Goal: Task Accomplishment & Management: Complete application form

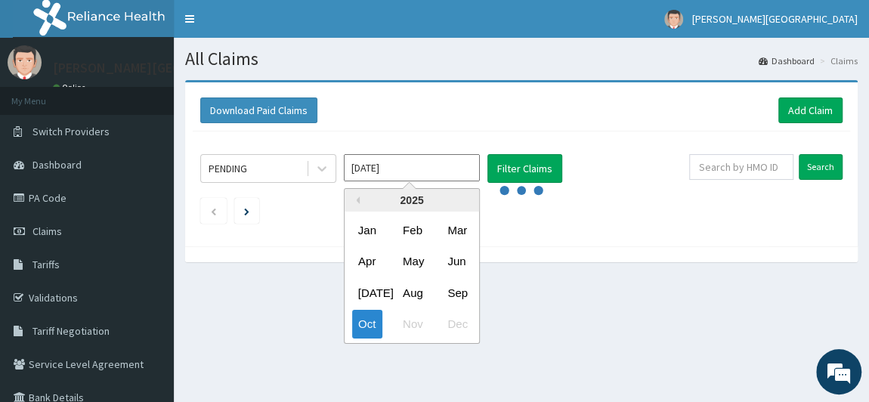
click at [431, 171] on input "[DATE]" at bounding box center [412, 167] width 136 height 27
click at [431, 171] on input "Oct 2025" at bounding box center [412, 167] width 136 height 27
click at [454, 292] on div "Sep" at bounding box center [456, 293] width 30 height 28
type input "Sep 2025"
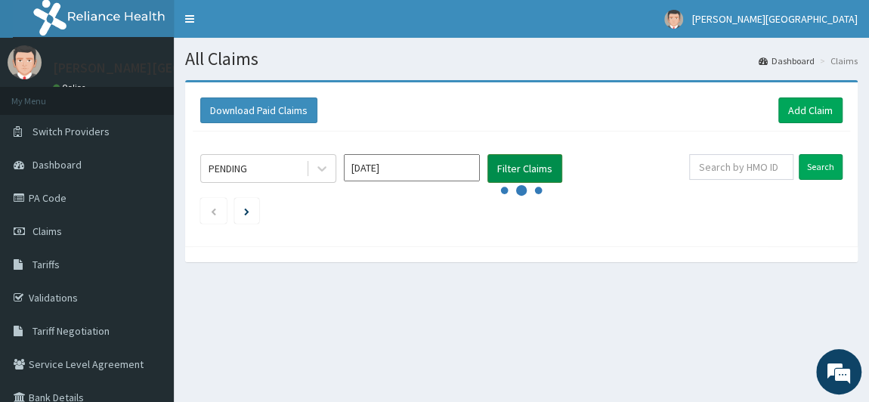
click at [519, 162] on button "Filter Claims" at bounding box center [524, 168] width 75 height 29
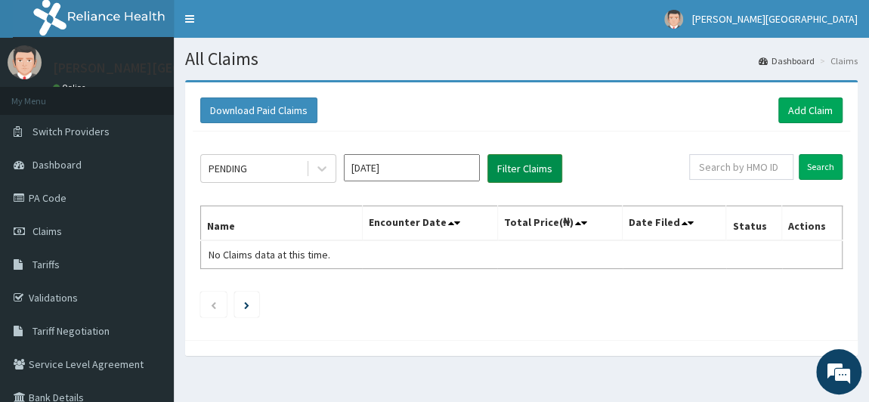
click at [506, 171] on button "Filter Claims" at bounding box center [524, 168] width 75 height 29
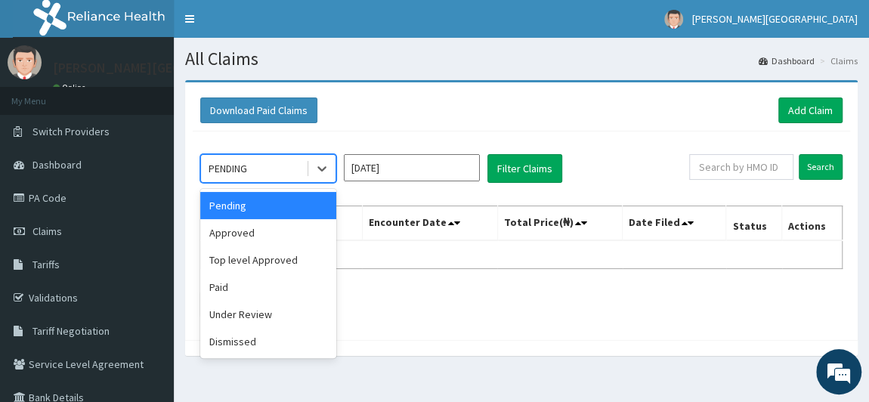
click at [281, 163] on div "PENDING" at bounding box center [253, 168] width 105 height 24
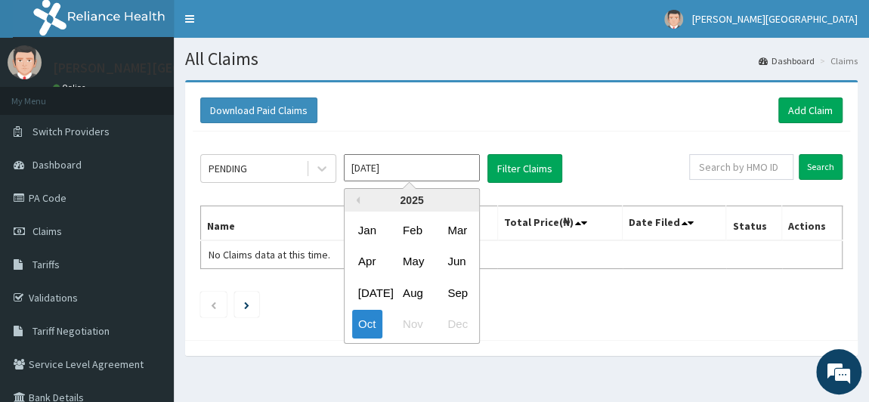
click at [385, 164] on input "[DATE]" at bounding box center [412, 167] width 136 height 27
click at [463, 293] on div "Sep" at bounding box center [456, 293] width 30 height 28
type input "[DATE]"
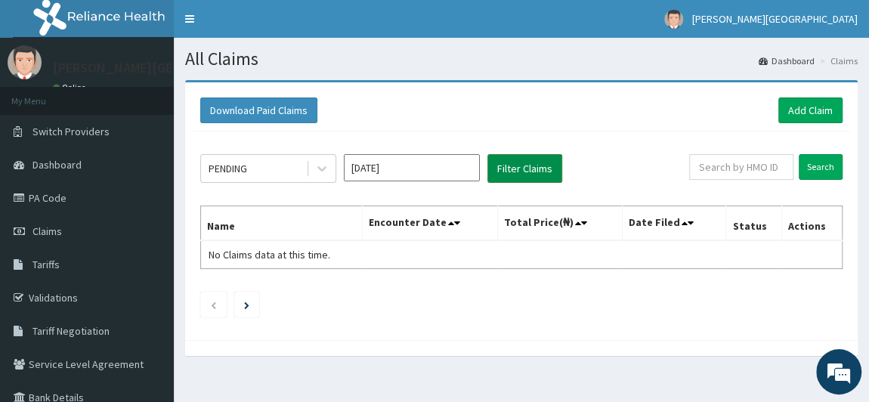
click at [512, 161] on button "Filter Claims" at bounding box center [524, 168] width 75 height 29
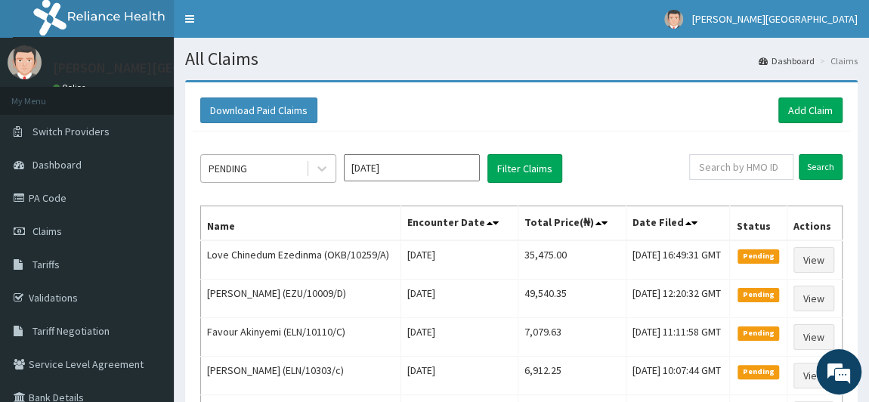
click at [279, 177] on div "PENDING" at bounding box center [253, 168] width 105 height 24
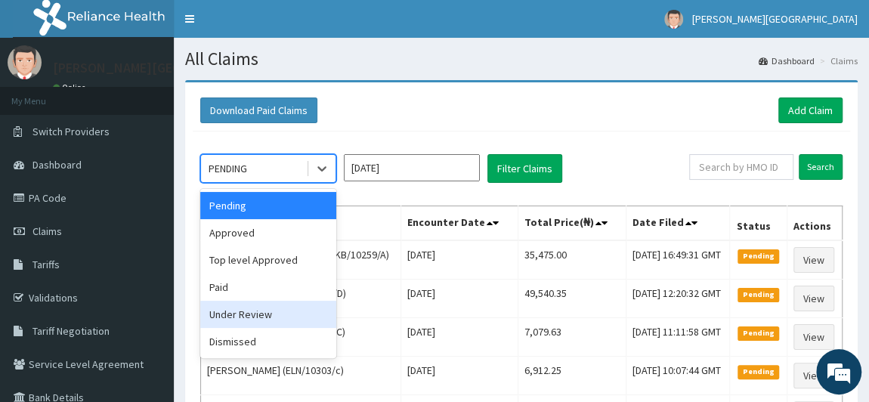
click at [269, 309] on div "Under Review" at bounding box center [268, 314] width 136 height 27
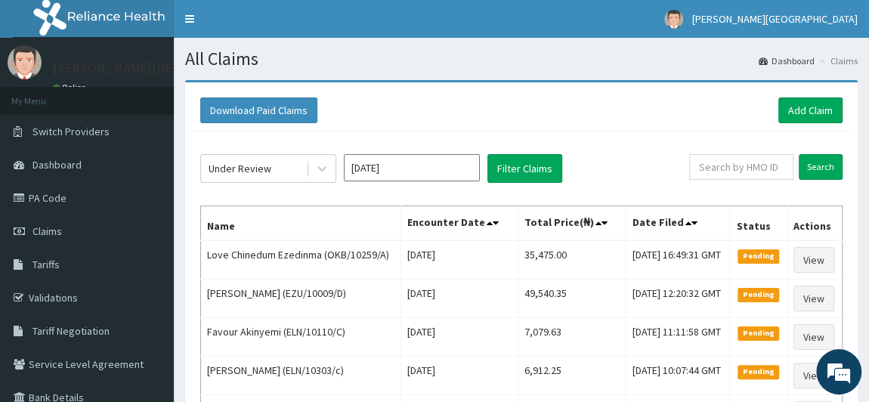
click at [269, 309] on td "Dorcas Yusuf (EZU/10009/D)" at bounding box center [301, 298] width 200 height 39
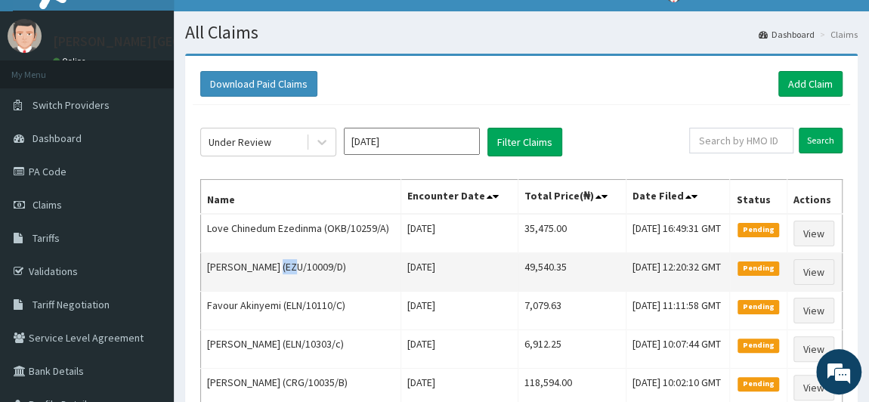
scroll to position [68, 0]
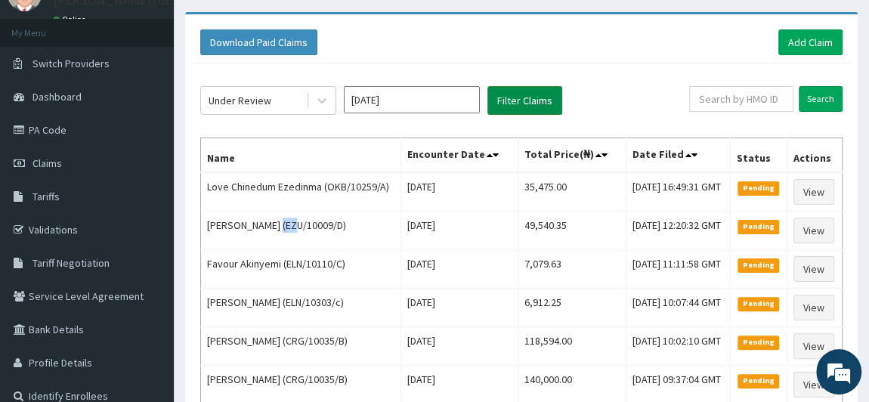
click at [522, 94] on button "Filter Claims" at bounding box center [524, 100] width 75 height 29
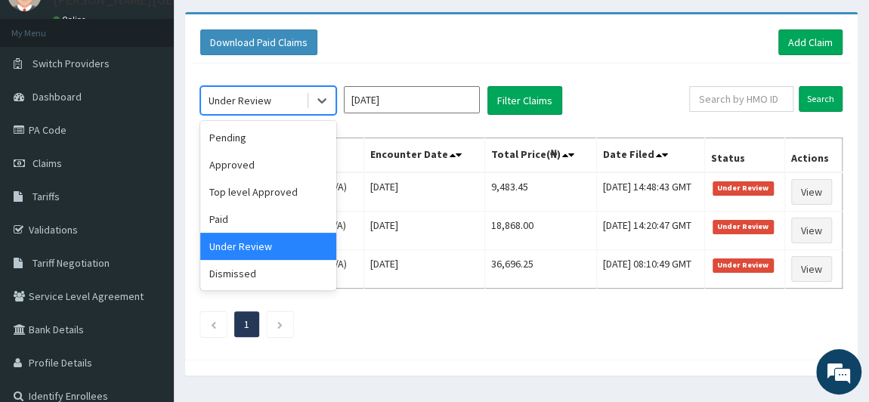
click at [271, 99] on div "Under Review" at bounding box center [253, 100] width 105 height 24
click at [259, 101] on div "Under Review" at bounding box center [239, 100] width 63 height 15
click at [275, 274] on div "Dismissed" at bounding box center [268, 273] width 136 height 27
click at [275, 274] on td "LUCAS AKUSHAMMA (GBZ/10378/A)" at bounding box center [282, 269] width 163 height 39
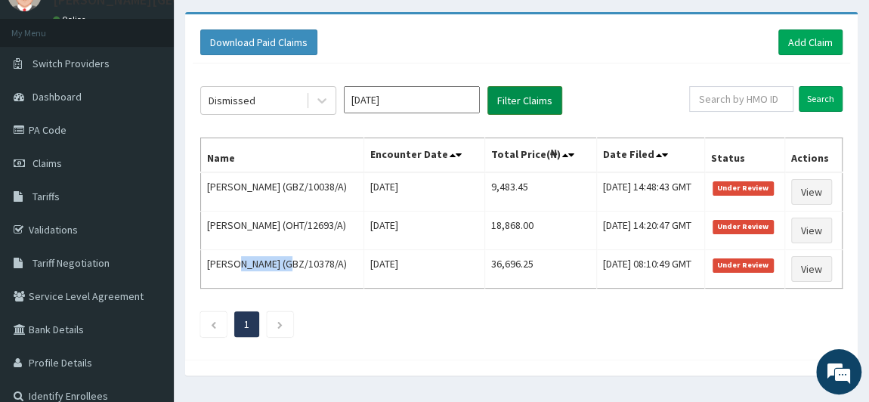
click at [504, 94] on button "Filter Claims" at bounding box center [524, 100] width 75 height 29
click at [508, 94] on button "Filter Claims" at bounding box center [524, 100] width 75 height 29
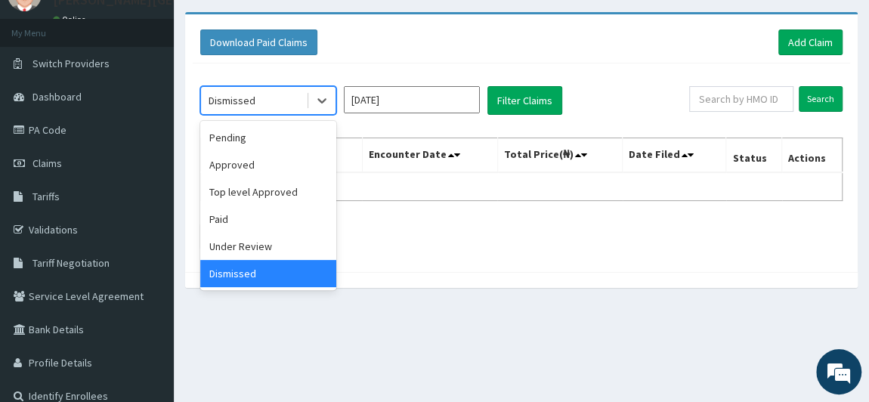
click at [258, 100] on div "Dismissed" at bounding box center [253, 100] width 105 height 24
click at [258, 142] on div "Pending" at bounding box center [268, 137] width 136 height 27
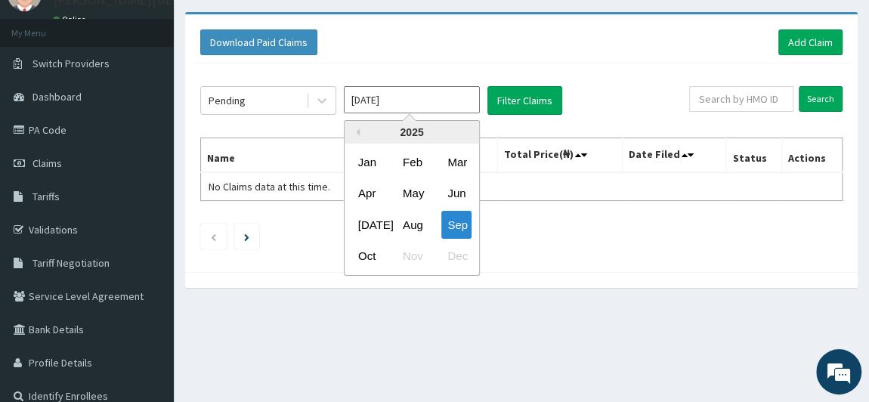
click at [386, 104] on input "Sep 2025" at bounding box center [412, 99] width 136 height 27
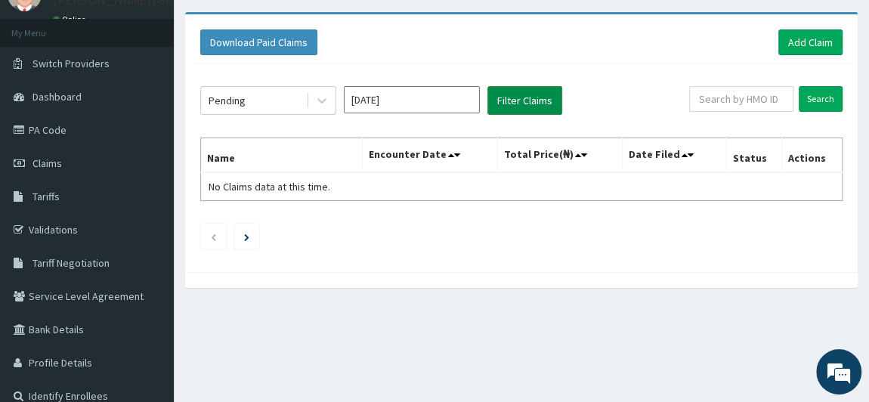
click at [521, 92] on button "Filter Claims" at bounding box center [524, 100] width 75 height 29
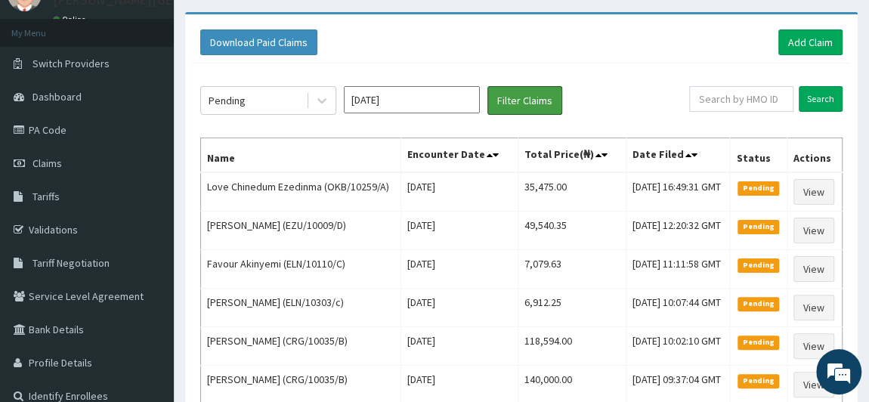
scroll to position [0, 0]
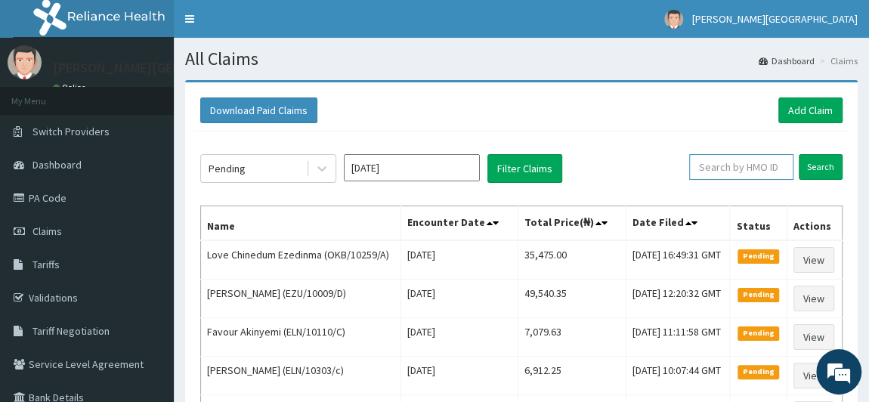
click at [724, 169] on input "text" at bounding box center [741, 167] width 104 height 26
type input "jimoh"
click at [820, 162] on input "Search" at bounding box center [820, 167] width 44 height 26
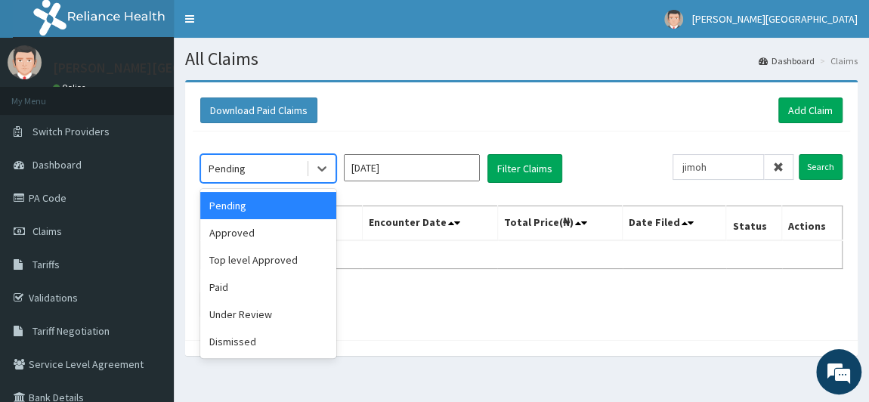
click at [279, 177] on div "Pending" at bounding box center [253, 168] width 105 height 24
click at [275, 241] on div "Approved" at bounding box center [268, 232] width 136 height 27
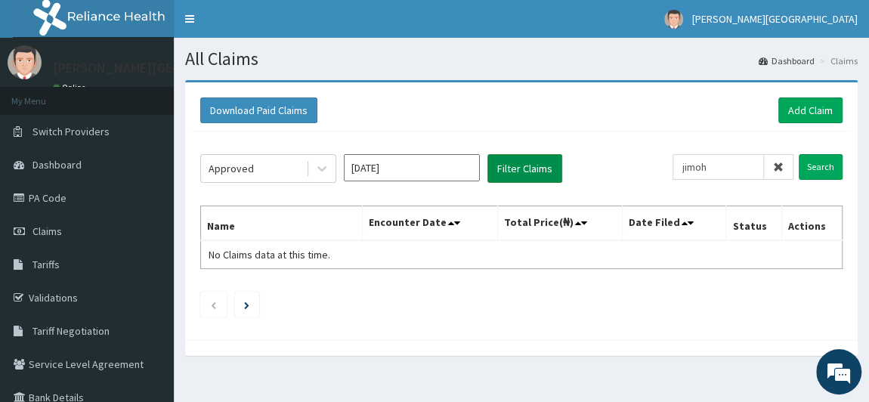
click at [539, 168] on button "Filter Claims" at bounding box center [524, 168] width 75 height 29
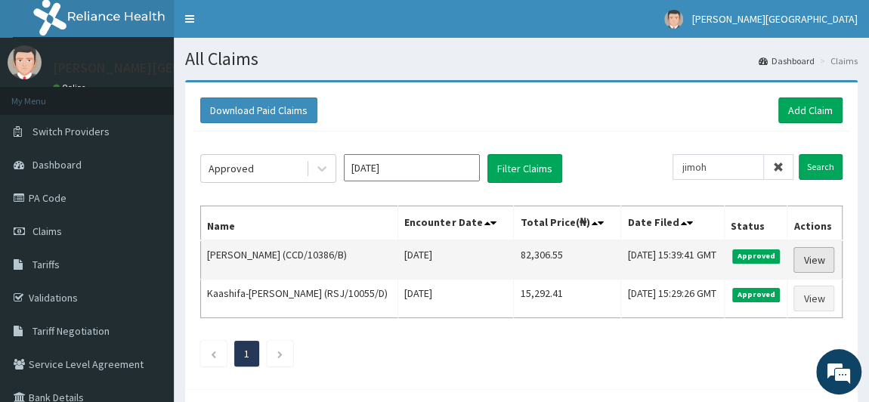
click at [820, 261] on link "View" at bounding box center [813, 260] width 41 height 26
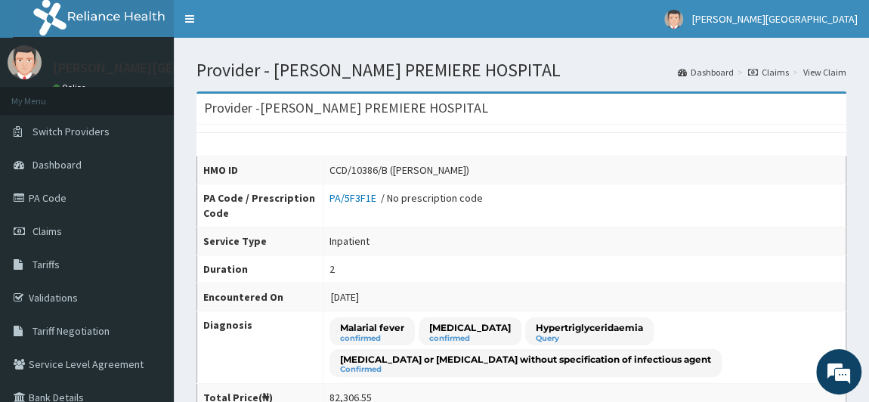
drag, startPoint x: 430, startPoint y: 173, endPoint x: 464, endPoint y: 172, distance: 34.0
click at [464, 172] on div "CCD/10386/B (Temitope Adams)" at bounding box center [399, 169] width 140 height 15
copy div "Adams)"
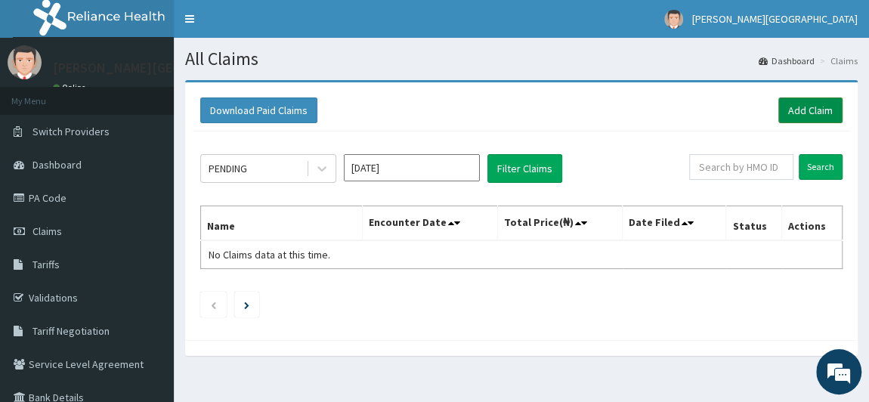
click at [793, 108] on link "Add Claim" at bounding box center [810, 110] width 64 height 26
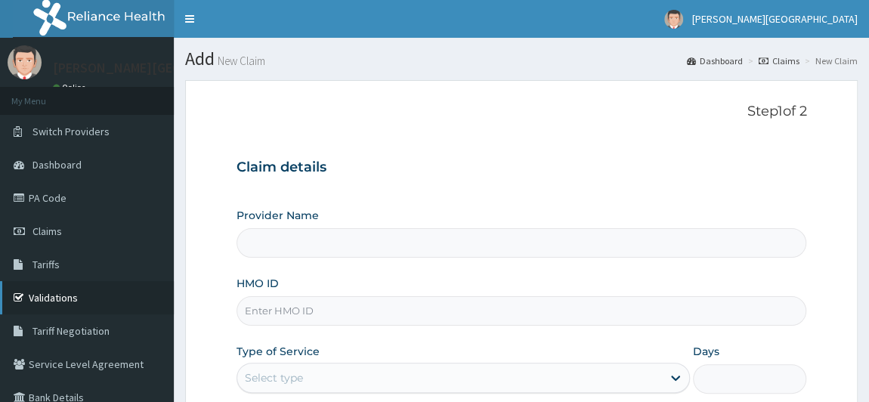
click at [60, 294] on link "Validations" at bounding box center [87, 297] width 174 height 33
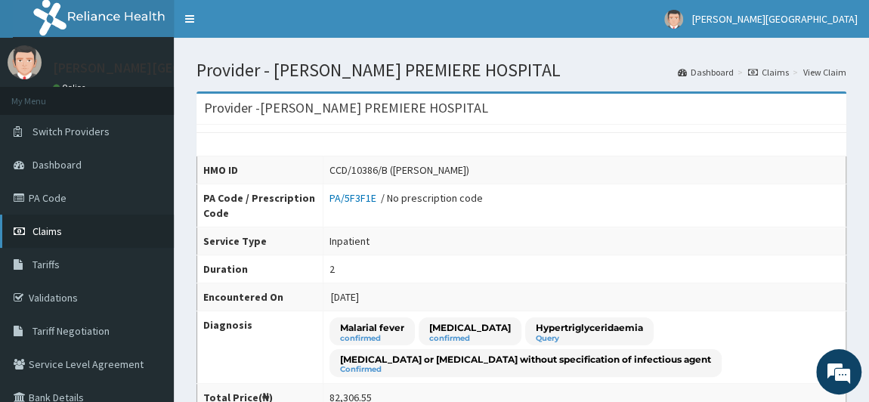
click at [59, 236] on span "Claims" at bounding box center [46, 231] width 29 height 14
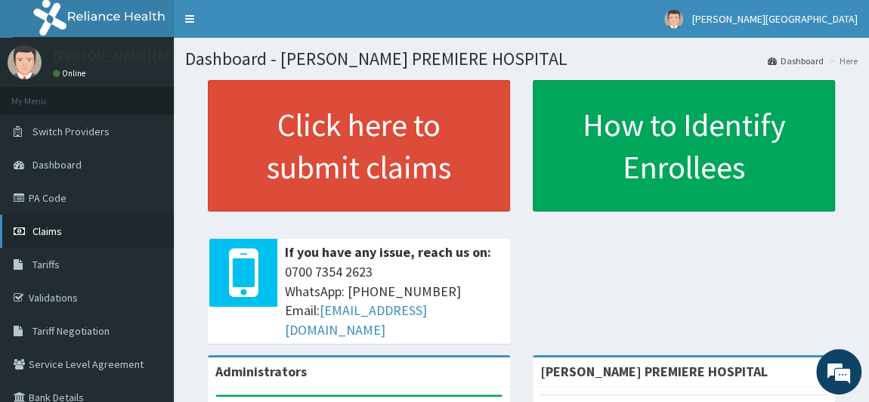
click at [57, 229] on span "Claims" at bounding box center [46, 231] width 29 height 14
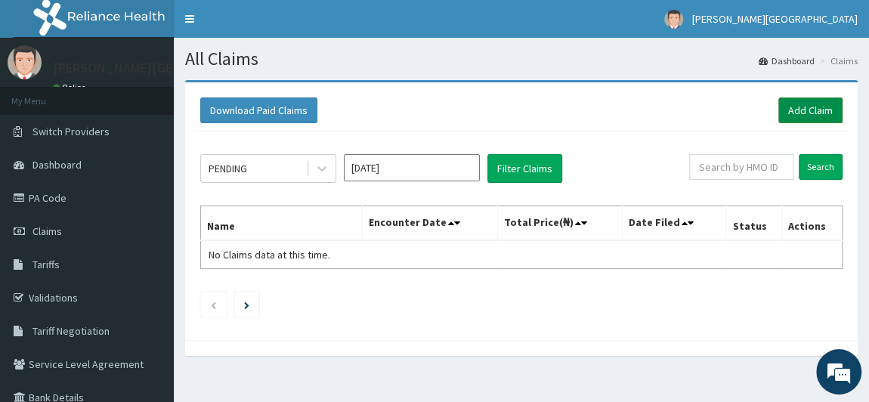
click at [807, 101] on link "Add Claim" at bounding box center [810, 110] width 64 height 26
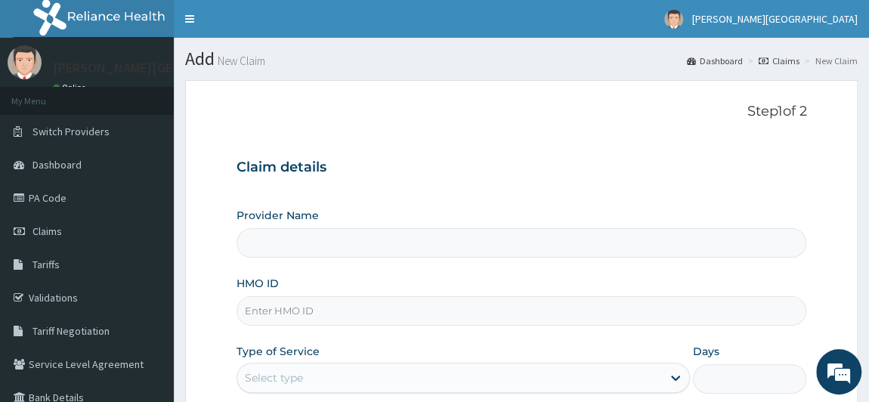
type input "[PERSON_NAME] PREMIERE HOSPITAL"
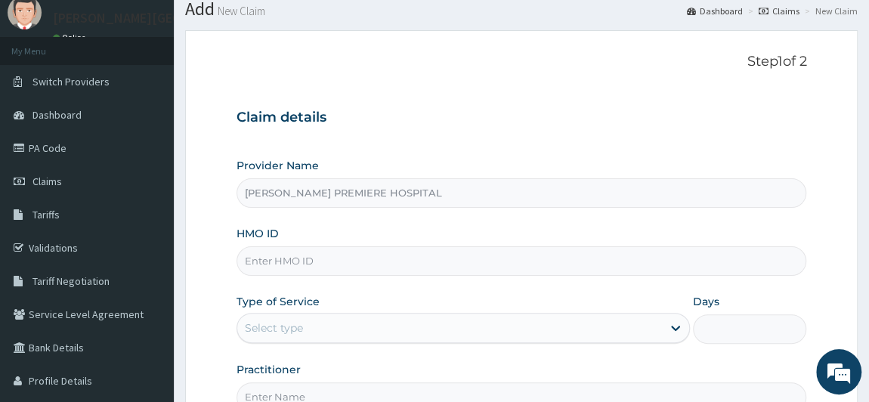
scroll to position [68, 0]
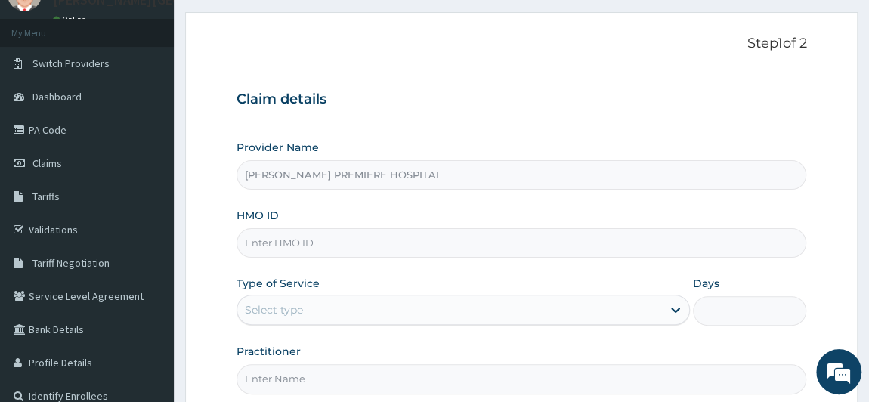
click at [402, 245] on input "HMO ID" at bounding box center [521, 242] width 570 height 29
paste input "NFF/10020/A"
drag, startPoint x: 402, startPoint y: 245, endPoint x: 498, endPoint y: 246, distance: 95.9
click at [498, 247] on input "NFF/10020/A" at bounding box center [521, 242] width 570 height 29
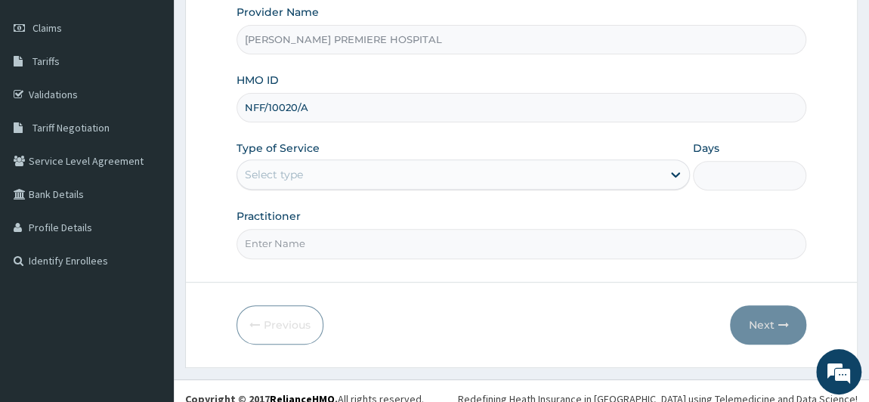
scroll to position [205, 0]
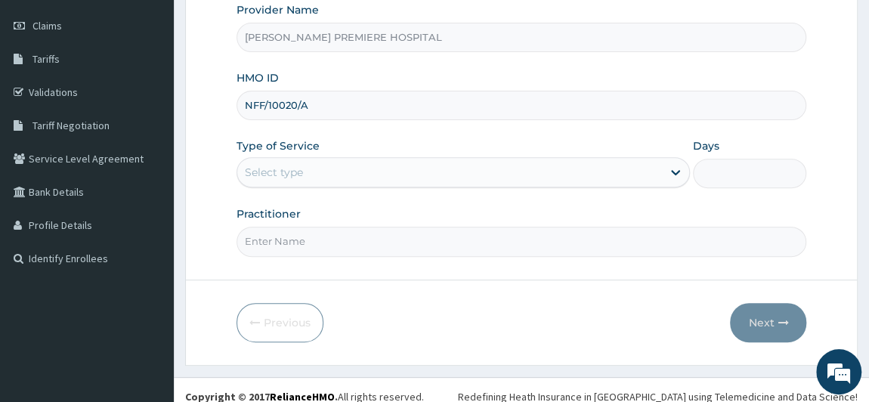
type input "NFF/10020/A"
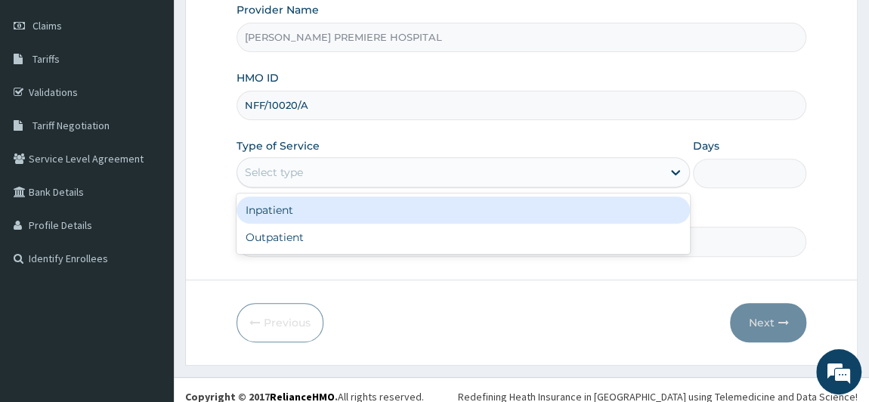
click at [465, 172] on div "Select type" at bounding box center [449, 172] width 425 height 24
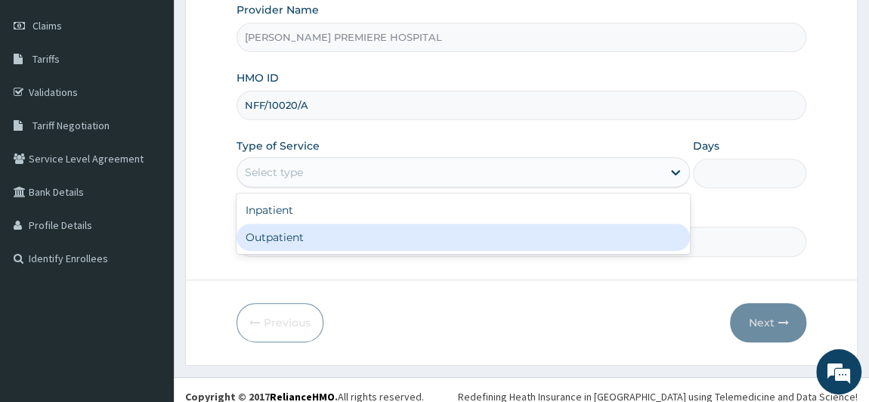
click at [402, 248] on div "Inpatient Outpatient" at bounding box center [463, 223] width 454 height 60
click at [295, 232] on div "Outpatient" at bounding box center [463, 237] width 454 height 27
type input "1"
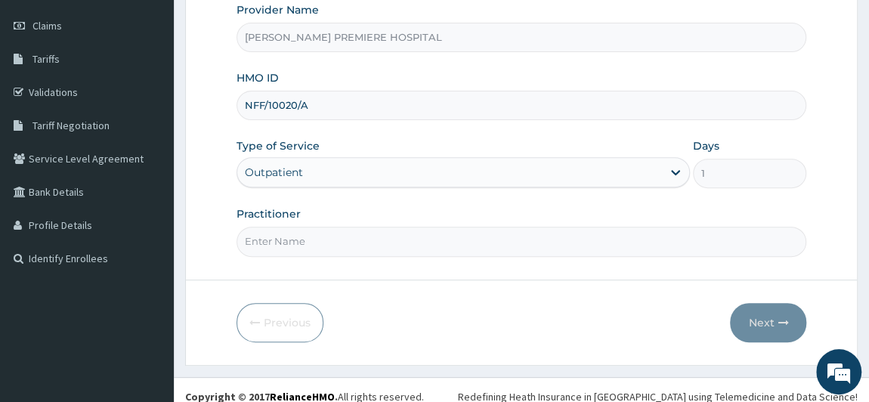
click at [335, 245] on input "Practitioner" at bounding box center [521, 241] width 570 height 29
type input "DR ALAMBA"
click at [771, 321] on button "Next" at bounding box center [768, 322] width 76 height 39
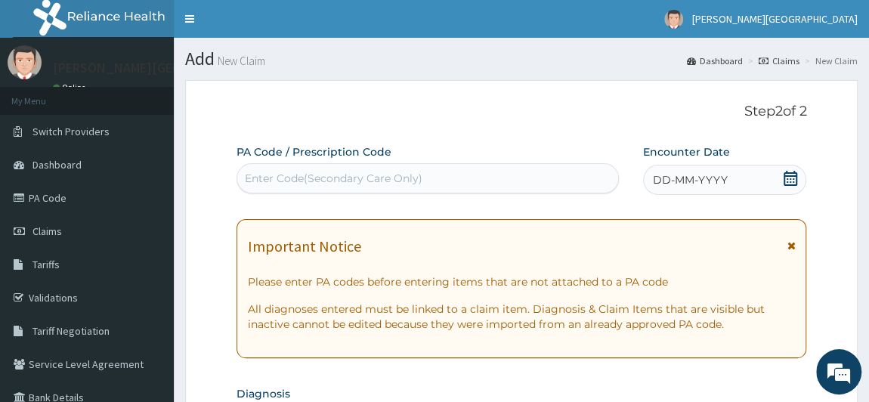
scroll to position [0, 0]
click at [787, 181] on icon at bounding box center [789, 178] width 15 height 15
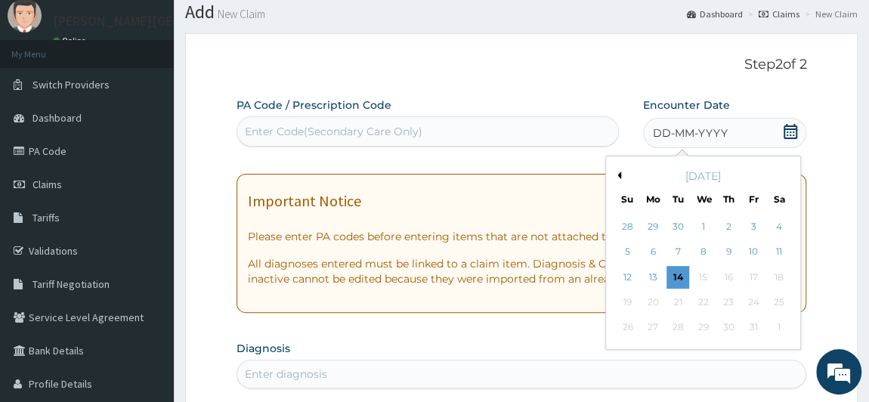
scroll to position [137, 0]
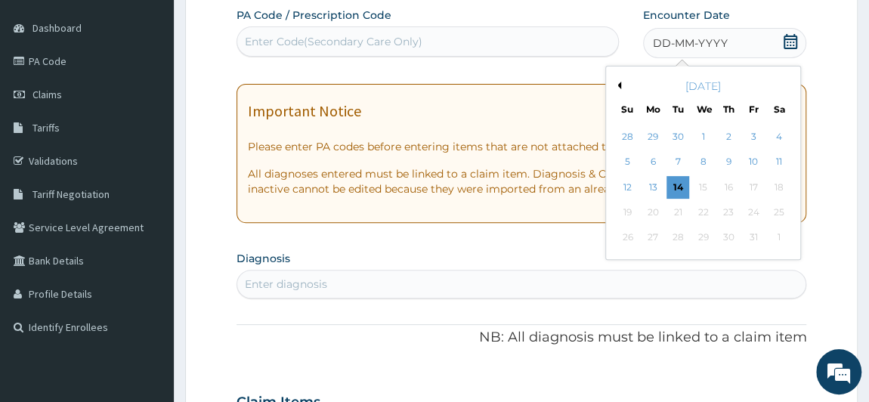
click at [620, 84] on div "October 2025" at bounding box center [703, 86] width 182 height 15
click at [619, 84] on button "Previous Month" at bounding box center [617, 86] width 8 height 8
click at [728, 211] on div "25" at bounding box center [727, 212] width 23 height 23
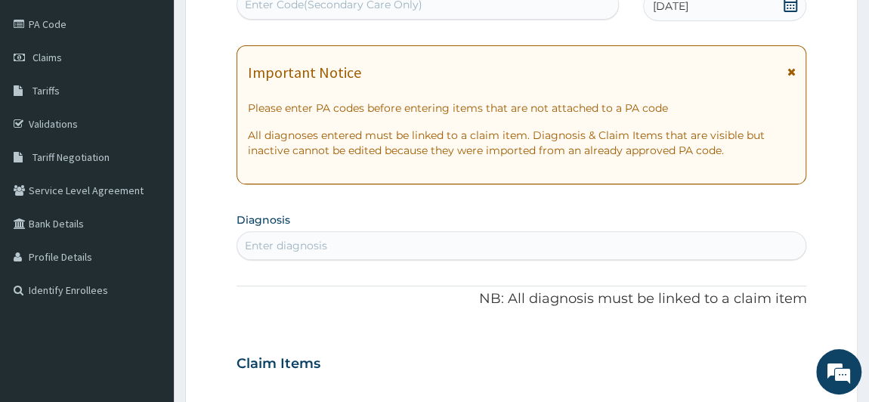
scroll to position [205, 0]
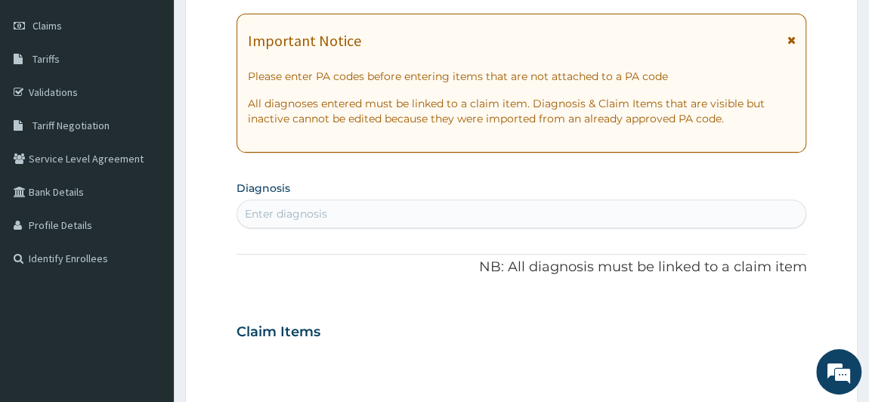
click at [438, 206] on div "Enter diagnosis" at bounding box center [521, 214] width 569 height 24
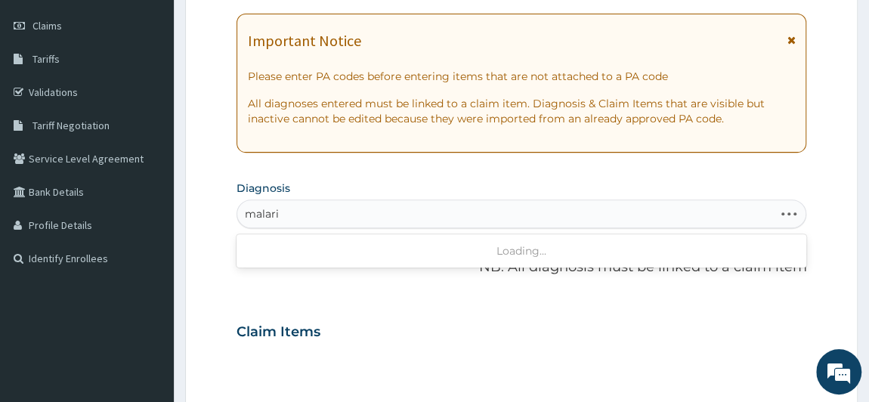
type input "malaria"
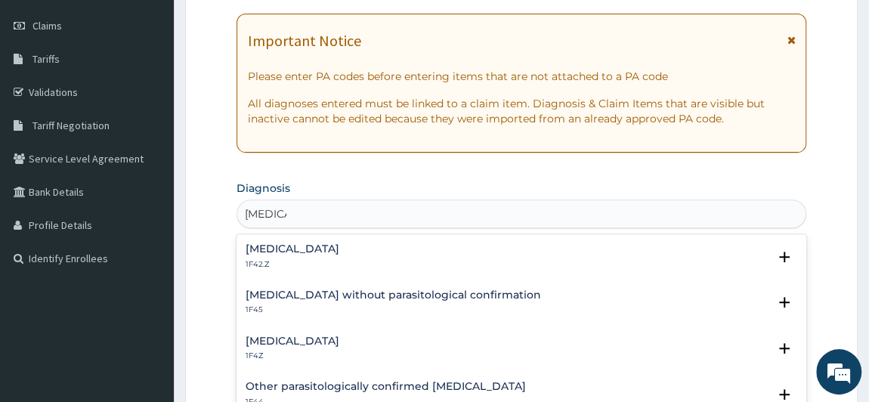
click at [339, 254] on div "Plasmodium malariae malaria without complication 1F42.Z" at bounding box center [292, 256] width 94 height 26
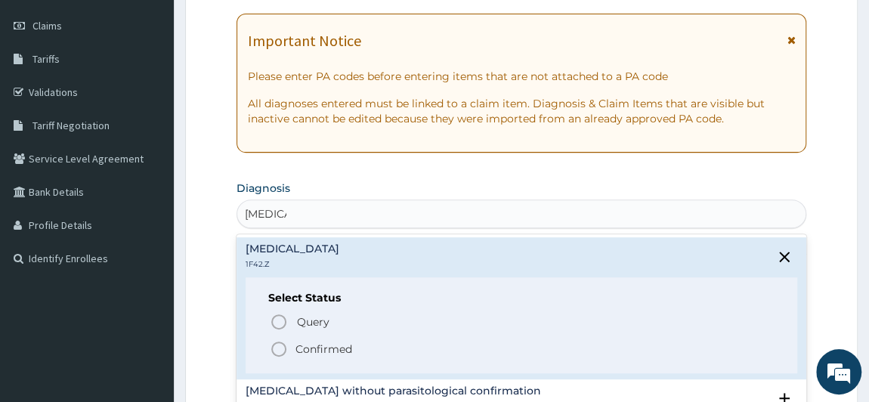
click at [320, 347] on p "Confirmed" at bounding box center [323, 348] width 57 height 15
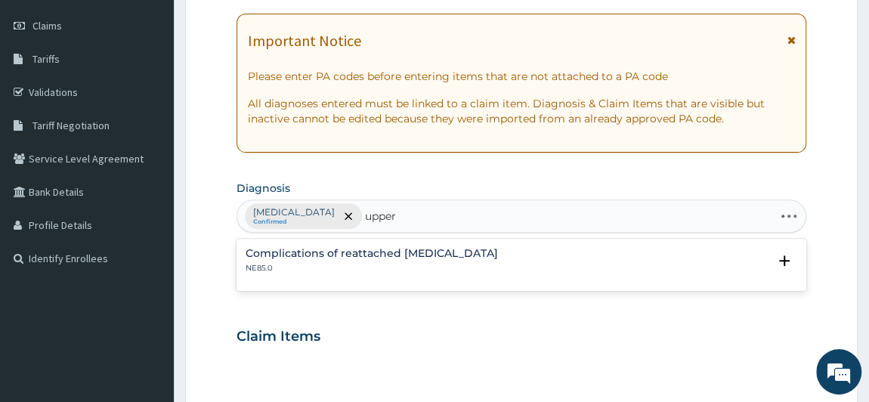
type input "upper"
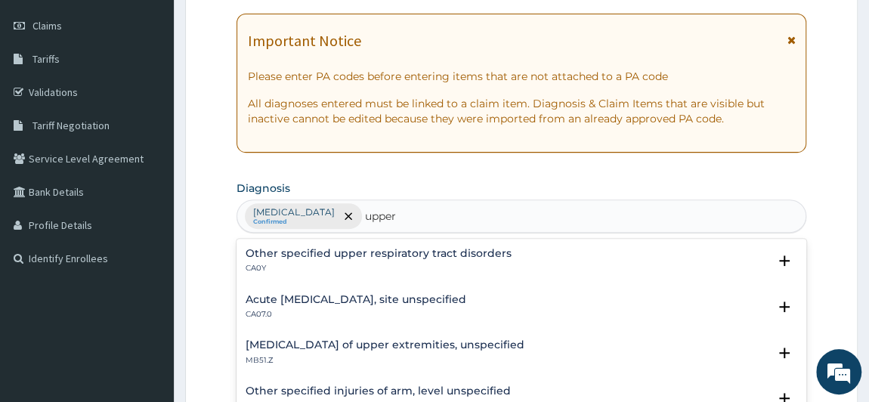
click at [321, 252] on h4 "Other specified upper respiratory tract disorders" at bounding box center [378, 253] width 266 height 11
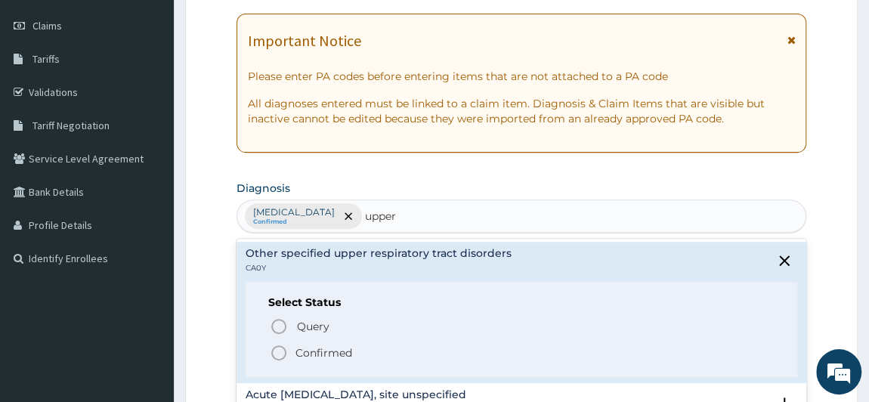
click at [324, 350] on p "Confirmed" at bounding box center [323, 352] width 57 height 15
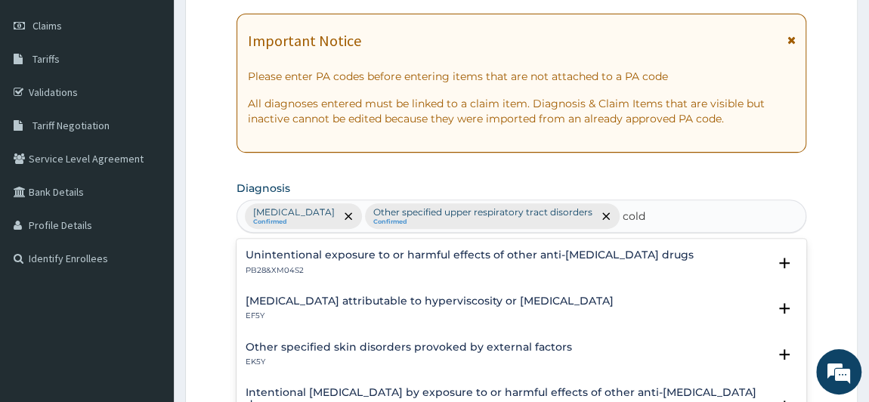
scroll to position [1029, 0]
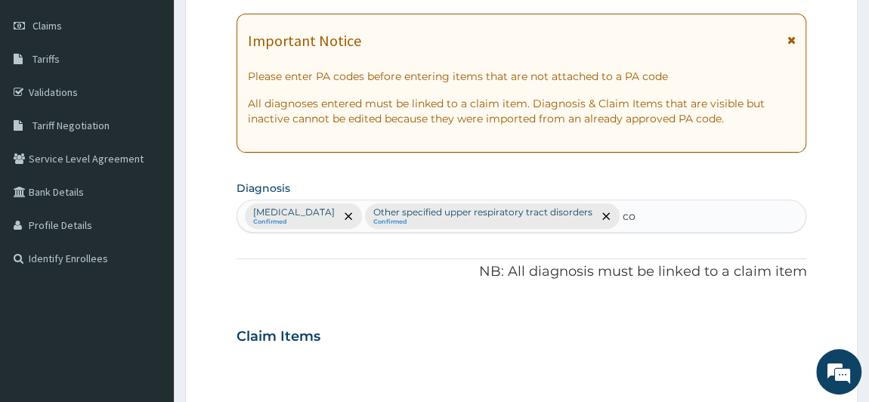
type input "c"
click at [418, 310] on div "PA Code / Prescription Code Enter Code(Secondary Care Only) Encounter Date 25-0…" at bounding box center [521, 332] width 570 height 786
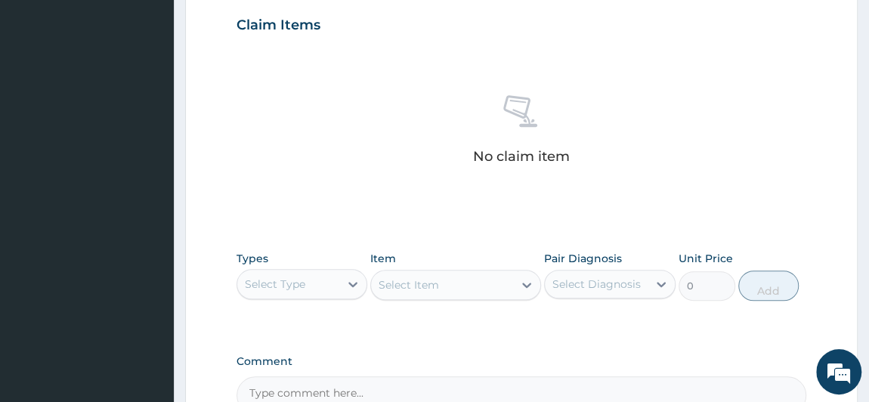
scroll to position [549, 0]
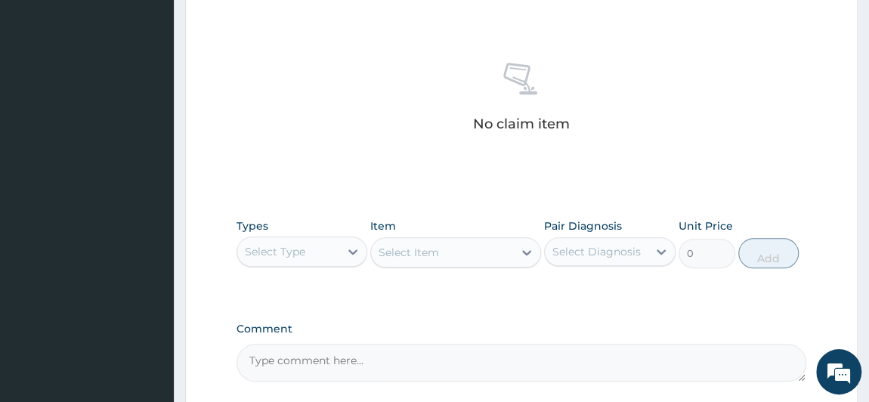
click at [316, 243] on div "Select Type" at bounding box center [288, 251] width 103 height 24
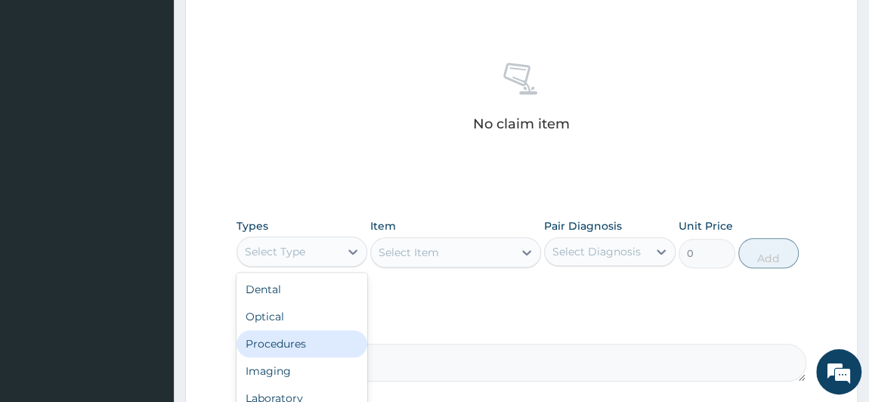
click at [288, 348] on div "Procedures" at bounding box center [301, 343] width 131 height 27
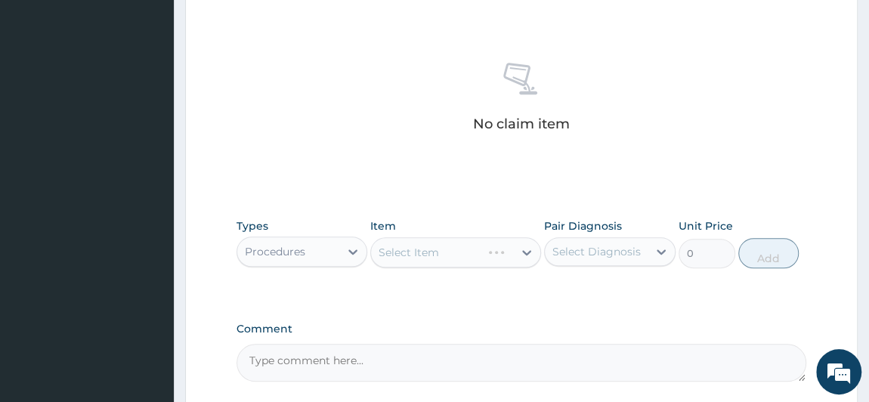
click at [597, 258] on div "Select Diagnosis" at bounding box center [596, 251] width 103 height 24
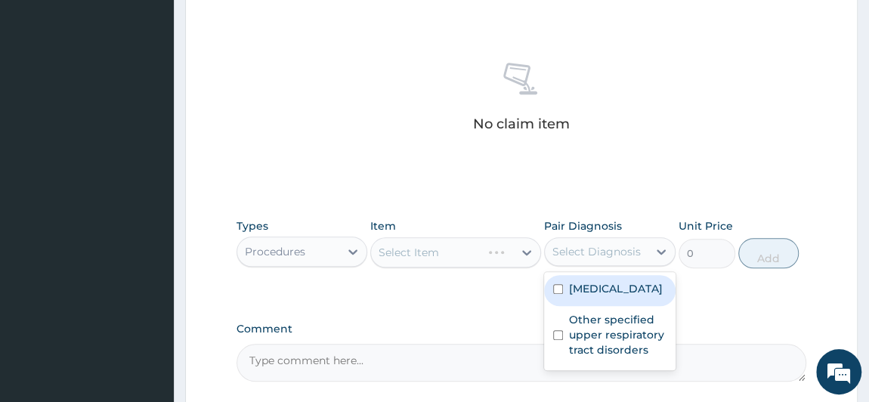
click at [583, 289] on label "Plasmodium malariae malaria without complication" at bounding box center [616, 288] width 94 height 15
checkbox input "true"
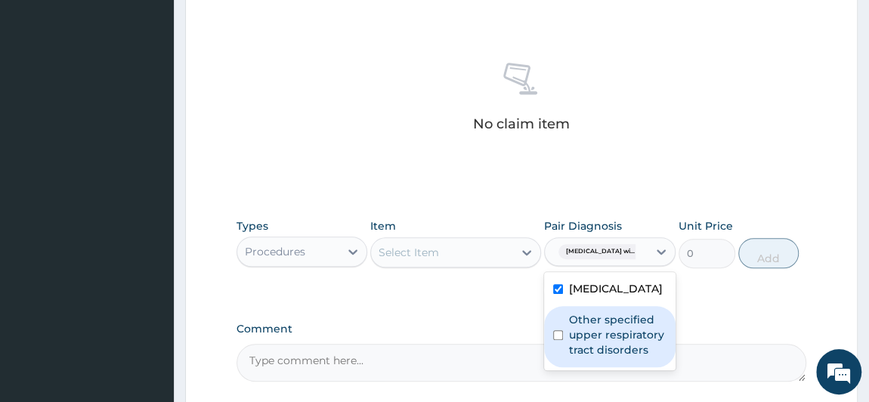
click at [601, 357] on label "Other specified upper respiratory tract disorders" at bounding box center [617, 334] width 97 height 45
checkbox input "true"
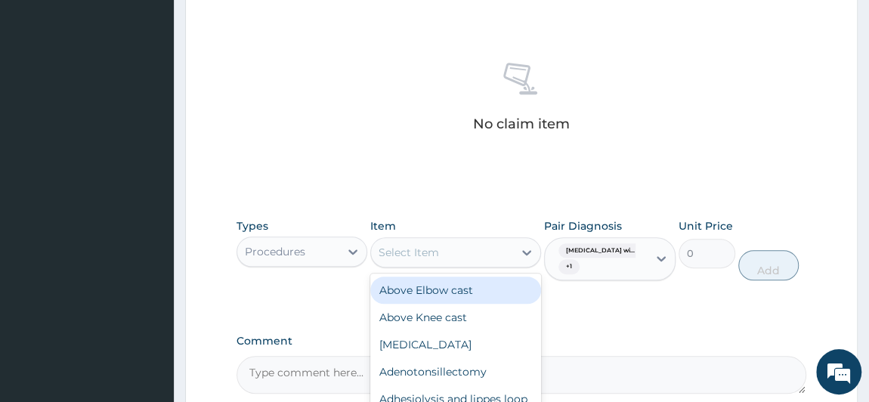
click at [452, 245] on div "Select Item" at bounding box center [442, 252] width 142 height 24
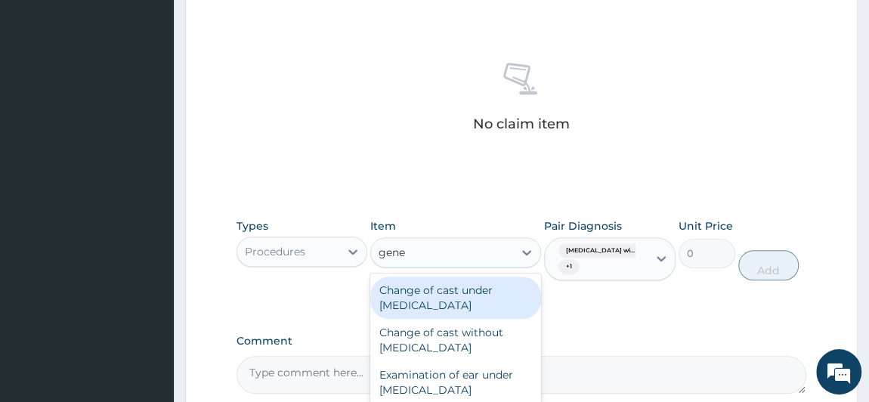
type input "gener"
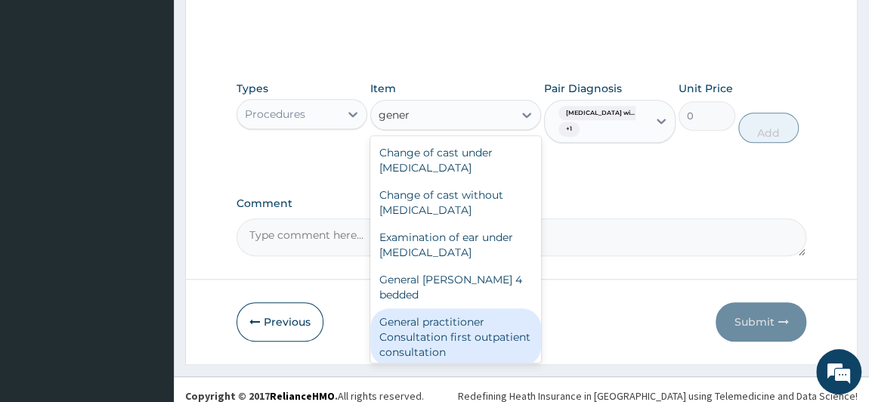
click at [484, 327] on div "General practitioner Consultation first outpatient consultation" at bounding box center [455, 336] width 171 height 57
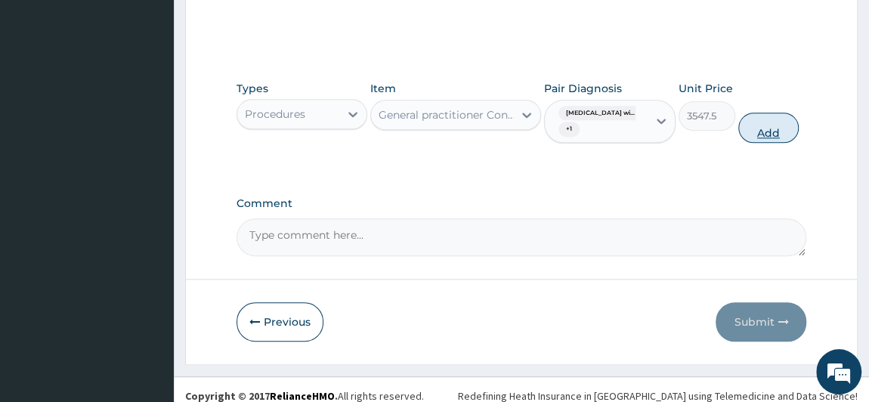
click at [795, 131] on button "Add" at bounding box center [768, 128] width 60 height 30
type input "0"
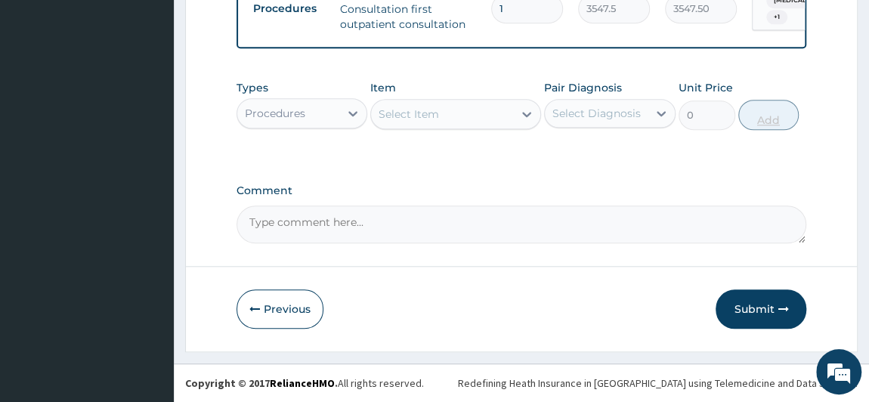
scroll to position [616, 0]
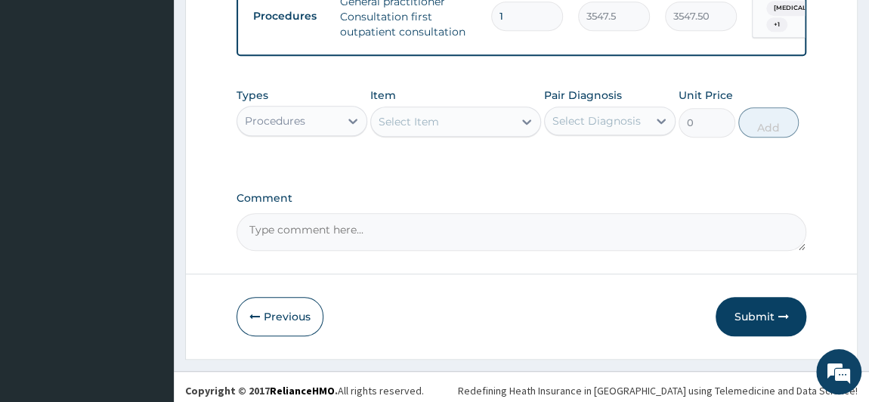
click at [325, 127] on div "Procedures" at bounding box center [288, 121] width 103 height 24
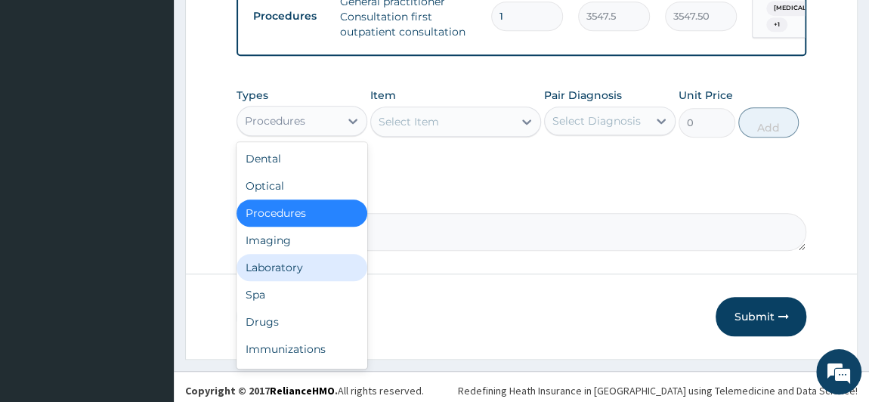
click at [288, 274] on div "Laboratory" at bounding box center [301, 267] width 131 height 27
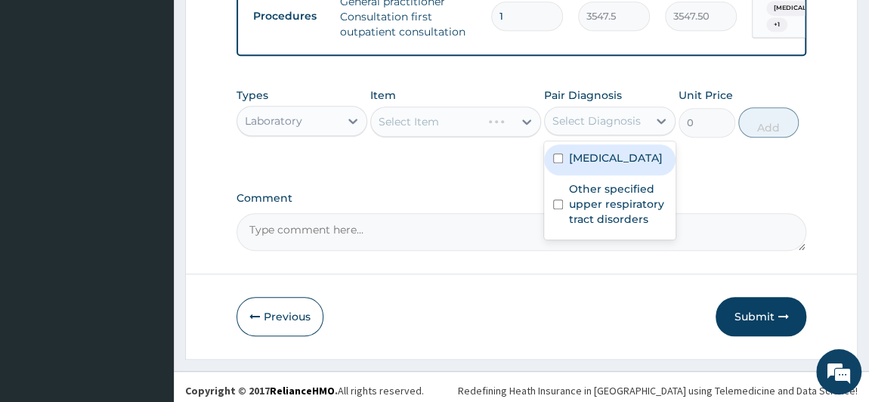
click at [582, 128] on div "Select Diagnosis" at bounding box center [596, 120] width 88 height 15
drag, startPoint x: 595, startPoint y: 195, endPoint x: 588, endPoint y: 183, distance: 14.3
click at [596, 165] on label "Plasmodium malariae malaria without complication" at bounding box center [616, 157] width 94 height 15
checkbox input "true"
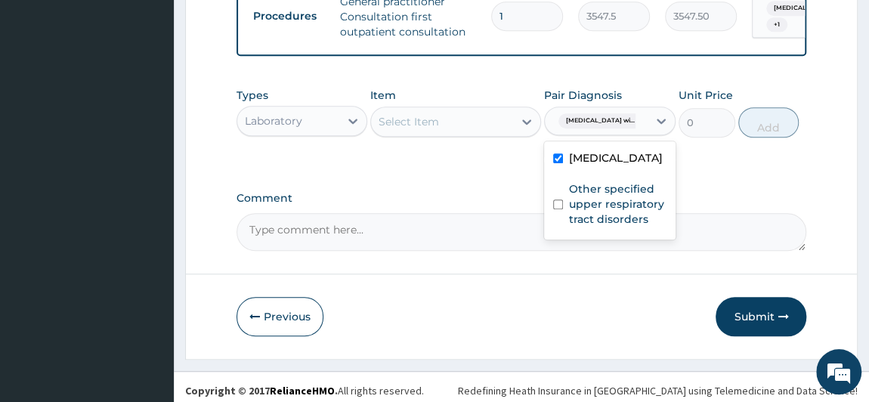
click at [446, 131] on div "Select Item" at bounding box center [442, 122] width 142 height 24
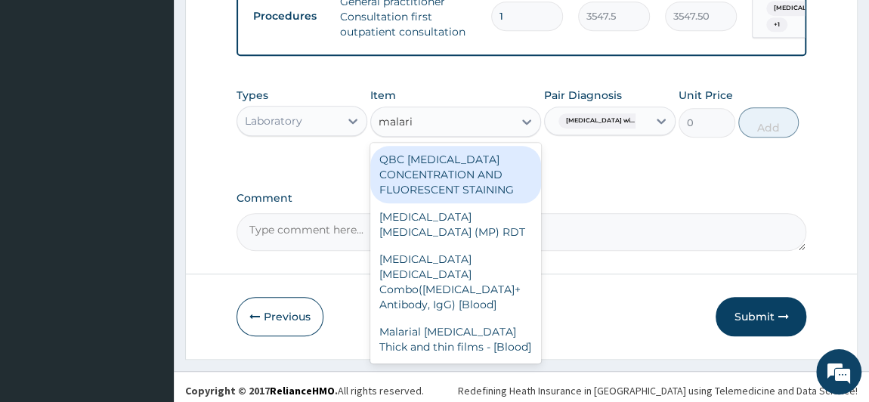
type input "malaria"
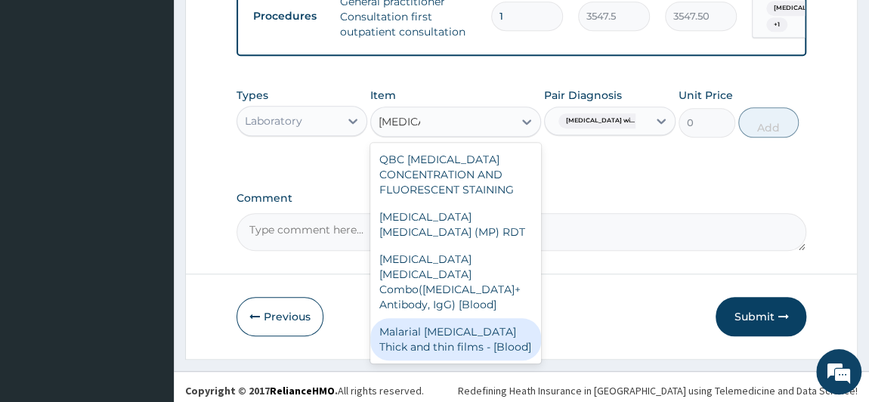
click at [451, 339] on div "Malarial [MEDICAL_DATA] Thick and thin films - [Blood]" at bounding box center [455, 339] width 171 height 42
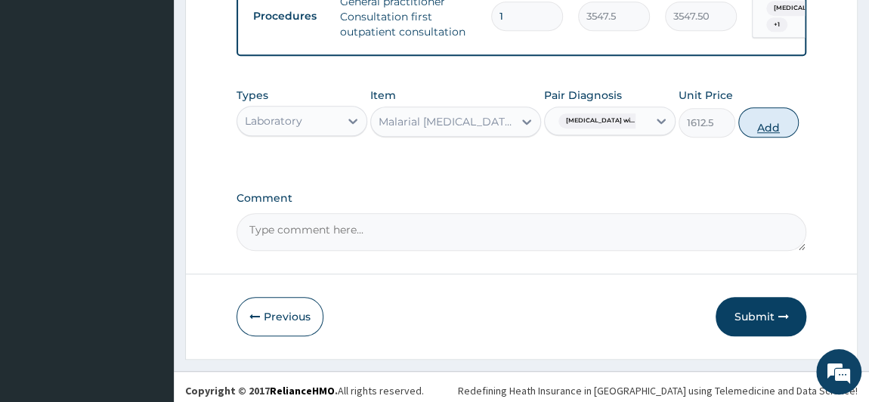
click at [798, 132] on button "Add" at bounding box center [768, 122] width 60 height 30
type input "0"
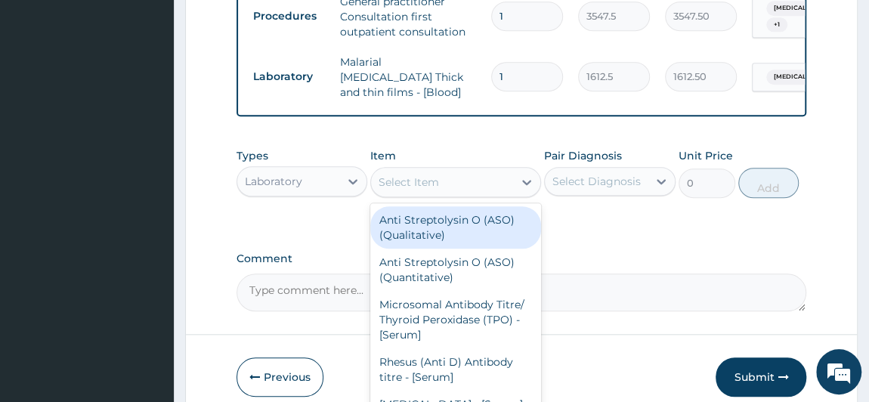
click at [425, 194] on div "Select Item" at bounding box center [455, 182] width 171 height 30
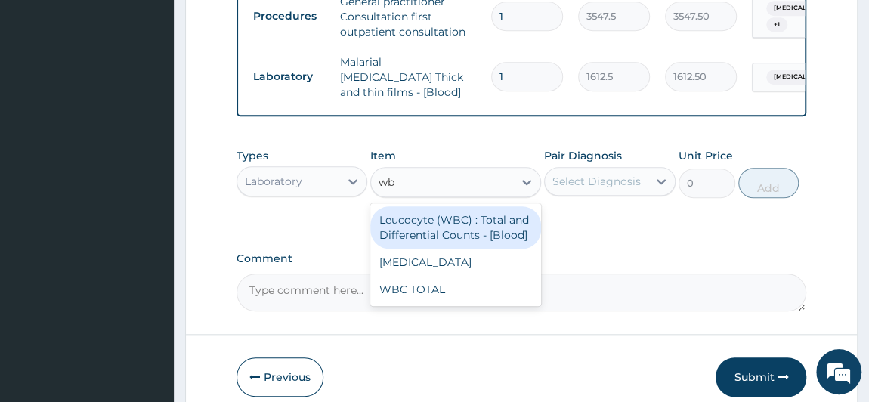
type input "wbc"
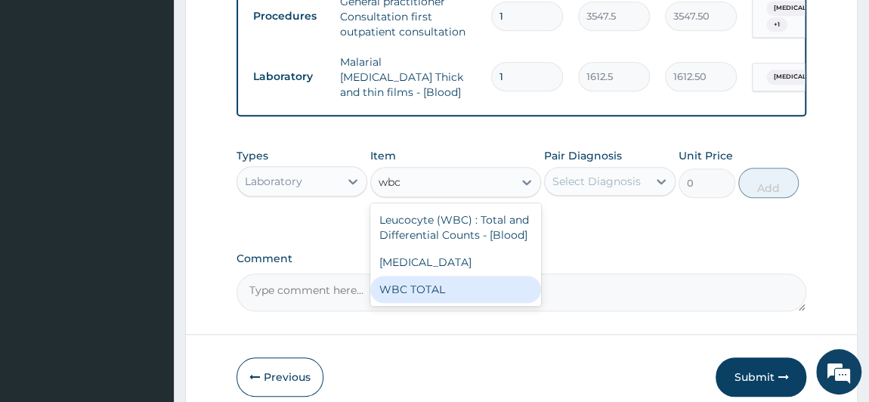
click at [446, 293] on div "WBC TOTAL" at bounding box center [455, 289] width 171 height 27
type input "3225"
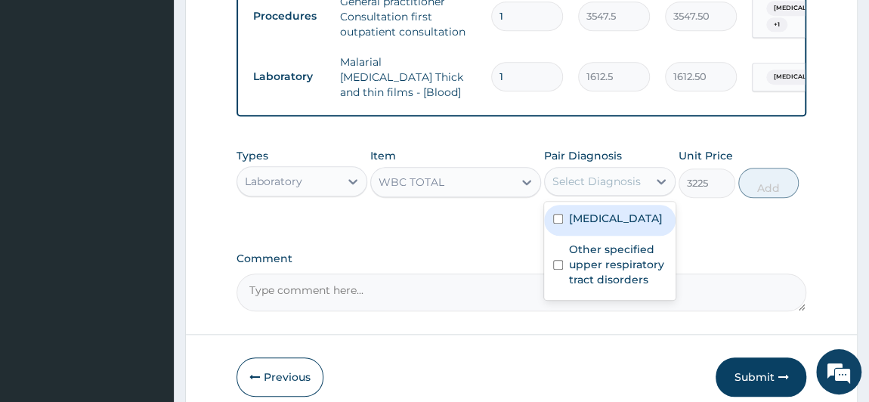
click at [627, 182] on div "Select Diagnosis" at bounding box center [596, 181] width 88 height 15
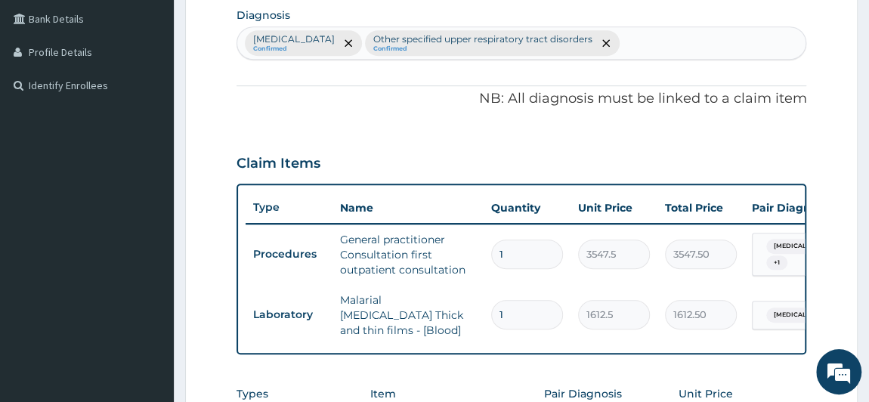
scroll to position [341, 0]
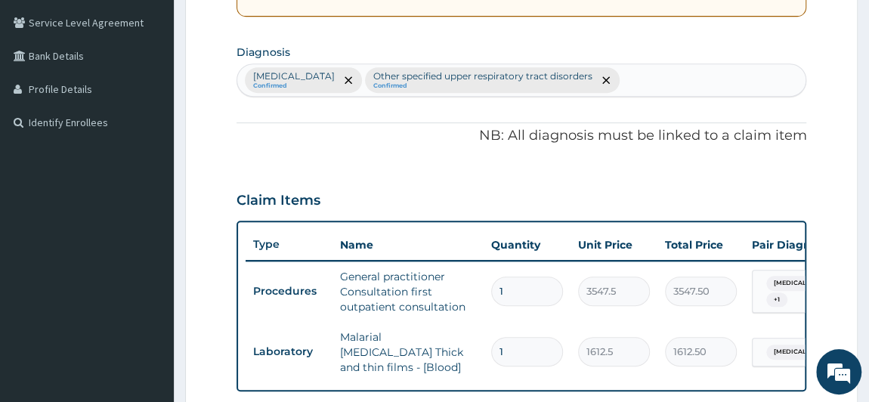
click at [785, 81] on div "Plasmodium malariae malaria without complication Confirmed Other specified uppe…" at bounding box center [521, 80] width 569 height 32
type input "sepsi"
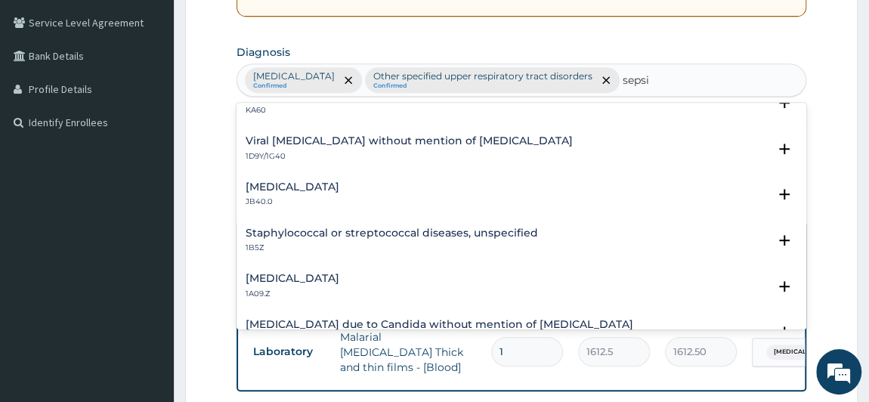
scroll to position [0, 0]
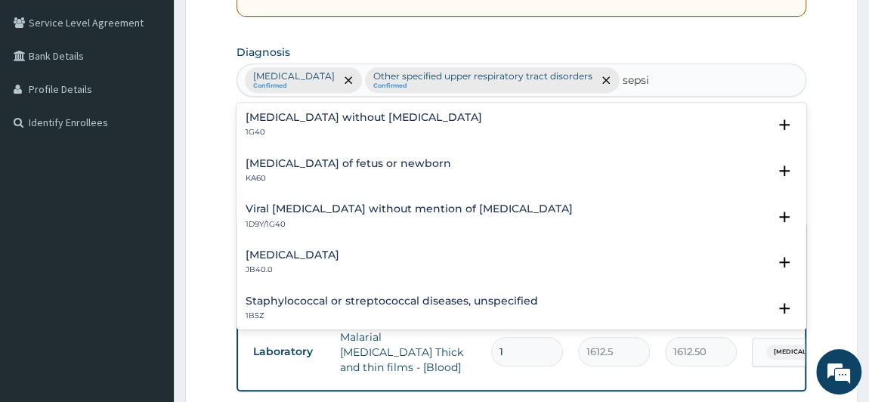
click at [344, 123] on h4 "Sepsis without septic shock" at bounding box center [363, 117] width 236 height 11
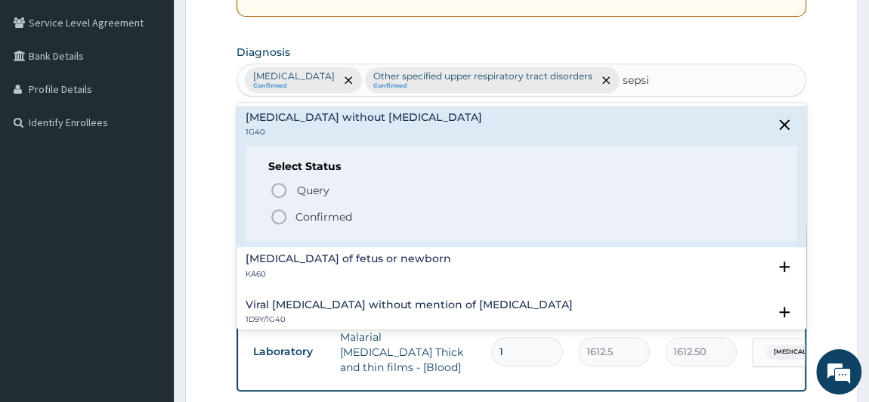
click at [335, 224] on p "Confirmed" at bounding box center [323, 216] width 57 height 15
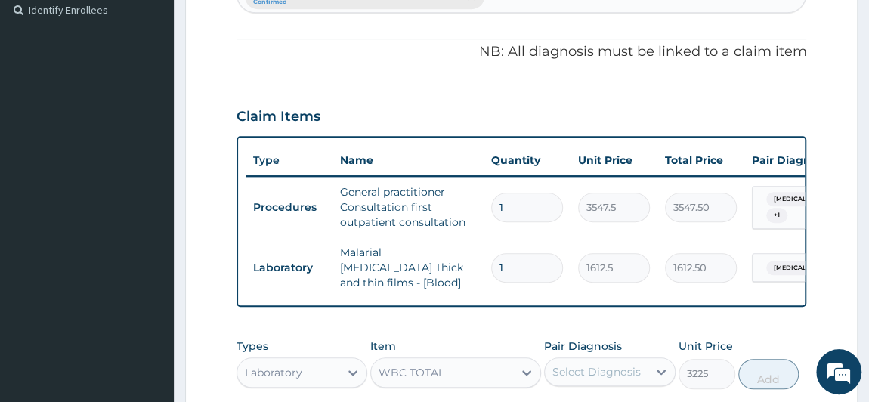
scroll to position [616, 0]
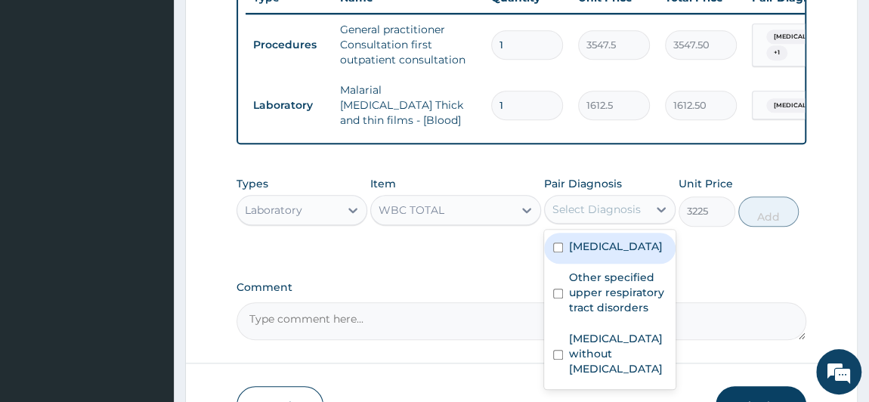
click at [588, 200] on div "Select Diagnosis" at bounding box center [596, 209] width 103 height 24
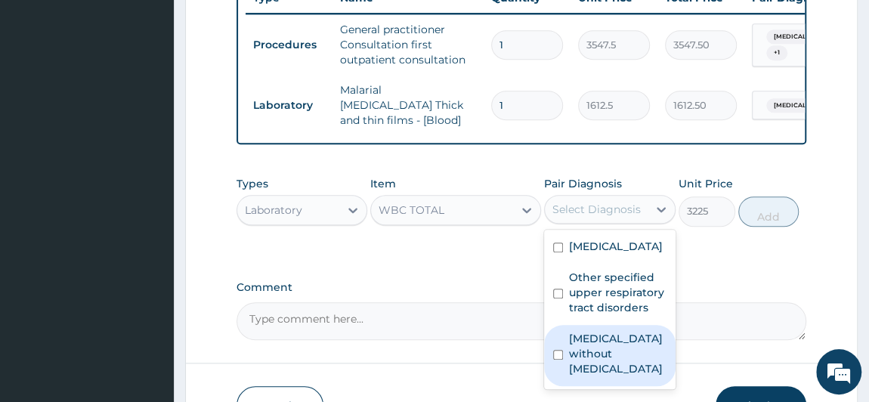
click at [610, 376] on label "Sepsis without septic shock" at bounding box center [617, 353] width 97 height 45
checkbox input "true"
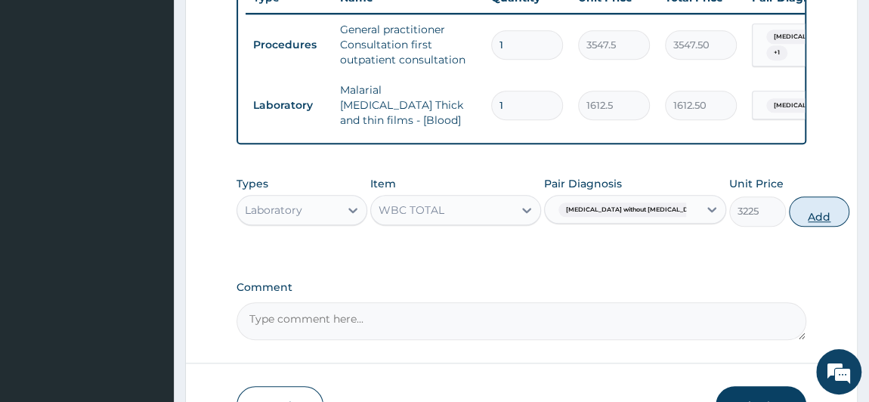
click at [789, 211] on button "Add" at bounding box center [819, 211] width 60 height 30
type input "0"
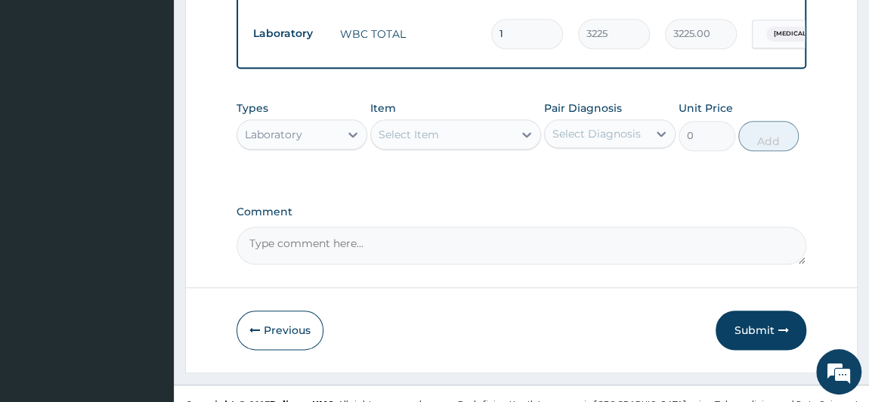
scroll to position [754, 0]
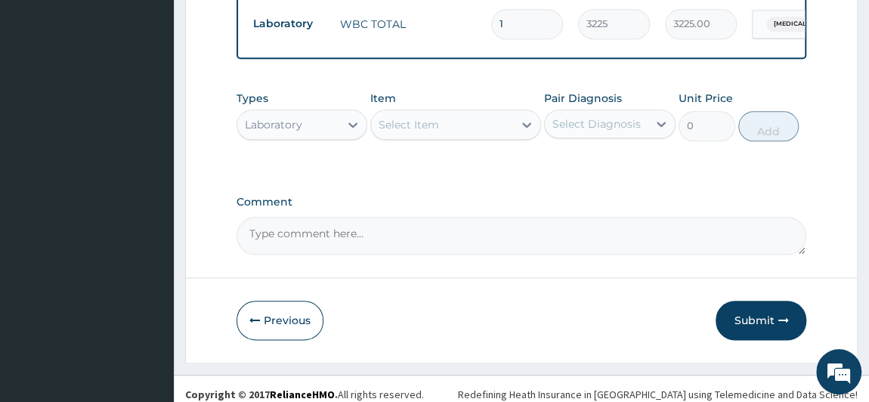
click at [267, 128] on div "Laboratory" at bounding box center [273, 124] width 57 height 15
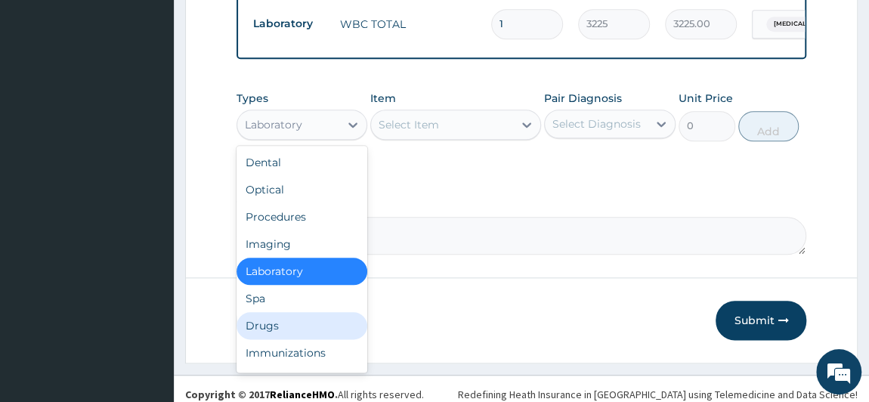
click at [290, 329] on div "Drugs" at bounding box center [301, 325] width 131 height 27
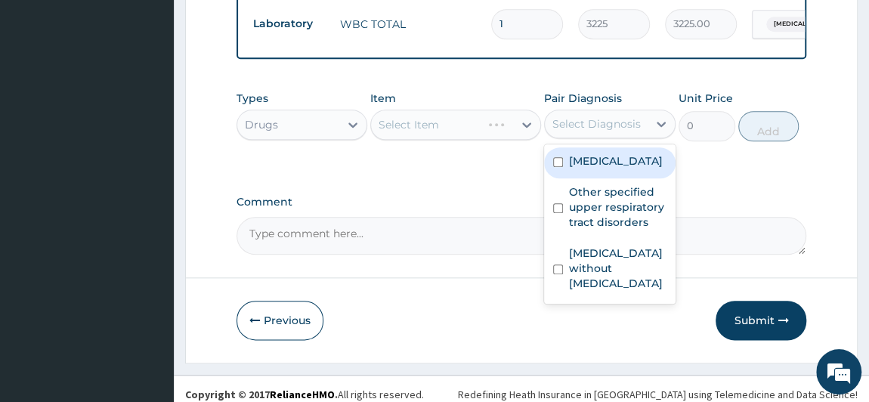
click at [589, 126] on div "Select Diagnosis" at bounding box center [596, 123] width 88 height 15
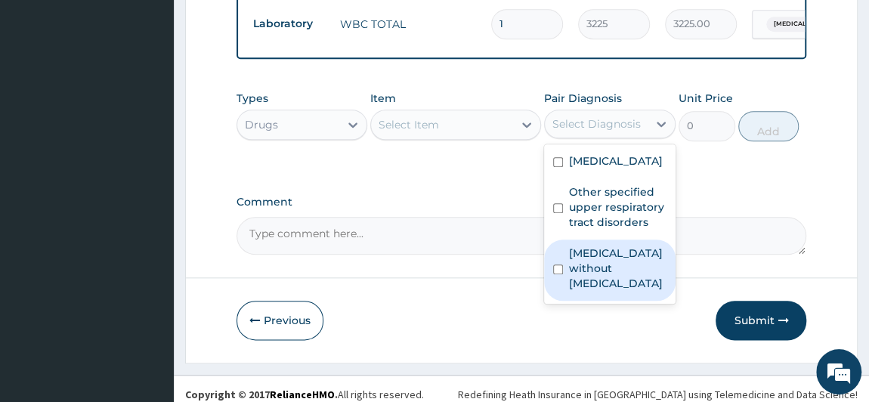
click at [600, 291] on label "Sepsis without septic shock" at bounding box center [617, 267] width 97 height 45
checkbox input "true"
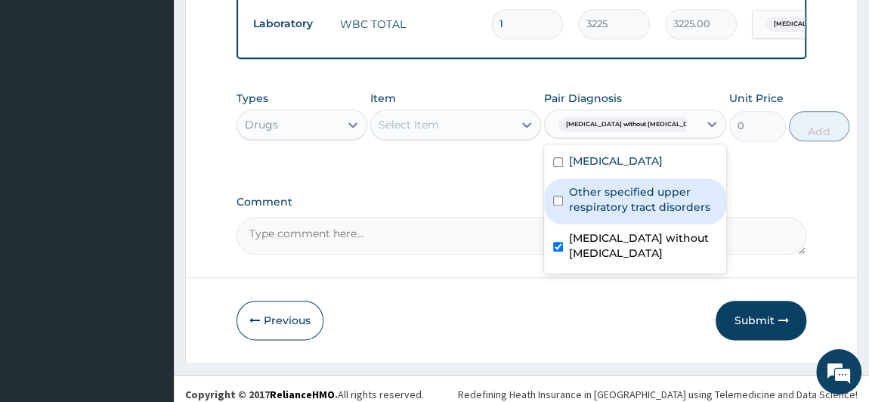
click at [449, 125] on div "Select Item" at bounding box center [442, 125] width 142 height 24
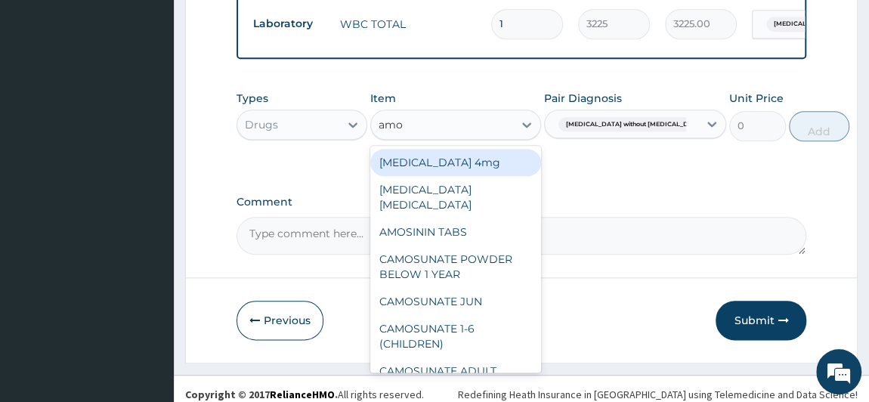
type input "amox"
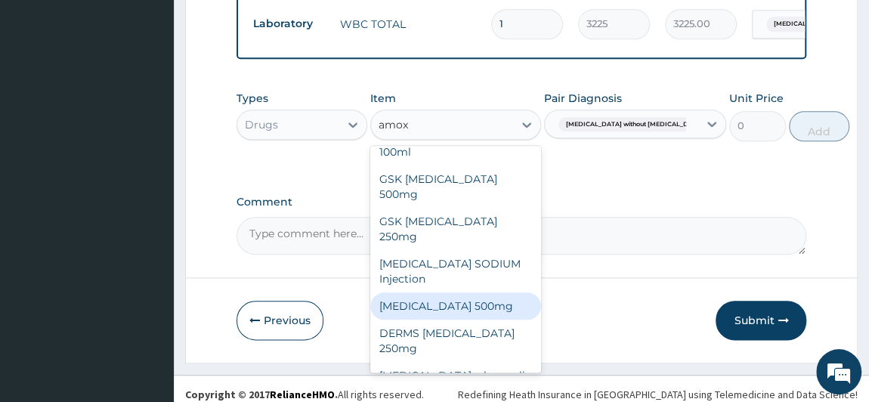
scroll to position [137, 0]
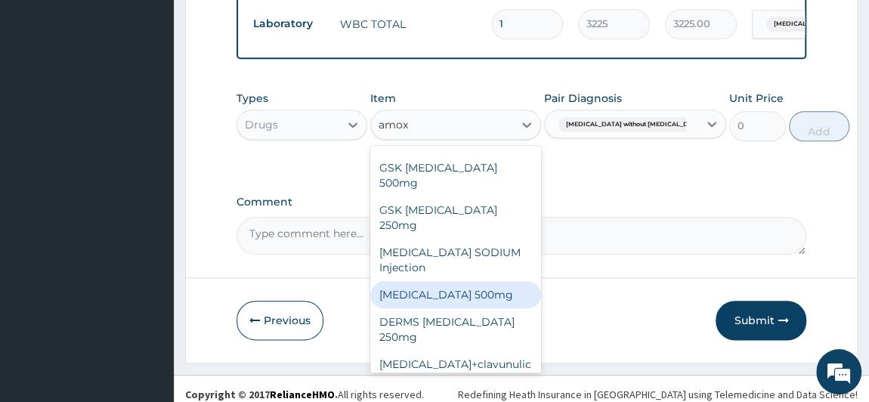
click at [483, 281] on div "AMOXICILLIN 500mg" at bounding box center [455, 294] width 171 height 27
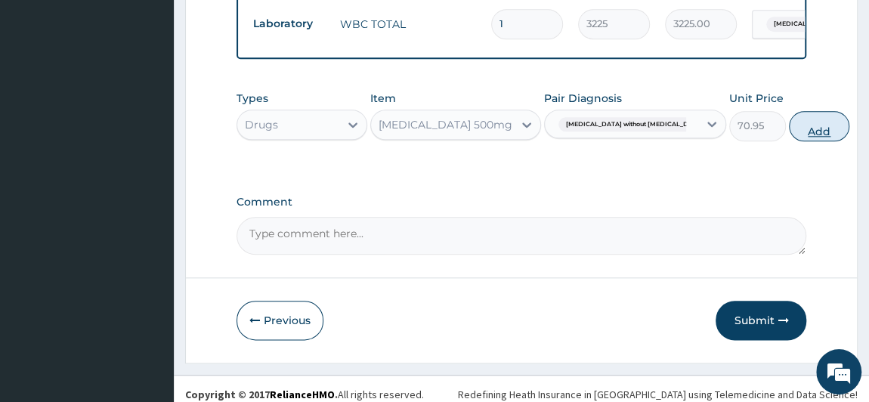
click at [789, 132] on button "Add" at bounding box center [819, 126] width 60 height 30
type input "0"
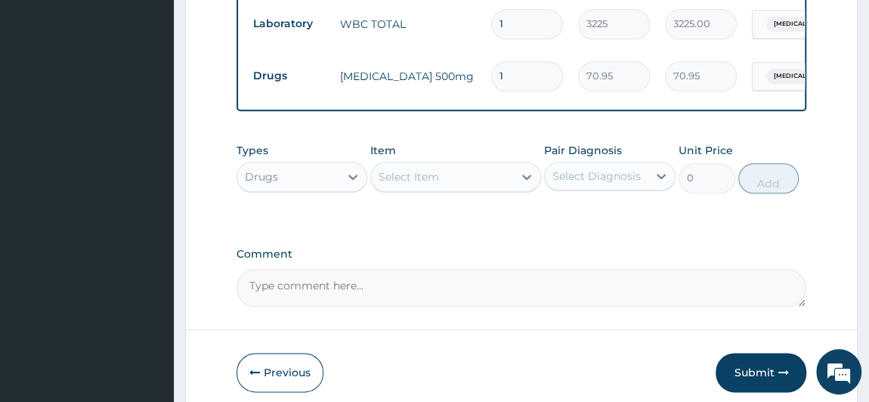
type input "10"
type input "709.50"
type input "10"
click at [474, 177] on div "Select Item" at bounding box center [442, 177] width 142 height 24
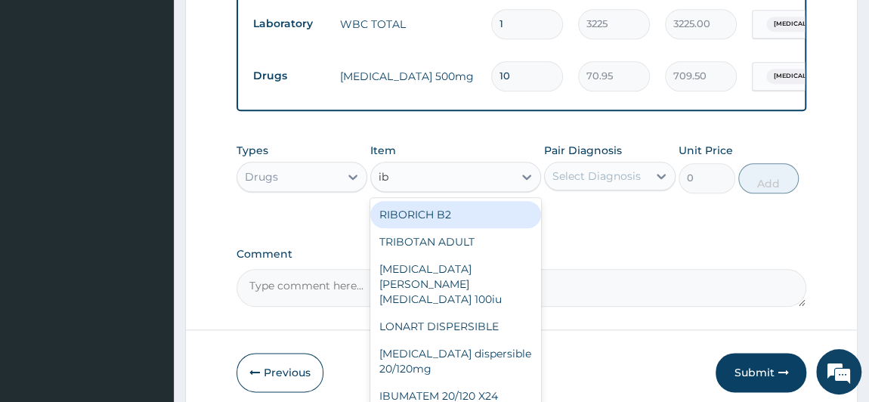
type input "ibu"
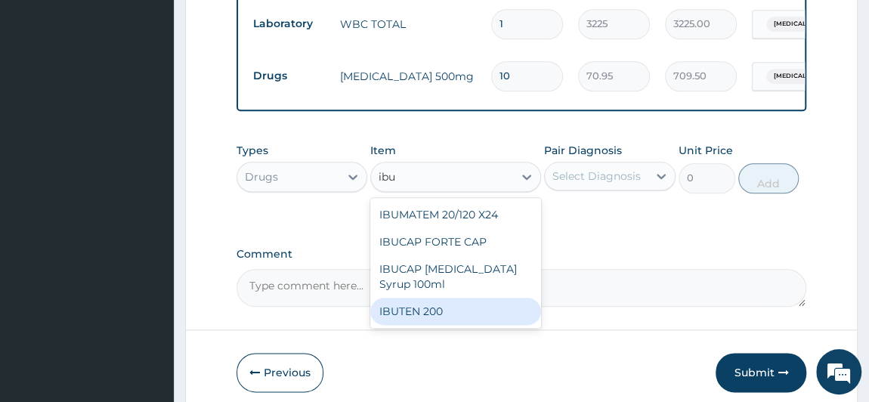
click at [461, 309] on div "IBUTEN 200" at bounding box center [455, 311] width 171 height 27
type input "82.775"
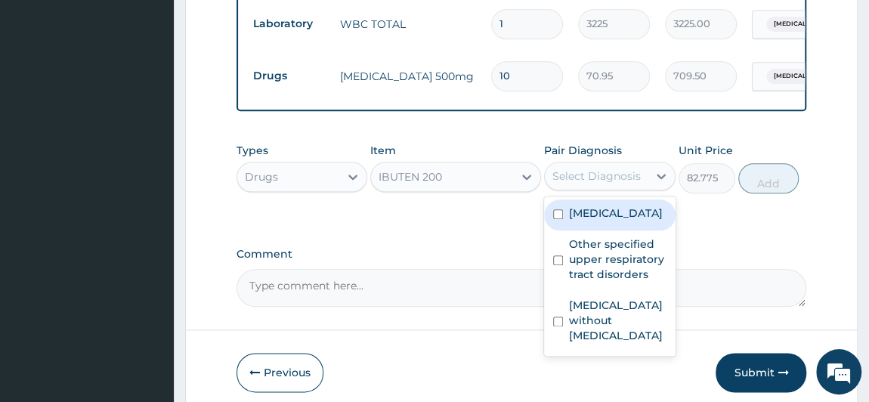
click at [613, 177] on div "Select Diagnosis" at bounding box center [596, 175] width 88 height 15
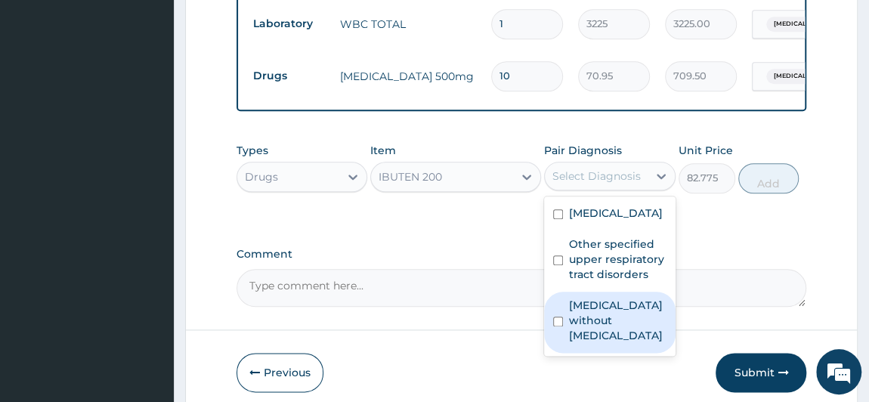
click at [594, 343] on label "Sepsis without septic shock" at bounding box center [617, 320] width 97 height 45
checkbox input "true"
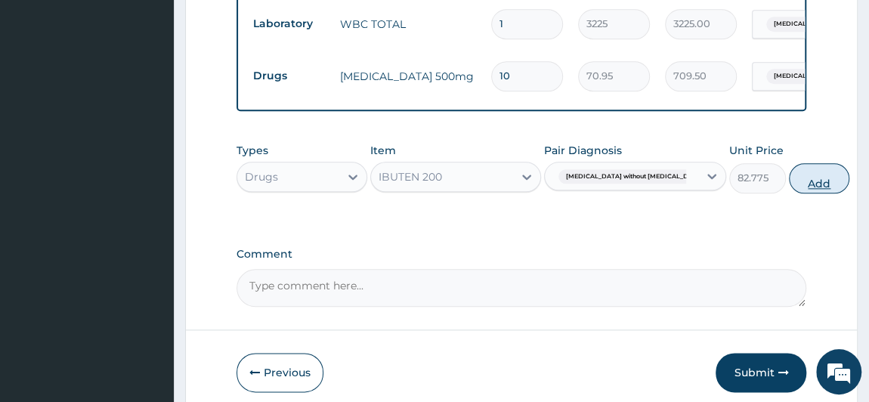
click at [789, 191] on button "Add" at bounding box center [819, 178] width 60 height 30
type input "0"
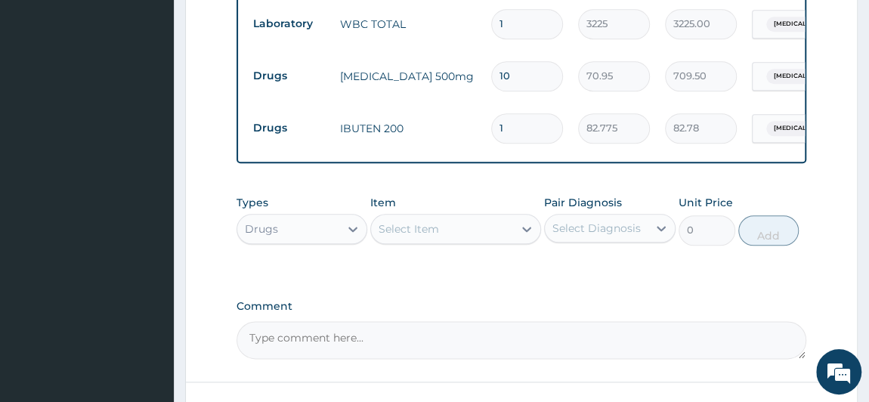
type input "0.00"
type input "9"
type input "744.98"
type input "9"
click at [454, 239] on div "Select Item" at bounding box center [442, 229] width 142 height 24
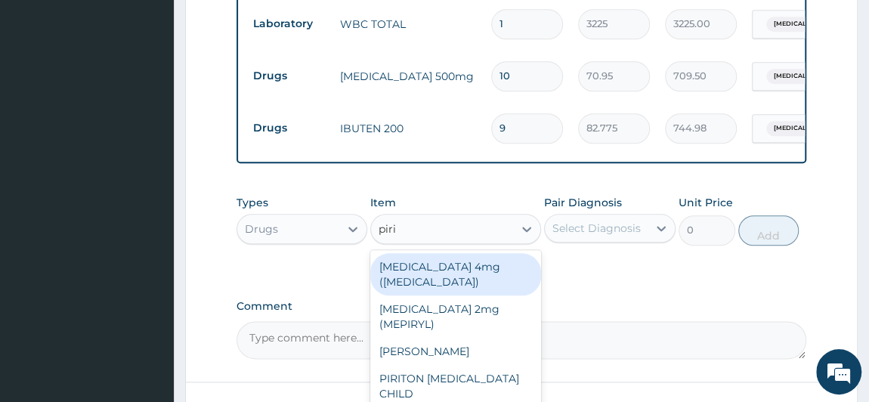
type input "pirit"
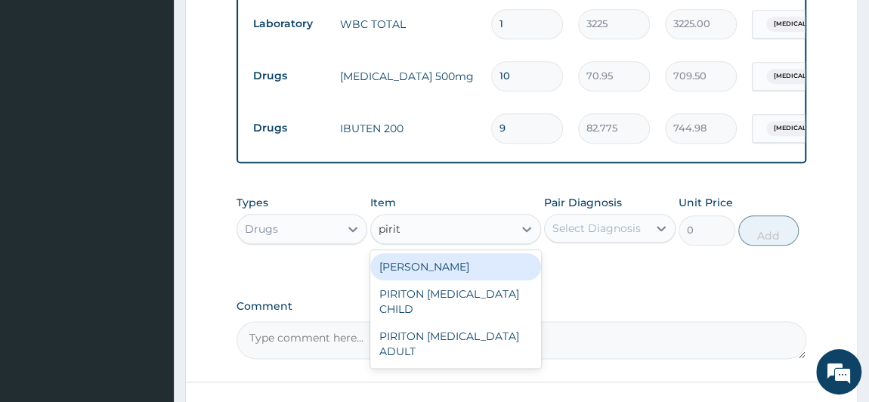
click at [462, 270] on div "PIRITON TAB EVANS" at bounding box center [455, 266] width 171 height 27
type input "23.65"
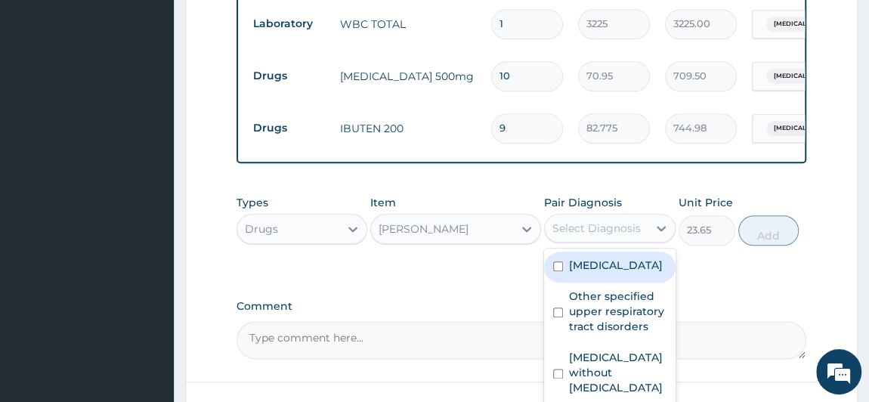
click at [610, 231] on div "Select Diagnosis" at bounding box center [596, 228] width 88 height 15
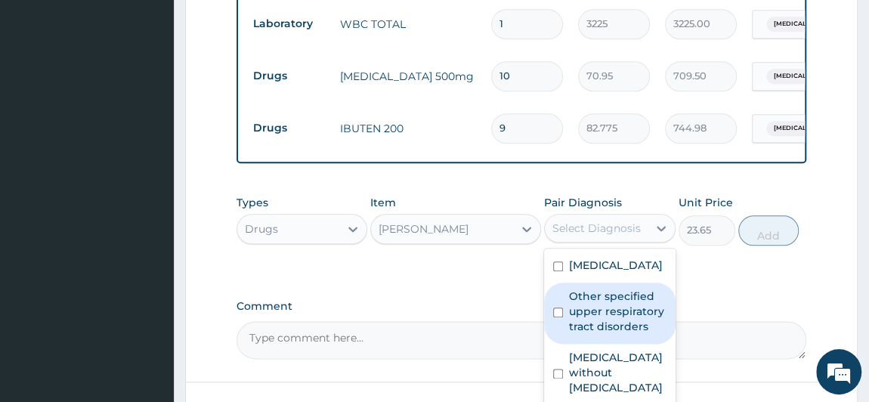
click at [627, 334] on label "Other specified upper respiratory tract disorders" at bounding box center [617, 311] width 97 height 45
checkbox input "true"
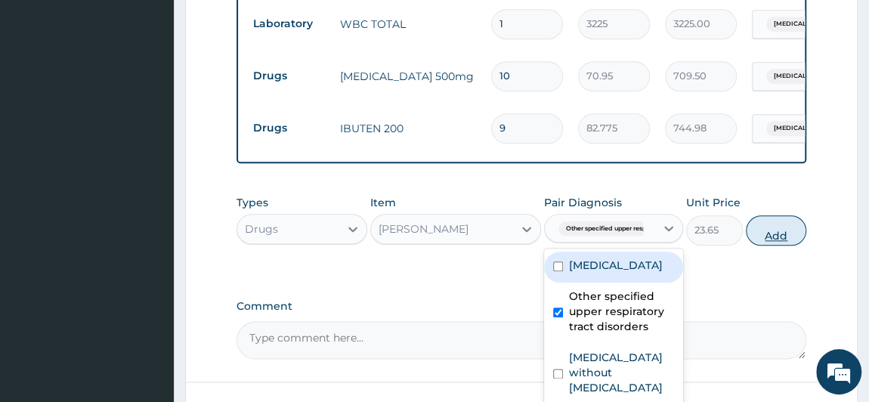
click at [778, 235] on button "Add" at bounding box center [775, 230] width 60 height 30
type input "0"
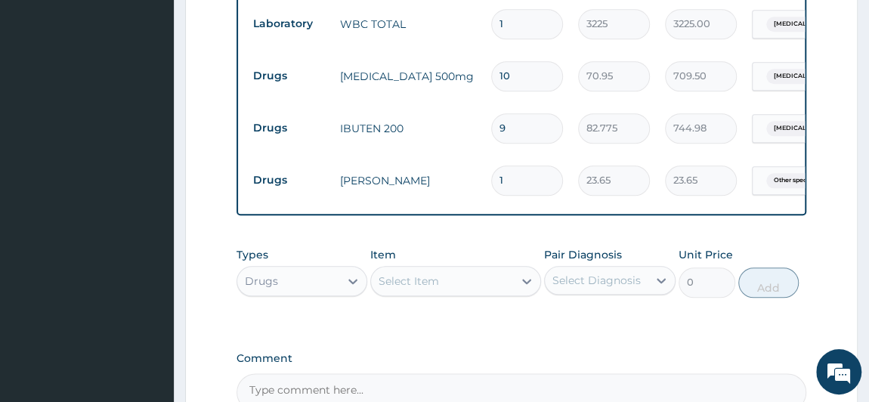
type input "10"
type input "236.50"
type input "10"
click at [427, 286] on div "Select Item" at bounding box center [408, 280] width 60 height 15
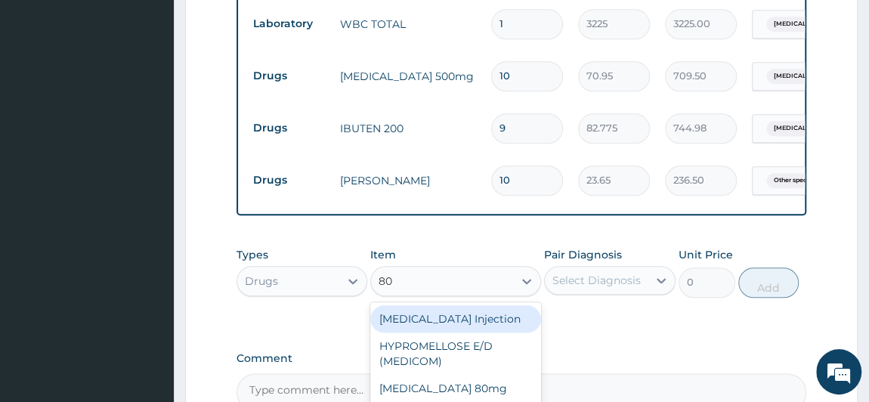
type input "80/"
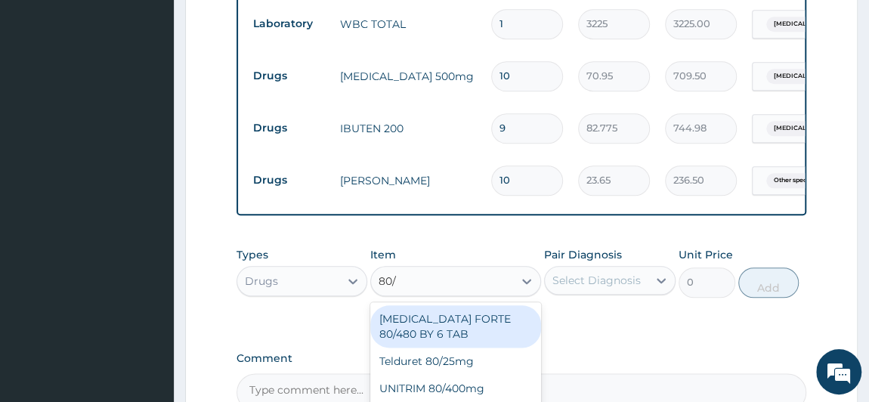
click at [427, 330] on div "COARTEM FORTE 80/480 BY 6 TAB" at bounding box center [455, 326] width 171 height 42
type input "449.35"
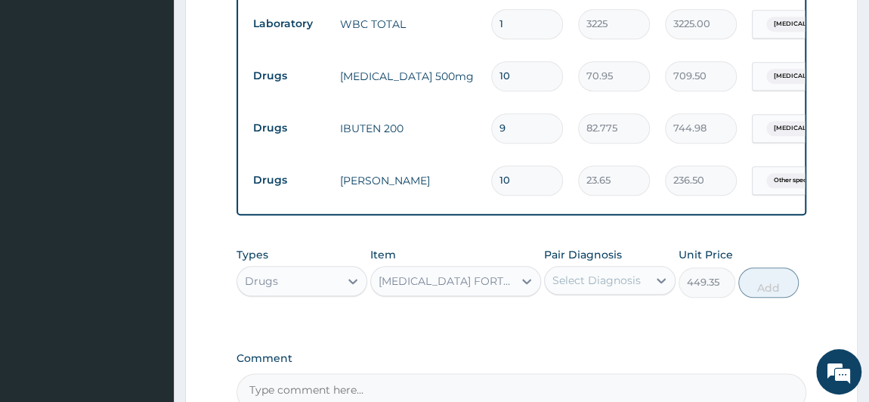
click at [616, 278] on div "Select Diagnosis" at bounding box center [596, 280] width 88 height 15
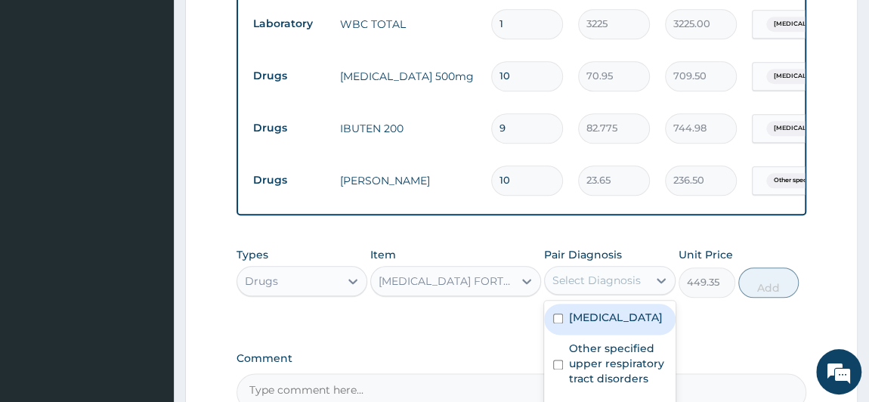
click at [622, 325] on label "[MEDICAL_DATA]" at bounding box center [616, 317] width 94 height 15
checkbox input "true"
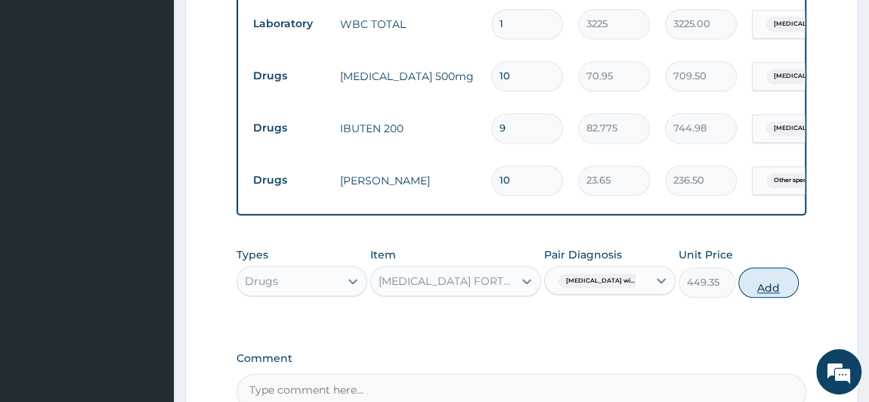
click at [784, 292] on button "Add" at bounding box center [768, 282] width 60 height 30
type input "0"
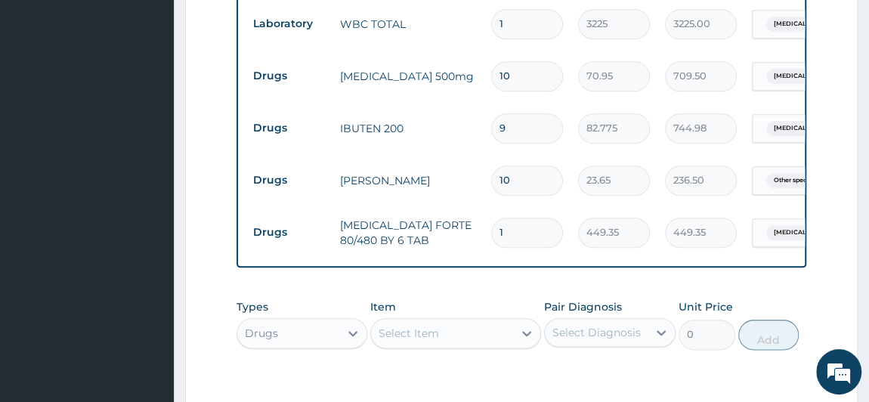
type input "0.00"
type input "6"
type input "2696.10"
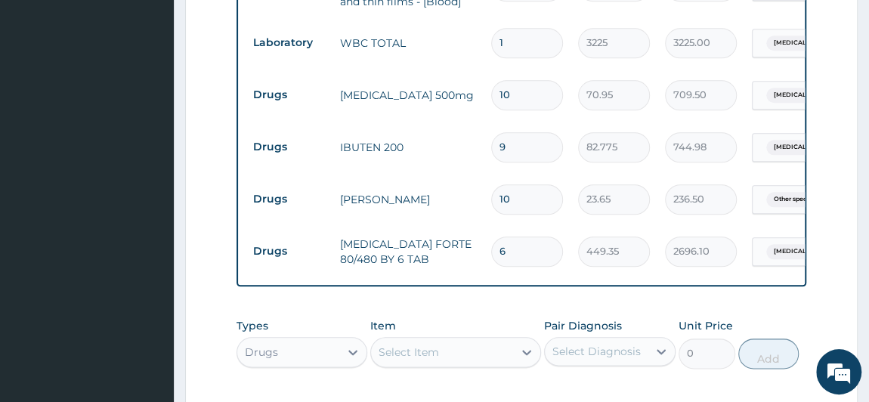
scroll to position [754, 0]
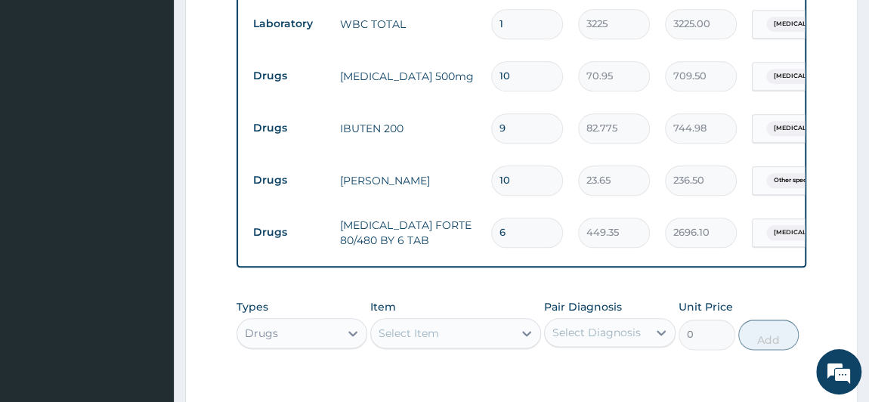
type input "6"
click at [401, 337] on div "Select Item" at bounding box center [408, 333] width 60 height 15
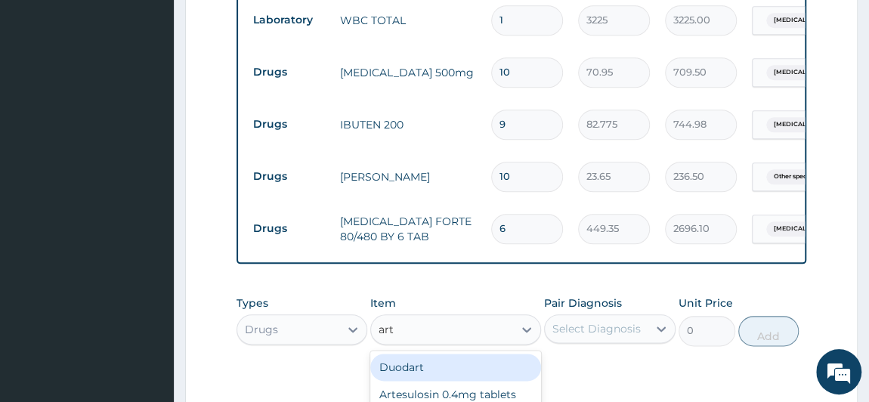
scroll to position [890, 0]
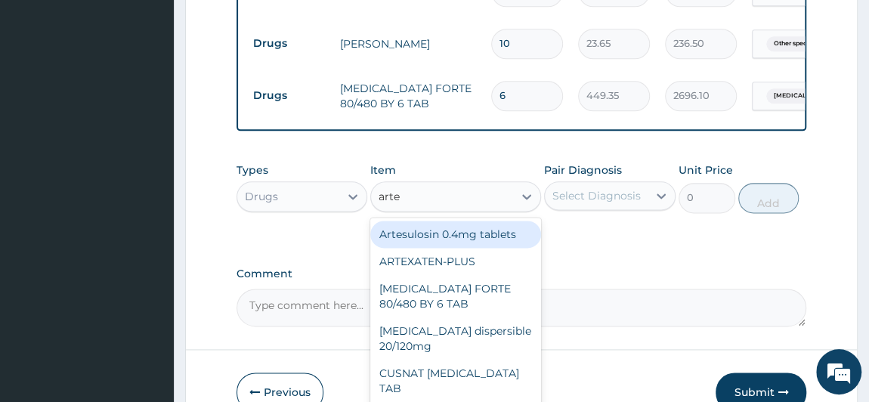
type input "artem"
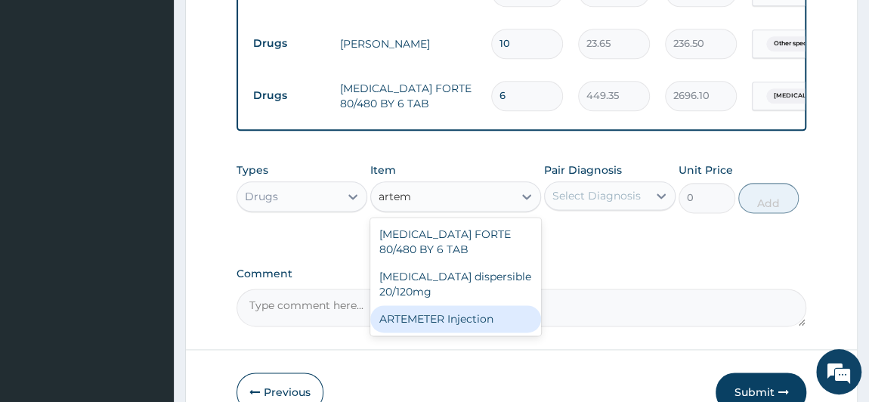
click at [488, 324] on div "ARTEMETER Injection" at bounding box center [455, 318] width 171 height 27
type input "946"
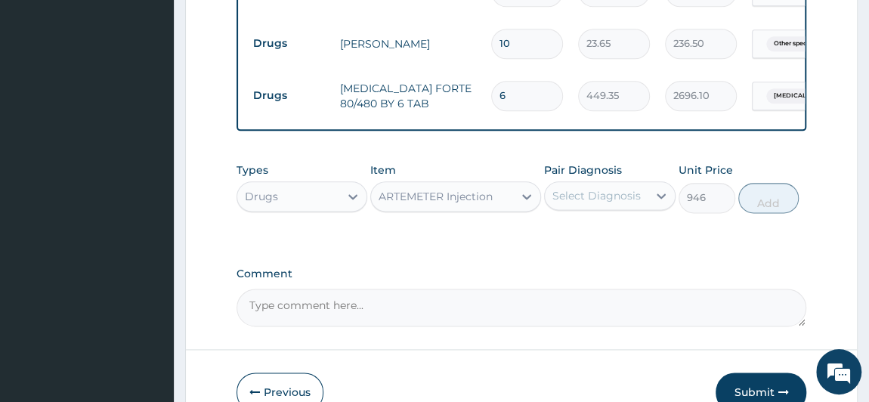
click at [607, 194] on div "Select Diagnosis" at bounding box center [596, 195] width 88 height 15
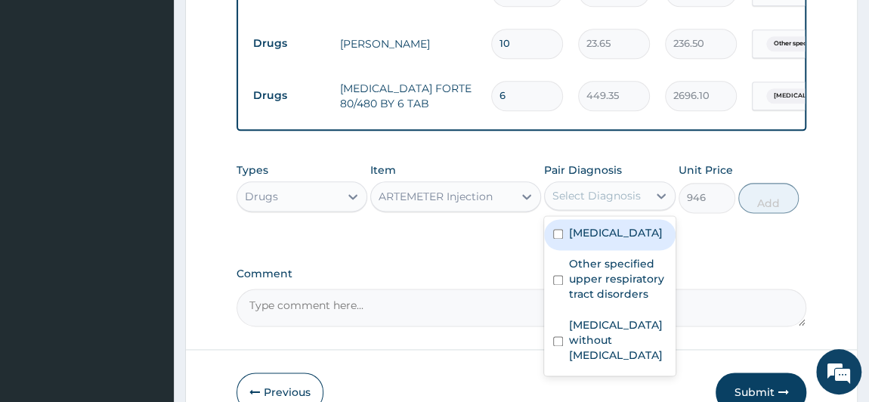
click at [607, 191] on div "Select Diagnosis" at bounding box center [596, 195] width 88 height 15
click at [607, 240] on label "Plasmodium malariae malaria without complication" at bounding box center [616, 232] width 94 height 15
checkbox input "true"
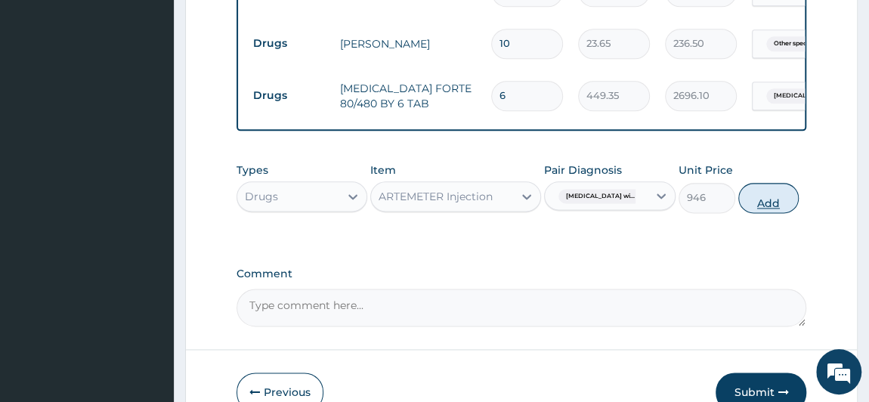
click at [798, 197] on button "Add" at bounding box center [768, 198] width 60 height 30
type input "0"
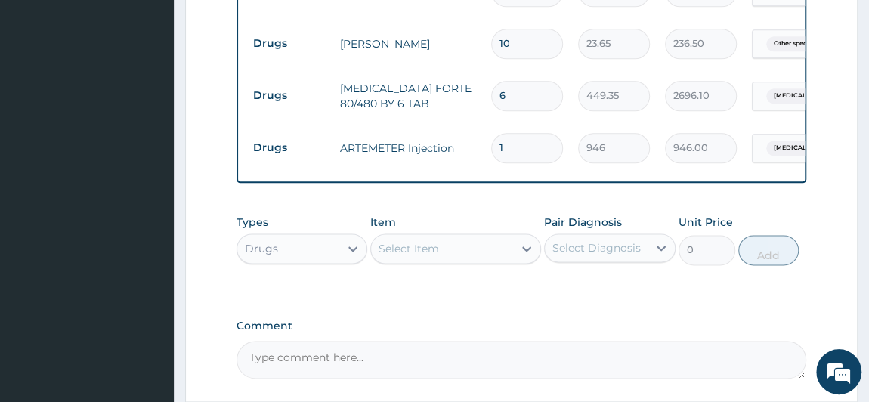
scroll to position [0, 187]
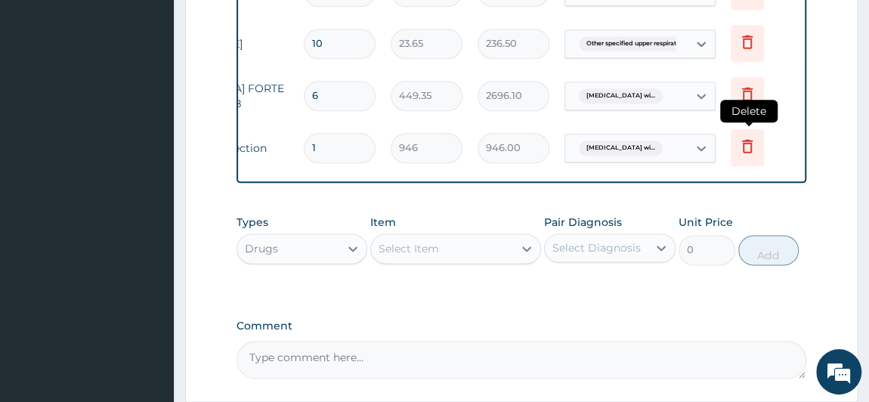
click at [746, 140] on icon at bounding box center [747, 147] width 11 height 14
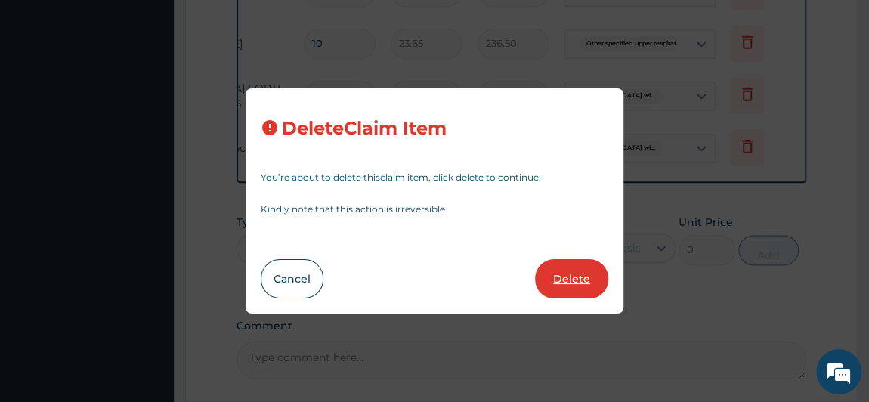
click at [571, 282] on button "Delete" at bounding box center [571, 278] width 73 height 39
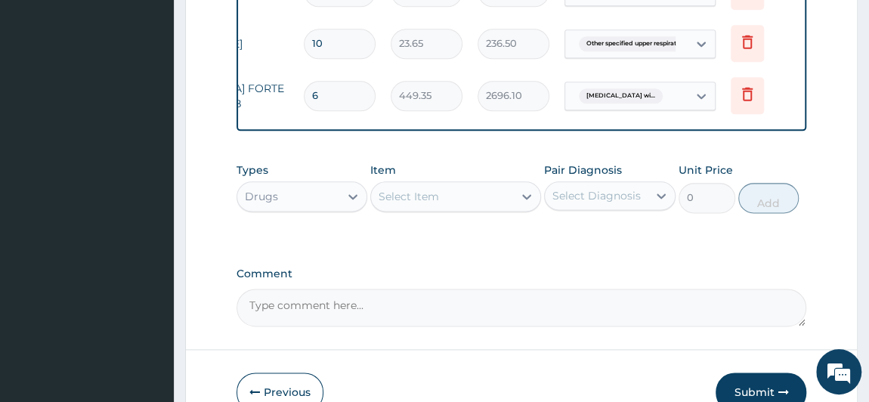
click at [440, 192] on div "Select Item" at bounding box center [442, 196] width 142 height 24
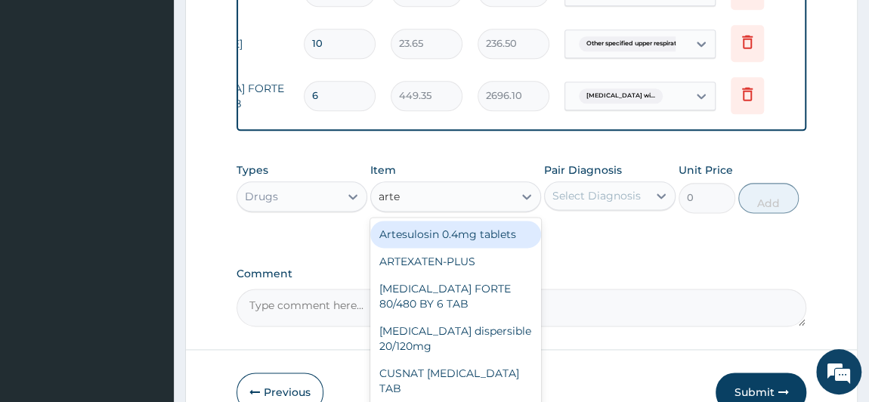
type input "artee"
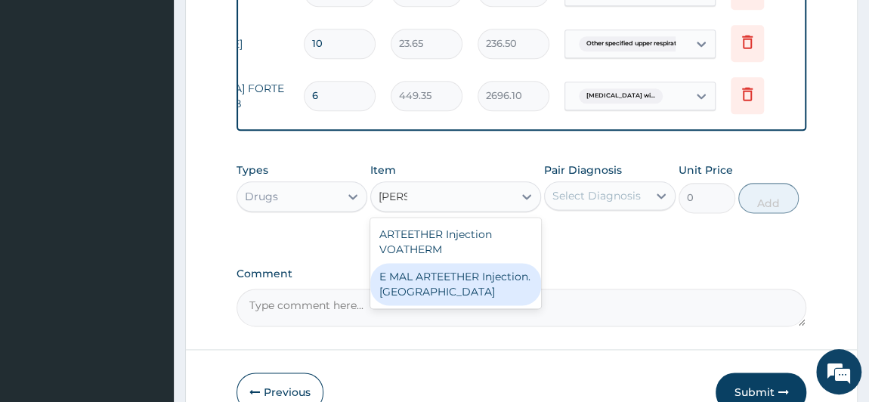
click at [468, 295] on div "E MAL ARTEETHER Injection. FIDSON" at bounding box center [455, 284] width 171 height 42
type input "1773.75"
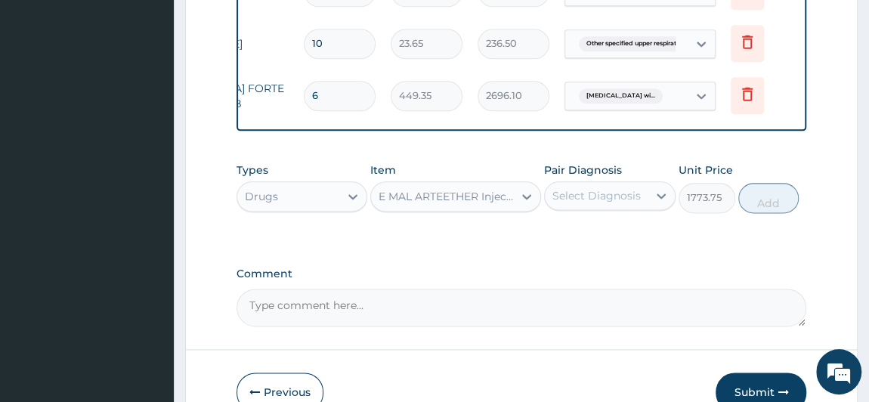
click at [626, 206] on div "Select Diagnosis" at bounding box center [596, 196] width 103 height 24
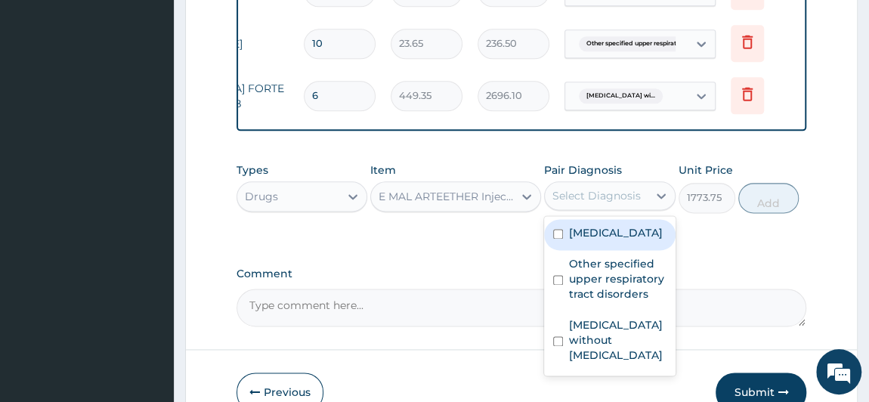
click at [615, 240] on label "Plasmodium malariae malaria without complication" at bounding box center [616, 232] width 94 height 15
checkbox input "true"
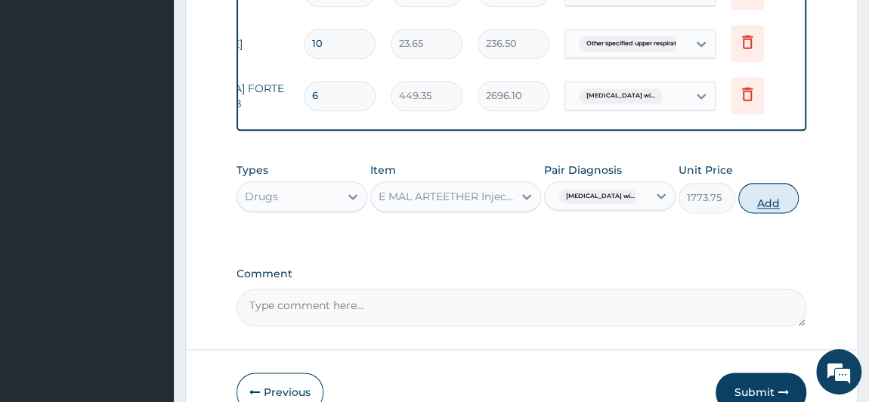
click at [798, 204] on button "Add" at bounding box center [768, 198] width 60 height 30
type input "0"
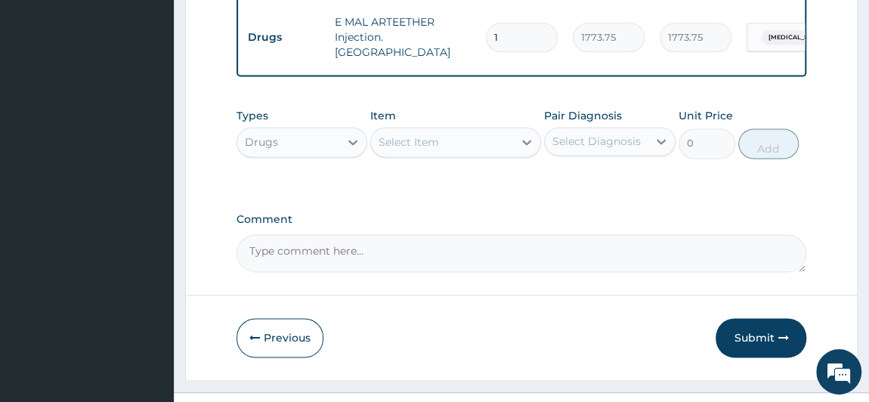
scroll to position [1026, 0]
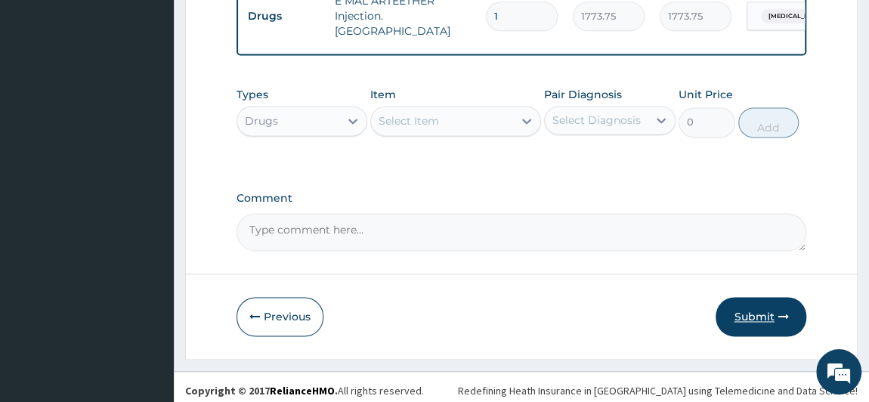
click at [786, 317] on button "Submit" at bounding box center [760, 316] width 91 height 39
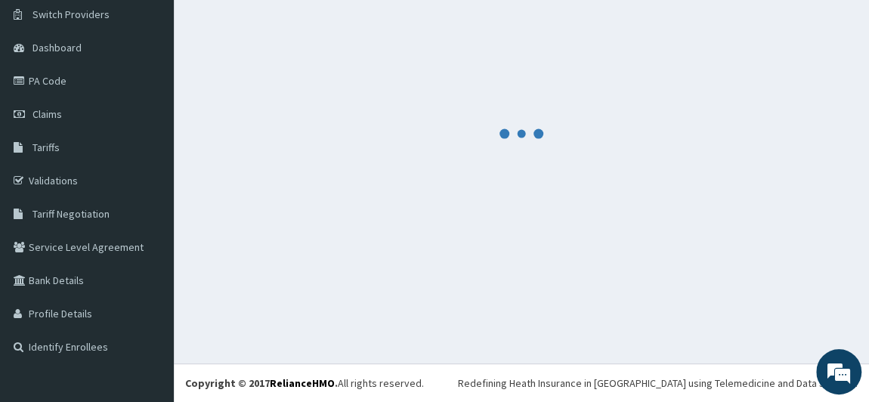
scroll to position [116, 0]
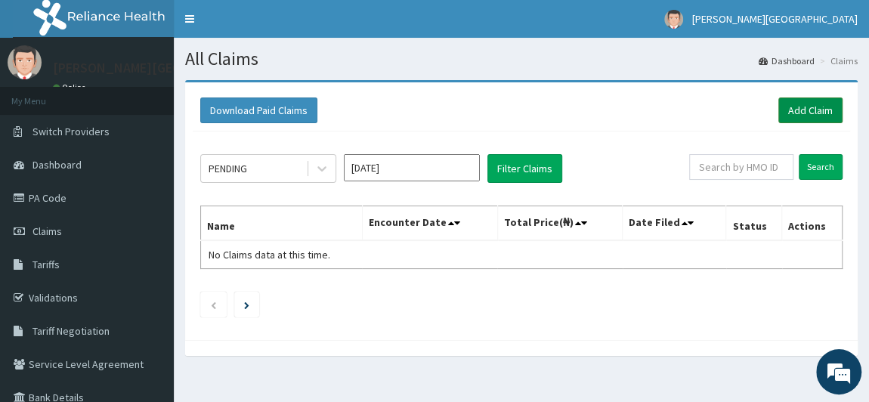
click at [808, 105] on link "Add Claim" at bounding box center [810, 110] width 64 height 26
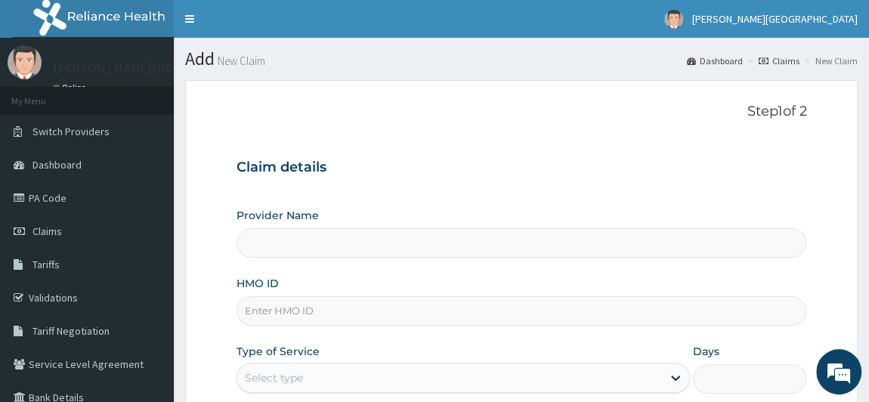
type input "[PERSON_NAME] PREMIERE HOSPITAL"
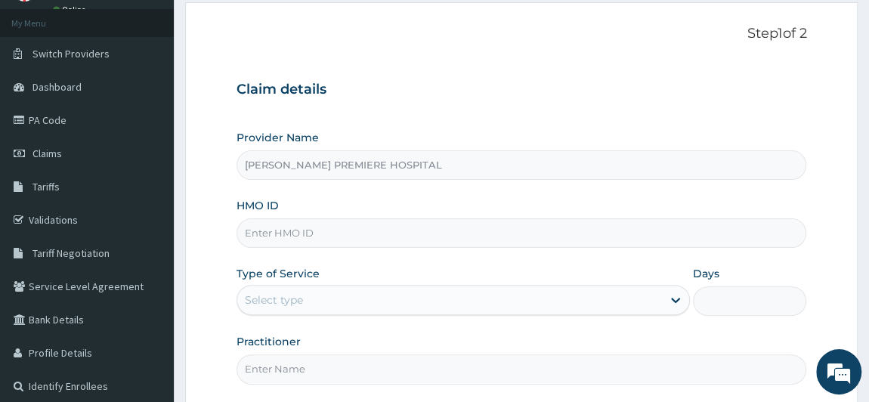
scroll to position [78, 0]
paste input "RSJ/10055/D"
click at [315, 244] on input "RSJ/10055/D" at bounding box center [521, 232] width 570 height 29
type input "RSJ/10055/D"
click at [305, 261] on div "Provider Name BRONK PREMIERE HOSPITAL HMO ID RSJ/10055/D Type of Service Select…" at bounding box center [521, 257] width 570 height 254
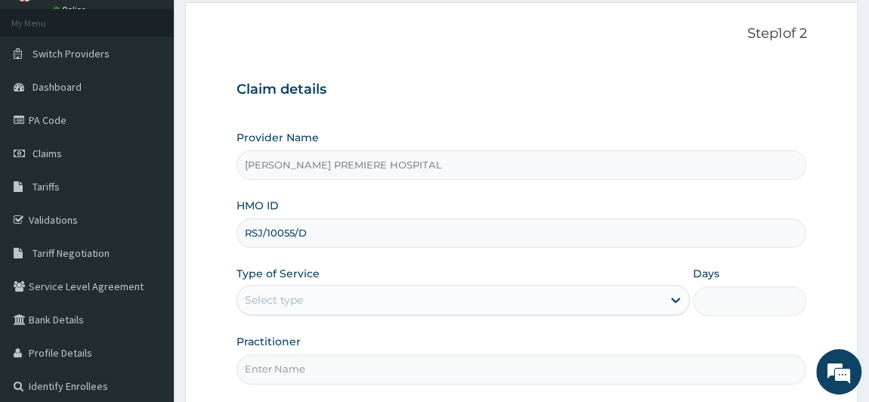
click at [313, 293] on div "Select type" at bounding box center [449, 300] width 425 height 24
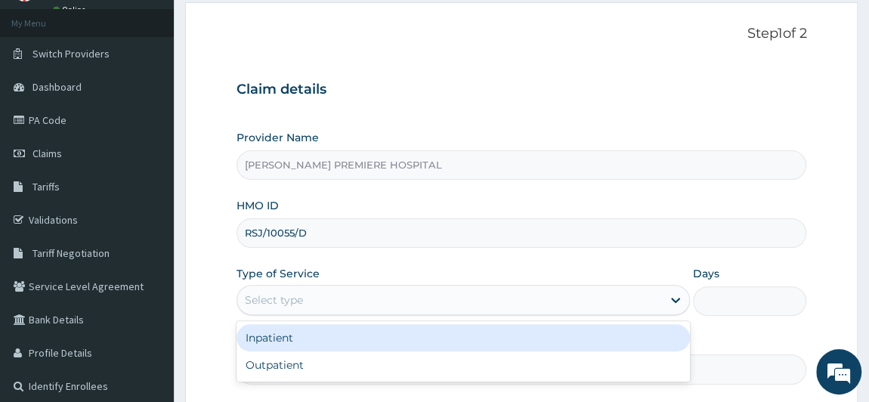
click at [366, 303] on div "Select type" at bounding box center [449, 300] width 425 height 24
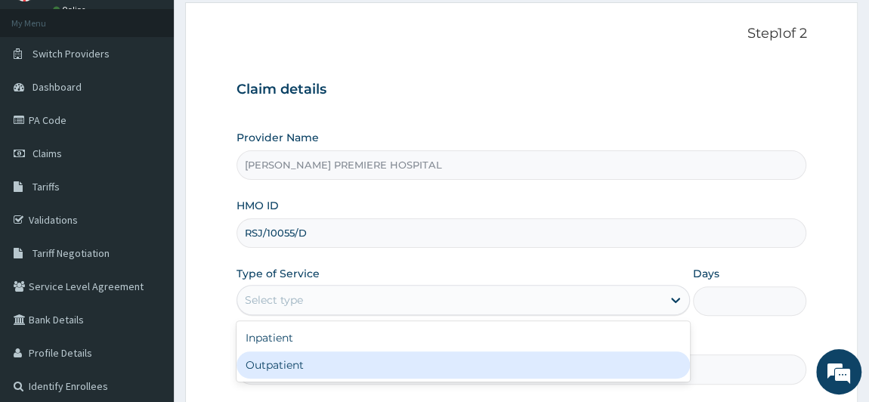
click at [311, 370] on div "Outpatient" at bounding box center [463, 364] width 454 height 27
type input "1"
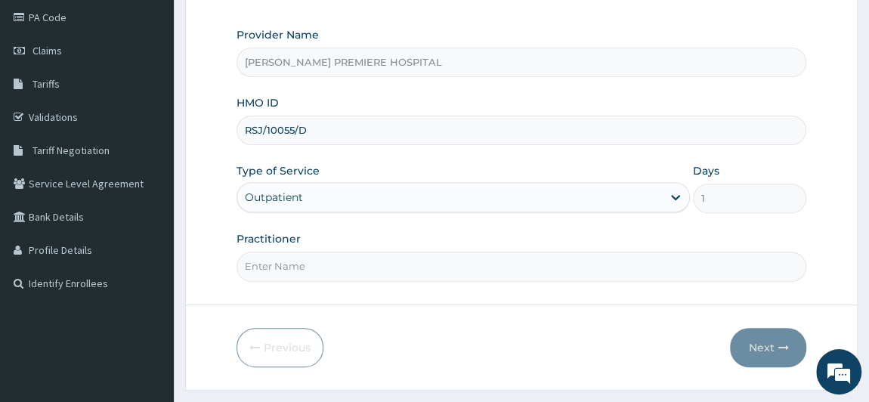
scroll to position [215, 0]
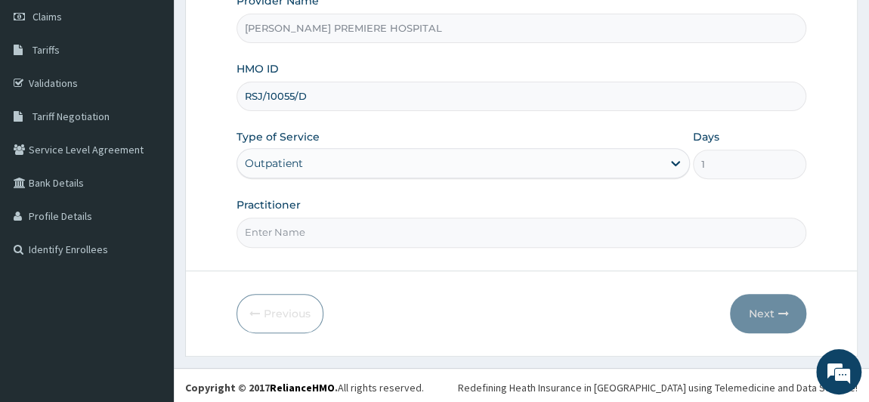
click at [320, 229] on input "Practitioner" at bounding box center [521, 232] width 570 height 29
type input "DR ALAMBA"
click at [755, 313] on button "Next" at bounding box center [768, 313] width 76 height 39
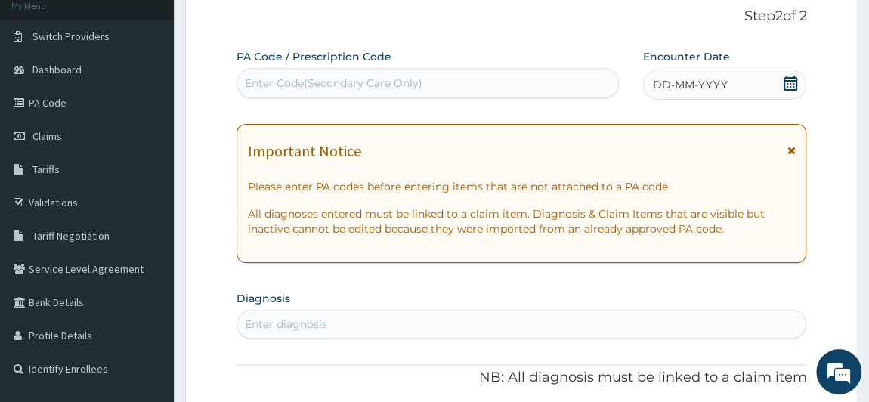
scroll to position [78, 0]
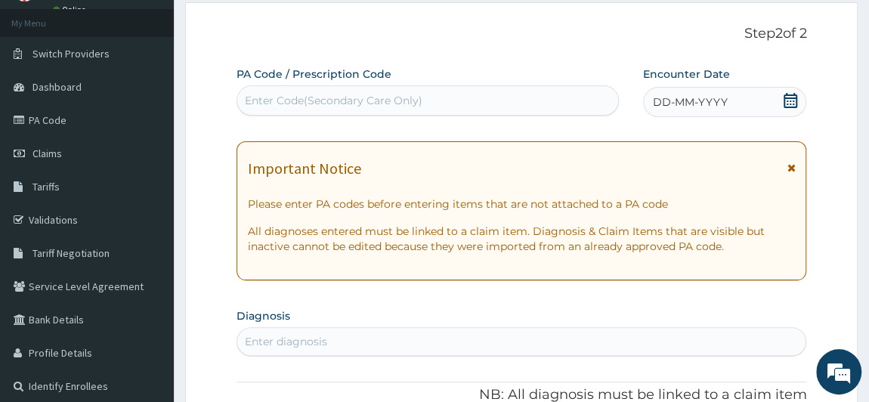
click at [791, 100] on icon at bounding box center [790, 100] width 14 height 15
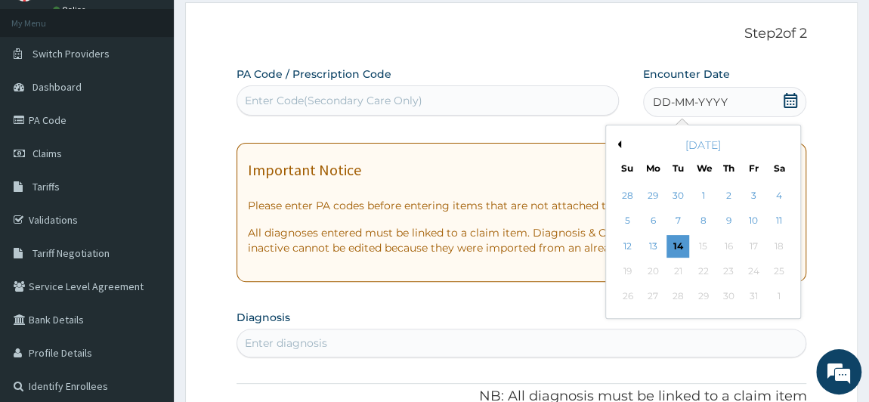
click at [791, 100] on icon at bounding box center [790, 100] width 14 height 15
click at [620, 147] on div "October 2025" at bounding box center [703, 144] width 182 height 15
click at [619, 144] on button "Previous Month" at bounding box center [617, 144] width 8 height 8
click at [705, 270] on div "24" at bounding box center [702, 271] width 23 height 23
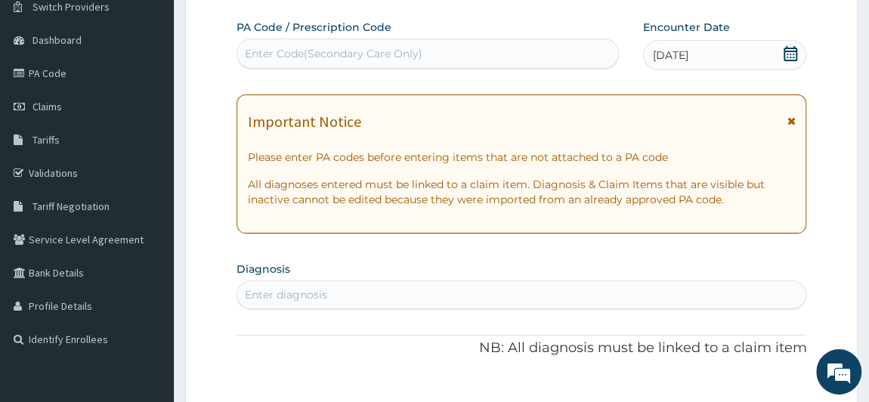
scroll to position [146, 0]
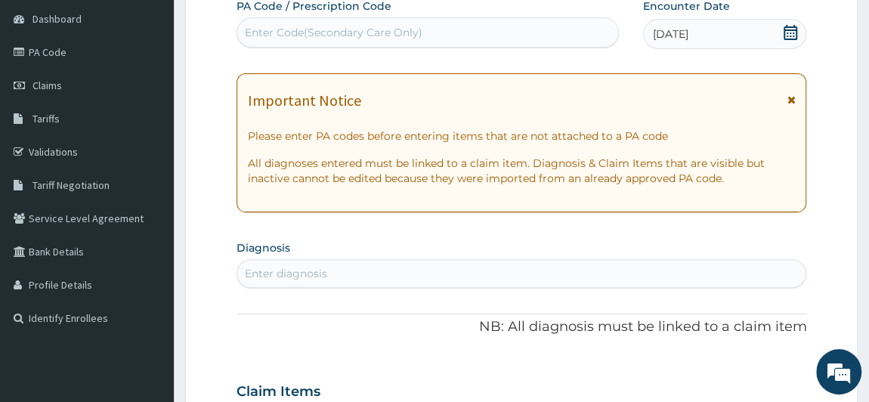
drag, startPoint x: 498, startPoint y: 273, endPoint x: 503, endPoint y: 267, distance: 8.0
click at [503, 273] on div "Enter diagnosis" at bounding box center [521, 273] width 569 height 24
click at [378, 274] on div "Enter diagnosis" at bounding box center [521, 273] width 569 height 24
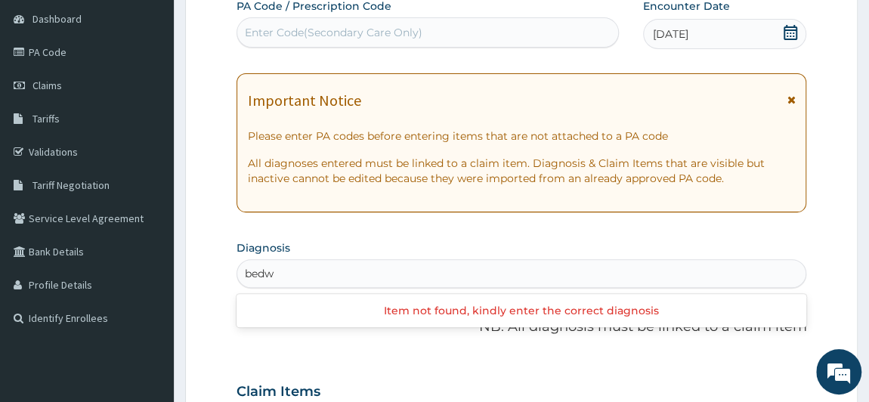
type input "bedw"
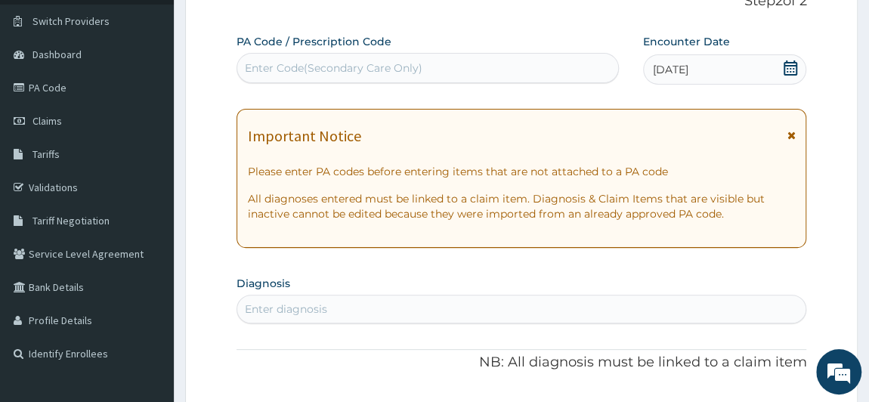
scroll to position [205, 0]
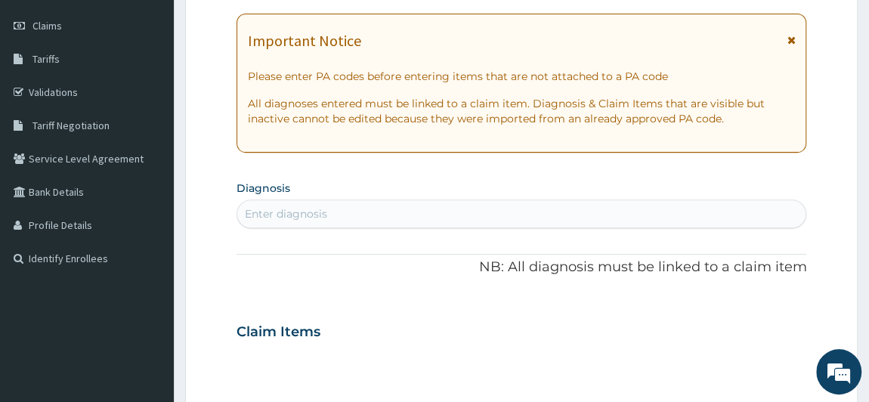
click at [448, 218] on div "Enter diagnosis" at bounding box center [521, 214] width 569 height 24
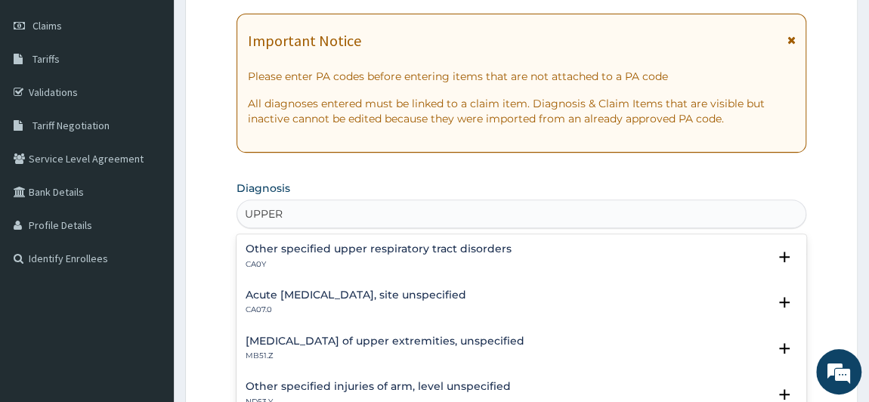
type input "UPPER"
click at [433, 252] on h4 "Other specified upper respiratory tract disorders" at bounding box center [378, 248] width 266 height 11
click at [438, 254] on div "Other specified upper respiratory tract disorders CA0Y" at bounding box center [378, 256] width 266 height 26
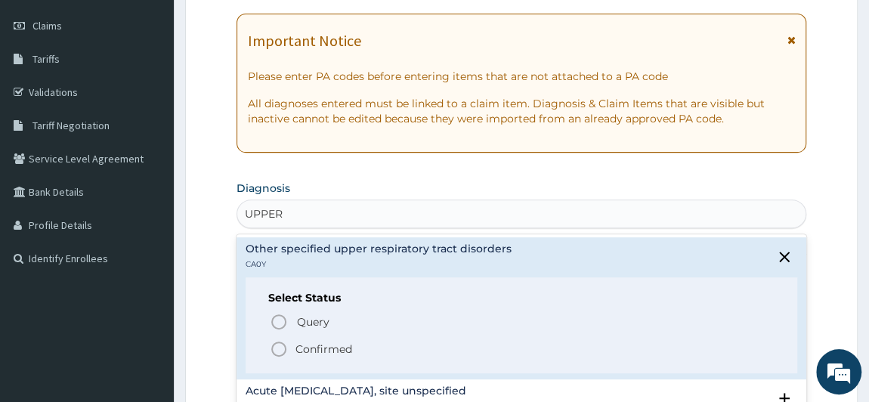
click at [307, 346] on p "Confirmed" at bounding box center [323, 348] width 57 height 15
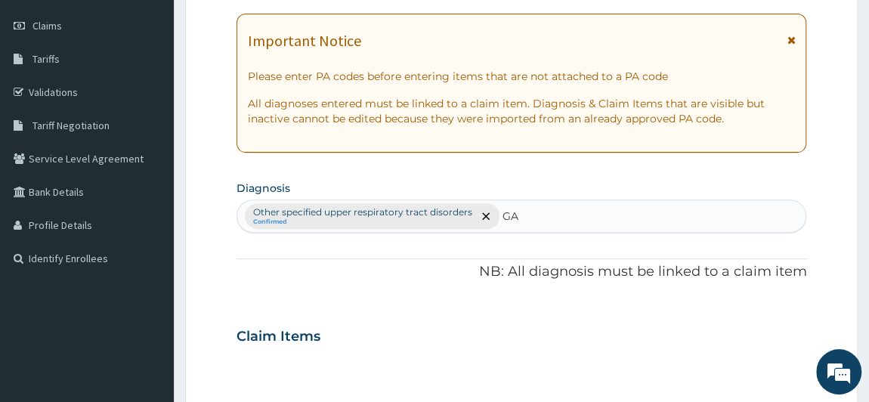
type input "G"
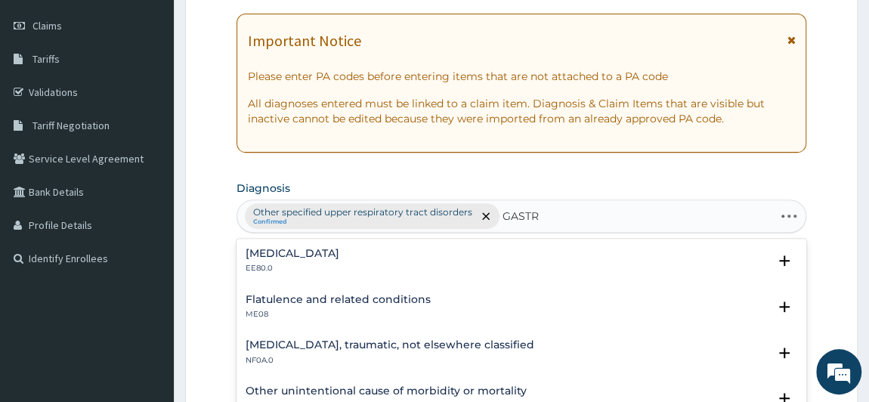
type input "GASTRO"
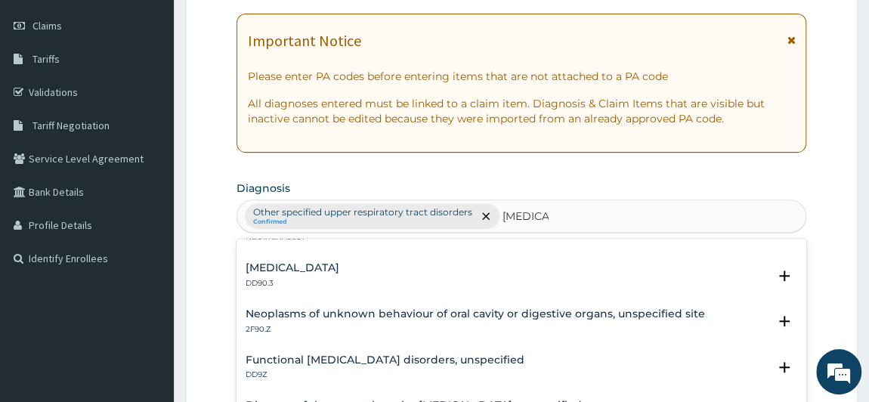
scroll to position [137, 0]
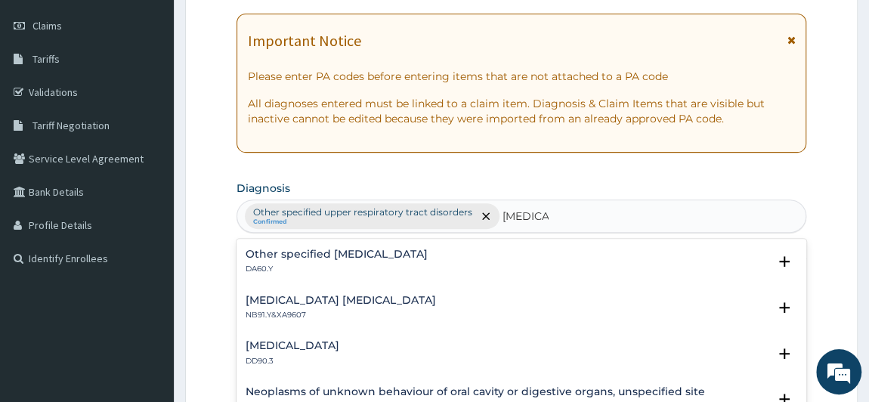
click at [337, 347] on h4 "Functional dyspepsia" at bounding box center [292, 345] width 94 height 11
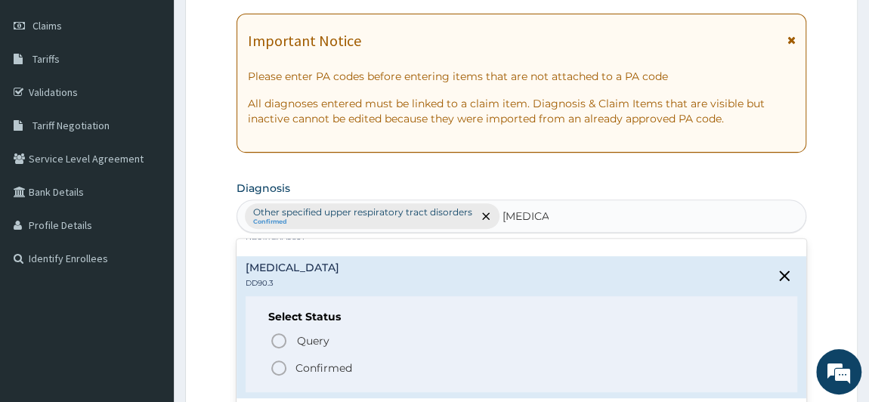
scroll to position [274, 0]
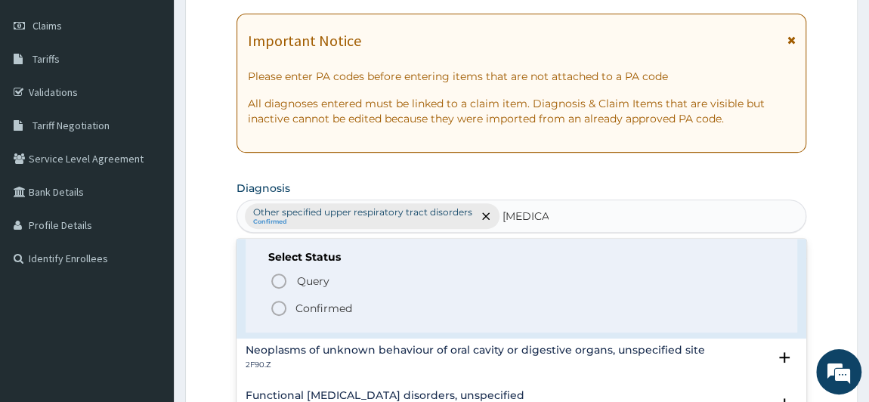
click at [330, 307] on p "Confirmed" at bounding box center [323, 308] width 57 height 15
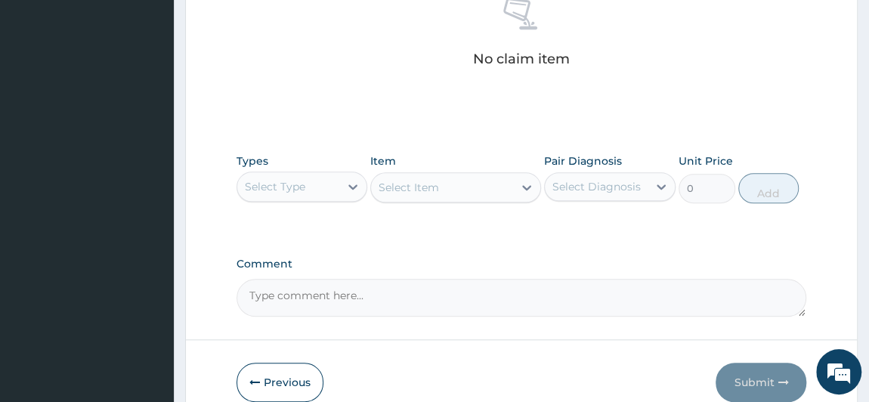
scroll to position [618, 0]
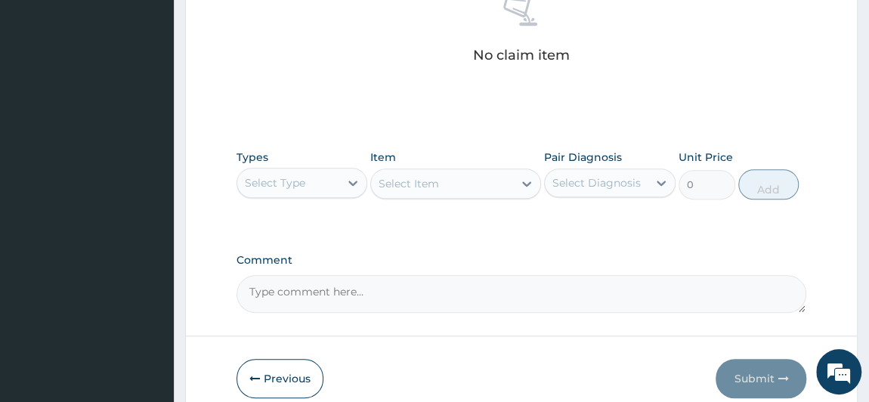
click at [294, 178] on div "Select Type" at bounding box center [275, 182] width 60 height 15
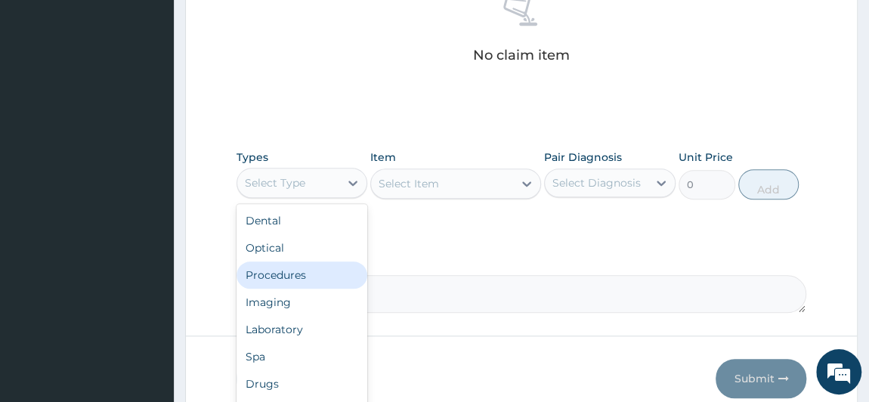
click at [279, 277] on div "Procedures" at bounding box center [301, 274] width 131 height 27
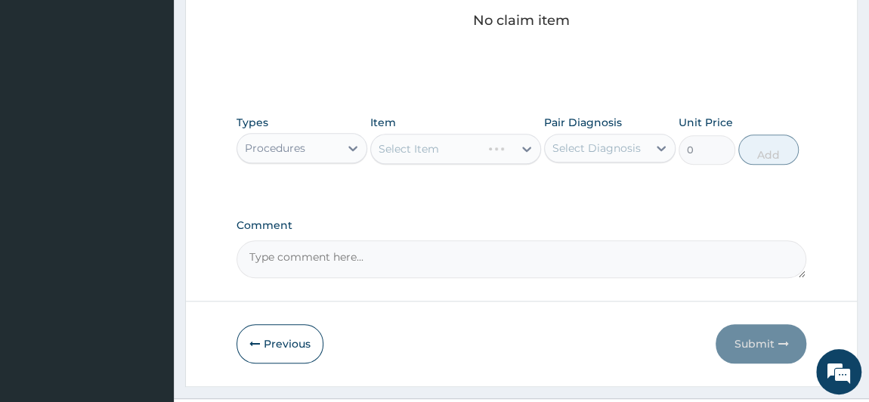
scroll to position [684, 0]
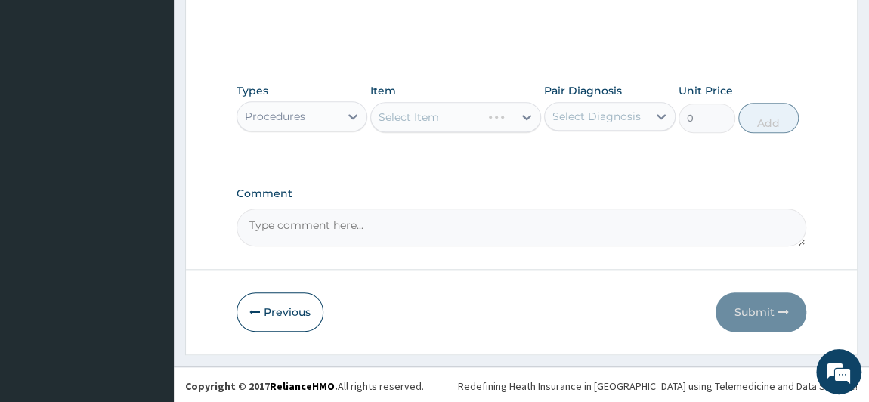
click at [606, 106] on div "Select Diagnosis" at bounding box center [596, 116] width 103 height 24
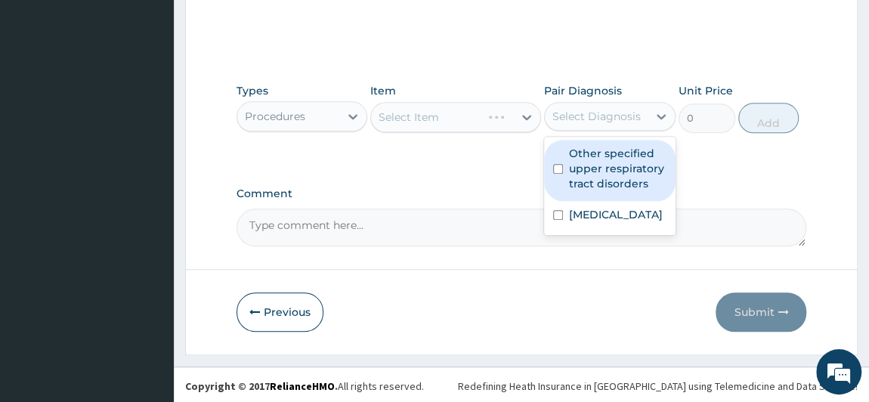
click at [597, 161] on label "Other specified upper respiratory tract disorders" at bounding box center [617, 168] width 97 height 45
checkbox input "true"
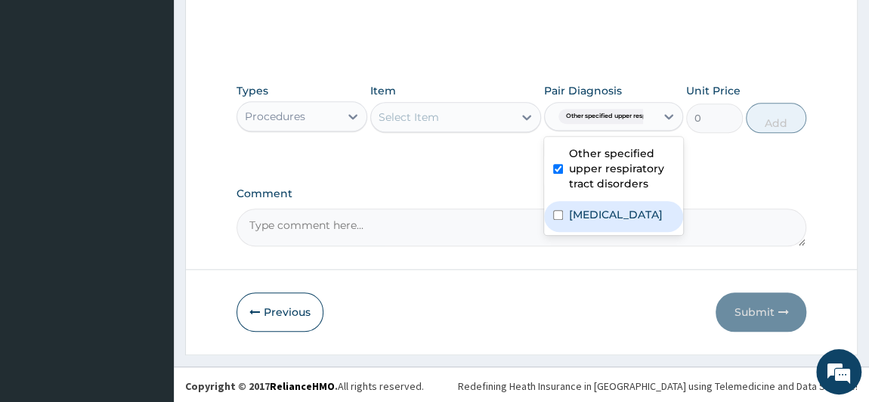
drag, startPoint x: 579, startPoint y: 220, endPoint x: 531, endPoint y: 167, distance: 71.6
click at [575, 216] on label "[MEDICAL_DATA]" at bounding box center [616, 214] width 94 height 15
checkbox input "true"
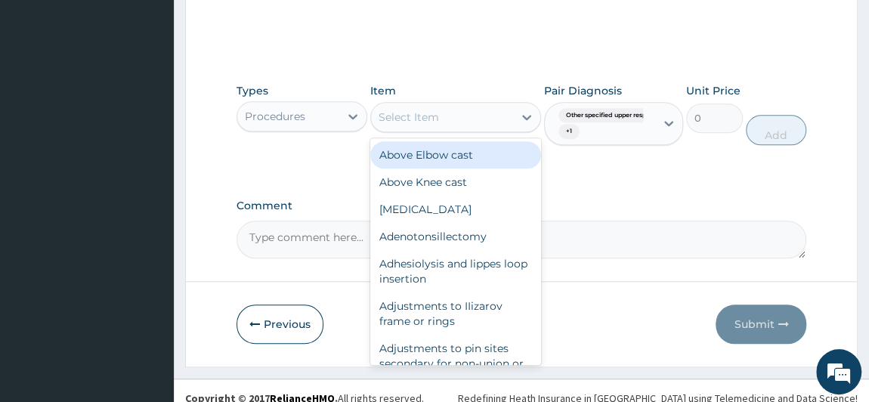
click at [468, 108] on div "Select Item" at bounding box center [442, 117] width 142 height 24
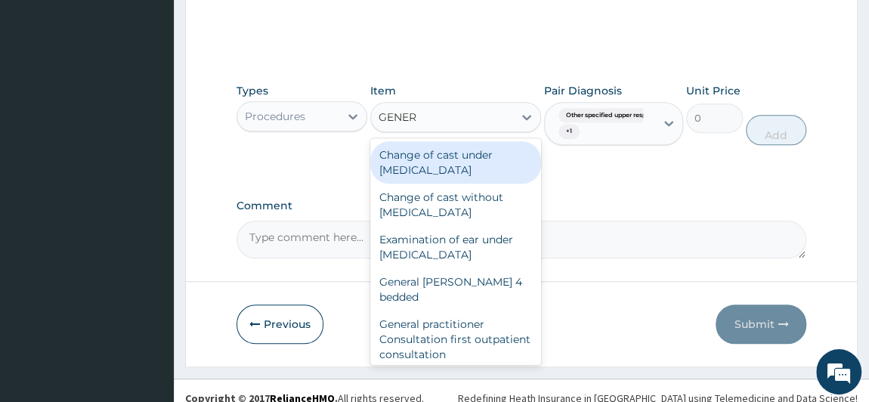
type input "GENERA"
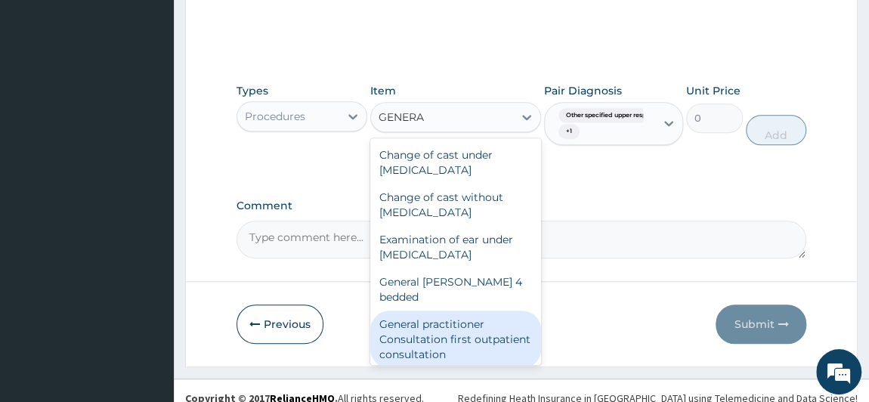
click at [502, 322] on div "General practitioner Consultation first outpatient consultation" at bounding box center [455, 338] width 171 height 57
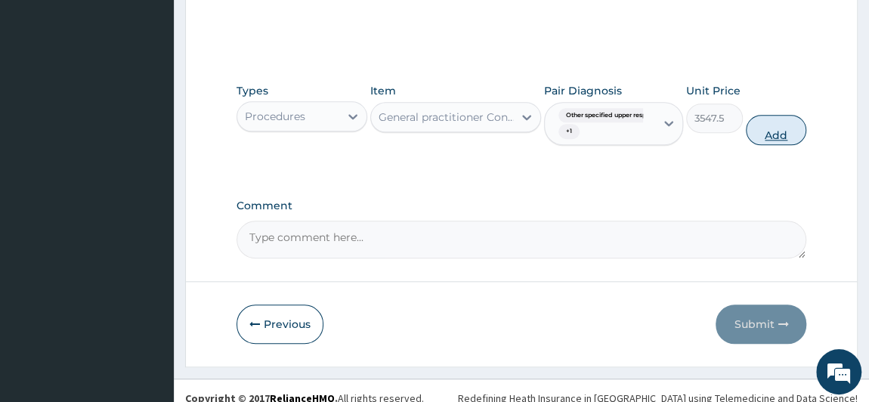
click at [789, 130] on button "Add" at bounding box center [775, 130] width 60 height 30
type input "0"
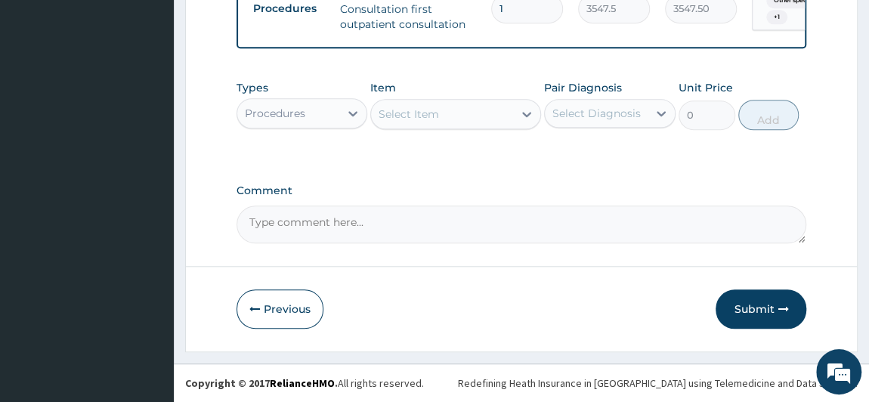
scroll to position [616, 0]
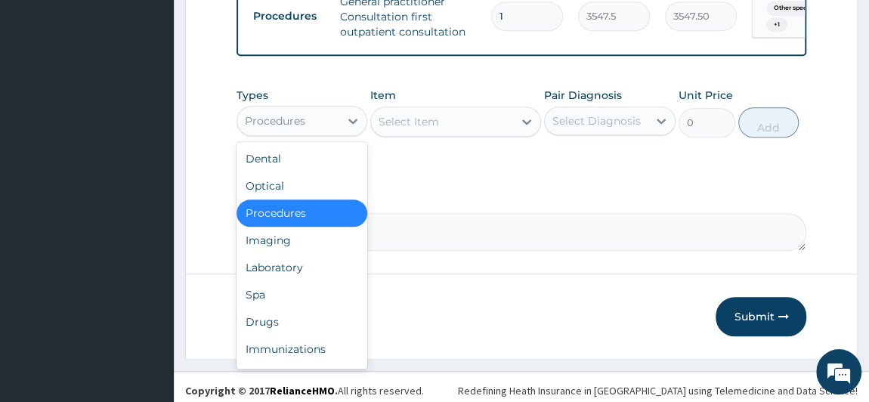
click at [320, 129] on div "Procedures" at bounding box center [288, 121] width 103 height 24
click at [286, 269] on div "Laboratory" at bounding box center [301, 267] width 131 height 27
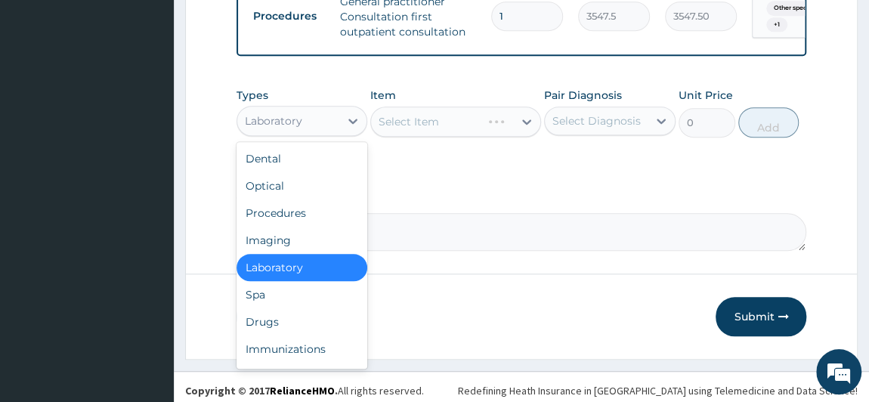
click at [297, 128] on div "Laboratory" at bounding box center [273, 120] width 57 height 15
click at [288, 329] on div "Drugs" at bounding box center [301, 321] width 131 height 27
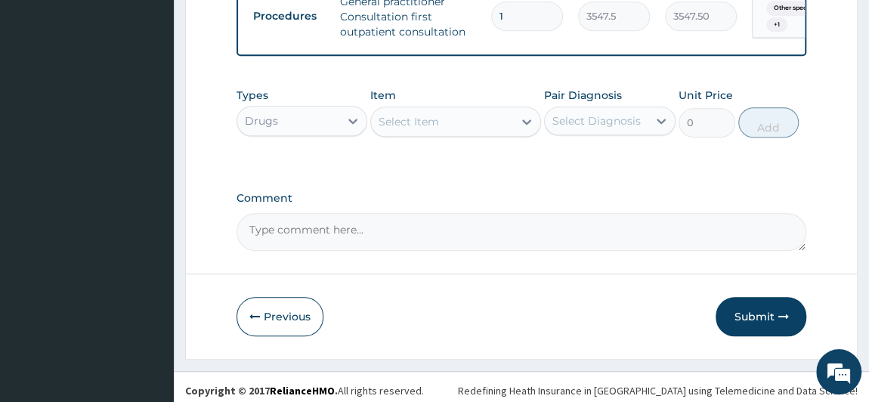
click at [630, 123] on div "Select Diagnosis" at bounding box center [596, 120] width 88 height 15
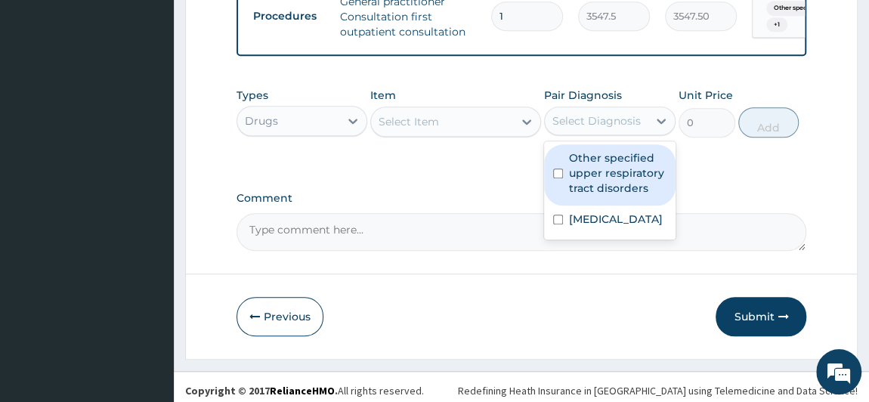
click at [606, 178] on label "Other specified upper respiratory tract disorders" at bounding box center [617, 172] width 97 height 45
checkbox input "true"
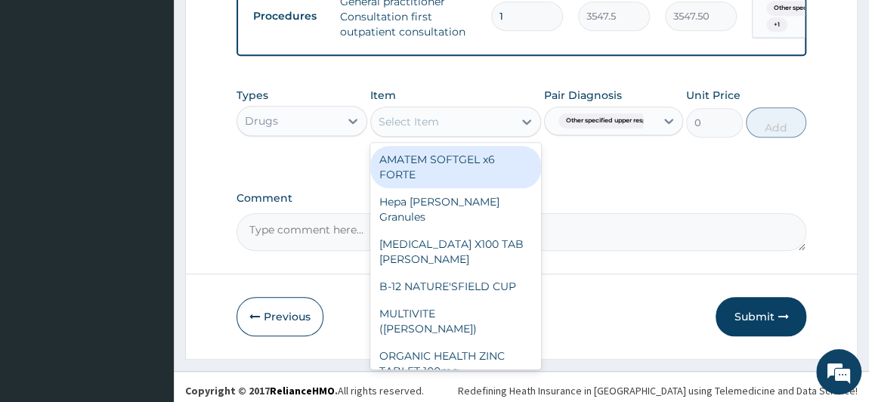
click at [449, 126] on div "Select Item" at bounding box center [442, 122] width 142 height 24
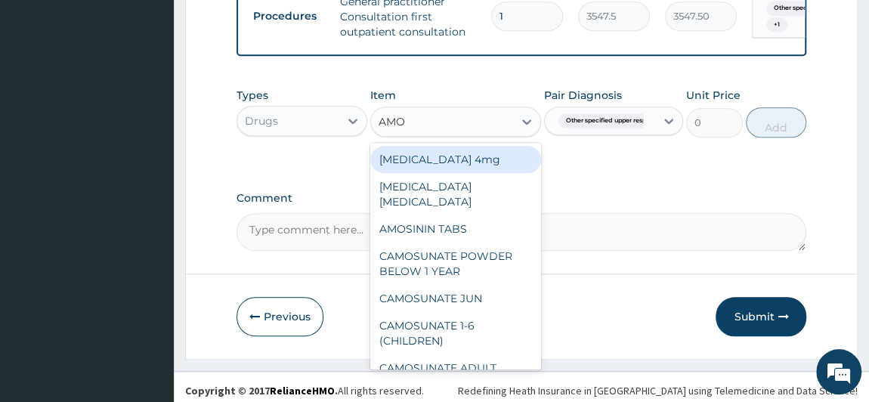
type input "AMOX"
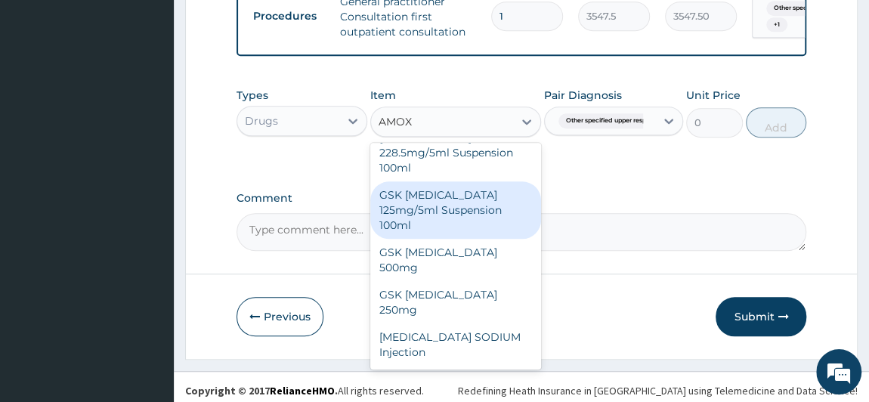
scroll to position [68, 0]
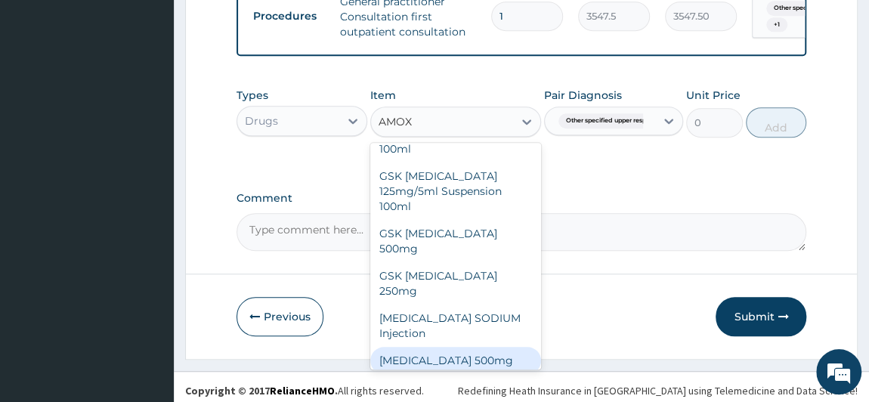
click at [468, 347] on div "[MEDICAL_DATA] 500mg" at bounding box center [455, 360] width 171 height 27
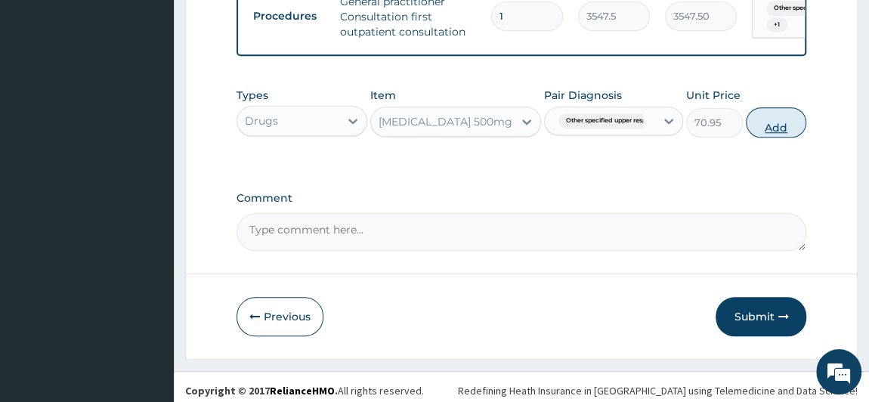
click at [776, 125] on button "Add" at bounding box center [775, 122] width 60 height 30
type input "0"
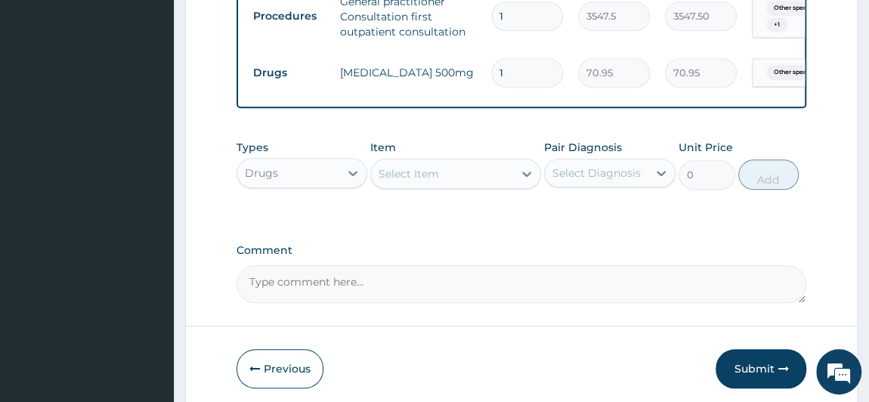
click at [532, 73] on input "1" at bounding box center [527, 72] width 72 height 29
type input "15"
type input "1064.25"
type input "15"
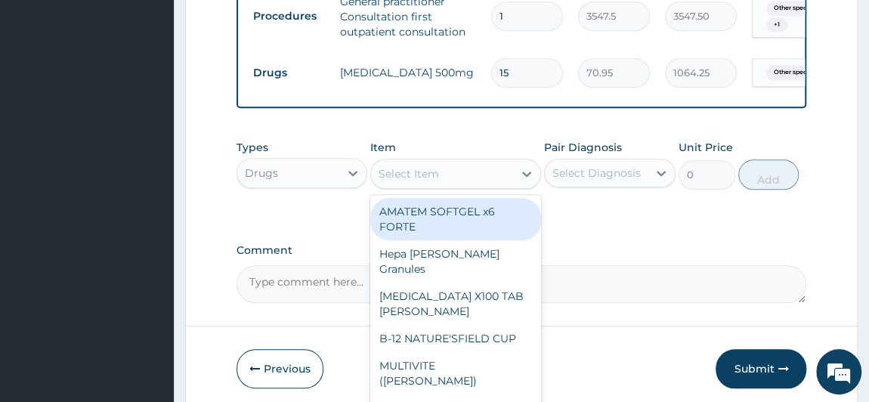
click at [459, 180] on div "Select Item" at bounding box center [442, 174] width 142 height 24
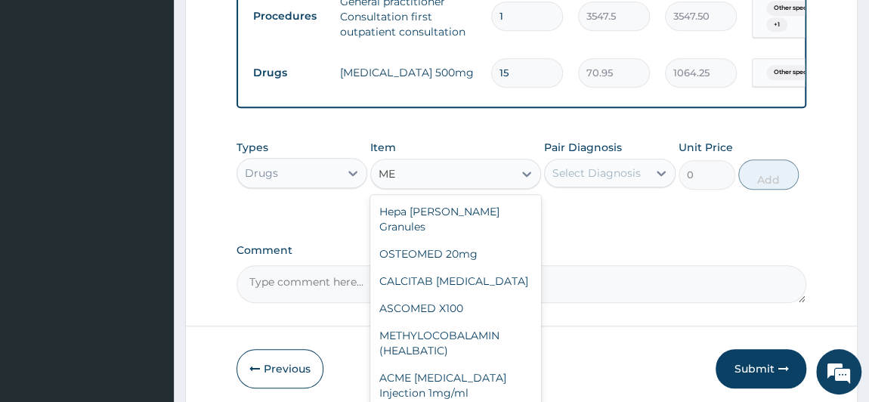
type input "M"
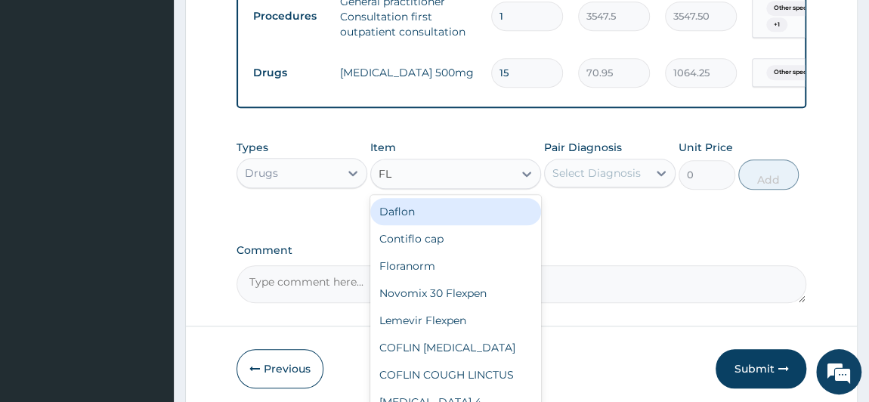
type input "FLA"
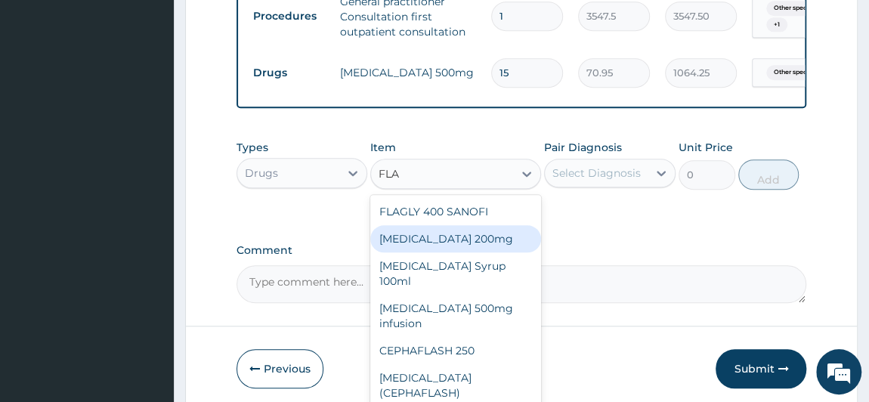
click at [465, 252] on div "[MEDICAL_DATA] 200mg" at bounding box center [455, 238] width 171 height 27
type input "47.3"
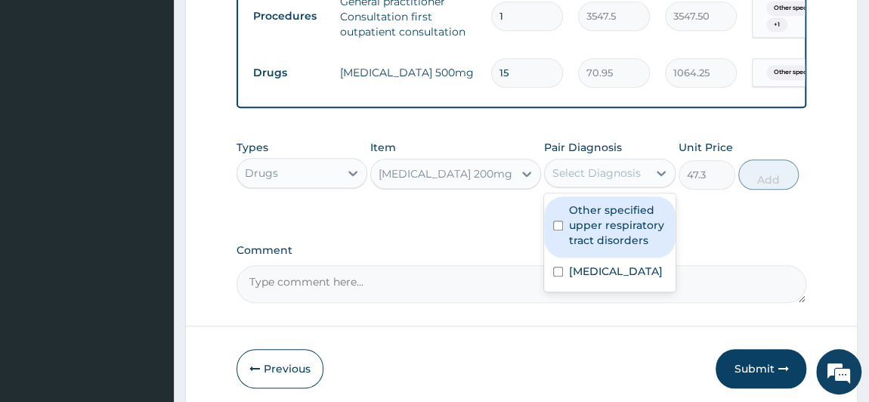
click at [631, 181] on div "Select Diagnosis" at bounding box center [596, 172] width 88 height 15
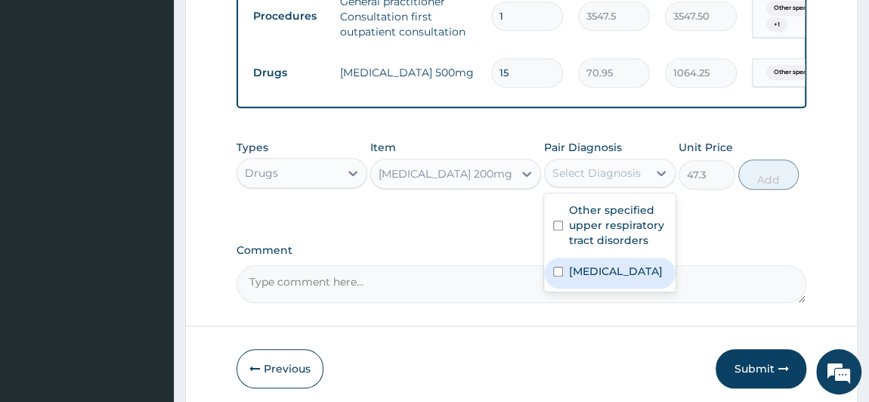
drag, startPoint x: 590, startPoint y: 299, endPoint x: 590, endPoint y: 283, distance: 15.9
click at [590, 279] on label "[MEDICAL_DATA]" at bounding box center [616, 271] width 94 height 15
checkbox input "true"
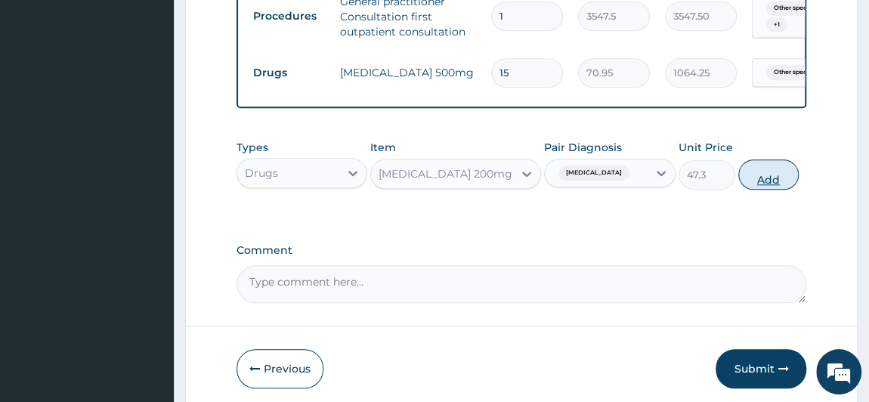
click at [775, 181] on button "Add" at bounding box center [768, 174] width 60 height 30
type input "0"
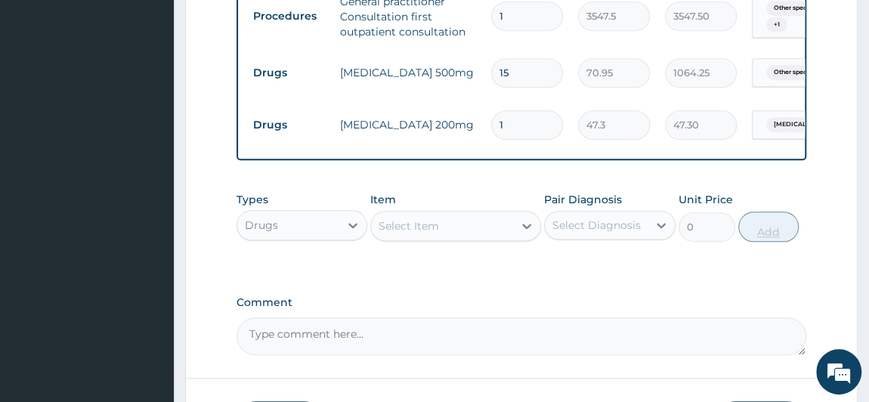
type input "15"
type input "709.50"
type input "15"
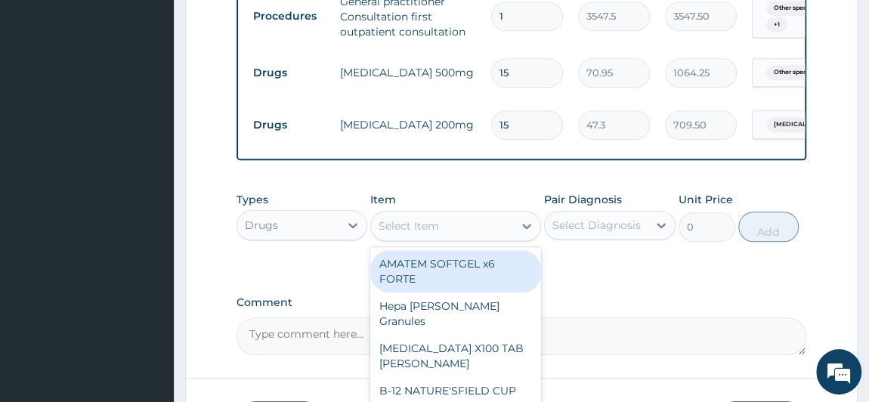
click at [447, 238] on div "Select Item" at bounding box center [442, 226] width 142 height 24
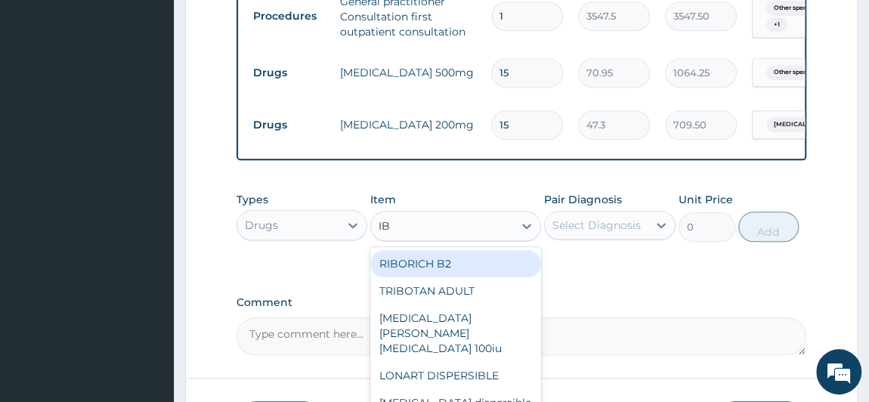
type input "IBU"
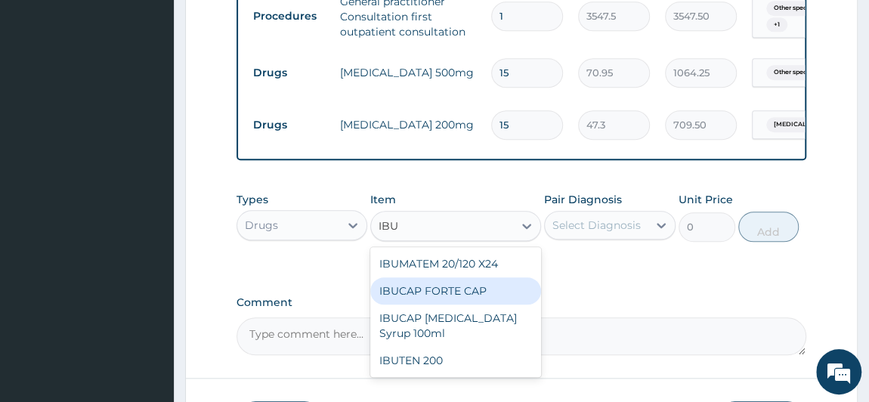
click at [454, 299] on div "IBUCAP FORTE CAP" at bounding box center [455, 290] width 171 height 27
type input "59.125"
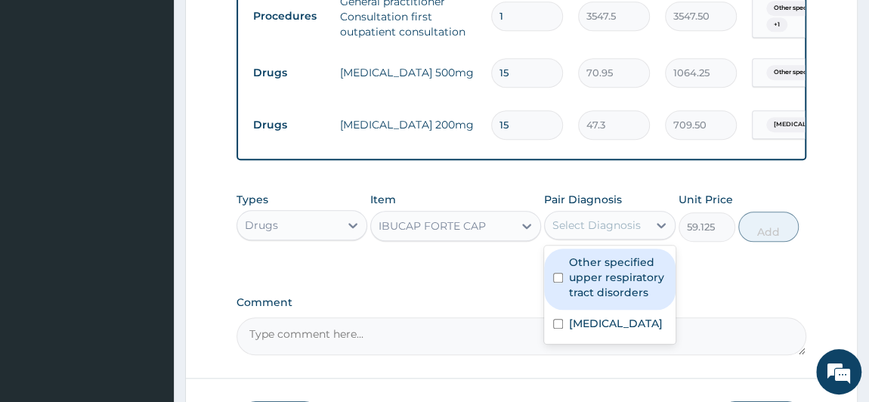
click at [581, 233] on div "Select Diagnosis" at bounding box center [596, 225] width 88 height 15
click at [605, 292] on label "Other specified upper respiratory tract disorders" at bounding box center [617, 277] width 97 height 45
checkbox input "true"
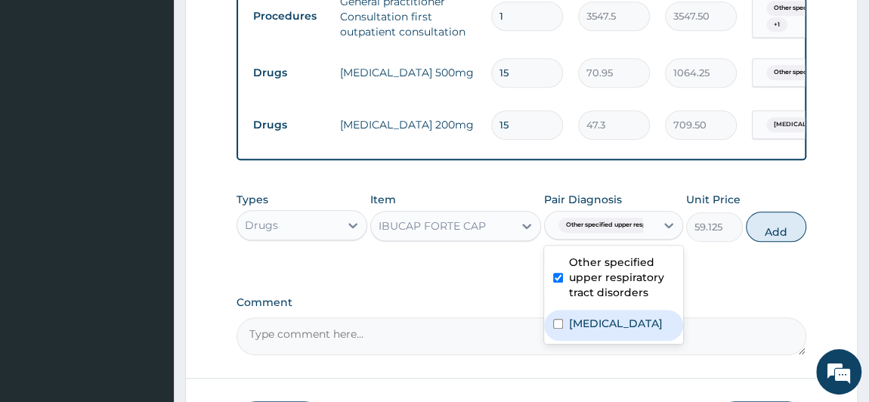
click at [593, 331] on label "[MEDICAL_DATA]" at bounding box center [616, 323] width 94 height 15
checkbox input "true"
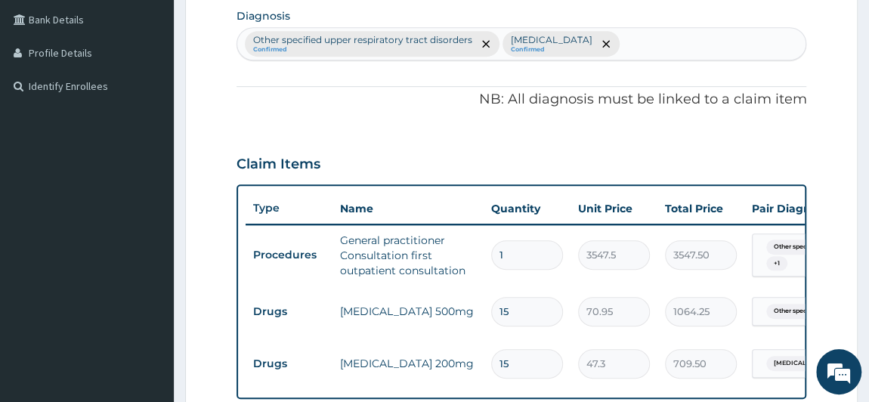
scroll to position [341, 0]
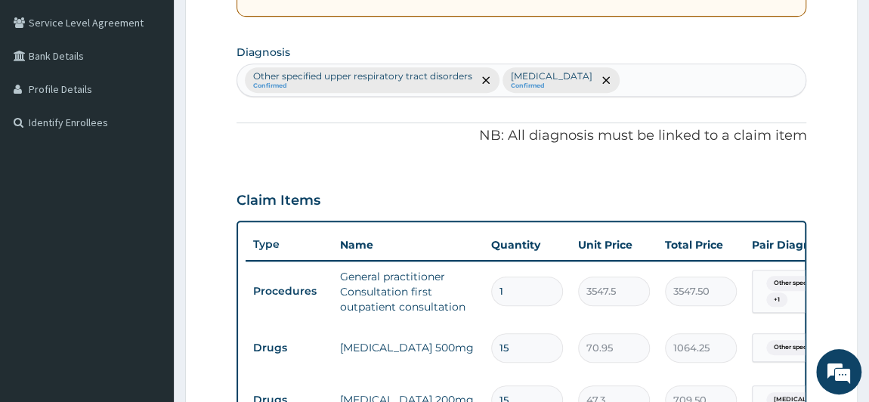
click at [657, 86] on div "Other specified upper respiratory tract disorders Confirmed Functional dyspepsi…" at bounding box center [521, 80] width 569 height 32
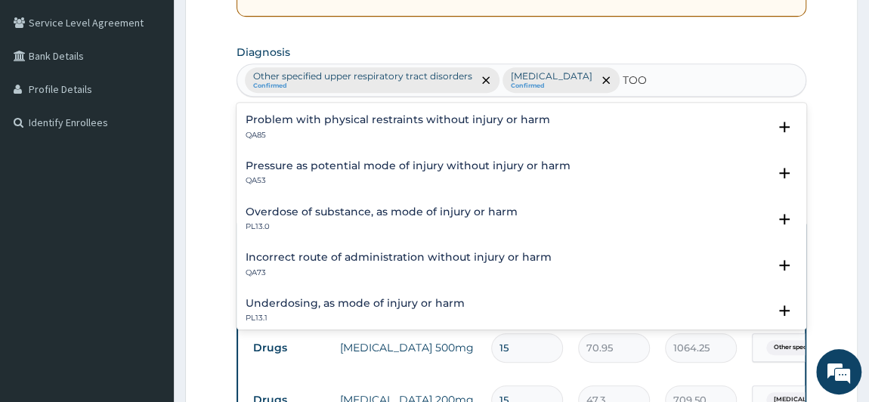
scroll to position [203, 0]
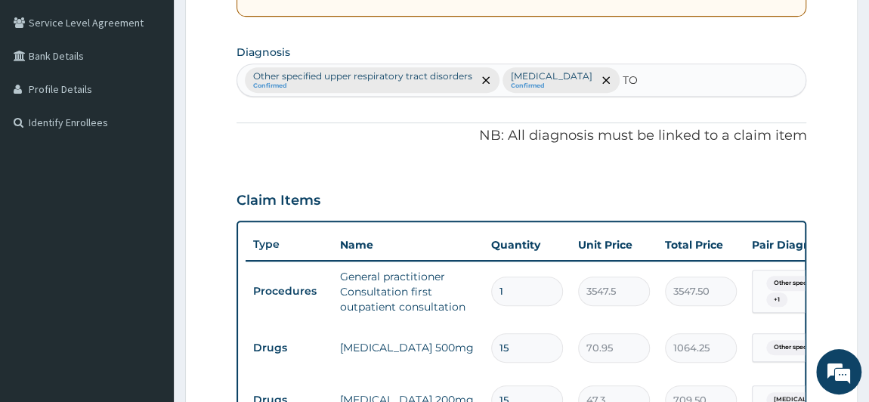
type input "T"
type input "PAIN"
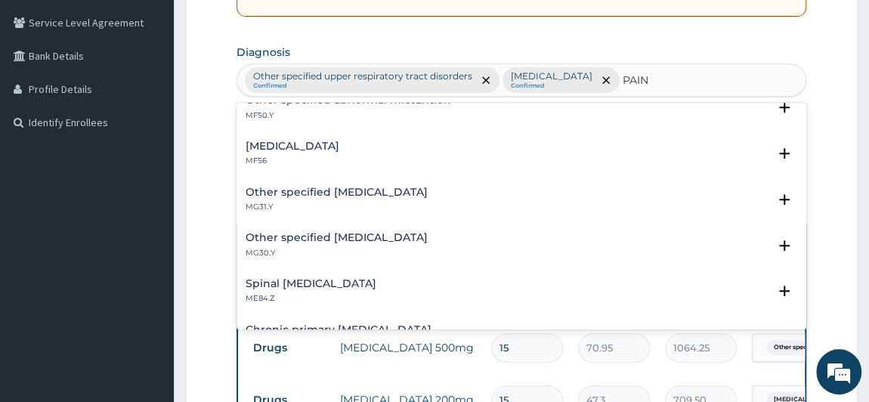
scroll to position [755, 0]
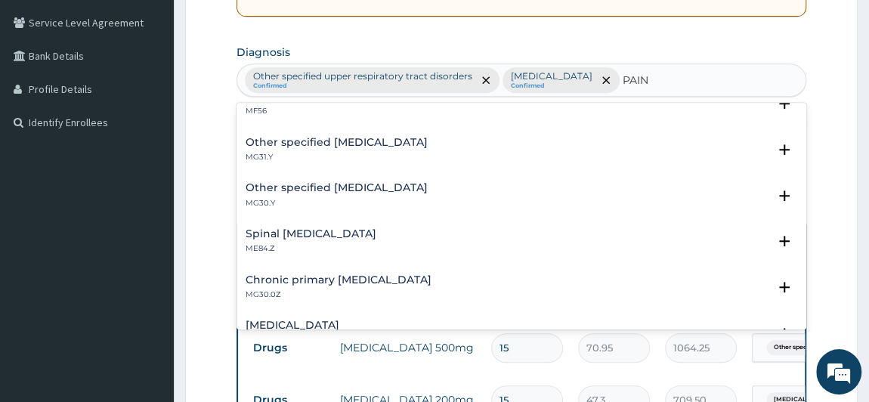
click at [350, 274] on h4 "Chronic primary pain, unspecified" at bounding box center [338, 279] width 186 height 11
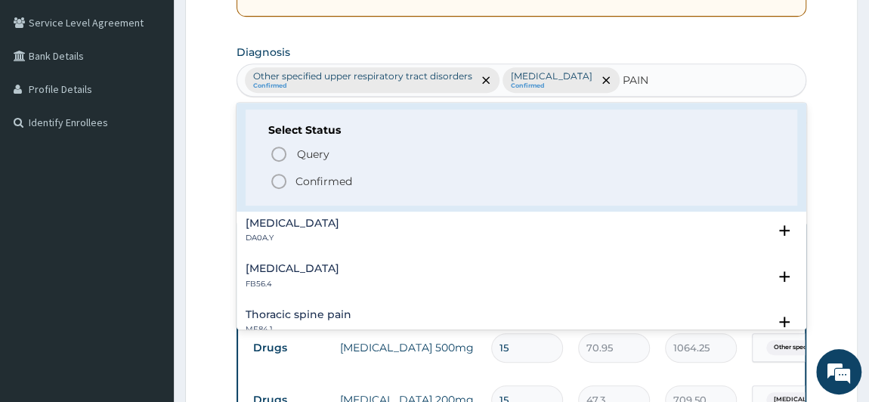
scroll to position [961, 0]
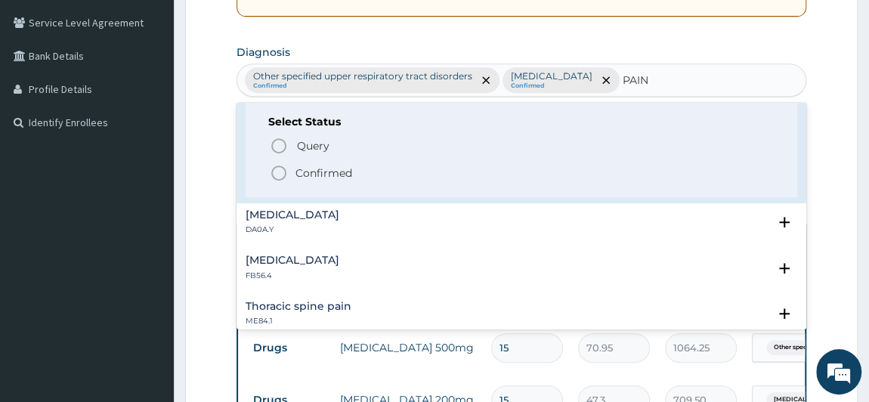
click at [330, 167] on p "Confirmed" at bounding box center [323, 172] width 57 height 15
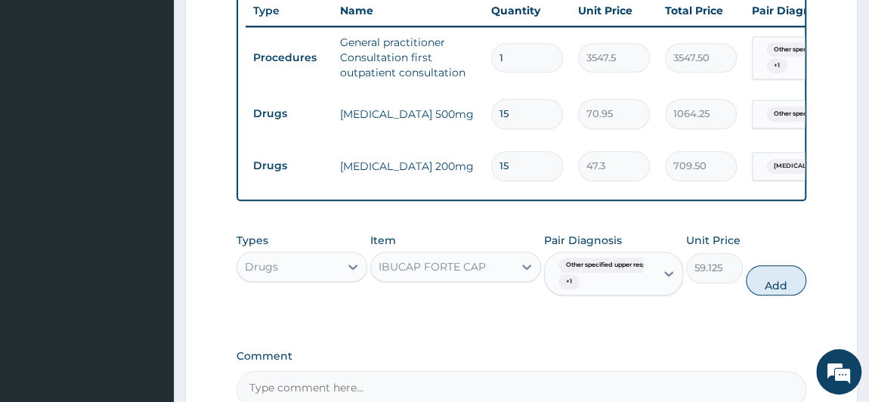
scroll to position [616, 0]
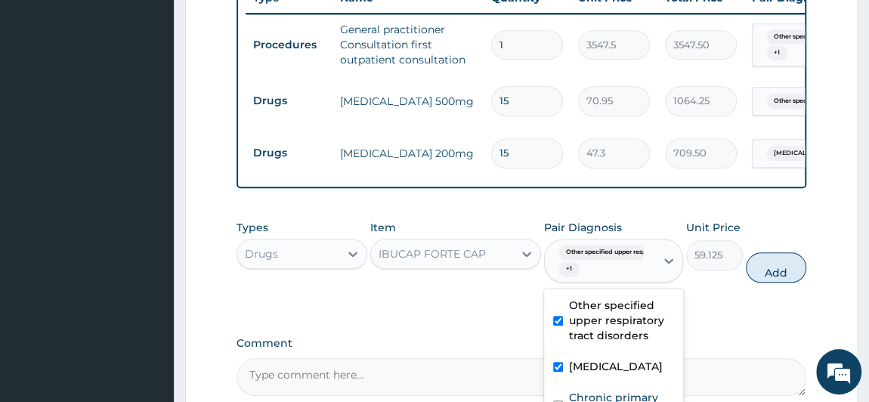
click at [613, 279] on div "Other specified upper respirat... + 1" at bounding box center [597, 260] width 91 height 36
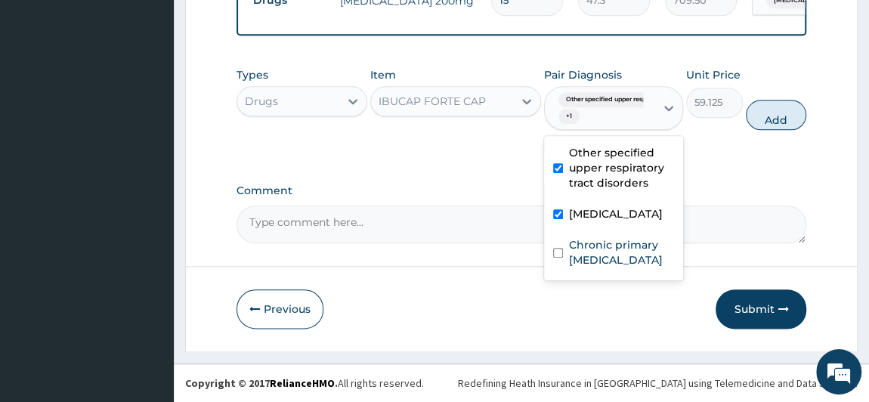
scroll to position [776, 0]
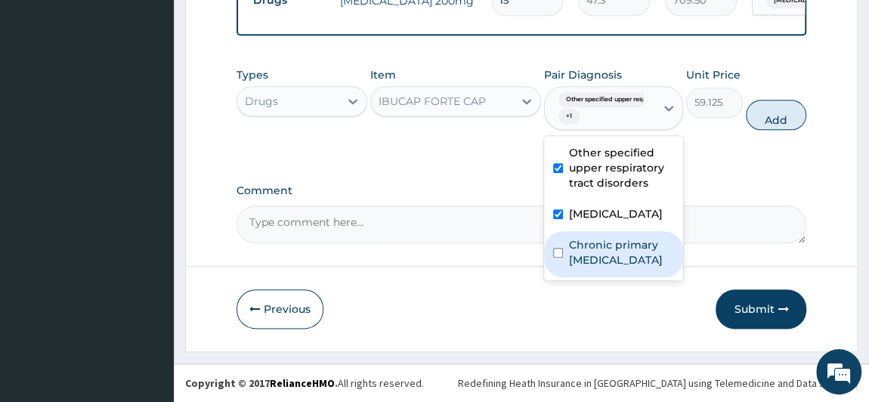
click at [629, 267] on label "Chronic primary pain, unspecified" at bounding box center [621, 252] width 105 height 30
checkbox input "true"
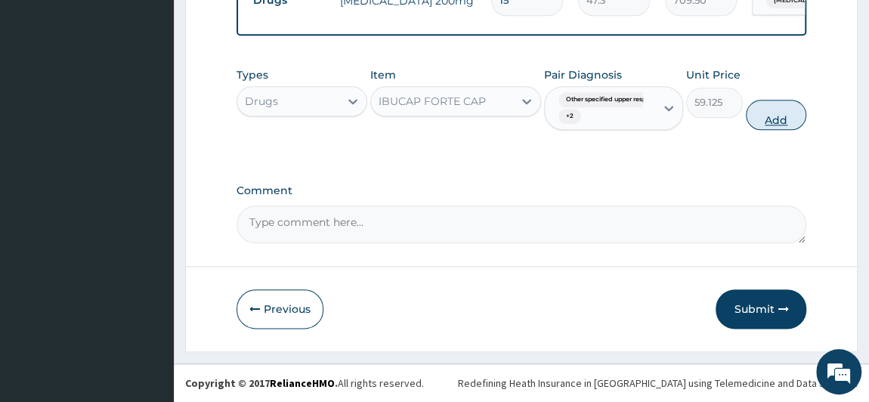
click at [784, 107] on button "Add" at bounding box center [775, 115] width 60 height 30
type input "0"
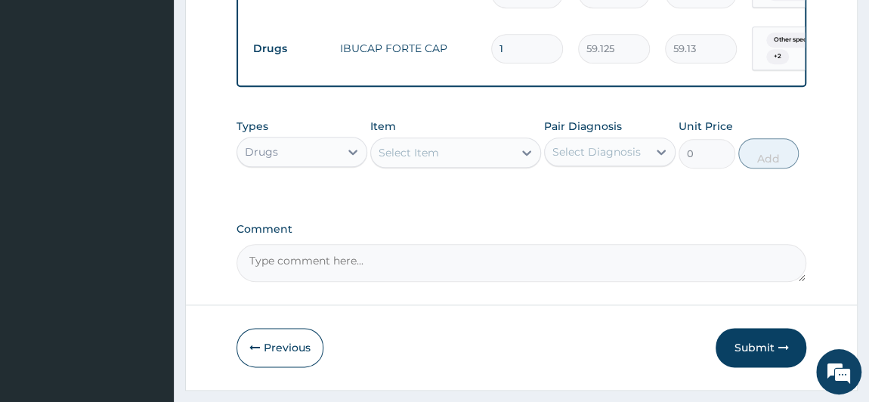
click at [536, 45] on input "1" at bounding box center [527, 48] width 72 height 29
type input "0.00"
type input "9"
type input "532.13"
type input "9"
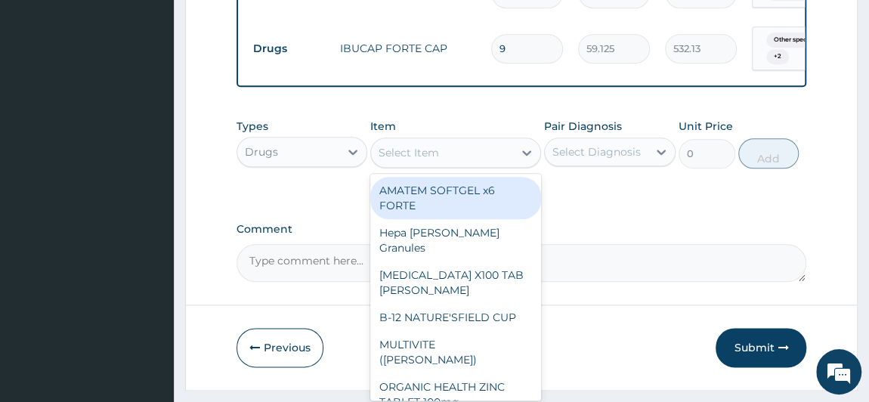
click at [450, 165] on div "Select Item" at bounding box center [442, 152] width 142 height 24
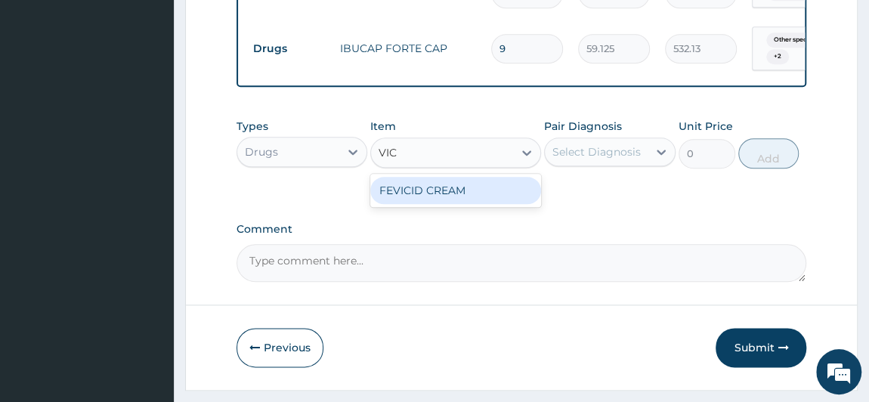
type input "VI"
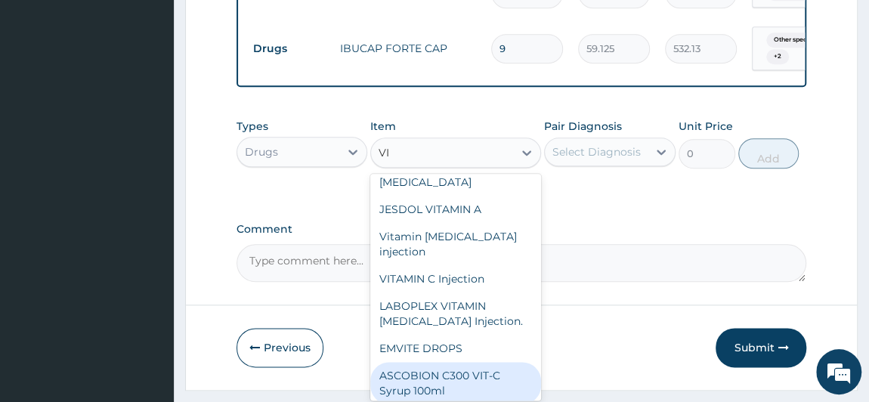
scroll to position [234, 0]
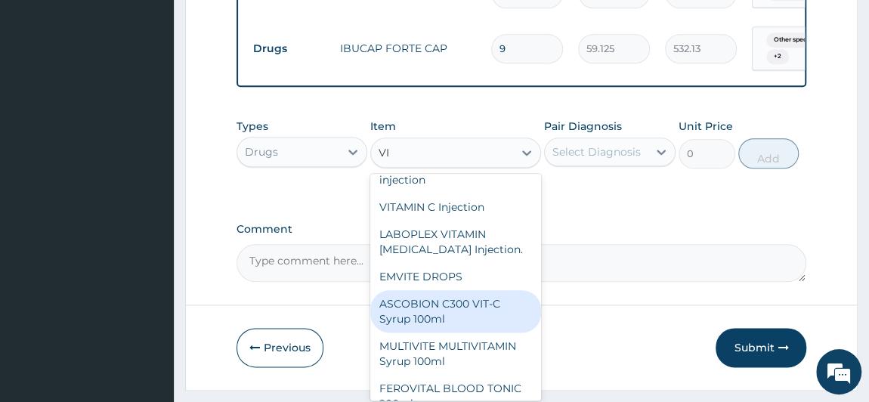
click at [475, 290] on div "ASCOBION C300 VIT-C Syrup 100ml" at bounding box center [455, 311] width 171 height 42
type input "946"
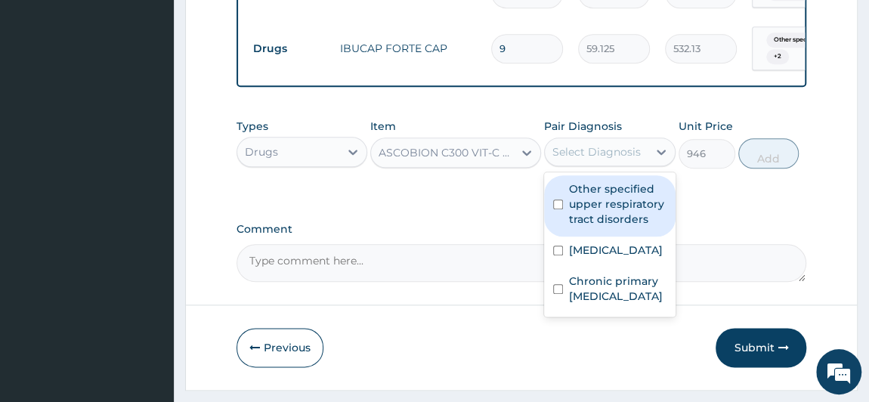
click at [641, 156] on div "Select Diagnosis" at bounding box center [596, 152] width 103 height 24
click at [596, 215] on label "Other specified upper respiratory tract disorders" at bounding box center [617, 203] width 97 height 45
checkbox input "true"
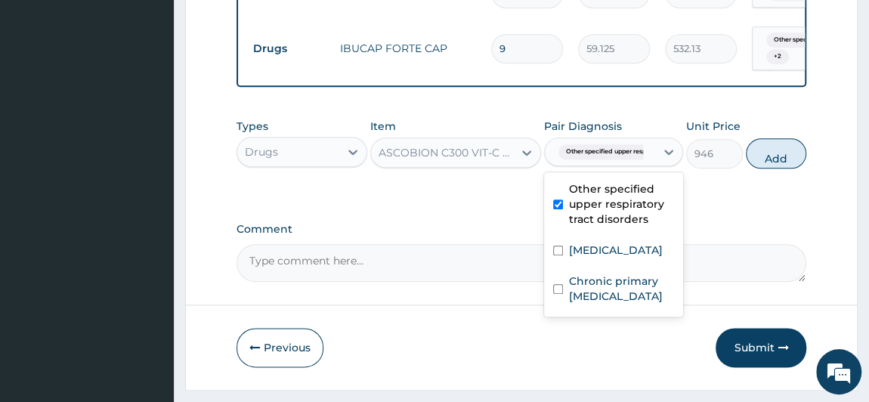
click at [778, 154] on button "Add" at bounding box center [775, 153] width 60 height 30
type input "0"
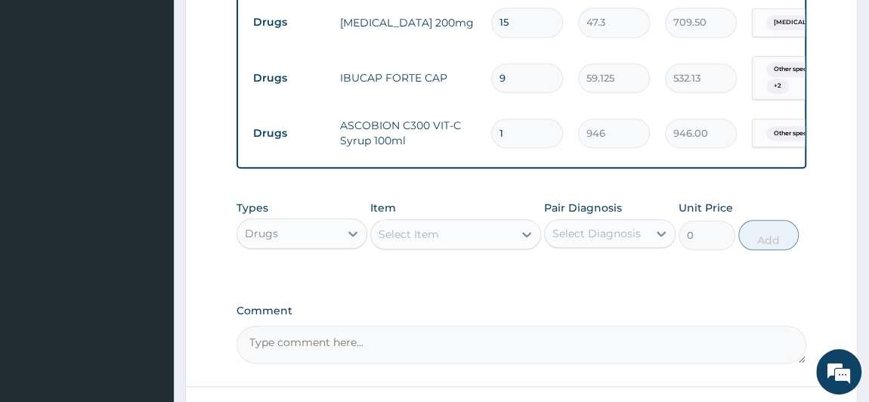
scroll to position [875, 0]
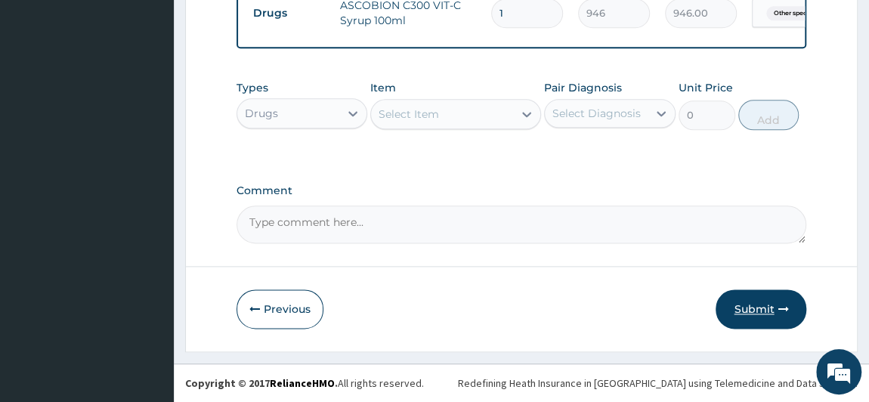
click at [759, 306] on button "Submit" at bounding box center [760, 308] width 91 height 39
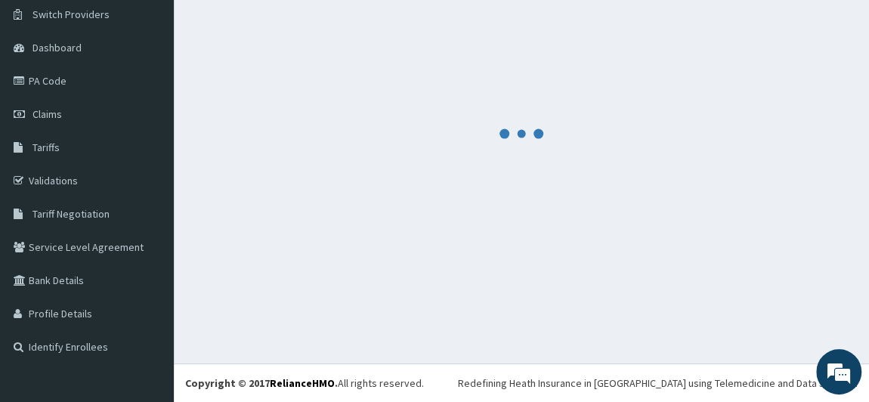
scroll to position [116, 0]
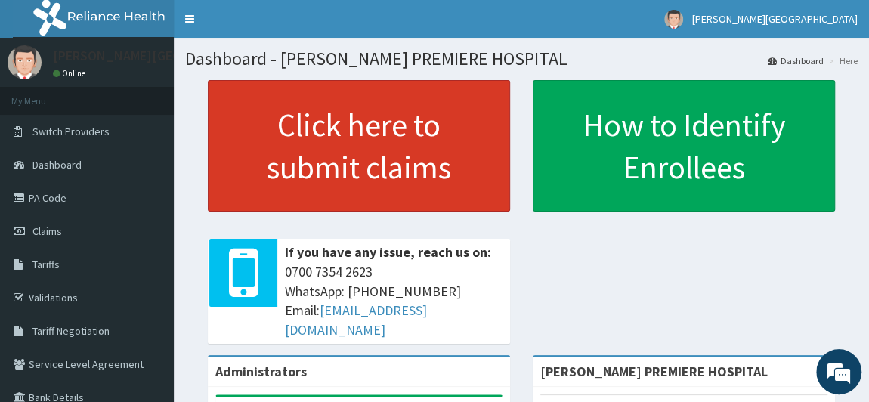
click at [389, 156] on link "Click here to submit claims" at bounding box center [359, 145] width 302 height 131
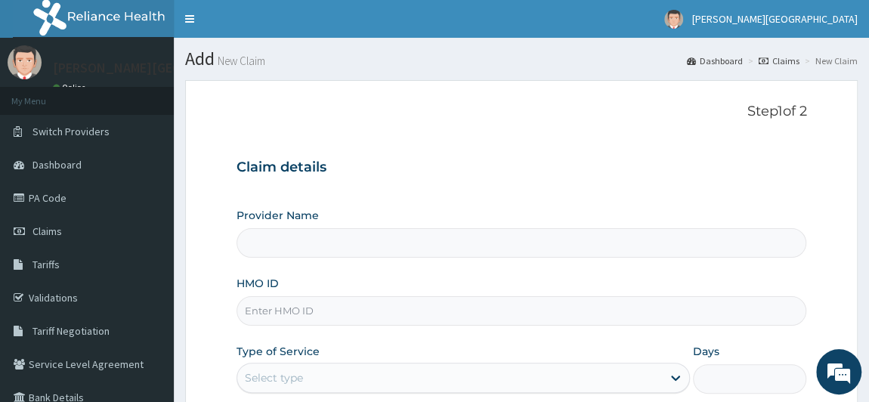
type input "[PERSON_NAME] PREMIERE HOSPITAL"
drag, startPoint x: 597, startPoint y: 153, endPoint x: 435, endPoint y: 205, distance: 169.6
click at [435, 205] on div "Claim details Provider Name BRONK PREMIERE HOSPITAL HMO ID Type of Service Sele…" at bounding box center [521, 302] width 570 height 317
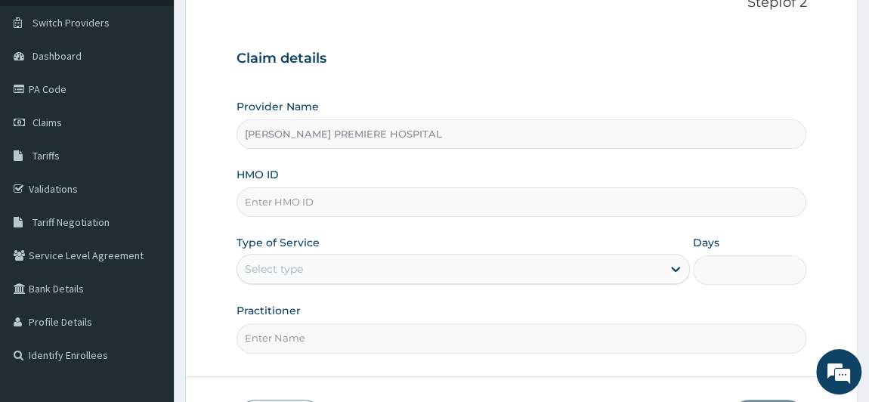
scroll to position [137, 0]
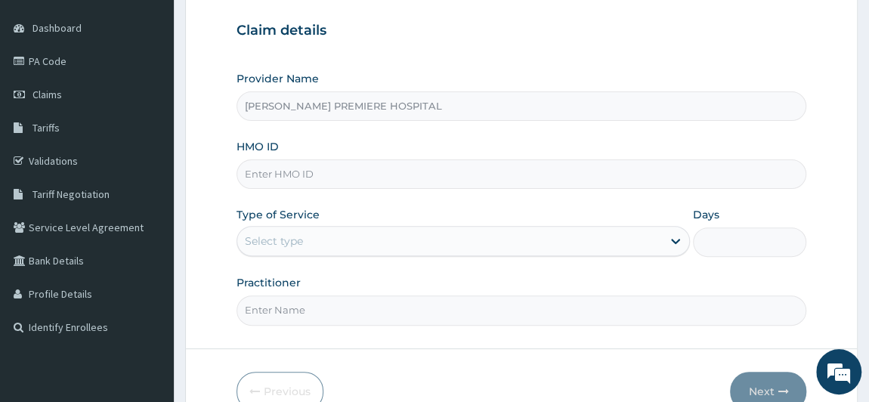
click at [307, 170] on input "HMO ID" at bounding box center [521, 173] width 570 height 29
paste input "RSJ/10055/B"
type input "RSJ/10055/B"
click at [301, 230] on div "Select type" at bounding box center [449, 241] width 425 height 24
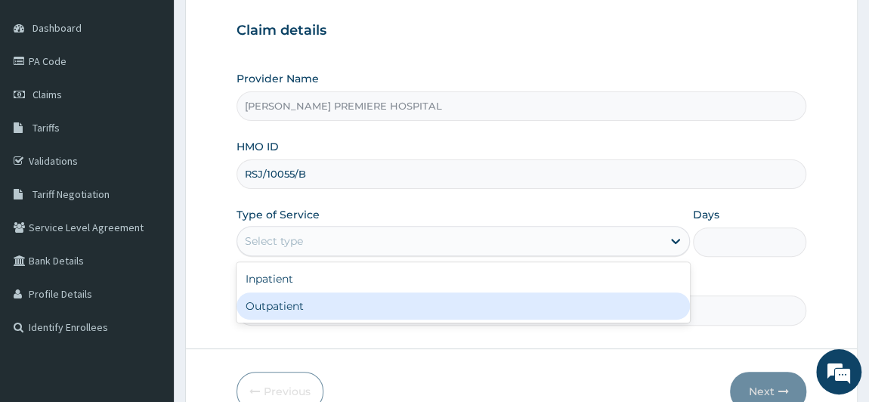
drag, startPoint x: 282, startPoint y: 310, endPoint x: 281, endPoint y: 299, distance: 11.4
click at [281, 310] on div "Outpatient" at bounding box center [463, 305] width 454 height 27
click at [281, 308] on input "Practitioner" at bounding box center [521, 309] width 570 height 29
type input "1"
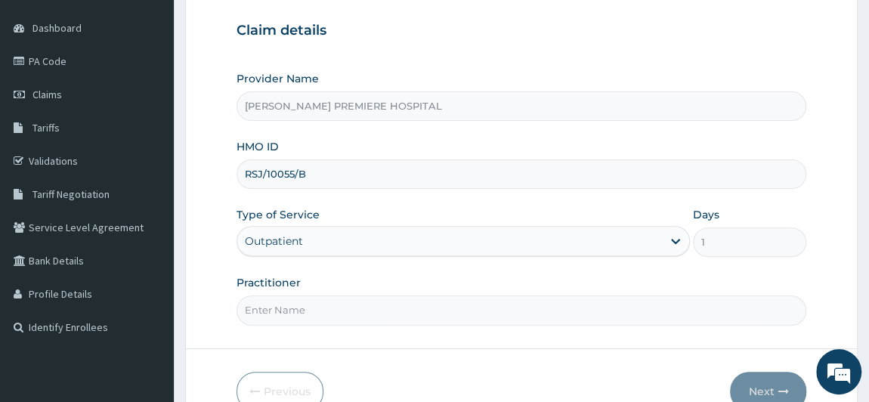
click at [275, 302] on input "Practitioner" at bounding box center [521, 309] width 570 height 29
type input "DR ALAMBA"
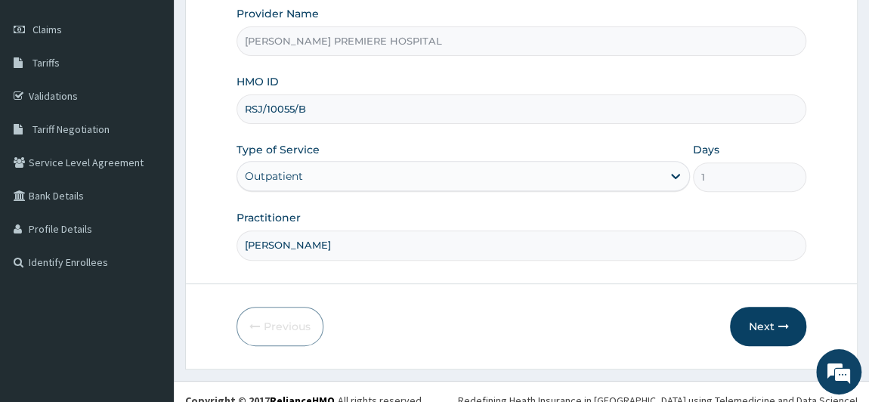
scroll to position [215, 0]
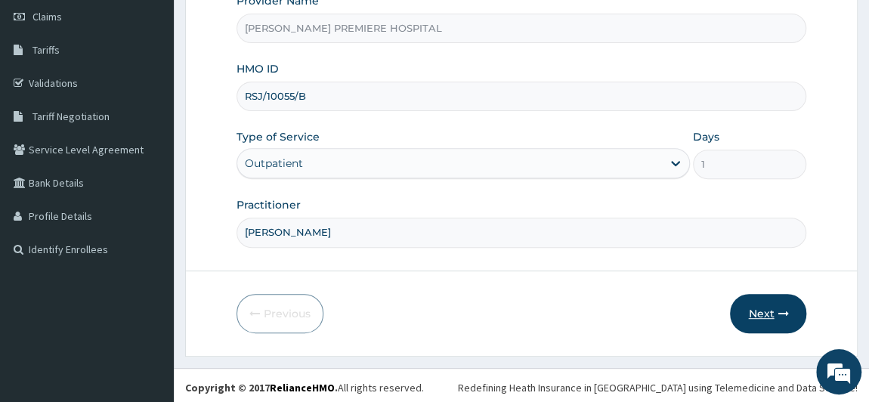
click at [752, 309] on button "Next" at bounding box center [768, 313] width 76 height 39
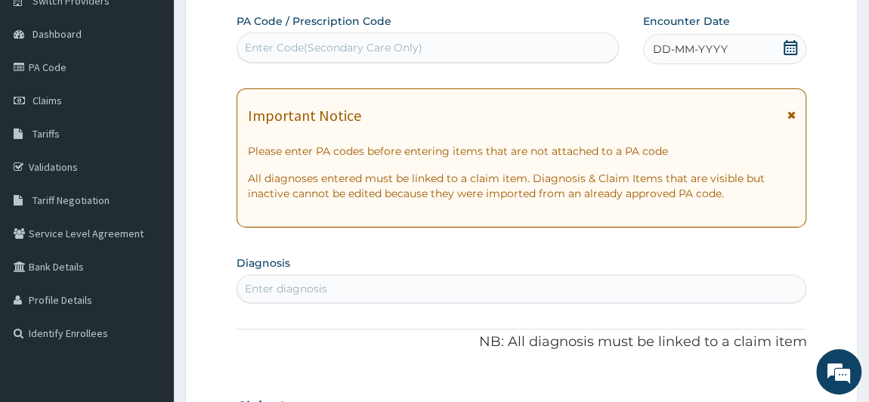
scroll to position [78, 0]
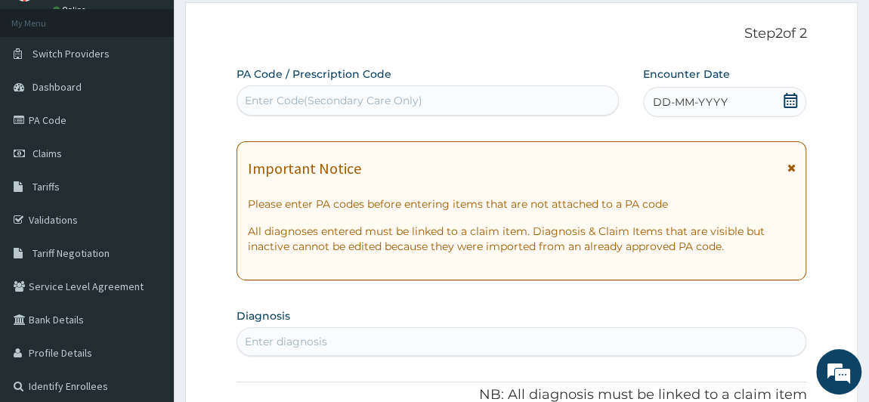
click at [791, 97] on icon at bounding box center [790, 100] width 14 height 15
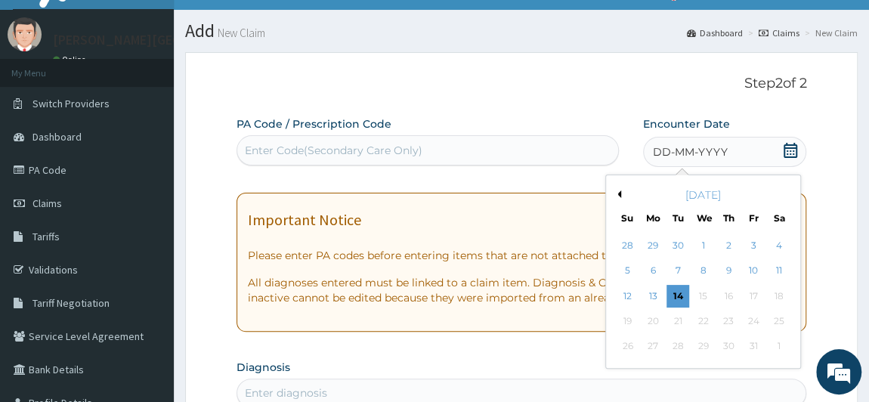
scroll to position [9, 0]
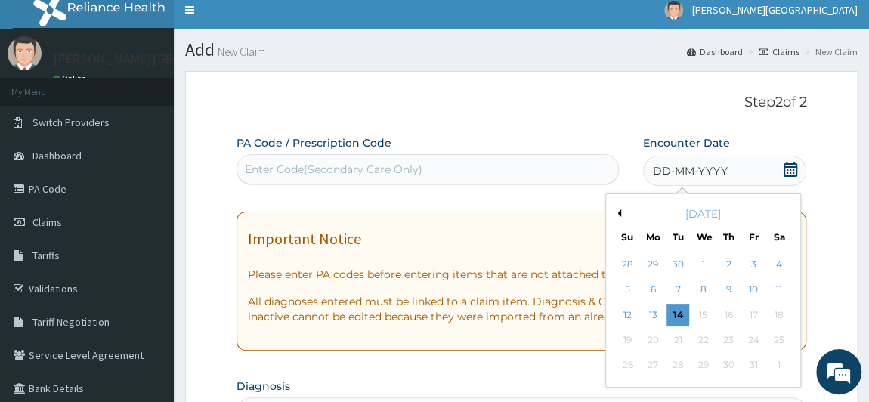
click at [615, 209] on button "Previous Month" at bounding box center [617, 213] width 8 height 8
click at [704, 341] on div "24" at bounding box center [702, 340] width 23 height 23
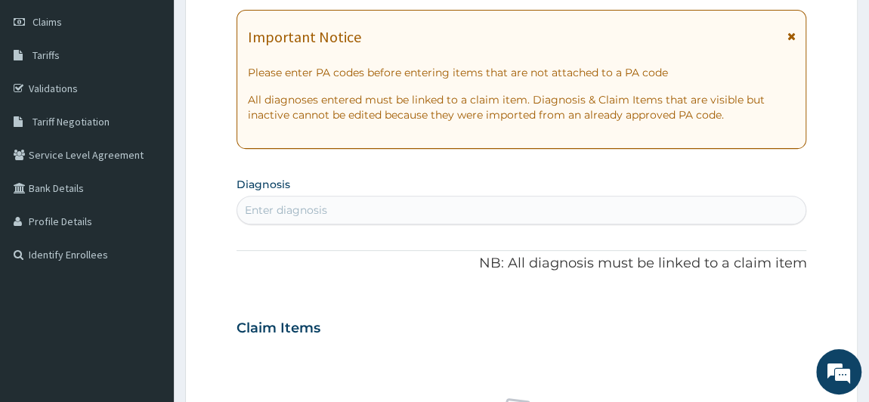
scroll to position [283, 0]
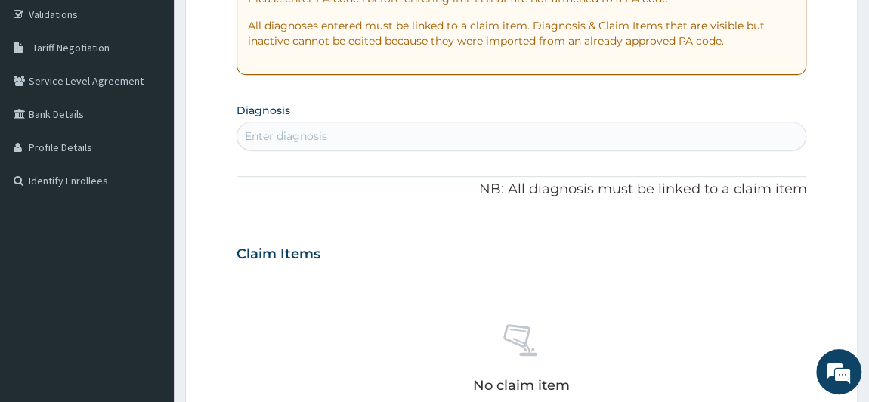
click at [353, 135] on div "Enter diagnosis" at bounding box center [521, 136] width 569 height 24
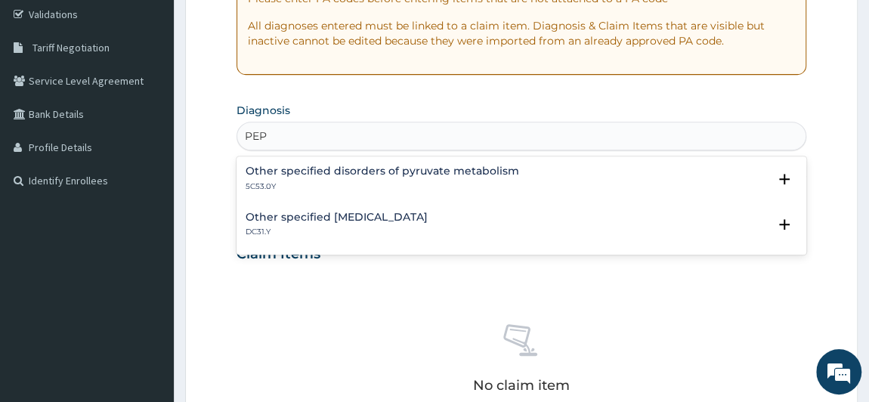
type input "PEP"
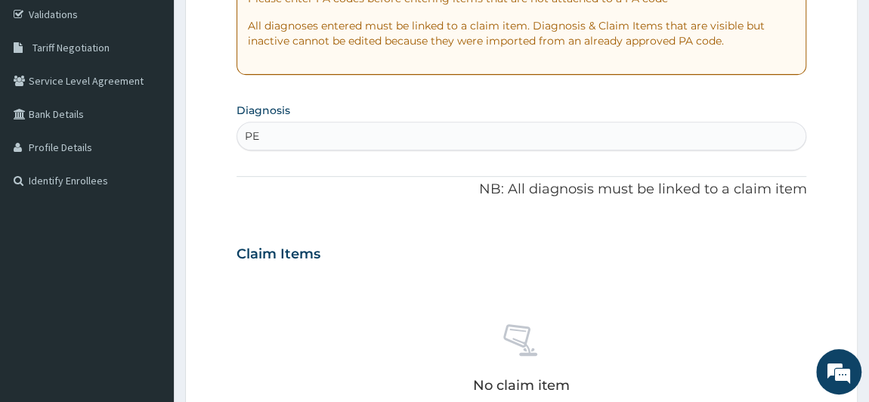
type input "P"
type input "U"
type input "[MEDICAL_DATA]"
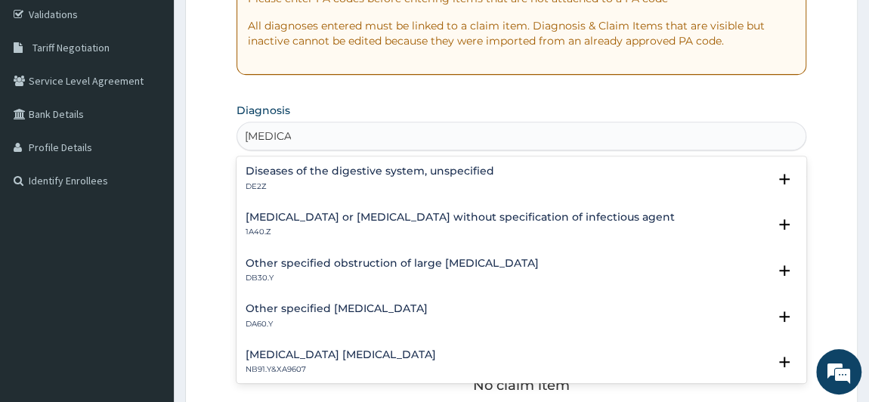
click at [539, 222] on div "Infectious gastroenteritis or colitis without specification of infectious agent…" at bounding box center [459, 224] width 429 height 26
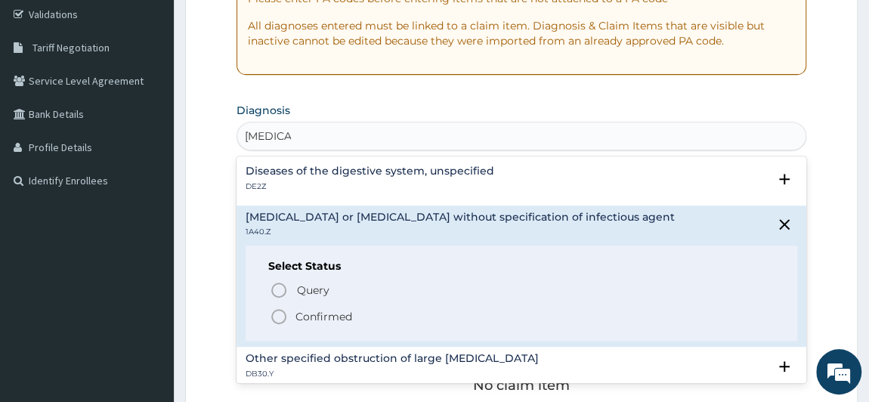
click at [310, 323] on span "Confirmed" at bounding box center [522, 316] width 505 height 18
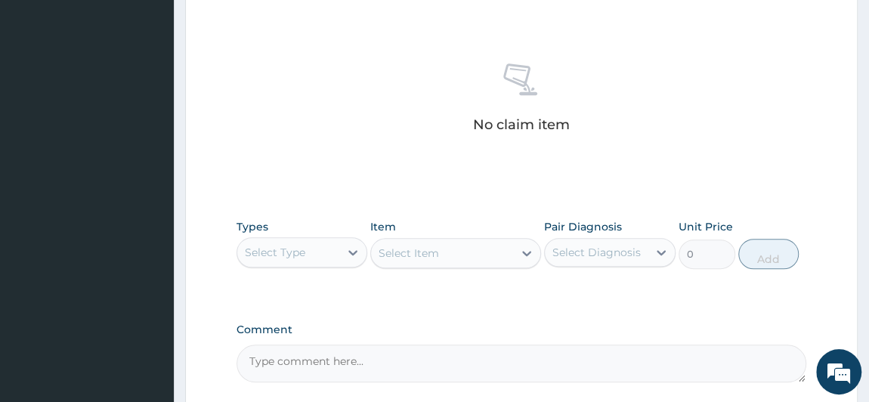
scroll to position [627, 0]
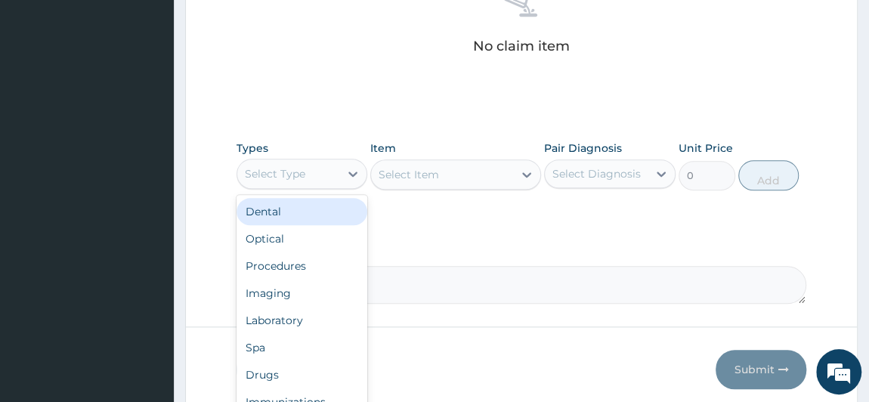
click at [324, 162] on div "Select Type" at bounding box center [288, 174] width 103 height 24
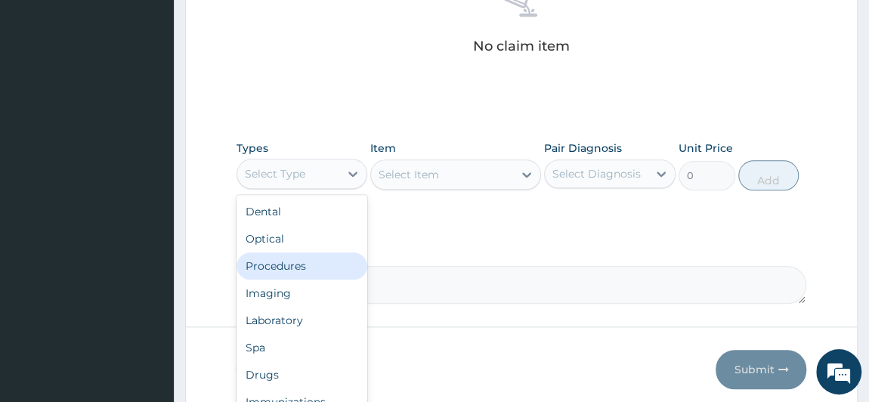
click at [293, 274] on div "Procedures" at bounding box center [301, 265] width 131 height 27
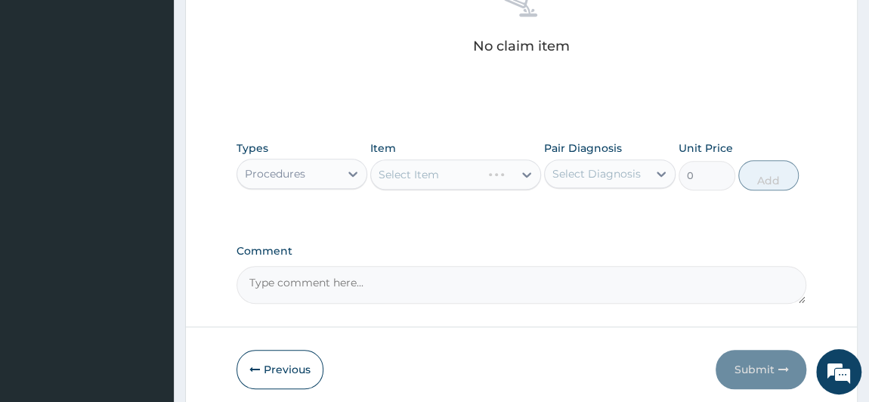
click at [644, 177] on div "Select Diagnosis" at bounding box center [596, 174] width 103 height 24
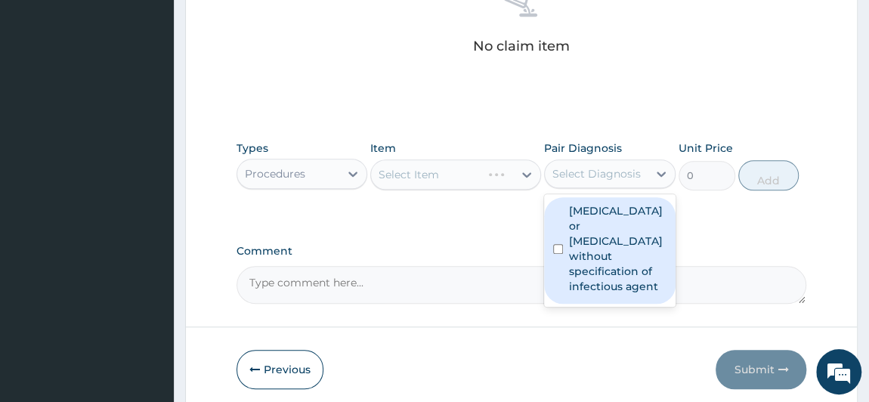
click at [633, 228] on label "[MEDICAL_DATA] or [MEDICAL_DATA] without specification of infectious agent" at bounding box center [617, 248] width 97 height 91
checkbox input "true"
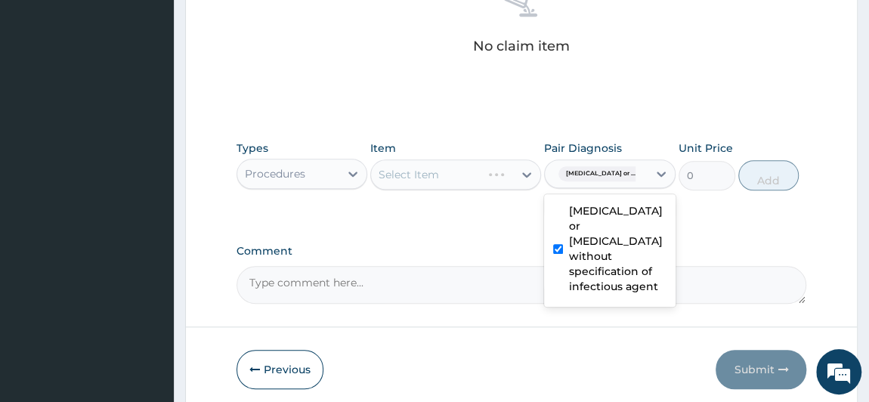
click at [477, 175] on div "Select Item" at bounding box center [455, 174] width 171 height 30
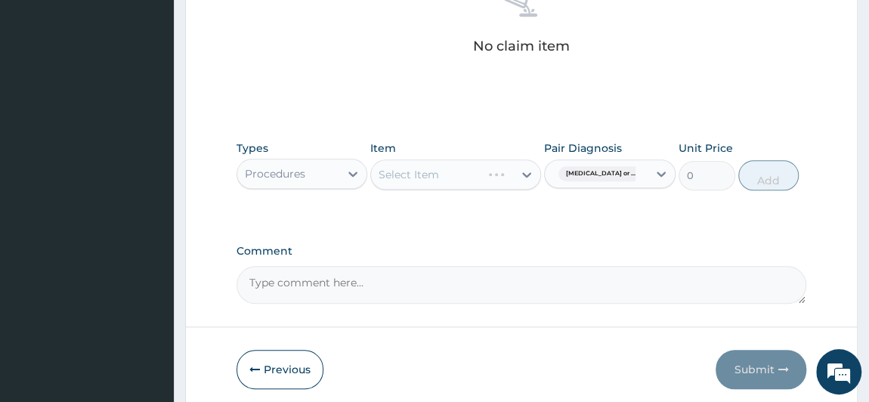
click at [475, 178] on div "Select Item" at bounding box center [455, 174] width 171 height 30
click at [476, 177] on div "Select Item" at bounding box center [455, 174] width 171 height 30
click at [488, 175] on div "Select Item" at bounding box center [455, 174] width 171 height 30
click at [489, 211] on div "Types Procedures Item Select Item Pair Diagnosis Infectious gastroenteritis or …" at bounding box center [521, 177] width 570 height 88
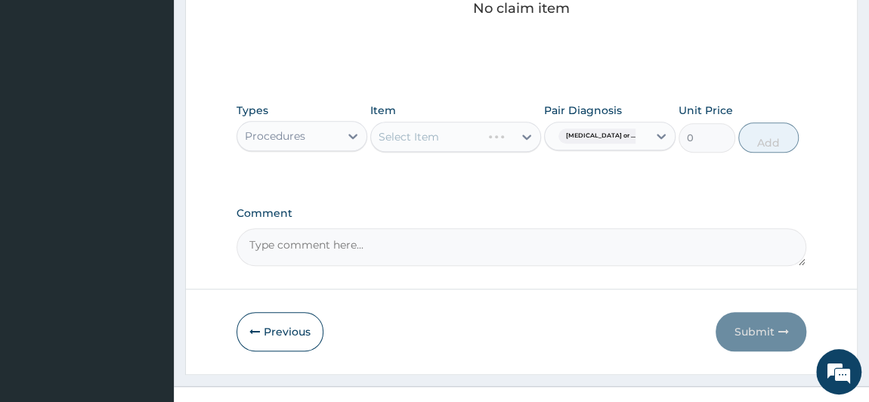
scroll to position [684, 0]
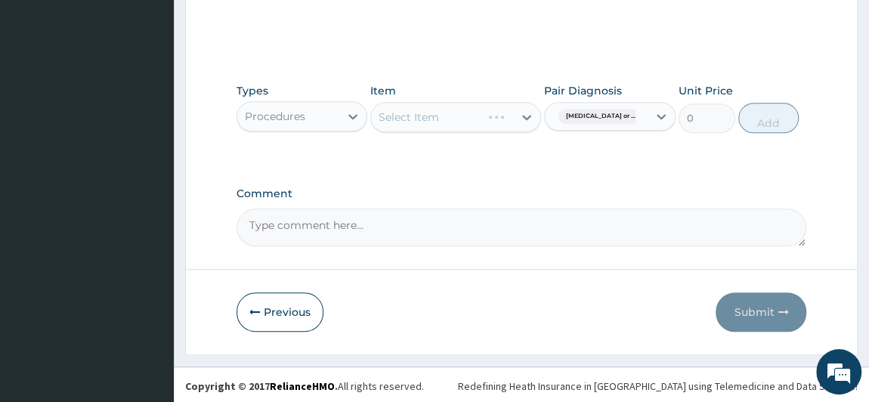
click at [483, 106] on div "Select Item" at bounding box center [455, 117] width 171 height 30
click at [478, 110] on div "Select Item" at bounding box center [455, 117] width 171 height 30
click at [449, 122] on div "Select Item" at bounding box center [455, 117] width 171 height 30
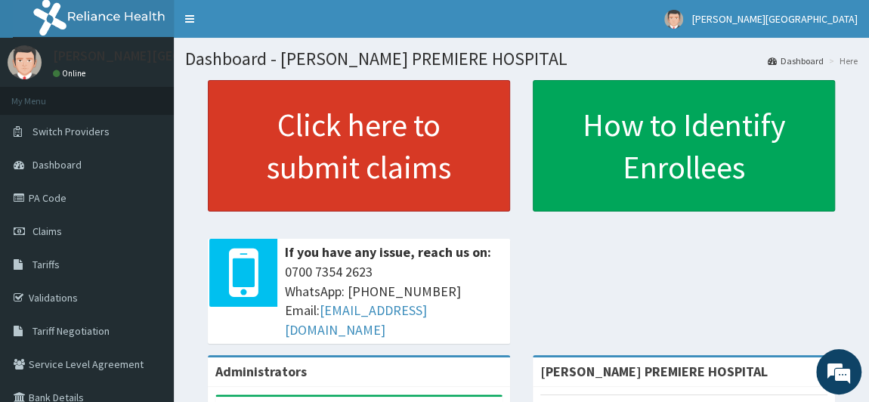
click at [324, 141] on link "Click here to submit claims" at bounding box center [359, 145] width 302 height 131
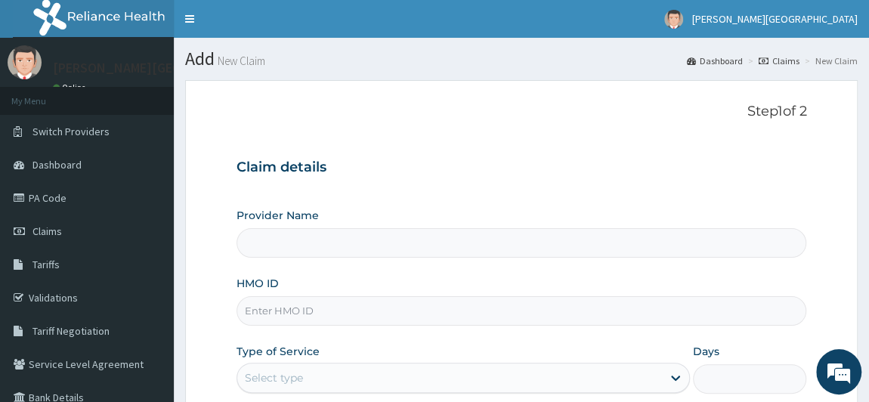
type input "[PERSON_NAME] PREMIERE HOSPITAL"
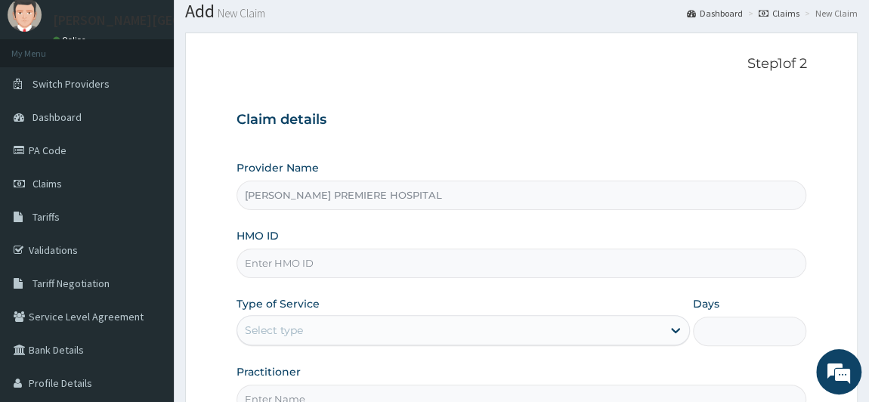
scroll to position [68, 0]
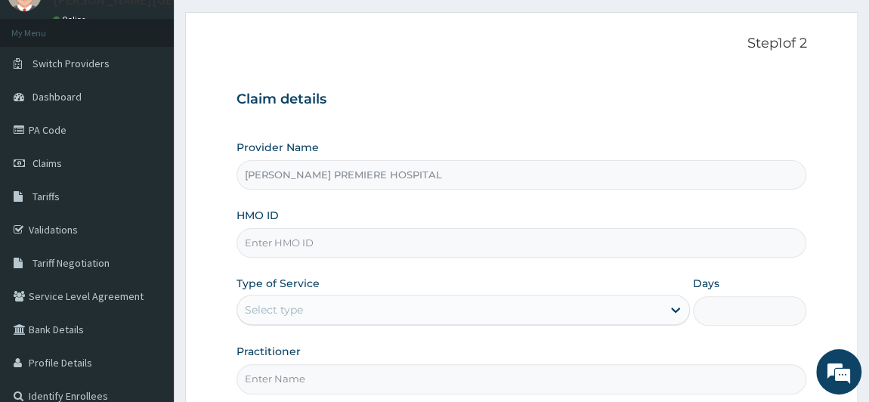
click at [308, 240] on input "HMO ID" at bounding box center [521, 242] width 570 height 29
paste input "RSJ/10055/B"
type input "RSJ/10055/B"
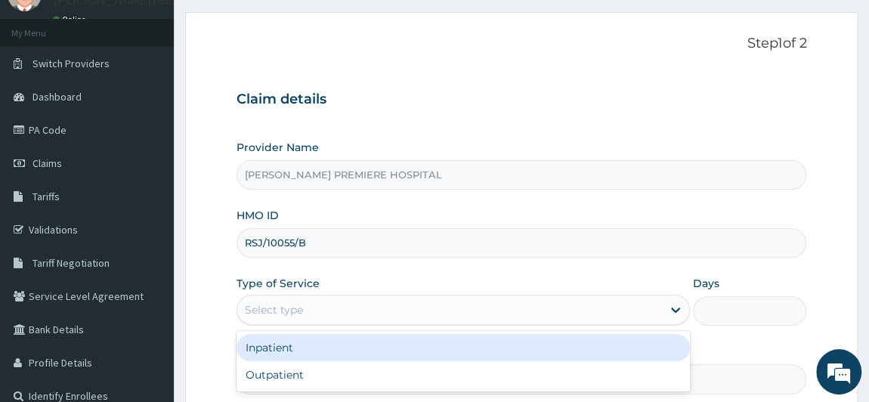
click at [363, 314] on div "Select type" at bounding box center [449, 310] width 425 height 24
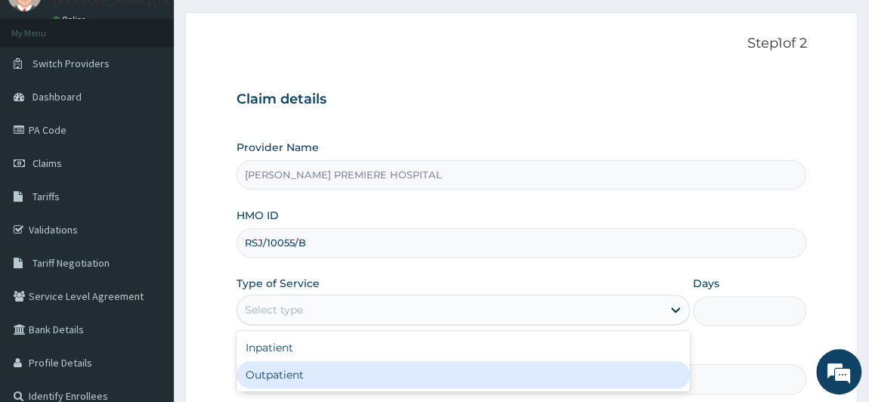
click at [360, 387] on div "Inpatient Outpatient" at bounding box center [463, 361] width 454 height 60
click at [326, 379] on div "Outpatient" at bounding box center [463, 374] width 454 height 27
type input "1"
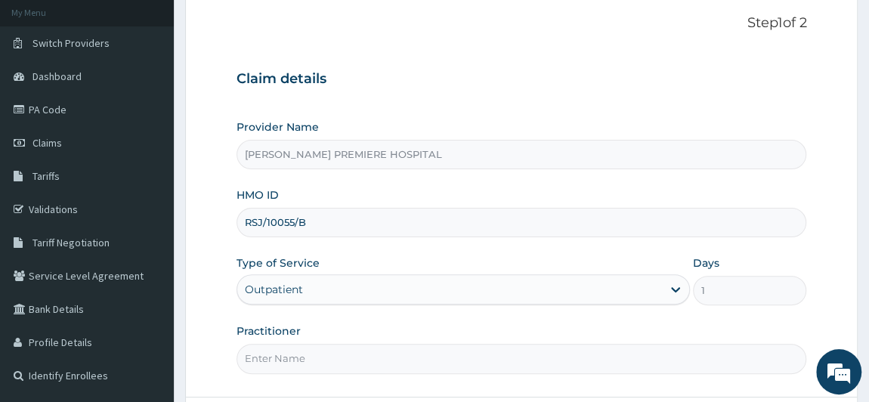
scroll to position [137, 0]
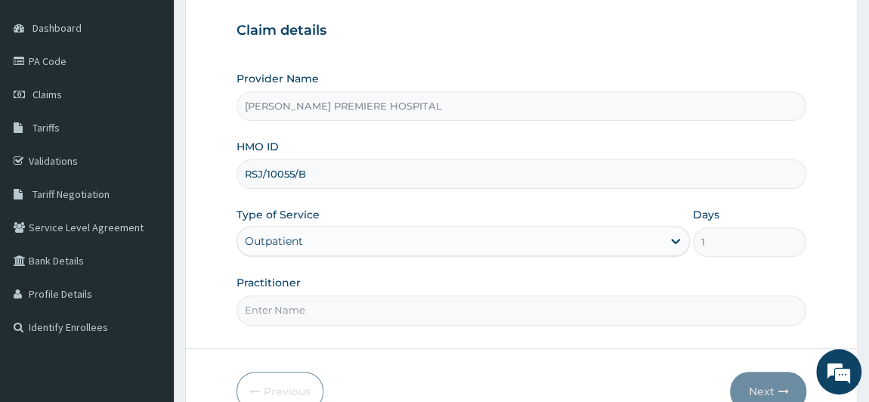
click at [343, 304] on input "Practitioner" at bounding box center [521, 309] width 570 height 29
type input "[PERSON_NAME]"
click at [768, 382] on button "Next" at bounding box center [768, 391] width 76 height 39
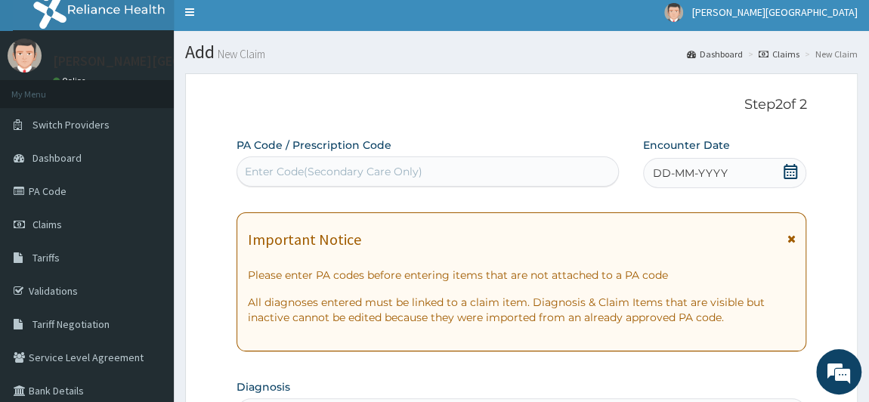
scroll to position [0, 0]
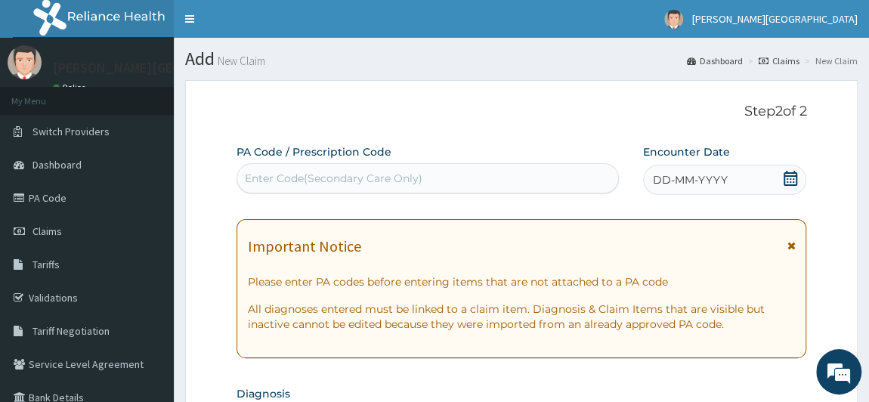
click at [795, 176] on icon at bounding box center [789, 178] width 15 height 15
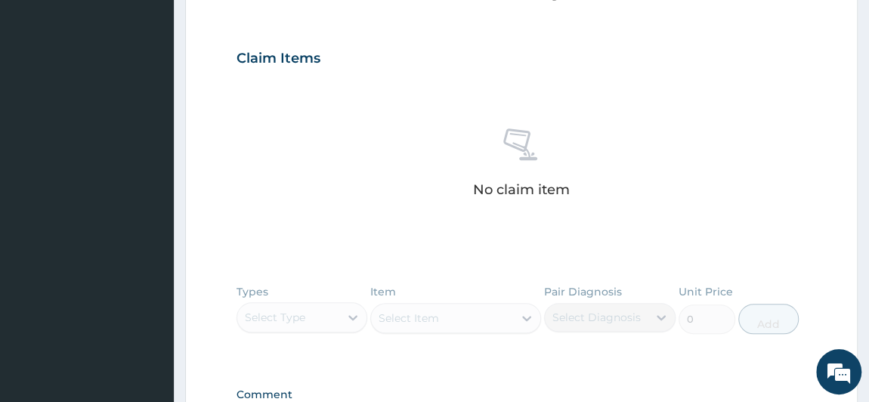
scroll to position [682, 0]
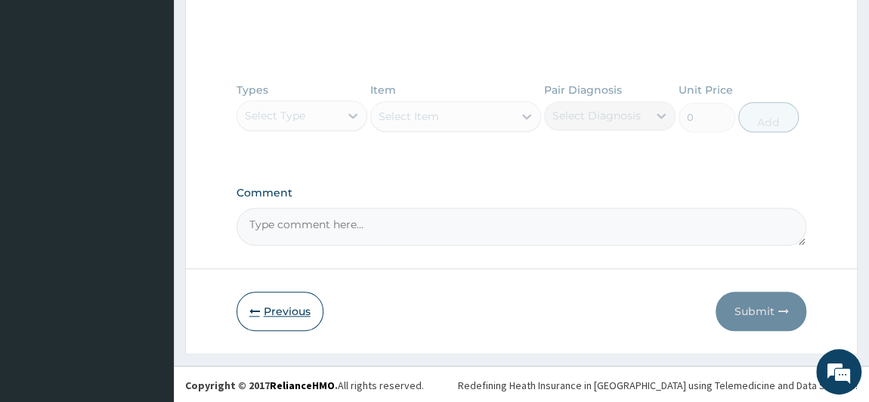
click at [292, 321] on button "Previous" at bounding box center [279, 311] width 87 height 39
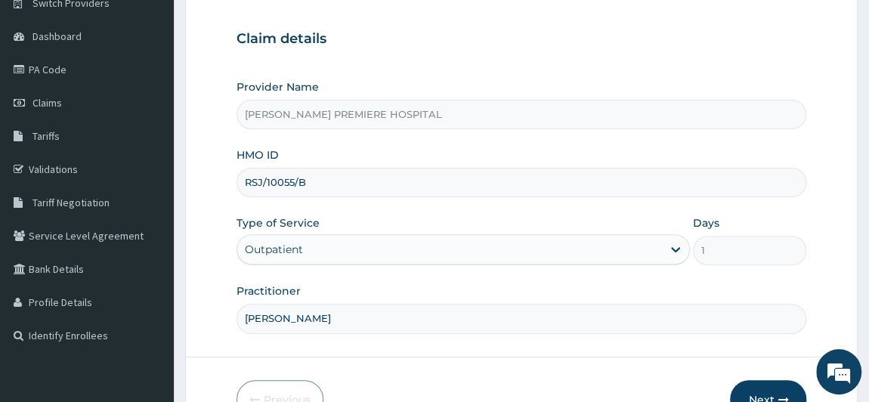
scroll to position [215, 0]
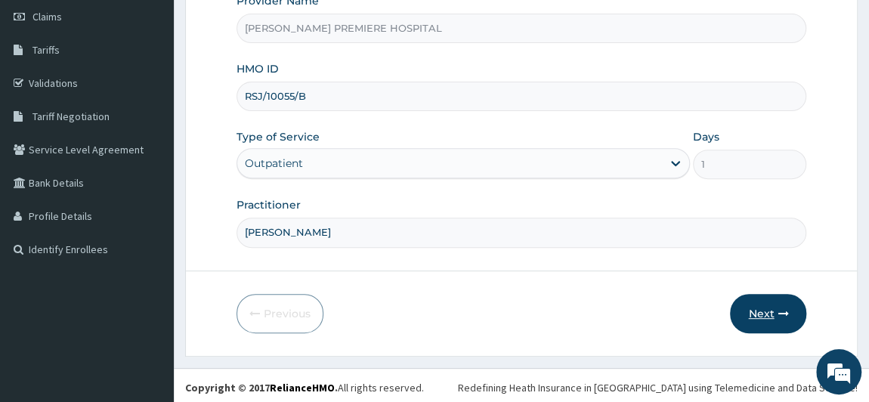
click at [766, 305] on button "Next" at bounding box center [768, 313] width 76 height 39
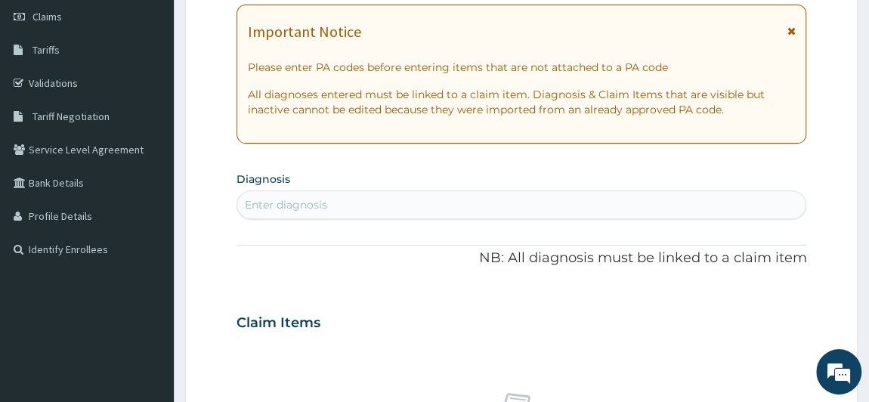
click at [387, 202] on div "Enter diagnosis" at bounding box center [521, 205] width 569 height 24
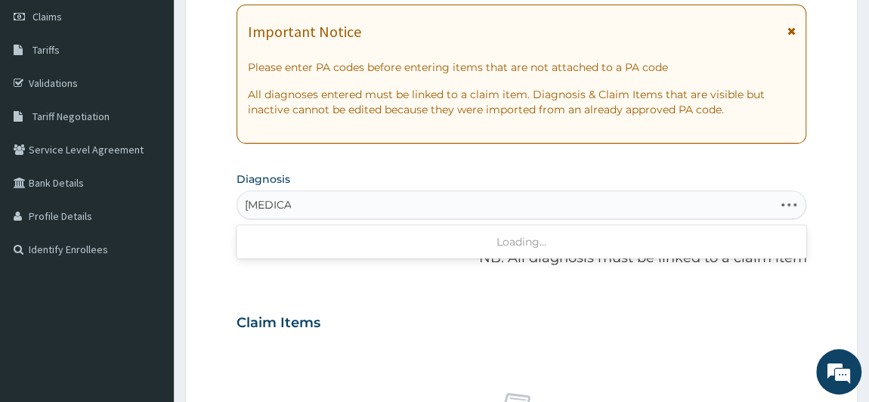
type input "GASTROE"
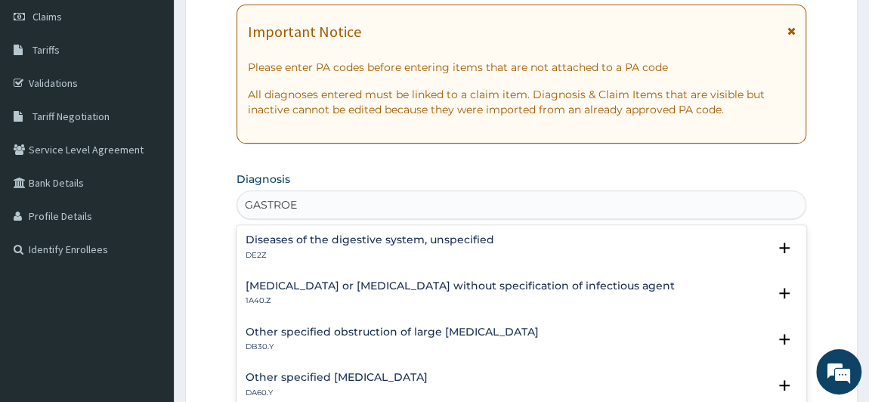
click at [427, 300] on p "1A40.Z" at bounding box center [459, 300] width 429 height 11
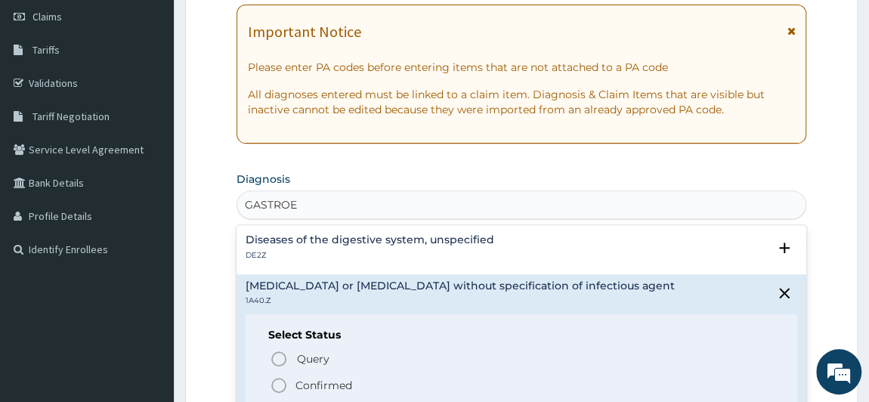
click at [335, 390] on p "Confirmed" at bounding box center [323, 385] width 57 height 15
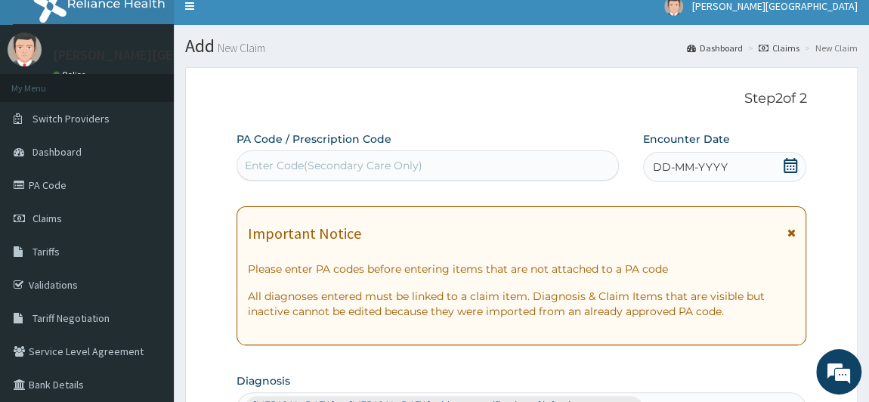
scroll to position [0, 0]
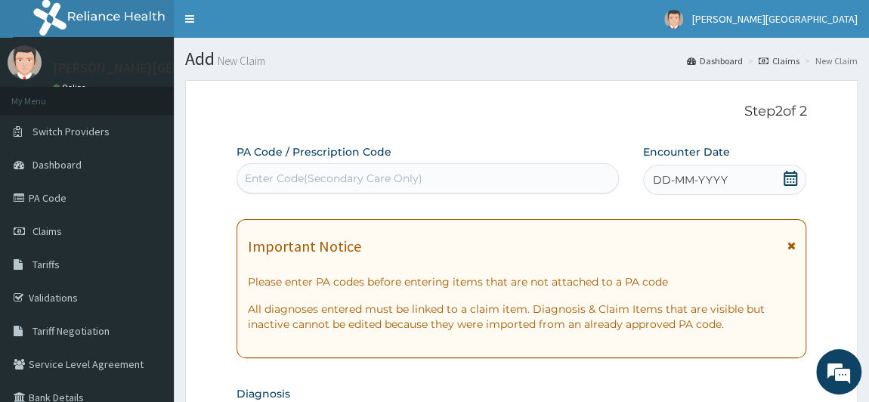
click at [790, 179] on icon at bounding box center [789, 178] width 15 height 15
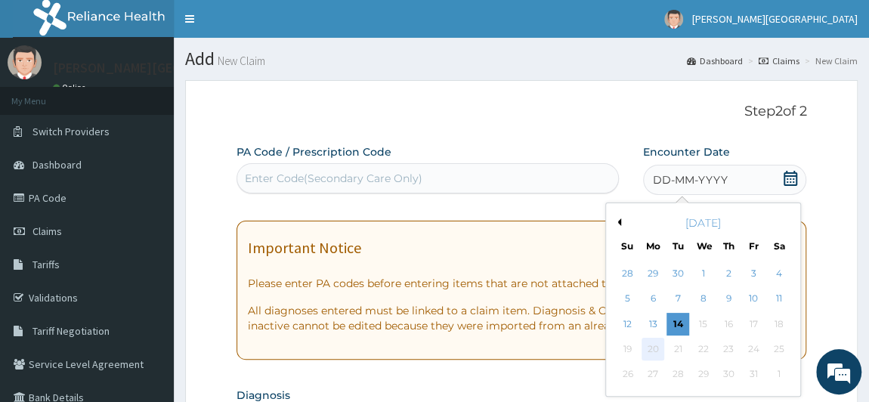
scroll to position [68, 0]
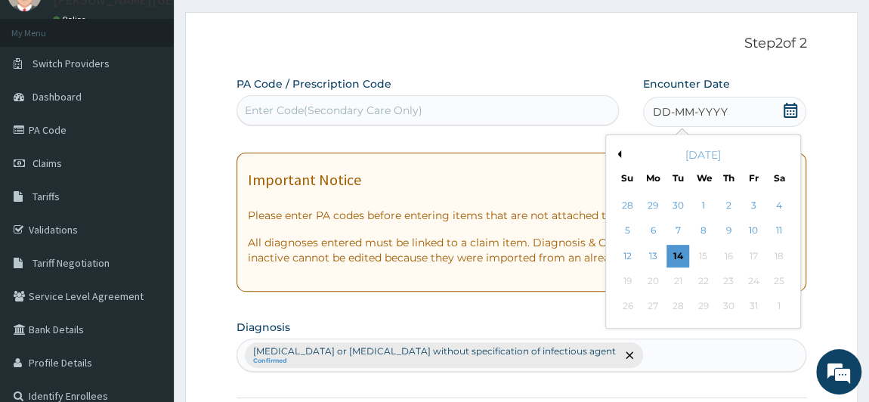
click at [616, 153] on button "Previous Month" at bounding box center [617, 154] width 8 height 8
click at [703, 284] on div "24" at bounding box center [702, 281] width 23 height 23
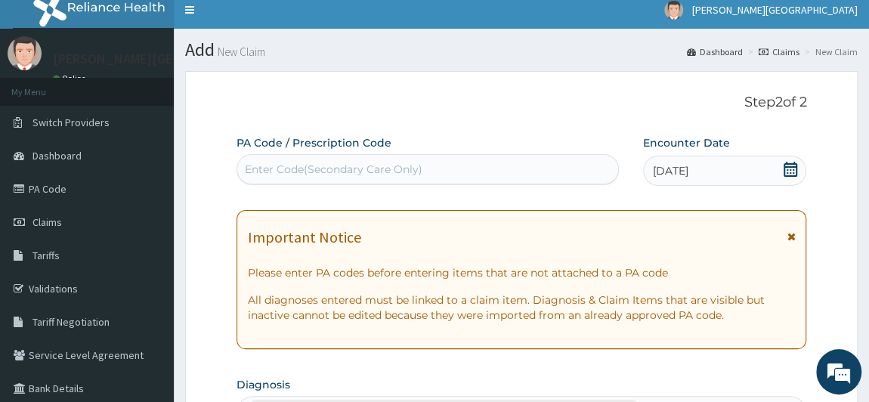
scroll to position [0, 0]
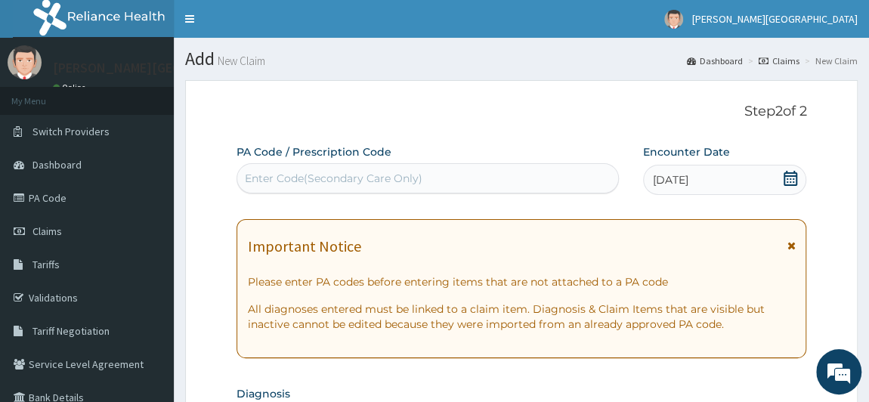
click at [467, 186] on div "Enter Code(Secondary Care Only)" at bounding box center [427, 178] width 381 height 24
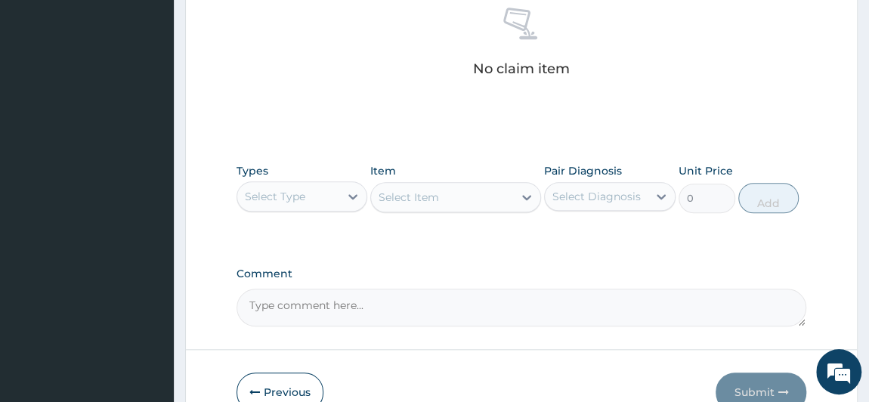
scroll to position [618, 0]
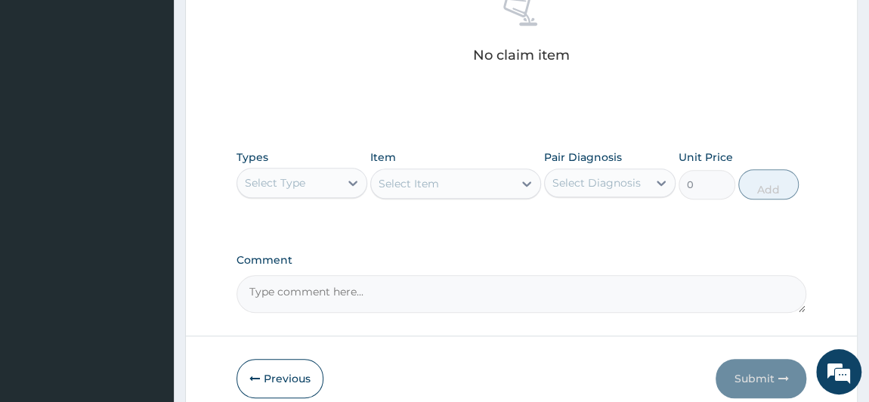
click at [324, 177] on div "Select Type" at bounding box center [288, 183] width 103 height 24
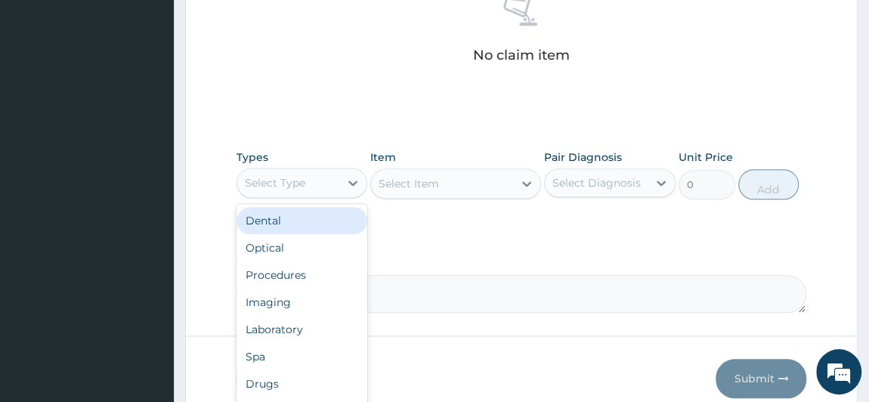
click at [322, 179] on div "Select Type" at bounding box center [288, 183] width 103 height 24
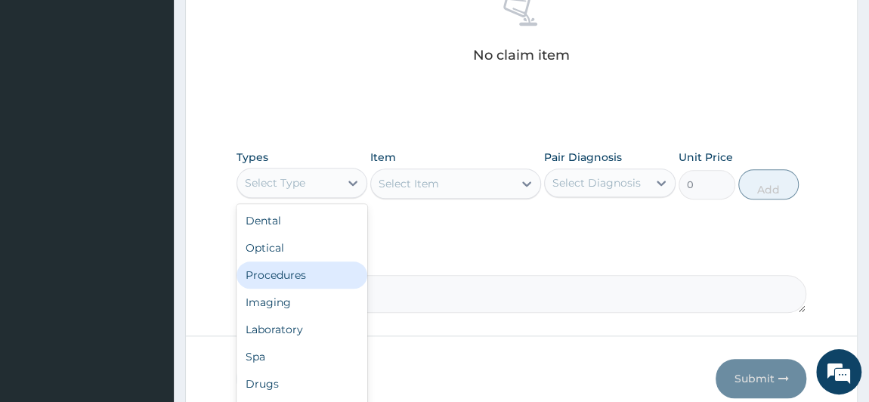
click at [303, 277] on div "Procedures" at bounding box center [301, 274] width 131 height 27
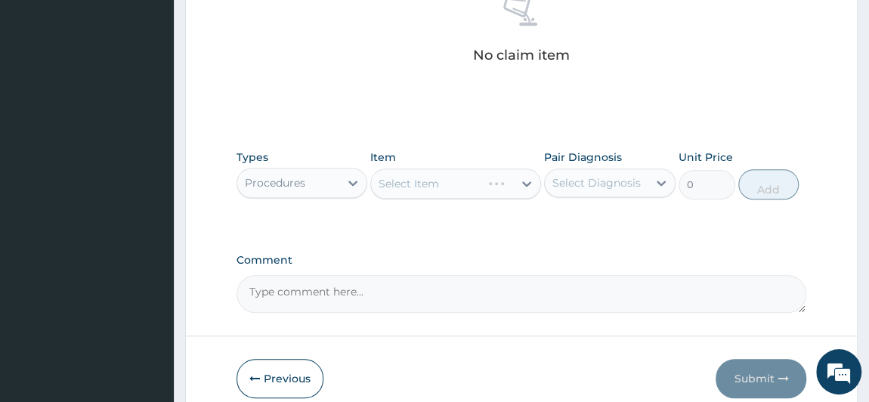
click at [612, 180] on div "Select Diagnosis" at bounding box center [596, 182] width 88 height 15
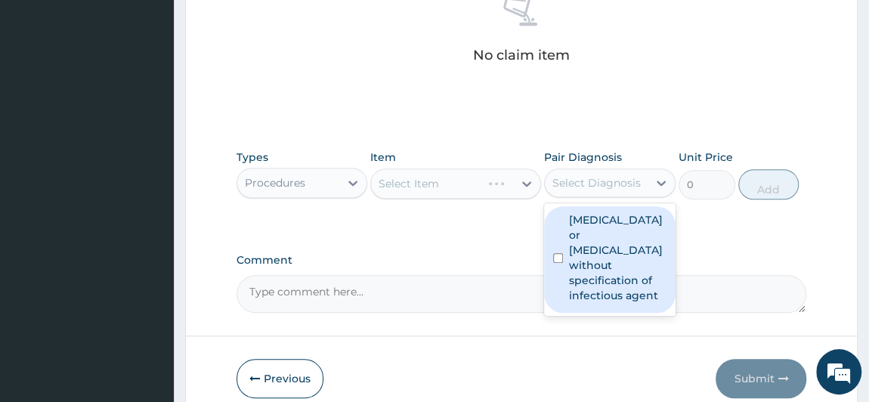
click at [610, 246] on label "Infectious gastroenteritis or colitis without specification of infectious agent" at bounding box center [617, 257] width 97 height 91
checkbox input "true"
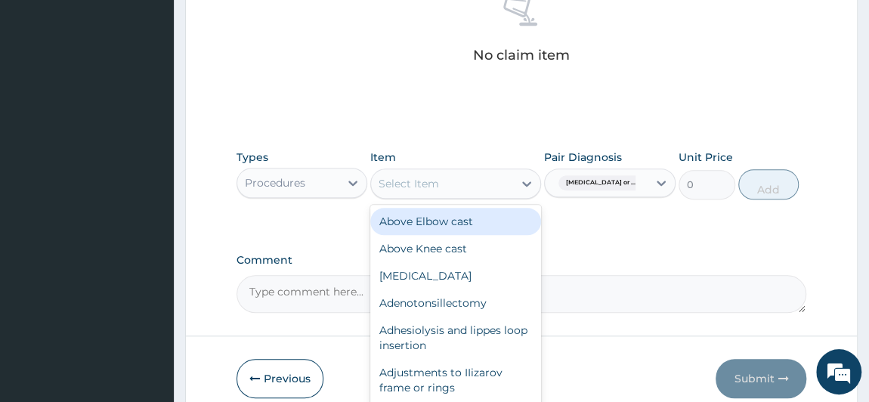
click at [466, 190] on div "Select Item" at bounding box center [442, 183] width 142 height 24
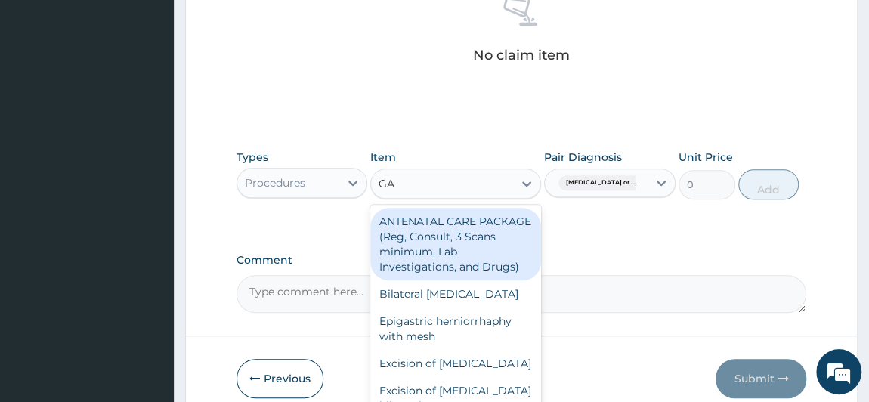
type input "G"
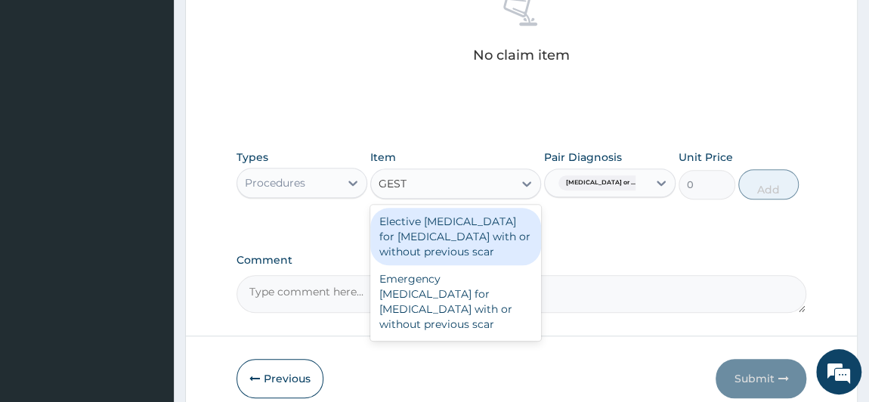
type input "GEST"
click at [323, 179] on div "Procedures" at bounding box center [288, 183] width 103 height 24
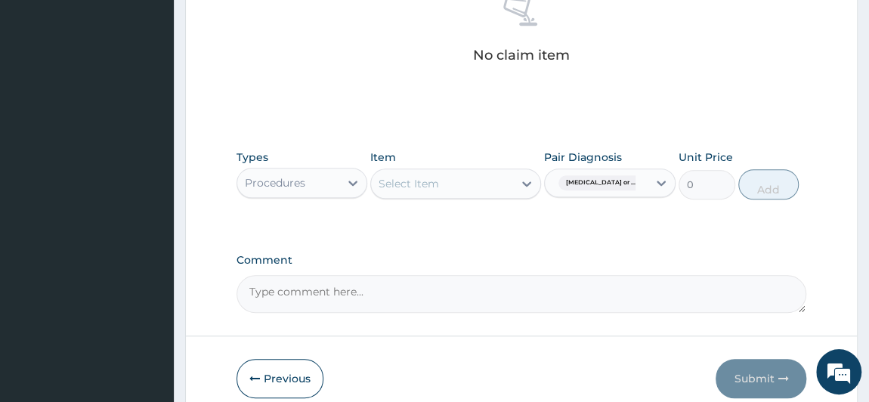
click at [323, 179] on div "Procedures" at bounding box center [288, 183] width 103 height 24
click at [422, 179] on div "Select Item" at bounding box center [408, 183] width 60 height 15
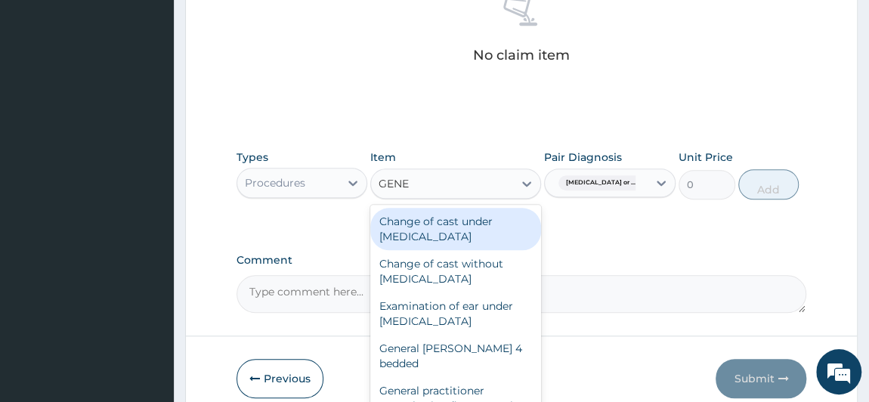
type input "GENER"
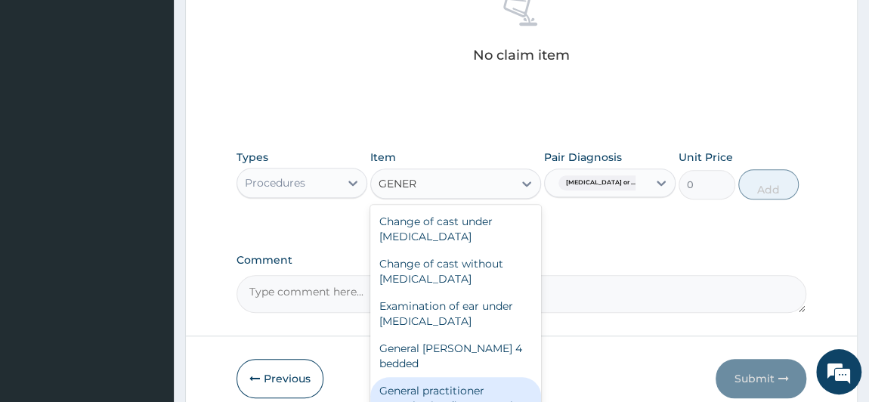
click at [396, 395] on div "General practitioner Consultation first outpatient consultation" at bounding box center [455, 405] width 171 height 57
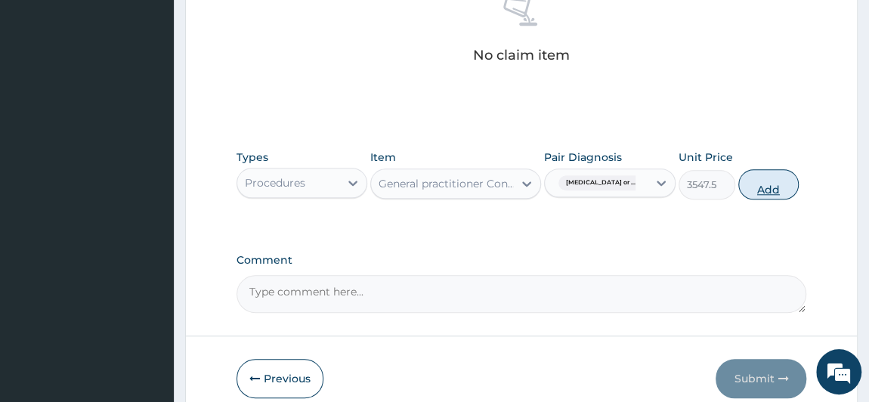
click at [796, 190] on button "Add" at bounding box center [768, 184] width 60 height 30
type input "0"
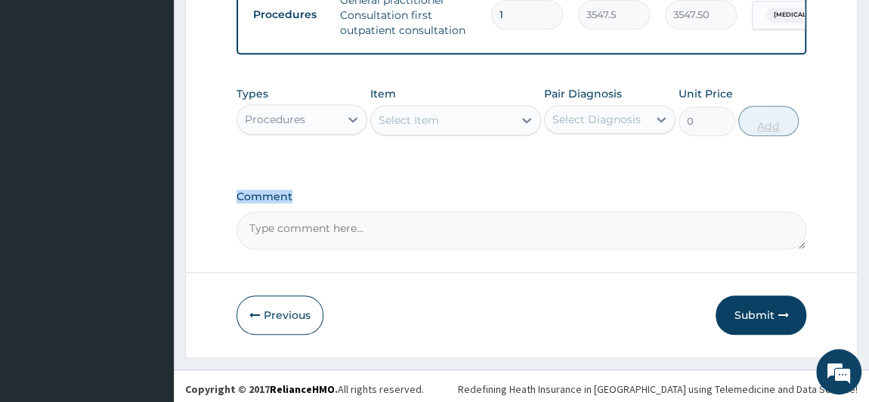
scroll to position [616, 0]
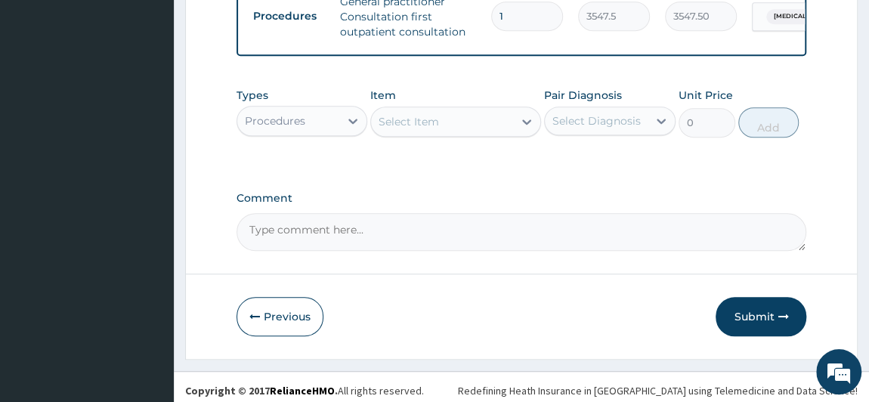
click at [316, 123] on div "Procedures" at bounding box center [288, 121] width 103 height 24
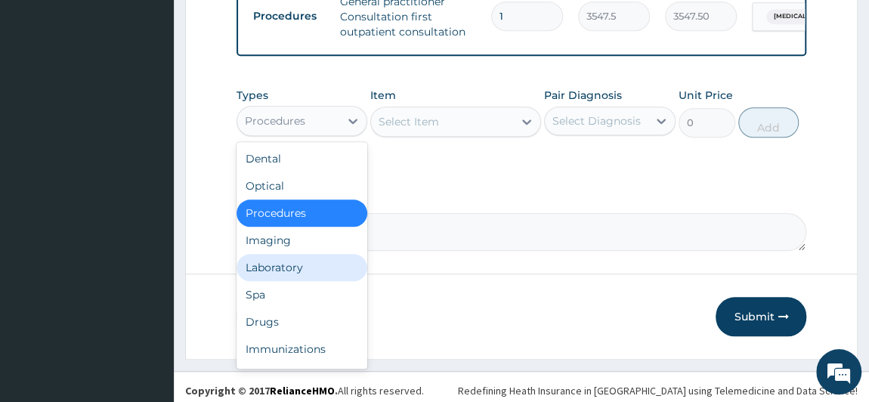
click at [283, 281] on div "Laboratory" at bounding box center [301, 267] width 131 height 27
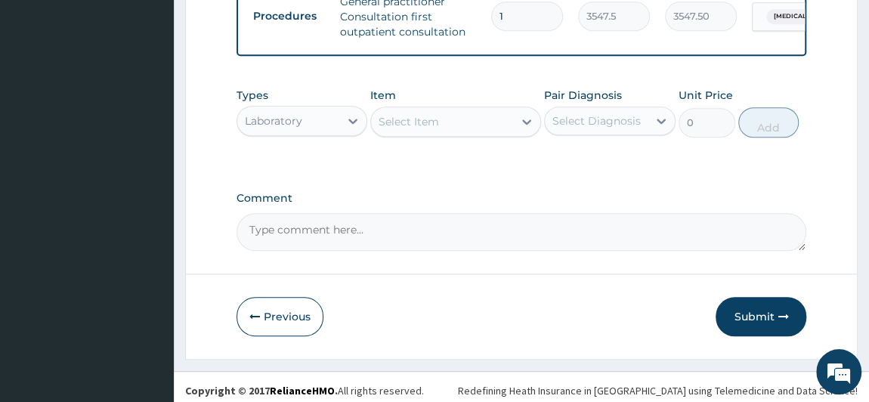
click at [434, 129] on div "Select Item" at bounding box center [408, 121] width 60 height 15
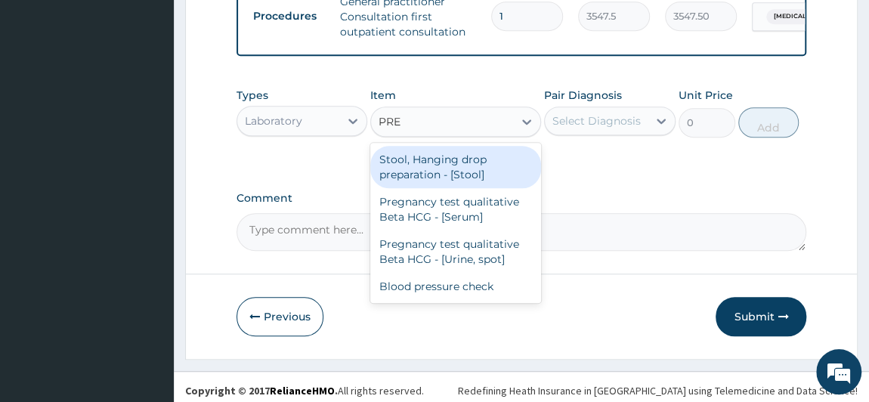
type input "PREG"
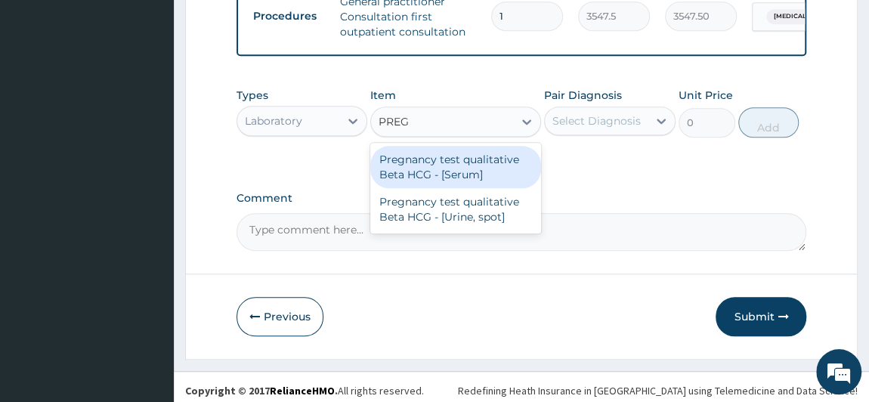
click at [434, 184] on div "Pregnancy test qualitative Beta HCG - [Serum]" at bounding box center [455, 167] width 171 height 42
type input "1290"
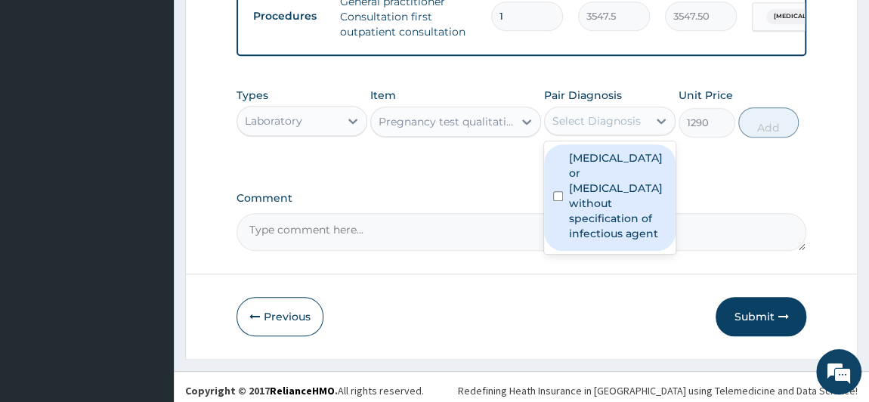
click at [584, 128] on div "Select Diagnosis" at bounding box center [596, 120] width 88 height 15
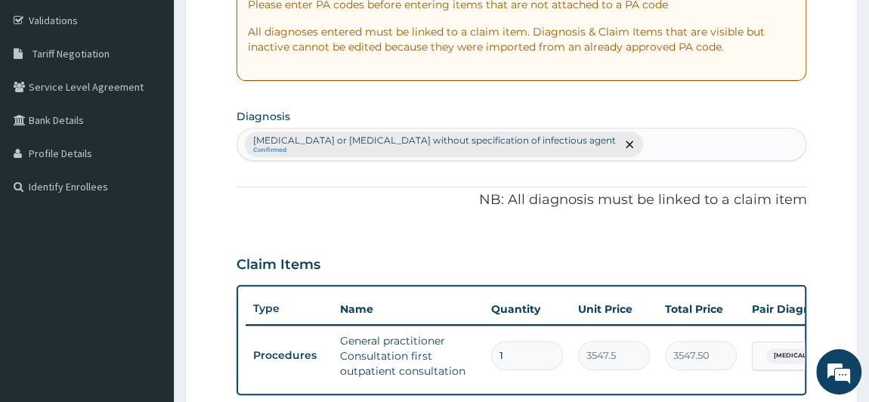
scroll to position [273, 0]
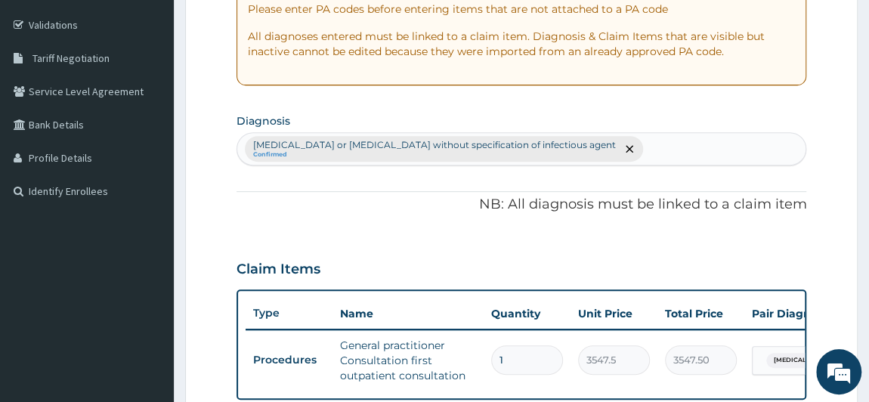
click at [643, 149] on div "Infectious gastroenteritis or colitis without specification of infectious agent…" at bounding box center [521, 149] width 569 height 32
type input "A"
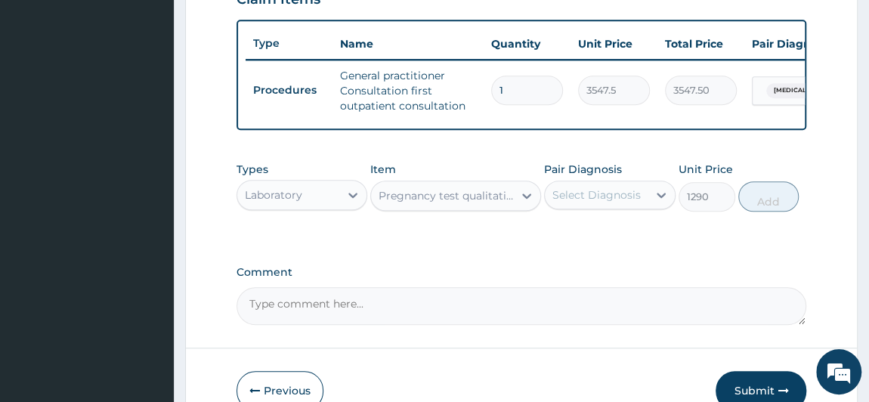
scroll to position [616, 0]
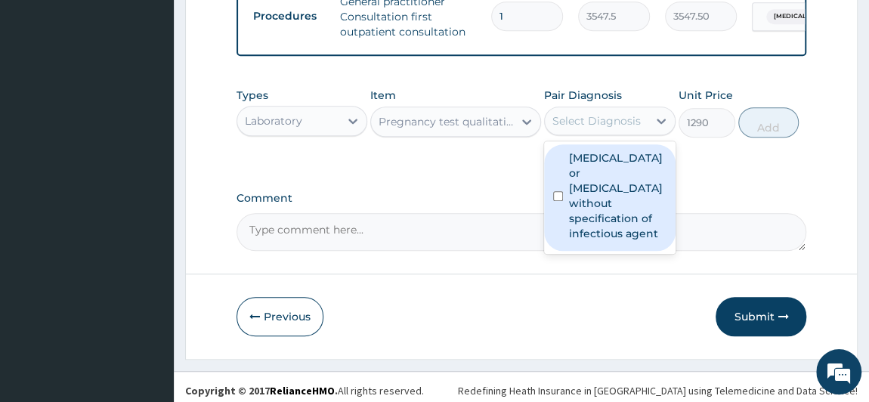
click at [631, 128] on div "Select Diagnosis" at bounding box center [596, 120] width 88 height 15
drag, startPoint x: 616, startPoint y: 191, endPoint x: 691, endPoint y: 170, distance: 77.7
click at [622, 191] on label "Infectious gastroenteritis or colitis without specification of infectious agent" at bounding box center [617, 195] width 97 height 91
checkbox input "true"
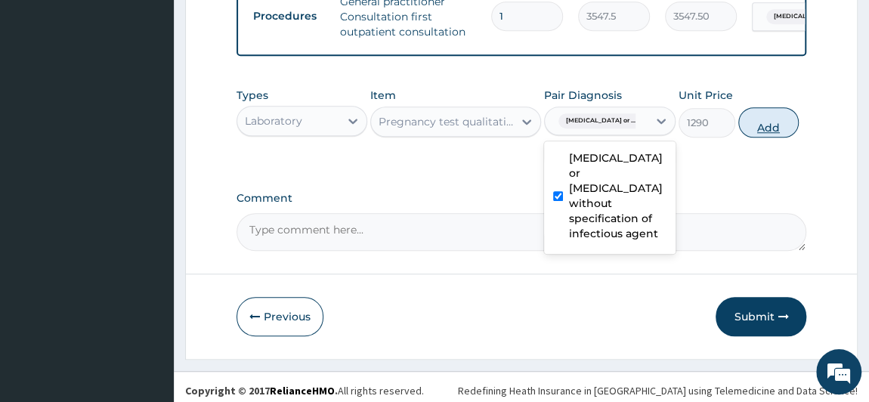
click at [786, 135] on button "Add" at bounding box center [768, 122] width 60 height 30
type input "0"
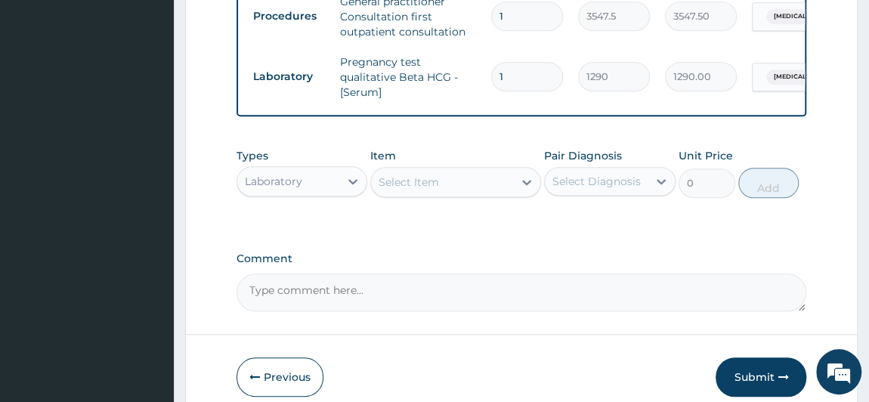
click at [465, 194] on div "Select Item" at bounding box center [442, 182] width 142 height 24
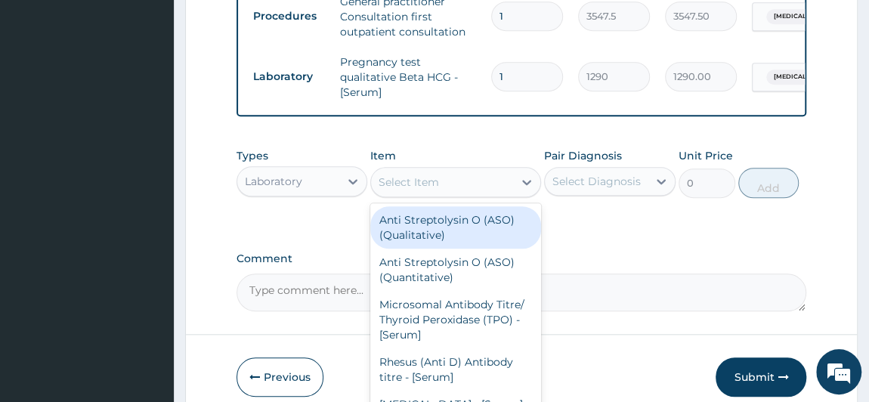
click at [327, 189] on div "Laboratory" at bounding box center [288, 181] width 103 height 24
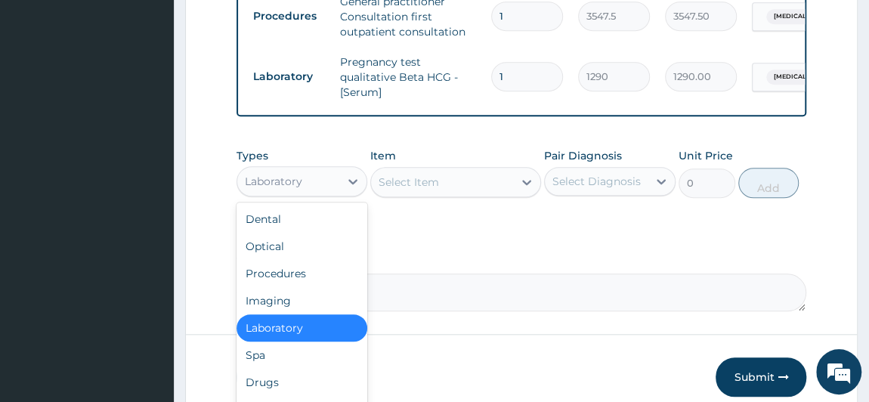
click at [306, 186] on div "Laboratory" at bounding box center [288, 181] width 103 height 24
click at [283, 390] on div "Drugs" at bounding box center [301, 382] width 131 height 27
click at [283, 390] on button "Previous" at bounding box center [279, 376] width 87 height 39
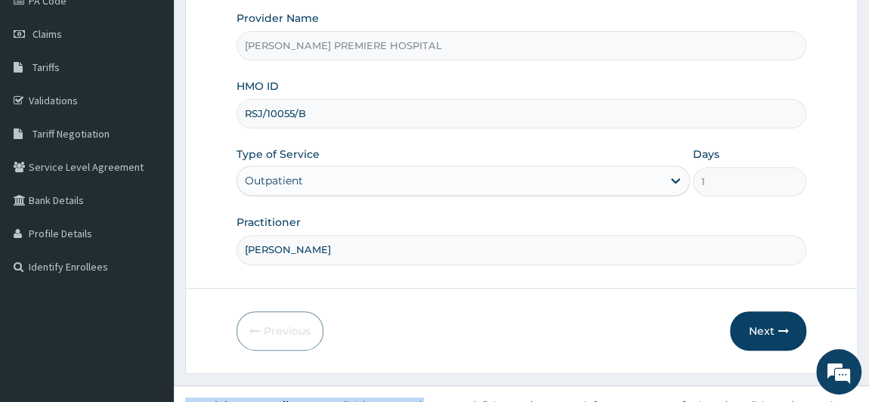
scroll to position [215, 0]
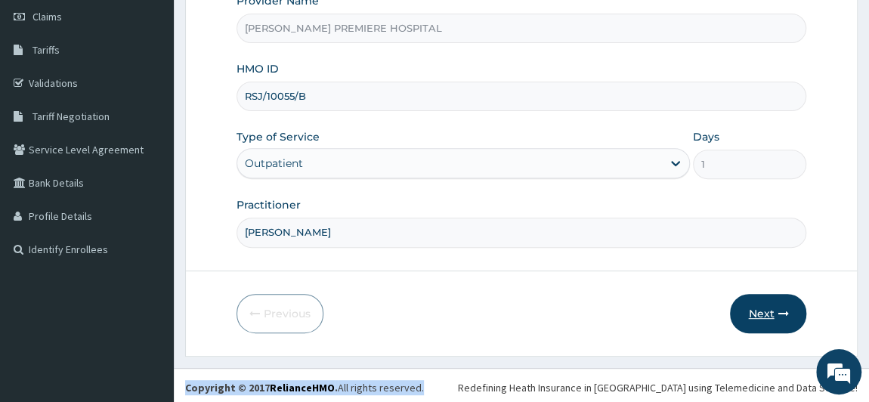
click at [767, 313] on button "Next" at bounding box center [768, 313] width 76 height 39
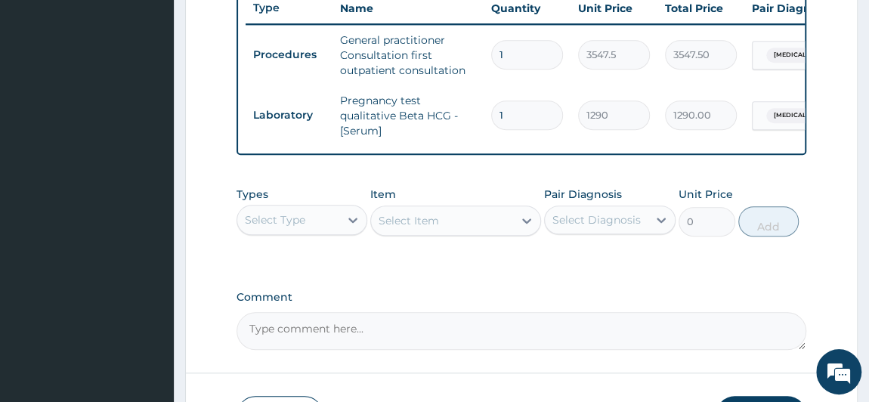
scroll to position [618, 0]
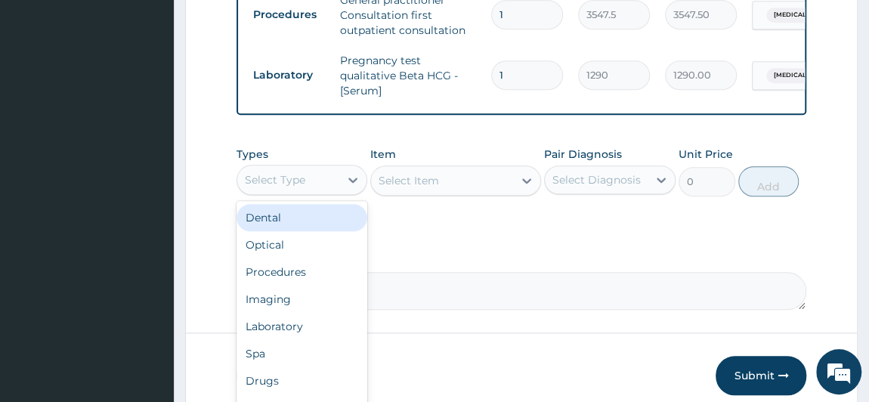
click at [283, 187] on div "Select Type" at bounding box center [275, 179] width 60 height 15
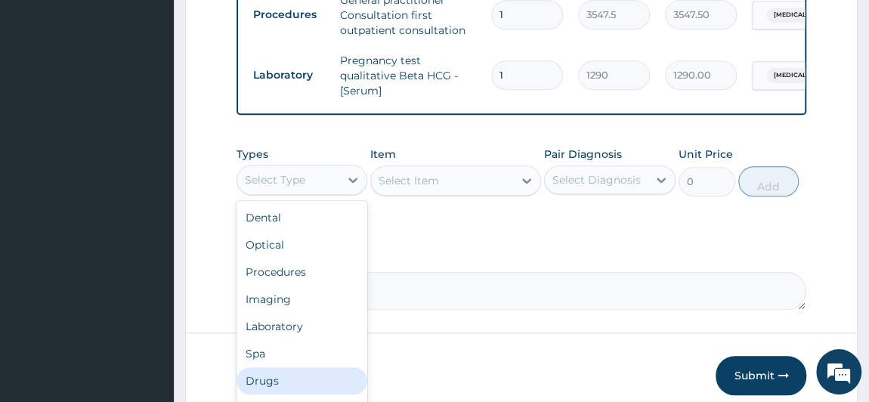
click at [310, 380] on div "Drugs" at bounding box center [301, 380] width 131 height 27
click at [310, 380] on button "Previous" at bounding box center [279, 375] width 87 height 39
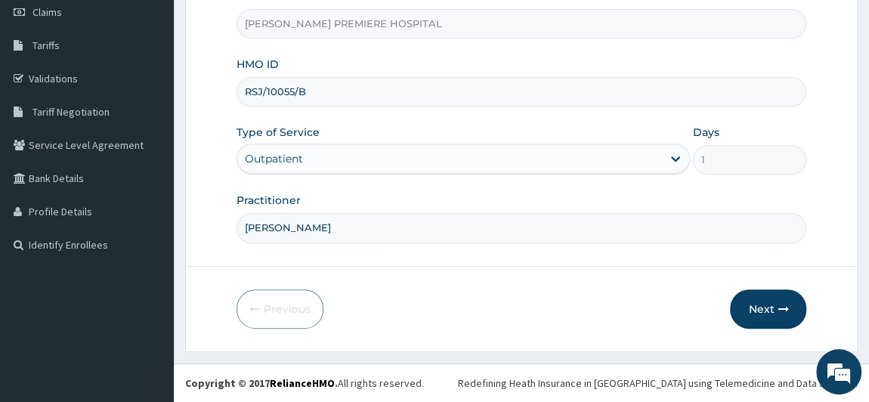
scroll to position [215, 0]
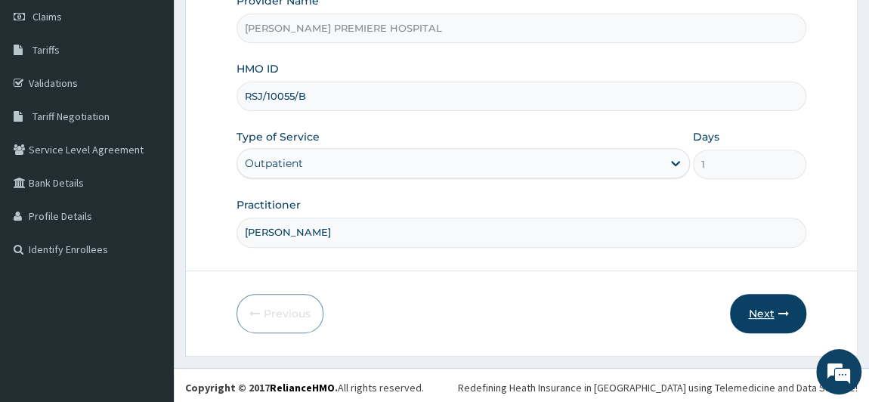
click at [790, 306] on button "Next" at bounding box center [768, 313] width 76 height 39
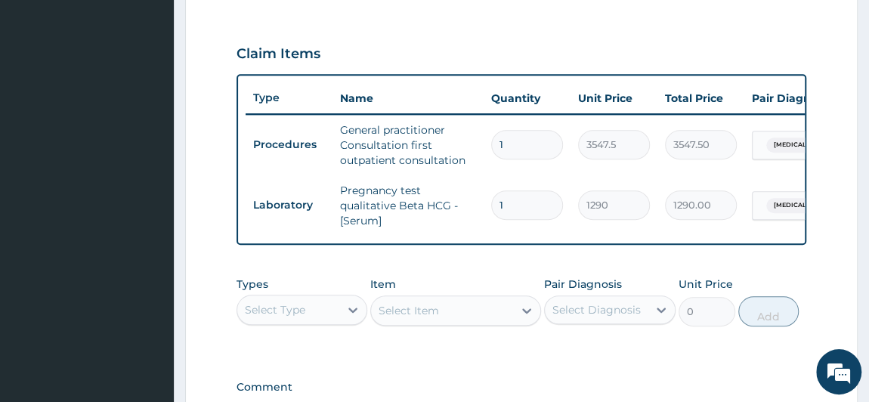
scroll to position [489, 0]
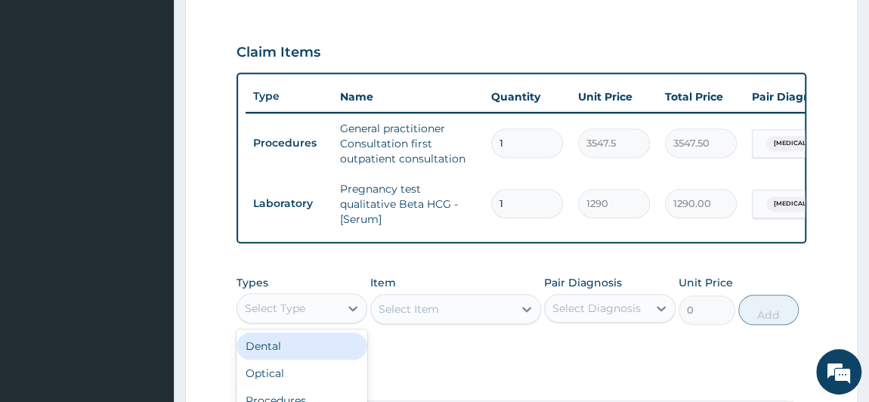
click at [319, 317] on div "Select Type" at bounding box center [288, 308] width 103 height 24
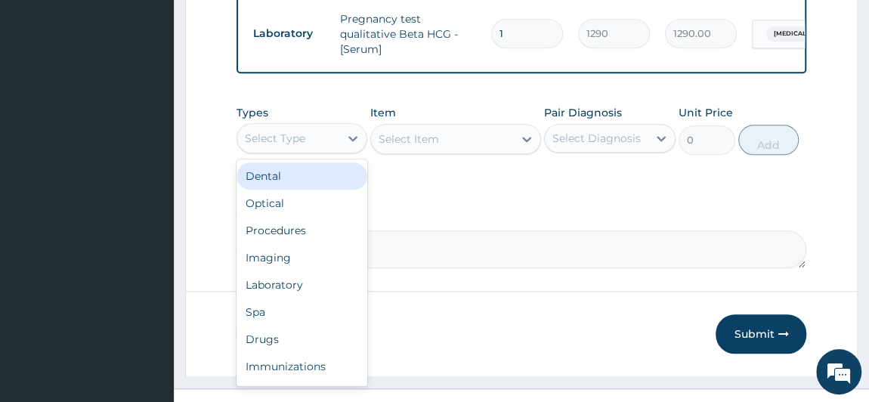
scroll to position [691, 0]
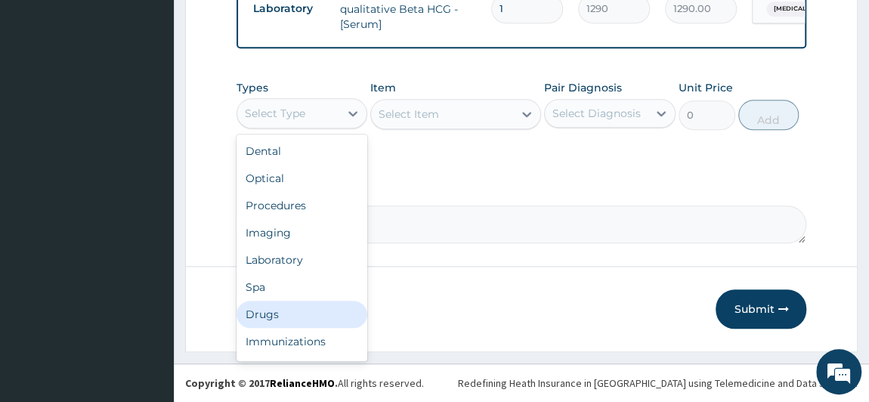
click at [294, 316] on div "Drugs" at bounding box center [301, 314] width 131 height 27
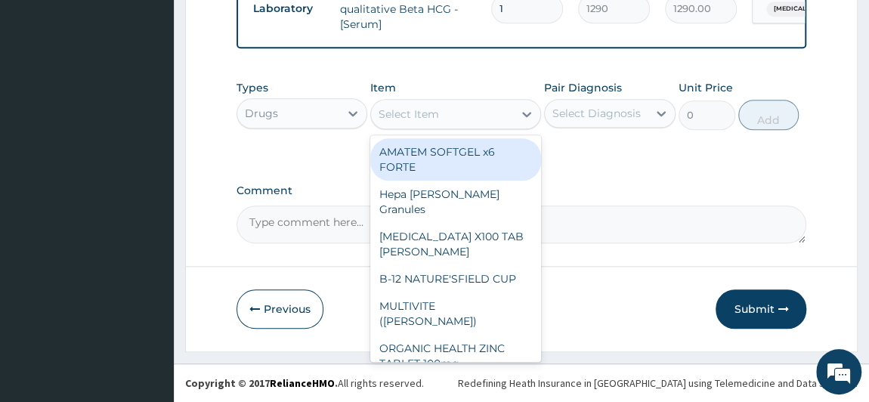
click at [440, 123] on div "Select Item" at bounding box center [442, 114] width 142 height 24
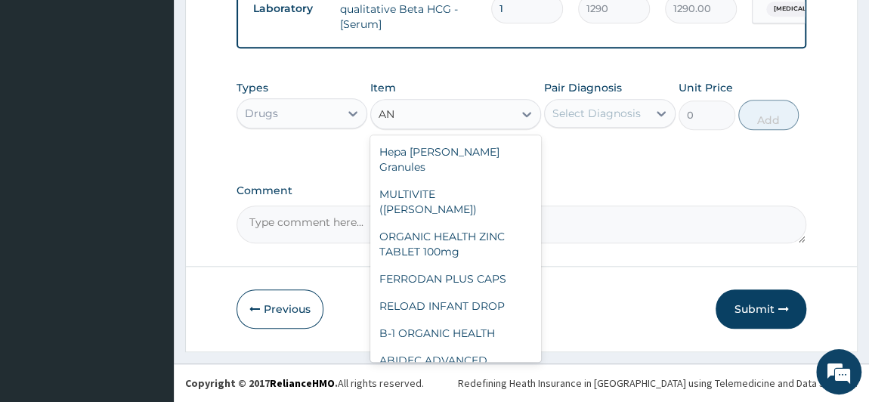
type input "A"
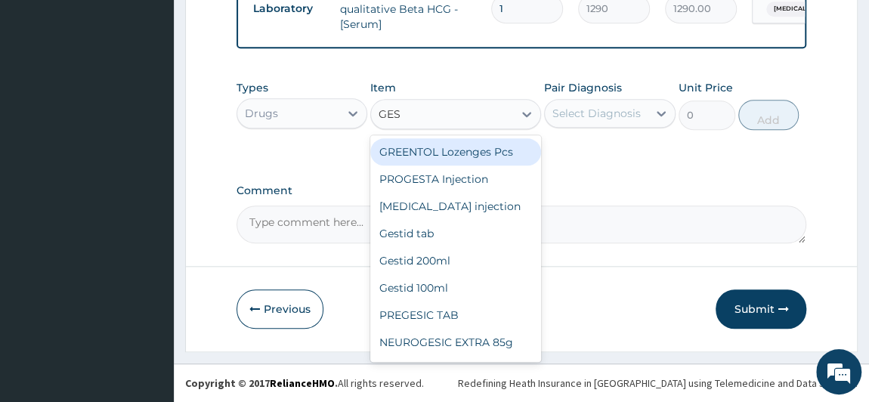
type input "GEST"
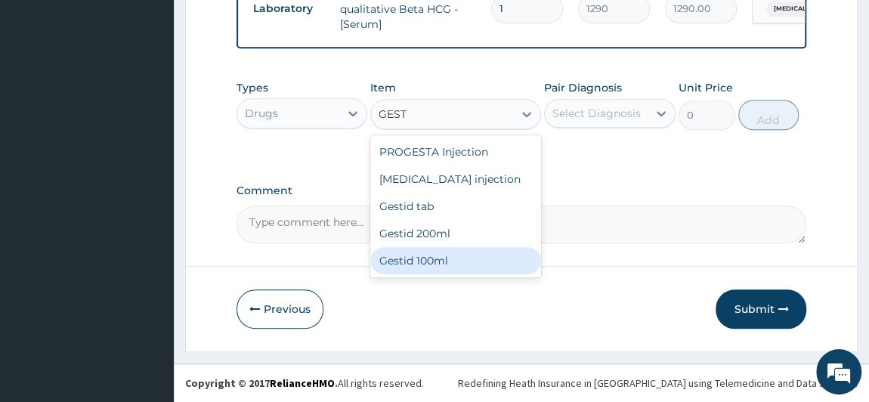
click at [452, 256] on div "Gestid 100ml" at bounding box center [455, 260] width 171 height 27
type input "827.75"
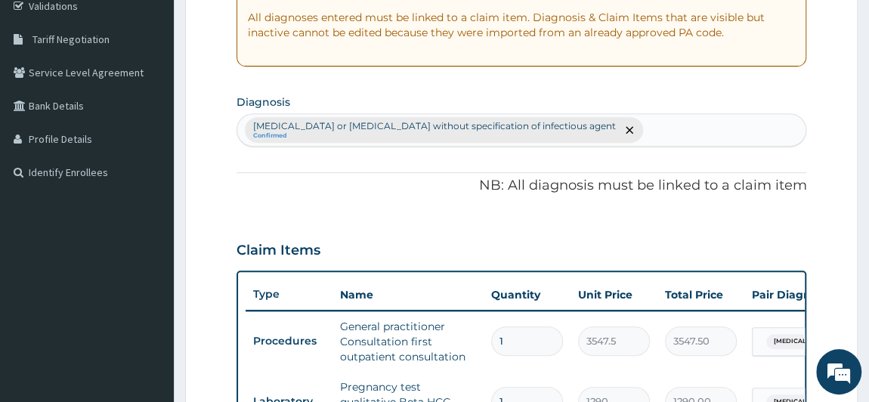
scroll to position [279, 0]
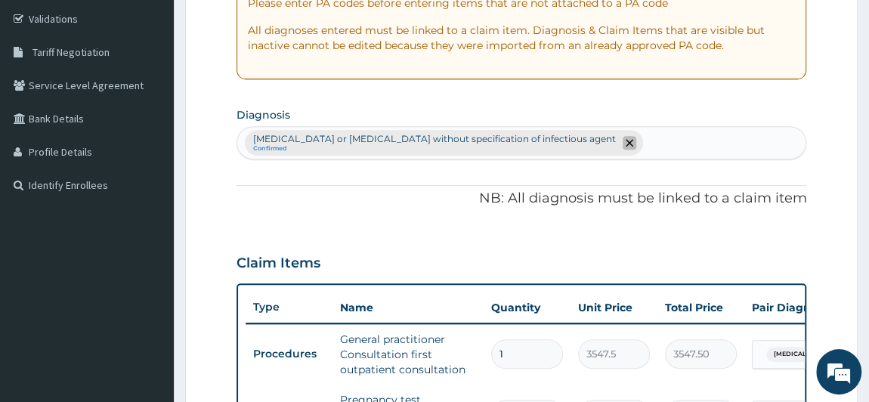
click at [625, 143] on icon "remove selection option" at bounding box center [629, 143] width 8 height 8
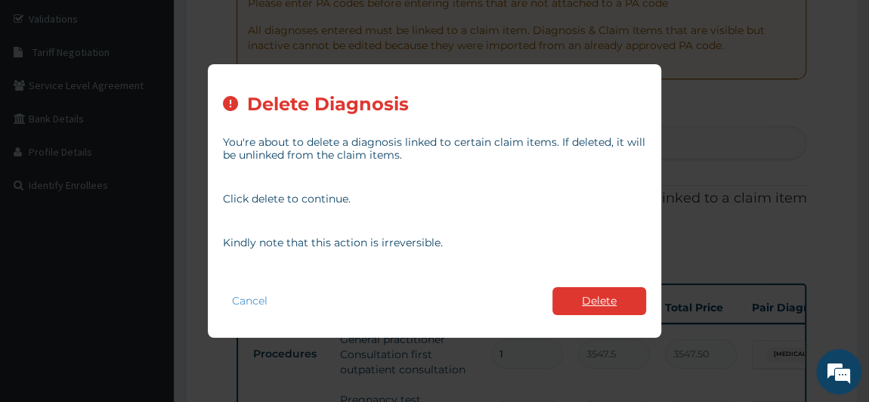
click at [604, 298] on button "Delete" at bounding box center [599, 301] width 94 height 28
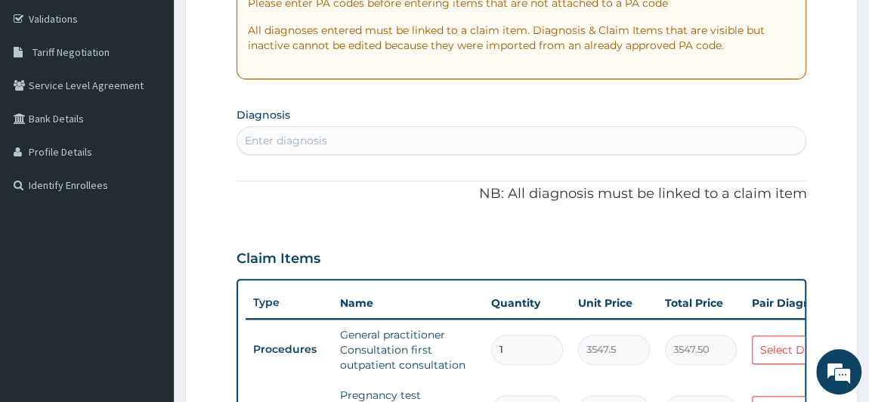
click at [401, 135] on div "Enter diagnosis" at bounding box center [521, 140] width 569 height 24
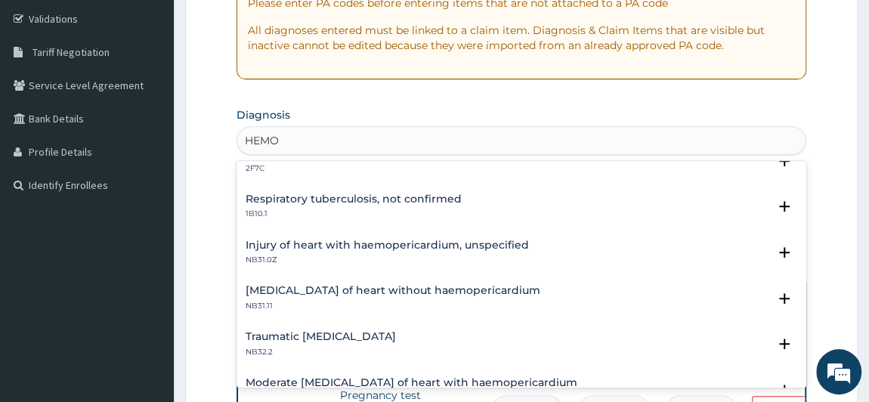
scroll to position [1029, 0]
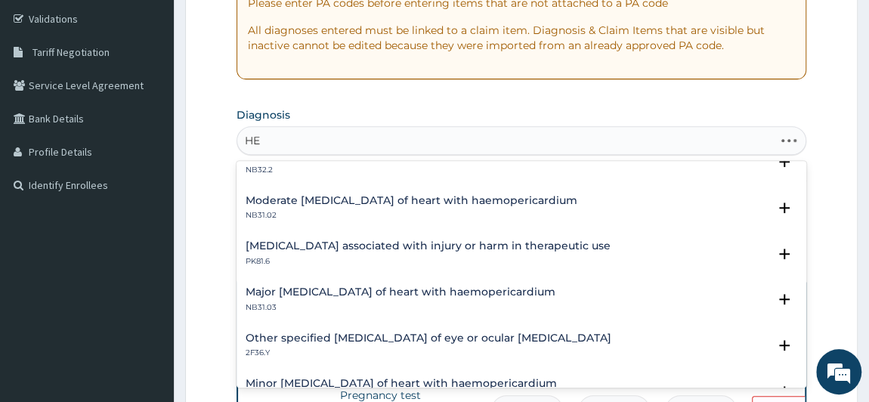
type input "H"
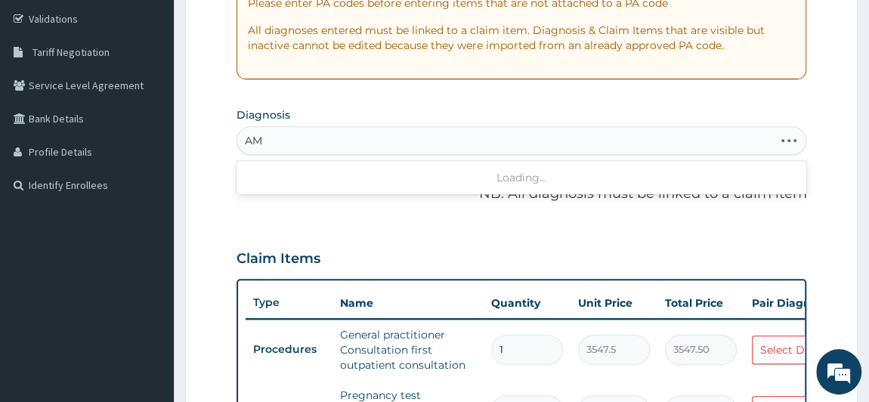
type input "A"
type input "R"
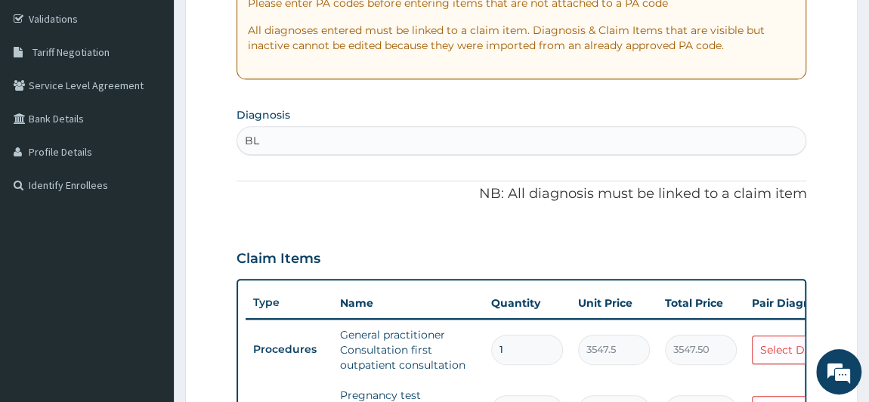
type input "B"
type input "P"
type input "H"
type input "C"
type input "A"
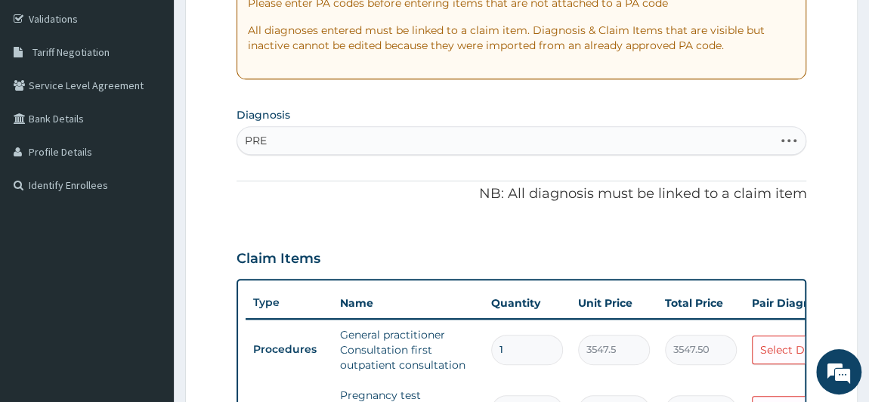
type input "PREG"
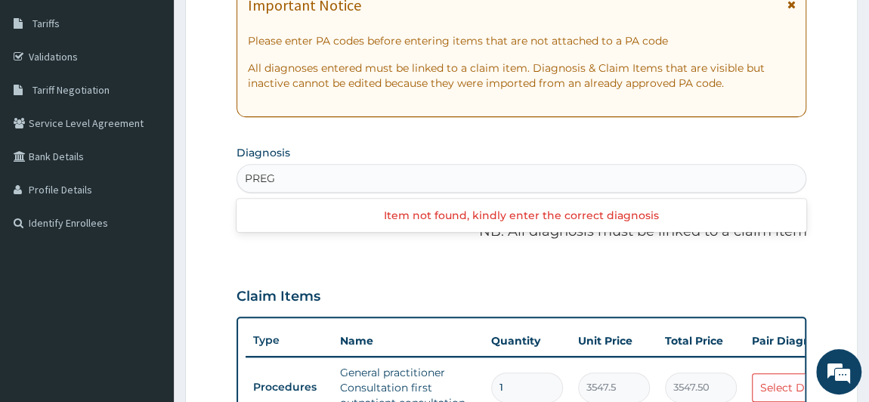
scroll to position [347, 0]
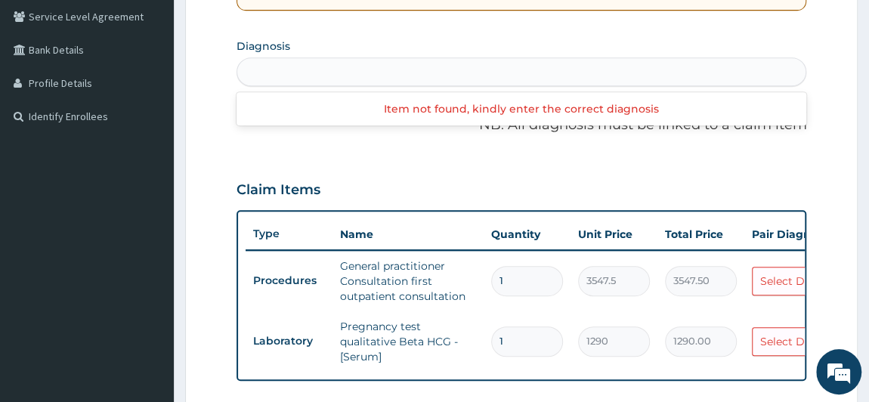
click at [449, 70] on div "PREG" at bounding box center [521, 72] width 569 height 24
click at [449, 70] on div "Enter diagnosis" at bounding box center [521, 72] width 569 height 24
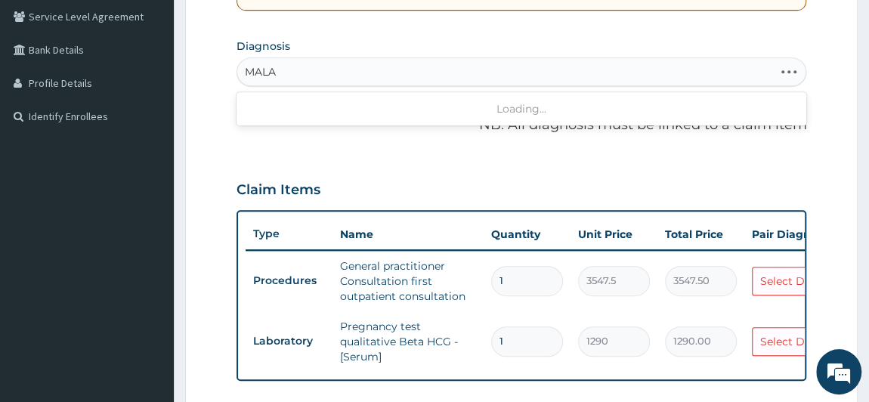
type input "MALAR"
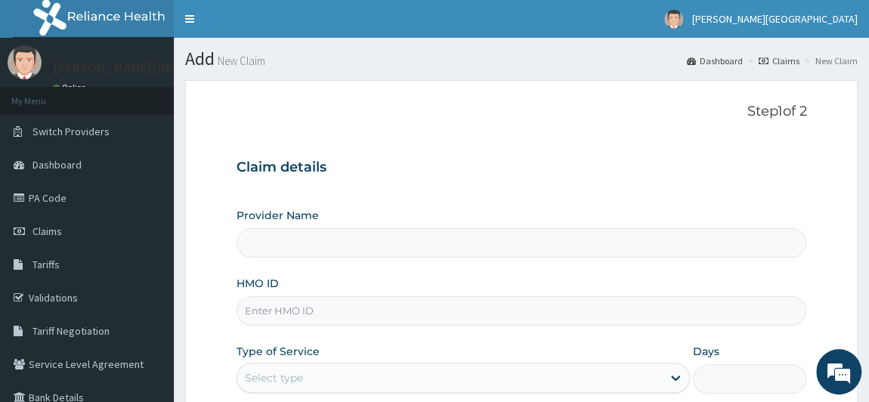
scroll to position [215, 0]
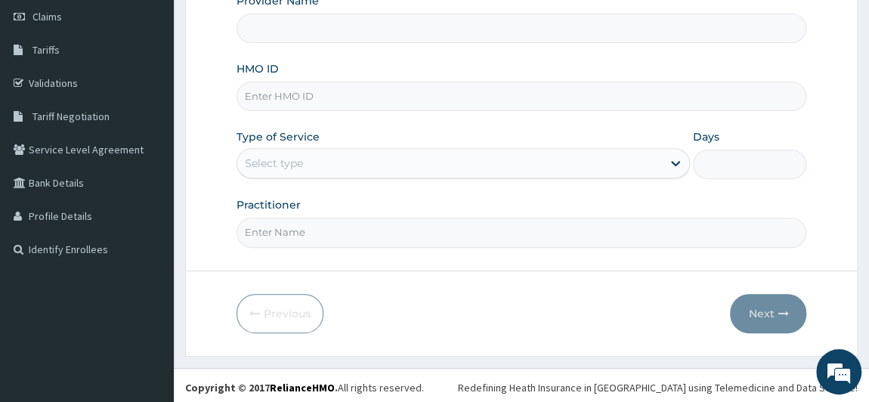
type input "[PERSON_NAME] PREMIERE HOSPITAL"
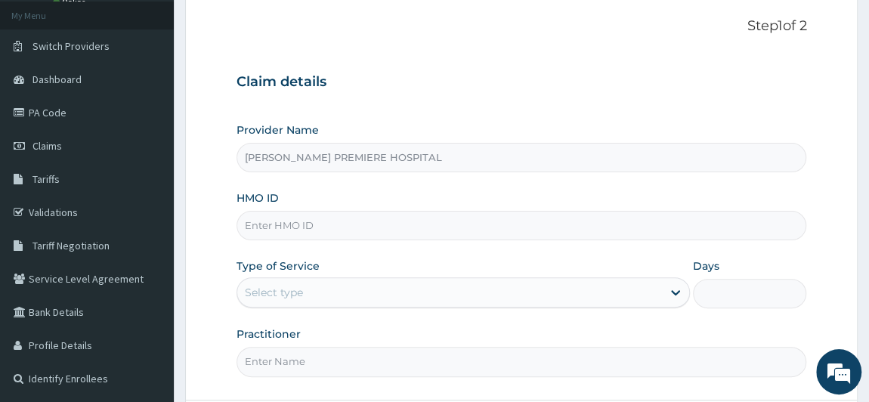
scroll to position [0, 0]
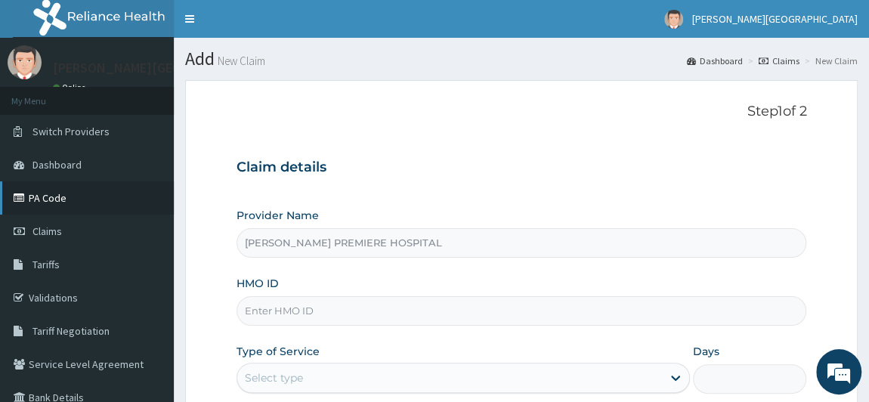
click at [55, 202] on link "PA Code" at bounding box center [87, 197] width 174 height 33
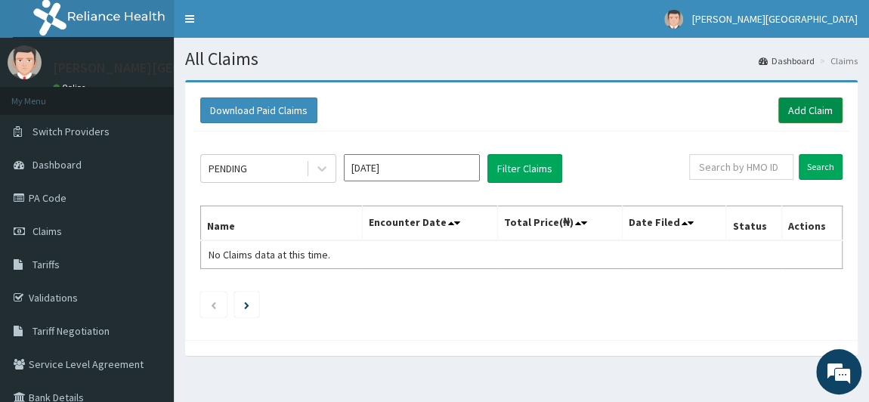
click at [813, 112] on link "Add Claim" at bounding box center [810, 110] width 64 height 26
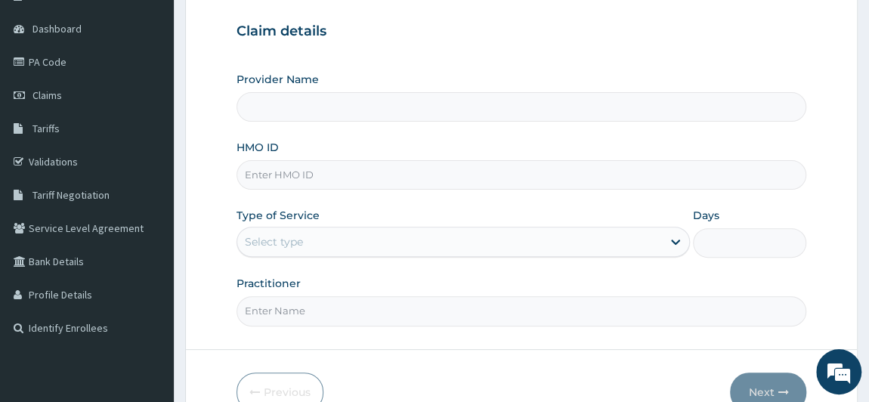
scroll to position [137, 0]
click at [308, 172] on input "HMO ID" at bounding box center [521, 173] width 570 height 29
paste input "RSJ/10055/B"
type input "BRONK PREMIERE HOSPITAL"
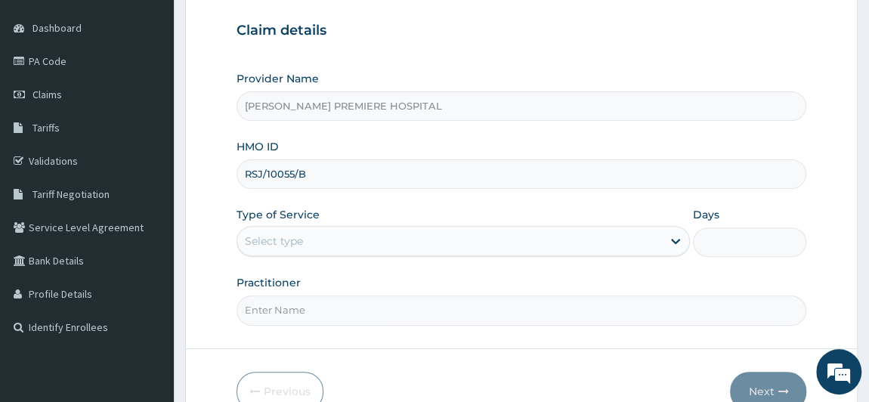
type input "RSJ/10055/B"
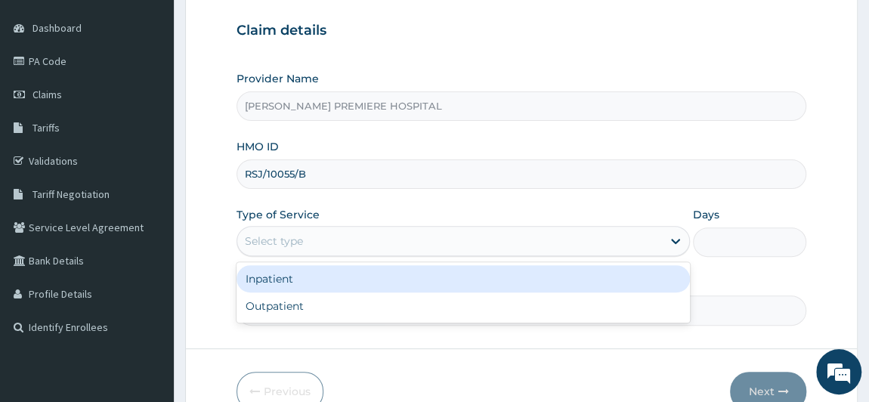
click at [293, 236] on div "Select type" at bounding box center [274, 240] width 58 height 15
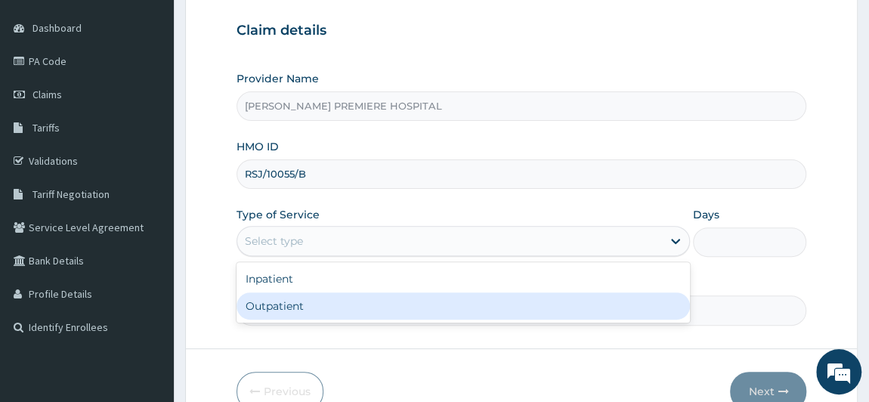
click at [288, 308] on div "Outpatient" at bounding box center [463, 305] width 454 height 27
type input "1"
click at [288, 308] on input "Practitioner" at bounding box center [521, 309] width 570 height 29
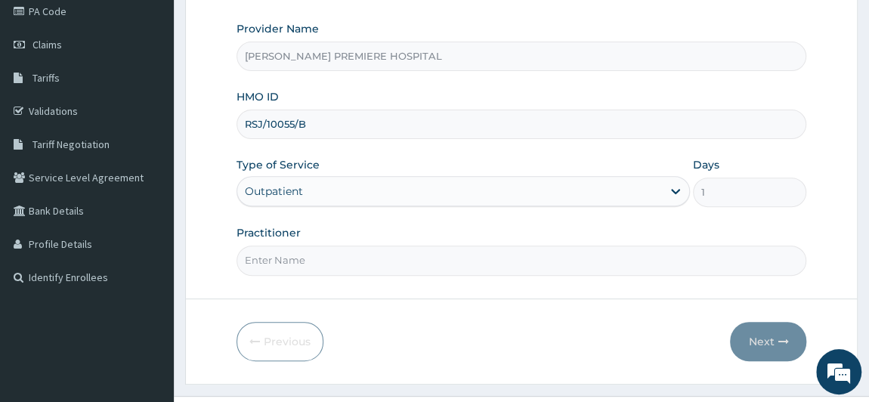
scroll to position [215, 0]
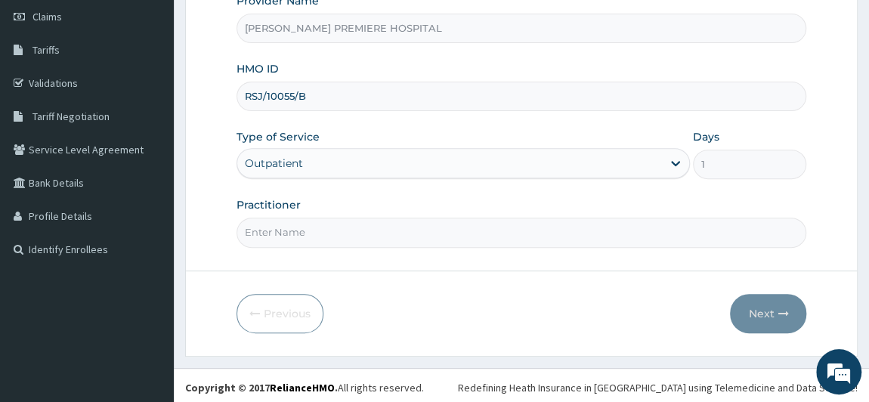
click at [310, 237] on input "Practitioner" at bounding box center [521, 232] width 570 height 29
type input "DR ALAMBA"
click at [764, 304] on button "Next" at bounding box center [768, 313] width 76 height 39
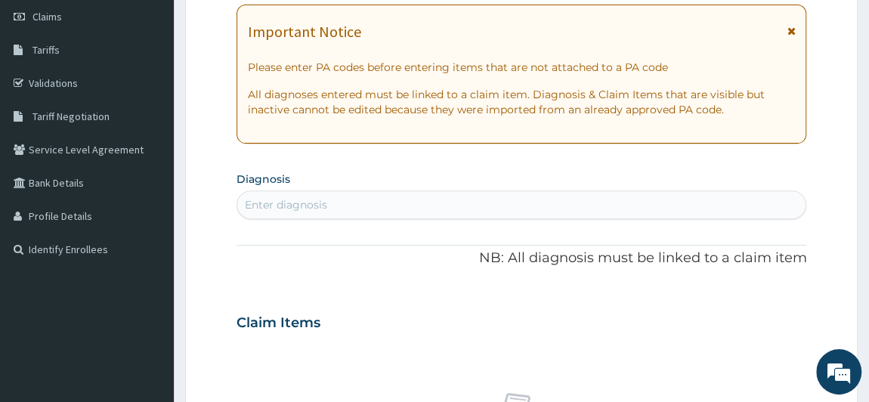
click at [390, 203] on div "Enter diagnosis" at bounding box center [521, 205] width 569 height 24
type input "A"
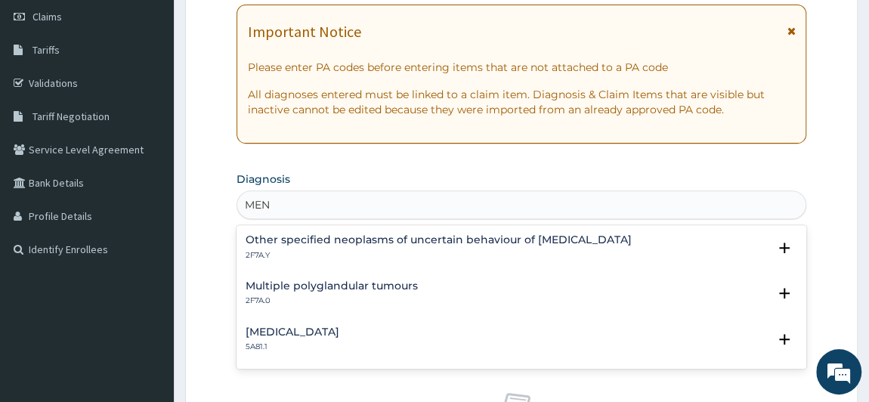
type input "MENS"
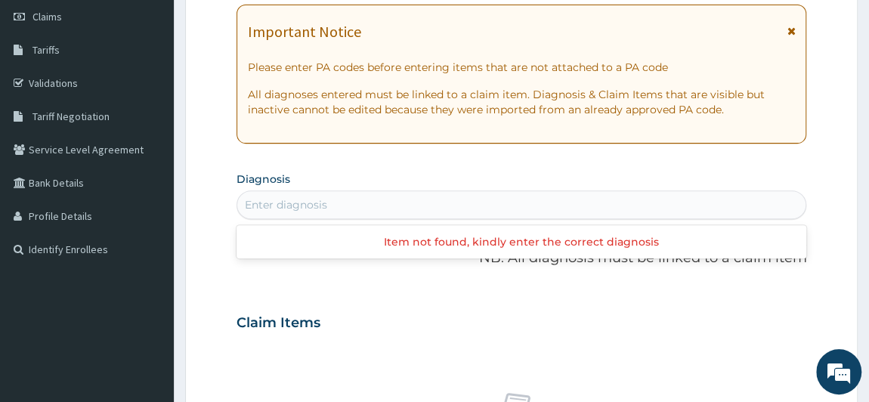
click at [365, 206] on div "Enter diagnosis" at bounding box center [521, 205] width 569 height 24
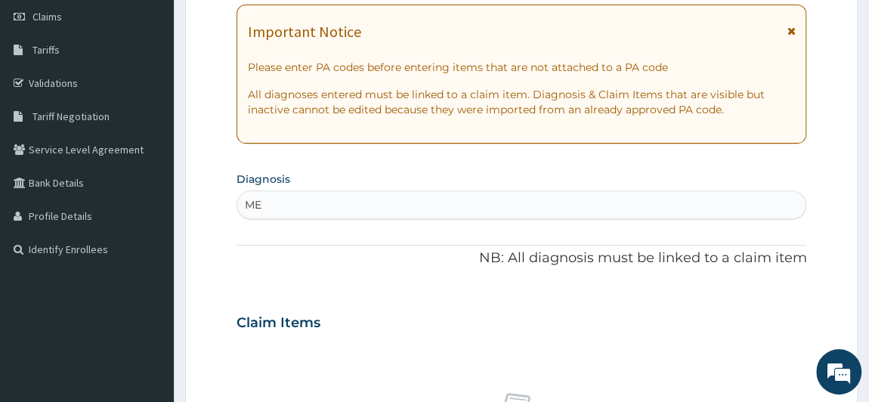
type input "M"
type input "P"
type input "TEST"
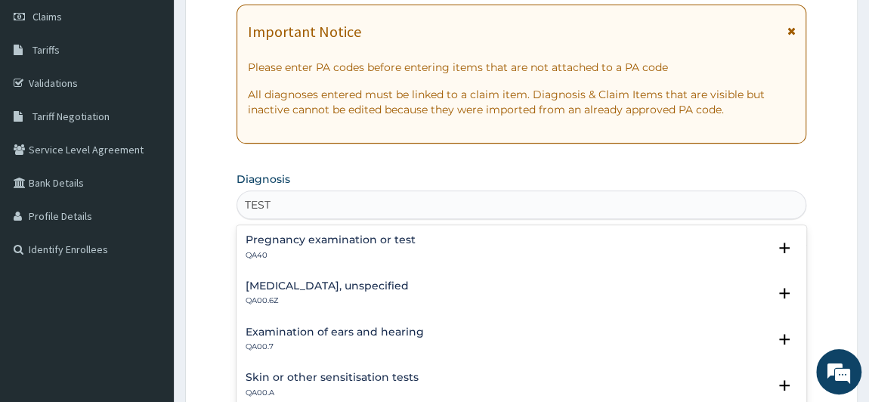
click at [395, 245] on div "Pregnancy examination or test QA40" at bounding box center [330, 247] width 170 height 26
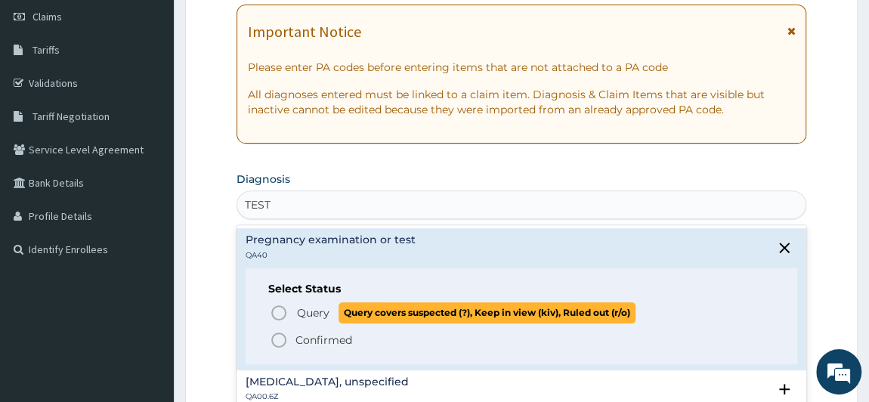
click at [300, 310] on span "Query" at bounding box center [313, 312] width 32 height 15
click at [300, 310] on div "Claim Items" at bounding box center [521, 319] width 570 height 39
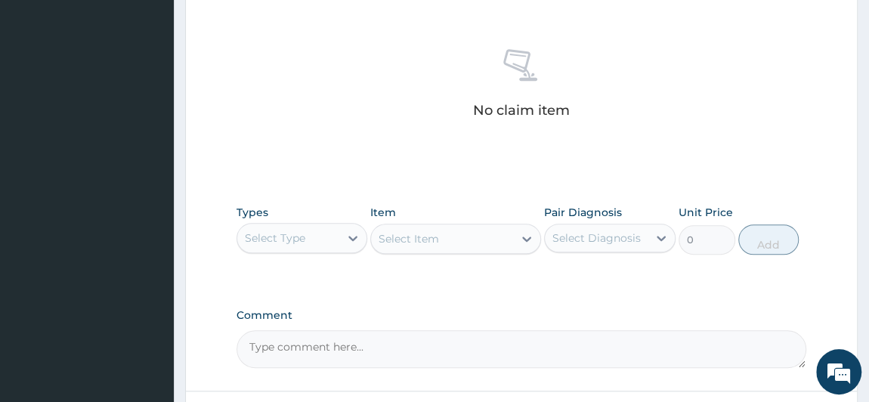
scroll to position [627, 0]
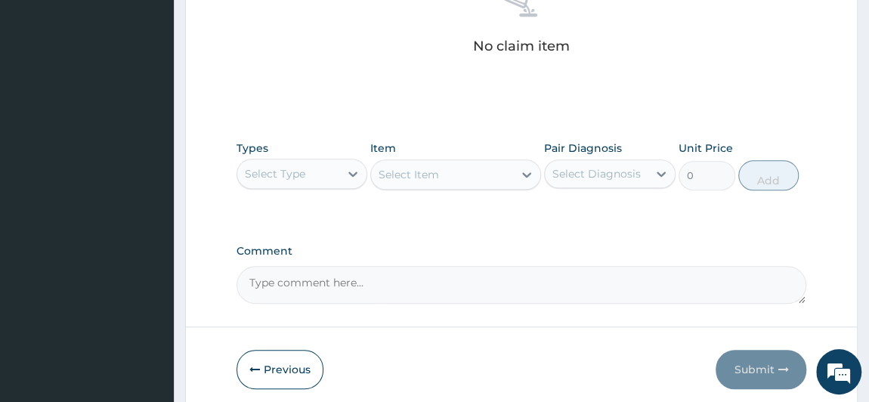
click at [310, 174] on div "Select Type" at bounding box center [288, 174] width 103 height 24
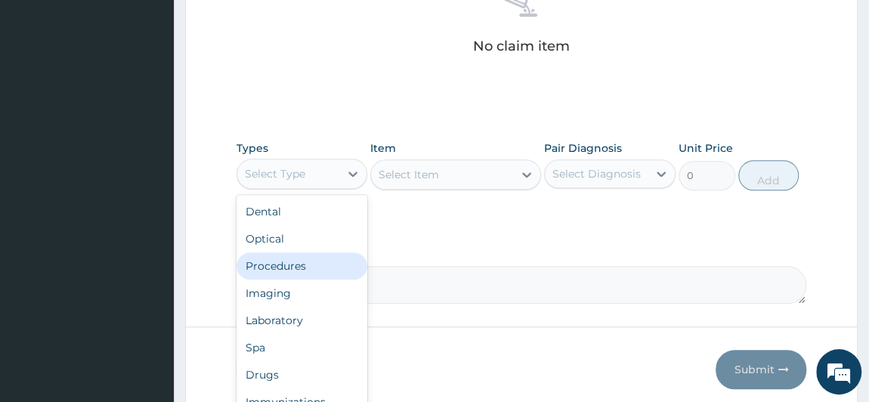
click at [297, 271] on div "Procedures" at bounding box center [301, 265] width 131 height 27
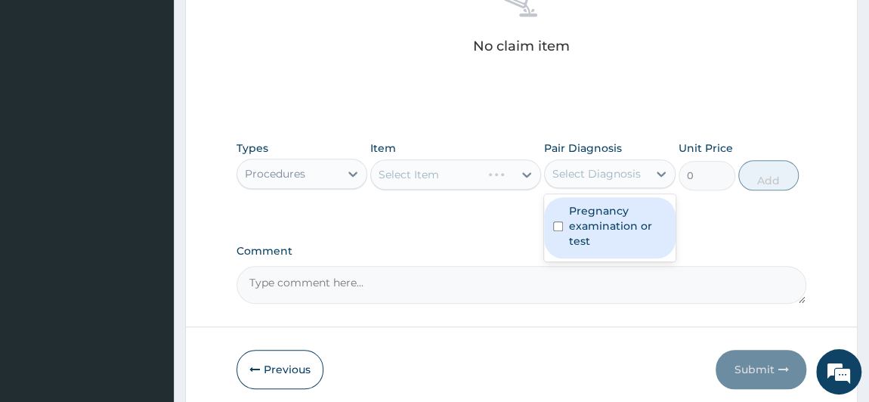
click at [628, 171] on div "Select Diagnosis" at bounding box center [596, 173] width 88 height 15
click at [616, 185] on div "Select Diagnosis" at bounding box center [609, 173] width 131 height 29
click at [610, 214] on label "Pregnancy examination or test" at bounding box center [617, 225] width 97 height 45
checkbox input "true"
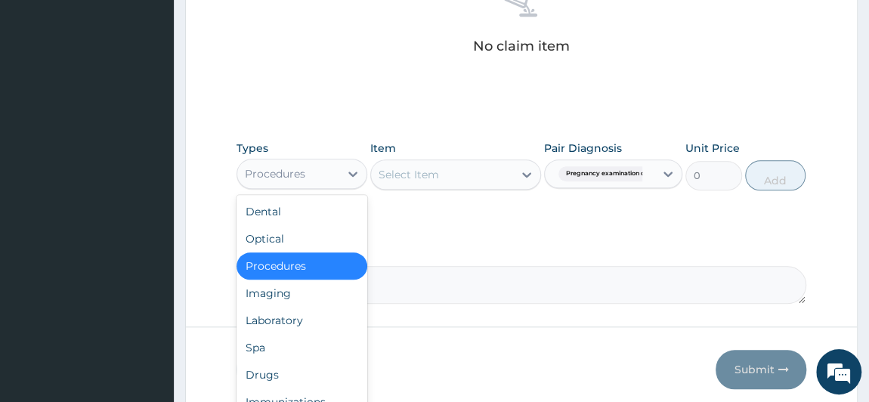
click at [321, 173] on div "Procedures" at bounding box center [288, 174] width 103 height 24
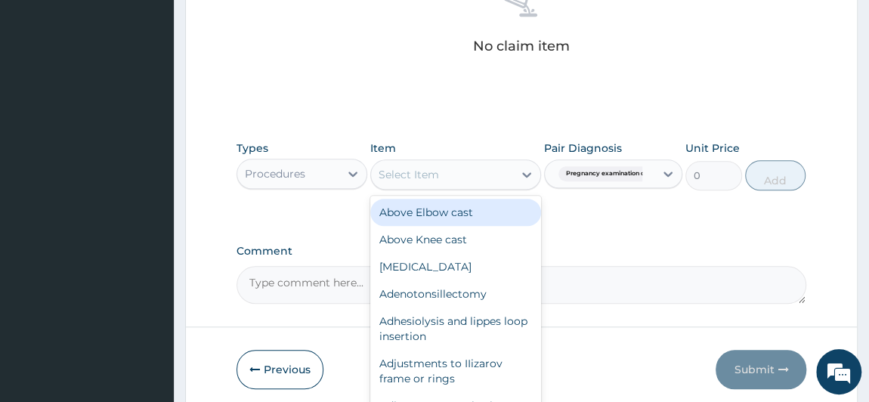
click at [456, 179] on div "Select Item" at bounding box center [442, 174] width 142 height 24
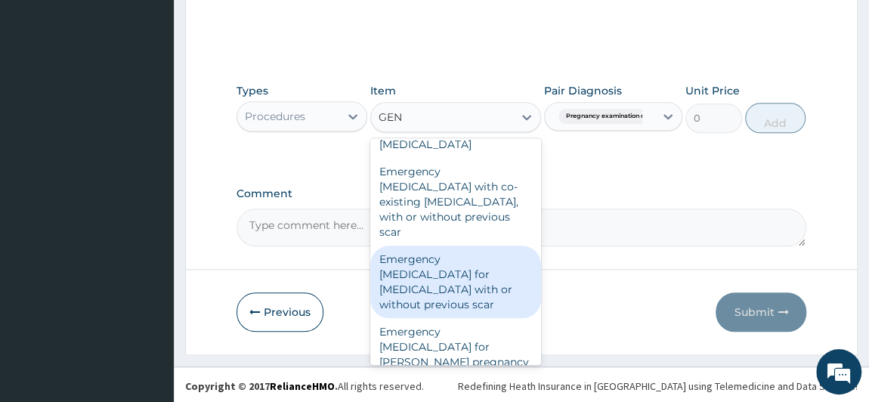
scroll to position [0, 0]
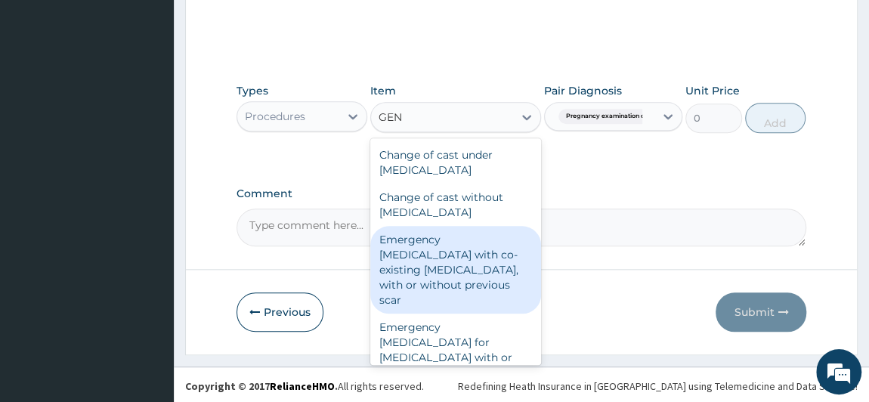
type input "GENE"
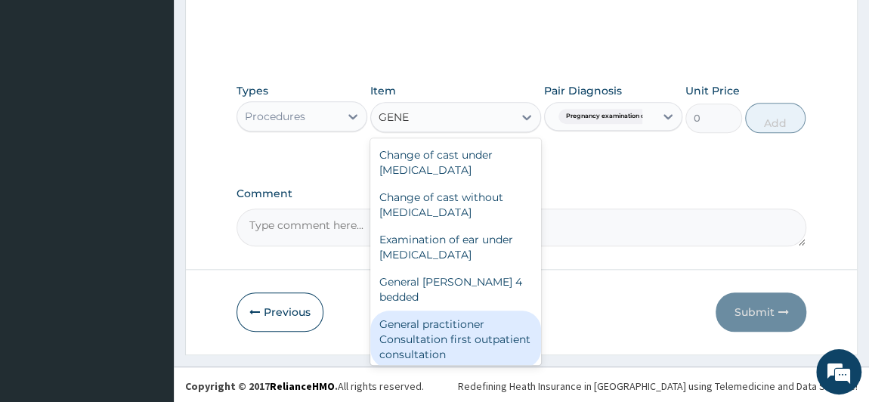
click at [455, 324] on div "General practitioner Consultation first outpatient consultation" at bounding box center [455, 338] width 171 height 57
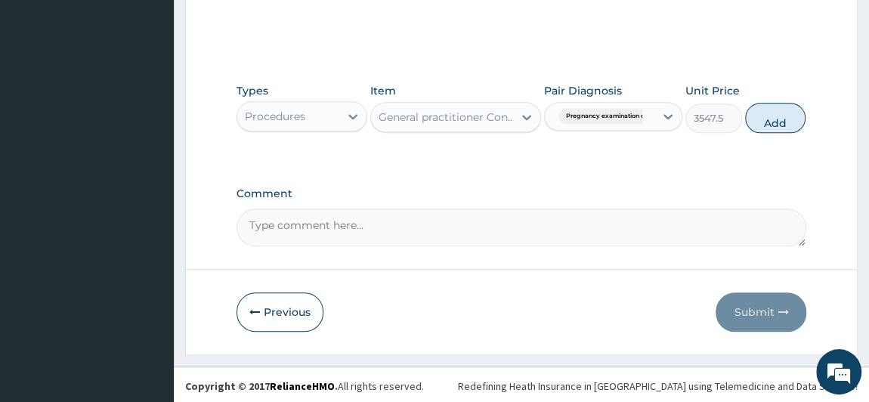
drag, startPoint x: 455, startPoint y: 324, endPoint x: 452, endPoint y: 316, distance: 8.1
click at [454, 324] on div "Previous Submit" at bounding box center [521, 311] width 570 height 39
click at [783, 120] on button "Add" at bounding box center [775, 118] width 60 height 30
type input "0"
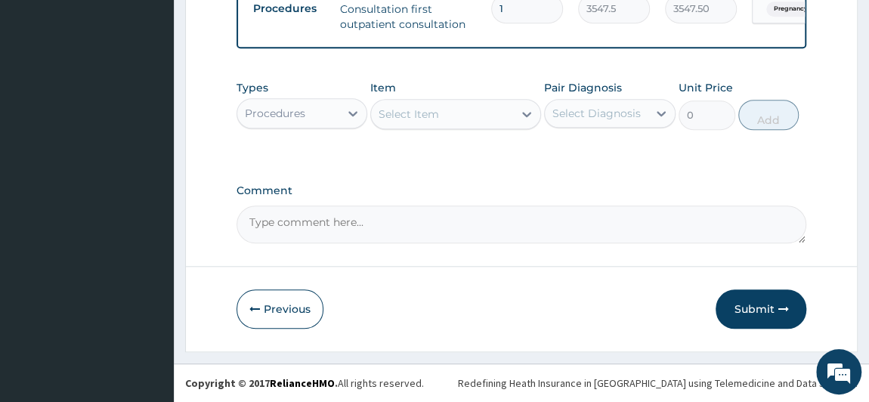
scroll to position [616, 0]
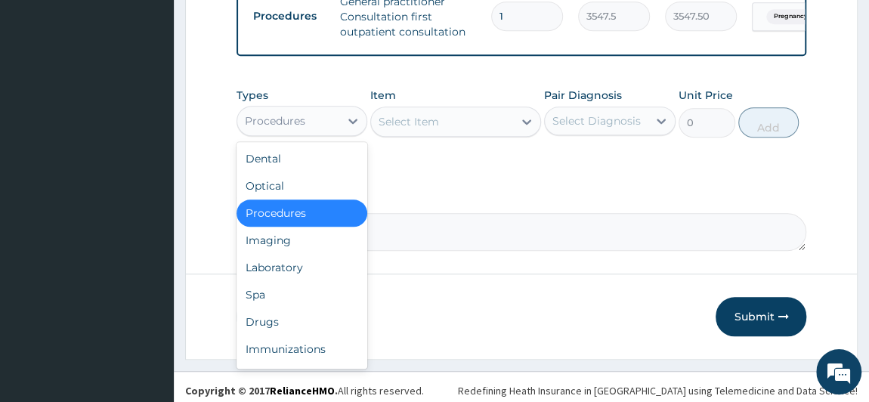
click at [294, 122] on div "Procedures" at bounding box center [275, 120] width 60 height 15
click at [300, 281] on div "Laboratory" at bounding box center [301, 267] width 131 height 27
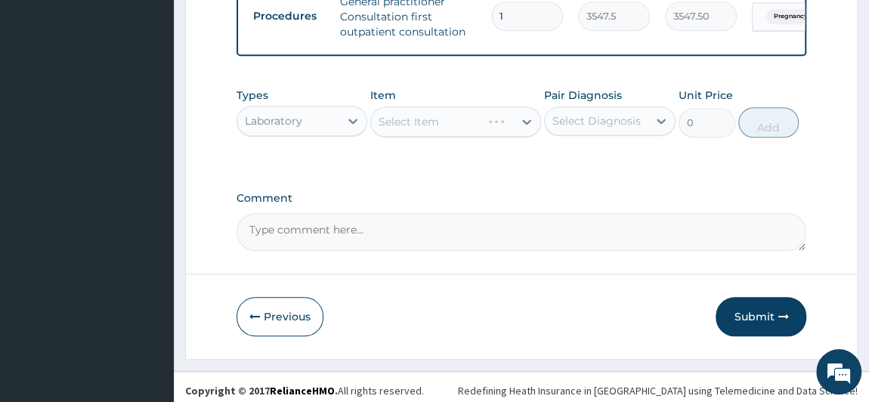
click at [616, 125] on div "Select Diagnosis" at bounding box center [596, 120] width 88 height 15
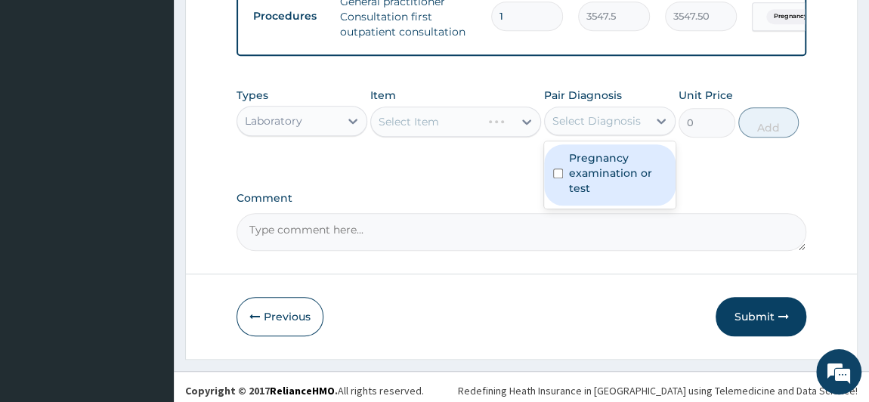
click at [616, 125] on div "Select Diagnosis" at bounding box center [596, 120] width 88 height 15
click at [601, 133] on div "Select Diagnosis" at bounding box center [596, 121] width 103 height 24
click at [594, 181] on label "Pregnancy examination or test" at bounding box center [617, 172] width 97 height 45
checkbox input "true"
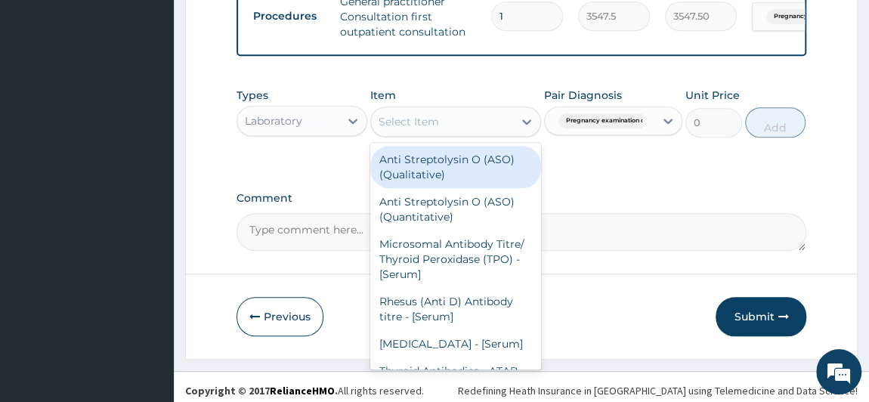
click at [461, 129] on div "Select Item" at bounding box center [442, 122] width 142 height 24
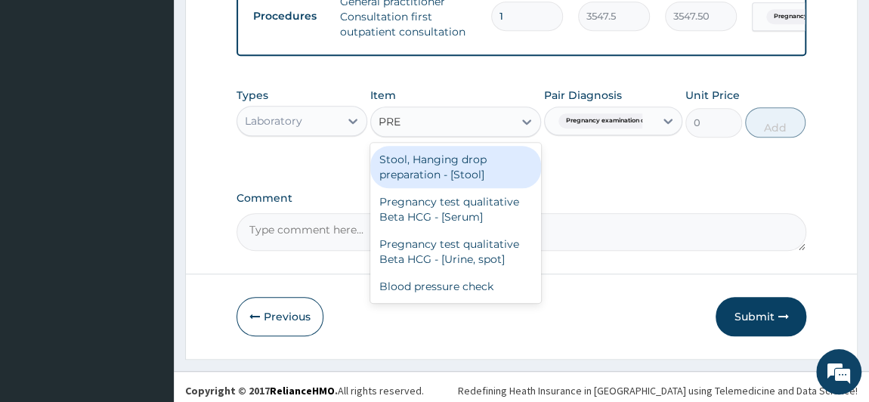
type input "PREG"
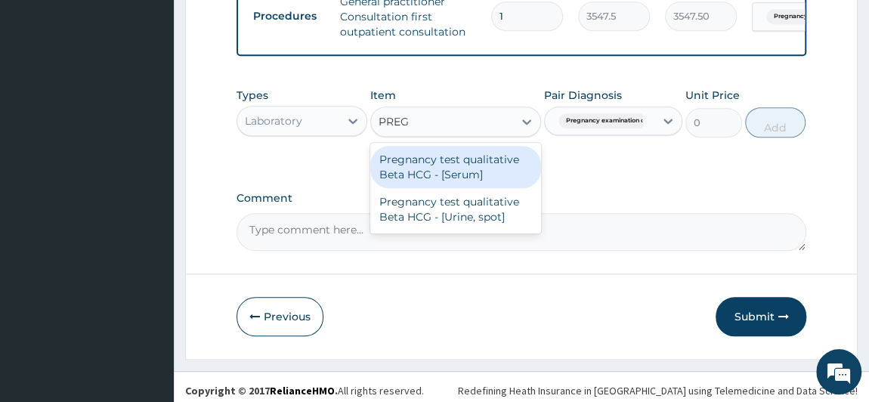
click at [487, 185] on div "Pregnancy test qualitative Beta HCG - [Serum]" at bounding box center [455, 167] width 171 height 42
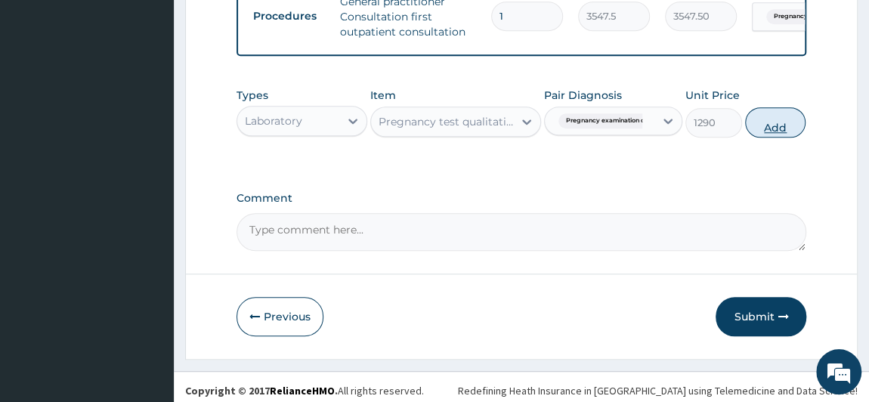
click at [774, 125] on button "Add" at bounding box center [775, 122] width 60 height 30
type input "0"
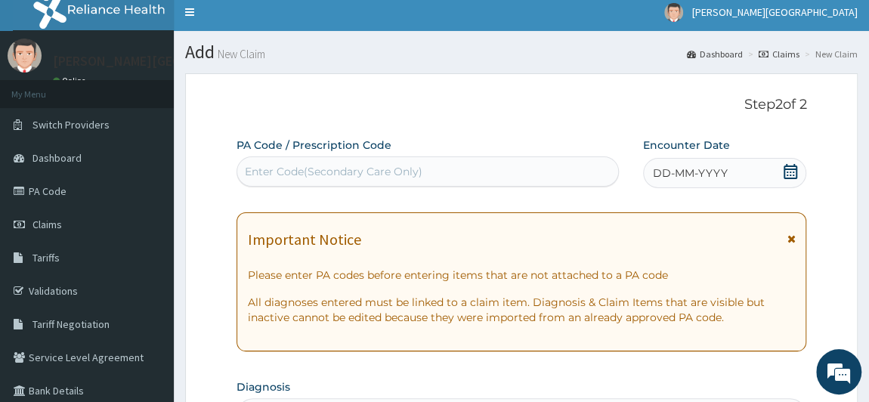
scroll to position [0, 0]
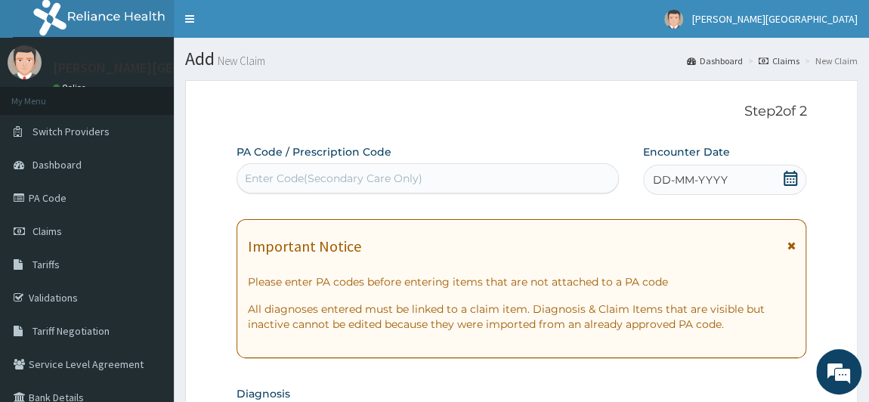
click at [794, 176] on icon at bounding box center [790, 178] width 14 height 15
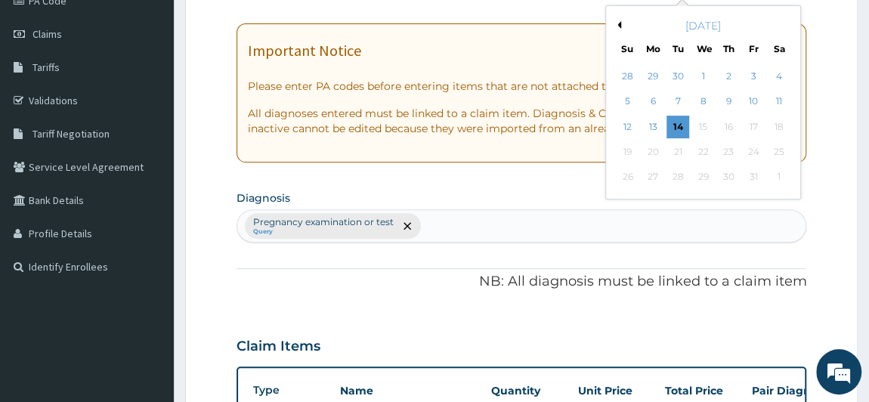
scroll to position [205, 0]
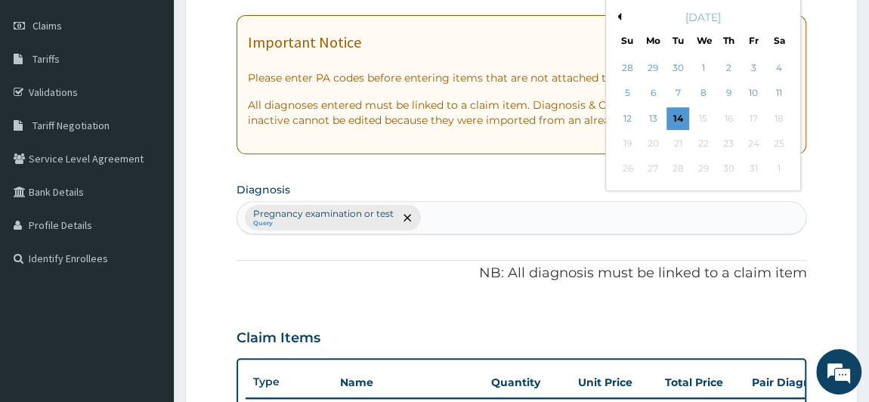
click at [618, 14] on button "Previous Month" at bounding box center [617, 17] width 8 height 8
click at [780, 14] on div "August 2025" at bounding box center [703, 17] width 182 height 15
click at [788, 17] on button "Next Month" at bounding box center [789, 17] width 8 height 8
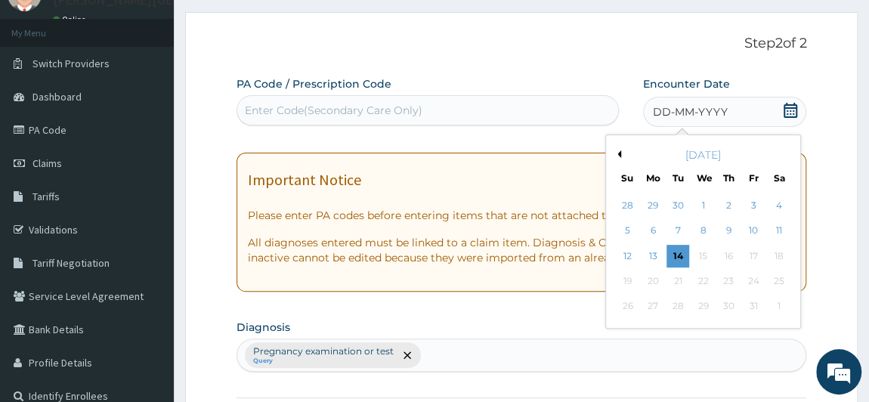
scroll to position [0, 0]
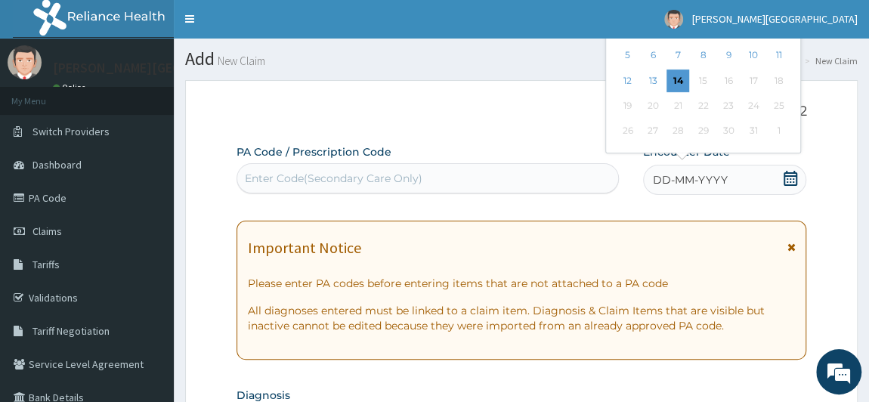
click at [702, 181] on span "DD-MM-YYYY" at bounding box center [690, 179] width 75 height 15
click at [775, 181] on div "DD-MM-YYYY" at bounding box center [725, 180] width 164 height 30
click at [786, 178] on icon at bounding box center [789, 178] width 15 height 15
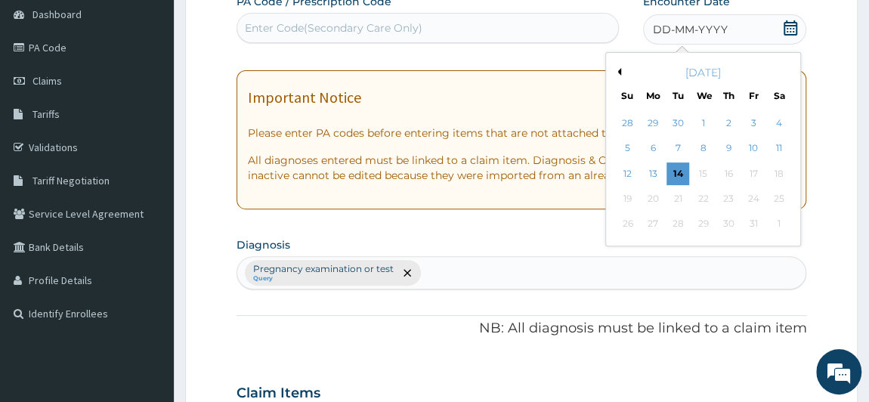
scroll to position [205, 0]
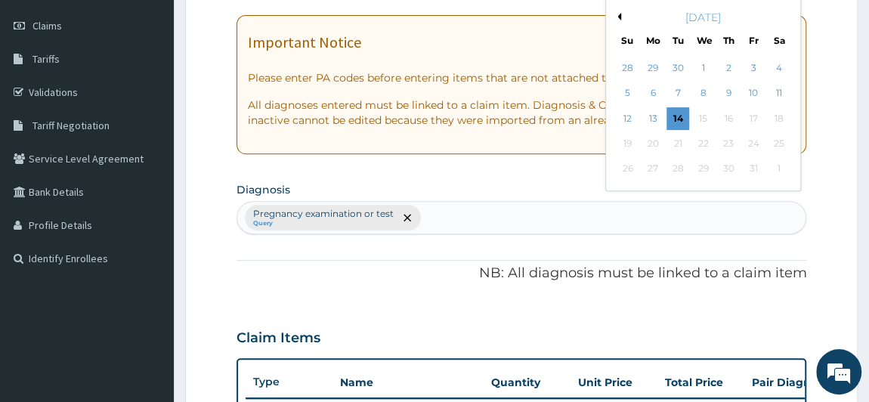
click at [618, 15] on button "Previous Month" at bounding box center [617, 17] width 8 height 8
click at [786, 17] on button "Next Month" at bounding box center [789, 17] width 8 height 8
click at [705, 141] on div "24" at bounding box center [702, 143] width 23 height 23
click at [705, 141] on div "Important Notice Please enter PA codes before entering items that are not attac…" at bounding box center [521, 84] width 570 height 139
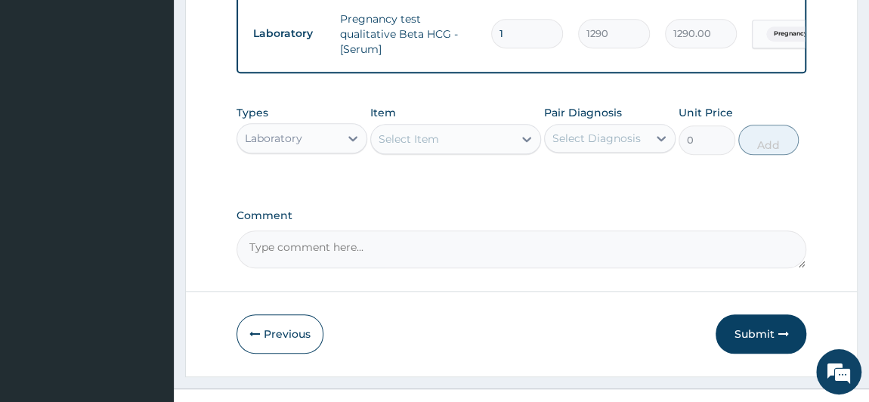
scroll to position [691, 0]
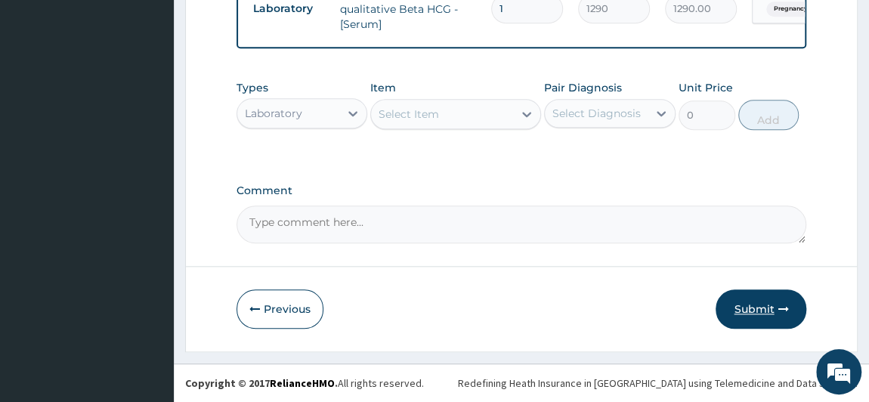
click at [758, 306] on button "Submit" at bounding box center [760, 308] width 91 height 39
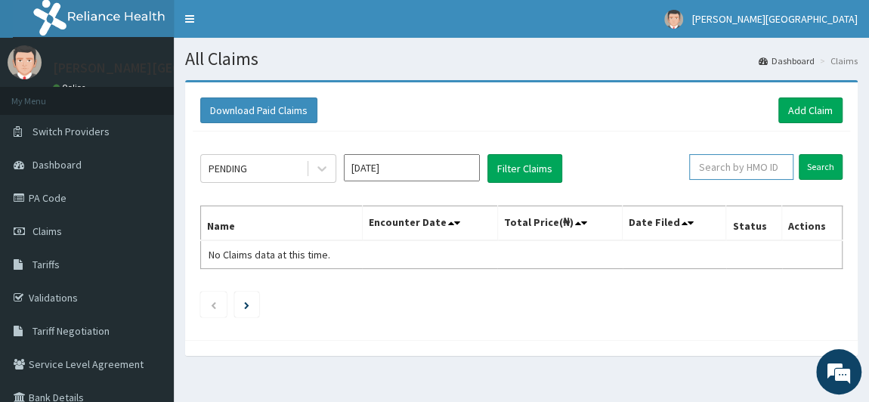
click at [767, 161] on input "text" at bounding box center [741, 167] width 104 height 26
paste input "EEL/10001/A"
type input "EEL/10001/A"
click at [395, 168] on input "[DATE]" at bounding box center [412, 167] width 136 height 27
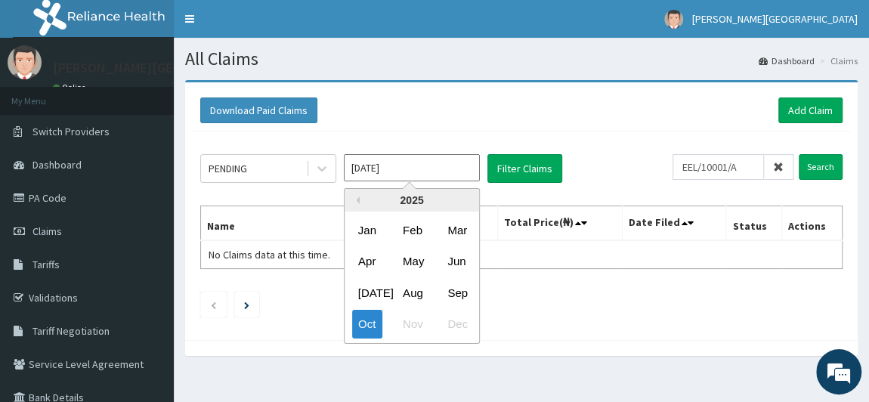
click at [395, 168] on input "[DATE]" at bounding box center [412, 167] width 136 height 27
click at [462, 291] on div "Sep" at bounding box center [456, 293] width 30 height 28
type input "[DATE]"
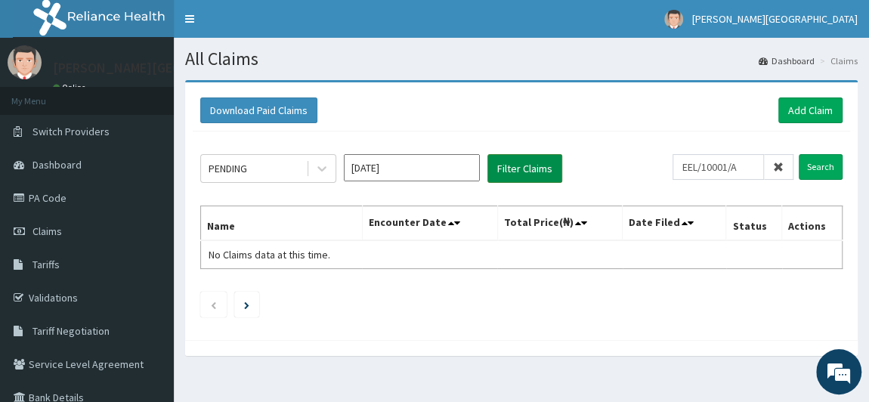
click at [532, 165] on button "Filter Claims" at bounding box center [524, 168] width 75 height 29
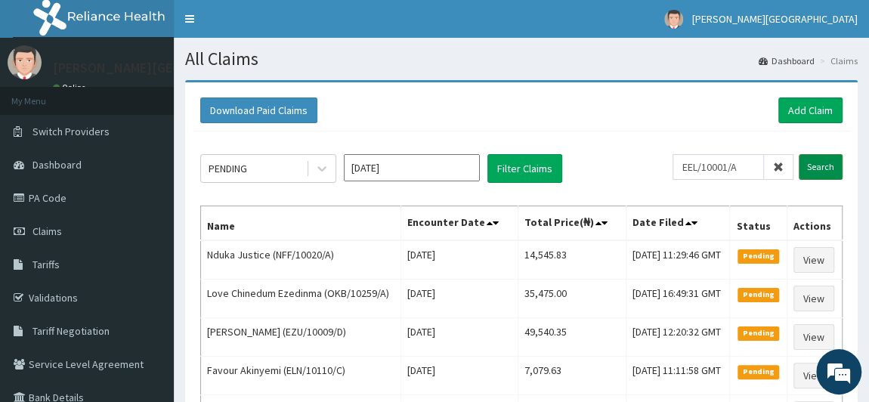
click at [814, 168] on input "Search" at bounding box center [820, 167] width 44 height 26
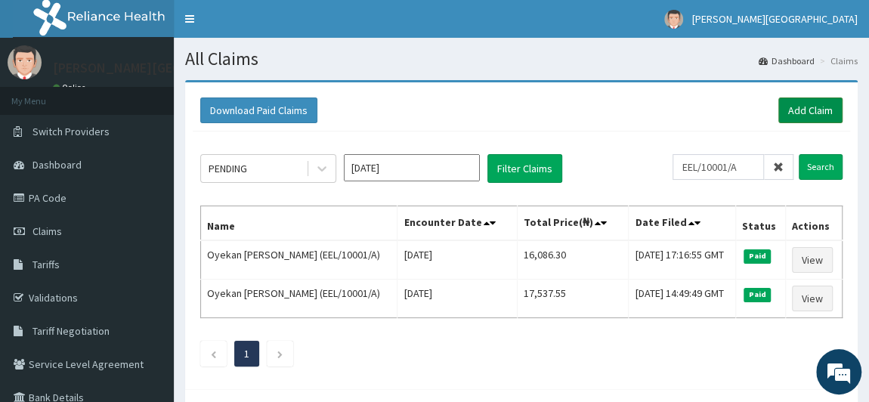
click at [807, 114] on link "Add Claim" at bounding box center [810, 110] width 64 height 26
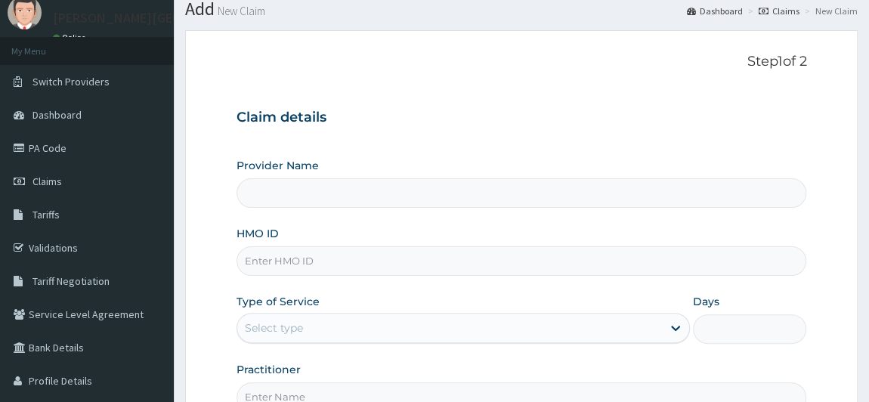
scroll to position [68, 0]
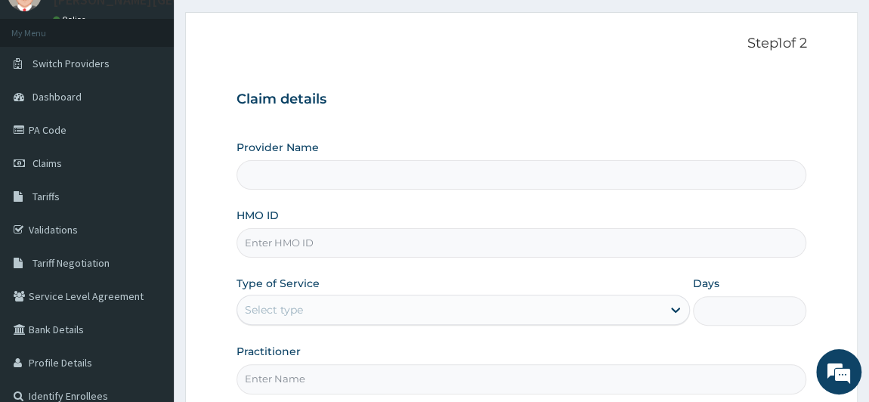
click at [297, 240] on input "HMO ID" at bounding box center [521, 242] width 570 height 29
paste input "OKB/11564/A"
type input "OKB/11564/A"
click at [336, 250] on input "OKB/11564/A" at bounding box center [521, 242] width 570 height 29
type input "BRONK PREMIERE HOSPITAL"
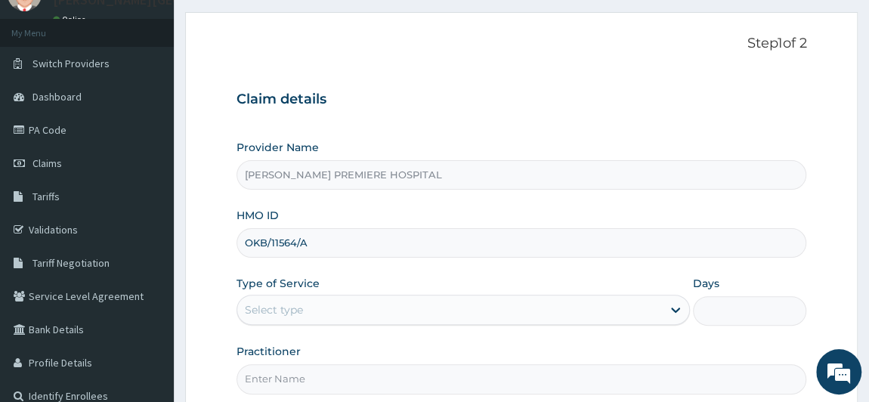
type input "OKB/11564/A"
click at [309, 304] on div "Select type" at bounding box center [449, 310] width 425 height 24
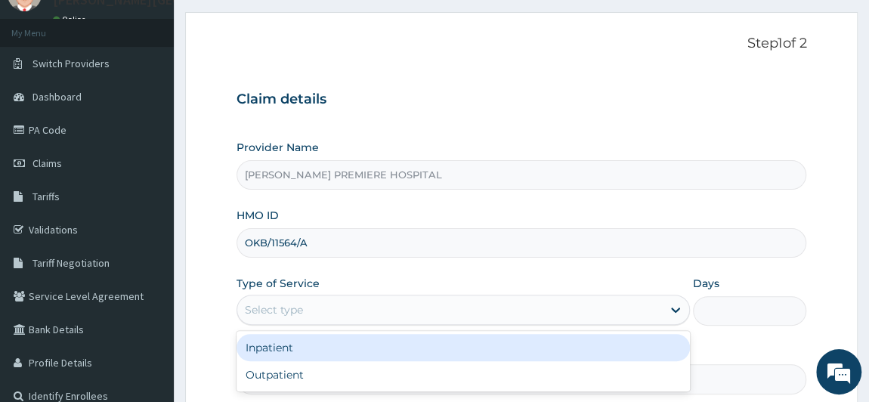
click at [315, 313] on div "Select type" at bounding box center [449, 310] width 425 height 24
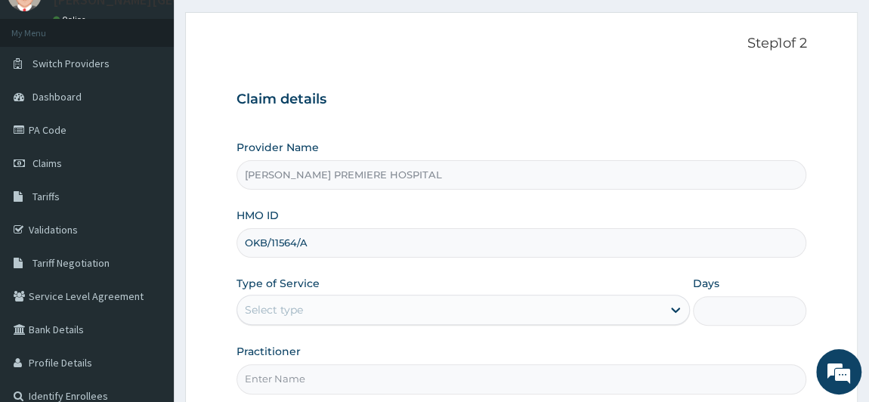
click at [307, 311] on div "Select type" at bounding box center [449, 310] width 425 height 24
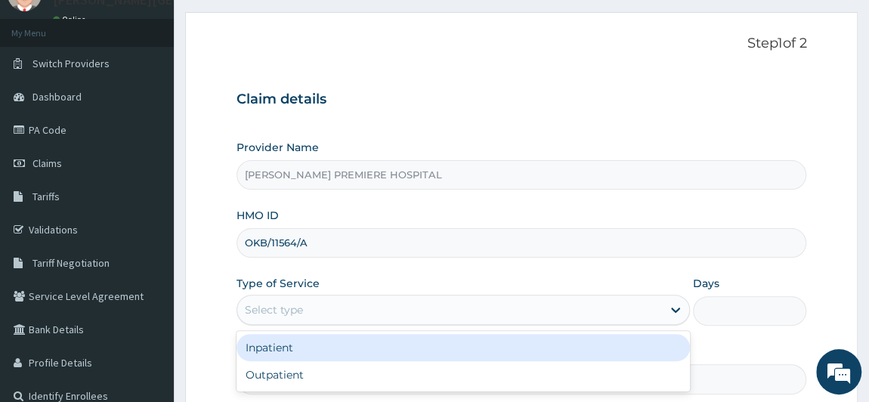
click at [307, 311] on div "Select type" at bounding box center [449, 310] width 425 height 24
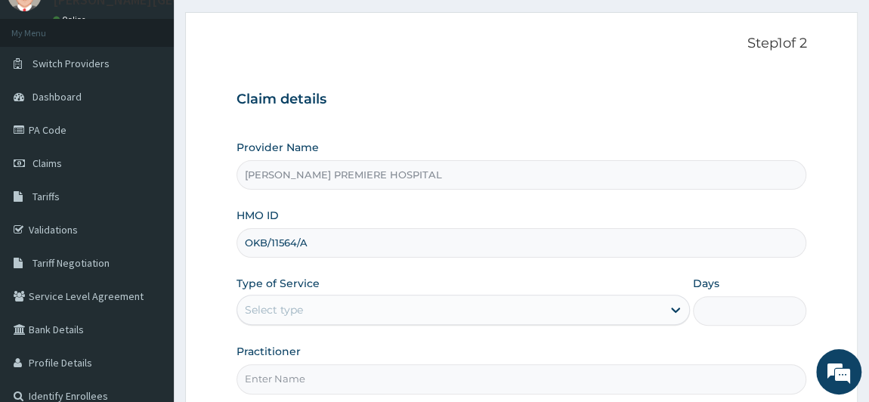
click at [301, 295] on div "Select type" at bounding box center [463, 310] width 454 height 30
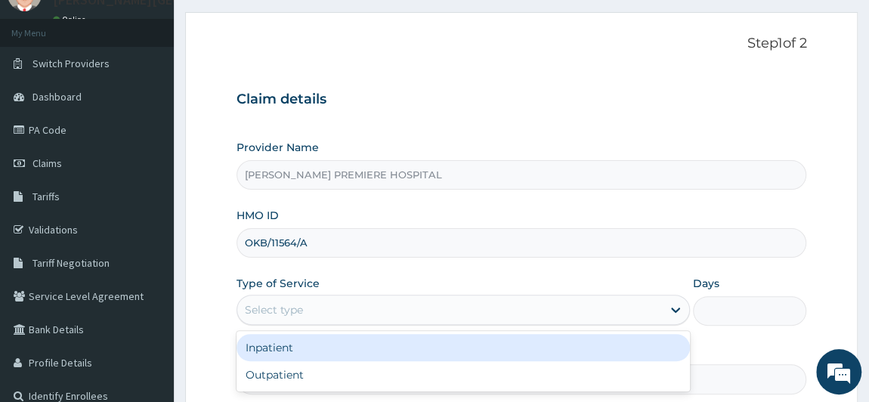
click at [316, 304] on div "Select type" at bounding box center [449, 310] width 425 height 24
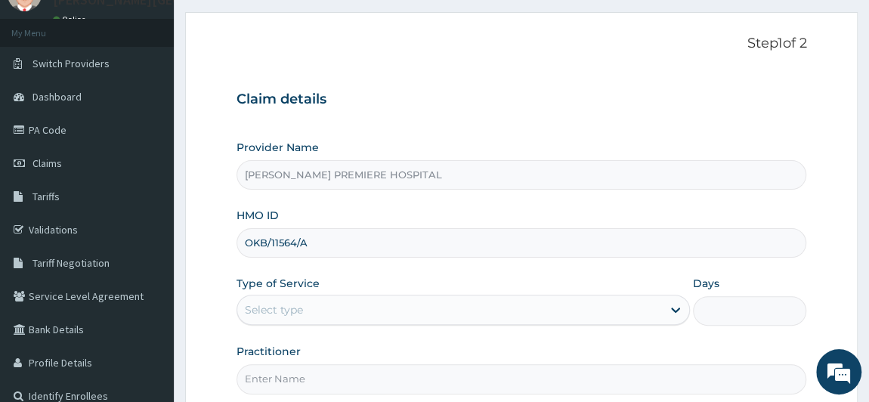
click at [307, 307] on div "Select type" at bounding box center [449, 310] width 425 height 24
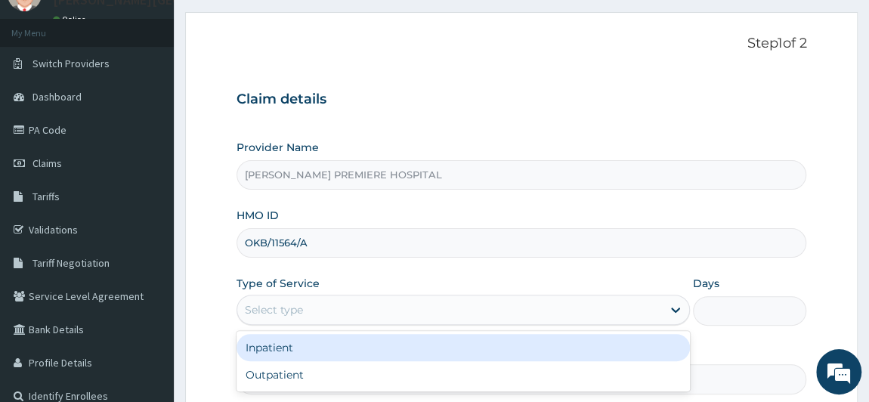
click at [305, 301] on div "Select type" at bounding box center [449, 310] width 425 height 24
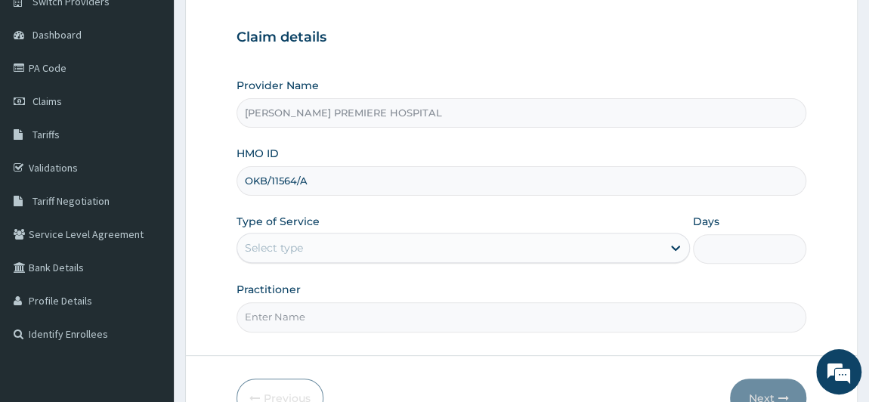
scroll to position [205, 0]
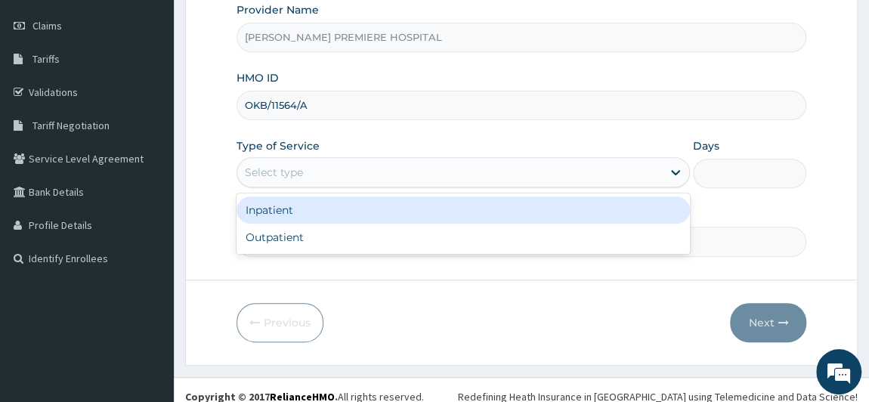
click at [275, 171] on div "Select type" at bounding box center [274, 172] width 58 height 15
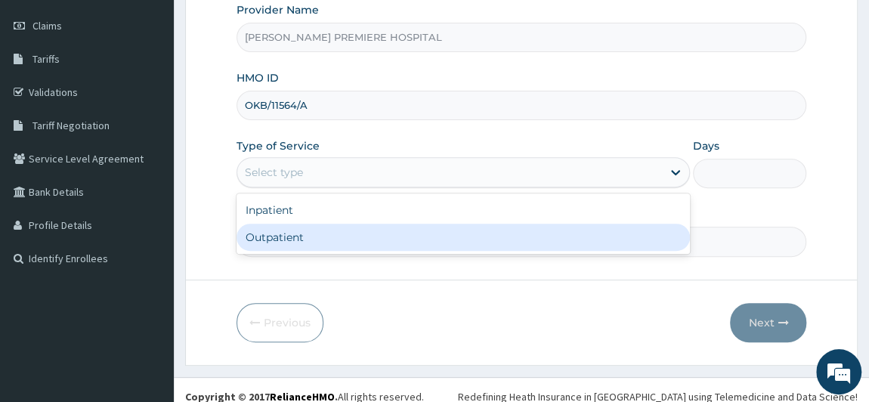
click at [282, 239] on div "Outpatient" at bounding box center [463, 237] width 454 height 27
type input "1"
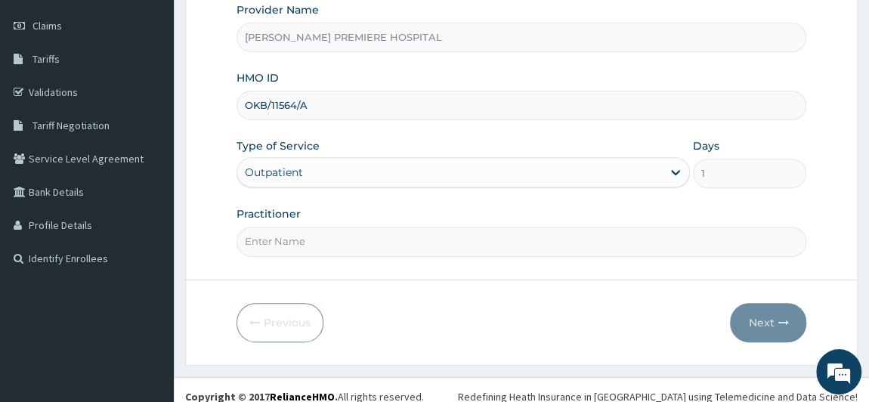
click at [282, 239] on input "Practitioner" at bounding box center [521, 241] width 570 height 29
click at [281, 233] on input "Practitioner" at bounding box center [521, 241] width 570 height 29
type input "DR ALAMBA"
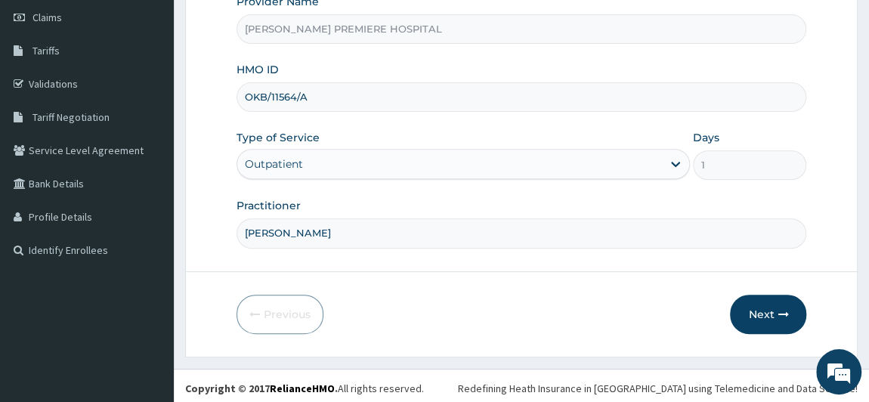
scroll to position [215, 0]
click at [777, 308] on icon "button" at bounding box center [782, 313] width 11 height 11
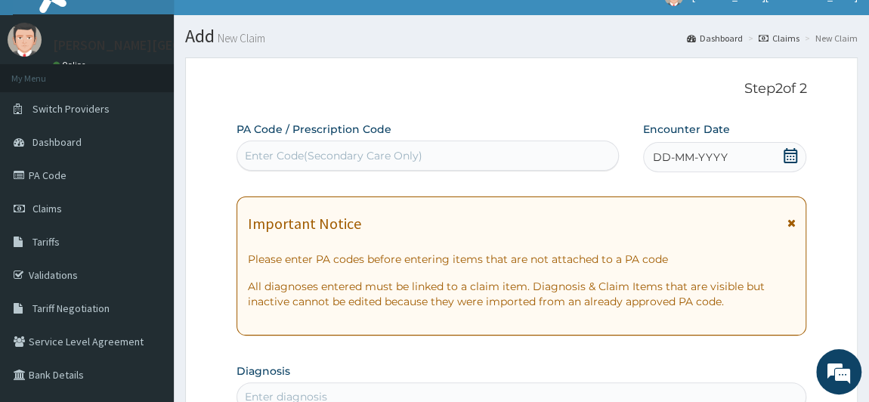
scroll to position [9, 0]
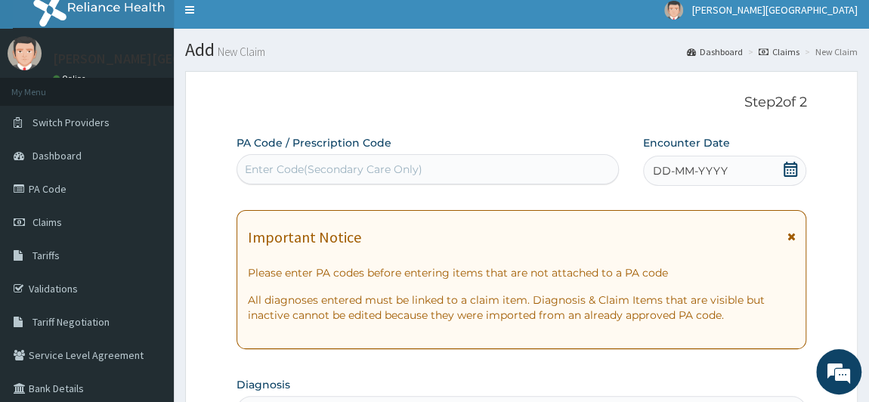
click at [790, 171] on icon at bounding box center [789, 169] width 15 height 15
click at [790, 170] on icon at bounding box center [789, 169] width 15 height 15
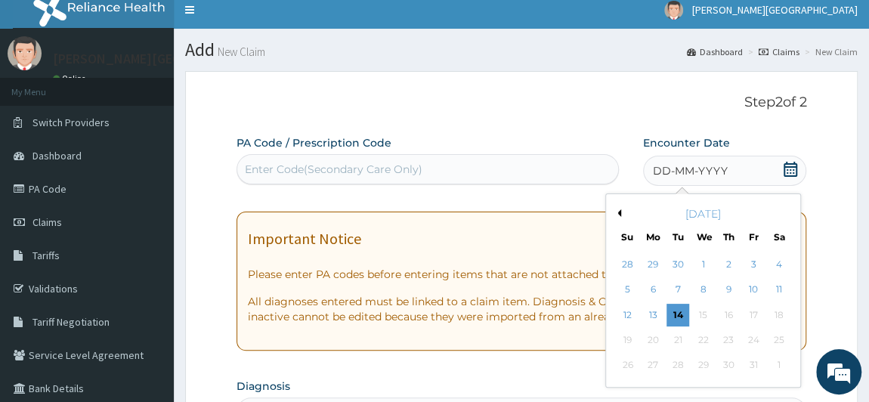
click at [619, 209] on button "Previous Month" at bounding box center [617, 213] width 8 height 8
click at [700, 340] on div "24" at bounding box center [702, 340] width 23 height 23
click at [700, 339] on div "Important Notice Please enter PA codes before entering items that are not attac…" at bounding box center [521, 280] width 570 height 139
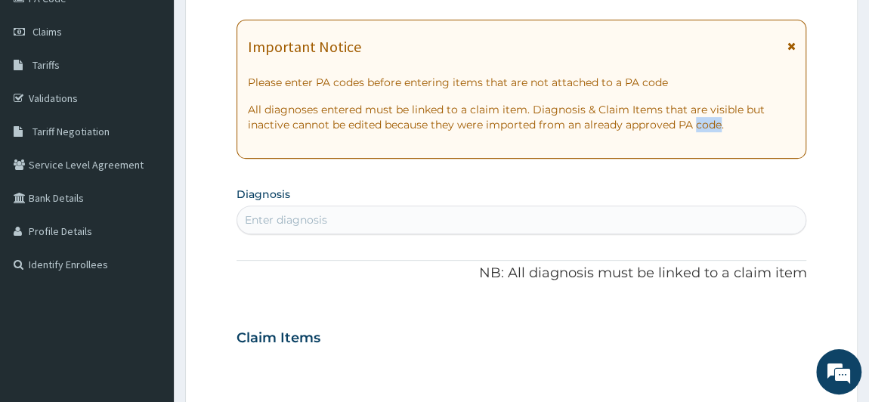
scroll to position [343, 0]
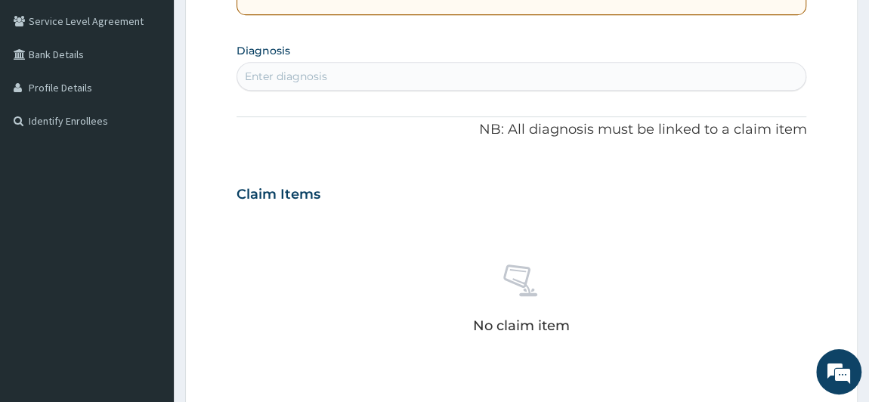
click at [502, 64] on div "Enter diagnosis" at bounding box center [521, 76] width 569 height 24
type input "MALARIA"
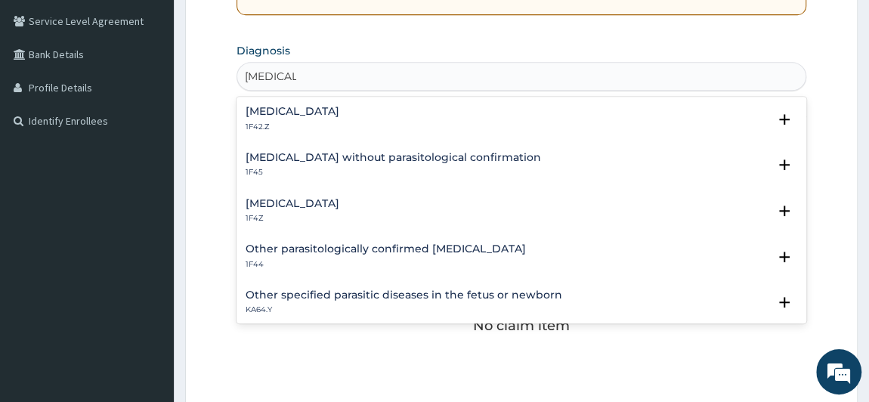
click at [367, 207] on div "Malaria, unspecified 1F4Z" at bounding box center [521, 211] width 552 height 26
click at [339, 116] on h4 "Plasmodium malariae malaria without complication" at bounding box center [292, 111] width 94 height 11
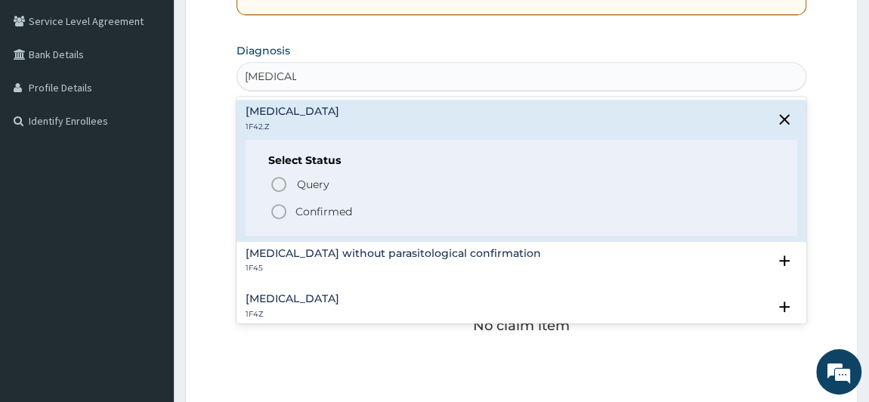
click at [340, 205] on p "Confirmed" at bounding box center [323, 211] width 57 height 15
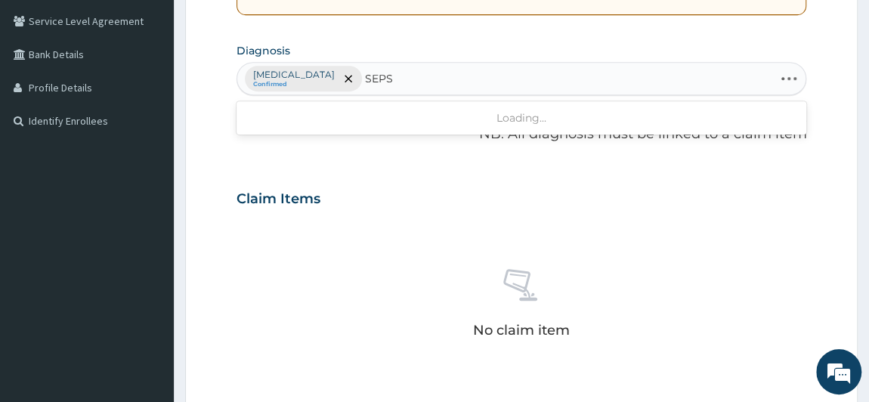
type input "SEPSI"
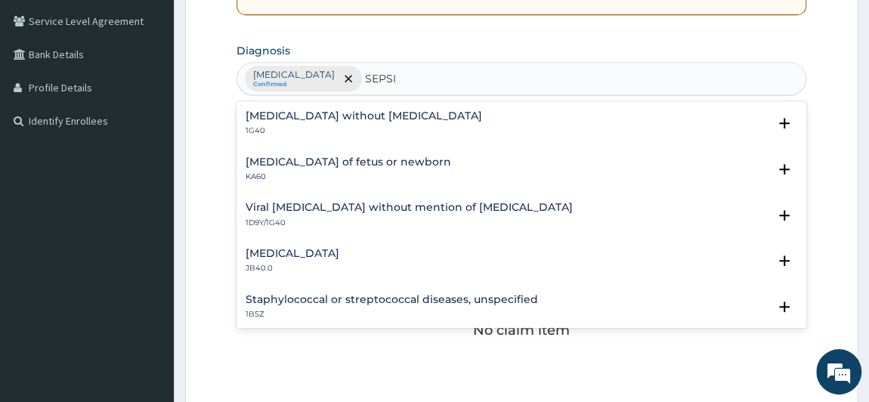
click at [378, 106] on div "Sepsis without septic shock 1G40 Select Status Query Query covers suspected (?)…" at bounding box center [521, 127] width 570 height 46
click at [370, 118] on h4 "[MEDICAL_DATA] without [MEDICAL_DATA]" at bounding box center [363, 115] width 236 height 11
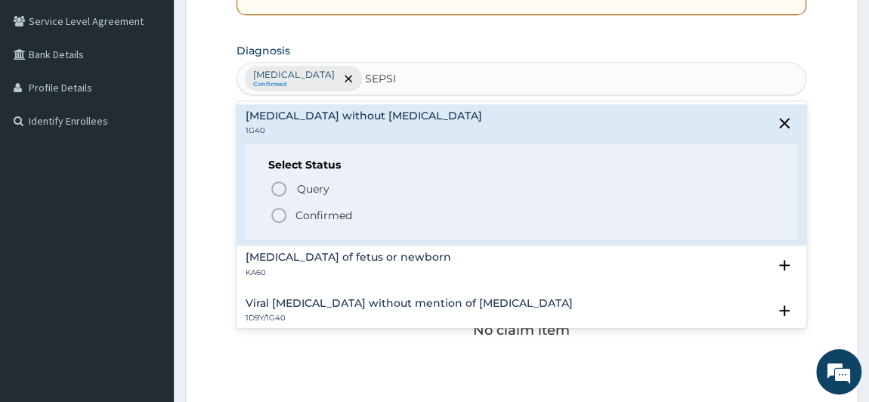
click at [326, 215] on p "Confirmed" at bounding box center [323, 215] width 57 height 15
click at [326, 215] on div "Claim Items No claim item" at bounding box center [521, 284] width 570 height 217
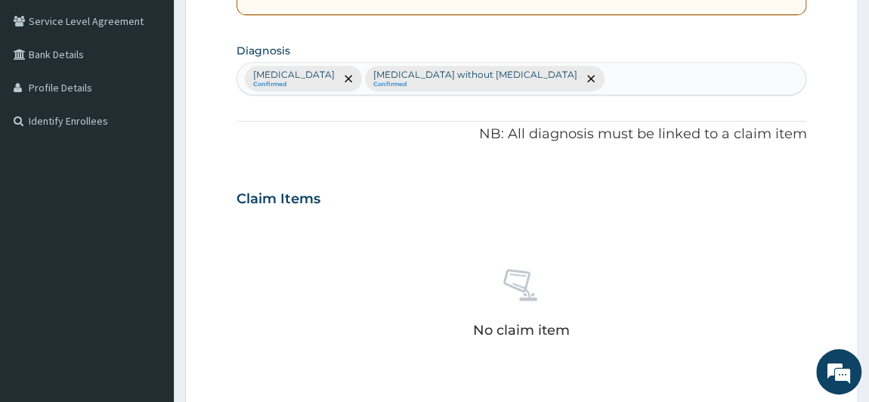
click at [702, 75] on div "Plasmodium malariae malaria without complication Confirmed Sepsis without septi…" at bounding box center [521, 79] width 569 height 32
type input "T"
type input "B"
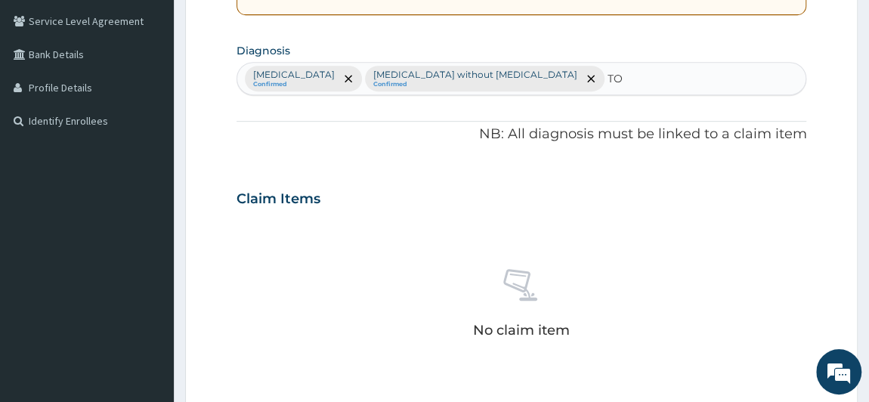
type input "T"
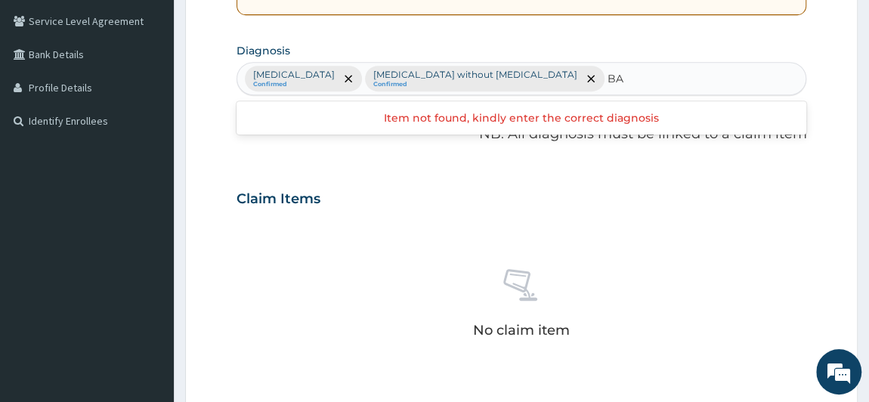
type input "B"
type input "b"
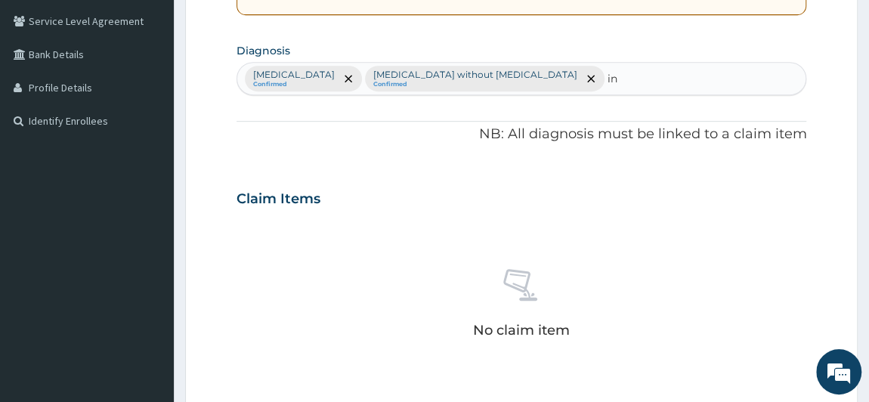
type input "i"
type input "upper"
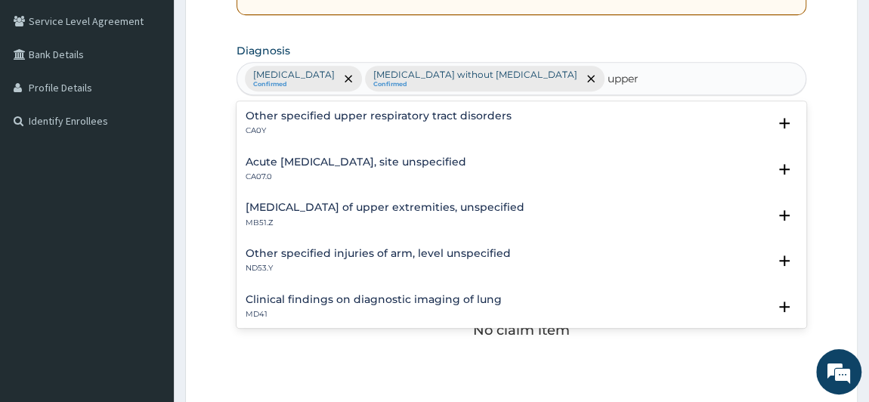
click at [483, 127] on p "CA0Y" at bounding box center [378, 130] width 266 height 11
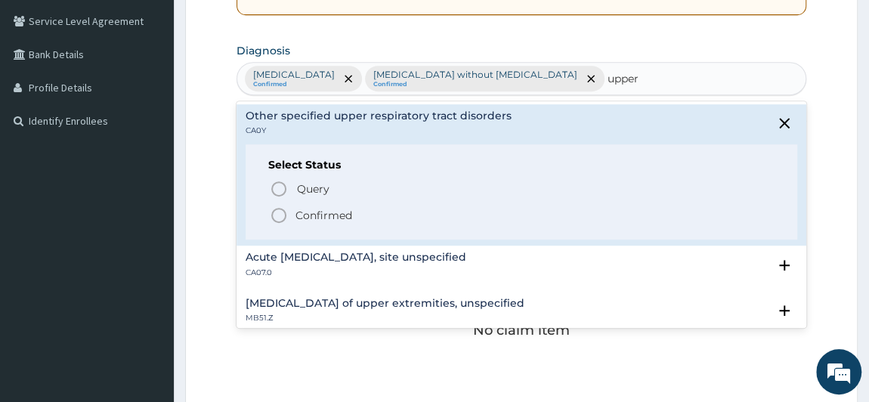
click at [312, 215] on p "Confirmed" at bounding box center [323, 215] width 57 height 15
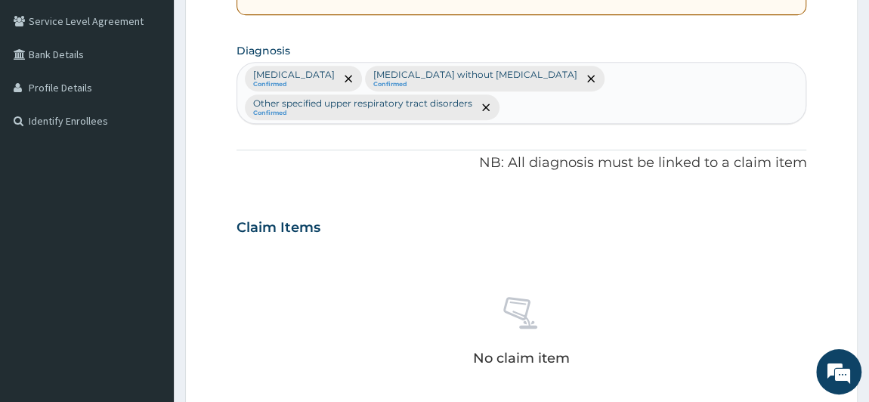
click at [563, 105] on div "Plasmodium malariae malaria without complication Confirmed Sepsis without septi…" at bounding box center [521, 93] width 569 height 60
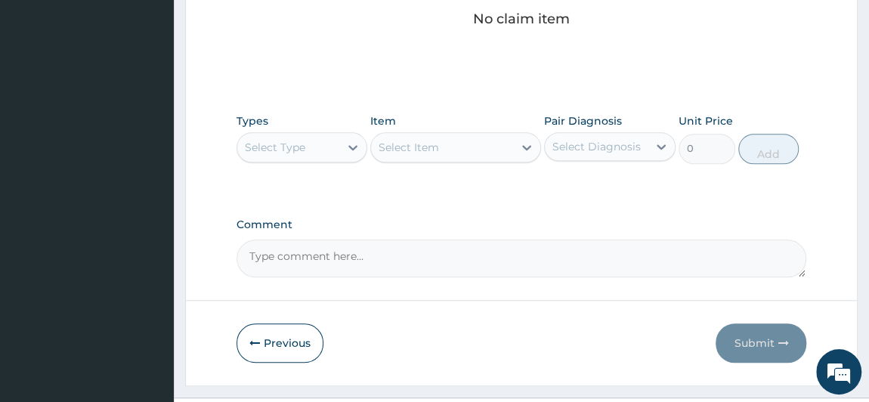
scroll to position [687, 0]
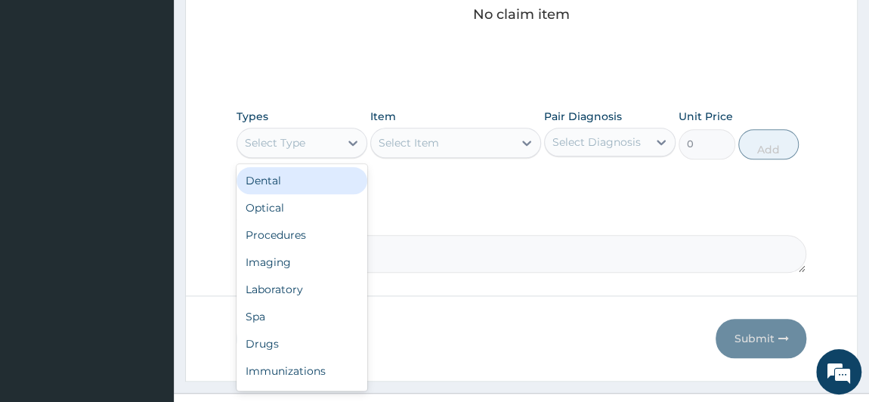
click at [335, 142] on div "Select Type" at bounding box center [288, 143] width 103 height 24
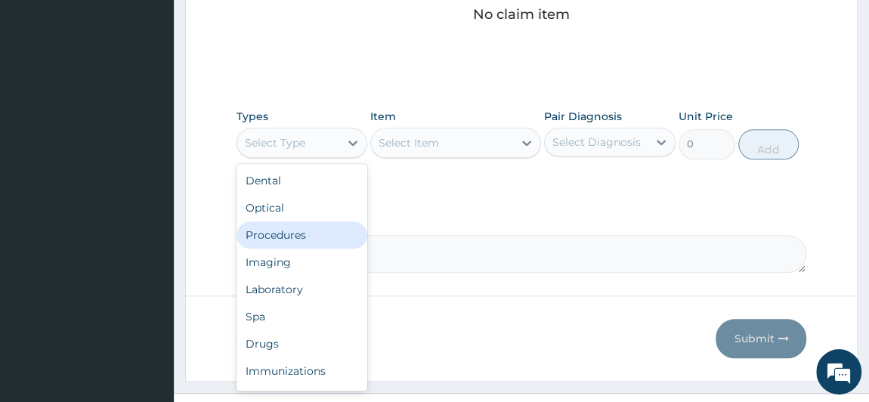
click at [314, 237] on div "Procedures" at bounding box center [301, 234] width 131 height 27
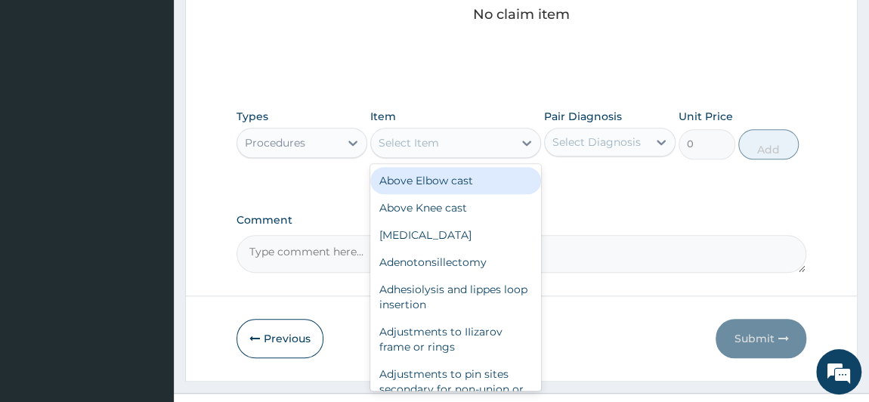
click at [462, 142] on div "Select Item" at bounding box center [442, 143] width 142 height 24
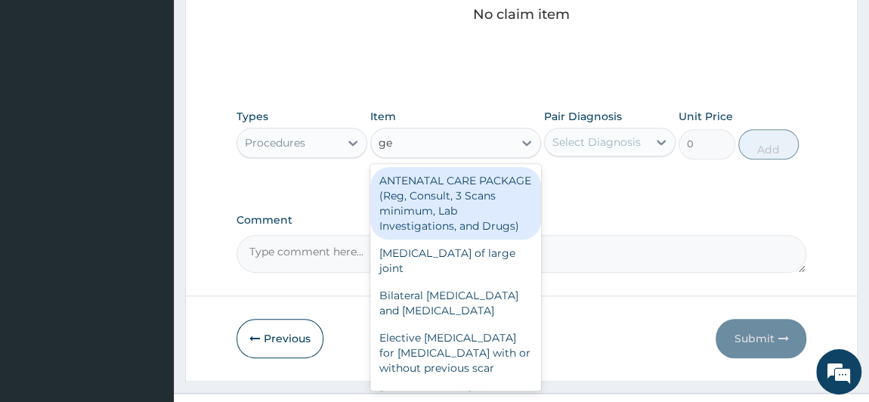
type input "gen"
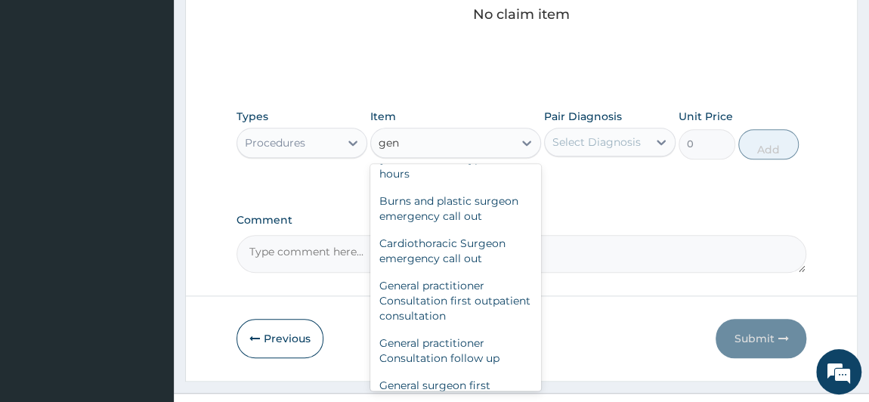
scroll to position [618, 0]
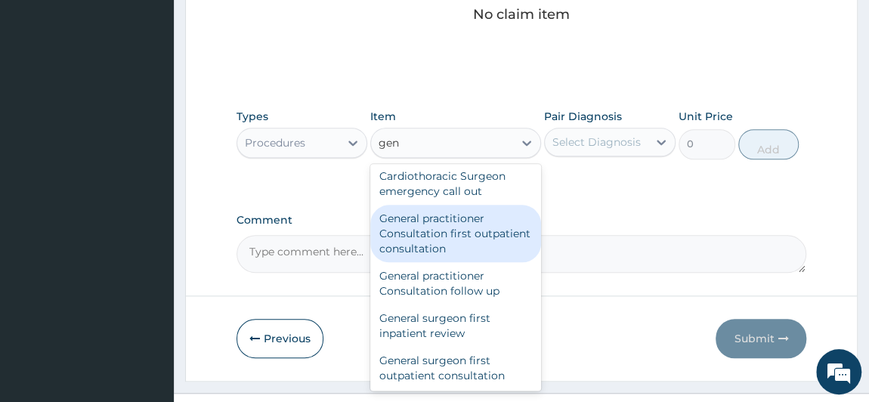
click at [482, 205] on div "General practitioner Consultation first outpatient consultation" at bounding box center [455, 233] width 171 height 57
type input "3547.5"
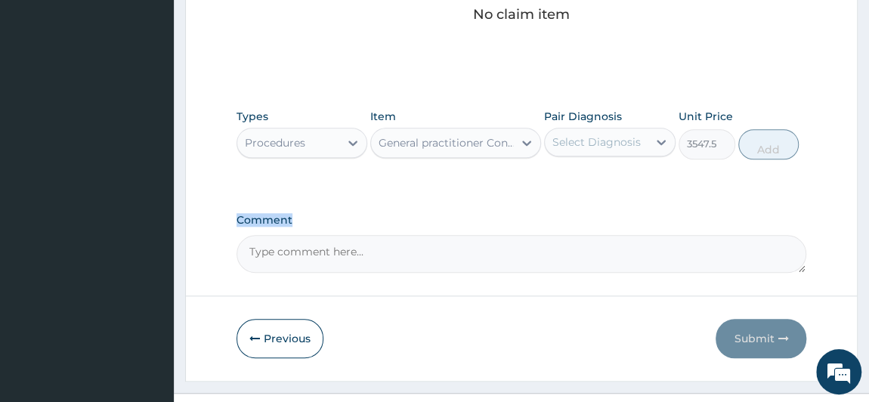
click at [609, 138] on div "Select Diagnosis" at bounding box center [596, 141] width 88 height 15
click at [608, 137] on div "Select Diagnosis" at bounding box center [596, 141] width 88 height 15
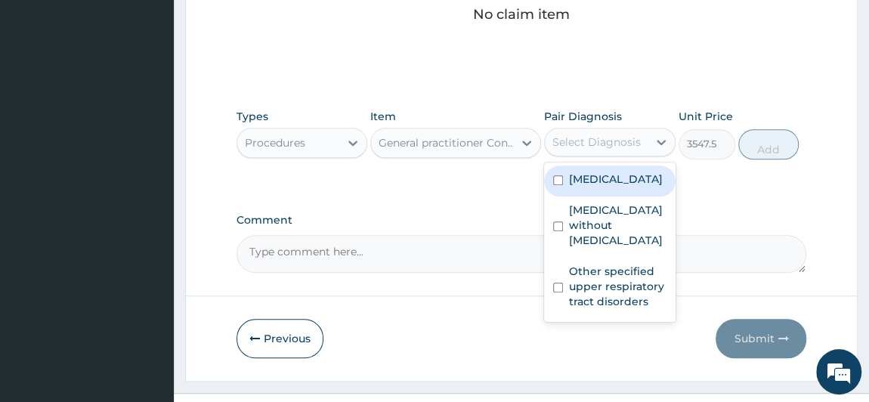
click at [608, 137] on div "Select Diagnosis" at bounding box center [596, 141] width 88 height 15
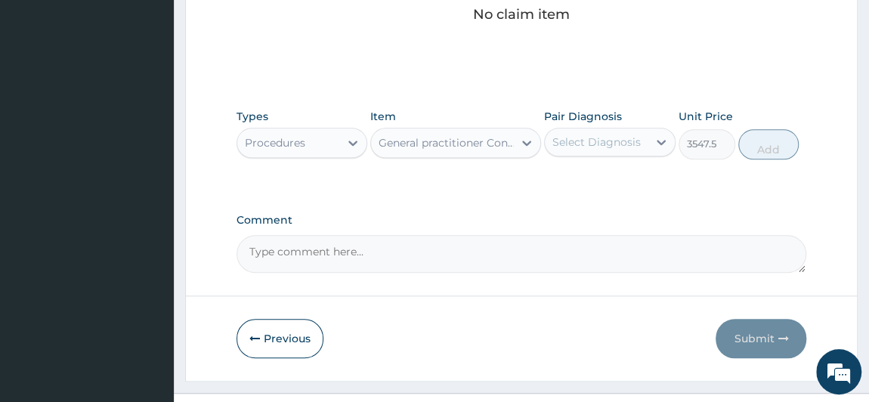
click at [606, 128] on div "Select Diagnosis" at bounding box center [609, 142] width 131 height 29
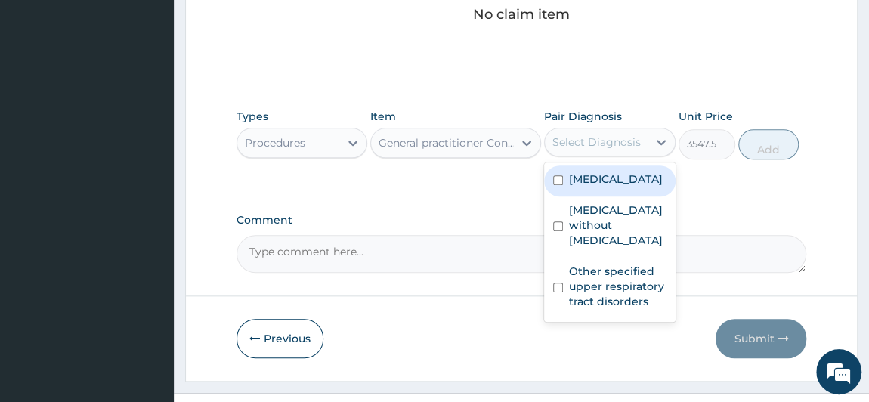
drag, startPoint x: 606, startPoint y: 127, endPoint x: 598, endPoint y: 148, distance: 22.5
click at [606, 128] on div "Select Diagnosis" at bounding box center [609, 142] width 131 height 29
click at [605, 130] on div "Select Diagnosis" at bounding box center [596, 142] width 103 height 24
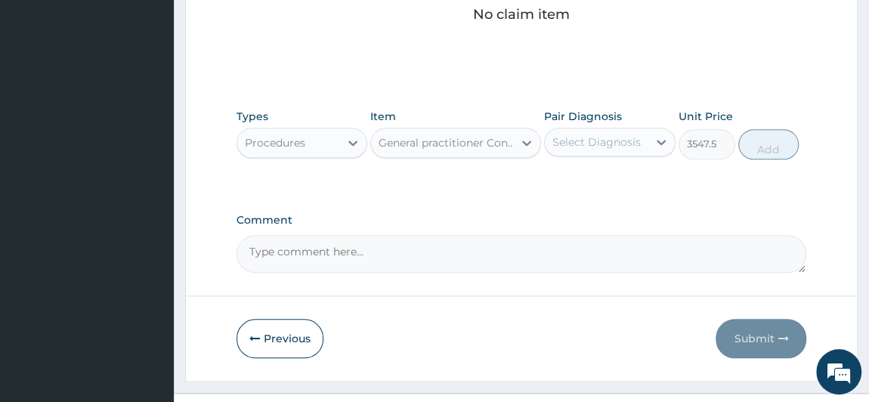
click at [601, 141] on div "Select Diagnosis" at bounding box center [596, 141] width 88 height 15
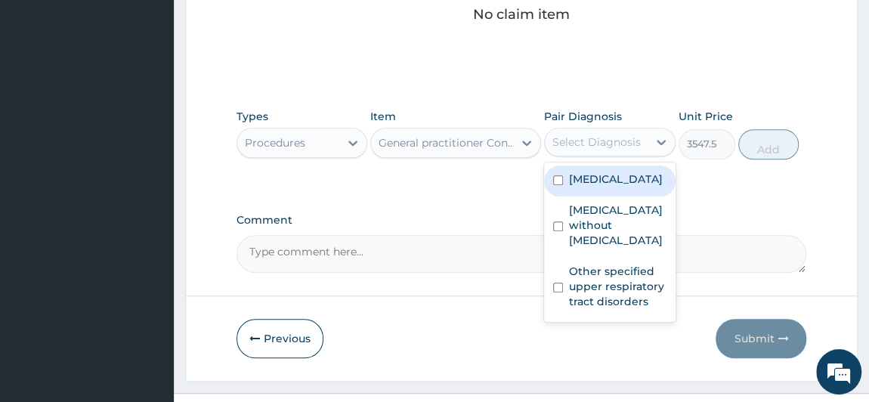
click at [601, 141] on div "Select Diagnosis" at bounding box center [596, 141] width 88 height 15
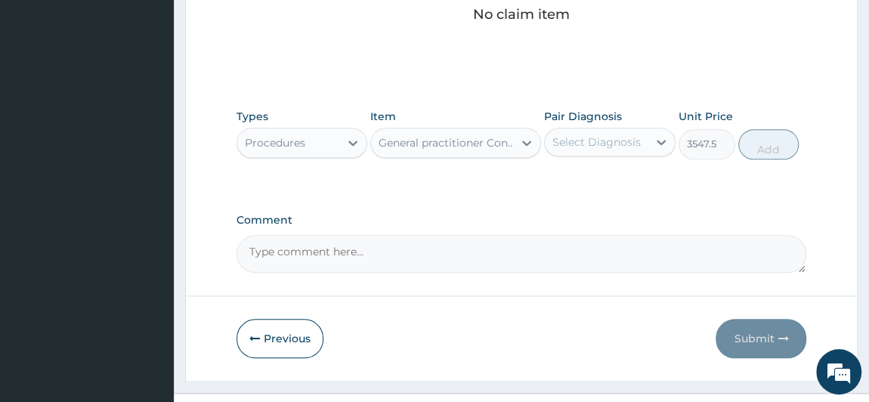
click at [600, 147] on div "Select Diagnosis" at bounding box center [596, 141] width 88 height 15
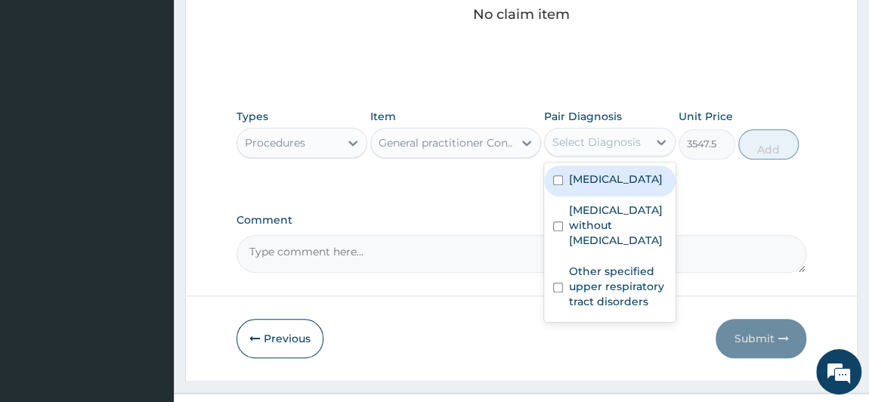
click at [572, 130] on div "Select Diagnosis" at bounding box center [596, 142] width 103 height 24
click at [566, 196] on div "[MEDICAL_DATA]" at bounding box center [609, 180] width 131 height 31
checkbox input "true"
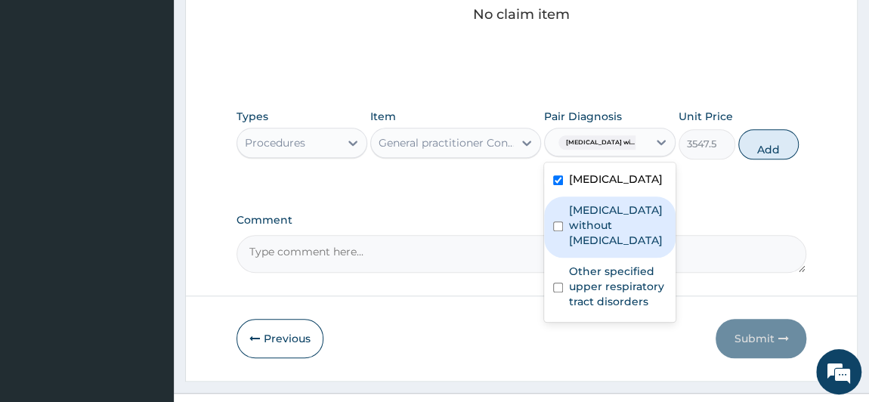
click at [575, 258] on div "[MEDICAL_DATA] without [MEDICAL_DATA]" at bounding box center [609, 226] width 131 height 61
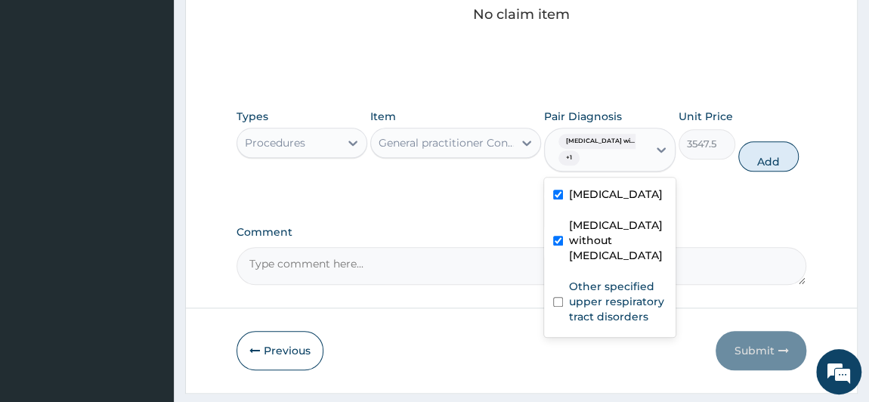
drag, startPoint x: 575, startPoint y: 262, endPoint x: 577, endPoint y: 279, distance: 17.5
click at [575, 263] on label "[MEDICAL_DATA] without [MEDICAL_DATA]" at bounding box center [617, 240] width 97 height 45
checkbox input "false"
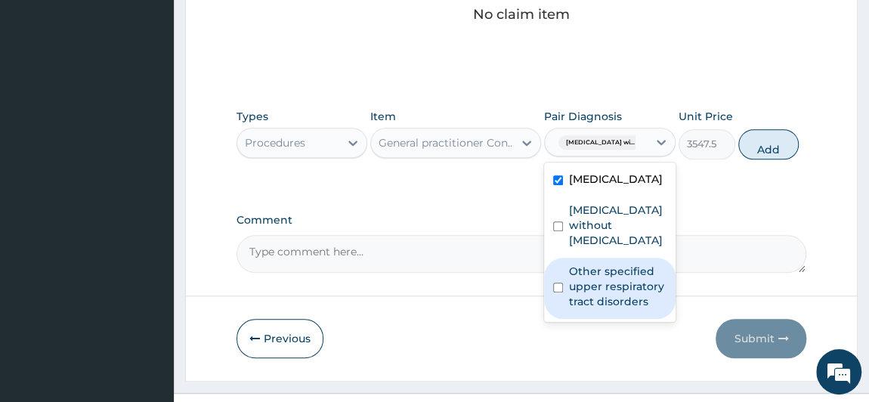
click at [585, 301] on label "Other specified upper respiratory tract disorders" at bounding box center [617, 286] width 97 height 45
checkbox input "true"
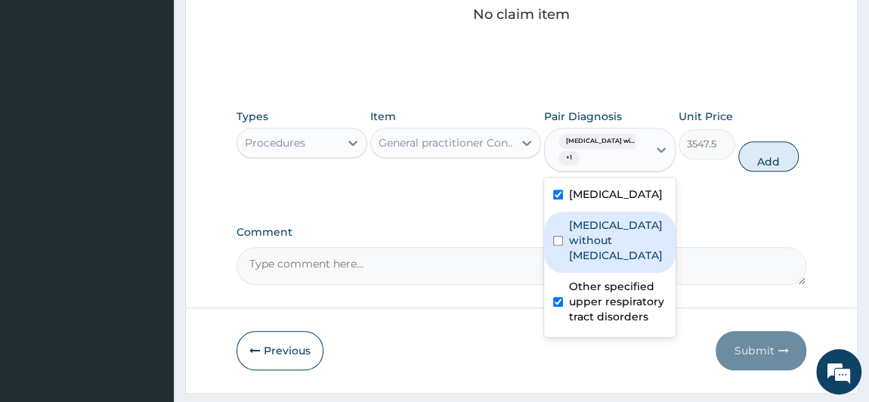
click at [585, 263] on label "[MEDICAL_DATA] without [MEDICAL_DATA]" at bounding box center [617, 240] width 97 height 45
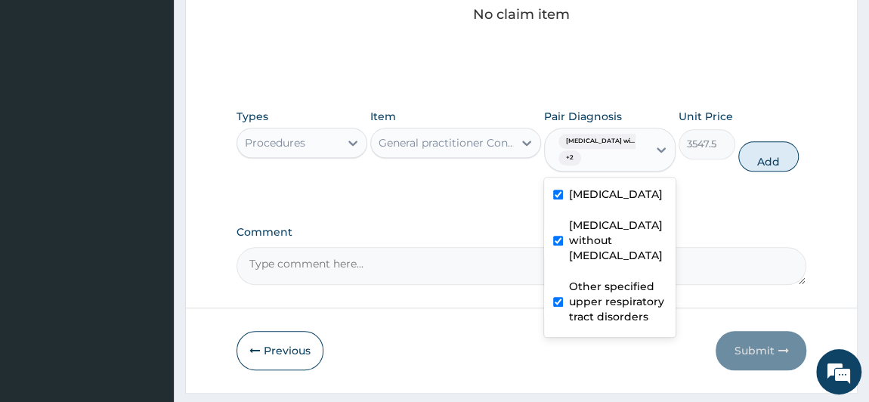
click at [585, 263] on label "[MEDICAL_DATA] without [MEDICAL_DATA]" at bounding box center [617, 240] width 97 height 45
checkbox input "false"
click at [792, 151] on button "Add" at bounding box center [768, 156] width 60 height 30
click at [792, 151] on div "Types Procedures Item General practitioner Consultation first outpatient consul…" at bounding box center [521, 140] width 570 height 78
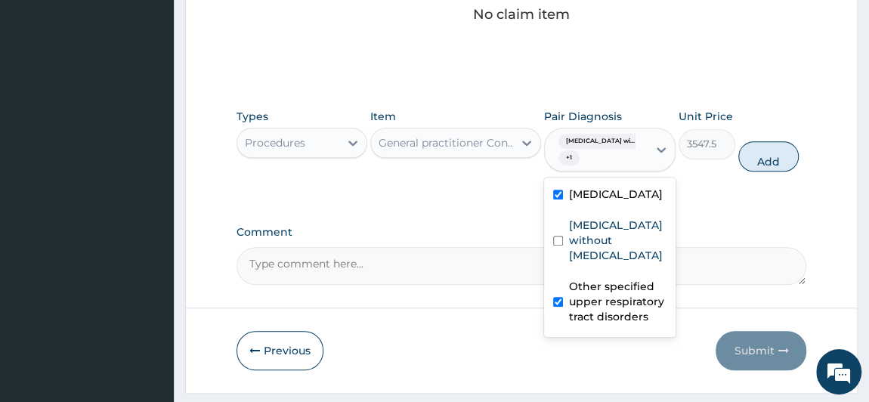
type input "0"
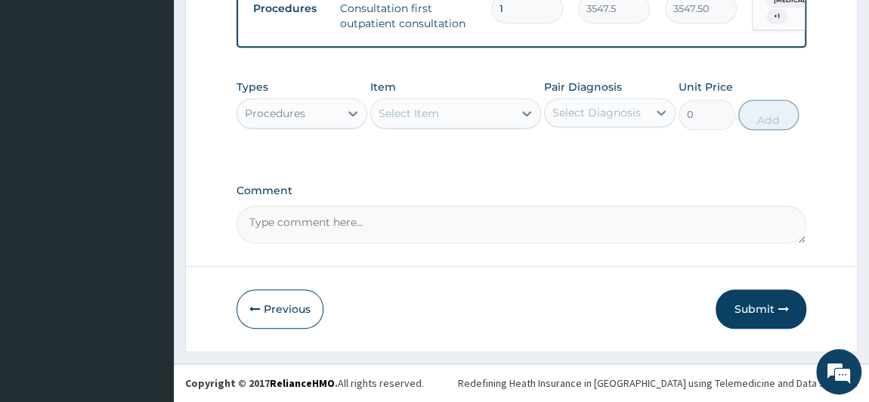
scroll to position [644, 0]
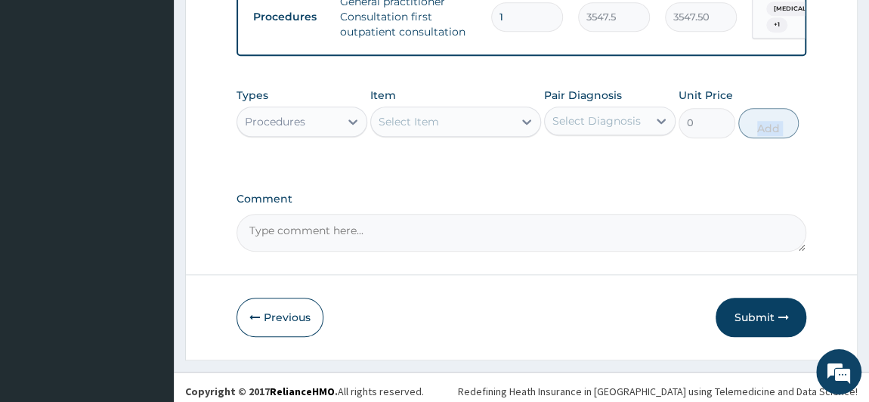
click at [325, 131] on div "Procedures" at bounding box center [288, 122] width 103 height 24
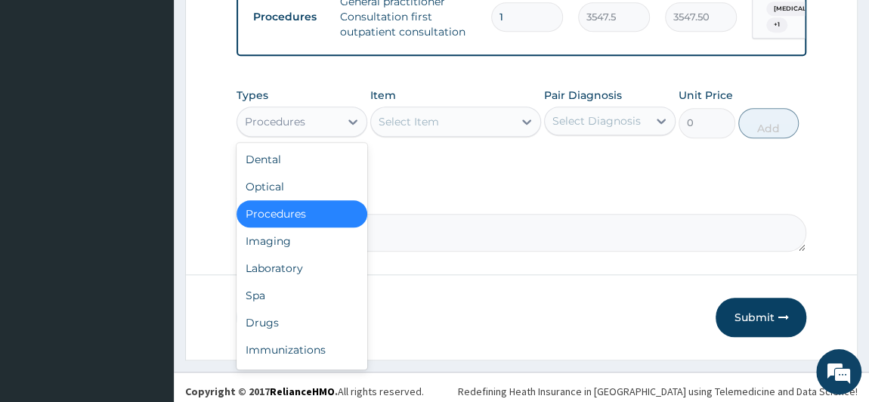
click at [325, 131] on div "Procedures" at bounding box center [288, 122] width 103 height 24
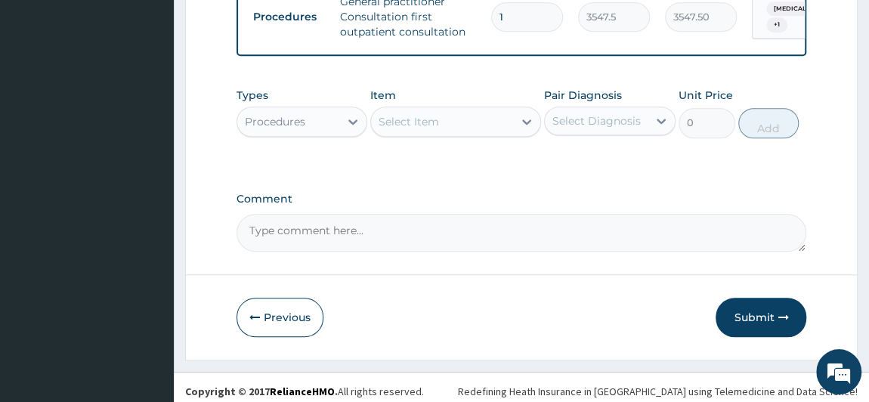
click at [308, 125] on div "Procedures" at bounding box center [288, 122] width 103 height 24
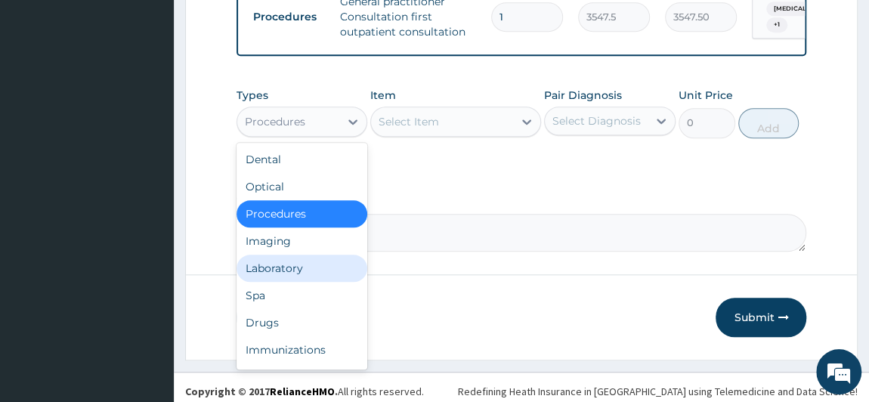
click at [290, 269] on div "Laboratory" at bounding box center [301, 268] width 131 height 27
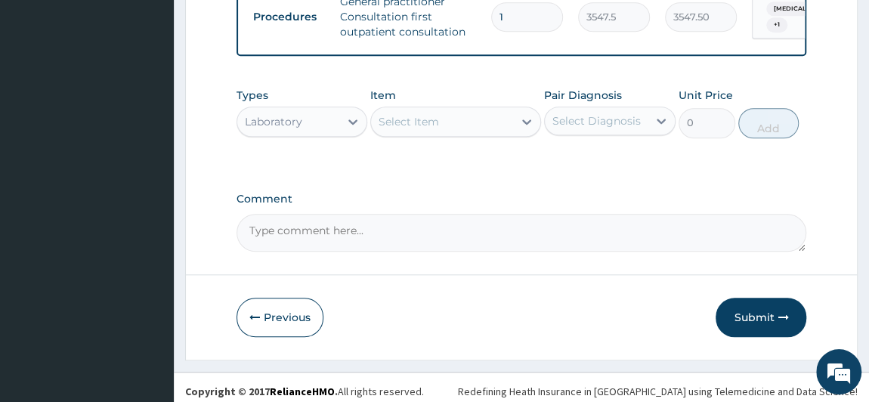
click at [592, 128] on div "Select Diagnosis" at bounding box center [596, 120] width 88 height 15
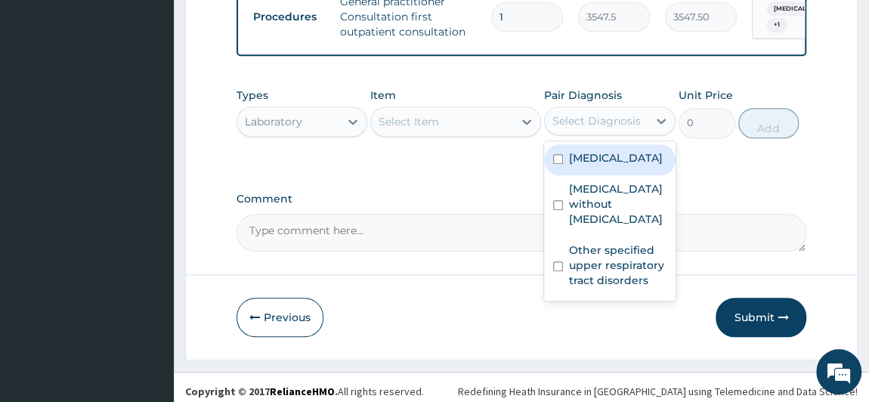
click at [598, 165] on label "[MEDICAL_DATA]" at bounding box center [616, 157] width 94 height 15
checkbox input "true"
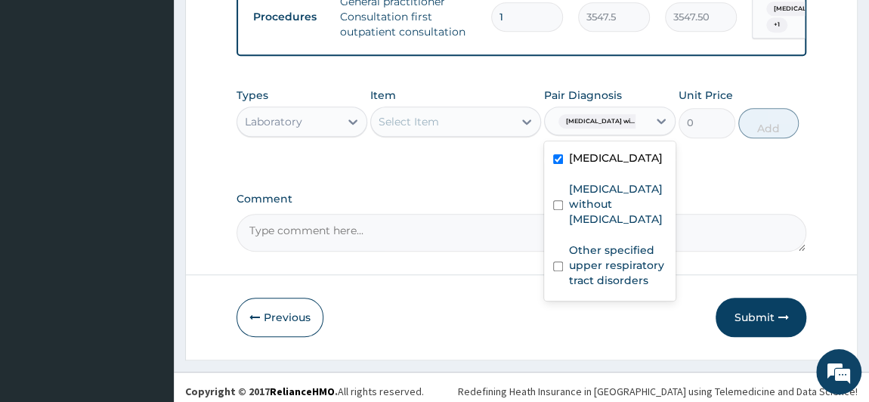
click at [449, 134] on div "Select Item" at bounding box center [442, 122] width 142 height 24
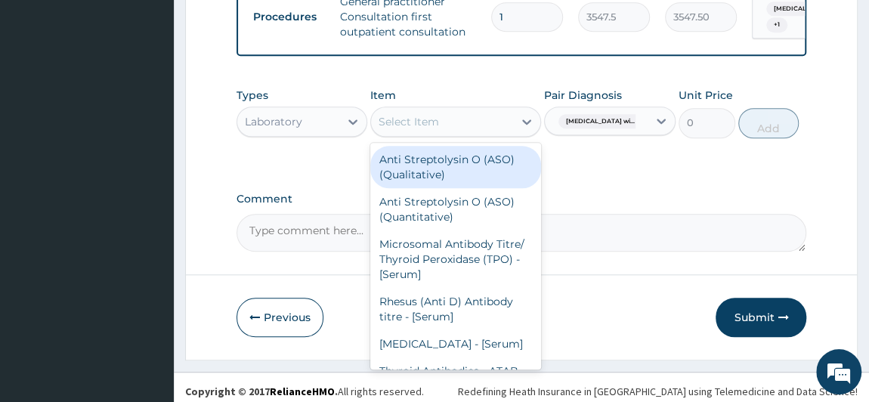
click at [449, 134] on div "Select Item" at bounding box center [442, 122] width 142 height 24
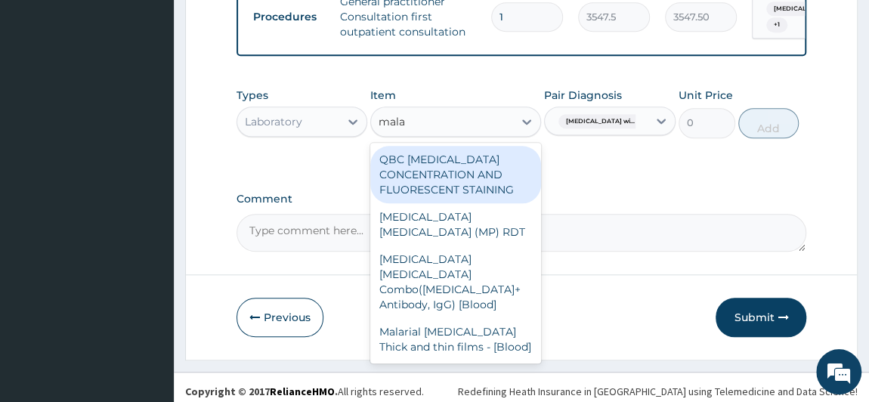
type input "malar"
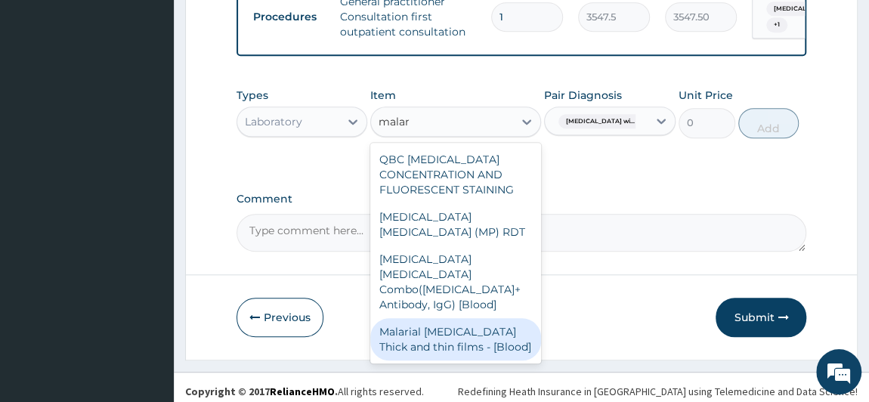
click at [480, 330] on div "Malarial [MEDICAL_DATA] Thick and thin films - [Blood]" at bounding box center [455, 339] width 171 height 42
click at [480, 330] on div "Previous Submit" at bounding box center [521, 317] width 570 height 39
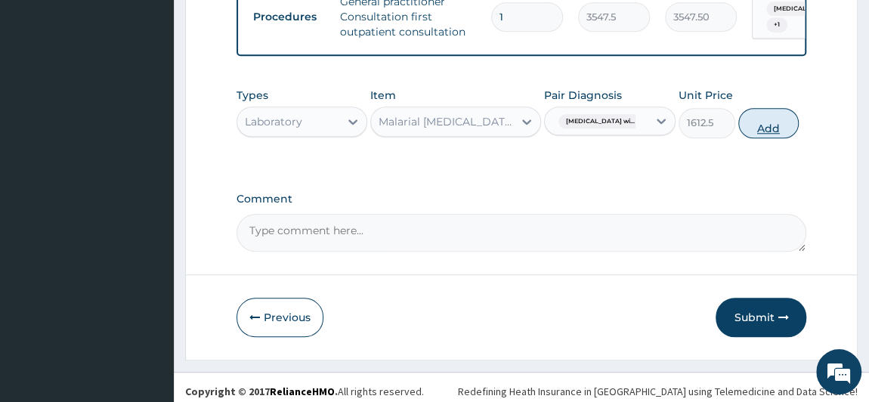
click at [787, 138] on button "Add" at bounding box center [768, 123] width 60 height 30
type input "0"
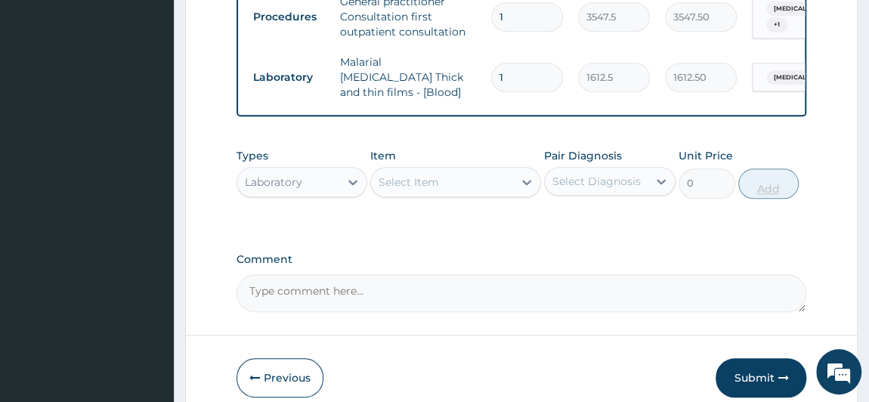
click at [787, 141] on div "Types Laboratory Item Select Item Pair Diagnosis Select Diagnosis Unit Price 0 …" at bounding box center [521, 172] width 570 height 65
click at [458, 177] on div "Select Item" at bounding box center [442, 182] width 142 height 24
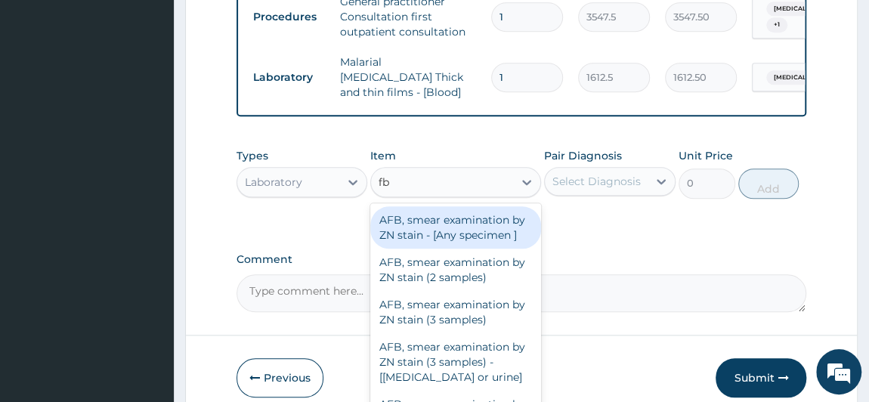
type input "fbc"
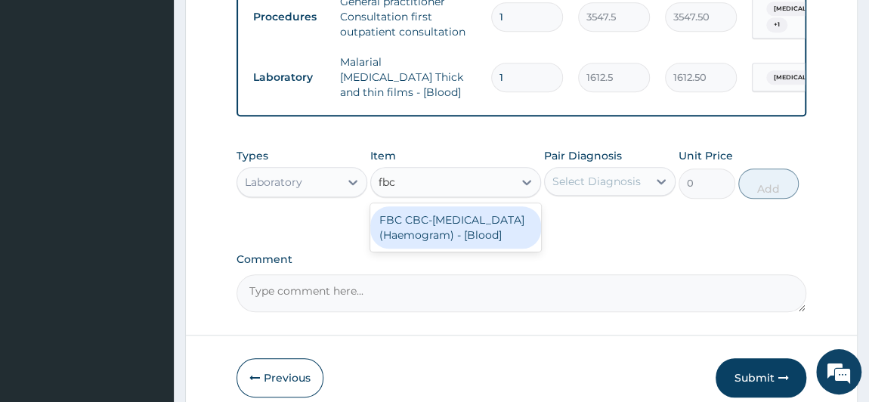
click at [457, 215] on div "FBC CBC-[MEDICAL_DATA] (Haemogram) - [Blood]" at bounding box center [455, 227] width 171 height 42
click at [457, 215] on div "Types Laboratory Item option Malarial Parasite Thick and thin films - [Blood], …" at bounding box center [521, 184] width 570 height 88
type input "4300"
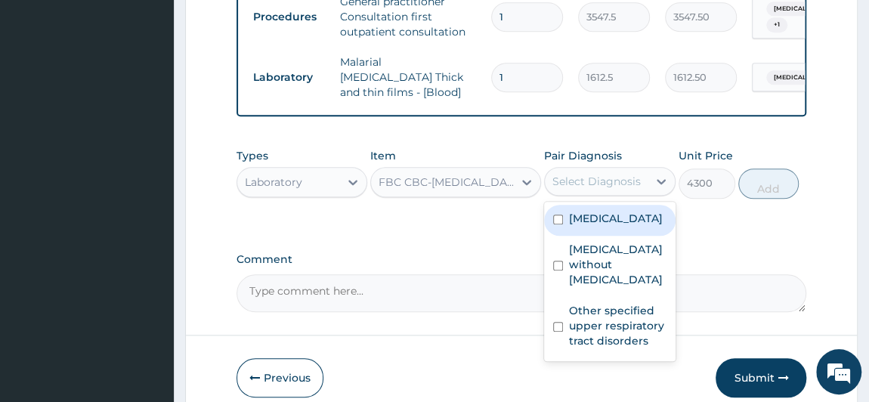
click at [627, 179] on div "Select Diagnosis" at bounding box center [596, 181] width 88 height 15
click at [589, 173] on div "Select Diagnosis" at bounding box center [596, 181] width 103 height 24
click at [591, 186] on div "Select Diagnosis" at bounding box center [596, 181] width 88 height 15
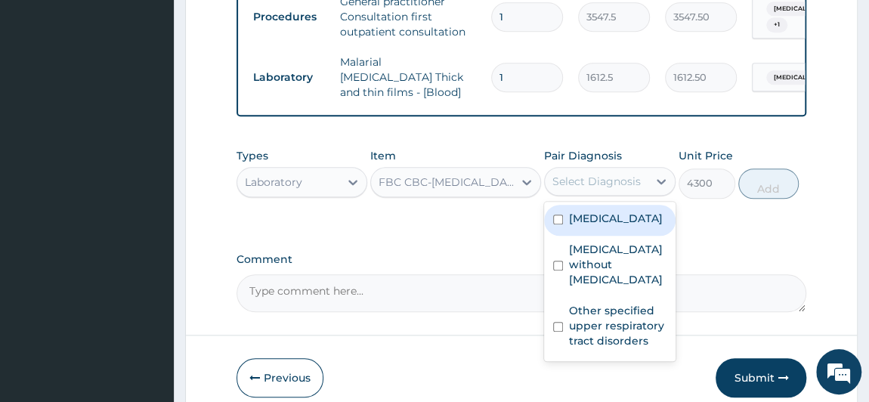
click at [591, 186] on div "Select Diagnosis" at bounding box center [596, 181] width 88 height 15
click at [600, 178] on div "Select Diagnosis" at bounding box center [596, 181] width 88 height 15
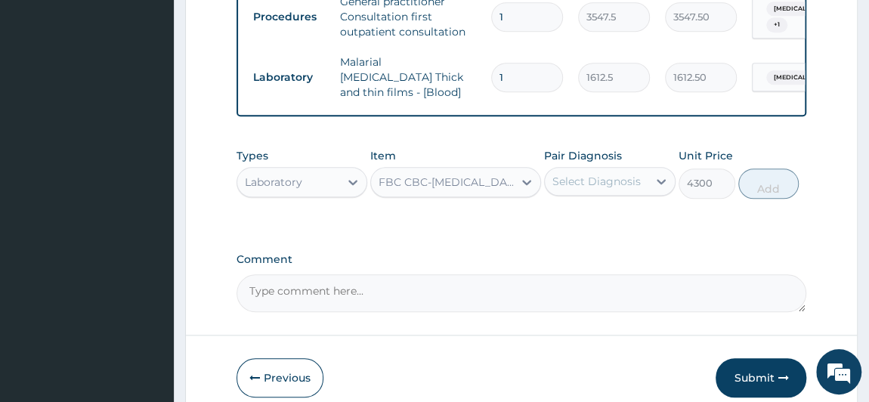
drag, startPoint x: 600, startPoint y: 180, endPoint x: 591, endPoint y: 294, distance: 114.4
click at [616, 175] on div "Select Diagnosis" at bounding box center [596, 181] width 88 height 15
click at [596, 185] on div "Select Diagnosis" at bounding box center [596, 181] width 88 height 15
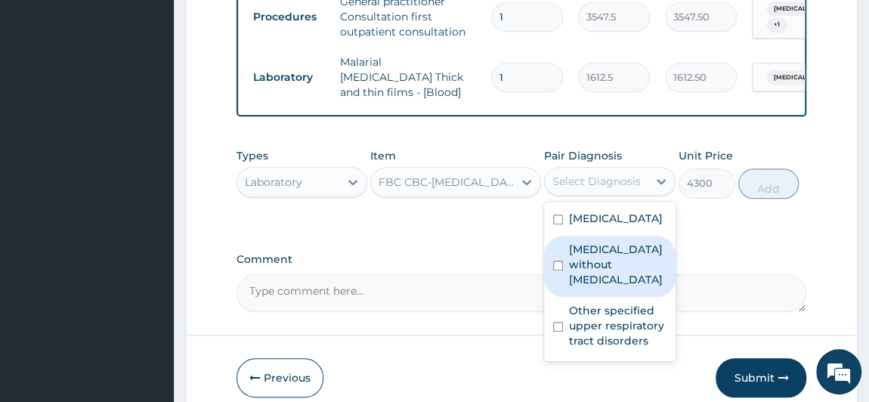
click at [597, 287] on label "[MEDICAL_DATA] without [MEDICAL_DATA]" at bounding box center [617, 264] width 97 height 45
checkbox input "true"
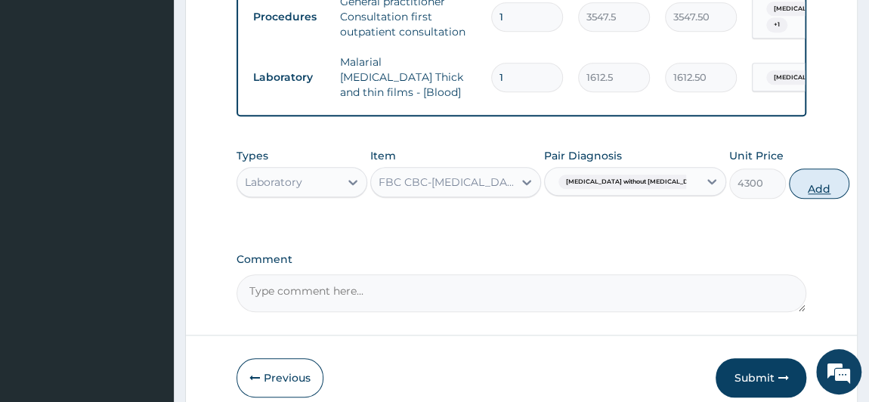
click at [789, 184] on button "Add" at bounding box center [819, 183] width 60 height 30
type input "0"
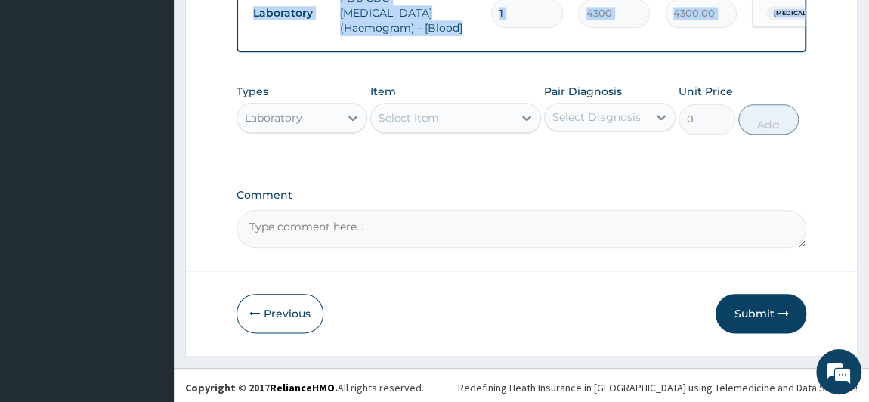
scroll to position [772, 0]
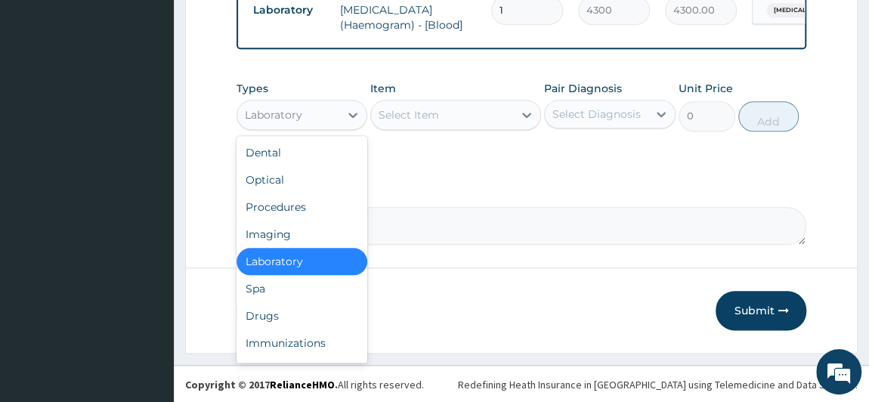
click at [272, 110] on div "Laboratory" at bounding box center [273, 114] width 57 height 15
click at [298, 114] on div "Laboratory" at bounding box center [273, 114] width 57 height 15
click at [307, 125] on div "Laboratory" at bounding box center [288, 115] width 103 height 24
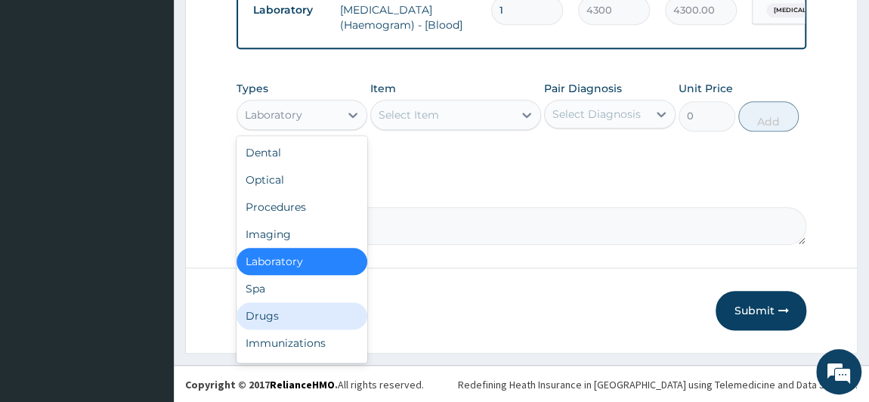
click at [267, 317] on div "Drugs" at bounding box center [301, 315] width 131 height 27
drag, startPoint x: 267, startPoint y: 317, endPoint x: 283, endPoint y: 301, distance: 23.5
click at [267, 317] on button "Previous" at bounding box center [279, 310] width 87 height 39
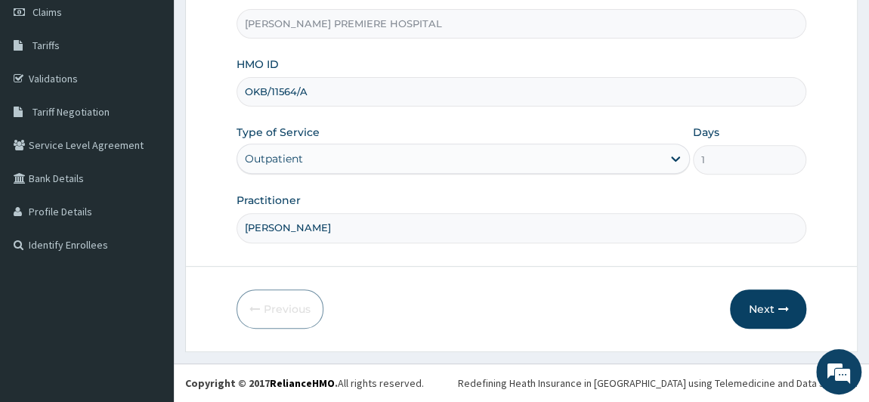
scroll to position [215, 0]
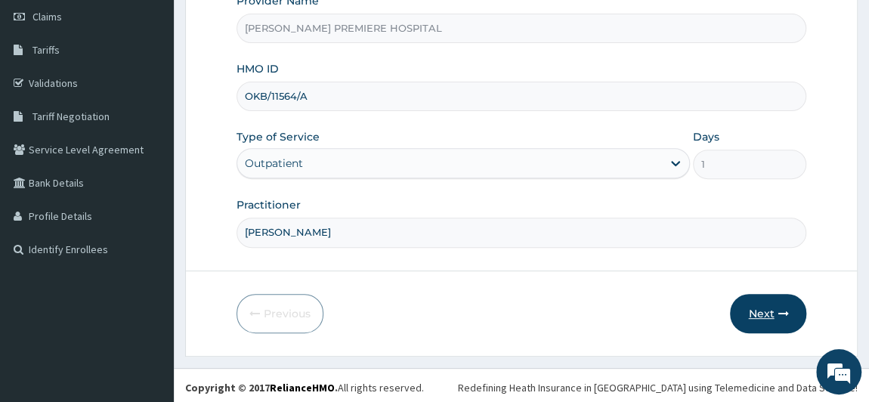
click at [765, 305] on button "Next" at bounding box center [768, 313] width 76 height 39
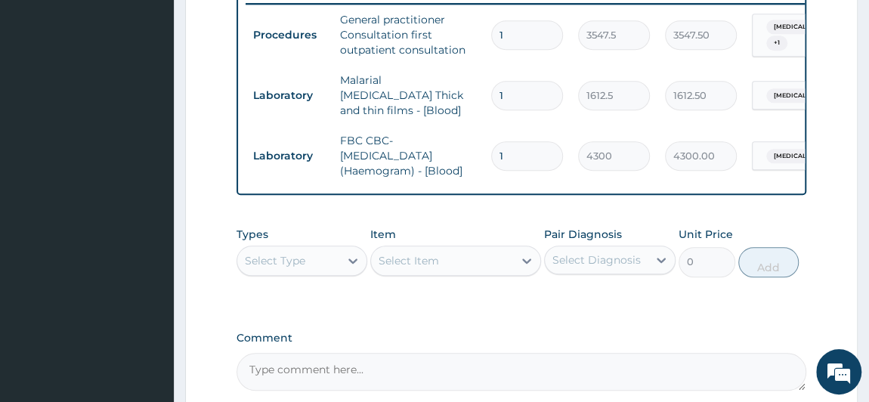
scroll to position [627, 0]
click at [415, 261] on div "Select Item" at bounding box center [455, 260] width 171 height 30
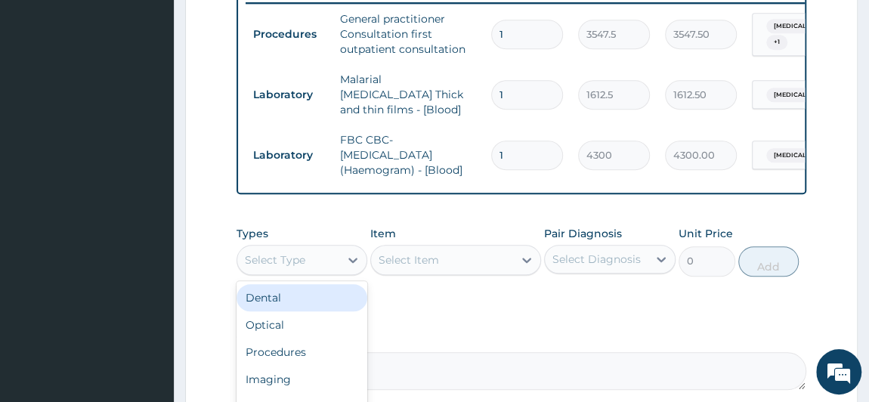
click at [324, 261] on div "Select Type" at bounding box center [288, 260] width 103 height 24
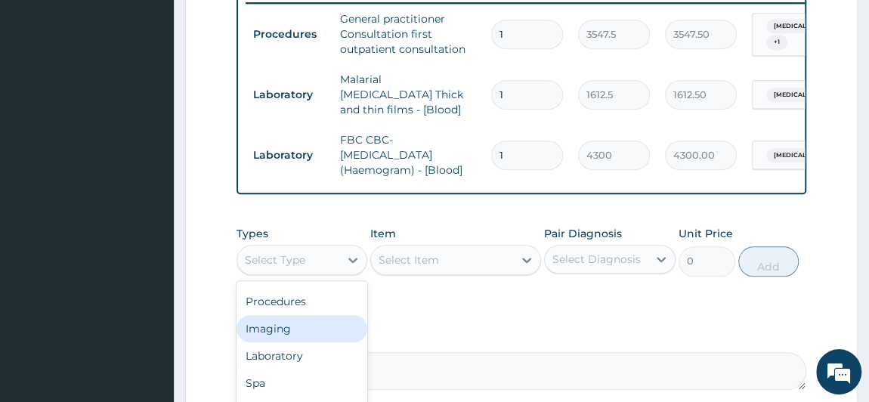
scroll to position [764, 0]
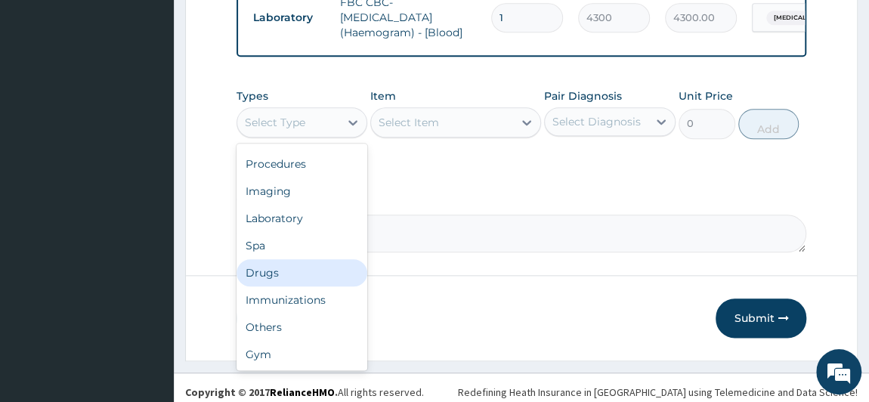
click at [271, 267] on div "Drugs" at bounding box center [301, 272] width 131 height 27
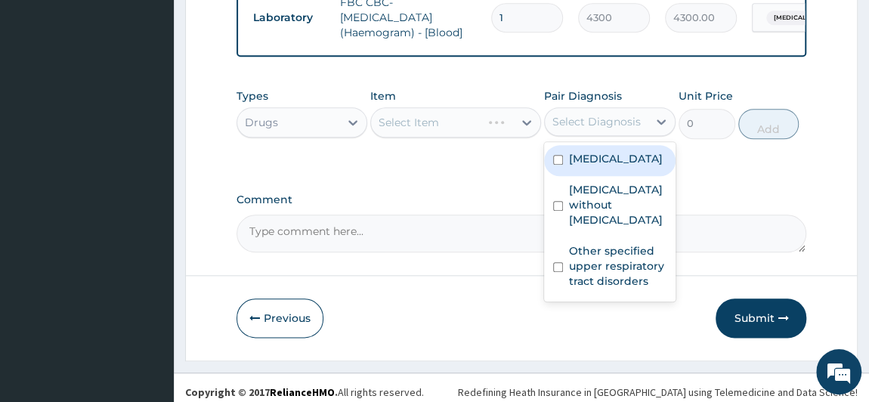
click at [620, 128] on div "Select Diagnosis" at bounding box center [596, 121] width 88 height 15
click at [617, 166] on label "[MEDICAL_DATA]" at bounding box center [616, 158] width 94 height 15
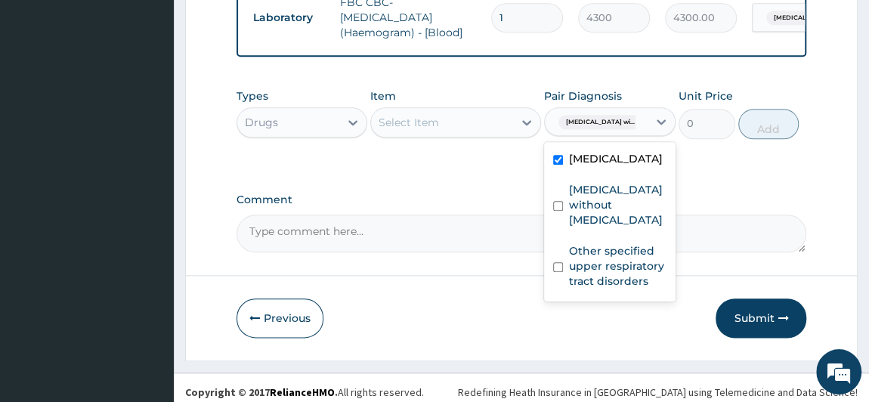
click at [617, 166] on label "[MEDICAL_DATA]" at bounding box center [616, 158] width 94 height 15
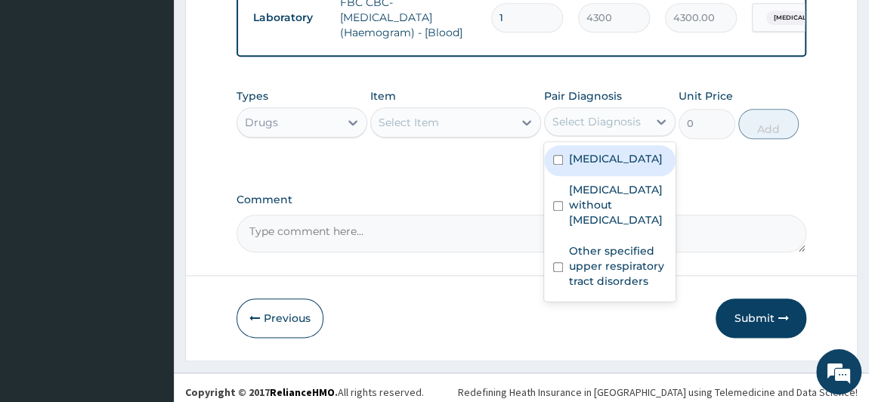
click at [579, 166] on label "[MEDICAL_DATA]" at bounding box center [616, 158] width 94 height 15
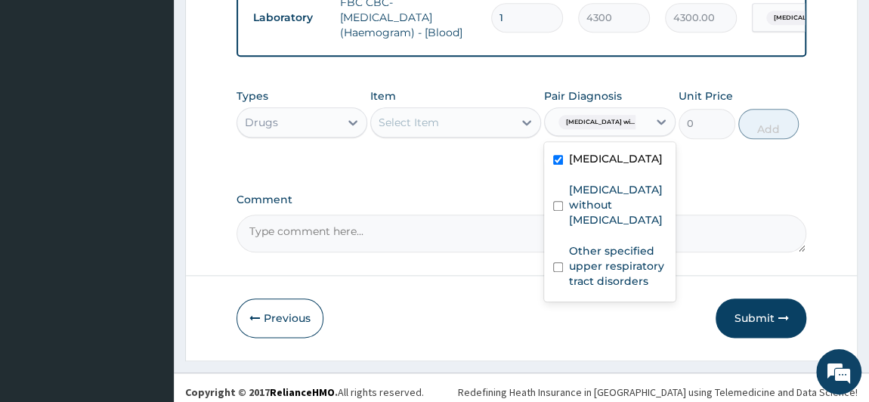
drag, startPoint x: 579, startPoint y: 168, endPoint x: 566, endPoint y: 178, distance: 16.8
click at [576, 166] on label "[MEDICAL_DATA]" at bounding box center [616, 158] width 94 height 15
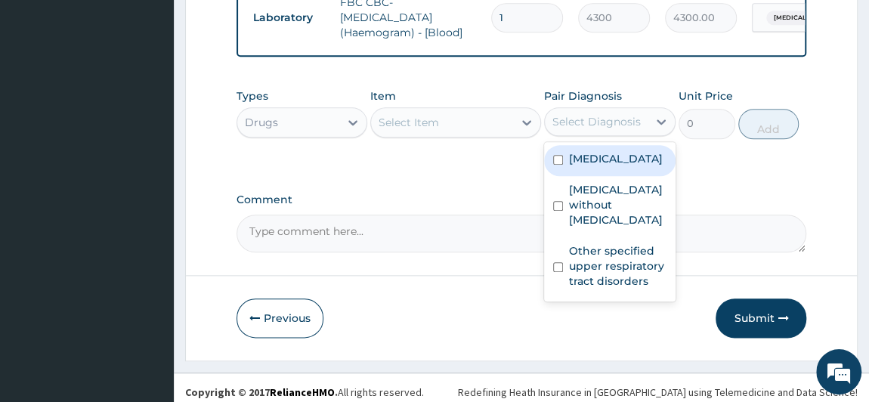
click at [557, 165] on input "checkbox" at bounding box center [558, 160] width 10 height 10
checkbox input "true"
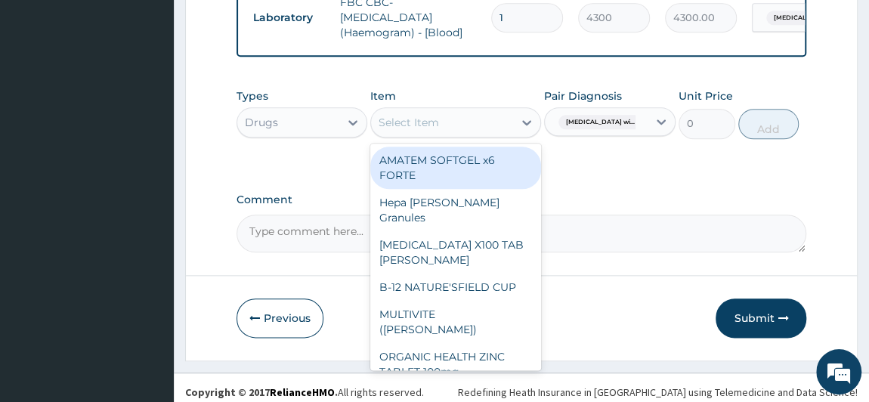
click at [474, 121] on div "Select Item" at bounding box center [442, 122] width 142 height 24
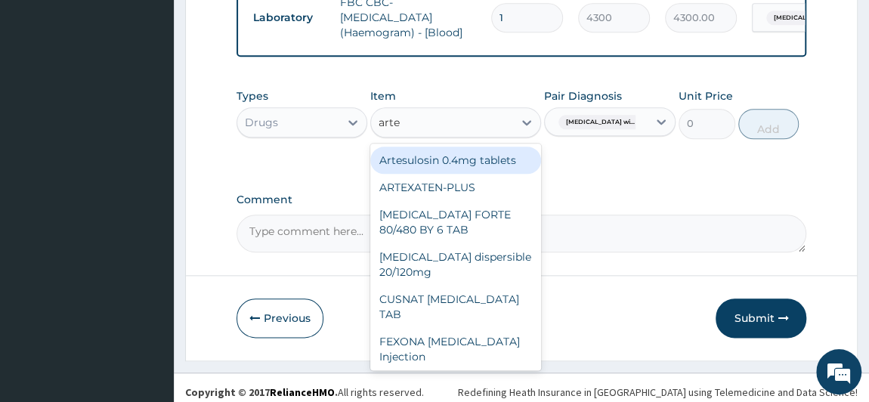
type input "artee"
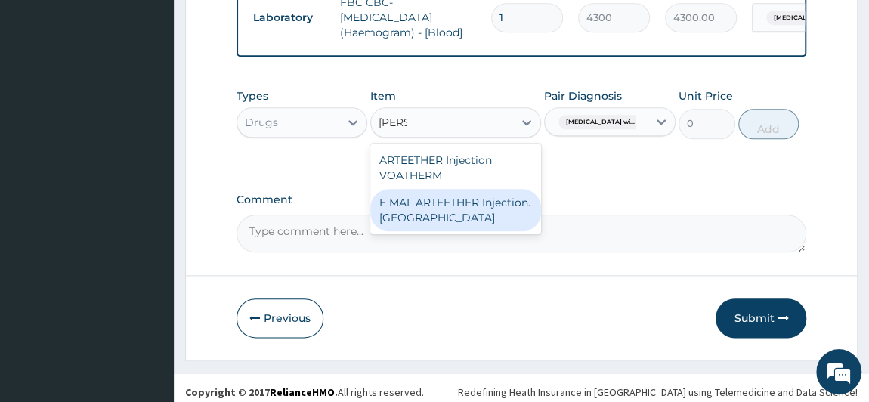
click at [462, 206] on div "E MAL ARTEETHER Injection. [GEOGRAPHIC_DATA]" at bounding box center [455, 210] width 171 height 42
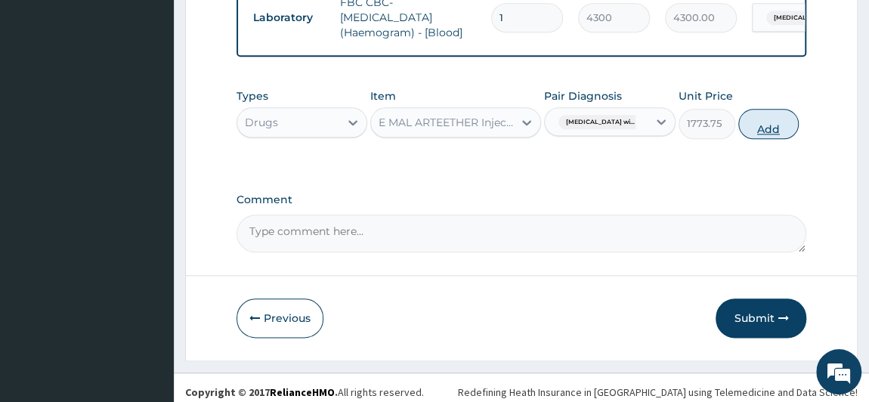
click at [798, 131] on button "Add" at bounding box center [768, 124] width 60 height 30
type input "0"
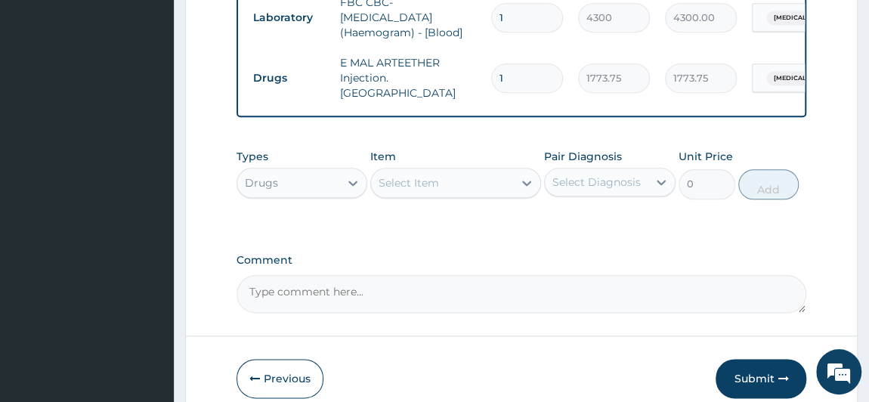
click at [521, 64] on input "1" at bounding box center [527, 77] width 72 height 29
type input "0.00"
type input "2"
type input "3547.50"
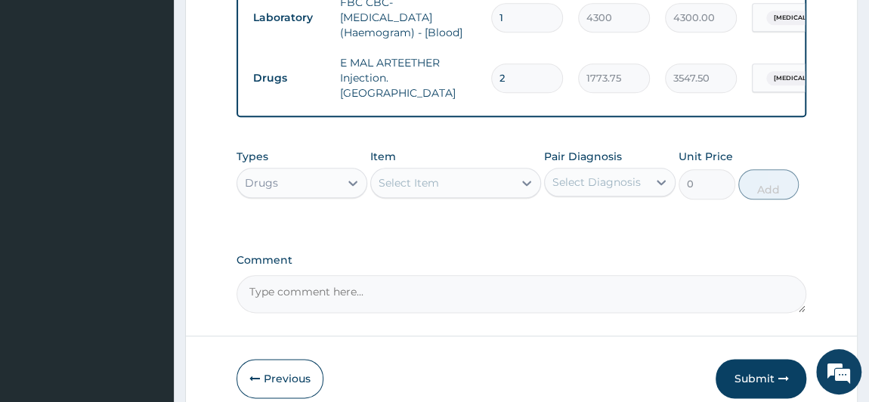
type input "2"
click at [467, 182] on div "Select Item" at bounding box center [442, 183] width 142 height 24
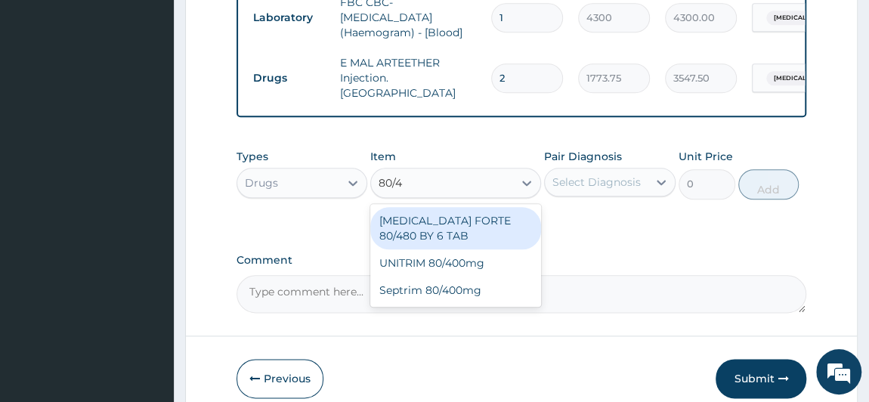
type input "80/48"
click at [439, 230] on div "COARTEM FORTE 80/480 BY 6 TAB" at bounding box center [455, 228] width 171 height 42
type input "449.35"
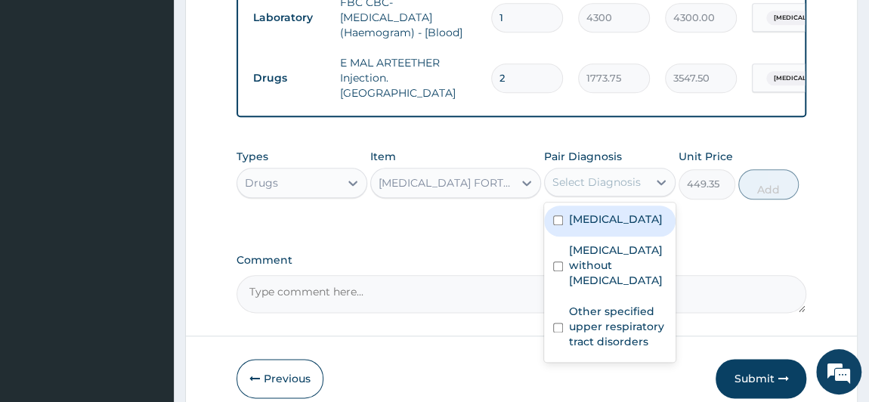
click at [582, 176] on div "Select Diagnosis" at bounding box center [596, 181] width 88 height 15
click at [582, 175] on div "Select Diagnosis" at bounding box center [596, 181] width 88 height 15
click at [606, 185] on div "Select Diagnosis" at bounding box center [596, 182] width 103 height 24
click at [600, 224] on label "[MEDICAL_DATA]" at bounding box center [616, 218] width 94 height 15
checkbox input "true"
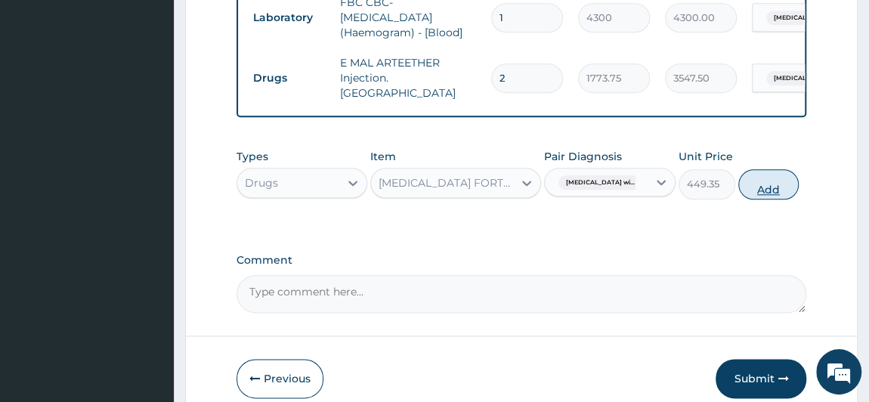
click at [785, 184] on button "Add" at bounding box center [768, 184] width 60 height 30
type input "0"
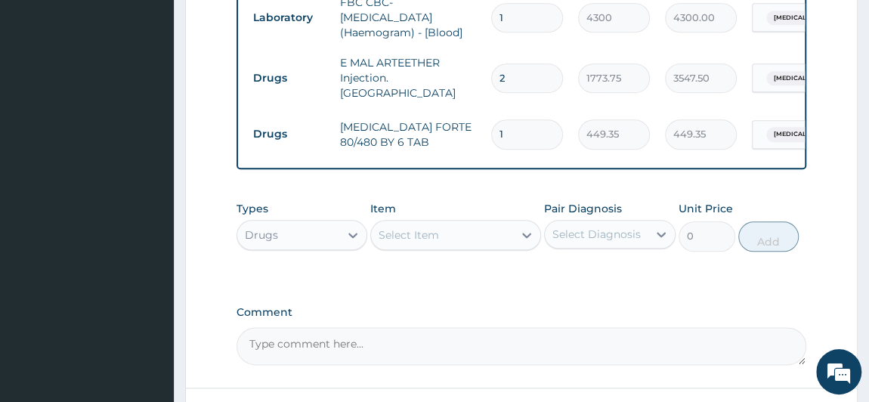
type input "0.00"
type input "6"
type input "2696.10"
type input "6"
click at [486, 233] on div "Select Item" at bounding box center [442, 235] width 142 height 24
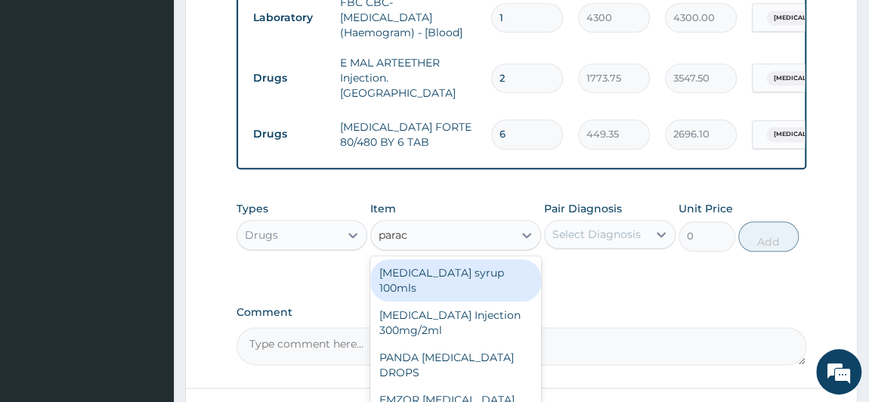
type input "parace"
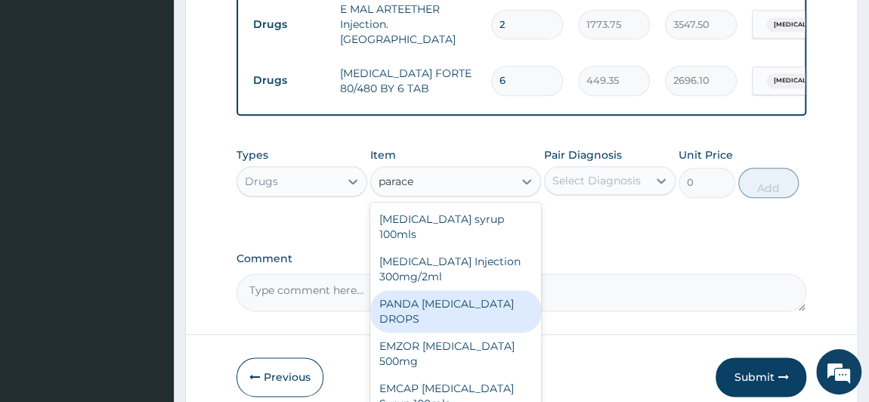
scroll to position [877, 0]
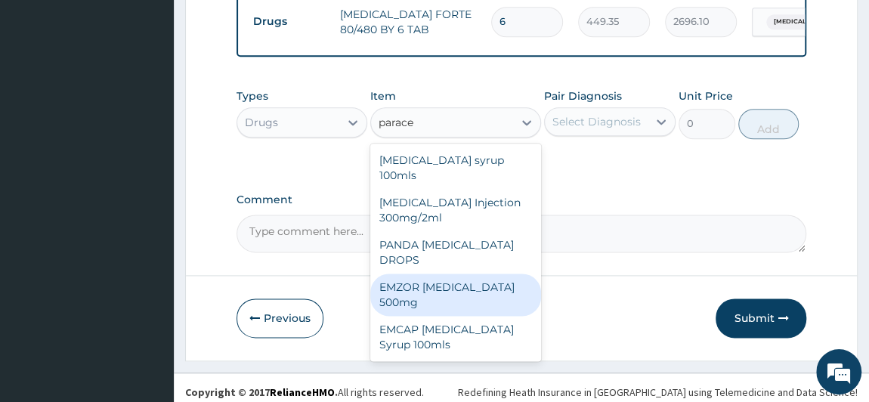
click at [472, 282] on div "EMZOR [MEDICAL_DATA] 500mg" at bounding box center [455, 294] width 171 height 42
type input "23.65"
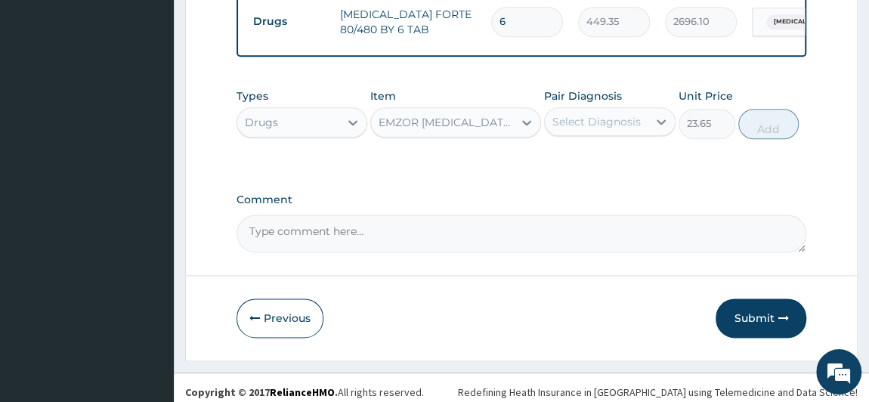
click at [607, 119] on div "Select Diagnosis" at bounding box center [596, 121] width 88 height 15
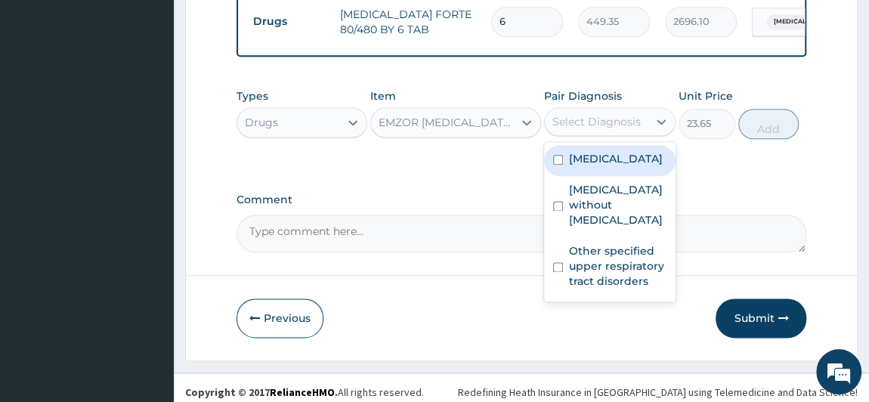
click at [607, 119] on div "Select Diagnosis" at bounding box center [596, 121] width 88 height 15
click at [598, 165] on label "[MEDICAL_DATA]" at bounding box center [616, 158] width 94 height 15
click at [603, 166] on label "[MEDICAL_DATA]" at bounding box center [616, 158] width 94 height 15
checkbox input "true"
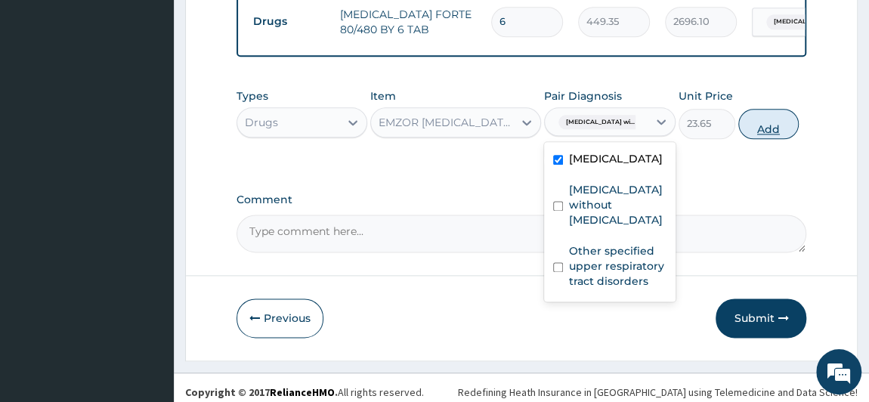
click at [796, 113] on button "Add" at bounding box center [768, 124] width 60 height 30
type input "0"
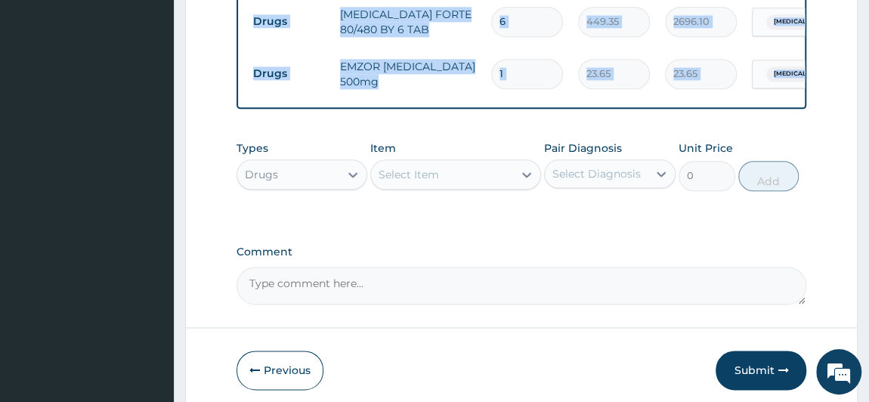
click at [516, 59] on input "1" at bounding box center [527, 73] width 72 height 29
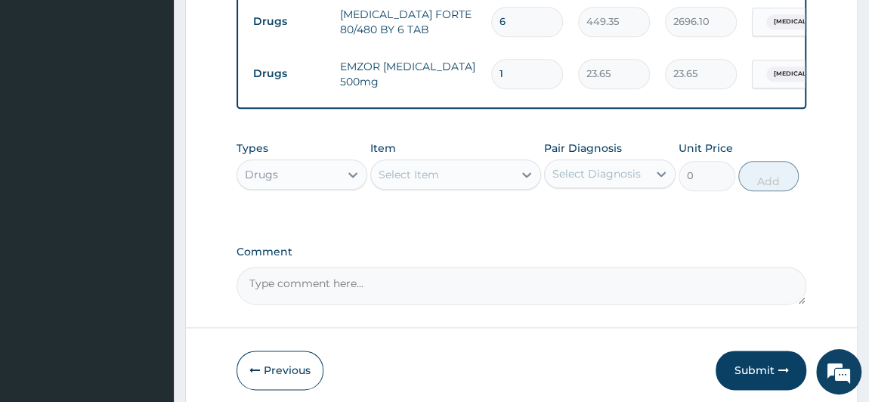
type input "18"
type input "425.70"
type input "18"
click at [473, 162] on div "Select Item" at bounding box center [442, 174] width 142 height 24
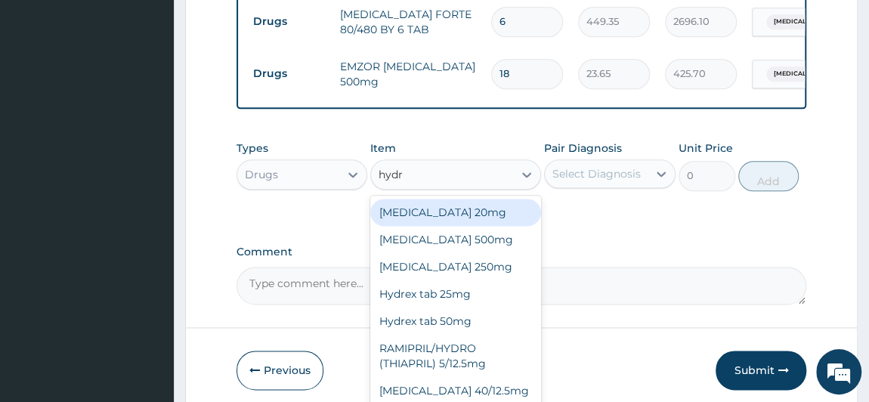
type input "hydro"
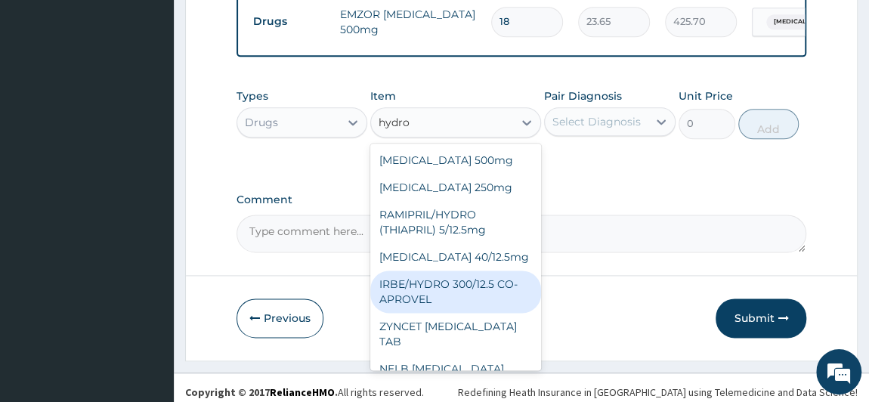
scroll to position [60, 0]
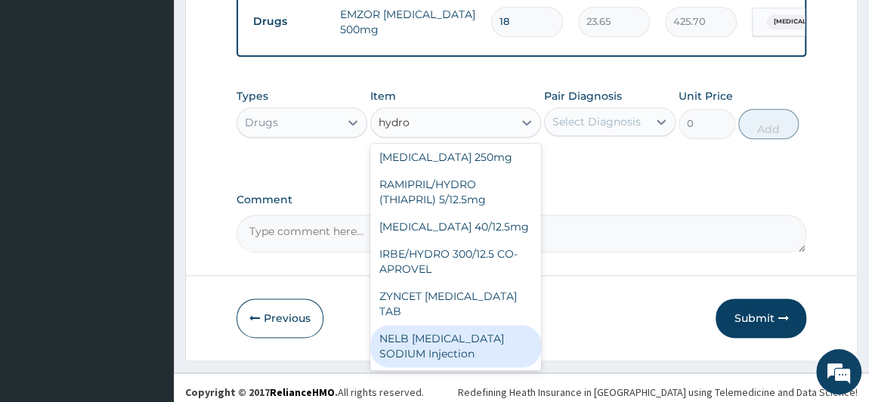
click at [458, 343] on div "NELB [MEDICAL_DATA] SODIUM Injection" at bounding box center [455, 346] width 171 height 42
type input "591.25"
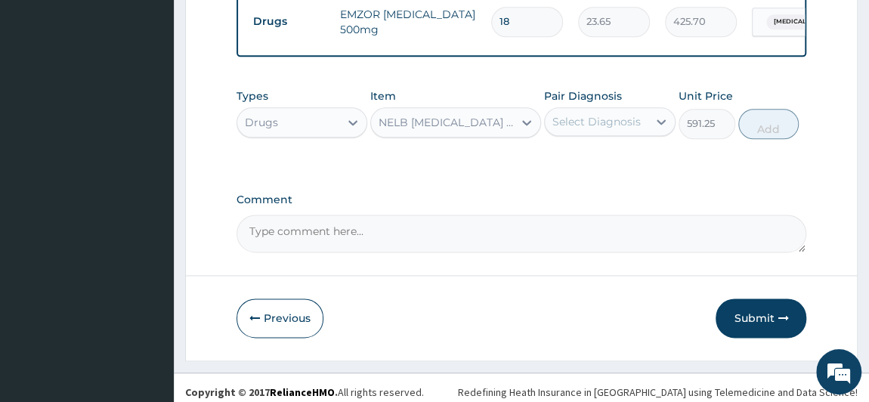
click at [501, 116] on div "NELB [MEDICAL_DATA] SODIUM Injection" at bounding box center [446, 122] width 136 height 15
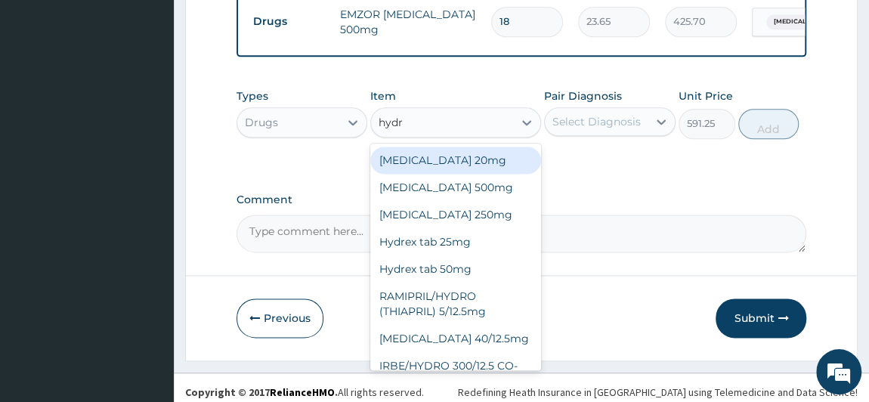
type input "hydro"
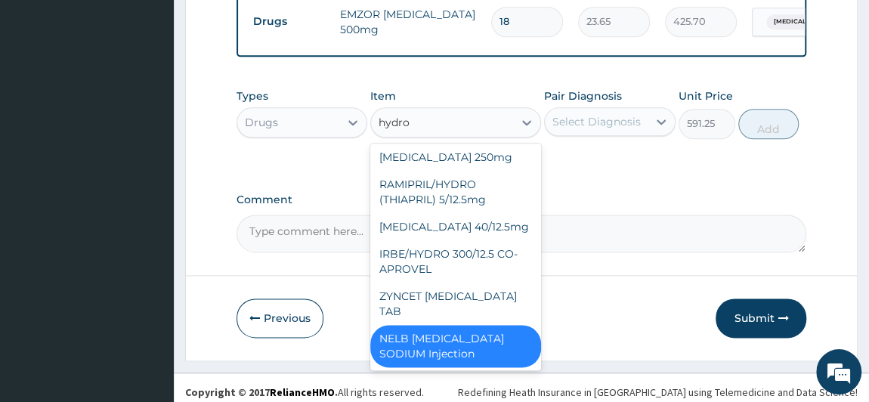
click at [473, 340] on div "NELB [MEDICAL_DATA] SODIUM Injection" at bounding box center [455, 346] width 171 height 42
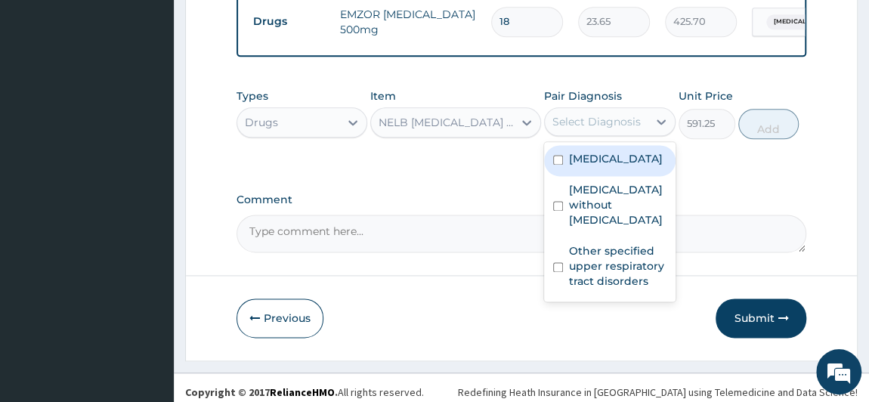
click at [613, 114] on div "Select Diagnosis" at bounding box center [596, 121] width 88 height 15
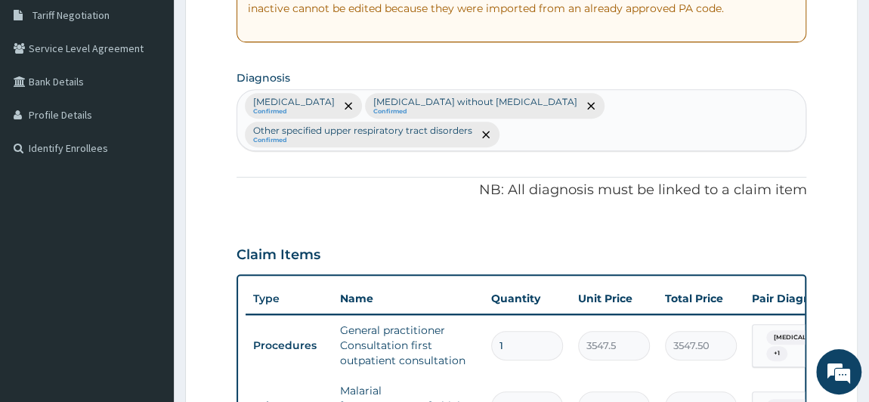
scroll to position [311, 0]
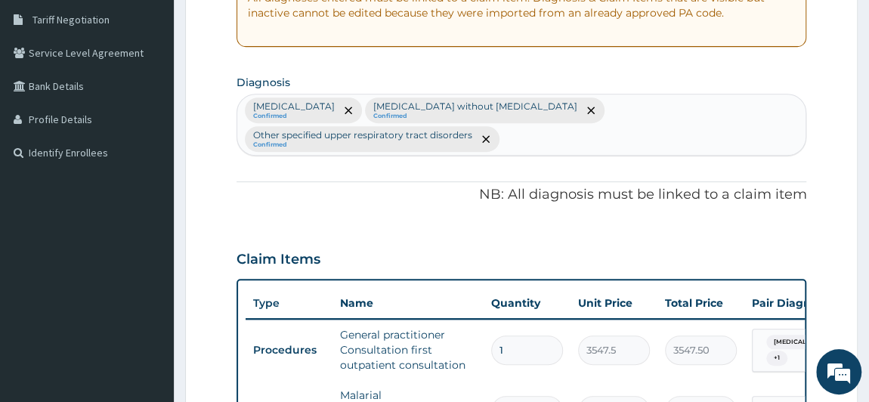
click at [566, 135] on div "Plasmodium malariae malaria without complication Confirmed Sepsis without septi…" at bounding box center [521, 124] width 569 height 60
type input "r"
type input "t"
type input "p"
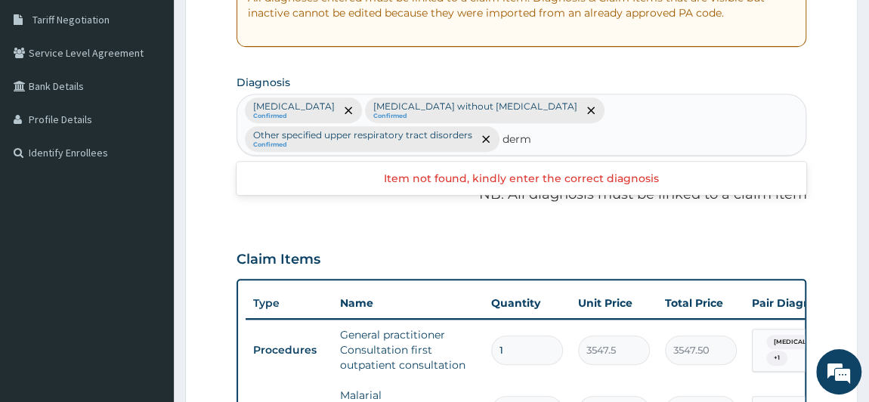
type input "der"
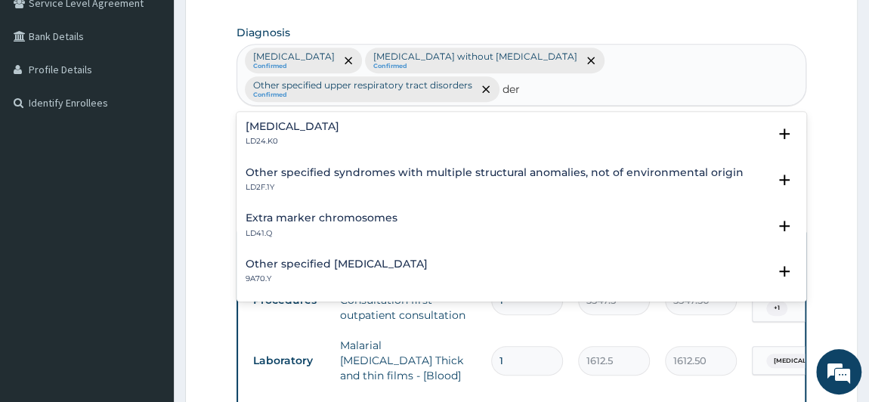
scroll to position [380, 0]
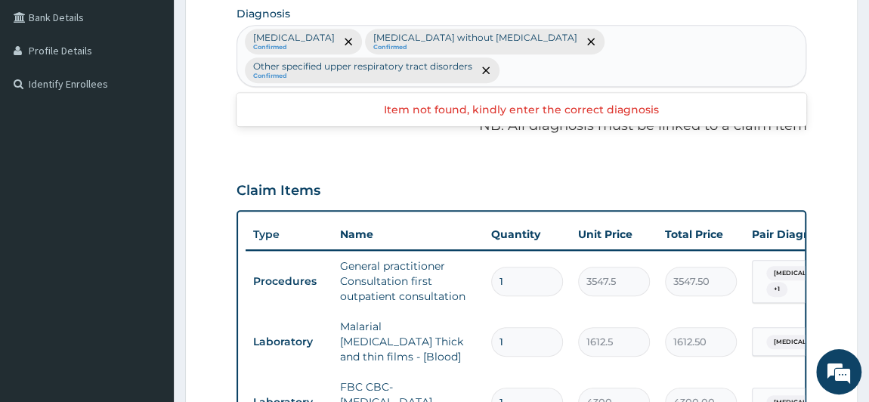
click at [566, 69] on div "Plasmodium malariae malaria without complication Confirmed Sepsis without septi…" at bounding box center [521, 56] width 569 height 60
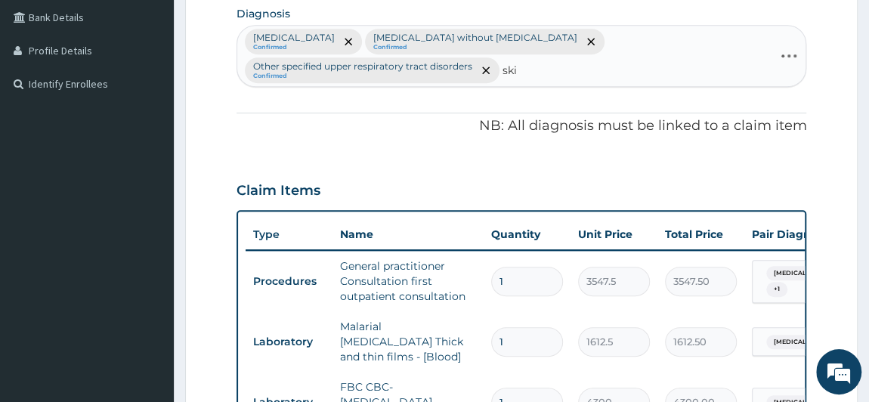
type input "skin"
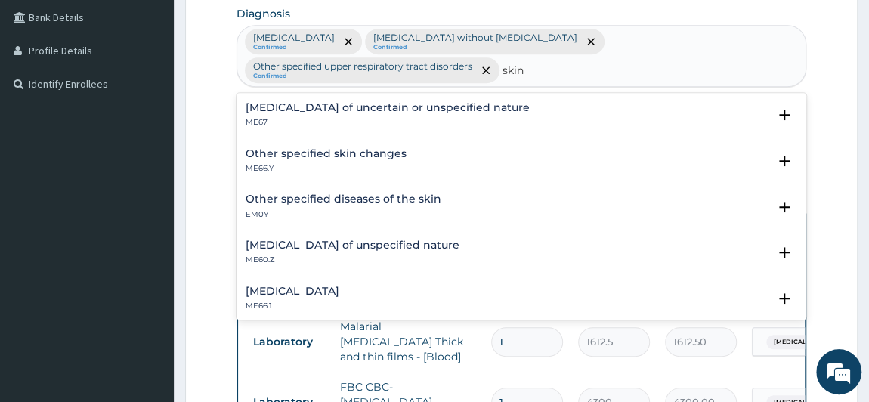
click at [392, 202] on h4 "Other specified diseases of the skin" at bounding box center [343, 198] width 196 height 11
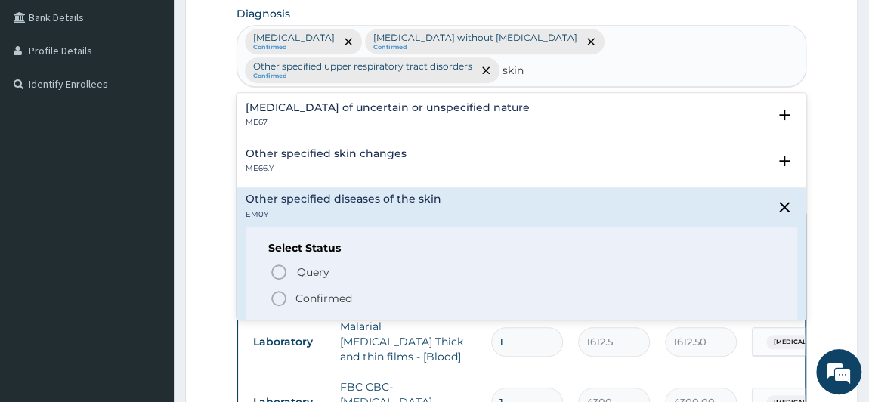
click at [332, 293] on p "Confirmed" at bounding box center [323, 298] width 57 height 15
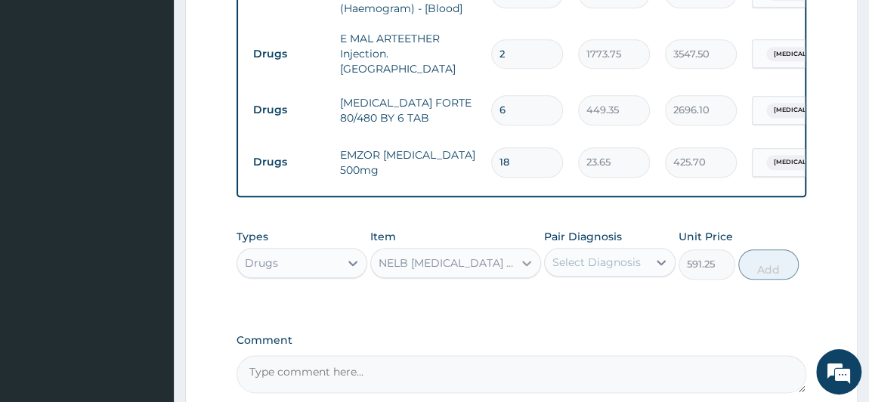
scroll to position [792, 0]
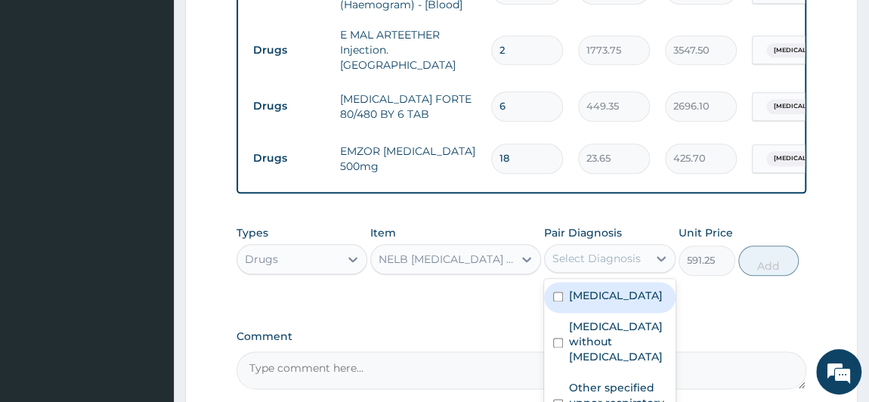
click at [588, 254] on div "Select Diagnosis" at bounding box center [596, 258] width 88 height 15
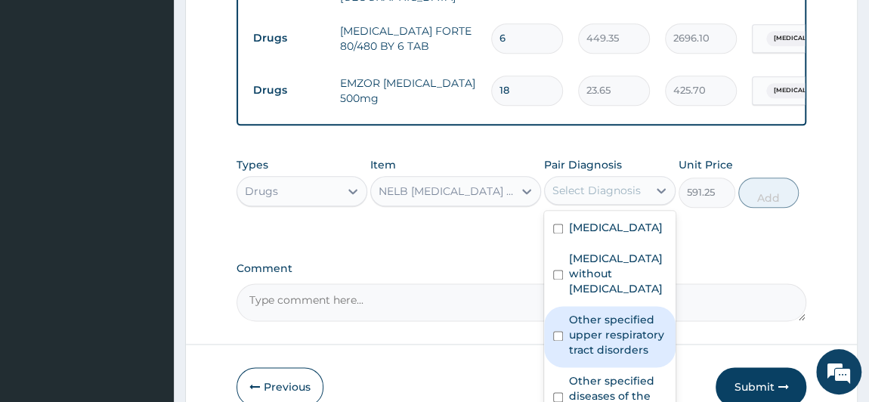
scroll to position [39, 0]
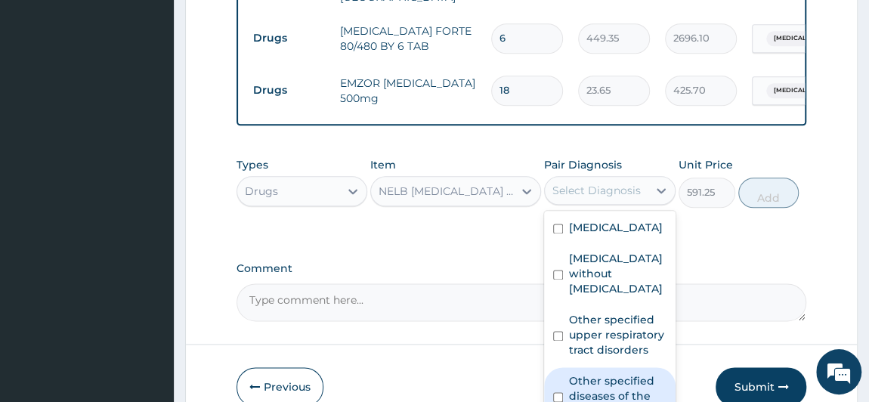
click at [622, 387] on label "Other specified diseases of the skin" at bounding box center [617, 395] width 97 height 45
checkbox input "true"
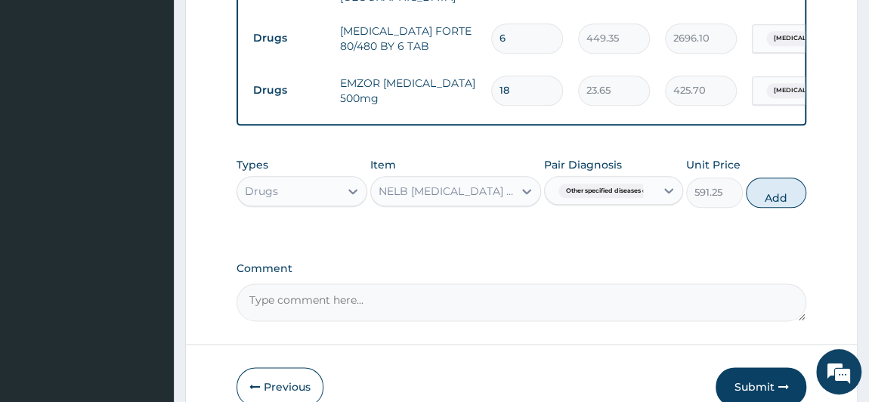
drag, startPoint x: 752, startPoint y: 265, endPoint x: 737, endPoint y: 258, distance: 16.2
click at [747, 265] on label "Comment" at bounding box center [521, 268] width 570 height 13
click at [747, 283] on textarea "Comment" at bounding box center [521, 302] width 570 height 38
click at [784, 185] on button "Add" at bounding box center [775, 192] width 60 height 30
type input "0"
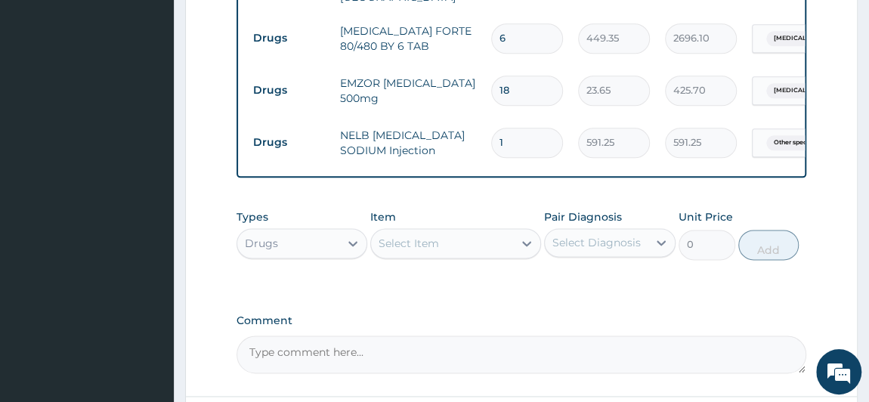
type input "0.00"
type input "2"
type input "1182.50"
type input "2"
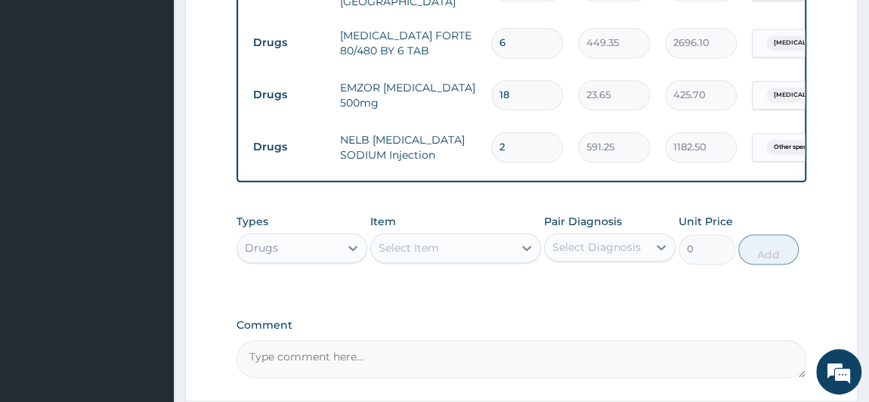
scroll to position [860, 0]
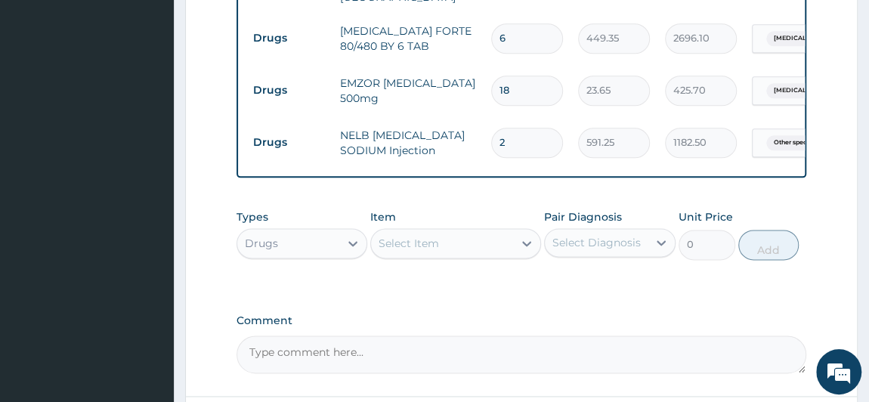
click at [425, 248] on div "Select Item" at bounding box center [408, 243] width 60 height 15
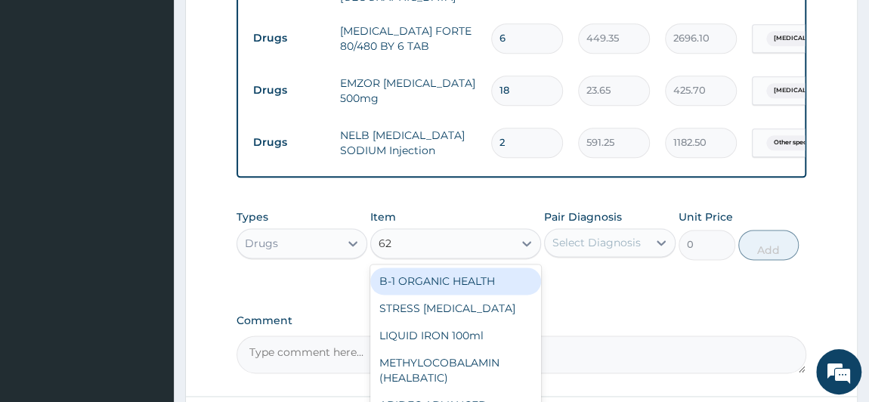
type input "625"
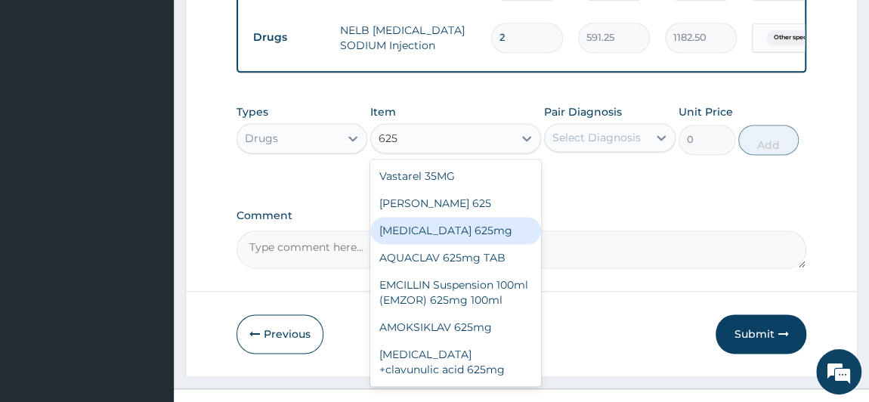
scroll to position [989, 0]
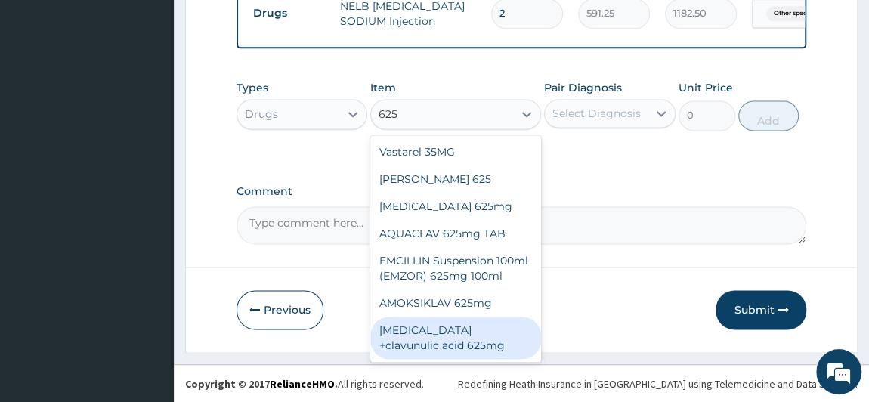
click at [494, 347] on div "[MEDICAL_DATA] +clavunulic acid 625mg" at bounding box center [455, 337] width 171 height 42
type input "350"
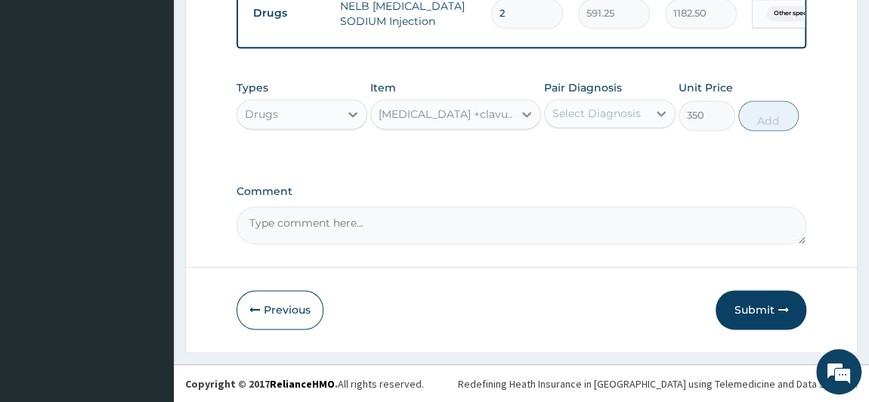
click at [610, 113] on div "Select Diagnosis" at bounding box center [596, 113] width 88 height 15
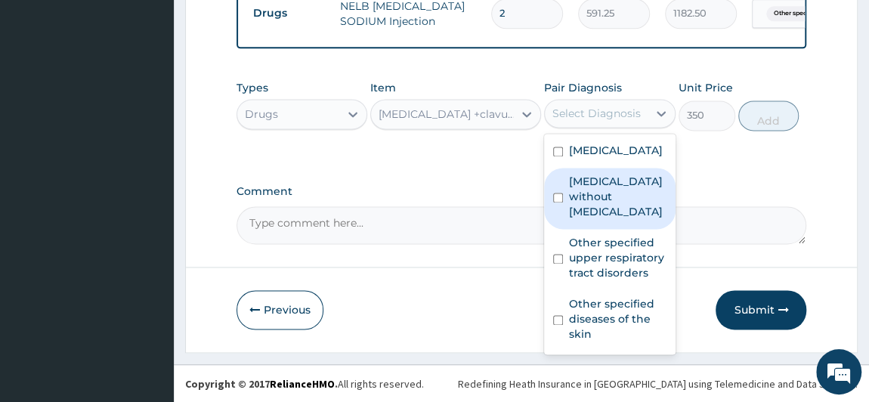
click at [627, 219] on label "[MEDICAL_DATA] without [MEDICAL_DATA]" at bounding box center [617, 196] width 97 height 45
click at [622, 219] on label "[MEDICAL_DATA] without [MEDICAL_DATA]" at bounding box center [617, 196] width 97 height 45
checkbox input "true"
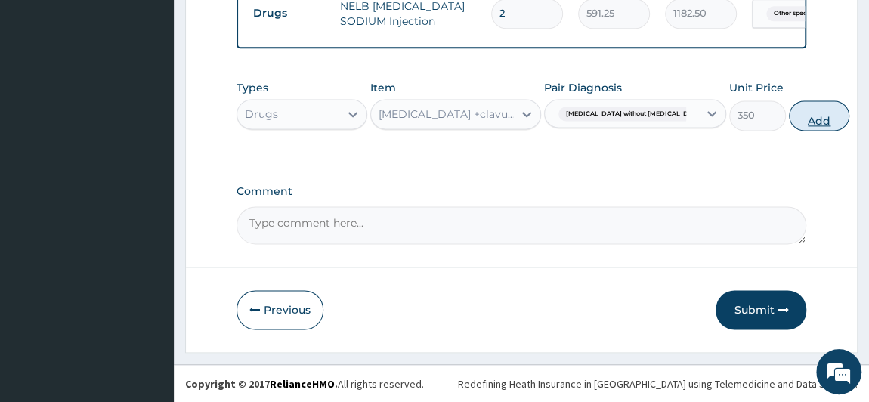
click at [789, 113] on button "Add" at bounding box center [819, 115] width 60 height 30
type input "0"
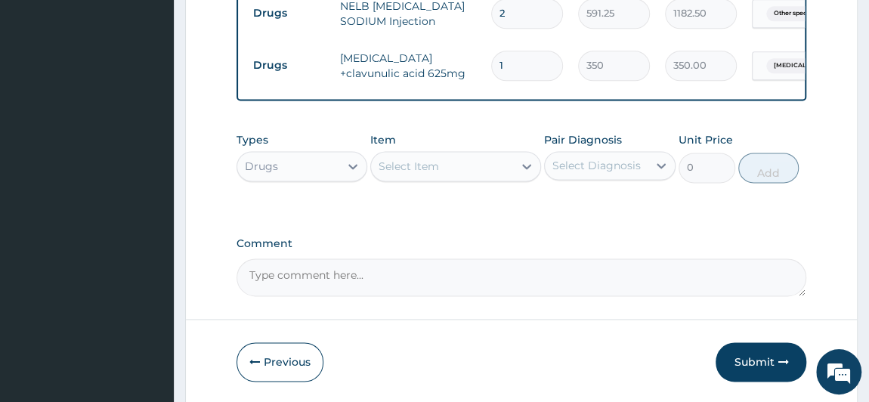
type input "10"
type input "3500.00"
type input "10"
click at [473, 172] on div "Select Item" at bounding box center [442, 166] width 142 height 24
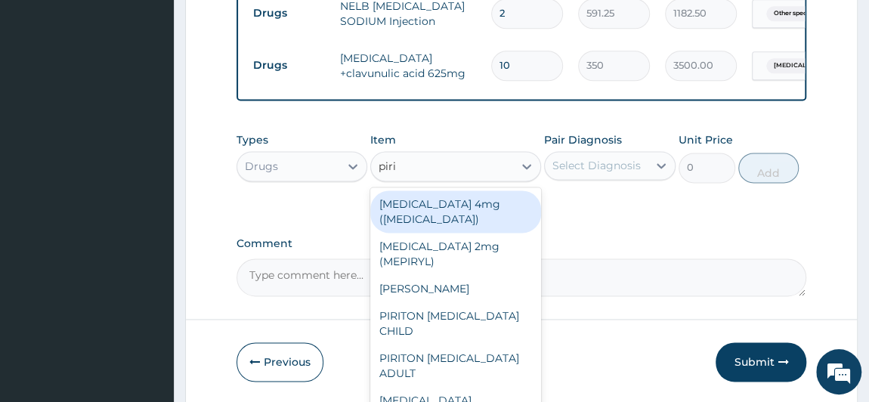
type input "pirit"
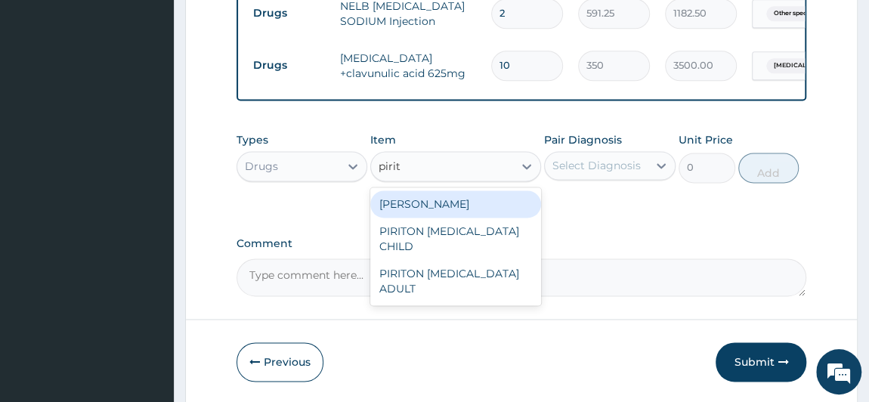
click at [452, 202] on div "[PERSON_NAME]" at bounding box center [455, 203] width 171 height 27
click at [452, 202] on div "Types Drugs Item option Amoxicillin +clavunulic acid 625mg, selected. option PI…" at bounding box center [521, 169] width 570 height 88
type input "23.65"
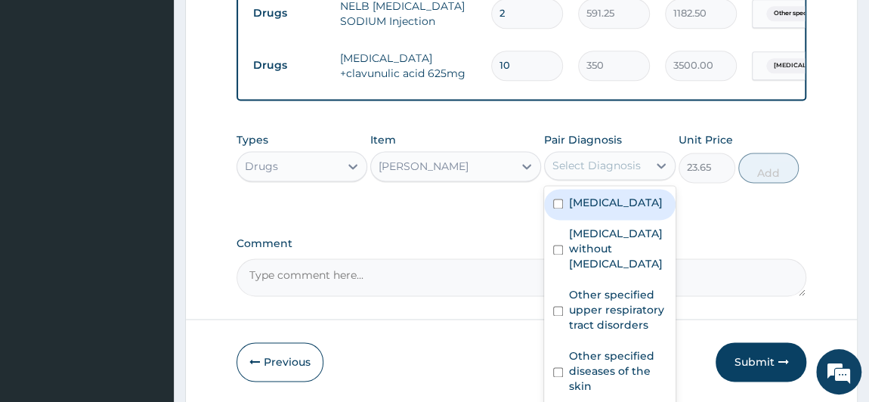
click at [629, 163] on div "Select Diagnosis" at bounding box center [596, 165] width 88 height 15
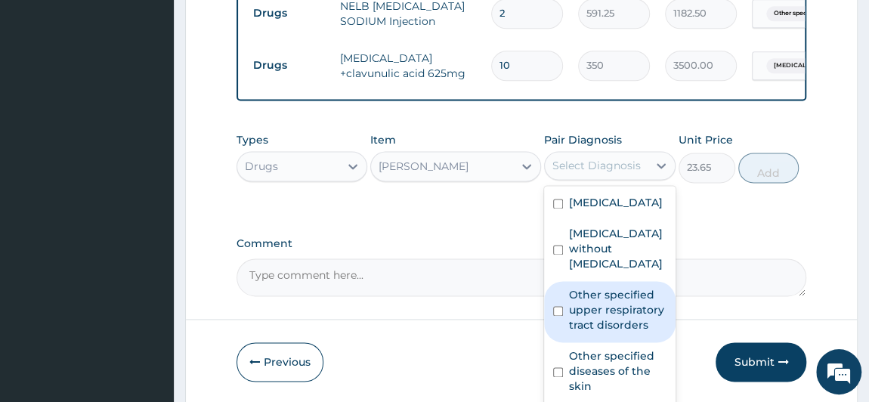
drag, startPoint x: 627, startPoint y: 360, endPoint x: 674, endPoint y: 299, distance: 77.0
click at [627, 332] on label "Other specified upper respiratory tract disorders" at bounding box center [617, 309] width 97 height 45
click at [610, 332] on label "Other specified upper respiratory tract disorders" at bounding box center [617, 309] width 97 height 45
checkbox input "true"
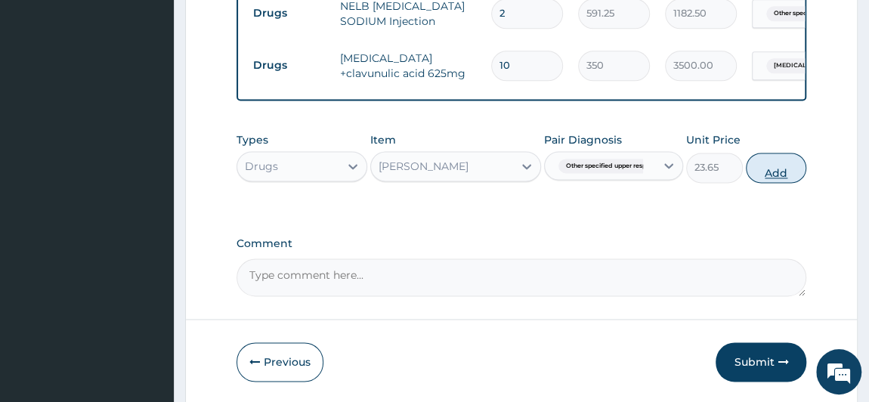
click at [785, 165] on button "Add" at bounding box center [775, 168] width 60 height 30
type input "0"
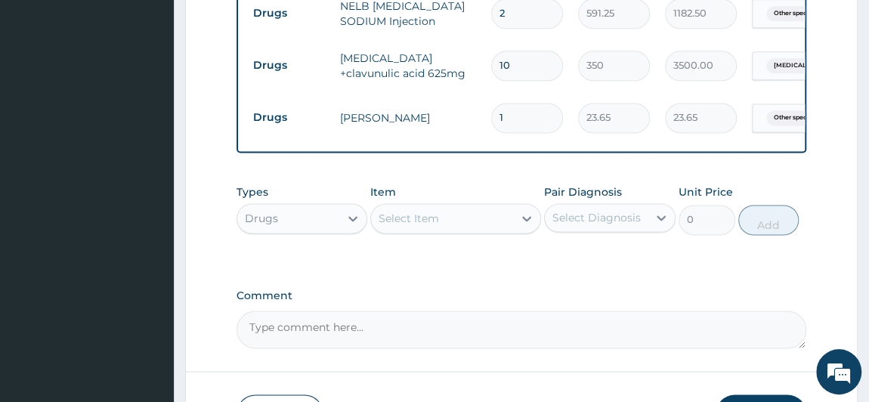
type input "10"
type input "236.50"
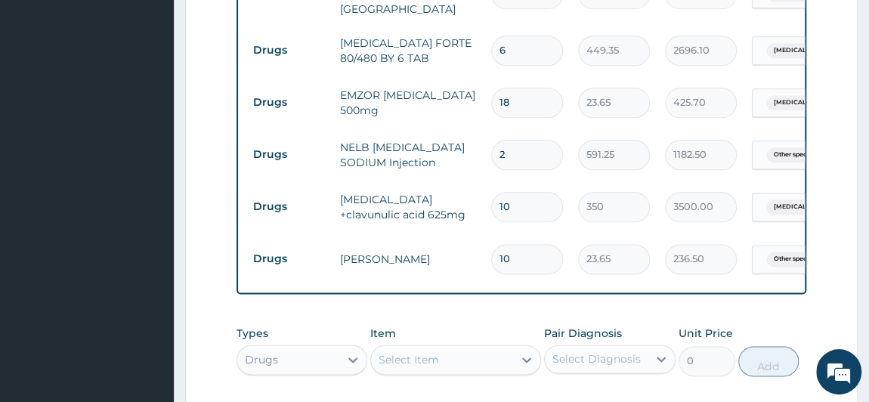
scroll to position [1094, 0]
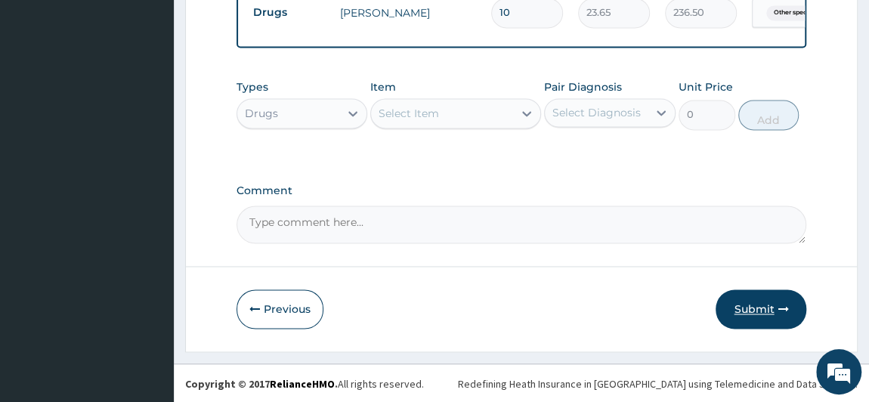
type input "10"
click at [773, 313] on button "Submit" at bounding box center [760, 308] width 91 height 39
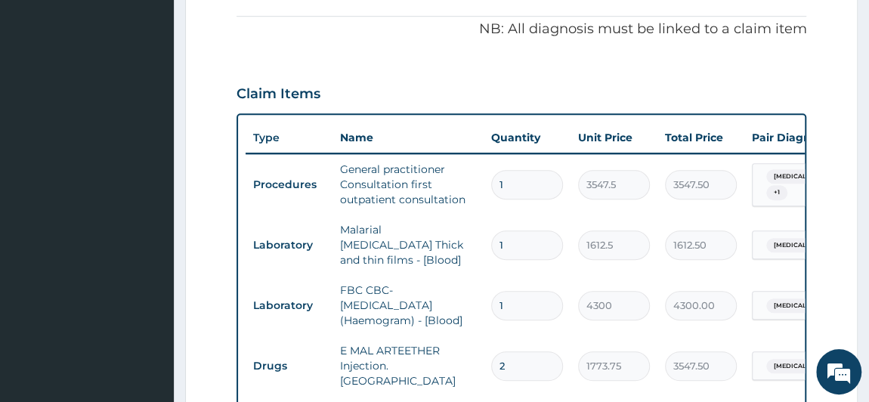
scroll to position [614, 0]
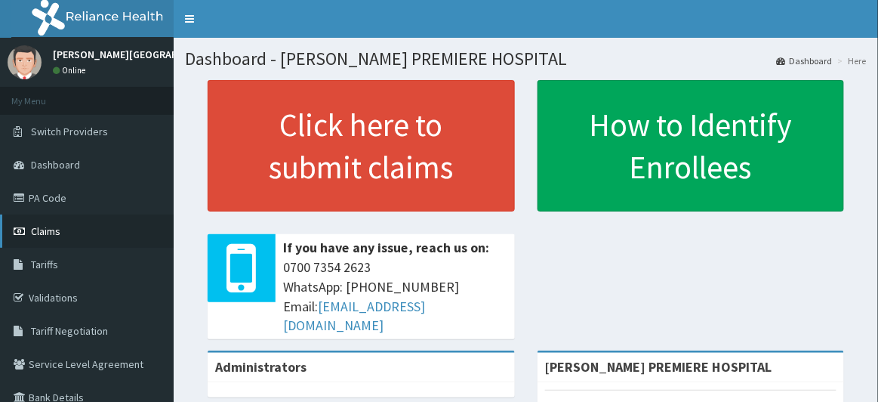
click at [51, 229] on span "Claims" at bounding box center [45, 231] width 29 height 14
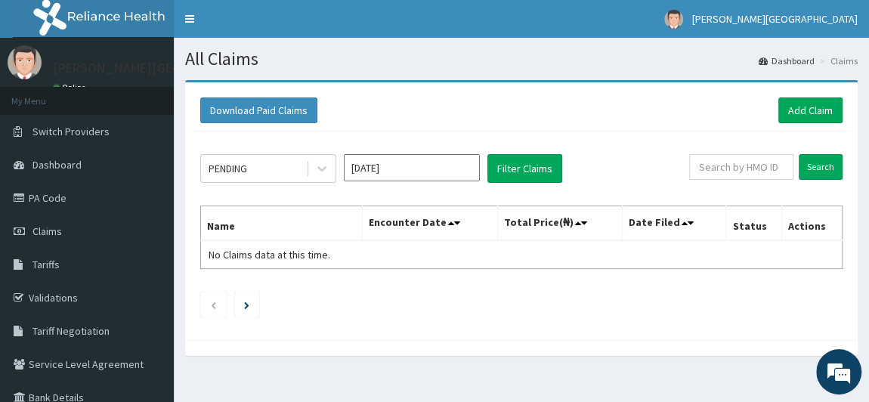
click at [374, 174] on input "[DATE]" at bounding box center [412, 167] width 136 height 27
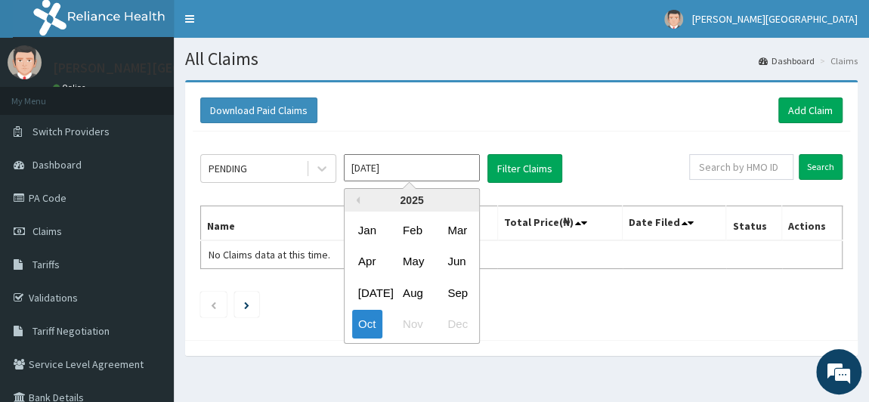
click at [374, 174] on input "[DATE]" at bounding box center [412, 167] width 136 height 27
click at [459, 297] on div "Sep" at bounding box center [456, 293] width 30 height 28
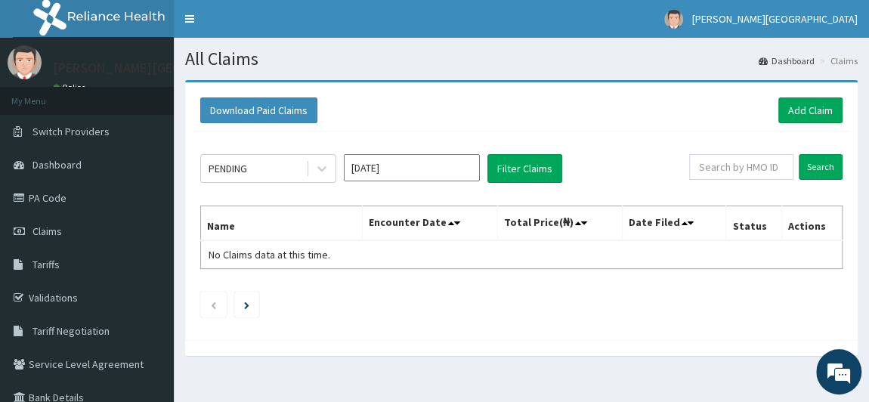
type input "[DATE]"
click at [521, 168] on button "Filter Claims" at bounding box center [524, 168] width 75 height 29
click at [520, 167] on button "Filter Claims" at bounding box center [524, 168] width 75 height 29
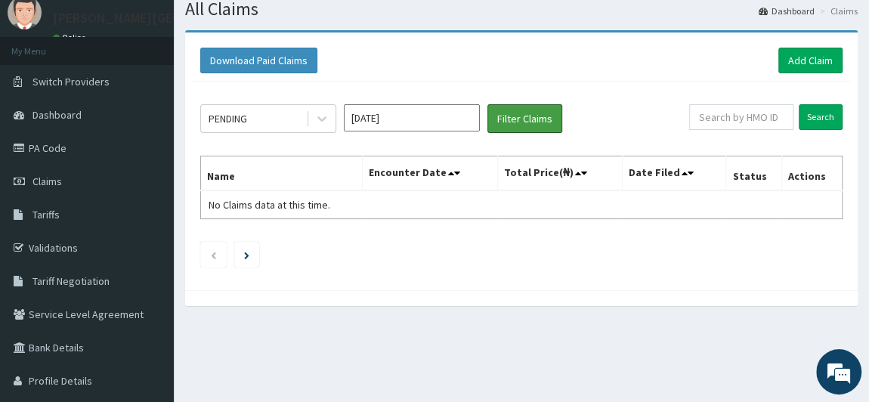
scroll to position [68, 0]
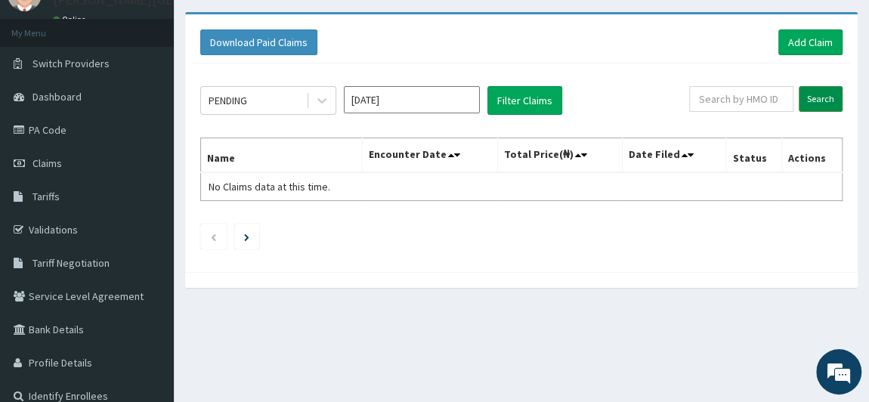
click at [810, 95] on input "Search" at bounding box center [820, 99] width 44 height 26
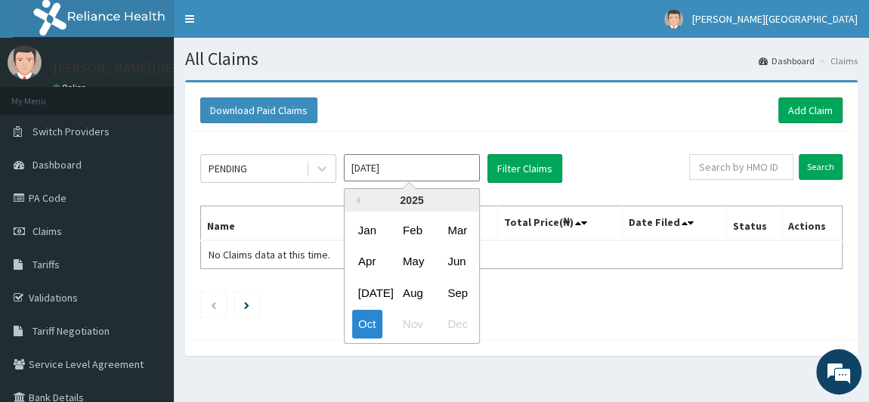
click at [412, 171] on input "[DATE]" at bounding box center [412, 167] width 136 height 27
click at [468, 292] on div "Sep" at bounding box center [456, 293] width 30 height 28
type input "Sep 2025"
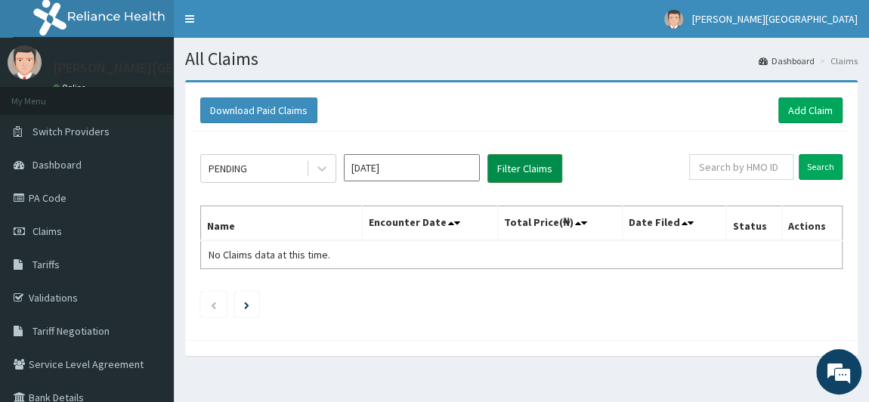
click at [511, 166] on button "Filter Claims" at bounding box center [524, 168] width 75 height 29
click at [256, 171] on div "PENDING" at bounding box center [253, 168] width 105 height 24
click at [528, 162] on button "Filter Claims" at bounding box center [524, 168] width 75 height 29
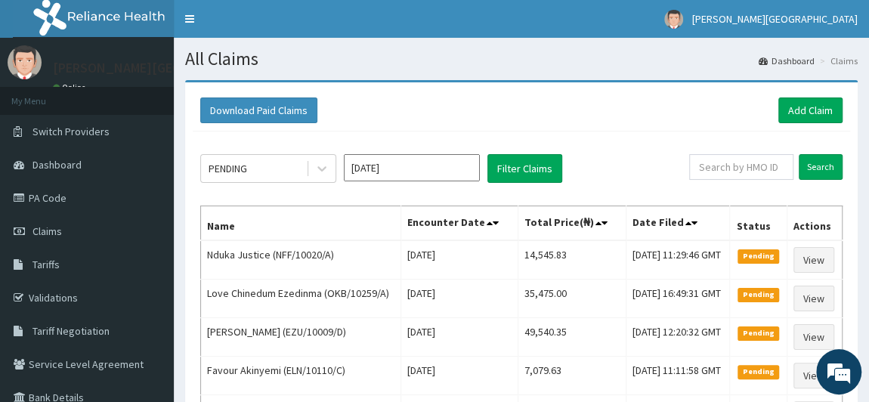
drag, startPoint x: 741, startPoint y: 145, endPoint x: 739, endPoint y: 156, distance: 11.4
click at [741, 150] on div "PENDING Sep 2025 Filter Claims Search Name Encounter Date Total Price(₦) Date F…" at bounding box center [521, 391] width 657 height 520
click at [739, 159] on input "text" at bounding box center [741, 167] width 104 height 26
paste input "ANTALLERGE/SPERSALLERGE EYE 1 TDS FOR 5 DAYS"
type input "ANTALLERGE/SPERSALLERGE EYE 1 TDS FOR 5 DAYS"
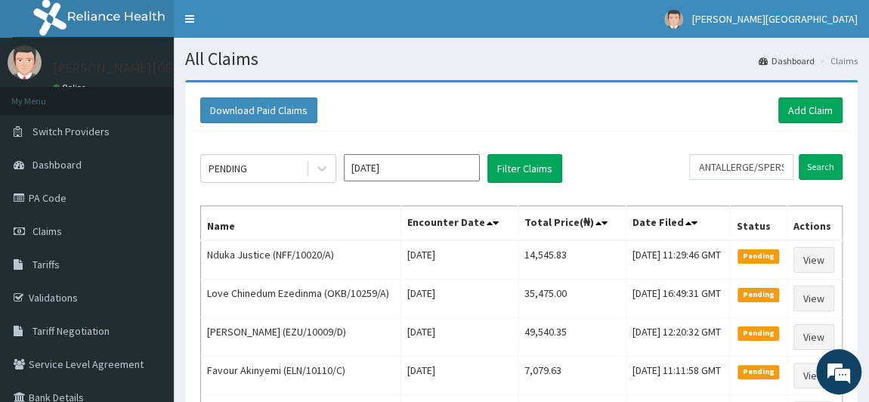
drag, startPoint x: 739, startPoint y: 159, endPoint x: 615, endPoint y: 250, distance: 154.1
click at [625, 241] on th "Date Filed" at bounding box center [677, 223] width 104 height 35
click at [780, 166] on icon at bounding box center [778, 167] width 11 height 11
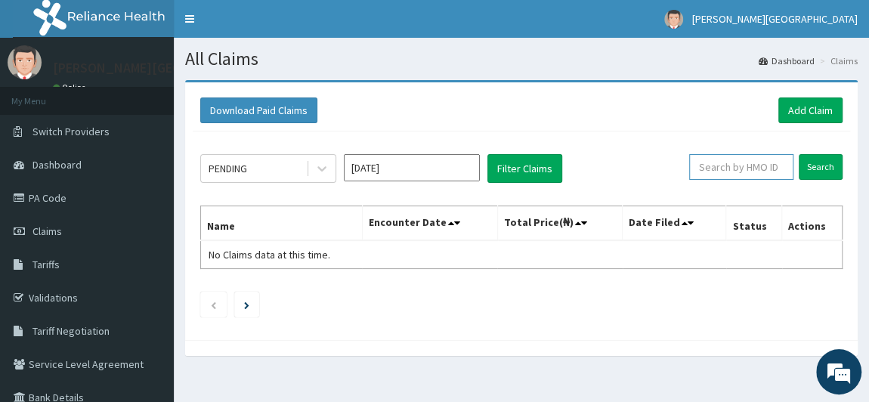
click at [752, 165] on input "text" at bounding box center [741, 167] width 104 height 26
paste input "OKB/11564/A"
type input "OKB/11564/A"
click at [827, 159] on input "Search" at bounding box center [820, 167] width 44 height 26
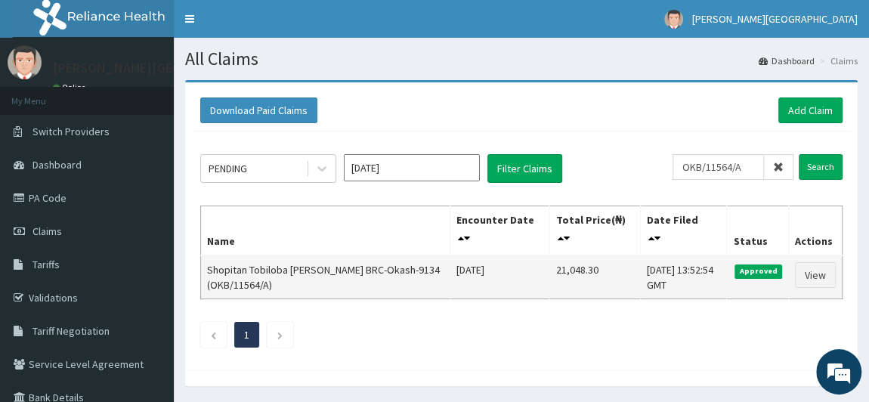
click at [836, 271] on td "View" at bounding box center [815, 277] width 54 height 44
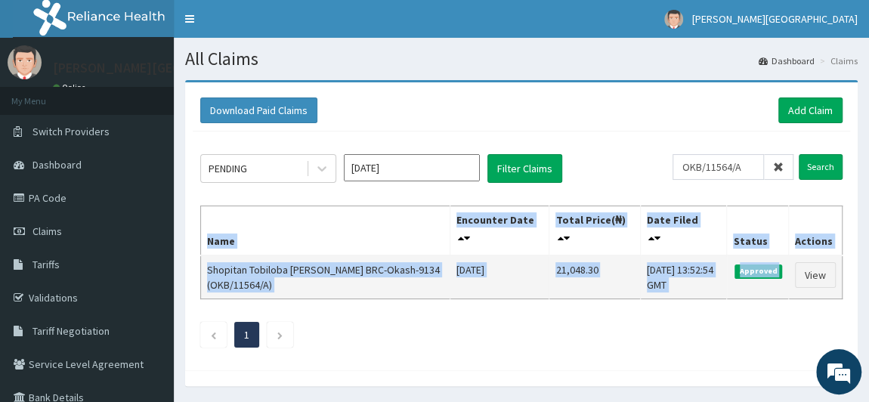
click at [836, 271] on td "View" at bounding box center [815, 277] width 54 height 44
click at [826, 273] on link "View" at bounding box center [815, 275] width 41 height 26
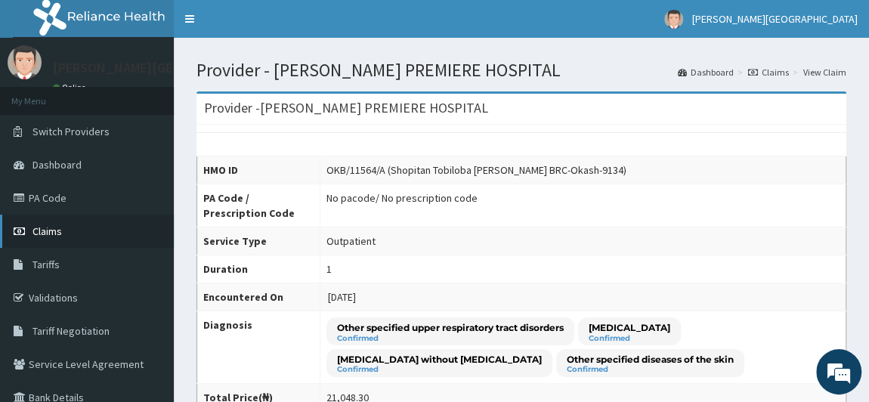
click at [57, 236] on span "Claims" at bounding box center [46, 231] width 29 height 14
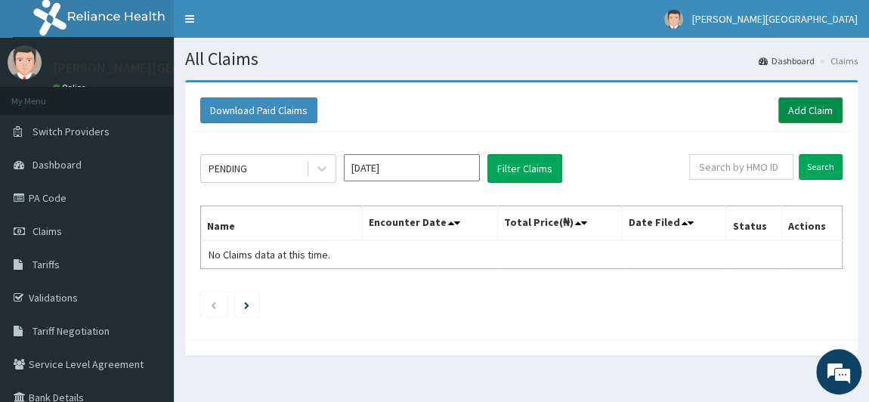
click at [822, 106] on link "Add Claim" at bounding box center [810, 110] width 64 height 26
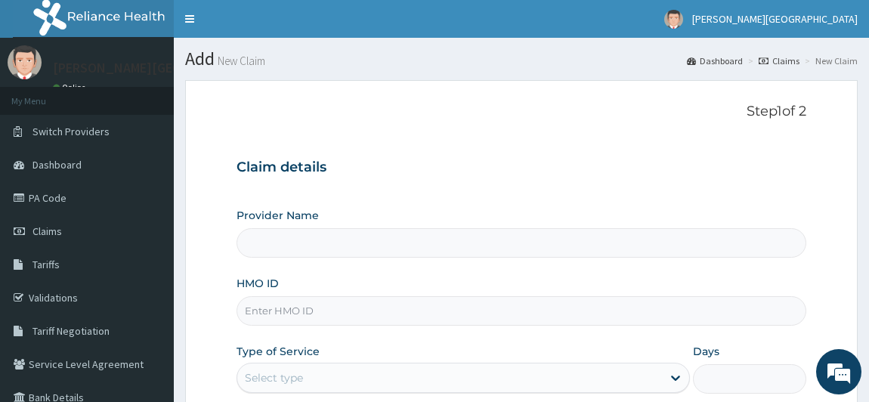
type input "BRONK PREMIERE HOSPITAL"
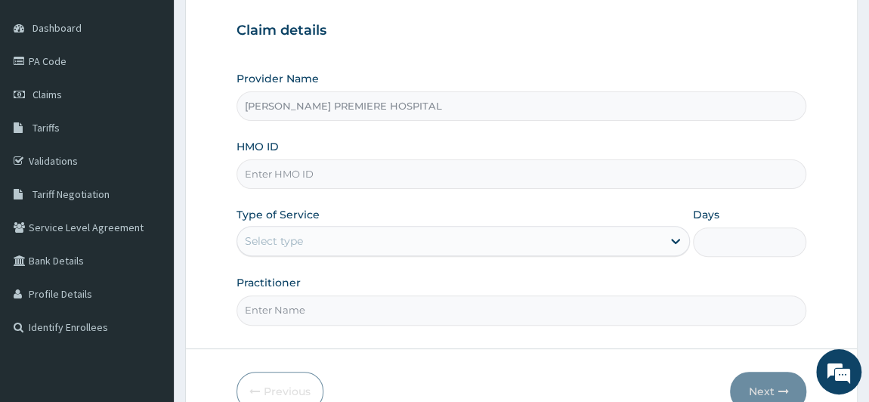
scroll to position [205, 0]
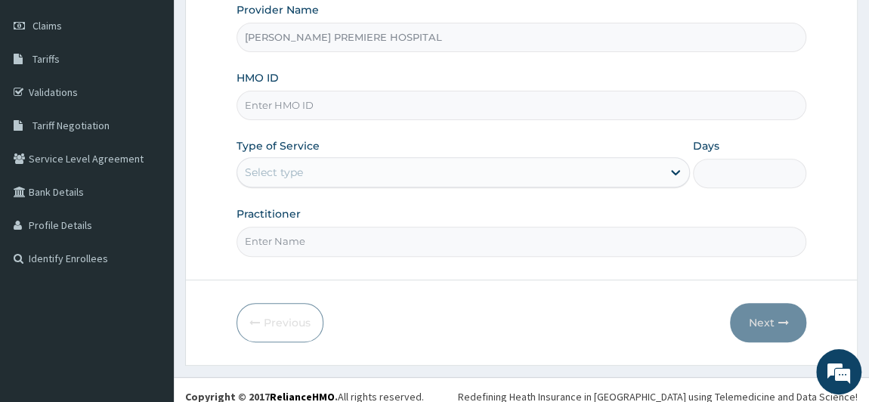
click at [298, 106] on input "HMO ID" at bounding box center [521, 105] width 570 height 29
paste input "ELN/10452/B"
type input "ELN/10452/B"
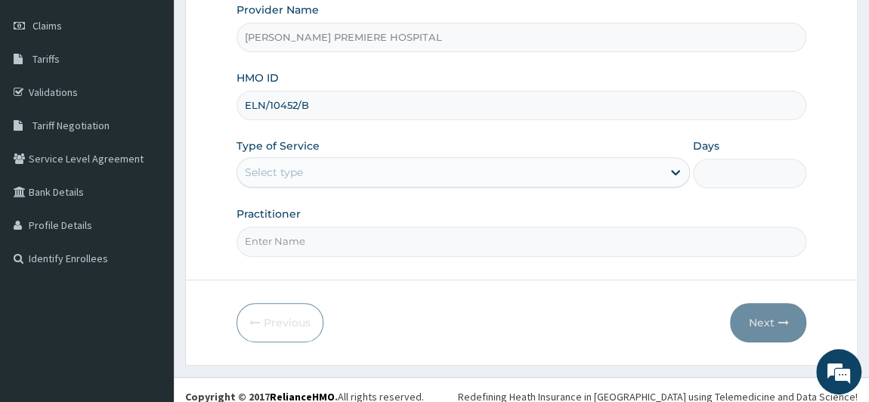
drag, startPoint x: 298, startPoint y: 106, endPoint x: 326, endPoint y: 233, distance: 130.7
click at [332, 242] on input "Practitioner" at bounding box center [521, 241] width 570 height 29
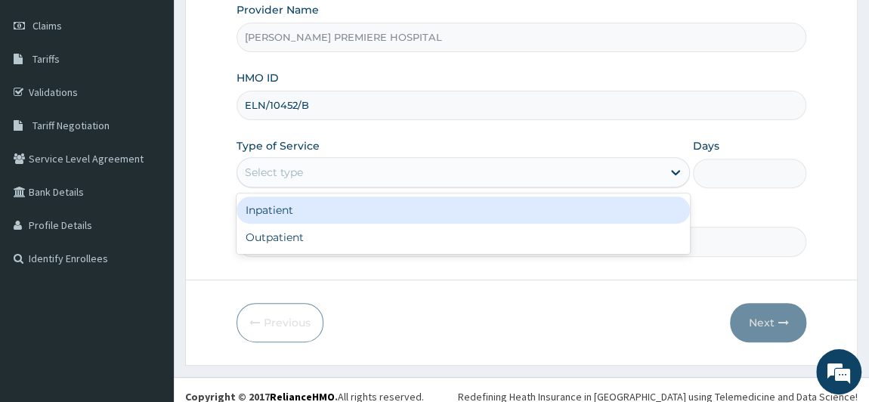
click at [295, 161] on div "Select type" at bounding box center [449, 172] width 425 height 24
click at [304, 165] on div "Select type" at bounding box center [449, 172] width 425 height 24
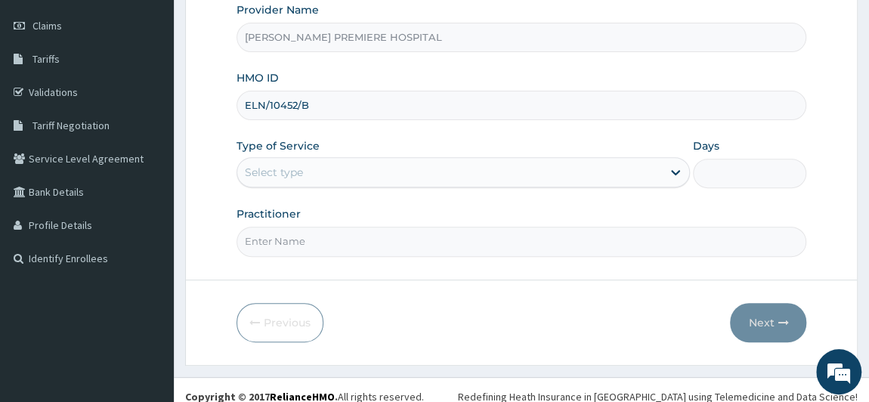
click at [314, 165] on div "Select type" at bounding box center [449, 172] width 425 height 24
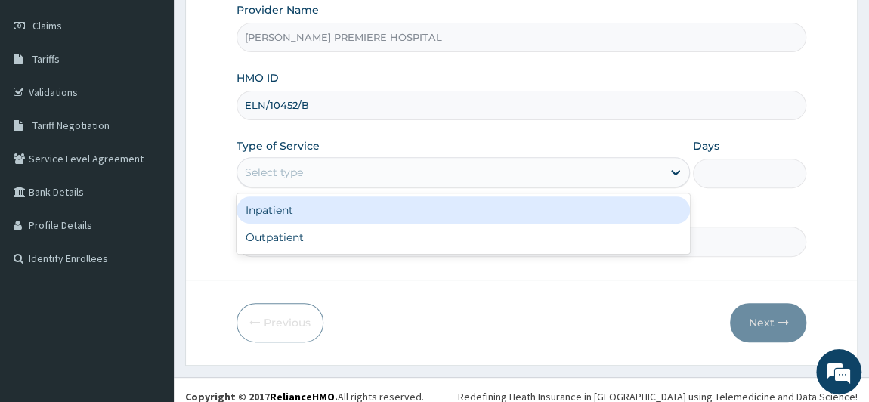
click at [301, 173] on div "Select type" at bounding box center [449, 172] width 425 height 24
click at [301, 173] on div "Select type" at bounding box center [274, 172] width 58 height 15
click at [271, 174] on div "Select type" at bounding box center [274, 172] width 58 height 15
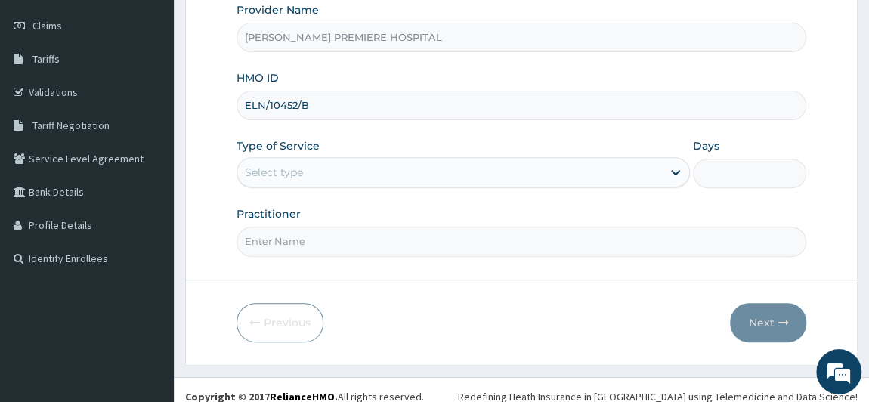
click at [276, 180] on div "Select type" at bounding box center [449, 172] width 425 height 24
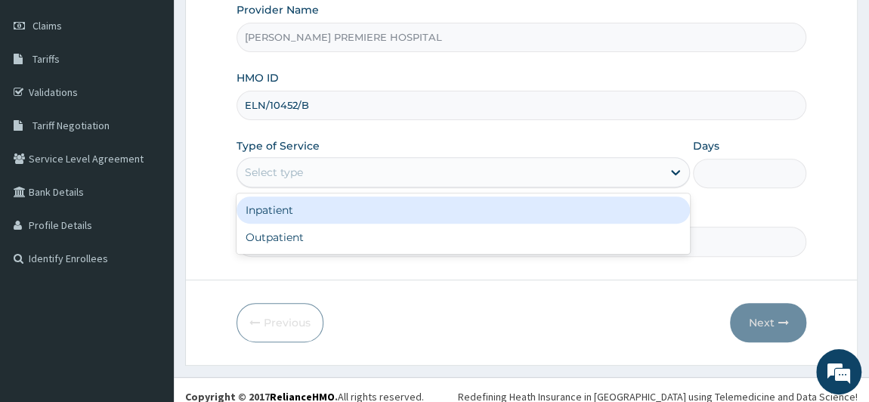
click at [312, 166] on div "Select type" at bounding box center [449, 172] width 425 height 24
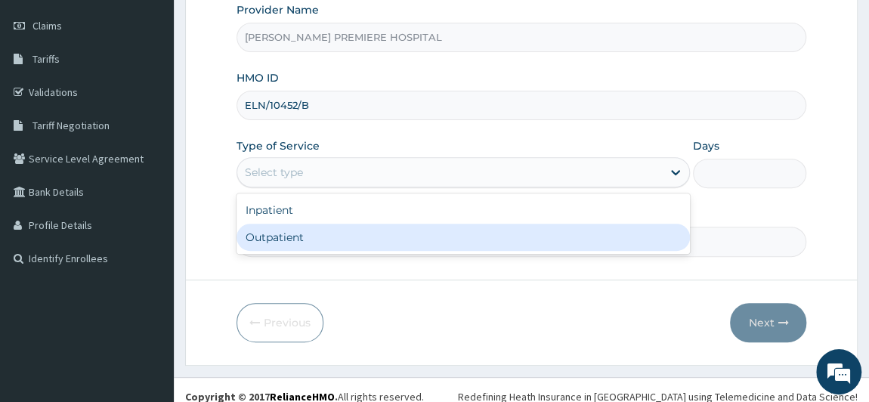
drag, startPoint x: 312, startPoint y: 166, endPoint x: 299, endPoint y: 239, distance: 73.6
click at [301, 187] on div "option Outpatient focused, 2 of 2. 2 results available. Use Up and Down to choo…" at bounding box center [463, 172] width 454 height 30
click at [298, 239] on div "Outpatient" at bounding box center [463, 237] width 454 height 27
type input "1"
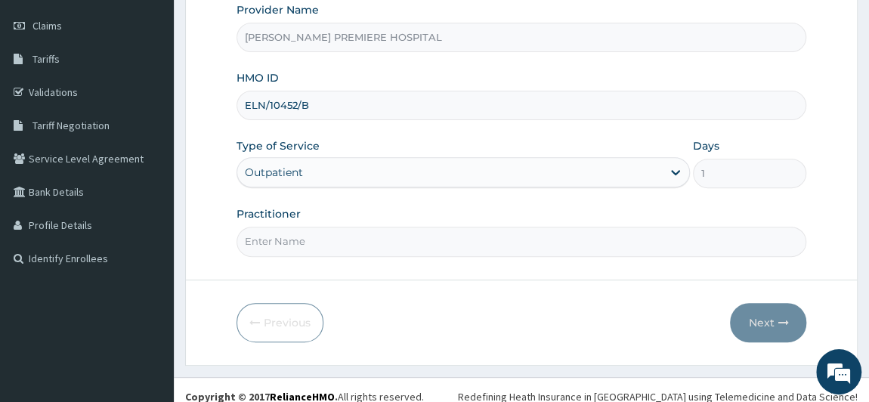
click at [301, 231] on input "Practitioner" at bounding box center [521, 241] width 570 height 29
drag, startPoint x: 301, startPoint y: 231, endPoint x: 301, endPoint y: 241, distance: 9.8
click at [301, 231] on input "Practitioner" at bounding box center [521, 241] width 570 height 29
type input "[PERSON_NAME]"
click at [752, 323] on button "Next" at bounding box center [768, 322] width 76 height 39
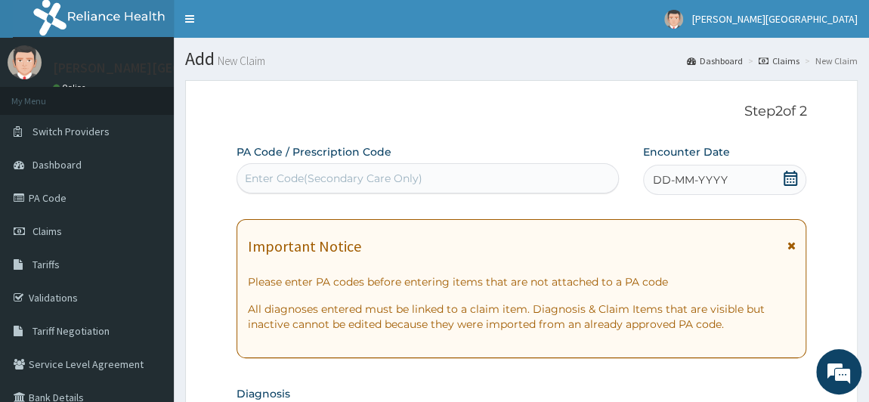
click at [788, 180] on icon at bounding box center [789, 178] width 15 height 15
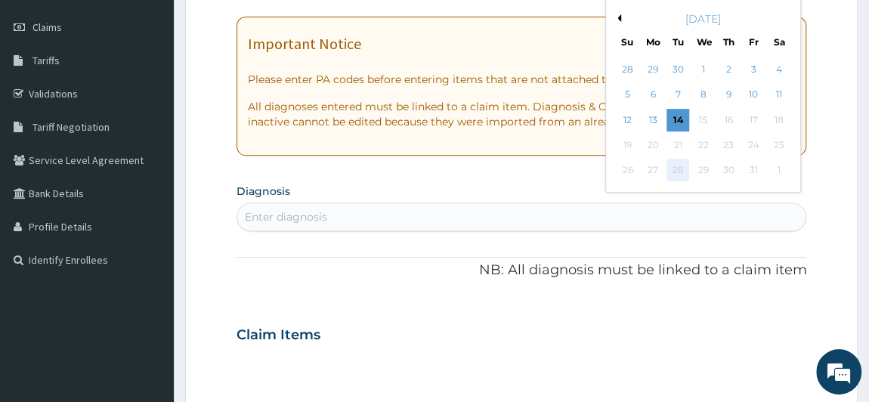
scroll to position [205, 0]
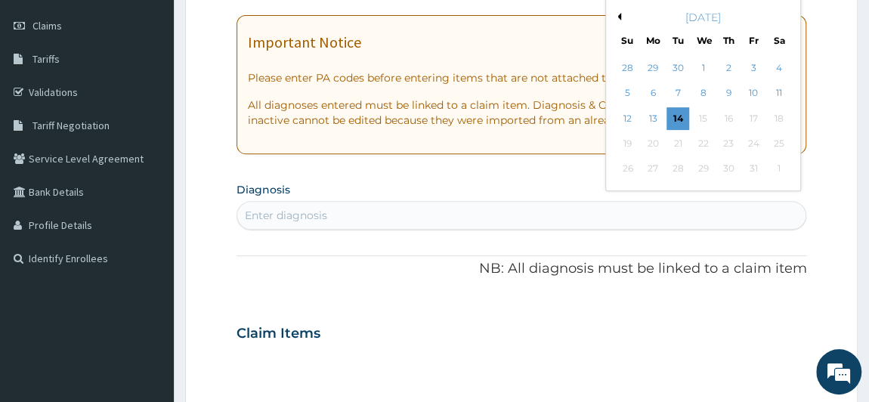
click at [616, 15] on button "Previous Month" at bounding box center [617, 17] width 8 height 8
click at [683, 140] on div "23" at bounding box center [677, 143] width 23 height 23
click at [683, 140] on div "Important Notice Please enter PA codes before entering items that are not attac…" at bounding box center [521, 84] width 570 height 139
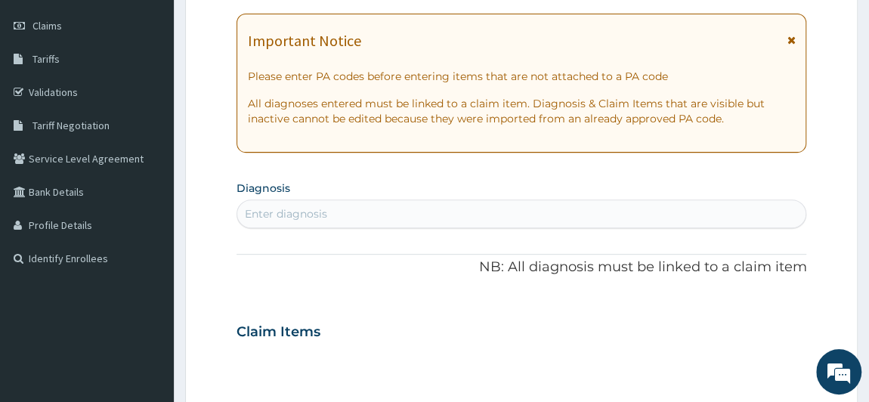
click at [564, 185] on section "Diagnosis Enter diagnosis" at bounding box center [521, 202] width 570 height 51
click at [523, 218] on div "Enter diagnosis" at bounding box center [521, 214] width 569 height 24
click at [504, 221] on div "Enter diagnosis" at bounding box center [521, 214] width 569 height 24
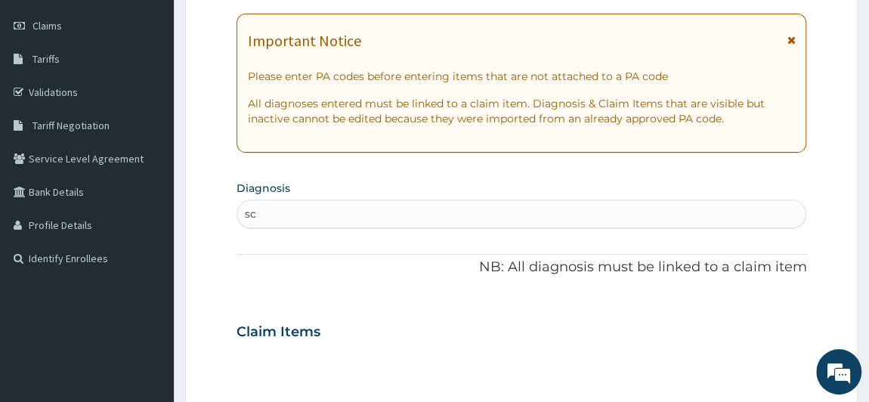
type input "s"
type input "skin"
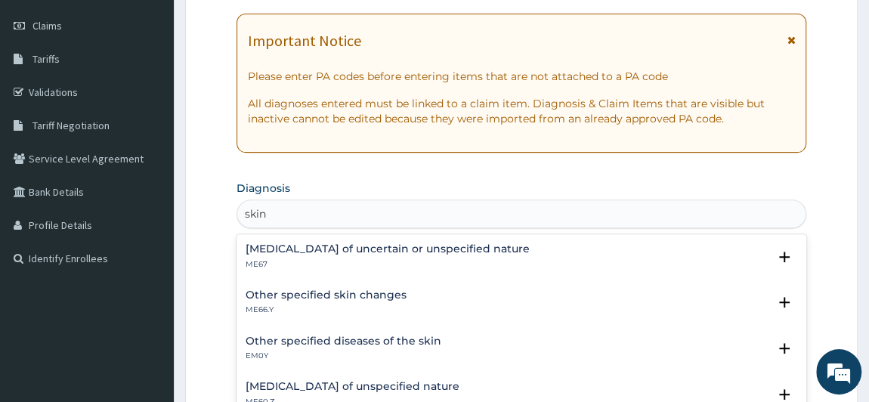
click at [394, 344] on h4 "Other specified diseases of the skin" at bounding box center [343, 340] width 196 height 11
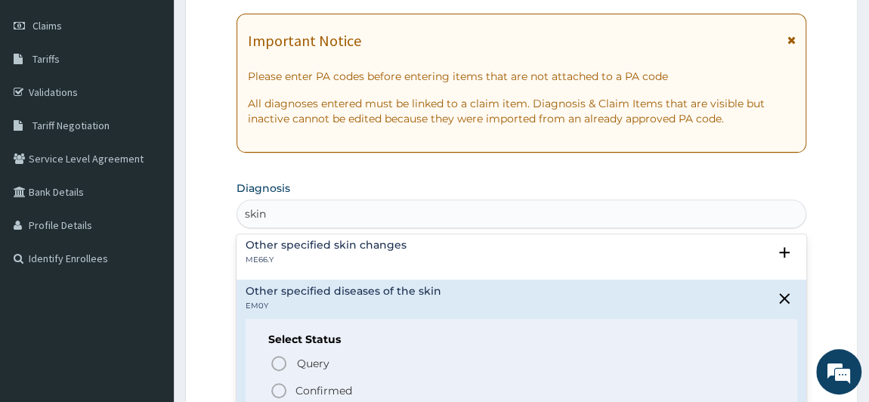
scroll to position [68, 0]
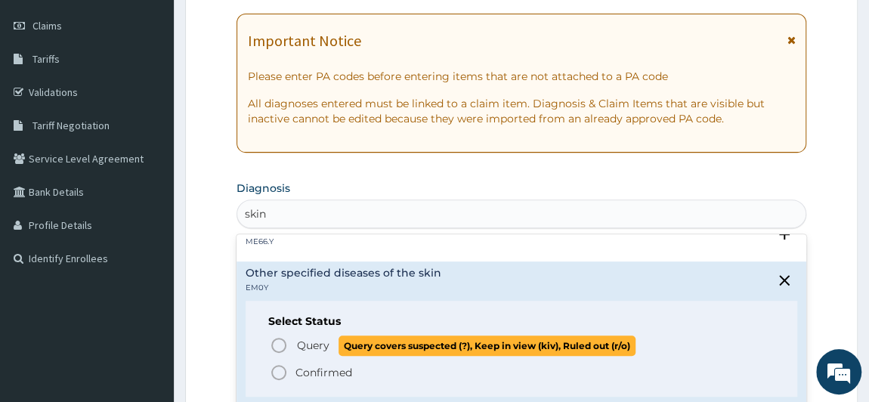
click at [307, 345] on span "Query" at bounding box center [313, 345] width 32 height 15
click at [307, 345] on div "Claim Items" at bounding box center [521, 328] width 570 height 39
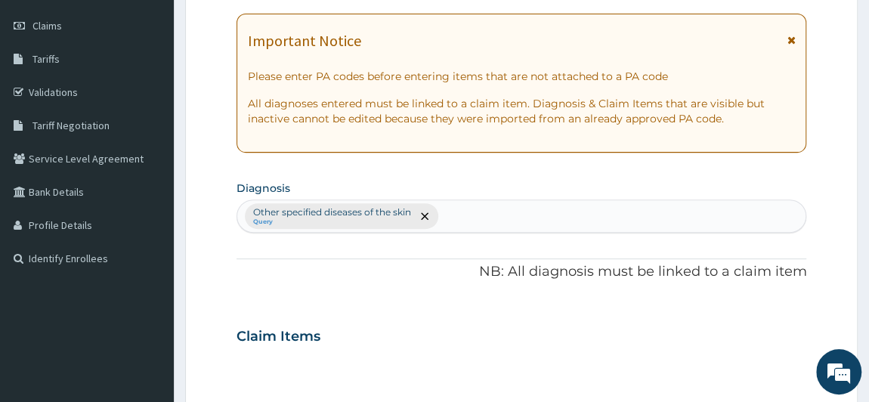
click at [521, 222] on div "Other specified diseases of the skin Query" at bounding box center [521, 216] width 569 height 32
type input "sepsi"
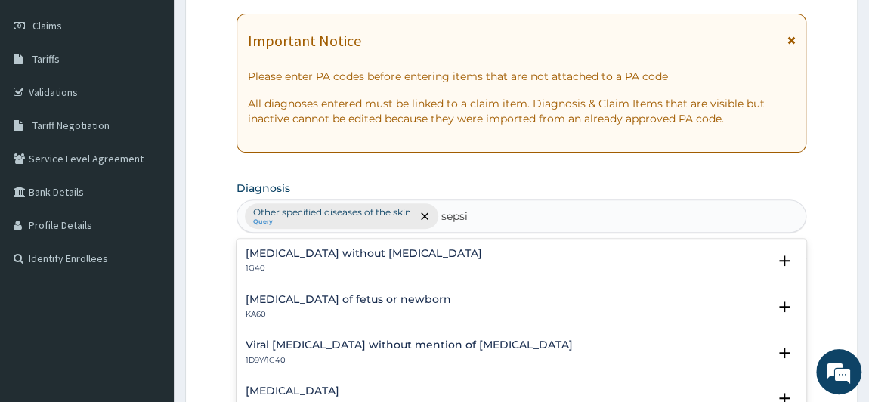
click at [398, 255] on div "[MEDICAL_DATA] without [MEDICAL_DATA] 1G40" at bounding box center [521, 261] width 552 height 26
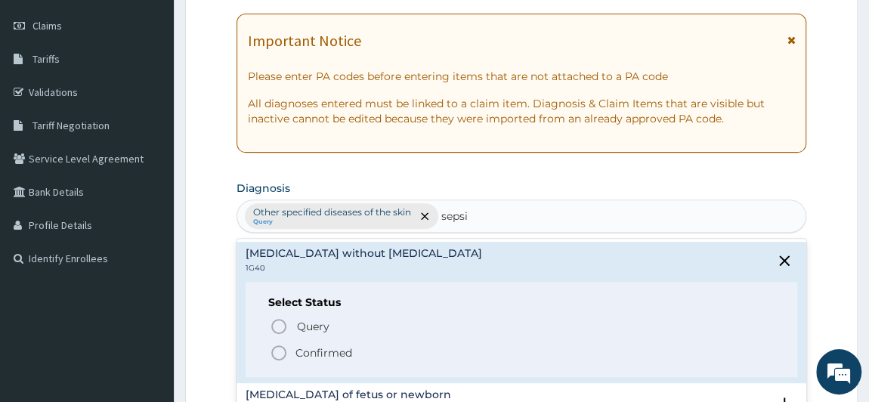
click at [307, 353] on p "Confirmed" at bounding box center [323, 352] width 57 height 15
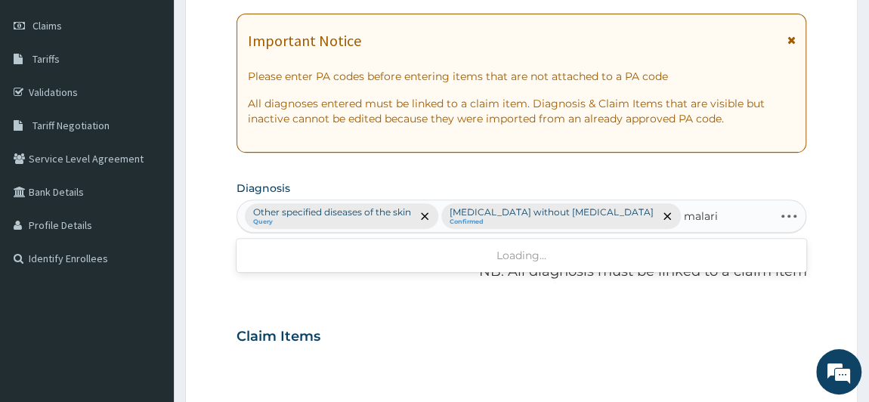
type input "[MEDICAL_DATA]"
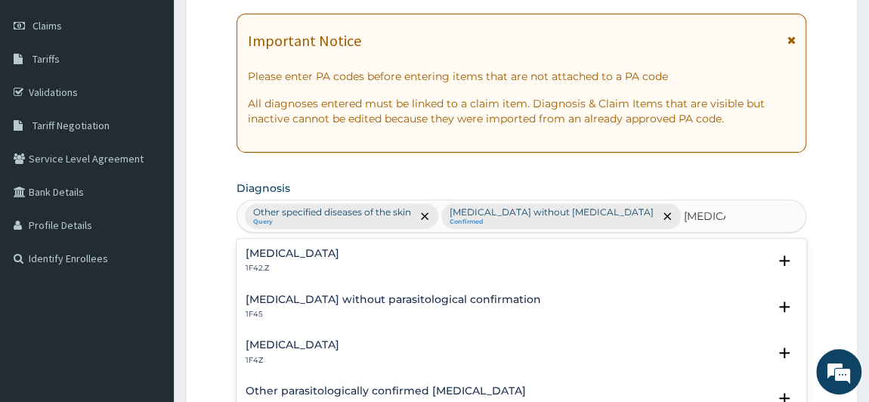
click at [339, 258] on div "Plasmodium malariae malaria without complication 1F42.Z" at bounding box center [292, 261] width 94 height 26
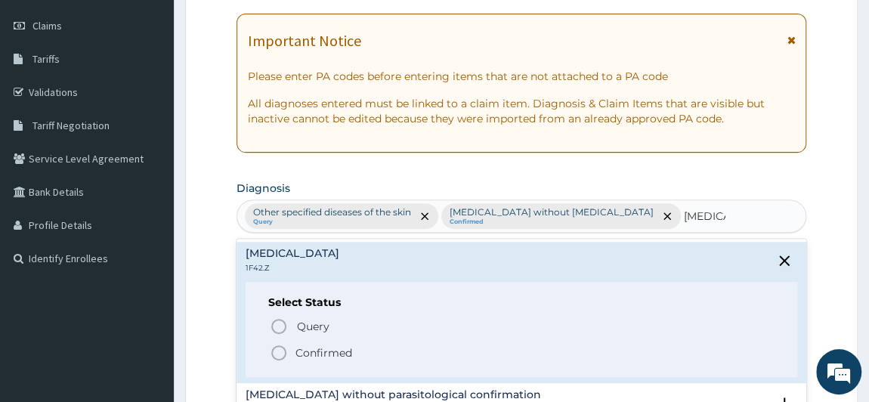
click at [316, 348] on p "Confirmed" at bounding box center [323, 352] width 57 height 15
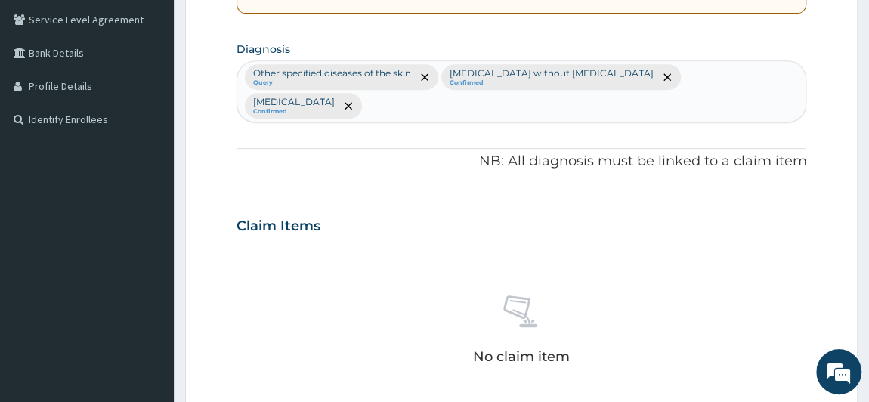
scroll to position [343, 0]
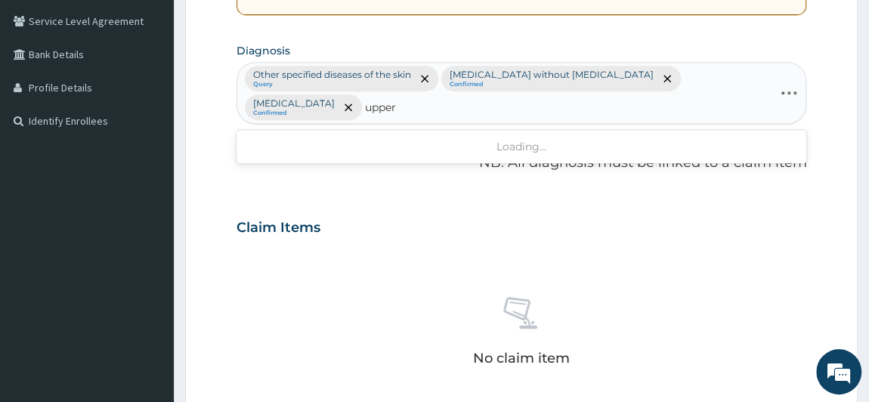
type input "upper"
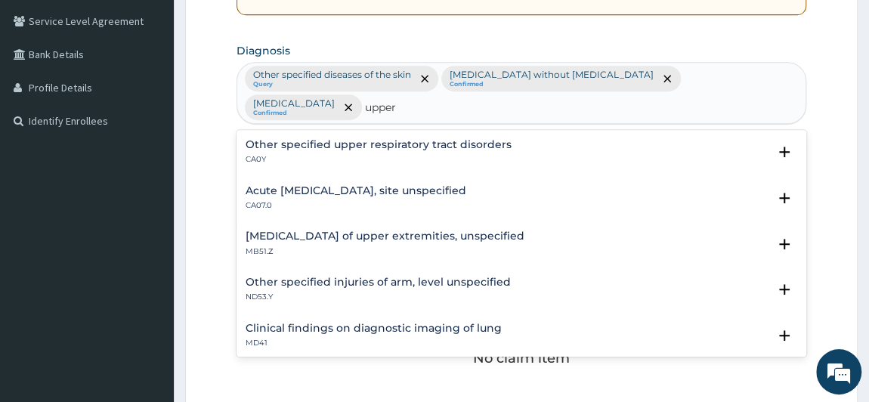
click at [420, 144] on h4 "Other specified upper respiratory tract disorders" at bounding box center [378, 144] width 266 height 11
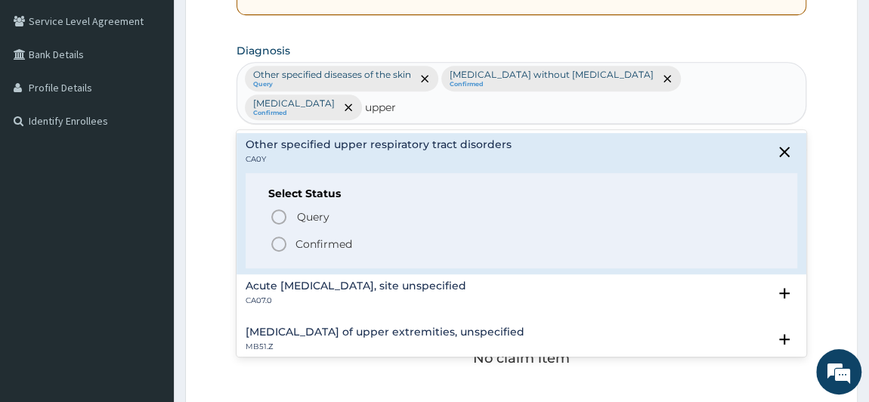
click at [332, 241] on p "Confirmed" at bounding box center [323, 243] width 57 height 15
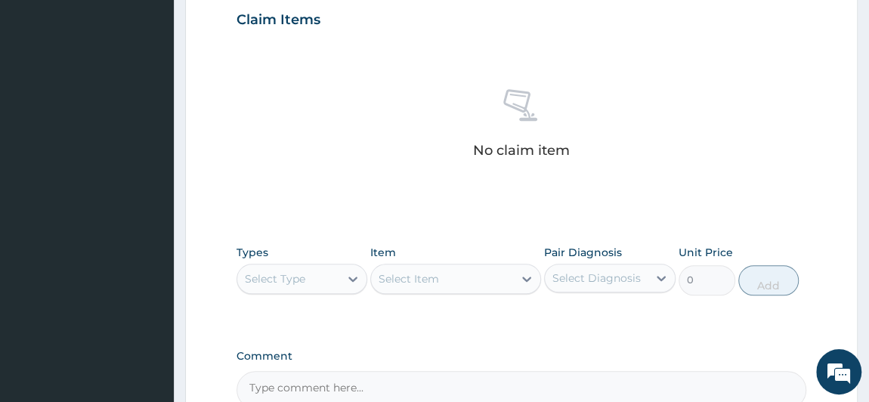
scroll to position [618, 0]
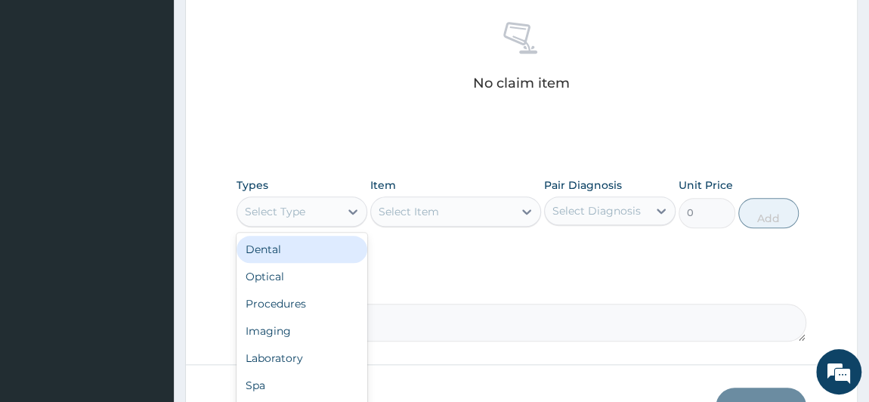
click at [333, 213] on div "Select Type" at bounding box center [288, 211] width 103 height 24
click at [326, 202] on div "Select Type" at bounding box center [288, 211] width 103 height 24
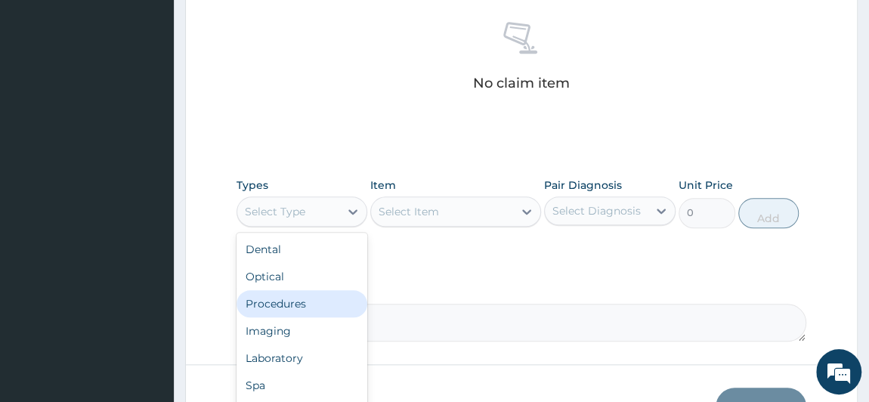
click at [298, 297] on div "Procedures" at bounding box center [301, 303] width 131 height 27
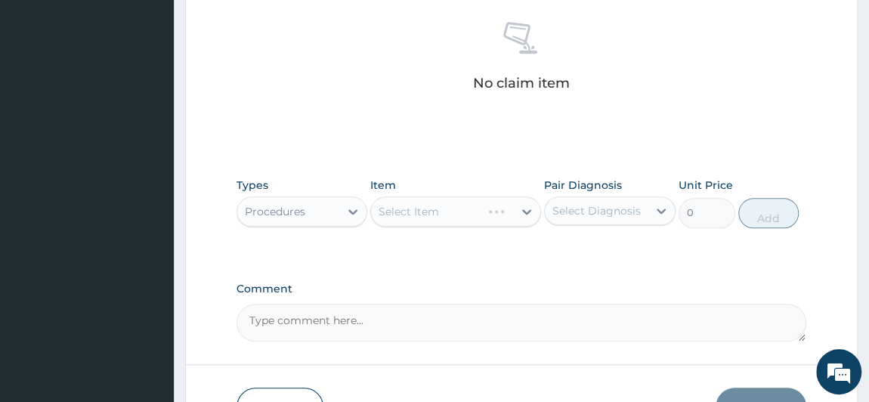
click at [432, 209] on div "Select Item" at bounding box center [455, 211] width 171 height 30
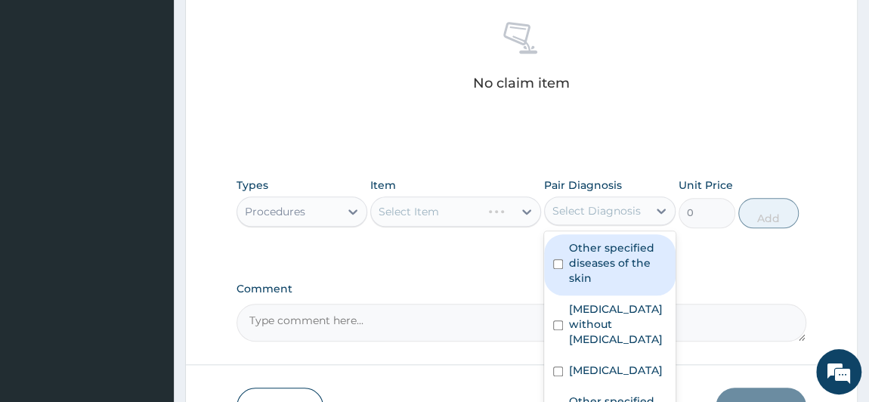
click at [629, 212] on div "Select Diagnosis" at bounding box center [596, 210] width 88 height 15
click at [621, 262] on label "Other specified diseases of the skin" at bounding box center [617, 262] width 97 height 45
checkbox input "true"
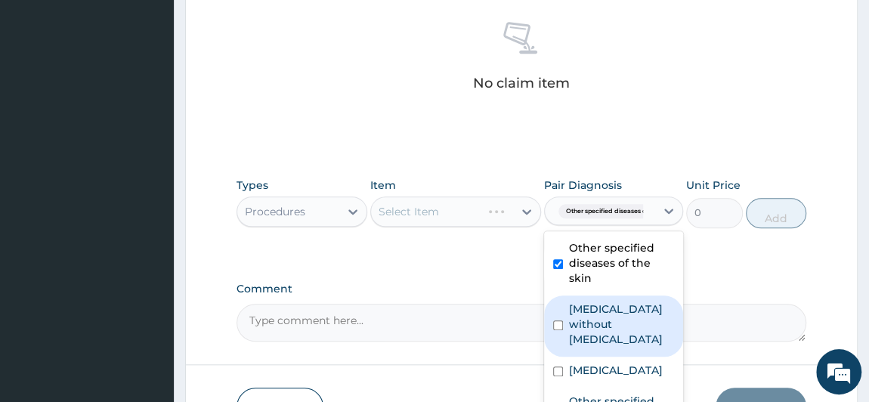
drag, startPoint x: 601, startPoint y: 310, endPoint x: 596, endPoint y: 320, distance: 11.8
click at [600, 310] on label "[MEDICAL_DATA] without [MEDICAL_DATA]" at bounding box center [621, 323] width 105 height 45
checkbox input "true"
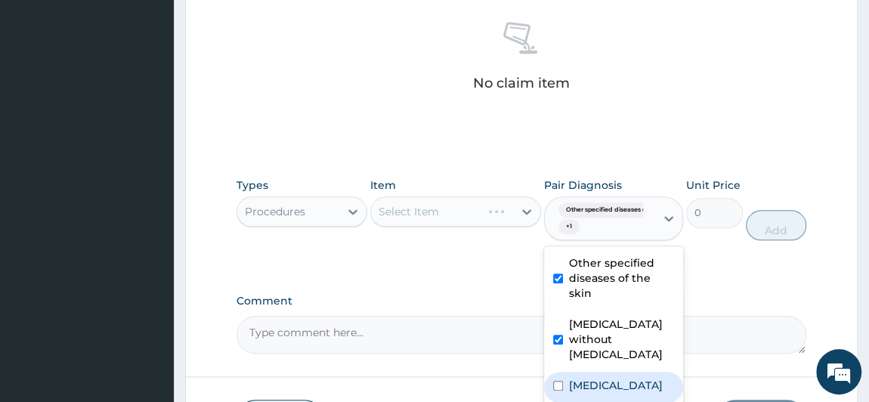
click at [591, 378] on label "[MEDICAL_DATA]" at bounding box center [616, 385] width 94 height 15
checkbox input "true"
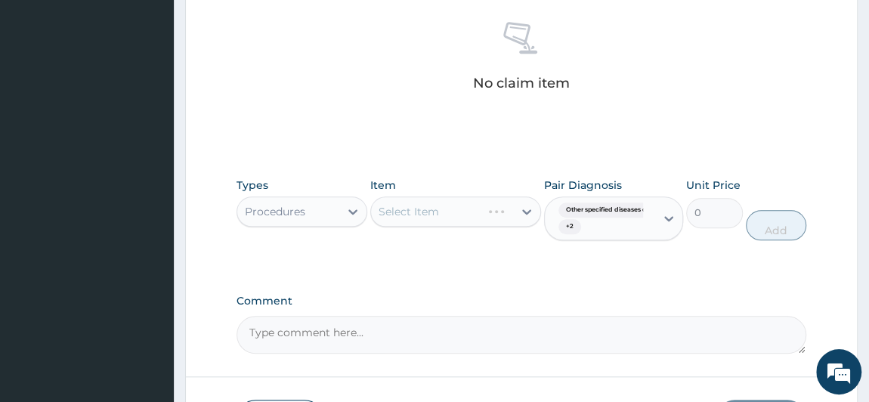
click at [458, 265] on div "Types Procedures Item Select Item Pair Diagnosis Other specified diseases of th…" at bounding box center [521, 220] width 570 height 100
click at [449, 206] on div "Select Item" at bounding box center [455, 211] width 171 height 30
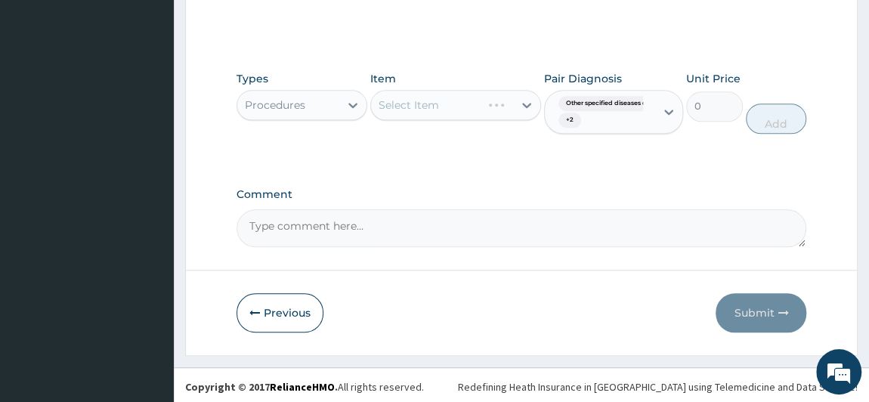
scroll to position [724, 0]
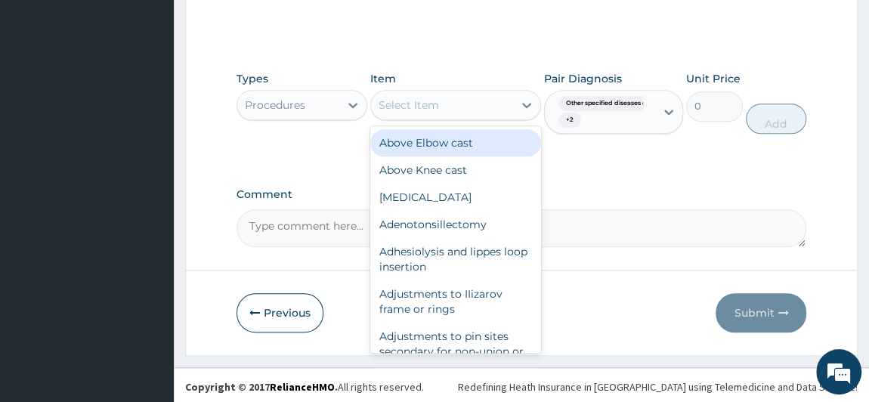
click at [471, 99] on div "Select Item" at bounding box center [442, 105] width 142 height 24
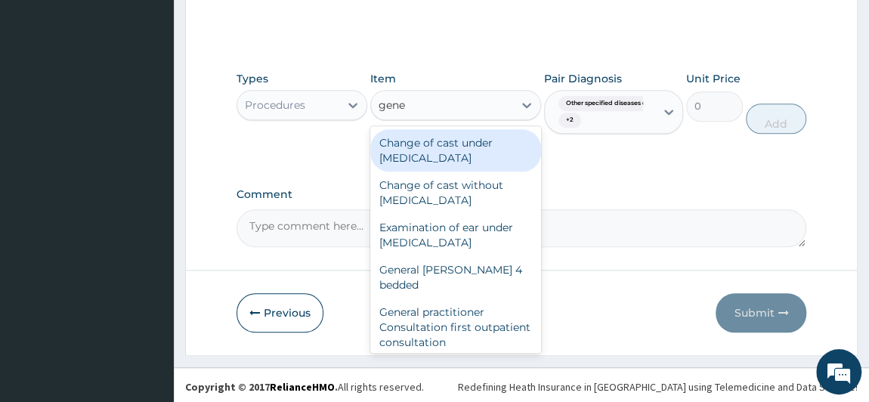
type input "gener"
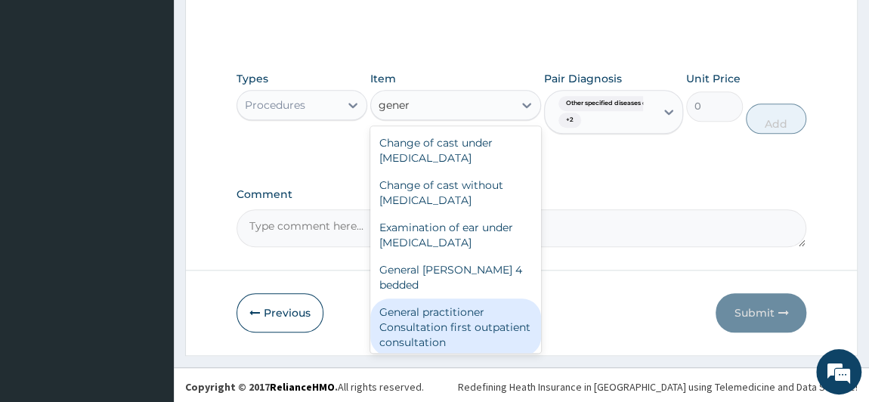
click at [472, 310] on div "General practitioner Consultation first outpatient consultation" at bounding box center [455, 326] width 171 height 57
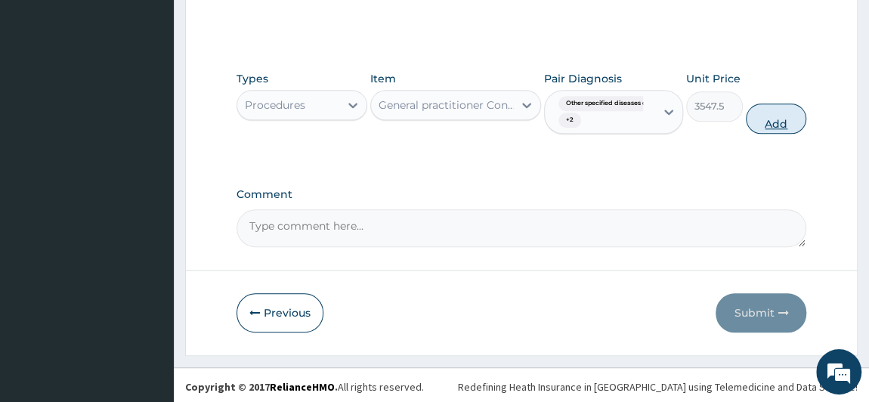
click at [784, 119] on button "Add" at bounding box center [775, 118] width 60 height 30
type input "0"
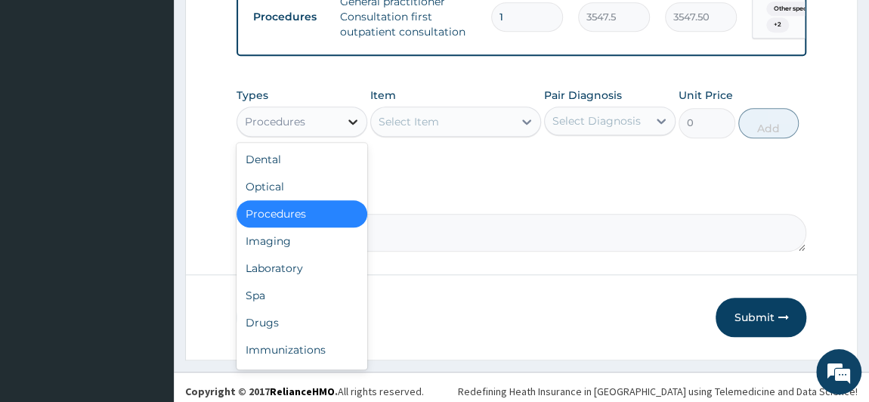
click at [341, 130] on div at bounding box center [352, 121] width 27 height 27
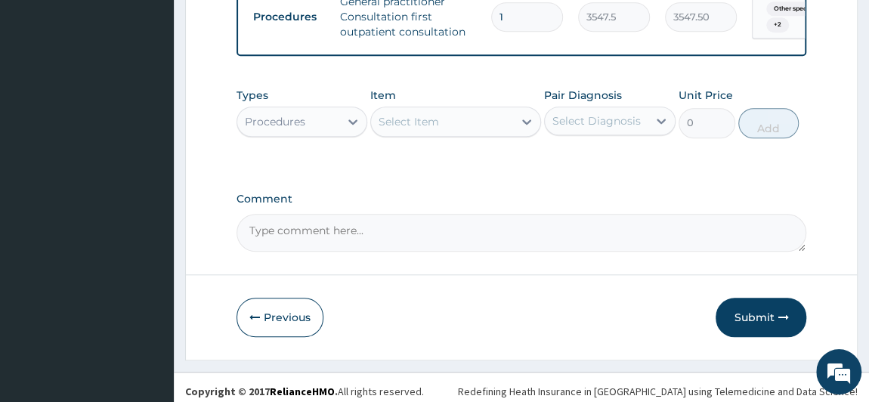
click at [316, 133] on div "Procedures" at bounding box center [288, 122] width 103 height 24
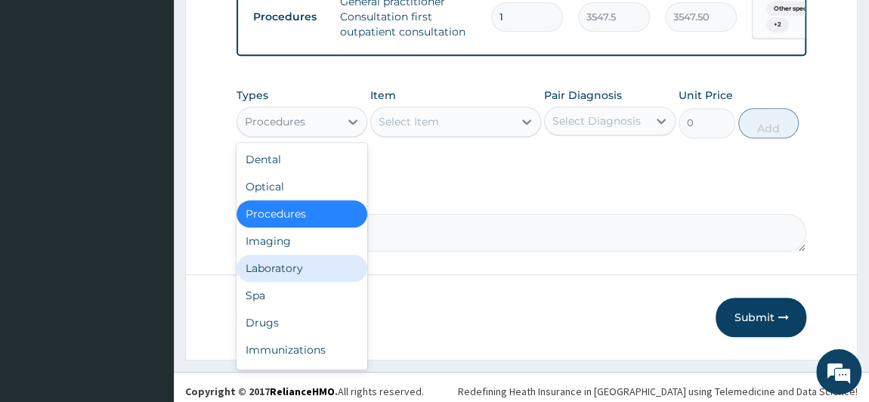
click at [286, 279] on div "Laboratory" at bounding box center [301, 268] width 131 height 27
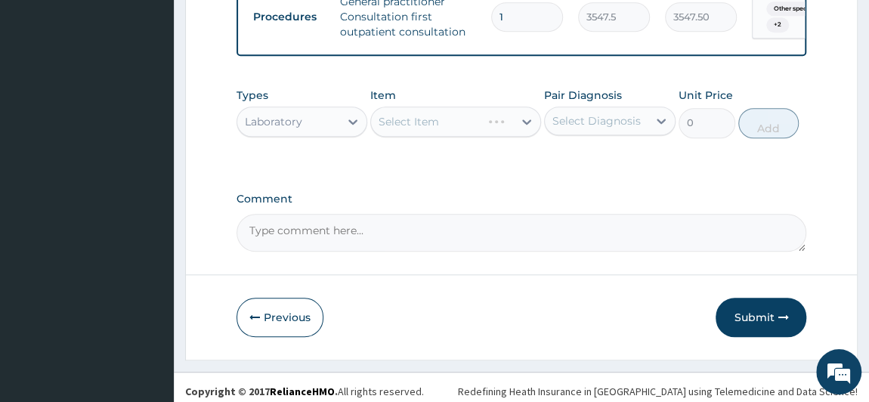
click at [612, 128] on div "Select Diagnosis" at bounding box center [596, 120] width 88 height 15
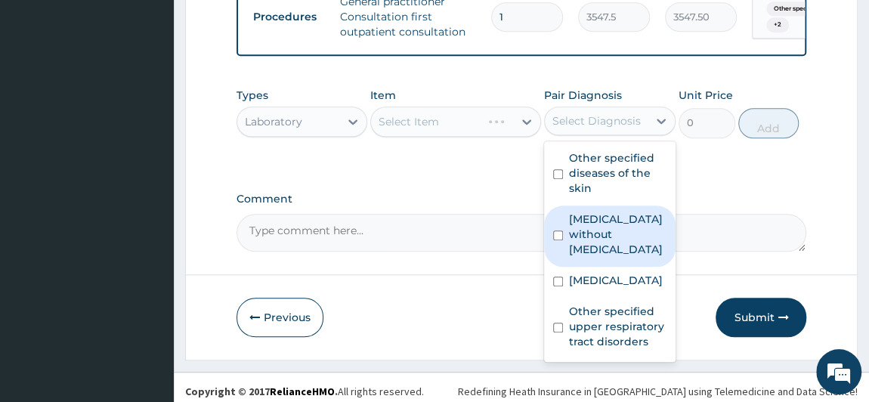
click at [622, 246] on label "[MEDICAL_DATA] without [MEDICAL_DATA]" at bounding box center [617, 233] width 97 height 45
click at [622, 245] on label "[MEDICAL_DATA] without [MEDICAL_DATA]" at bounding box center [617, 233] width 97 height 45
click at [555, 234] on input "checkbox" at bounding box center [558, 235] width 10 height 10
checkbox input "true"
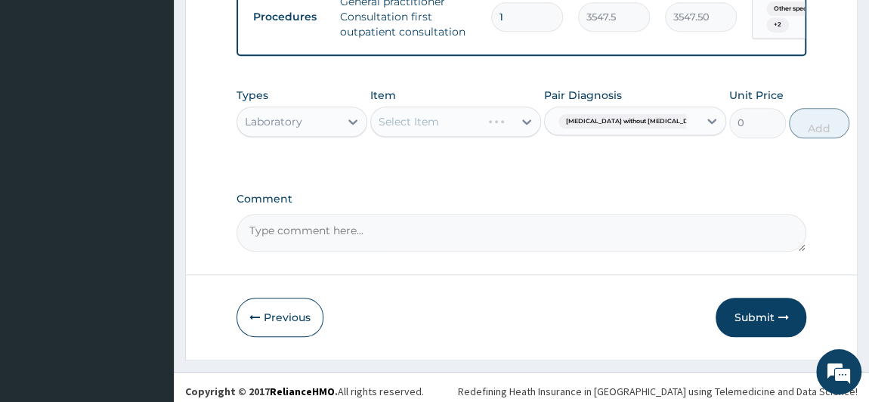
click at [463, 131] on div "Select Item" at bounding box center [455, 121] width 171 height 30
click at [490, 168] on div "Types Laboratory Item Select Item Pair Diagnosis Sepsis without septic shock Un…" at bounding box center [521, 124] width 570 height 88
click at [491, 168] on div "Types Laboratory Item Select Item Pair Diagnosis Sepsis without septic shock Un…" at bounding box center [521, 124] width 570 height 88
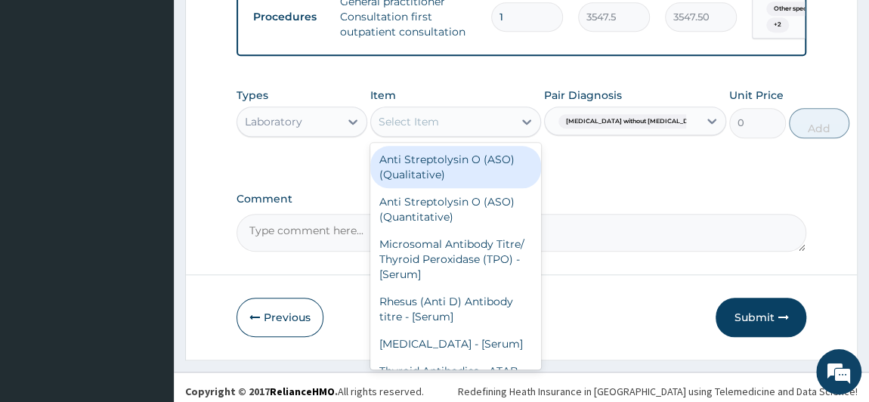
click at [486, 129] on div "Select Item" at bounding box center [442, 122] width 142 height 24
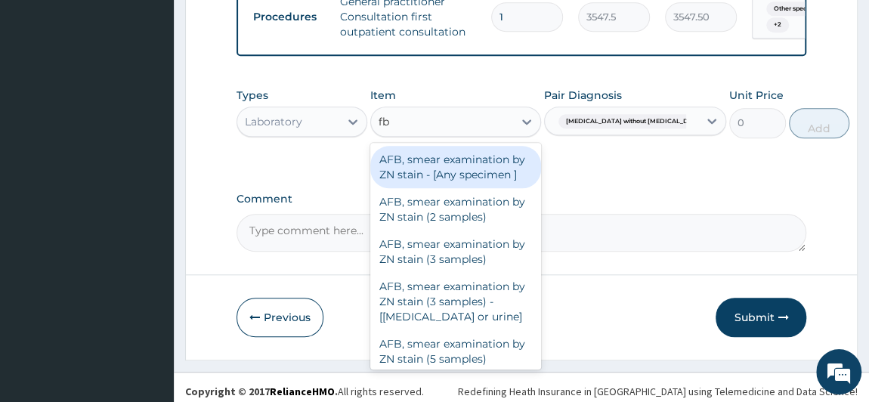
type input "fbc"
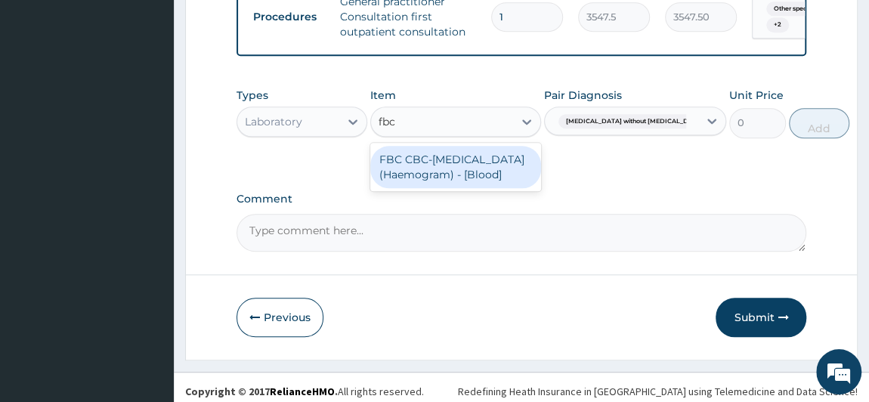
click at [456, 168] on div "FBC CBC-[MEDICAL_DATA] (Haemogram) - [Blood]" at bounding box center [455, 167] width 171 height 42
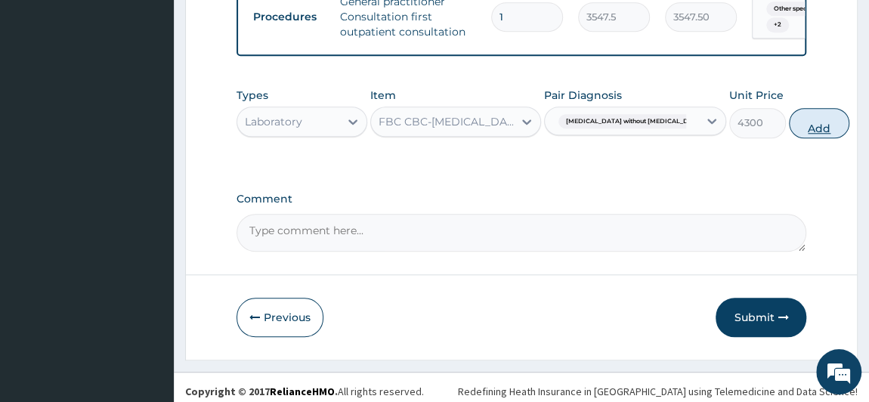
click at [789, 125] on button "Add" at bounding box center [819, 123] width 60 height 30
type input "0"
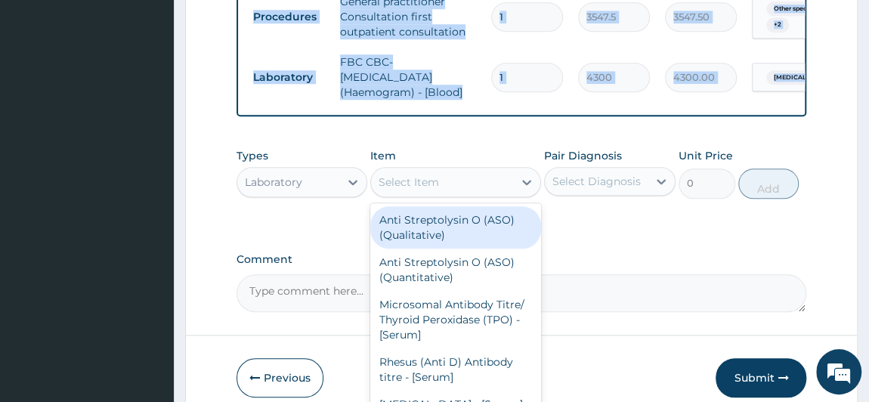
click at [477, 187] on div "Select Item" at bounding box center [442, 182] width 142 height 24
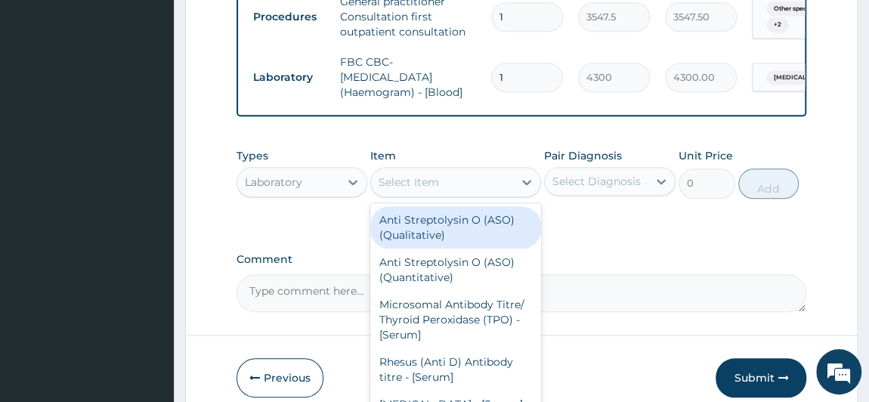
click at [477, 187] on div "Select Item" at bounding box center [442, 182] width 142 height 24
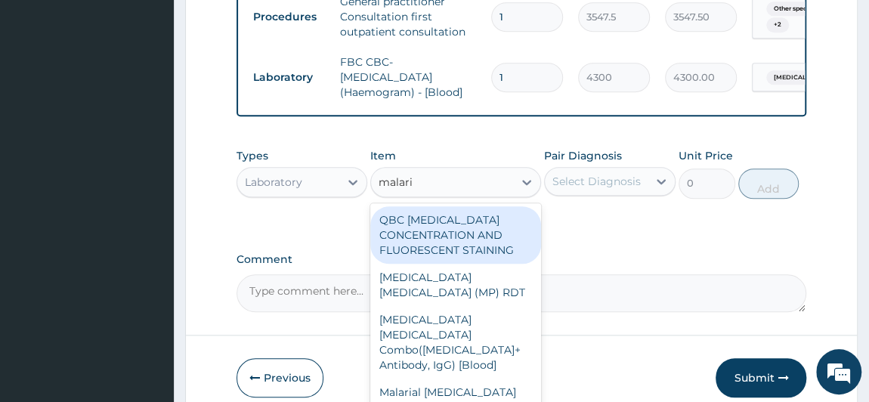
type input "[MEDICAL_DATA]"
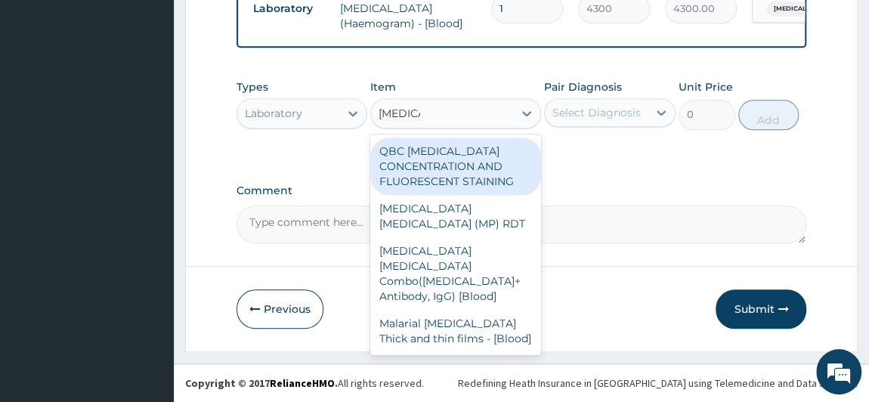
scroll to position [720, 0]
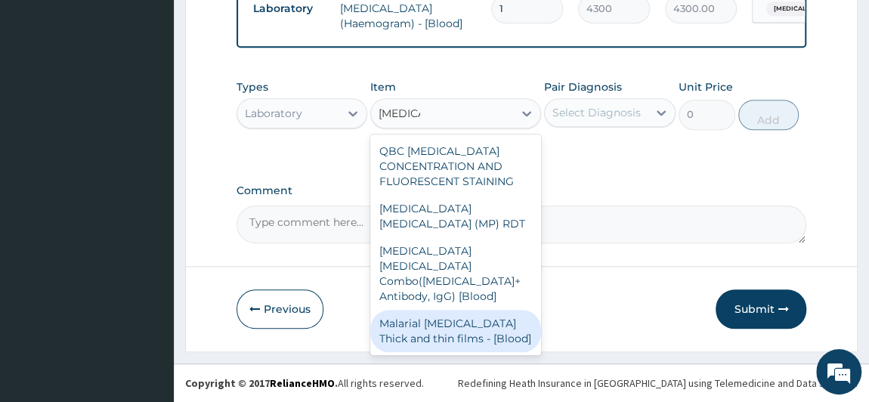
click at [450, 326] on div "Malarial [MEDICAL_DATA] Thick and thin films - [Blood]" at bounding box center [455, 331] width 171 height 42
type input "1612.5"
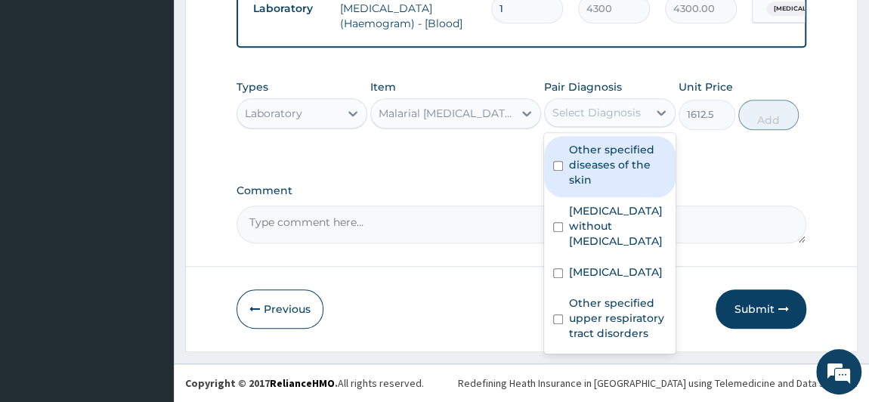
click at [631, 119] on div "Select Diagnosis" at bounding box center [596, 112] width 88 height 15
click at [624, 116] on div "Select Diagnosis" at bounding box center [596, 112] width 88 height 15
click at [622, 119] on div "Select Diagnosis" at bounding box center [596, 112] width 88 height 15
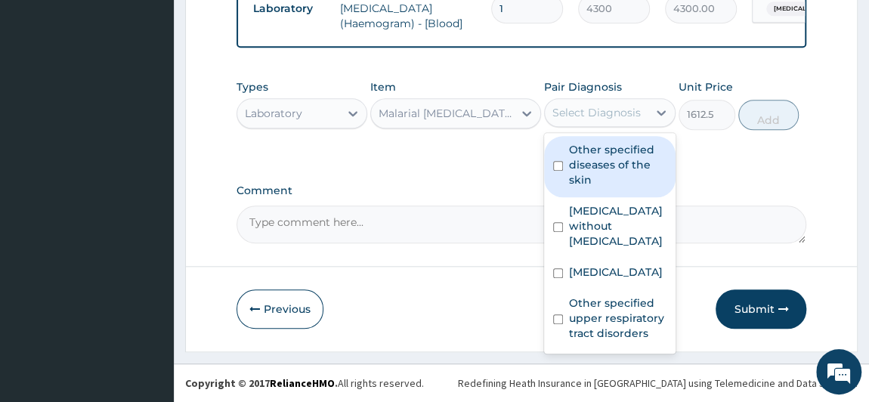
click at [622, 119] on div "Select Diagnosis" at bounding box center [596, 112] width 88 height 15
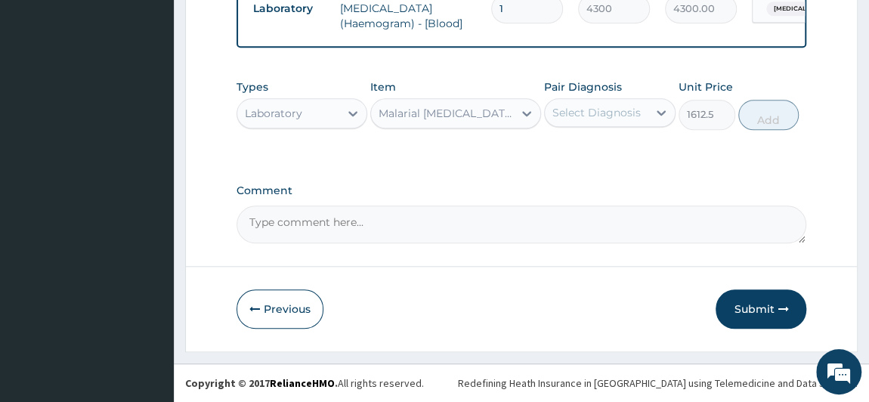
click at [622, 119] on div "Select Diagnosis" at bounding box center [596, 112] width 88 height 15
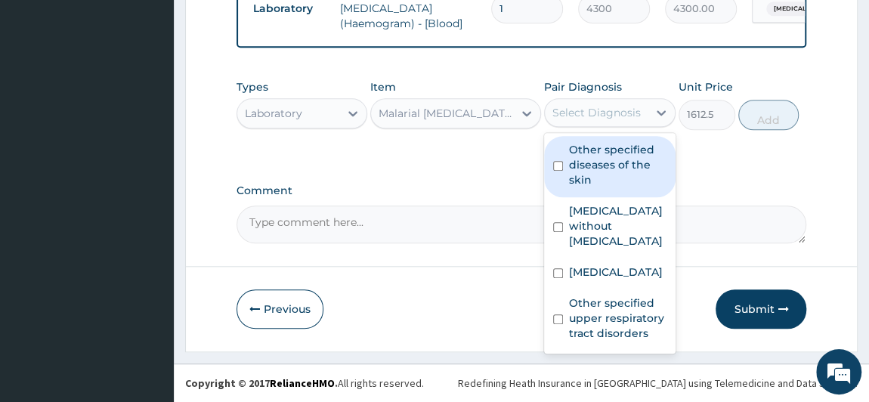
click at [617, 112] on div "Select Diagnosis" at bounding box center [596, 112] width 88 height 15
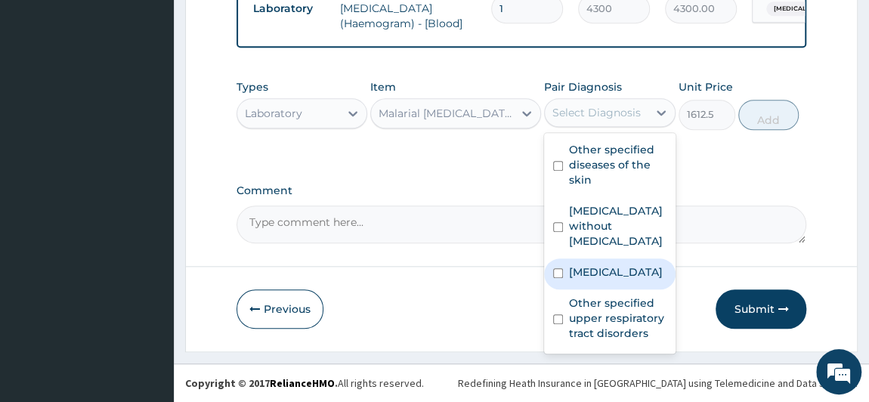
click at [597, 279] on label "[MEDICAL_DATA]" at bounding box center [616, 271] width 94 height 15
click at [555, 278] on input "checkbox" at bounding box center [558, 273] width 10 height 10
click at [556, 280] on div "[MEDICAL_DATA]" at bounding box center [609, 273] width 131 height 31
click at [554, 278] on input "checkbox" at bounding box center [558, 273] width 10 height 10
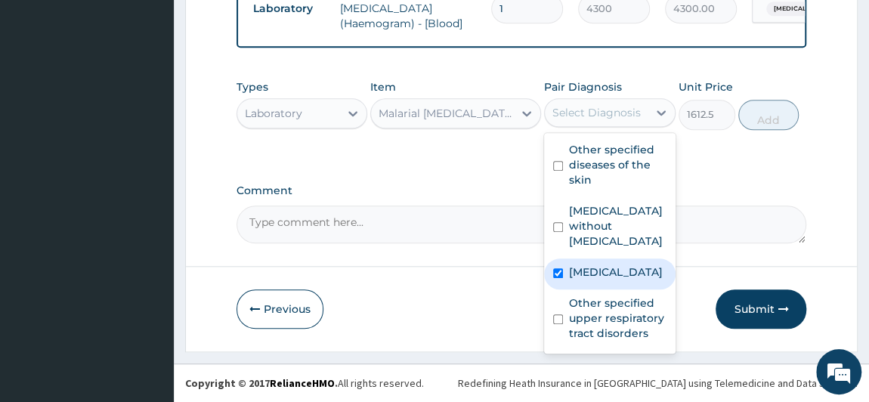
click at [554, 279] on div "[MEDICAL_DATA]" at bounding box center [609, 273] width 131 height 31
click at [557, 278] on input "checkbox" at bounding box center [558, 273] width 10 height 10
checkbox input "true"
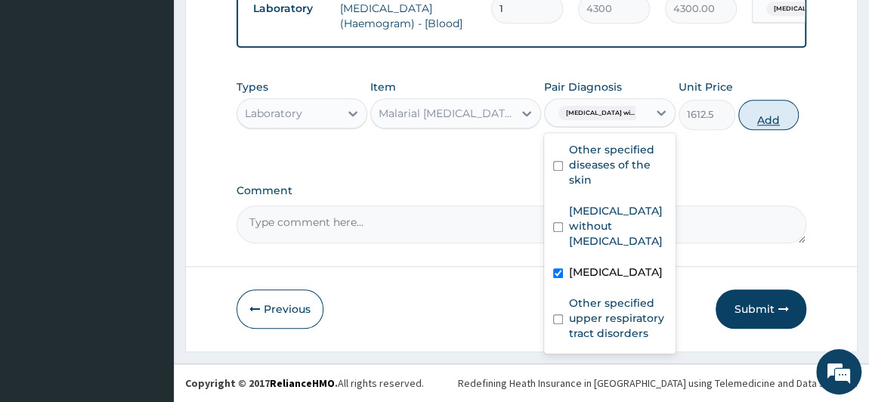
click at [798, 122] on button "Add" at bounding box center [768, 115] width 60 height 30
type input "0"
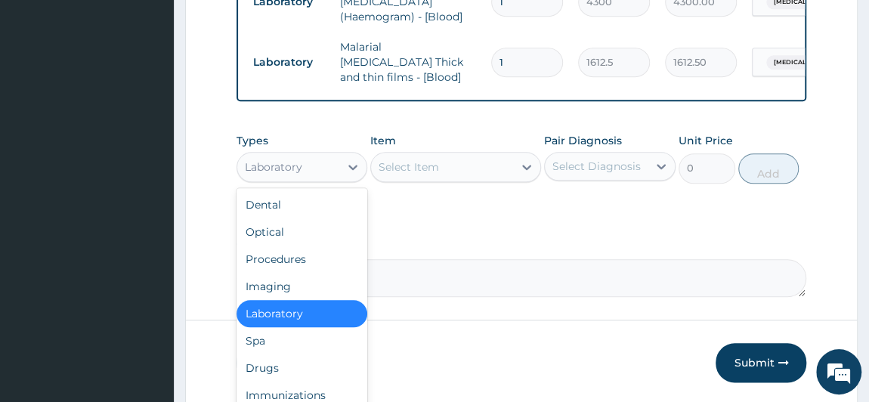
click at [326, 171] on div "Laboratory" at bounding box center [288, 167] width 103 height 24
click at [321, 164] on div "Laboratory" at bounding box center [288, 167] width 103 height 24
click at [319, 168] on div "Laboratory" at bounding box center [288, 167] width 103 height 24
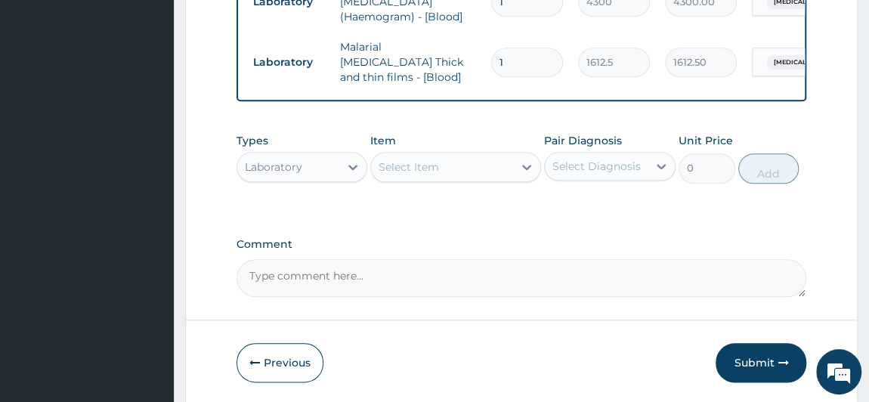
drag, startPoint x: 319, startPoint y: 168, endPoint x: 319, endPoint y: 198, distance: 30.2
click at [319, 198] on div "Types option Laboratory, selected. Select is focused ,type to refine list, pres…" at bounding box center [521, 169] width 570 height 88
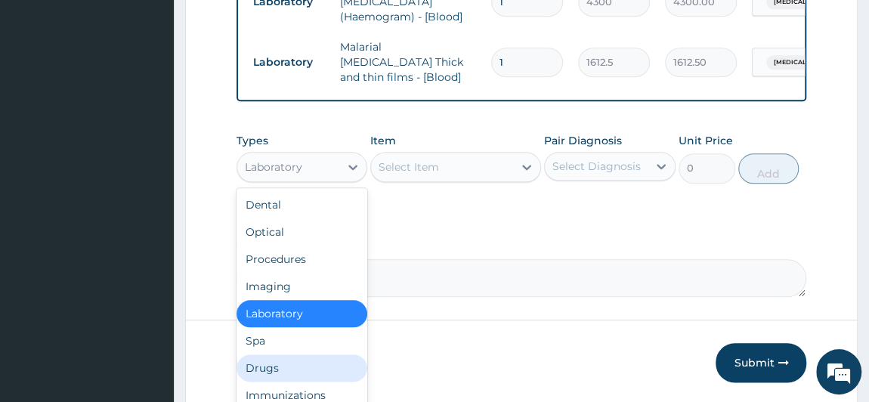
drag, startPoint x: 301, startPoint y: 166, endPoint x: 293, endPoint y: 363, distance: 196.6
click at [301, 182] on div "option Laboratory, selected. option Drugs focused, 7 of 10. 10 results availabl…" at bounding box center [301, 167] width 131 height 30
click at [293, 362] on div "Drugs" at bounding box center [301, 367] width 131 height 27
click at [293, 362] on button "Previous" at bounding box center [279, 362] width 87 height 39
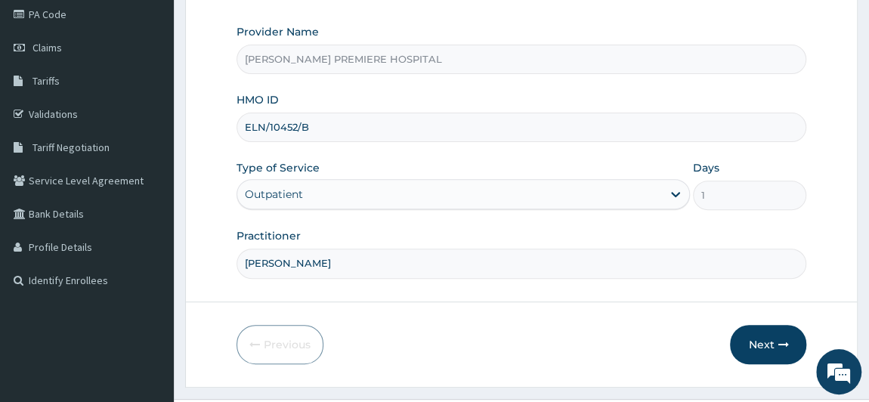
scroll to position [215, 0]
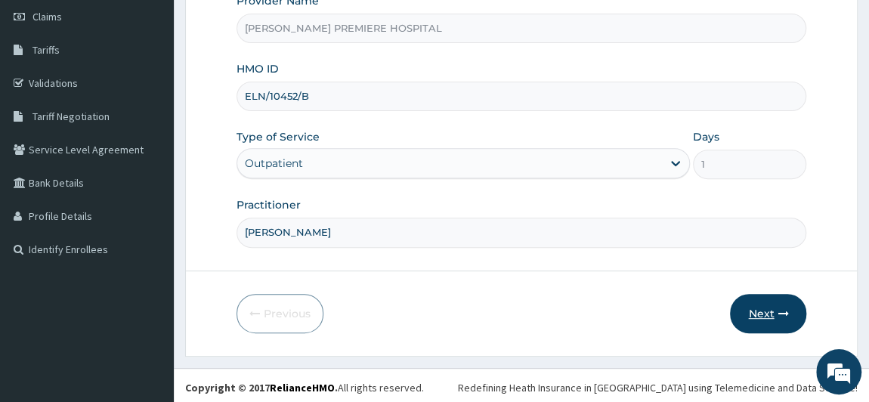
click at [756, 314] on button "Next" at bounding box center [768, 313] width 76 height 39
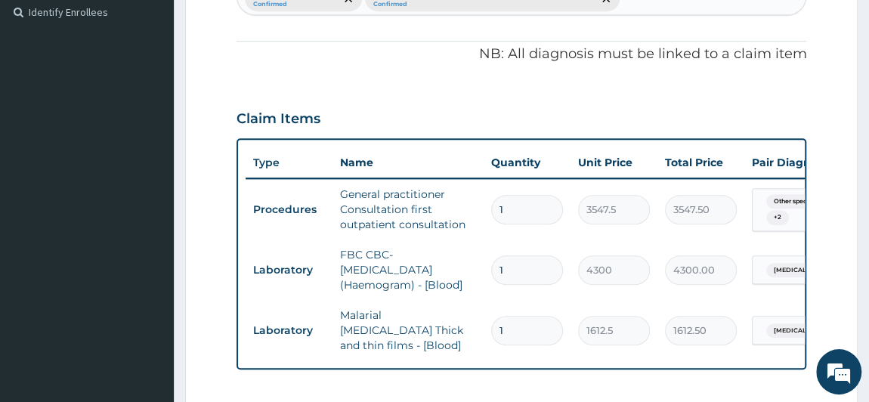
scroll to position [696, 0]
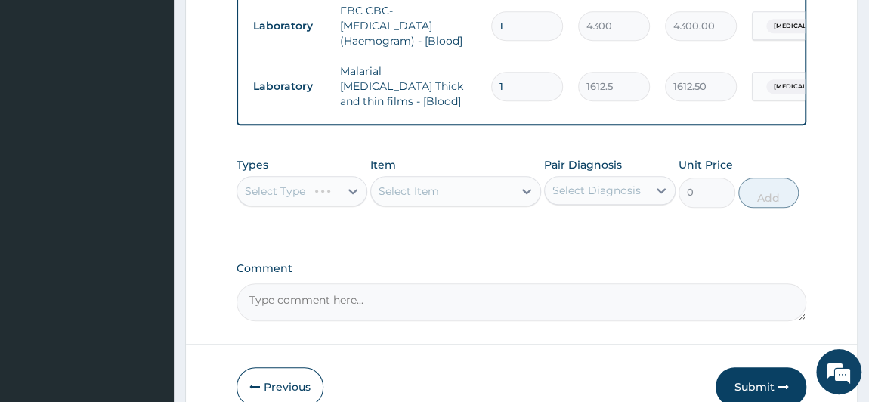
click at [345, 199] on div "Select Type" at bounding box center [301, 191] width 131 height 30
click at [326, 179] on div "Select Type" at bounding box center [301, 191] width 131 height 30
click at [323, 183] on div "Select Type" at bounding box center [301, 191] width 131 height 30
click at [316, 196] on div "Select Type" at bounding box center [301, 191] width 131 height 30
click at [419, 194] on div "Select Item" at bounding box center [455, 191] width 171 height 30
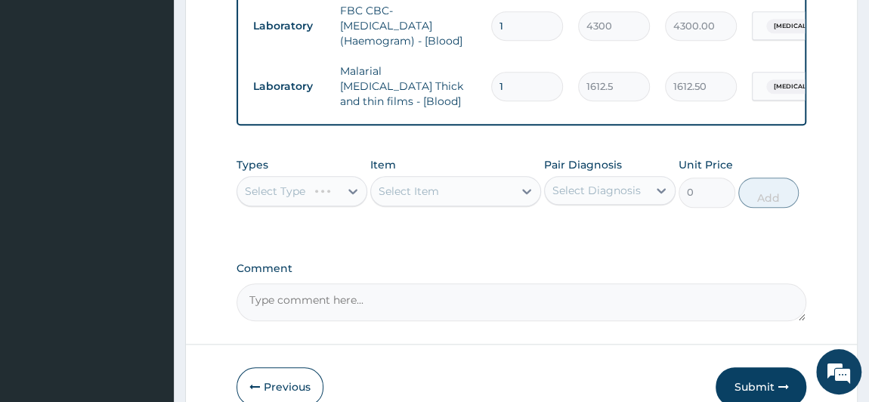
click at [419, 194] on div "Select Item" at bounding box center [455, 191] width 171 height 30
click at [321, 188] on div "Select Type" at bounding box center [301, 191] width 131 height 30
click at [584, 196] on div "Select Diagnosis" at bounding box center [596, 190] width 88 height 15
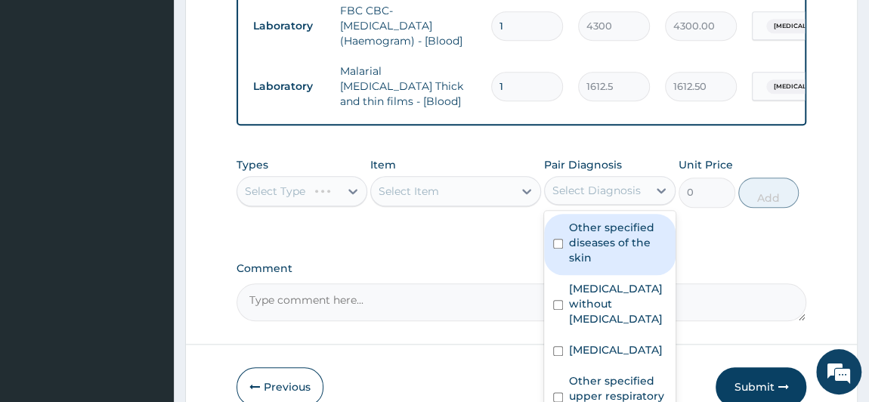
click at [584, 196] on div "Select Diagnosis" at bounding box center [596, 190] width 88 height 15
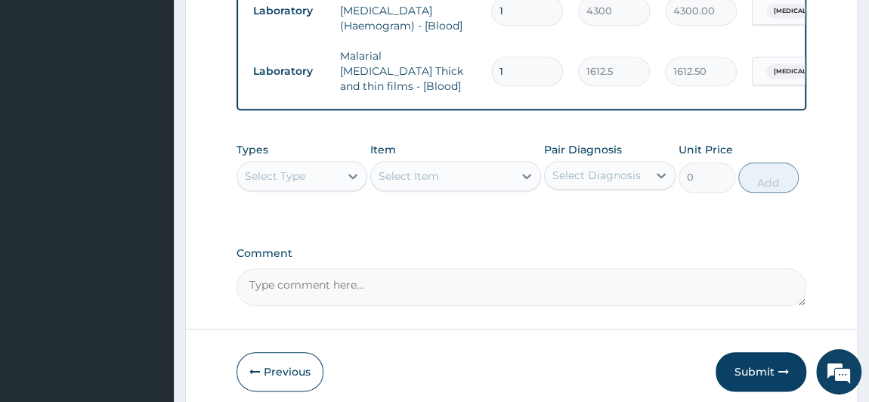
scroll to position [772, 0]
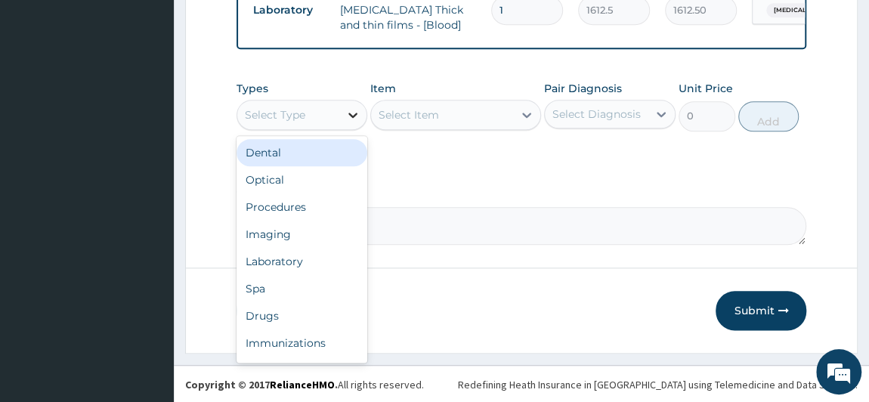
click at [343, 108] on div at bounding box center [352, 114] width 27 height 27
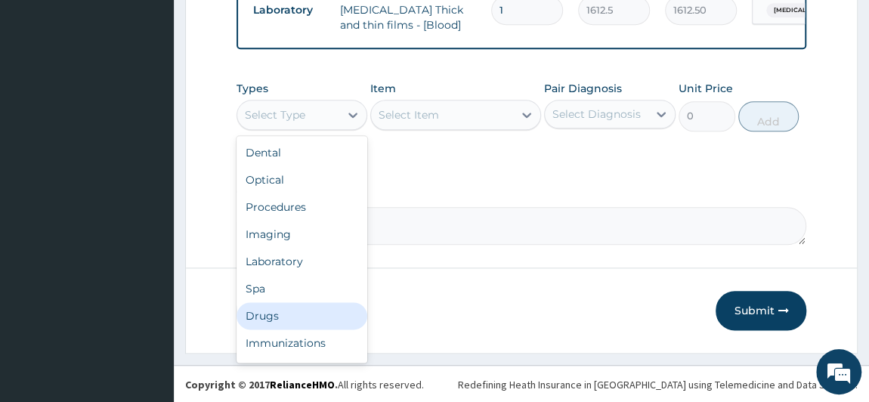
click at [258, 319] on div "Drugs" at bounding box center [301, 315] width 131 height 27
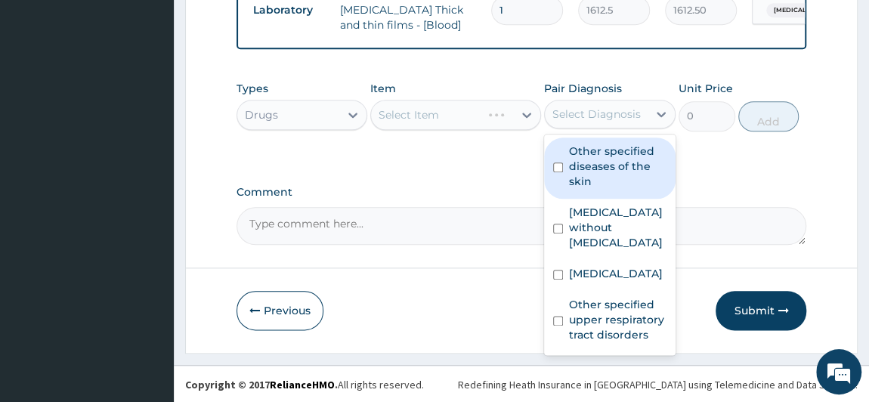
click at [581, 116] on div "Select Diagnosis" at bounding box center [596, 113] width 88 height 15
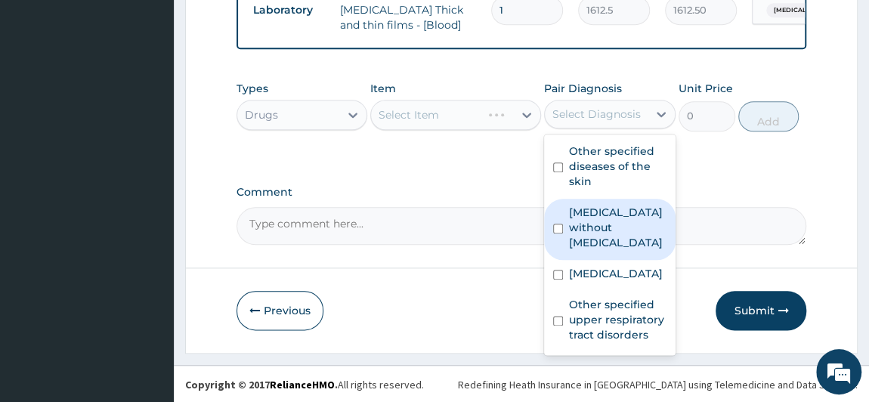
click at [624, 224] on label "Sepsis without septic shock" at bounding box center [617, 227] width 97 height 45
checkbox input "true"
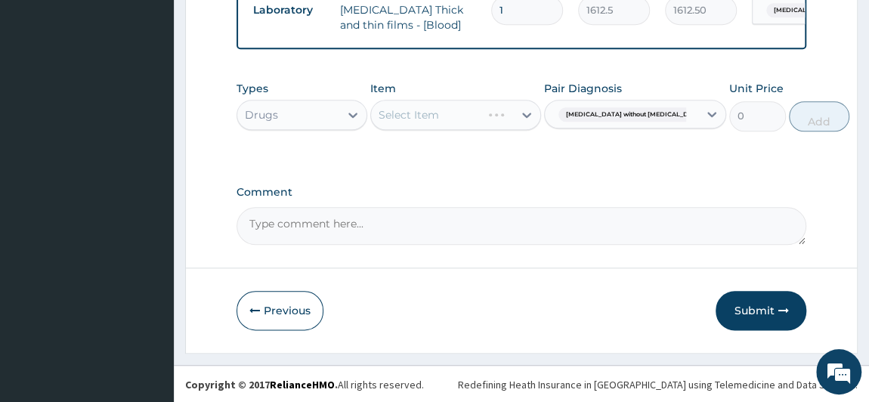
click at [431, 116] on div "Select Item" at bounding box center [408, 114] width 60 height 15
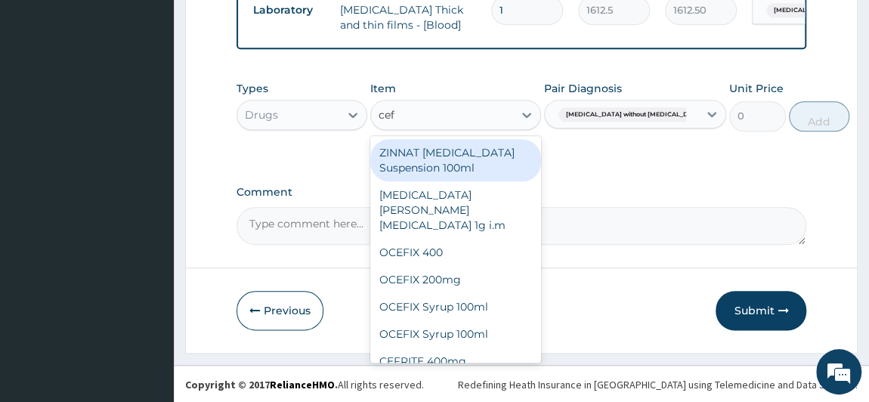
type input "cefu"
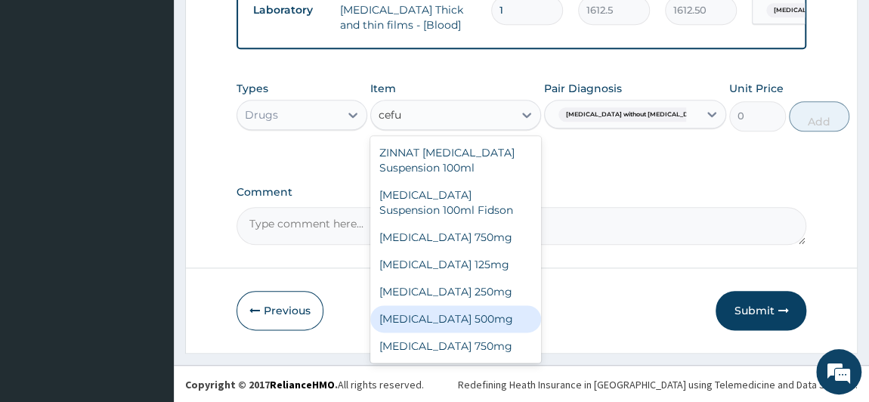
click at [483, 322] on div "Cefuroxime 500mg" at bounding box center [455, 318] width 171 height 27
click at [483, 322] on div "Previous Submit" at bounding box center [521, 310] width 570 height 39
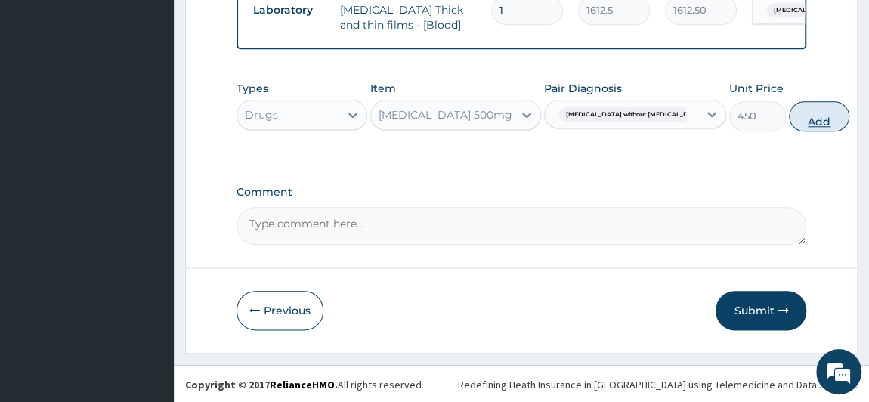
click at [789, 117] on button "Add" at bounding box center [819, 116] width 60 height 30
type input "0"
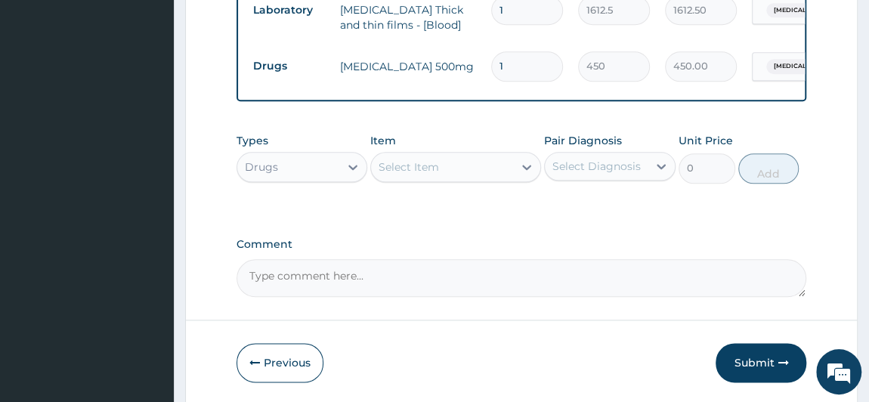
click at [528, 57] on input "1" at bounding box center [527, 65] width 72 height 29
type input "10"
type input "4500.00"
type input "10"
click at [449, 168] on div "Select Item" at bounding box center [442, 167] width 142 height 24
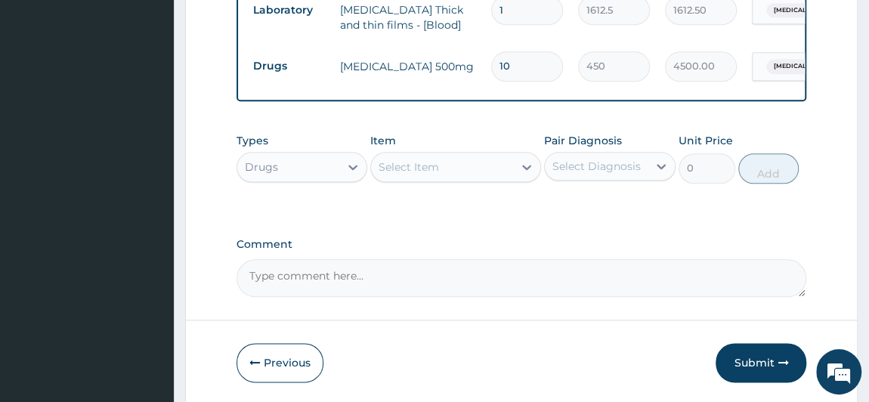
click at [449, 168] on div "Select Item" at bounding box center [442, 167] width 142 height 24
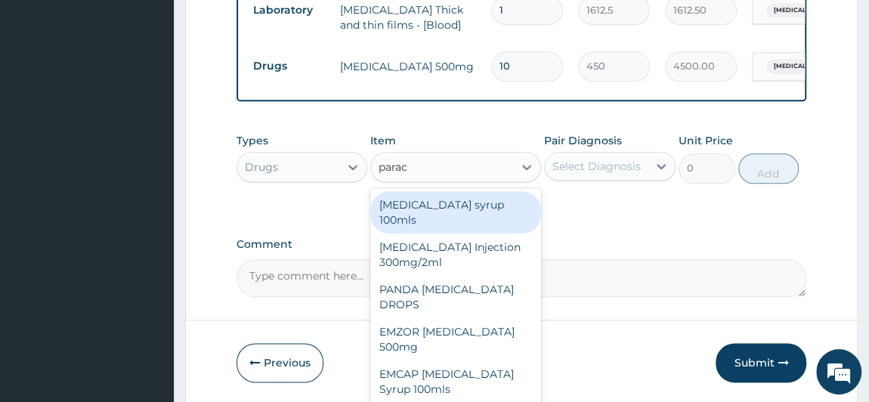
type input "parace"
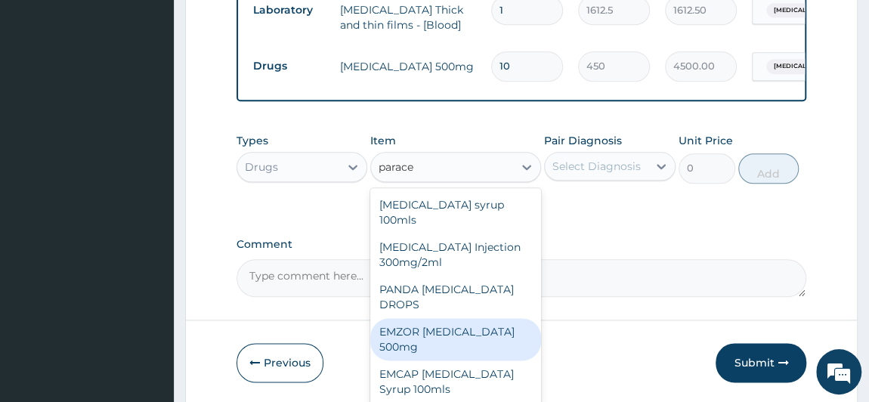
click at [415, 326] on div "EMZOR PARACETAMOL 500mg" at bounding box center [455, 339] width 171 height 42
type input "23.65"
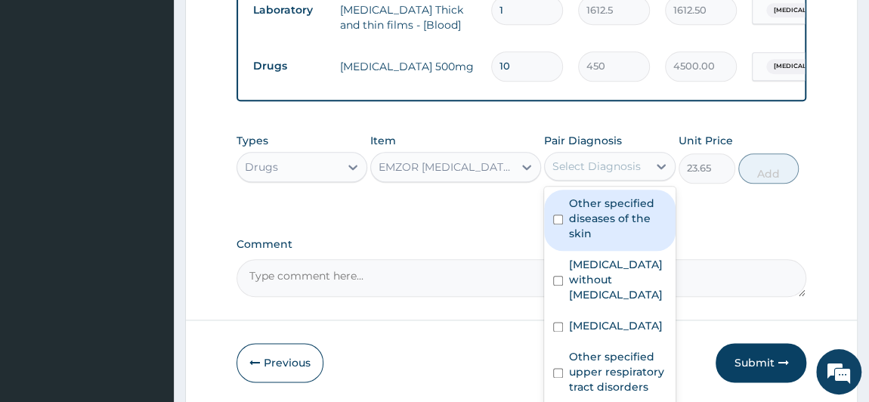
click at [613, 168] on div "Select Diagnosis" at bounding box center [596, 166] width 88 height 15
click at [599, 207] on label "Other specified diseases of the skin" at bounding box center [617, 218] width 97 height 45
checkbox input "true"
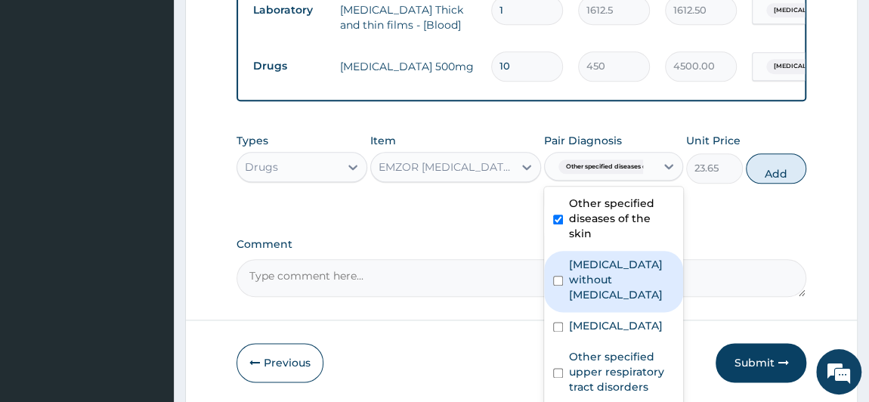
click at [588, 273] on label "Sepsis without septic shock" at bounding box center [621, 279] width 105 height 45
checkbox input "true"
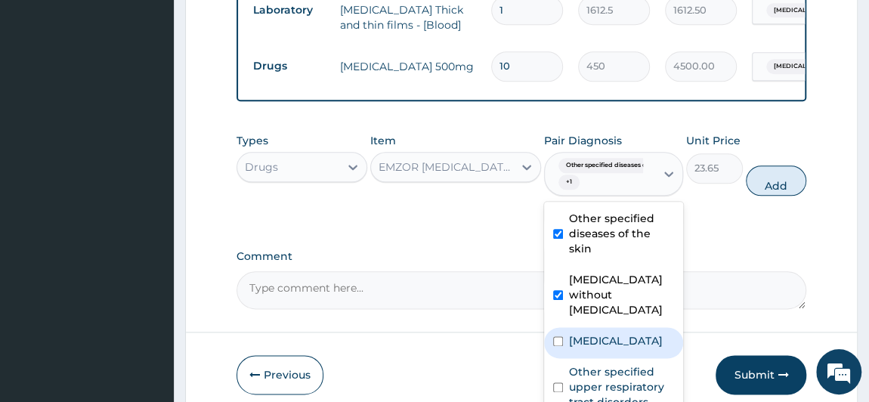
drag, startPoint x: 599, startPoint y: 325, endPoint x: 593, endPoint y: 314, distance: 12.2
click at [599, 333] on label "Plasmodium malariae malaria without complication" at bounding box center [616, 340] width 94 height 15
checkbox input "true"
click at [578, 227] on label "Other specified diseases of the skin" at bounding box center [621, 233] width 105 height 45
checkbox input "false"
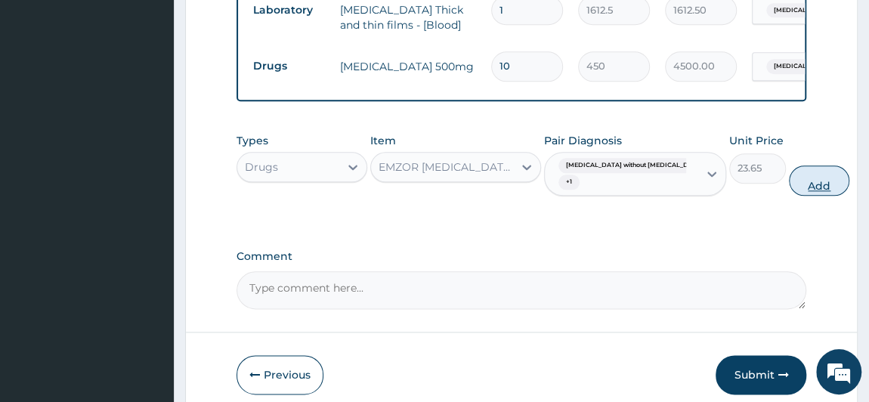
click at [789, 182] on button "Add" at bounding box center [819, 180] width 60 height 30
type input "0"
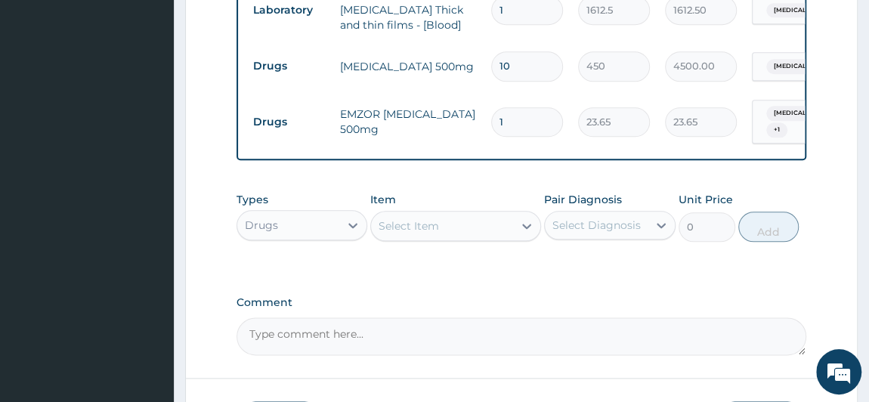
click at [529, 110] on input "1" at bounding box center [527, 121] width 72 height 29
type input "18"
type input "425.70"
type input "18"
click at [424, 230] on div "Select Item" at bounding box center [408, 225] width 60 height 15
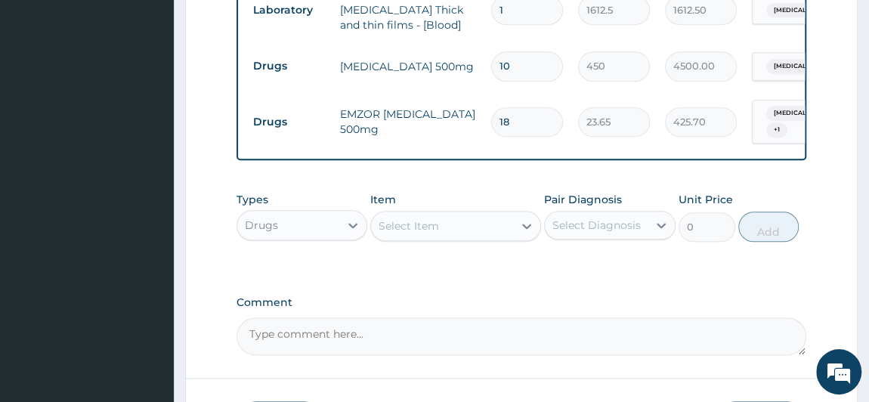
click at [424, 230] on div "Select Item" at bounding box center [408, 225] width 60 height 15
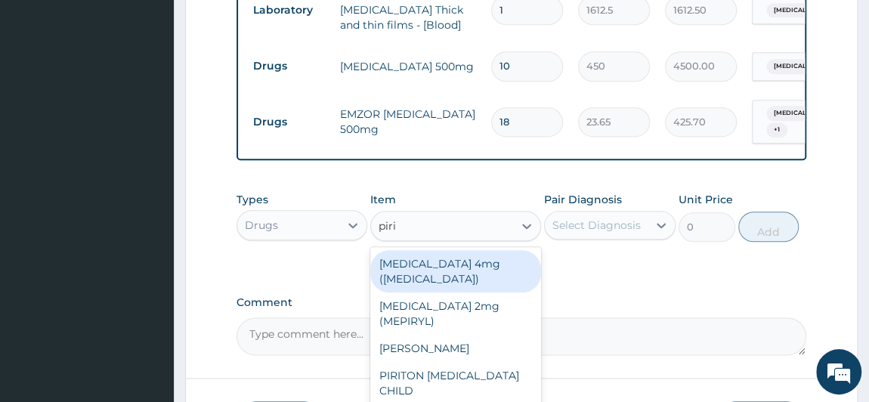
type input "pirit"
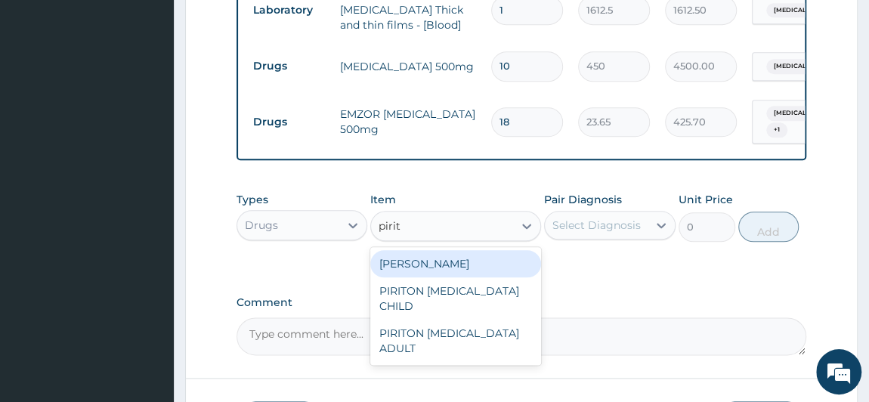
click at [458, 261] on div "PIRITON TAB EVANS" at bounding box center [455, 263] width 171 height 27
type input "23.65"
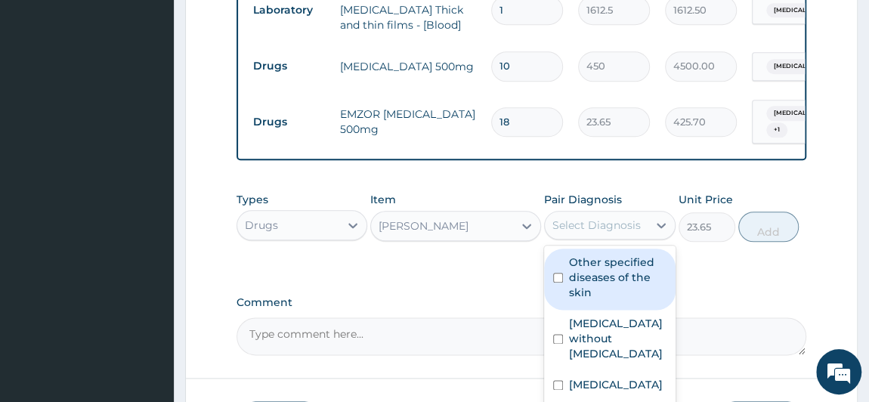
click at [612, 224] on div "Select Diagnosis" at bounding box center [596, 225] width 88 height 15
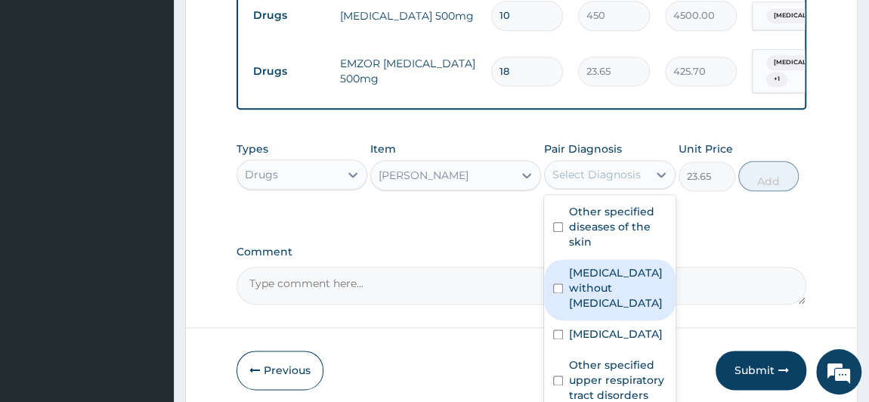
scroll to position [882, 0]
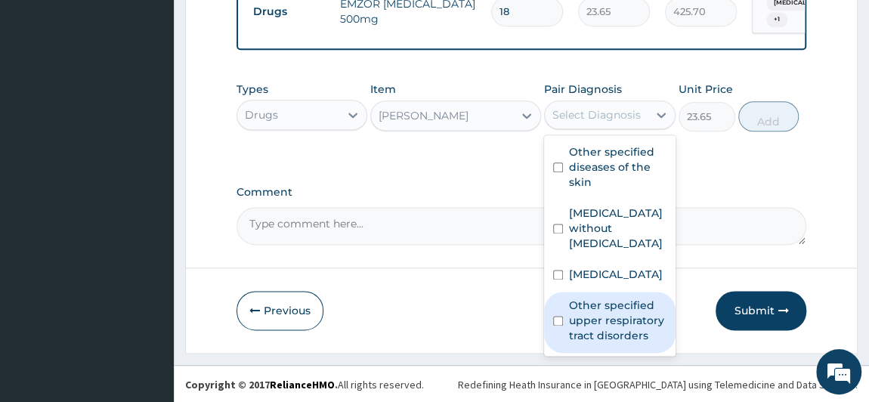
click at [617, 340] on label "Other specified upper respiratory tract disorders" at bounding box center [617, 320] width 97 height 45
click at [553, 326] on input "checkbox" at bounding box center [558, 321] width 10 height 10
click at [553, 353] on div "Other specified upper respiratory tract disorders" at bounding box center [609, 322] width 131 height 61
click at [557, 326] on input "checkbox" at bounding box center [558, 321] width 10 height 10
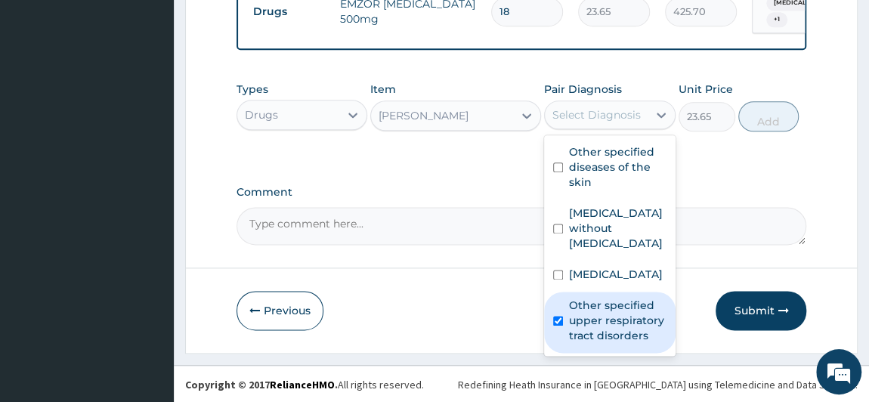
click at [557, 353] on div "Other specified upper respiratory tract disorders" at bounding box center [609, 322] width 131 height 61
click at [557, 326] on input "checkbox" at bounding box center [558, 321] width 10 height 10
checkbox input "true"
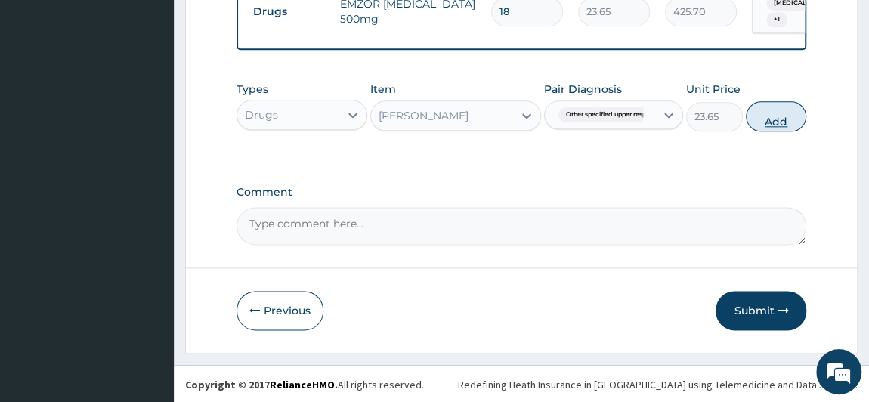
click at [786, 115] on button "Add" at bounding box center [775, 116] width 60 height 30
type input "0"
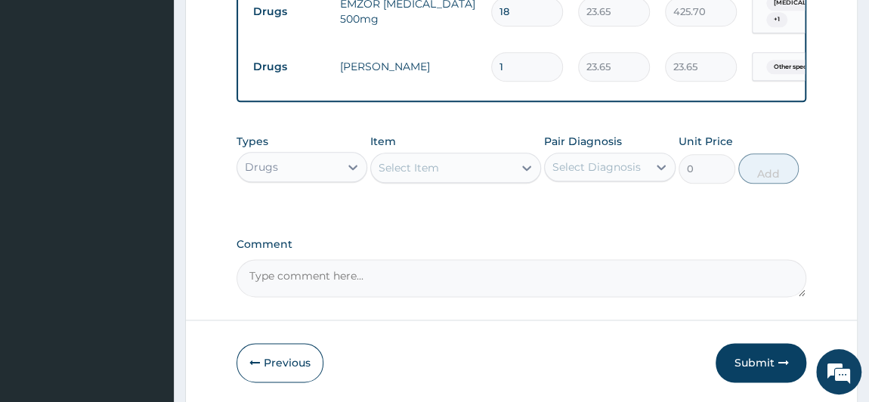
click at [529, 69] on input "1" at bounding box center [527, 66] width 72 height 29
type input "10"
type input "236.50"
type input "10"
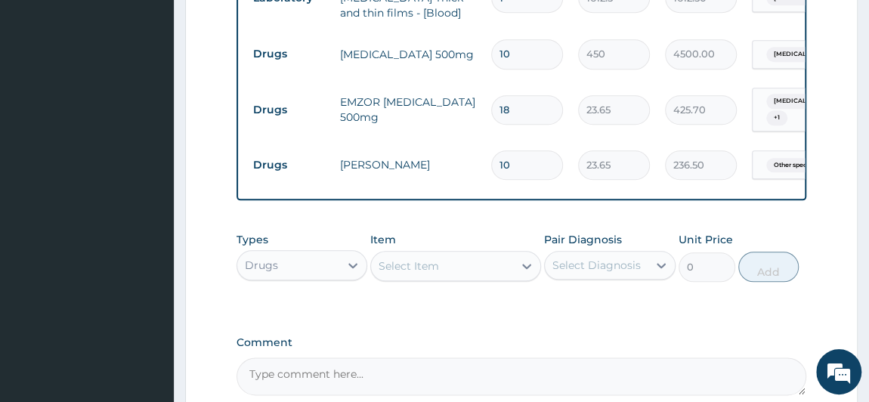
scroll to position [813, 0]
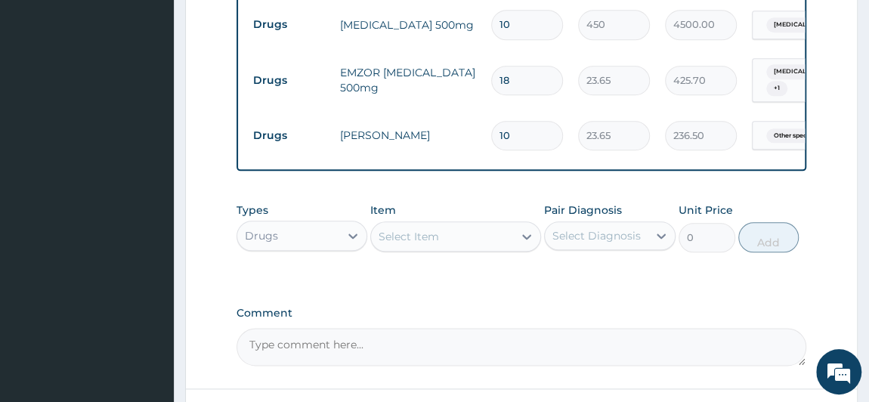
click at [426, 237] on div "Select Item" at bounding box center [408, 236] width 60 height 15
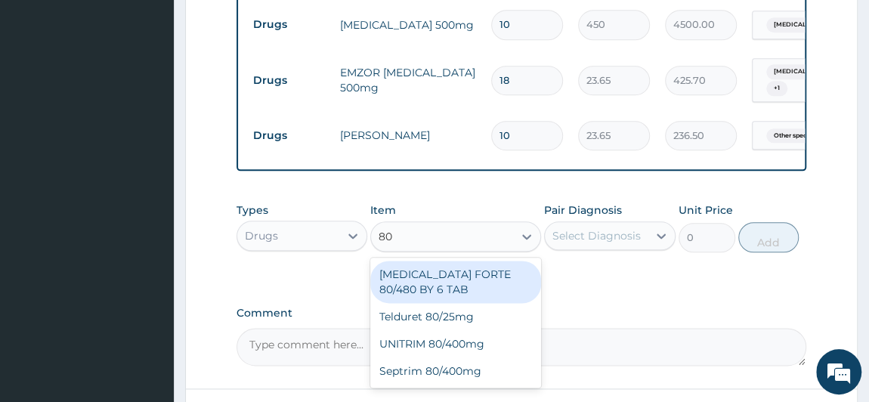
type input "80/"
click at [498, 289] on div "COARTEM FORTE 80/480 BY 6 TAB" at bounding box center [455, 282] width 171 height 42
type input "449.35"
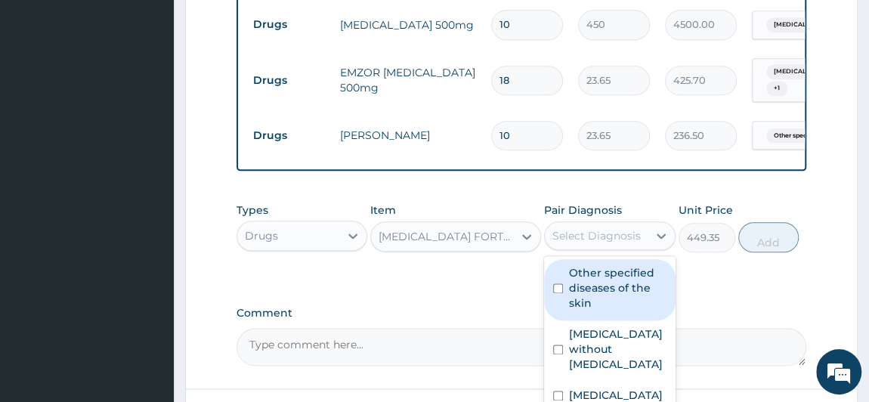
click at [605, 235] on div "Select Diagnosis" at bounding box center [596, 235] width 88 height 15
click at [616, 237] on div "Select Diagnosis" at bounding box center [596, 235] width 88 height 15
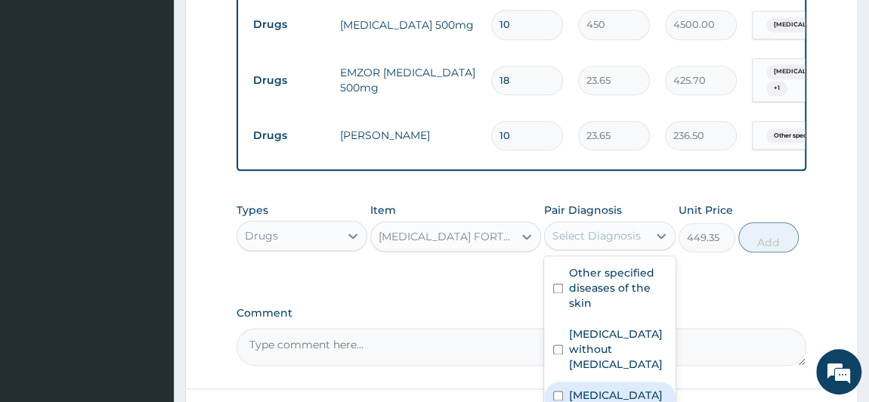
click at [613, 387] on label "Plasmodium malariae malaria without complication" at bounding box center [616, 394] width 94 height 15
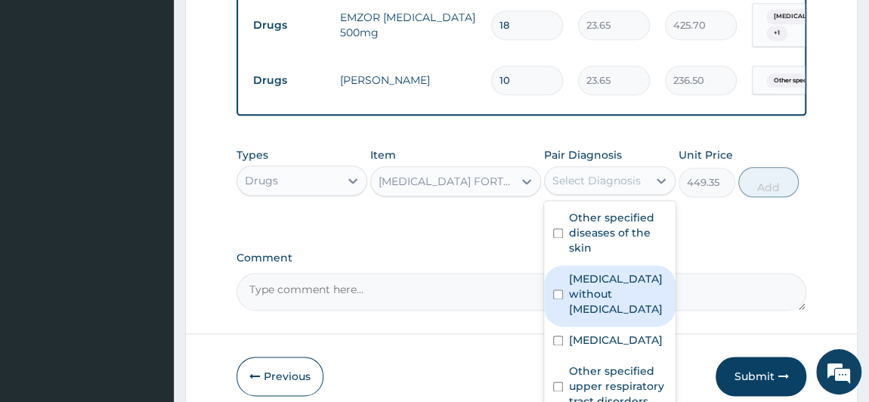
scroll to position [882, 0]
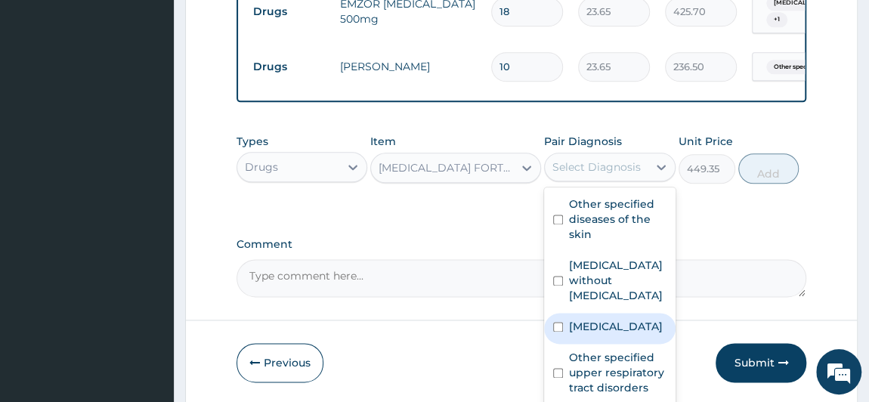
click at [628, 334] on label "Plasmodium malariae malaria without complication" at bounding box center [616, 326] width 94 height 15
click at [599, 334] on label "Plasmodium malariae malaria without complication" at bounding box center [616, 326] width 94 height 15
checkbox input "true"
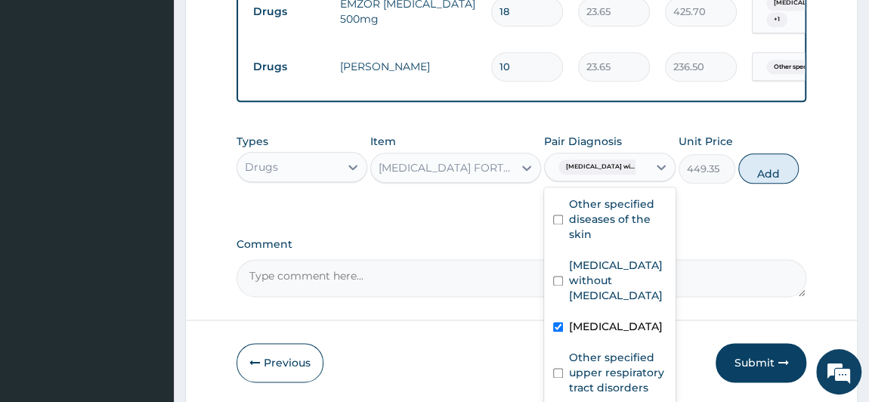
scroll to position [9, 0]
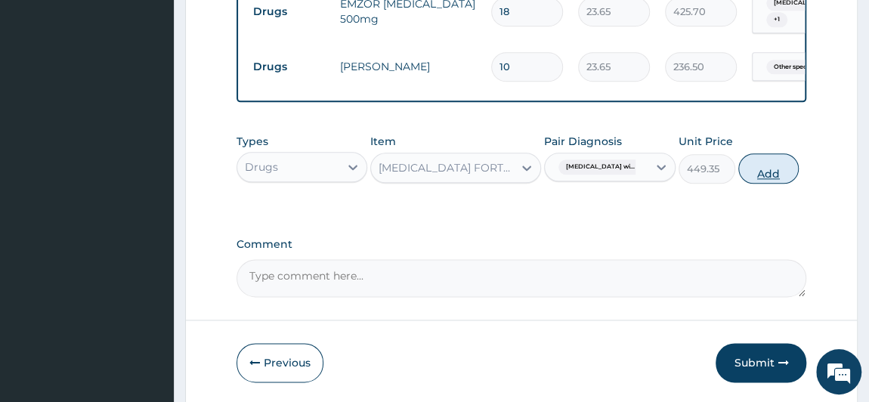
click at [785, 168] on button "Add" at bounding box center [768, 168] width 60 height 30
type input "0"
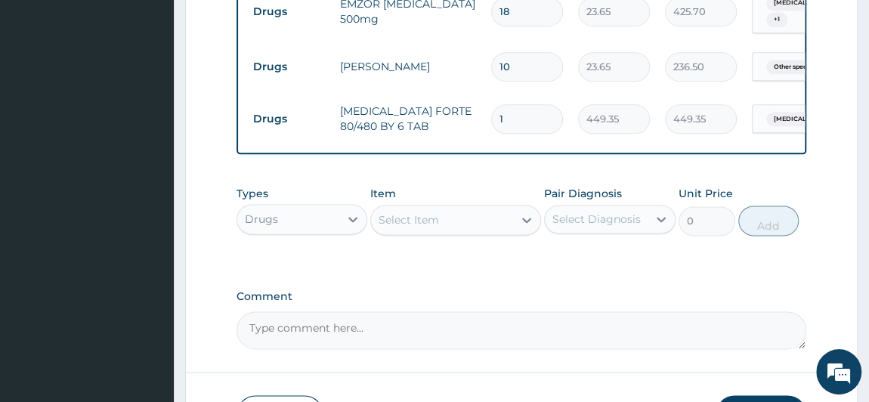
click at [529, 116] on input "1" at bounding box center [527, 118] width 72 height 29
type input "0.00"
type input "6"
type input "2696.10"
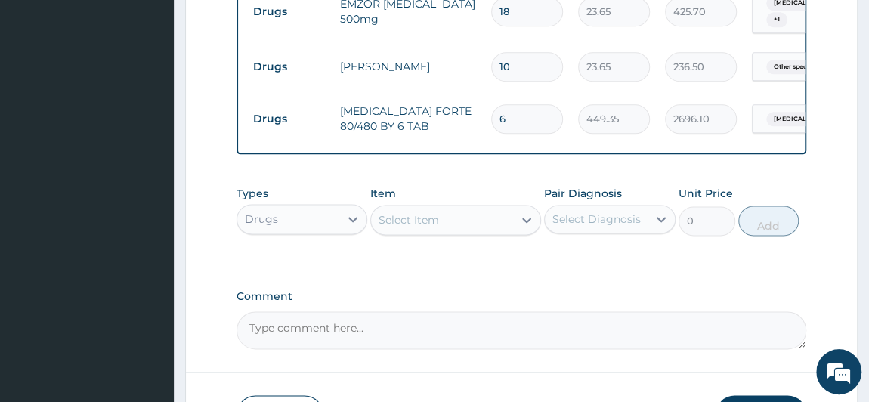
type input "6"
click at [471, 221] on div "Select Item" at bounding box center [442, 220] width 142 height 24
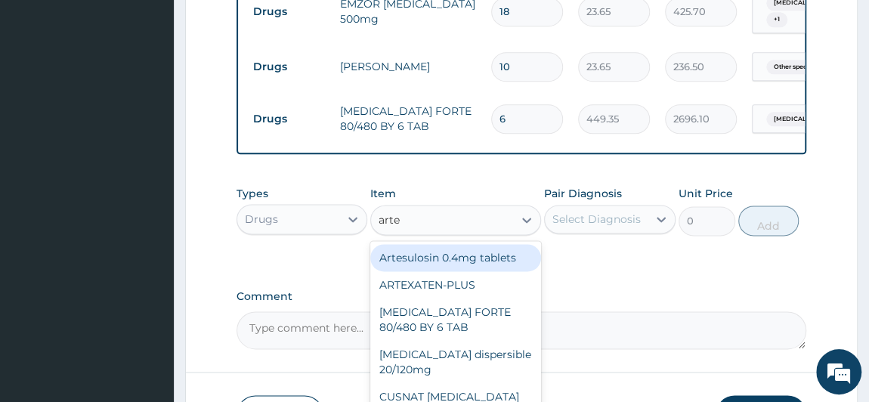
type input "artee"
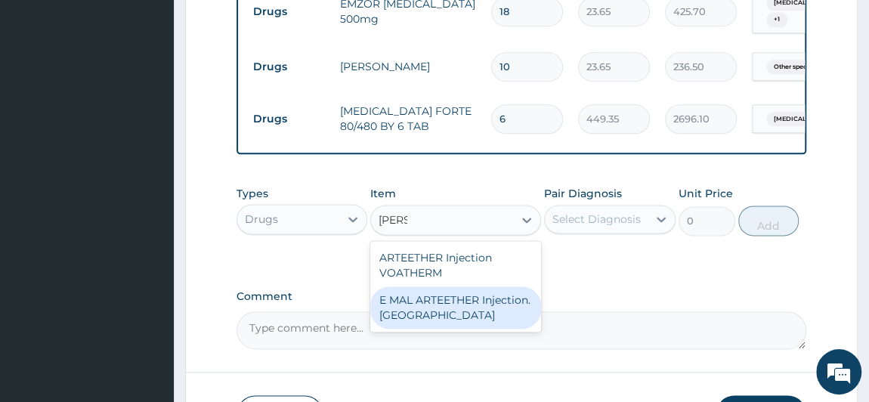
click at [419, 318] on div "E MAL ARTEETHER Injection. FIDSON" at bounding box center [455, 307] width 171 height 42
type input "1773.75"
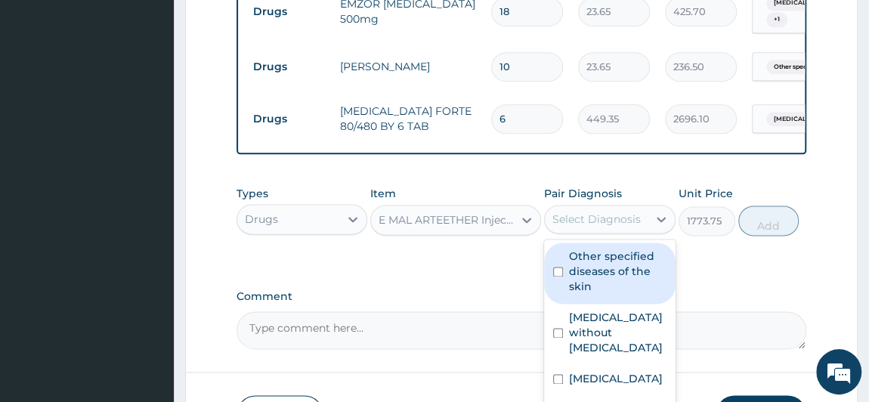
click at [603, 222] on div "Select Diagnosis" at bounding box center [596, 218] width 88 height 15
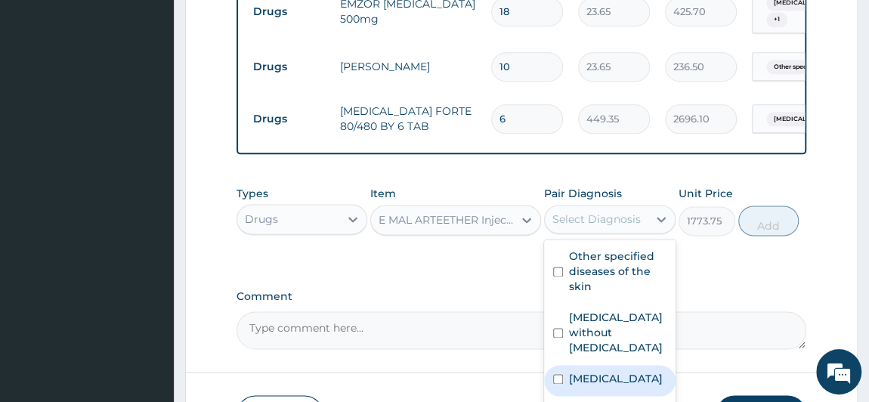
click at [590, 379] on label "Plasmodium malariae malaria without complication" at bounding box center [616, 378] width 94 height 15
checkbox input "true"
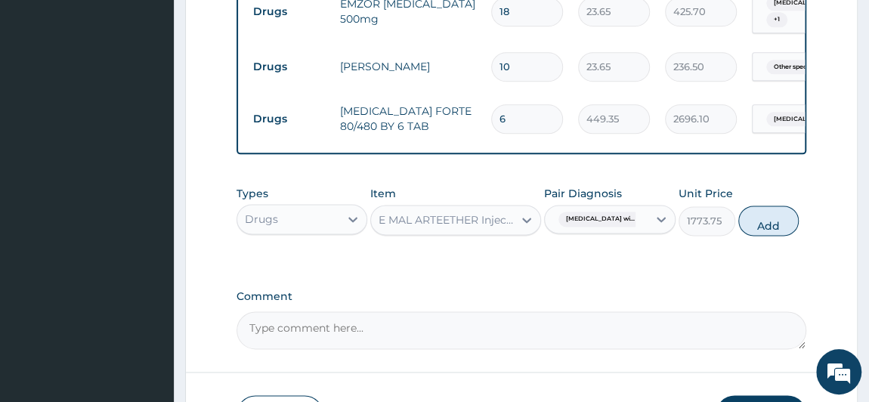
click at [789, 224] on button "Add" at bounding box center [768, 220] width 60 height 30
type input "0"
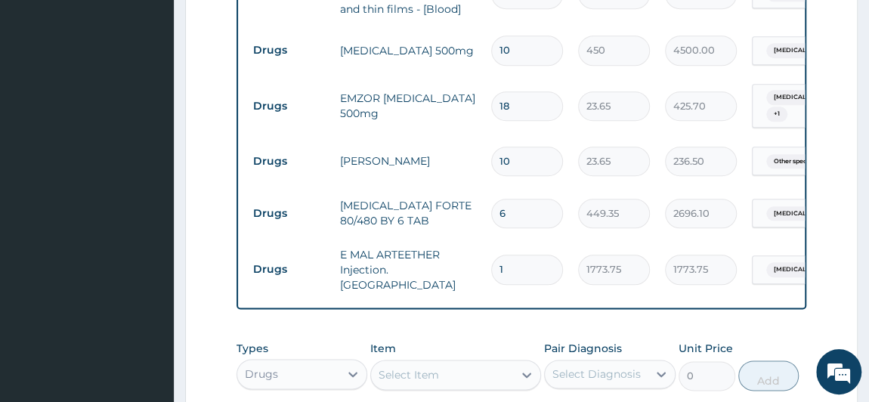
scroll to position [813, 0]
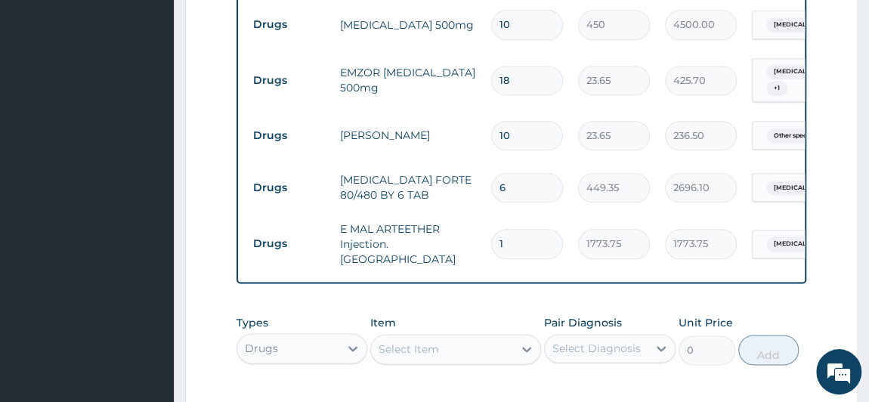
type input "2"
type input "3547.50"
type input "3"
type input "5321.25"
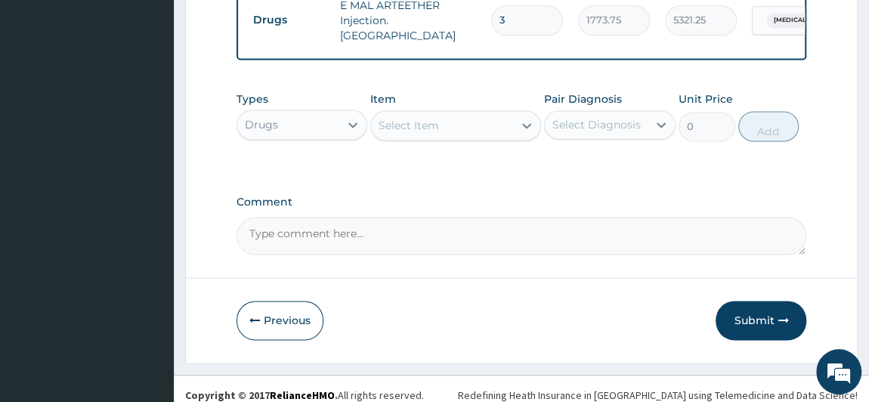
scroll to position [1039, 0]
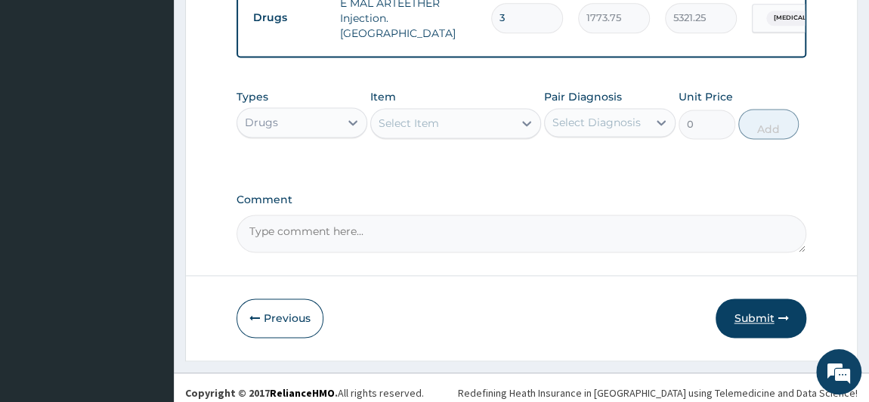
type input "3"
click at [761, 306] on button "Submit" at bounding box center [760, 317] width 91 height 39
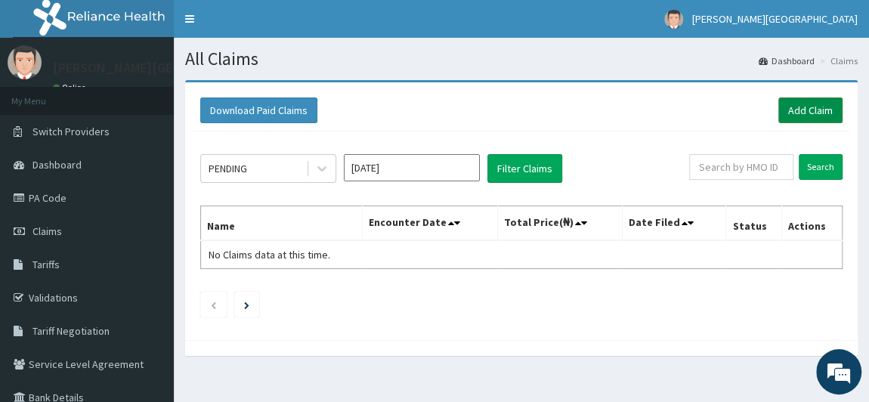
click at [820, 103] on link "Add Claim" at bounding box center [810, 110] width 64 height 26
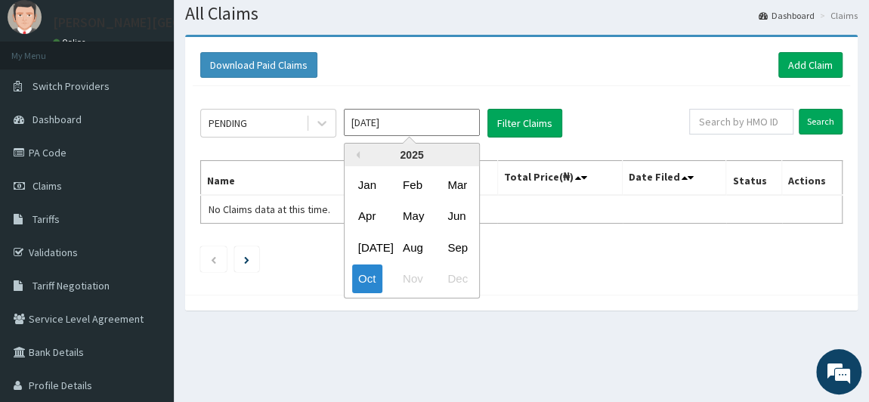
click at [412, 122] on input "[DATE]" at bounding box center [412, 122] width 136 height 27
click at [452, 258] on div "Sep" at bounding box center [456, 247] width 30 height 28
type input "[DATE]"
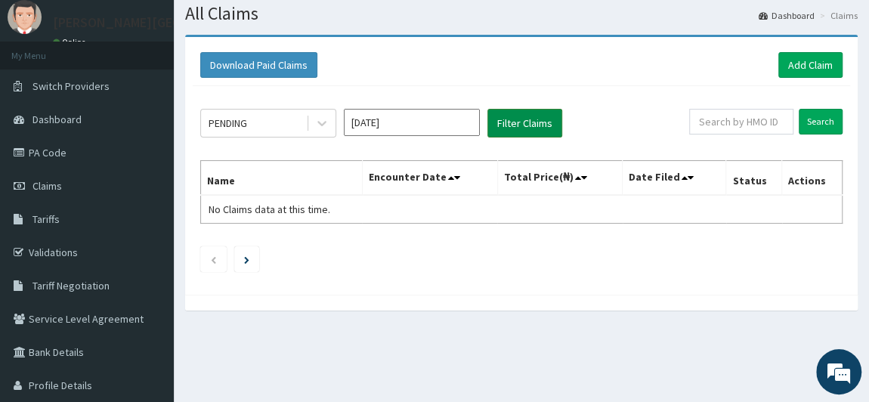
click at [524, 124] on button "Filter Claims" at bounding box center [524, 123] width 75 height 29
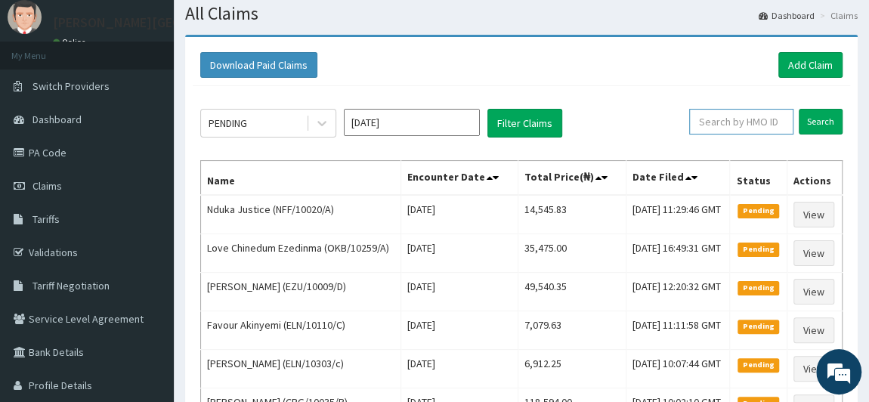
click at [745, 119] on input "text" at bounding box center [741, 122] width 104 height 26
type input "eel/10001/a"
click at [820, 116] on input "Search" at bounding box center [820, 122] width 44 height 26
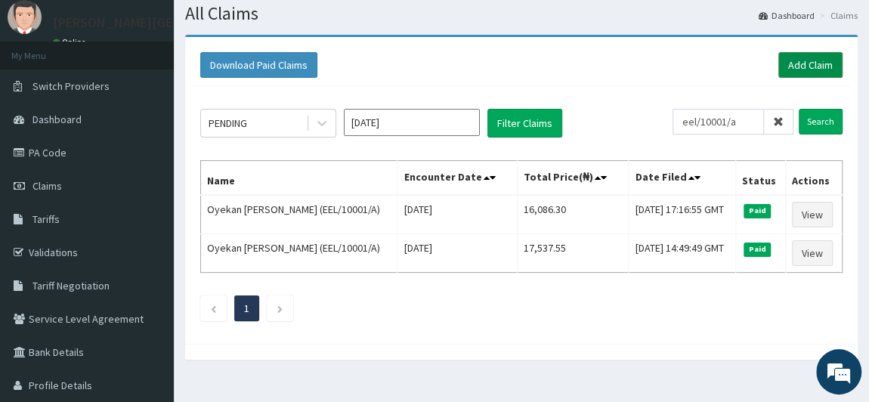
click at [797, 64] on link "Add Claim" at bounding box center [810, 65] width 64 height 26
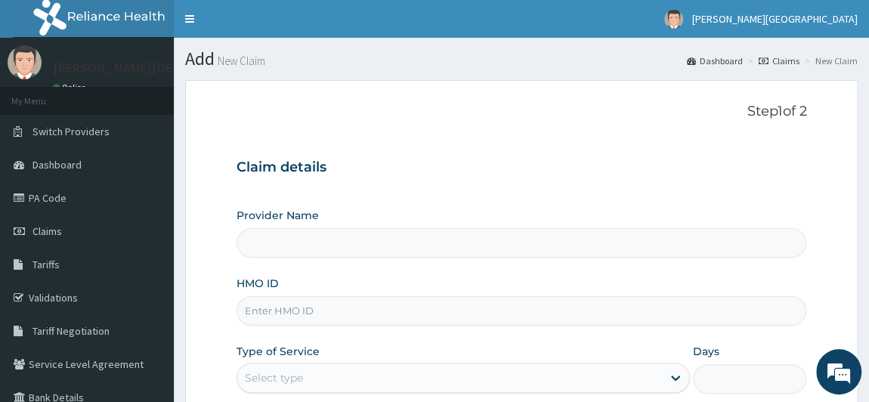
type input "[PERSON_NAME] PREMIERE HOSPITAL"
drag, startPoint x: 344, startPoint y: 244, endPoint x: 295, endPoint y: 308, distance: 81.3
click at [295, 308] on input "HMO ID" at bounding box center [521, 310] width 570 height 29
paste input "ELN/10452/f"
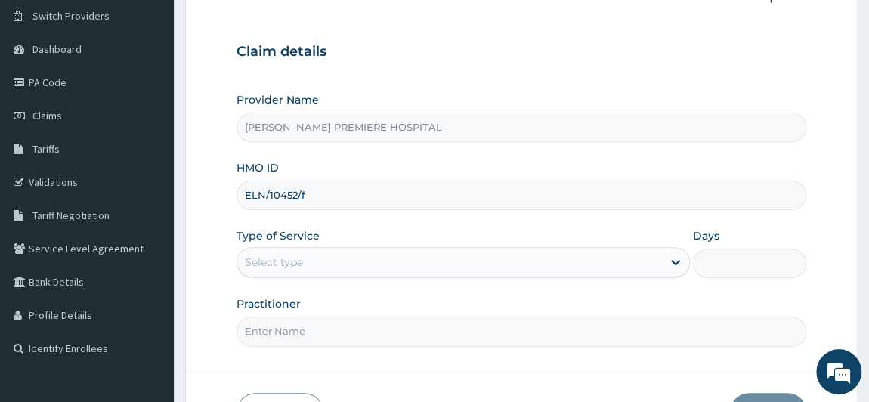
scroll to position [137, 0]
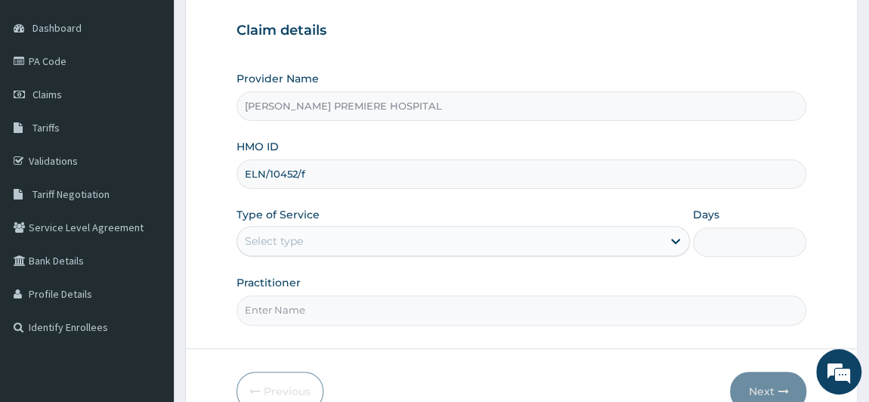
type input "ELN/10452/f"
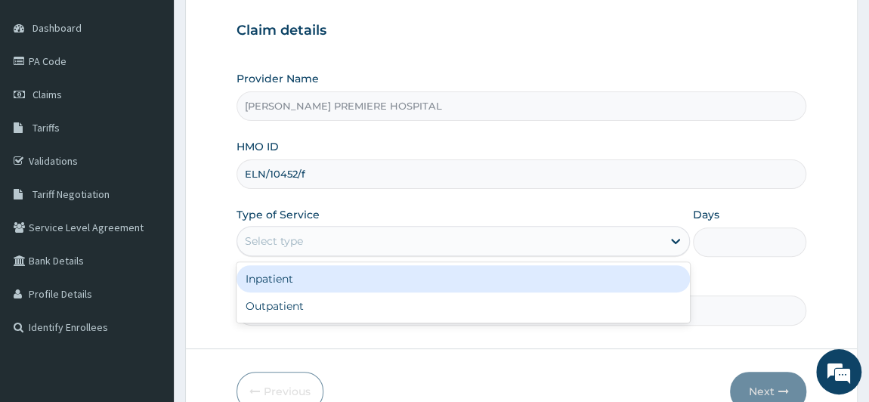
click at [398, 239] on div "Select type" at bounding box center [449, 241] width 425 height 24
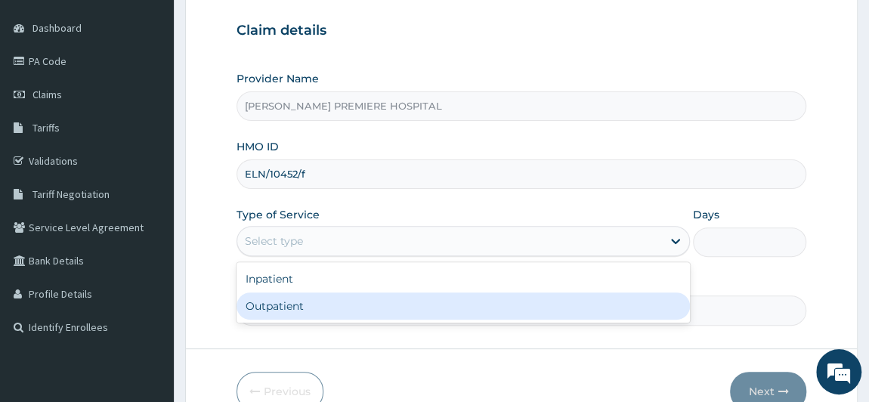
click at [387, 301] on div "Outpatient" at bounding box center [463, 305] width 454 height 27
type input "1"
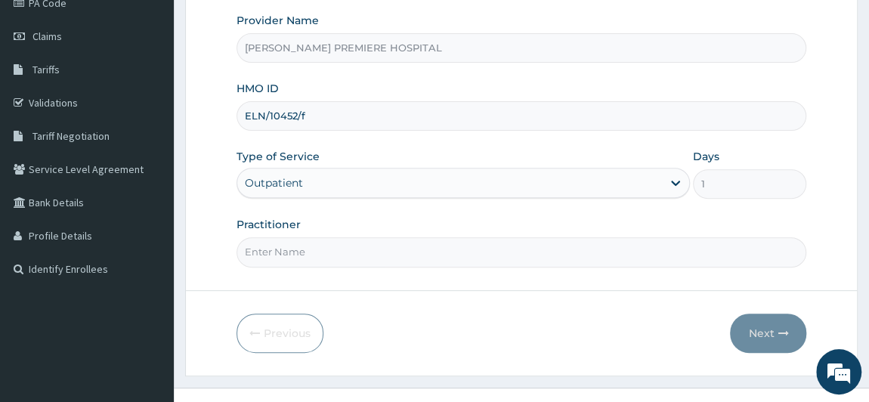
scroll to position [205, 0]
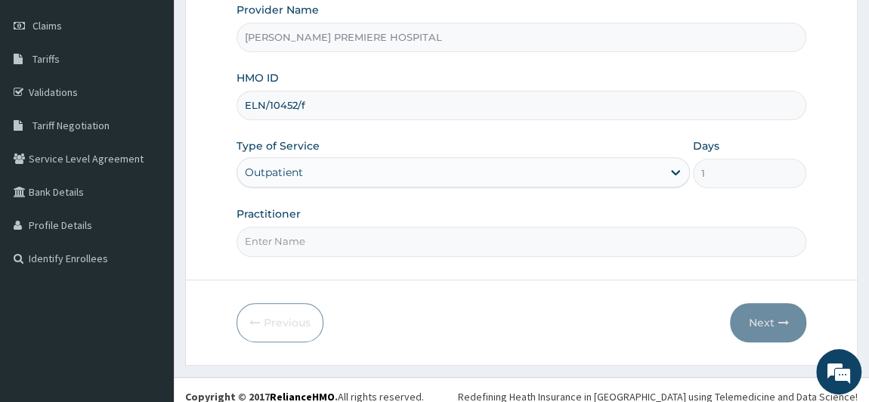
click at [327, 229] on input "Practitioner" at bounding box center [521, 241] width 570 height 29
type input "[PERSON_NAME]"
click at [774, 326] on button "Next" at bounding box center [768, 322] width 76 height 39
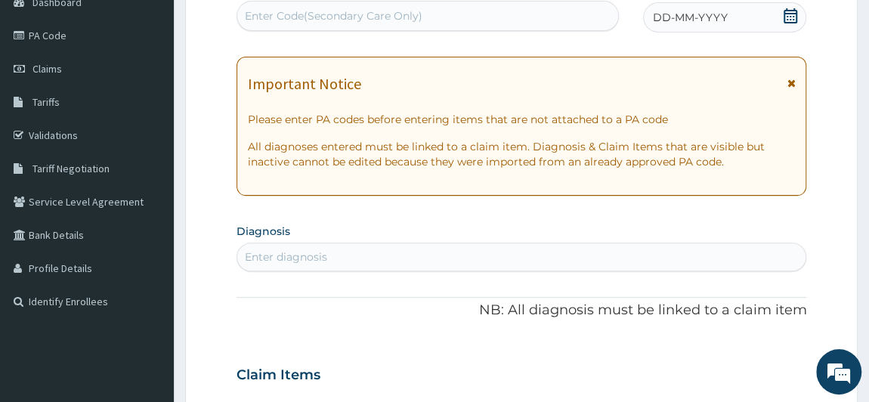
scroll to position [0, 0]
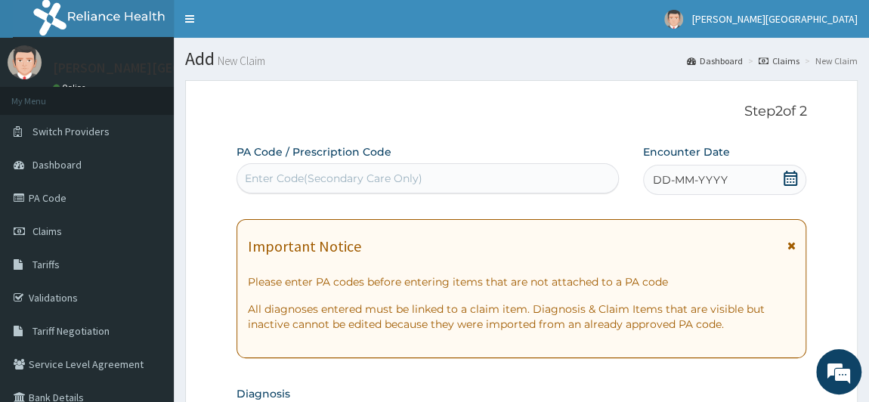
click at [789, 174] on icon at bounding box center [790, 178] width 14 height 15
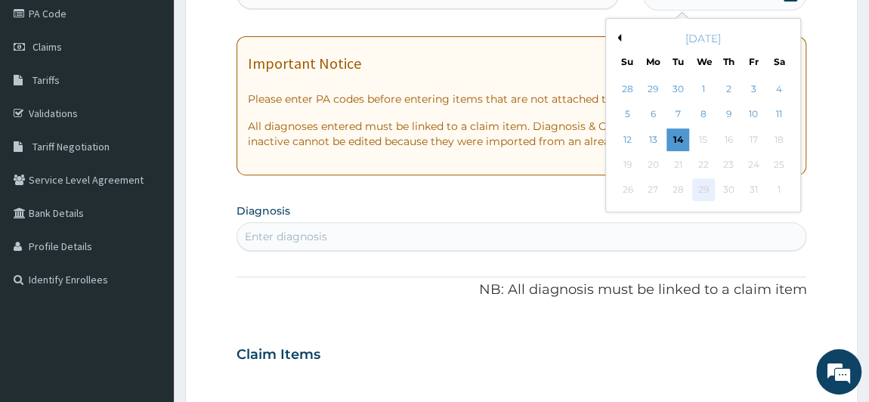
scroll to position [205, 0]
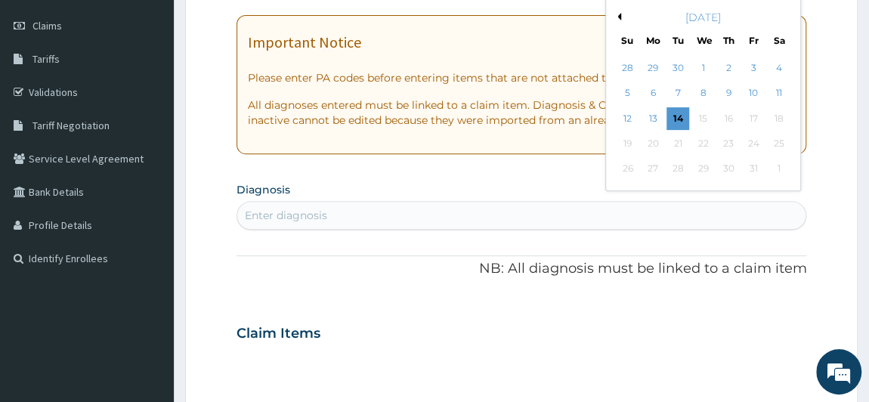
click at [619, 14] on button "Previous Month" at bounding box center [617, 17] width 8 height 8
click at [682, 141] on div "23" at bounding box center [677, 143] width 23 height 23
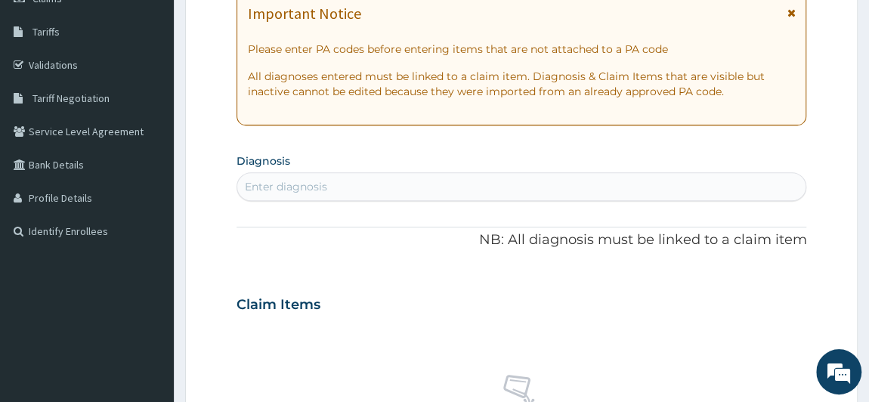
scroll to position [274, 0]
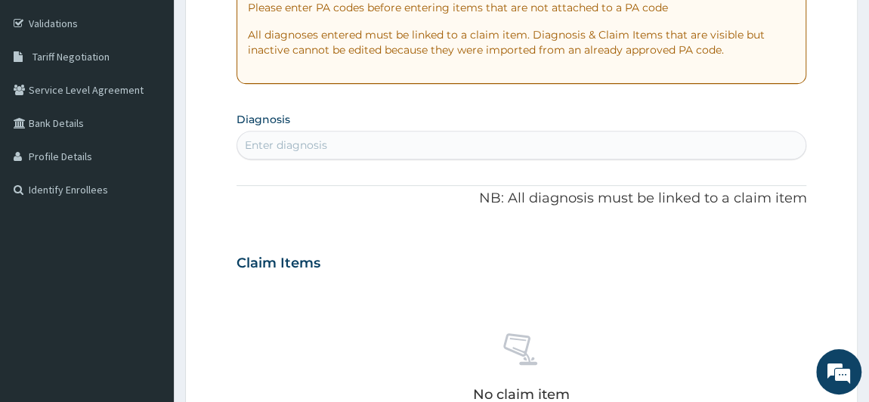
click at [595, 144] on div "Enter diagnosis" at bounding box center [521, 145] width 569 height 24
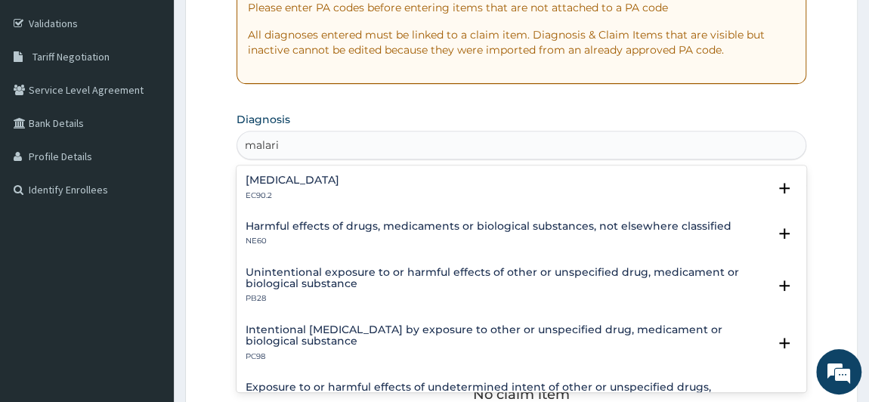
type input "[MEDICAL_DATA]"
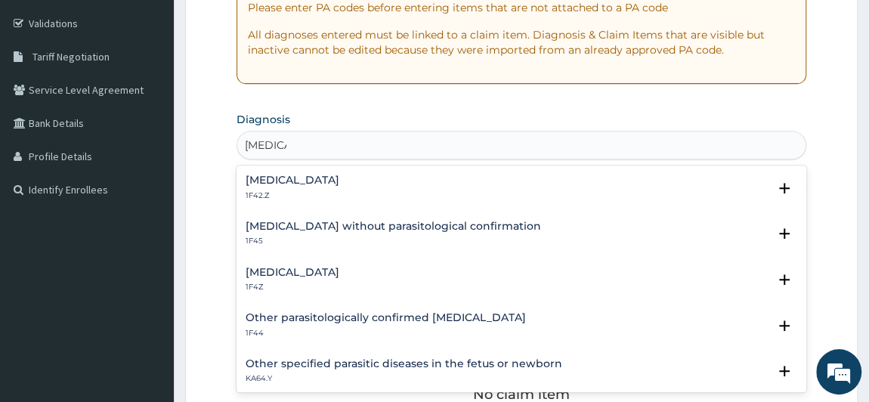
click at [329, 273] on h4 "[MEDICAL_DATA]" at bounding box center [292, 272] width 94 height 11
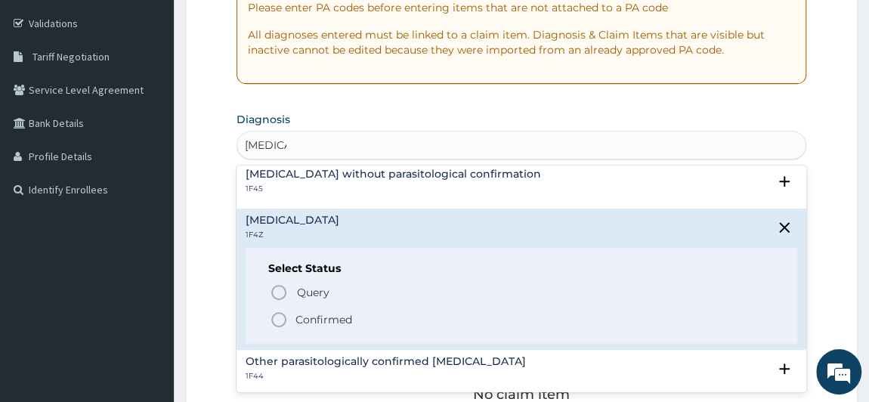
scroll to position [68, 0]
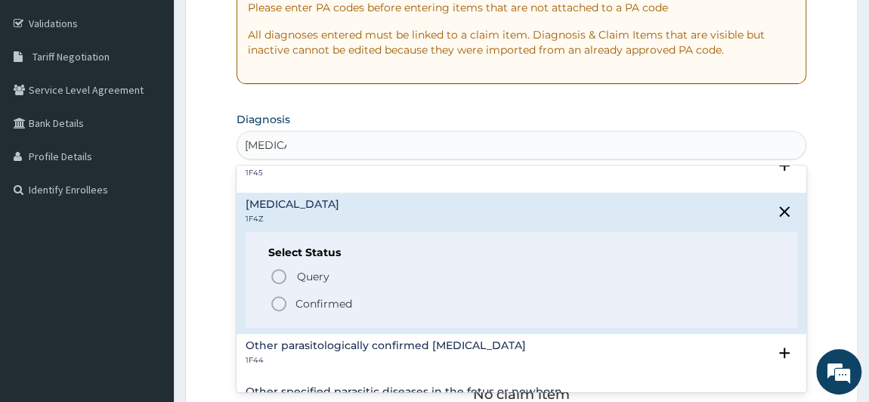
click at [318, 302] on p "Confirmed" at bounding box center [323, 303] width 57 height 15
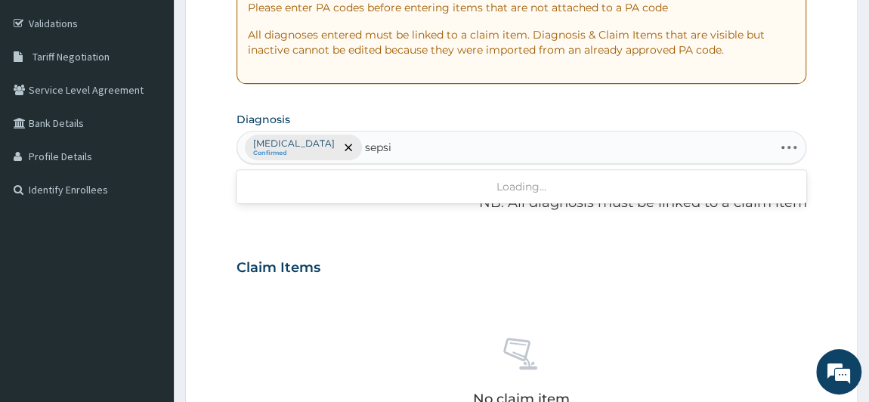
type input "[MEDICAL_DATA]"
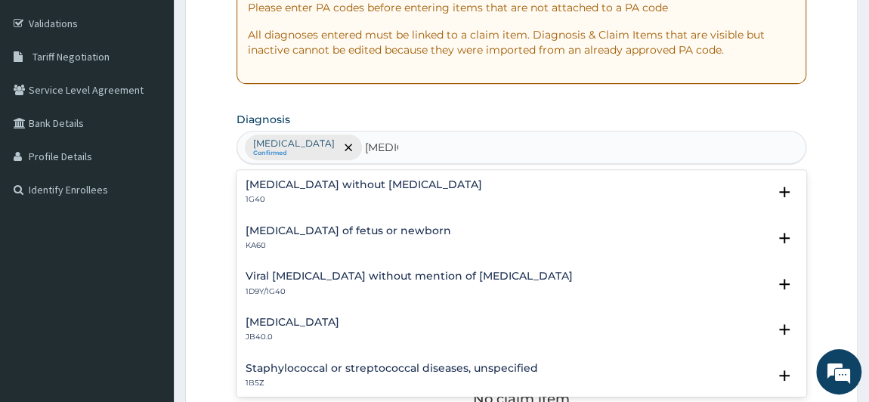
click at [352, 190] on div "[MEDICAL_DATA] without [MEDICAL_DATA] 1G40" at bounding box center [363, 192] width 236 height 26
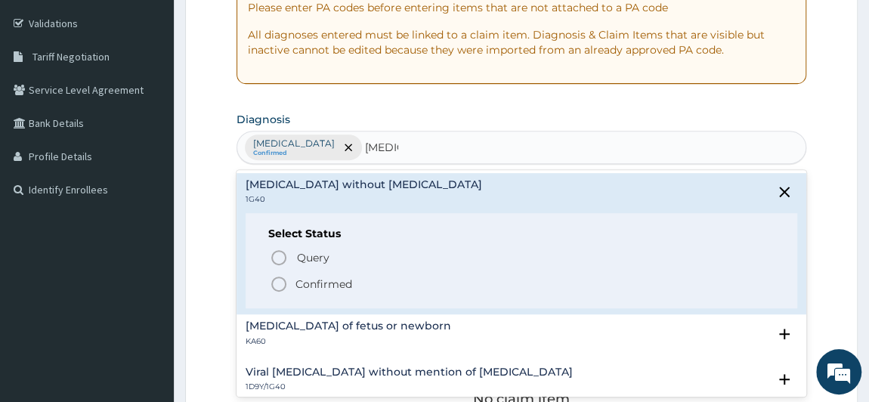
click at [325, 276] on p "Confirmed" at bounding box center [323, 283] width 57 height 15
click at [324, 274] on div "Claim Items" at bounding box center [521, 264] width 570 height 39
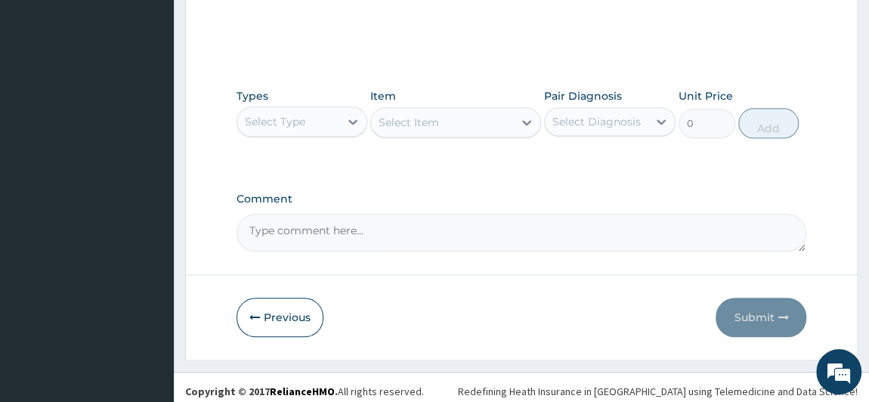
scroll to position [684, 0]
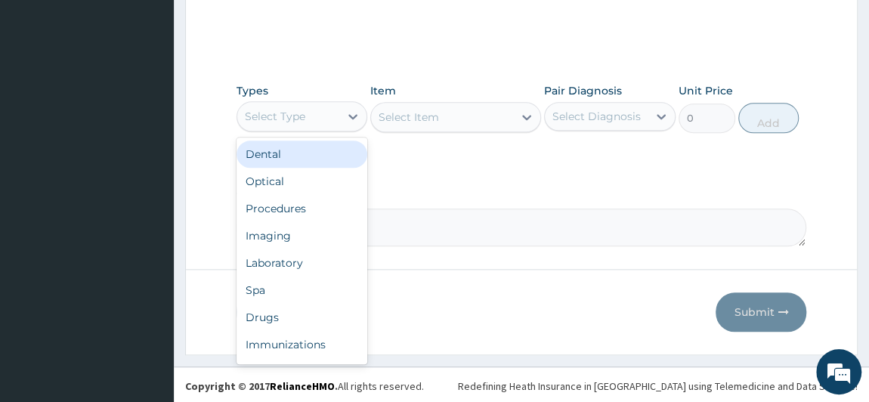
click at [314, 106] on div "Select Type" at bounding box center [288, 116] width 103 height 24
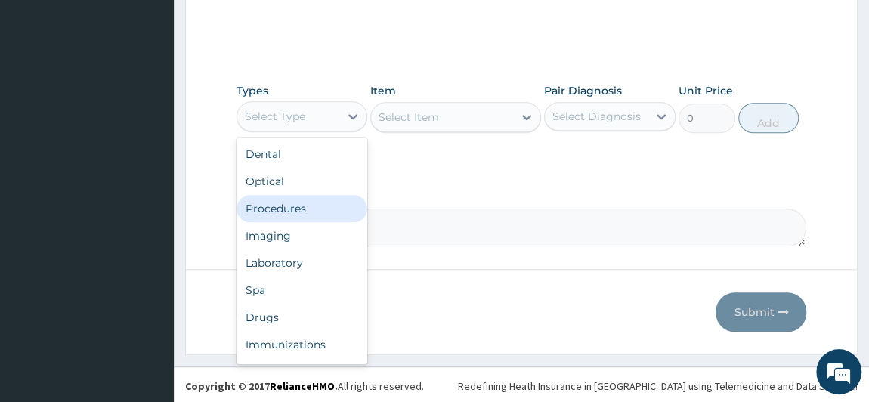
click at [295, 206] on div "Procedures" at bounding box center [301, 208] width 131 height 27
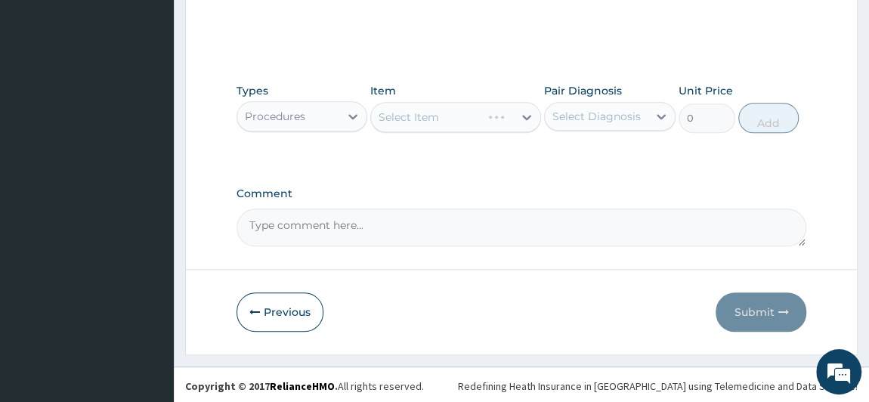
click at [618, 110] on div "Select Diagnosis" at bounding box center [596, 116] width 88 height 15
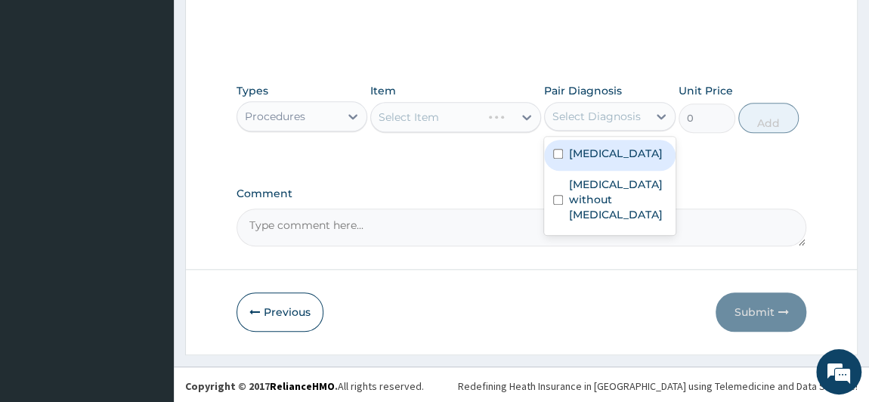
click at [603, 105] on div "Select Diagnosis" at bounding box center [596, 116] width 103 height 24
click at [601, 150] on label "[MEDICAL_DATA]" at bounding box center [616, 153] width 94 height 15
checkbox input "true"
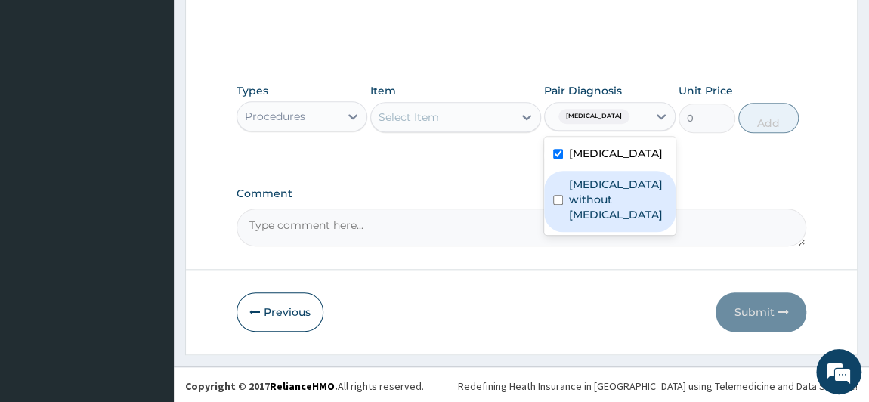
drag, startPoint x: 597, startPoint y: 216, endPoint x: 540, endPoint y: 161, distance: 79.0
click at [592, 210] on label "[MEDICAL_DATA] without [MEDICAL_DATA]" at bounding box center [617, 199] width 97 height 45
checkbox input "true"
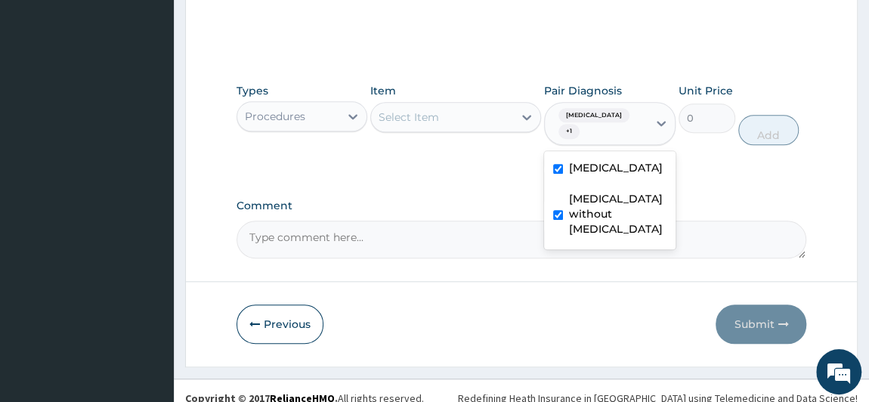
click at [467, 125] on div "Select Item" at bounding box center [442, 117] width 142 height 24
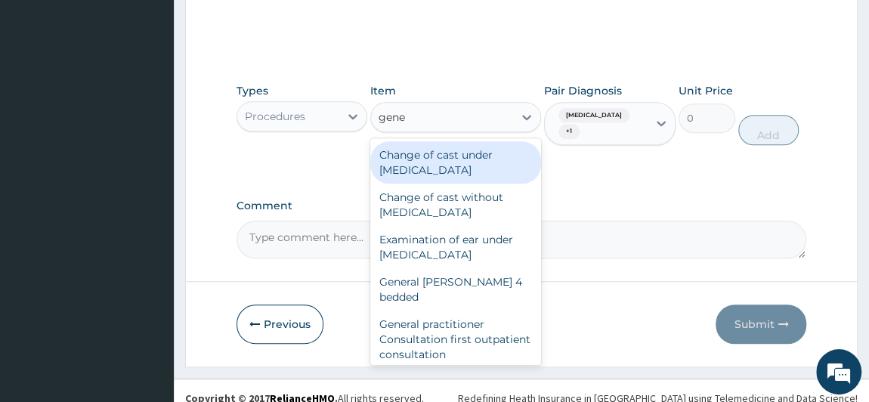
type input "gener"
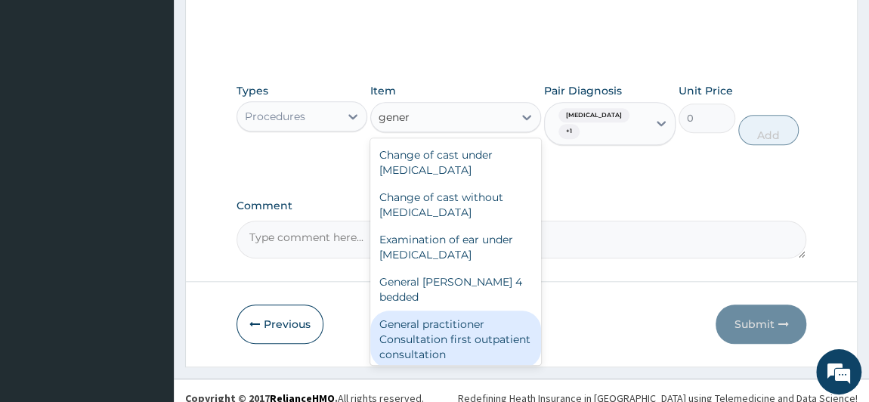
click at [449, 329] on div "General practitioner Consultation first outpatient consultation" at bounding box center [455, 338] width 171 height 57
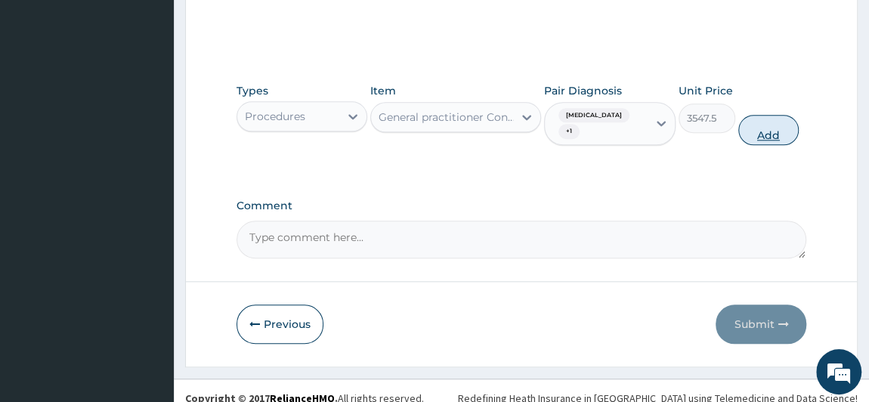
click at [775, 128] on button "Add" at bounding box center [768, 130] width 60 height 30
type input "0"
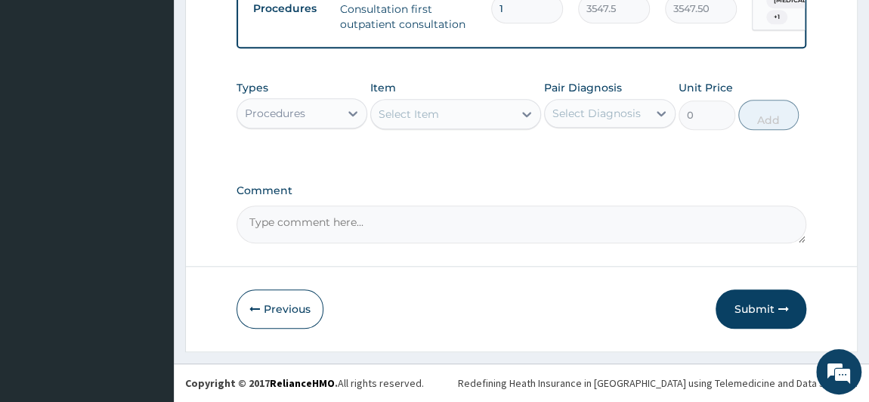
scroll to position [616, 0]
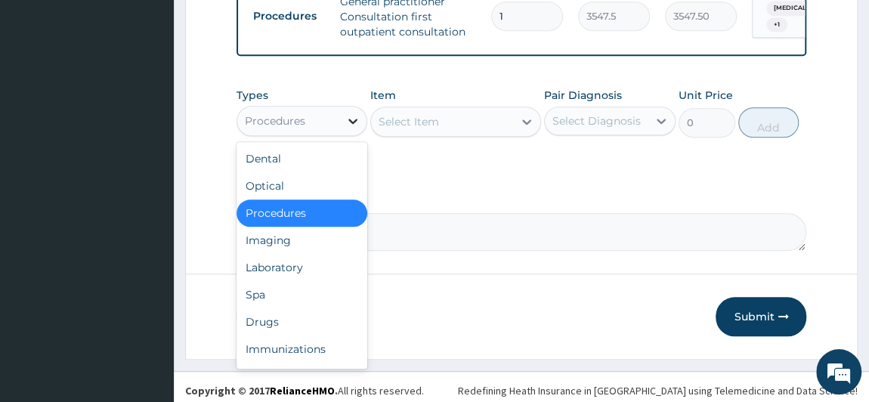
click at [346, 127] on icon at bounding box center [352, 120] width 15 height 15
click at [292, 281] on div "Laboratory" at bounding box center [301, 267] width 131 height 27
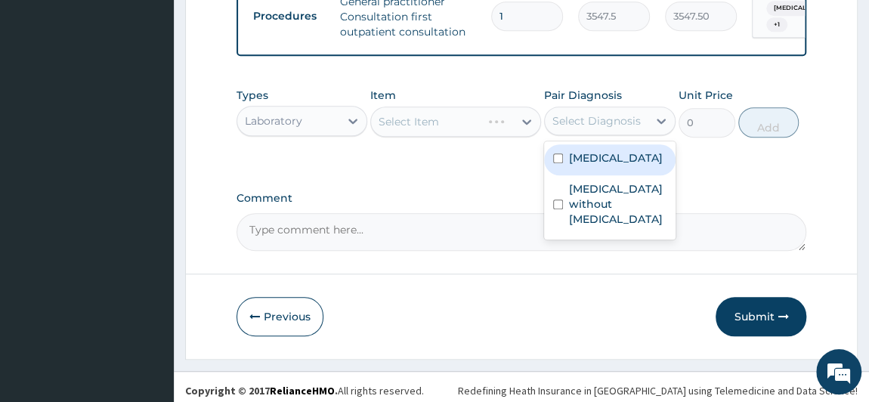
click at [616, 128] on div "Select Diagnosis" at bounding box center [596, 120] width 88 height 15
click at [613, 165] on label "[MEDICAL_DATA]" at bounding box center [616, 157] width 94 height 15
checkbox input "true"
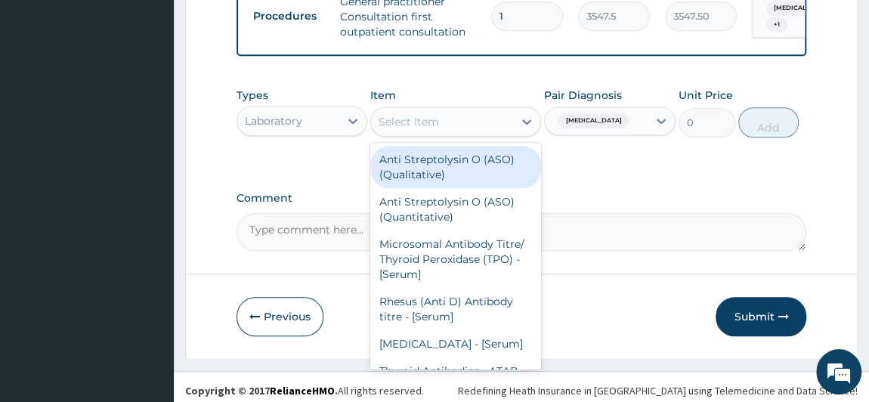
click at [461, 131] on div "Select Item" at bounding box center [442, 122] width 142 height 24
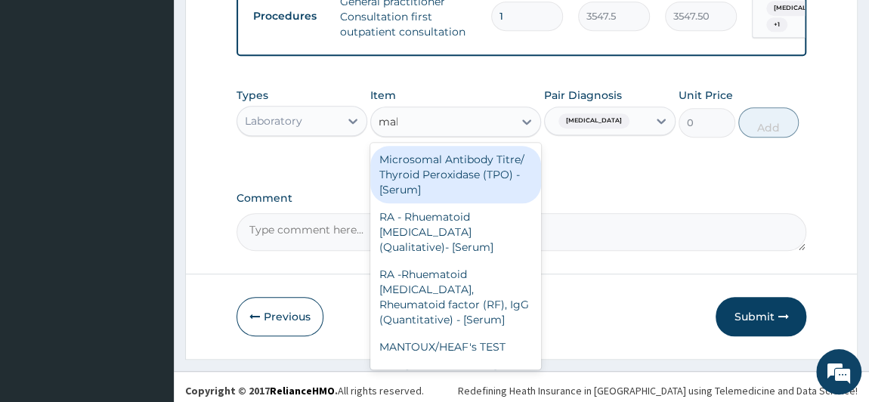
type input "mala"
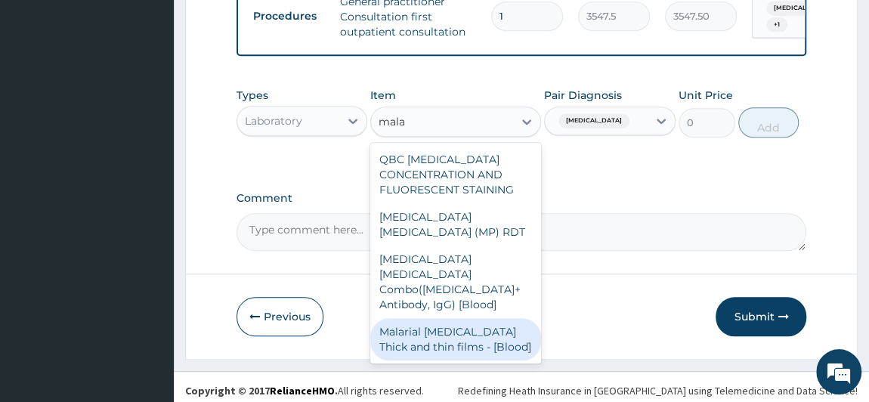
click at [497, 336] on div "Malarial [MEDICAL_DATA] Thick and thin films - [Blood]" at bounding box center [455, 339] width 171 height 42
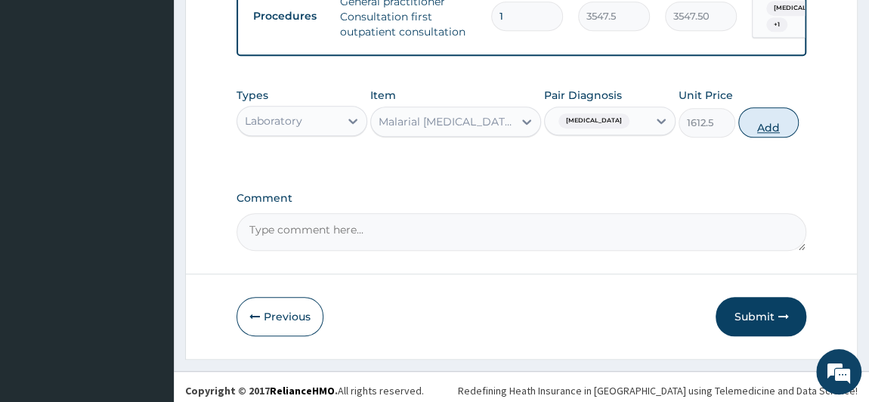
click at [761, 119] on button "Add" at bounding box center [768, 122] width 60 height 30
type input "0"
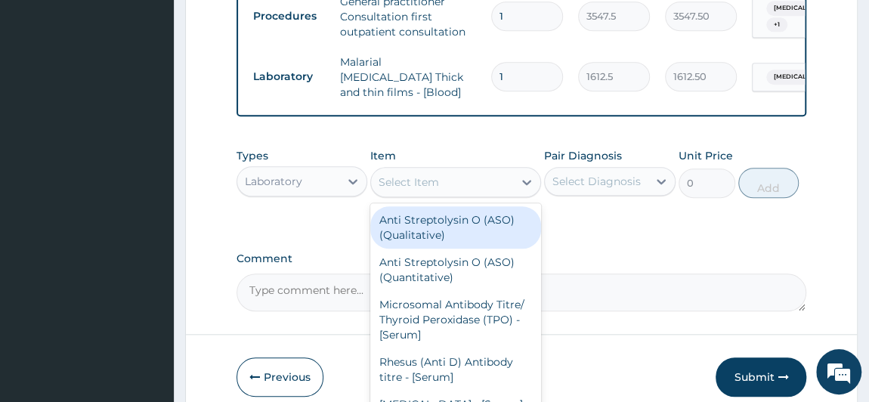
click at [423, 178] on div "Select Item" at bounding box center [408, 181] width 60 height 15
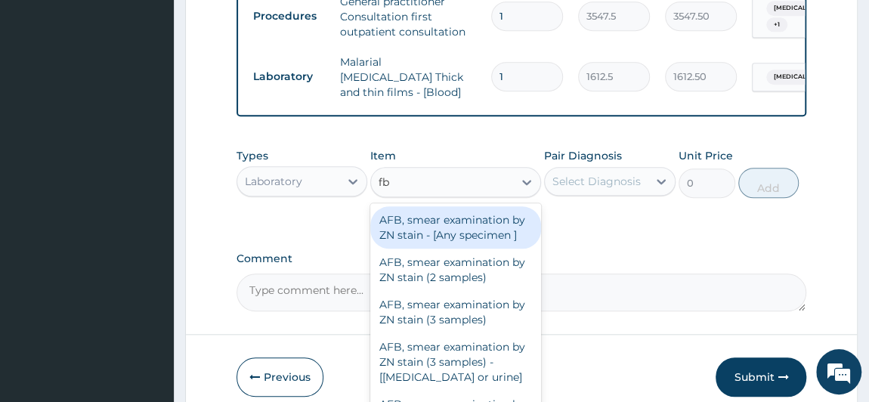
type input "fbc"
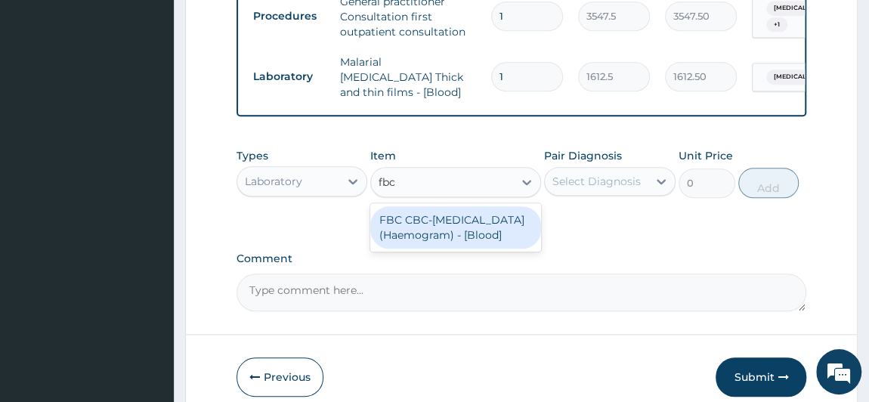
click at [438, 229] on div "FBC CBC-[MEDICAL_DATA] (Haemogram) - [Blood]" at bounding box center [455, 227] width 171 height 42
type input "4300"
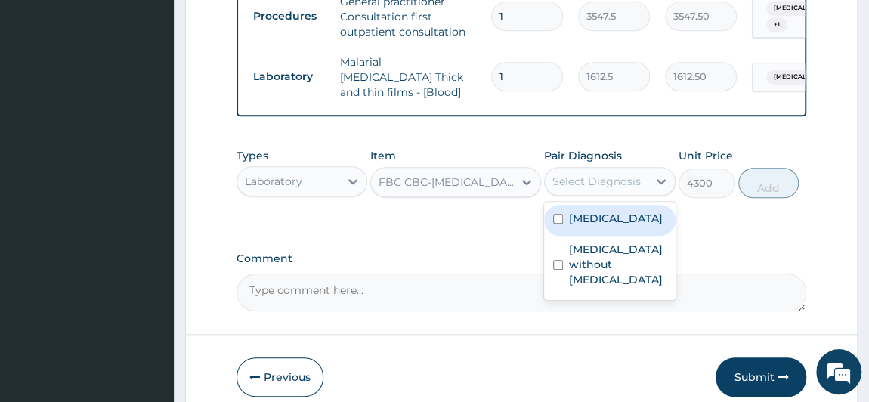
click at [588, 181] on div "Select Diagnosis" at bounding box center [596, 181] width 88 height 15
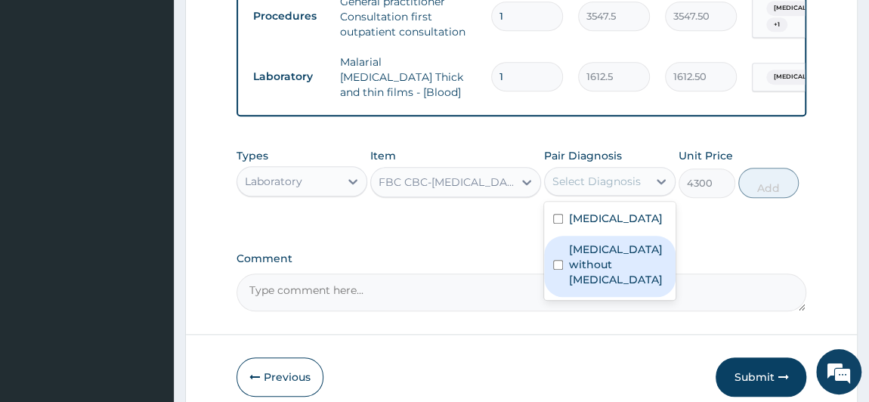
click at [600, 277] on label "[MEDICAL_DATA] without [MEDICAL_DATA]" at bounding box center [617, 264] width 97 height 45
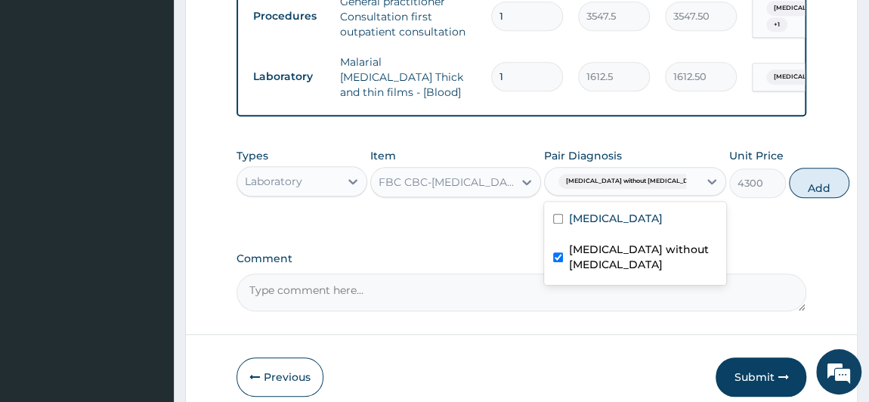
click at [600, 272] on label "[MEDICAL_DATA] without [MEDICAL_DATA]" at bounding box center [643, 257] width 148 height 30
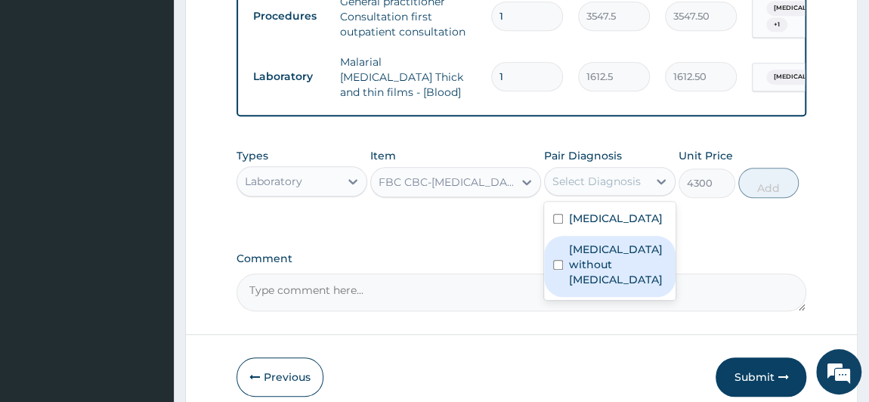
click at [637, 276] on label "[MEDICAL_DATA] without [MEDICAL_DATA]" at bounding box center [617, 264] width 97 height 45
click at [556, 270] on input "checkbox" at bounding box center [558, 265] width 10 height 10
checkbox input "true"
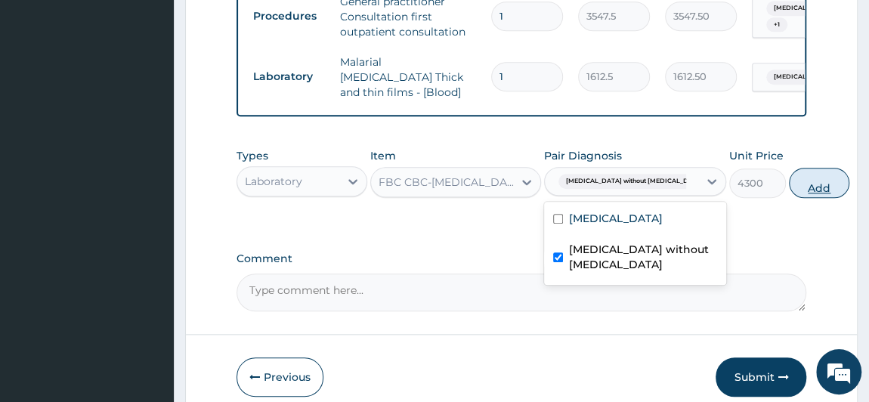
click at [789, 189] on button "Add" at bounding box center [819, 183] width 60 height 30
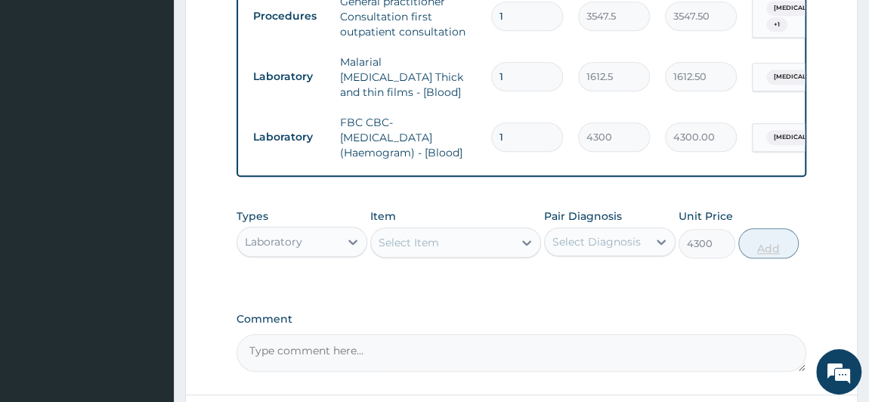
type input "0"
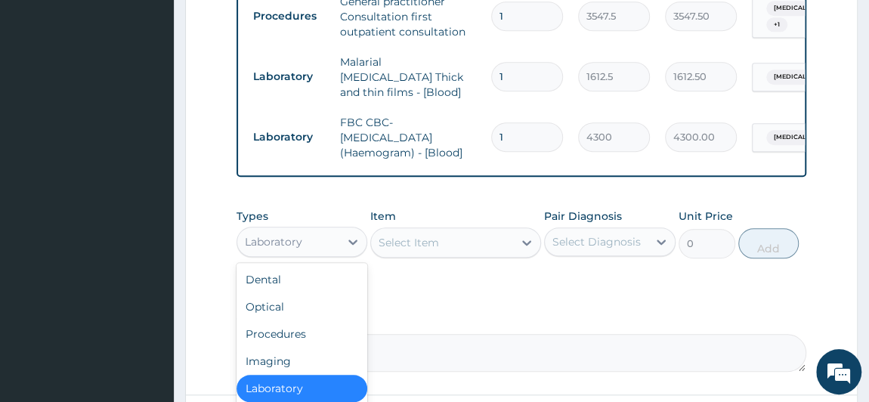
click at [326, 239] on div "Laboratory" at bounding box center [288, 242] width 103 height 24
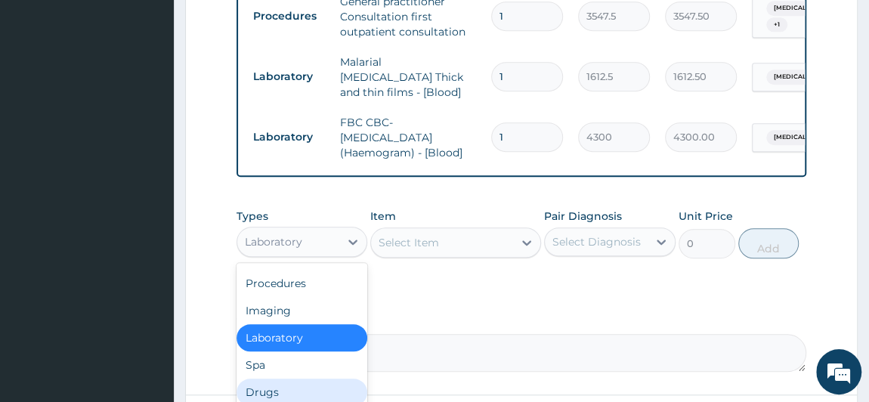
click at [247, 390] on div "Drugs" at bounding box center [301, 391] width 131 height 27
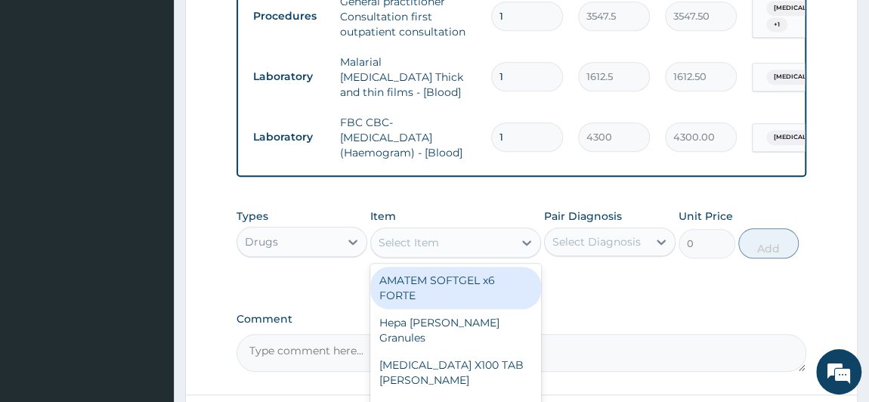
click at [410, 245] on div "Select Item" at bounding box center [408, 242] width 60 height 15
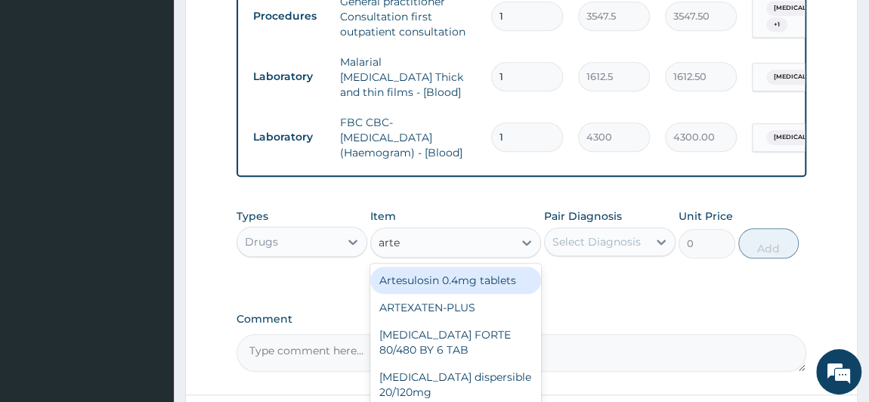
type input "artem"
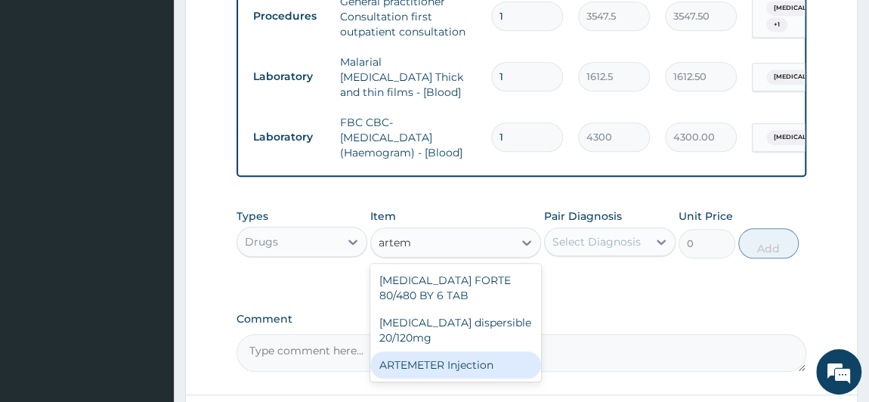
click at [471, 374] on div "ARTEMETER Injection" at bounding box center [455, 364] width 171 height 27
type input "946"
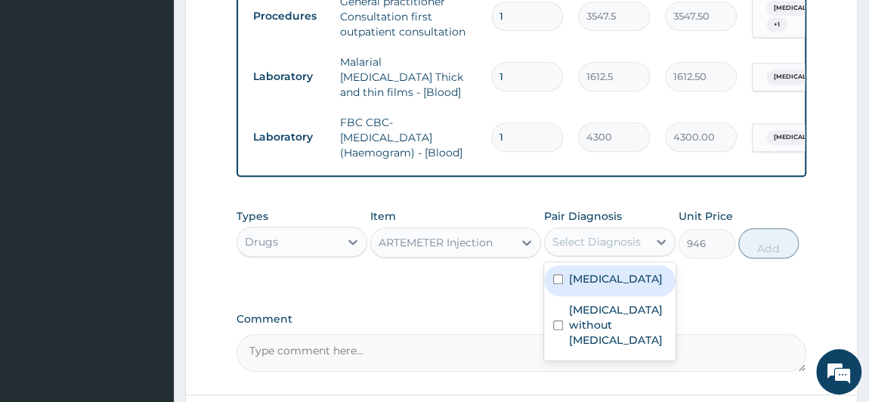
click at [607, 244] on div "Select Diagnosis" at bounding box center [596, 241] width 88 height 15
click at [597, 286] on label "[MEDICAL_DATA]" at bounding box center [616, 278] width 94 height 15
click at [598, 286] on label "[MEDICAL_DATA]" at bounding box center [616, 278] width 94 height 15
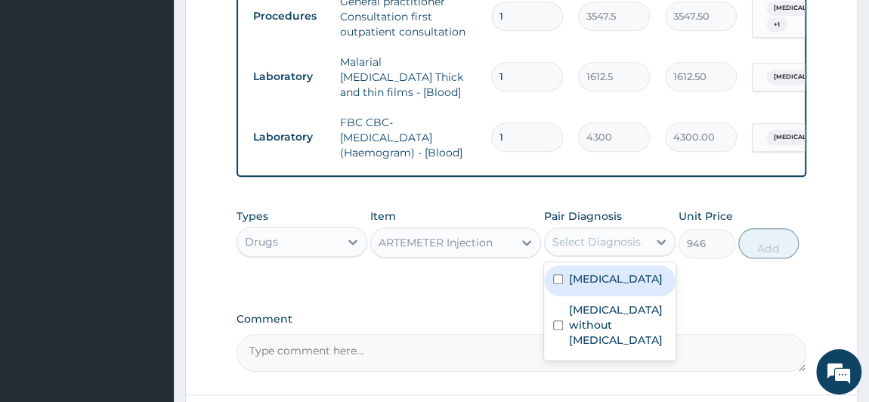
click at [603, 283] on label "[MEDICAL_DATA]" at bounding box center [616, 278] width 94 height 15
checkbox input "true"
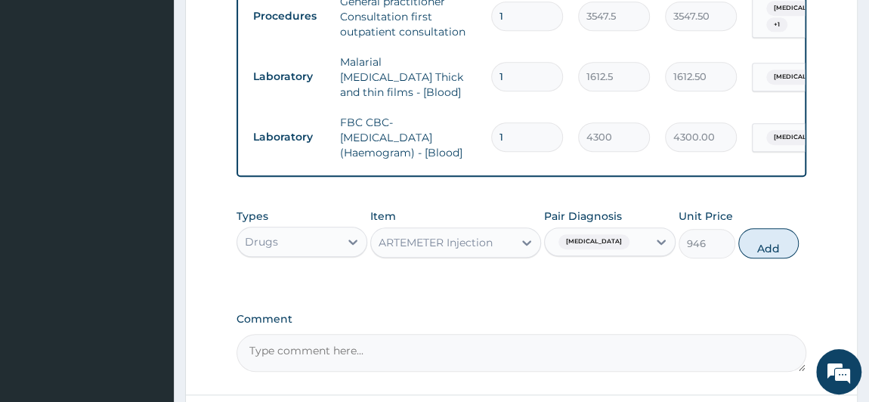
click at [733, 286] on div "Types Drugs Item ARTEMETER Injection Pair Diagnosis [MEDICAL_DATA] Unit Price 9…" at bounding box center [521, 245] width 570 height 88
click at [767, 240] on button "Add" at bounding box center [768, 243] width 60 height 30
type input "0"
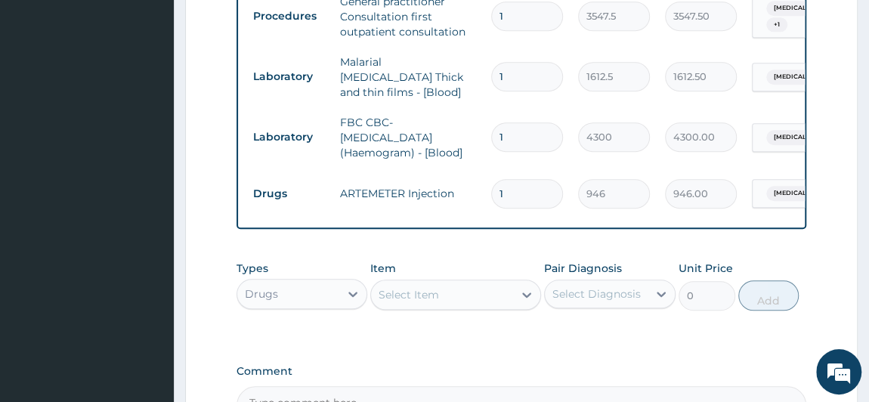
click at [456, 294] on div "Select Item" at bounding box center [442, 294] width 142 height 24
click at [457, 294] on div "Select Item" at bounding box center [442, 294] width 142 height 24
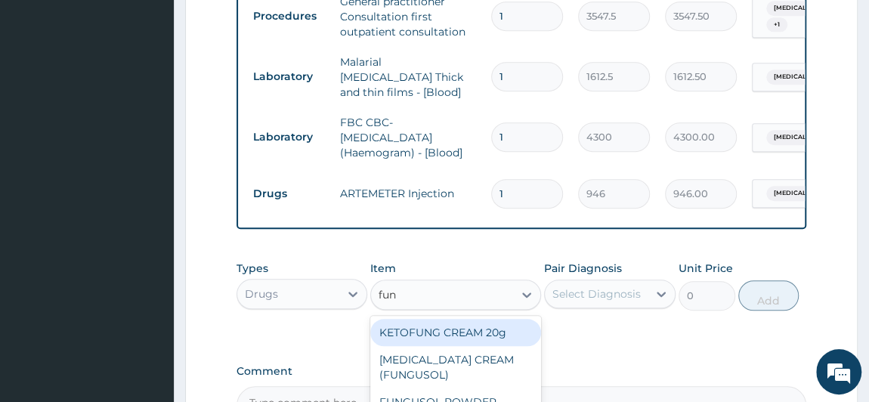
scroll to position [754, 0]
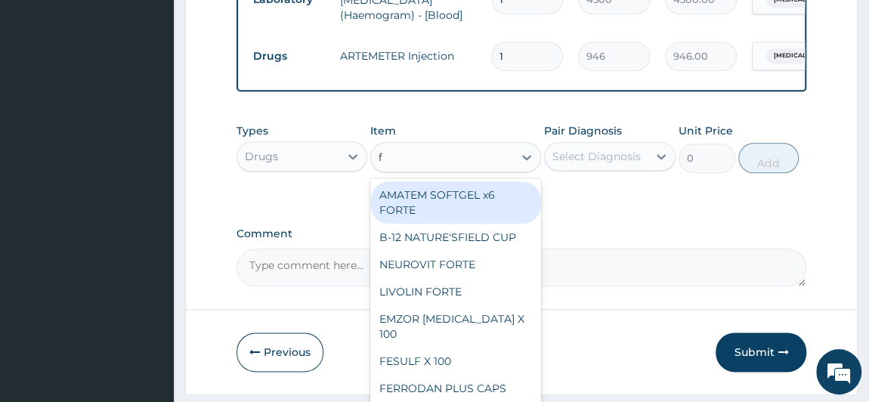
type input "f"
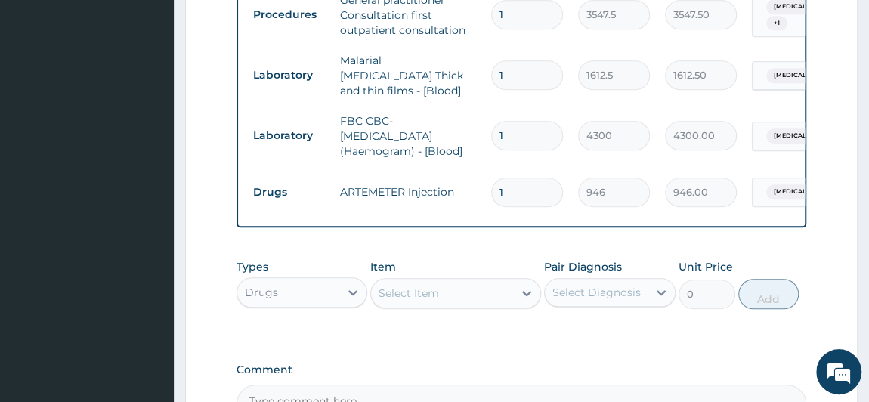
scroll to position [616, 0]
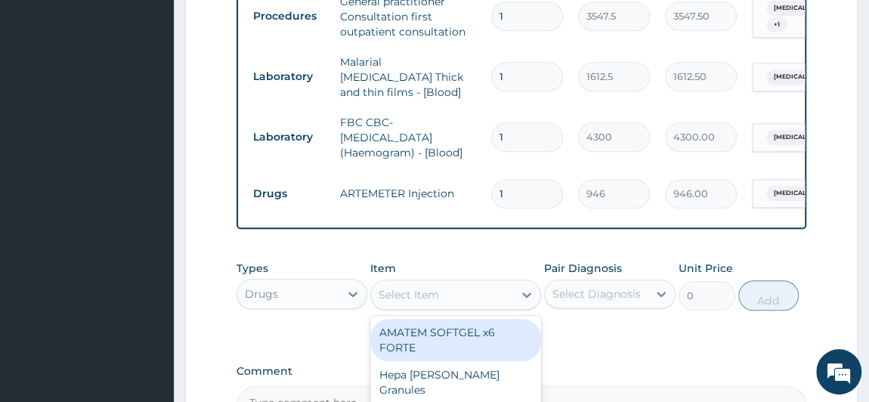
click at [448, 295] on div "Select Item" at bounding box center [442, 294] width 142 height 24
type input "f"
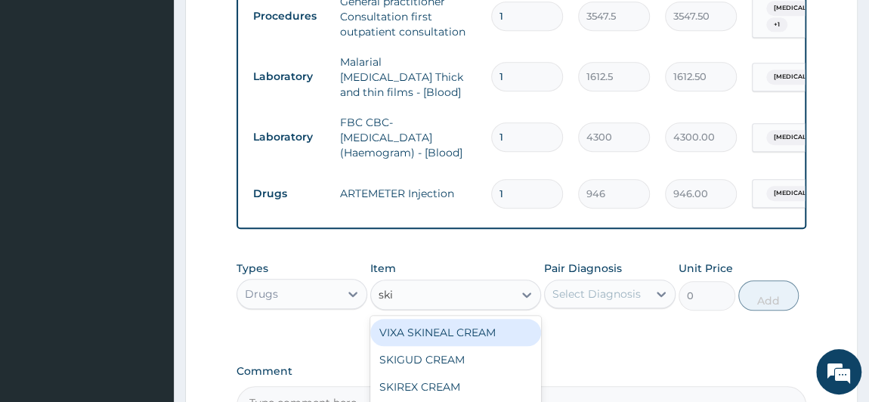
type input "skin"
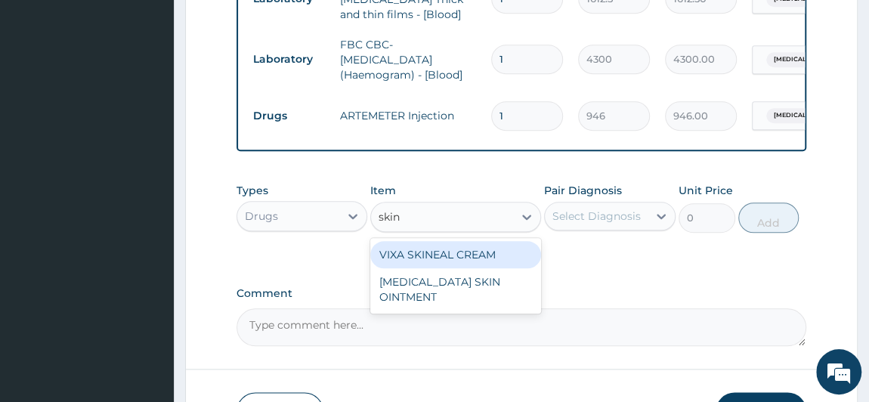
scroll to position [754, 0]
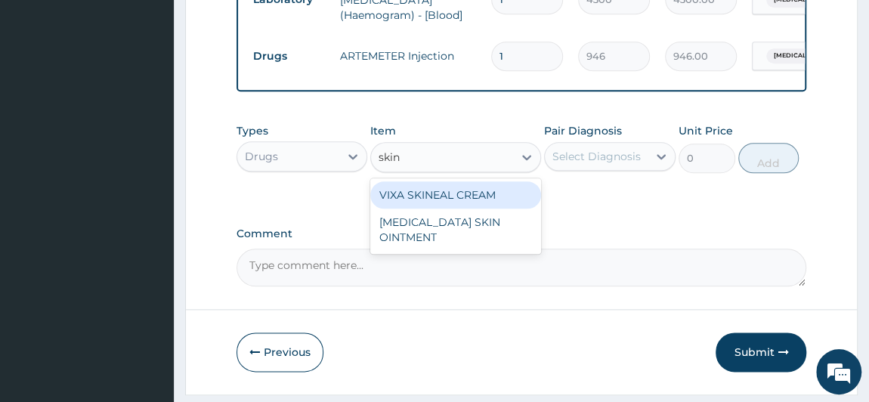
click at [471, 199] on div "VIXA SKINEAL CREAM" at bounding box center [455, 194] width 171 height 27
type input "1537.25"
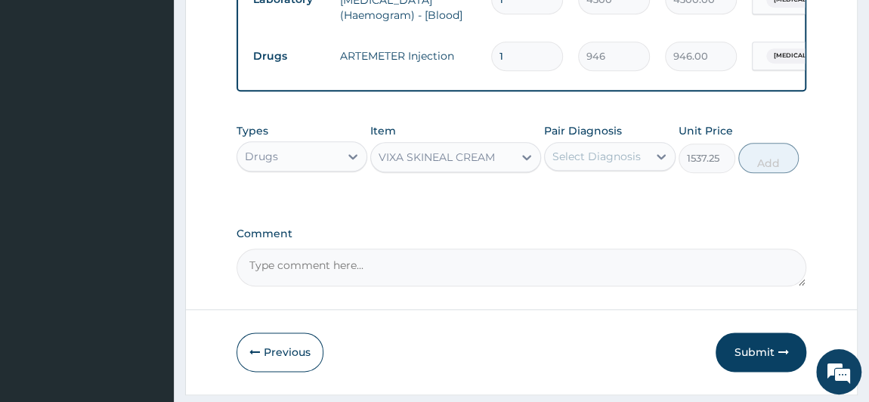
click at [605, 158] on div "Select Diagnosis" at bounding box center [596, 156] width 88 height 15
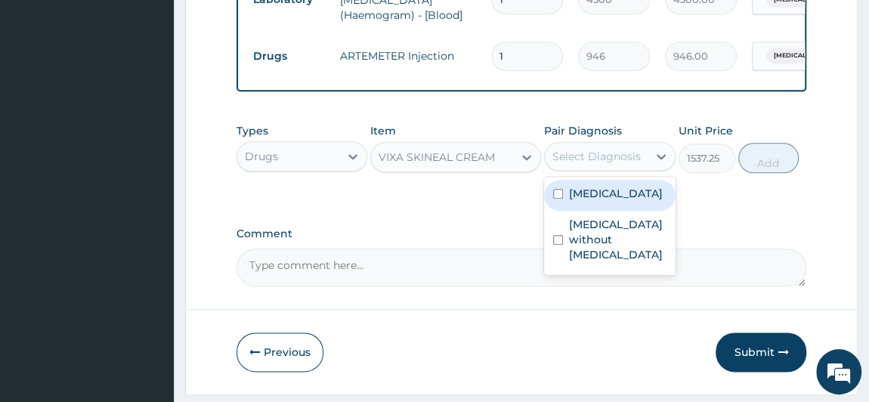
click at [605, 158] on div "Select Diagnosis" at bounding box center [596, 156] width 88 height 15
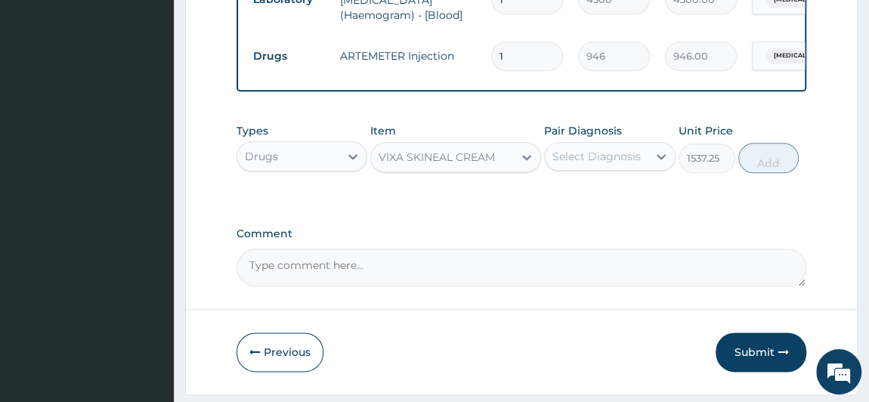
click at [596, 159] on div "Select Diagnosis" at bounding box center [596, 156] width 88 height 15
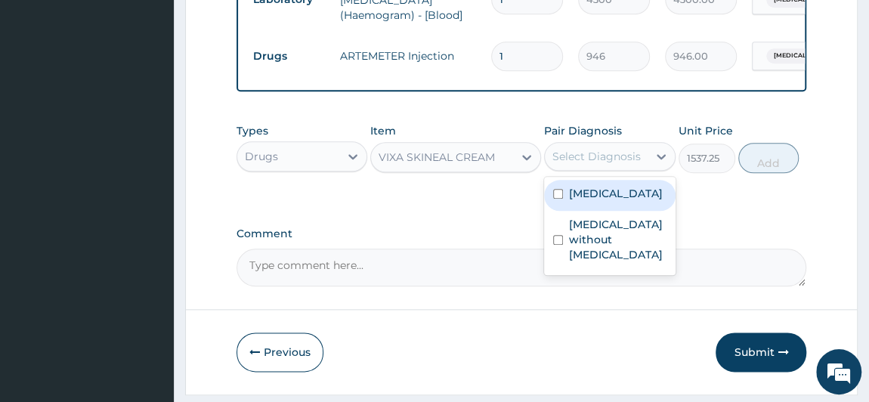
click at [591, 156] on div "Select Diagnosis" at bounding box center [596, 156] width 88 height 15
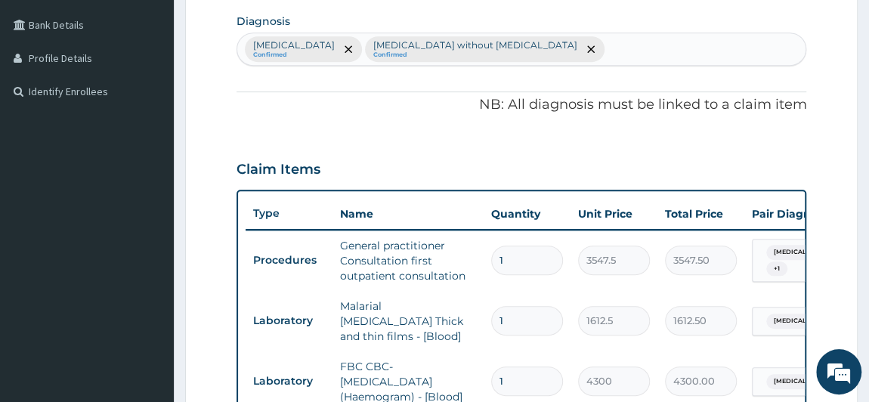
scroll to position [273, 0]
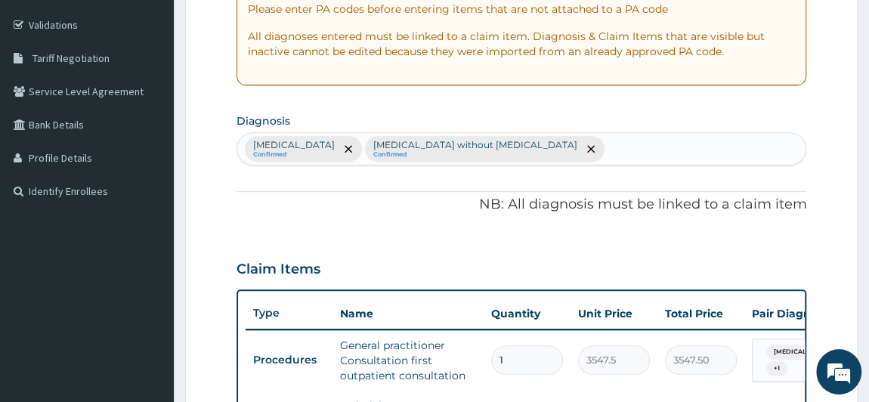
click at [560, 150] on div "[MEDICAL_DATA] Confirmed [MEDICAL_DATA] without [MEDICAL_DATA] Confirmed" at bounding box center [521, 149] width 569 height 32
type input "skin"
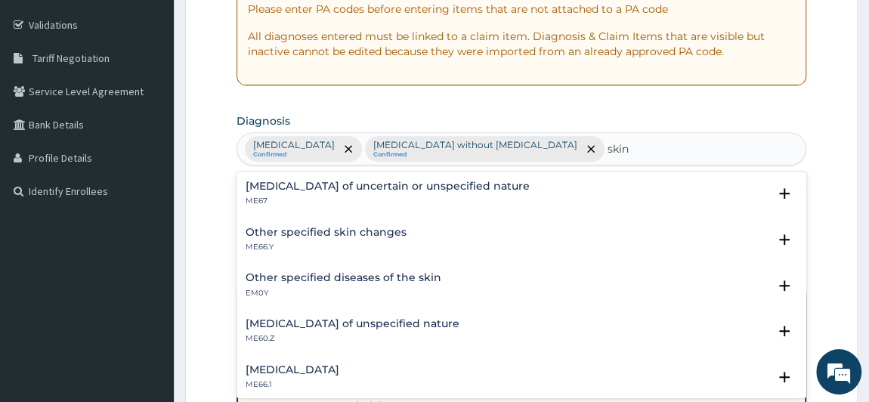
click at [400, 288] on p "EM0Y" at bounding box center [343, 293] width 196 height 11
click at [333, 278] on h4 "Other specified diseases of the skin" at bounding box center [343, 277] width 196 height 11
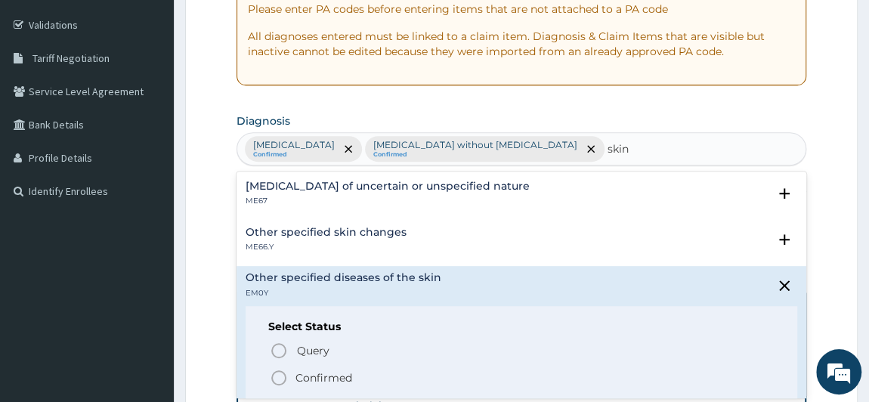
drag, startPoint x: 303, startPoint y: 371, endPoint x: 344, endPoint y: 319, distance: 65.6
click at [303, 371] on p "Confirmed" at bounding box center [323, 377] width 57 height 15
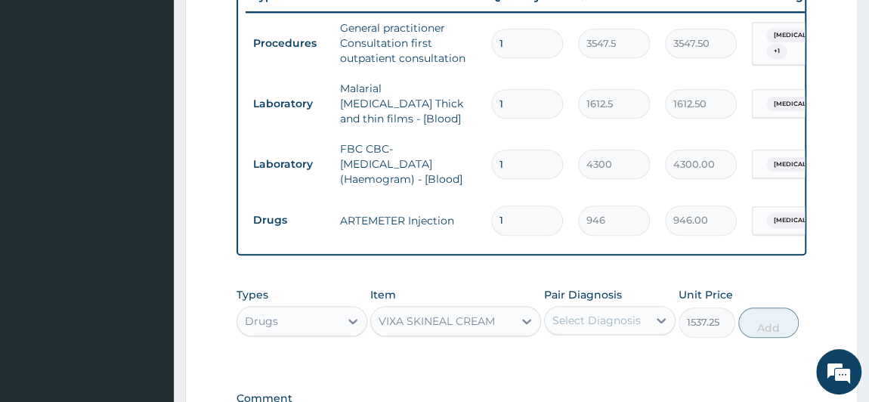
scroll to position [685, 0]
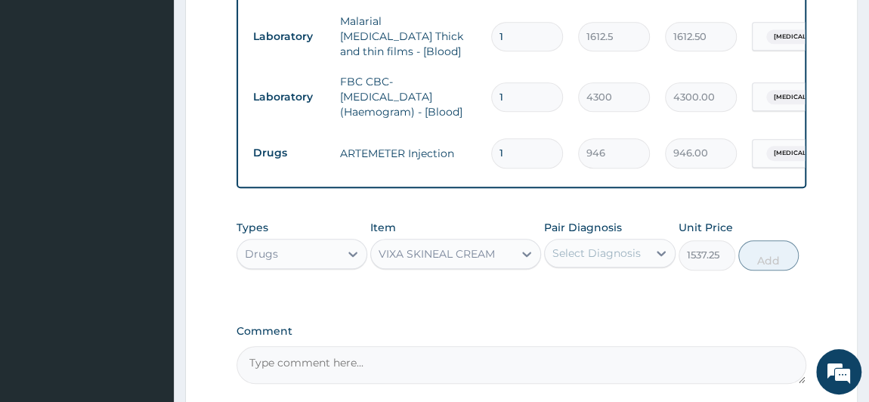
click at [602, 245] on div "Select Diagnosis" at bounding box center [596, 252] width 88 height 15
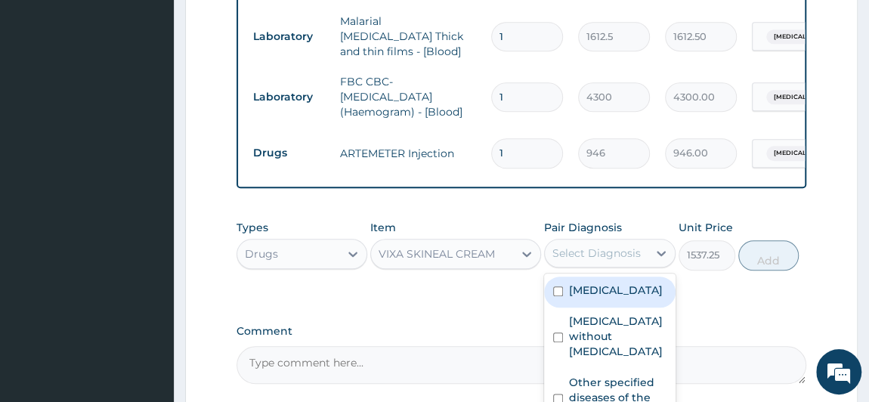
click at [573, 245] on div "Select Diagnosis" at bounding box center [596, 252] width 88 height 15
click at [600, 241] on div "Select Diagnosis" at bounding box center [596, 253] width 103 height 24
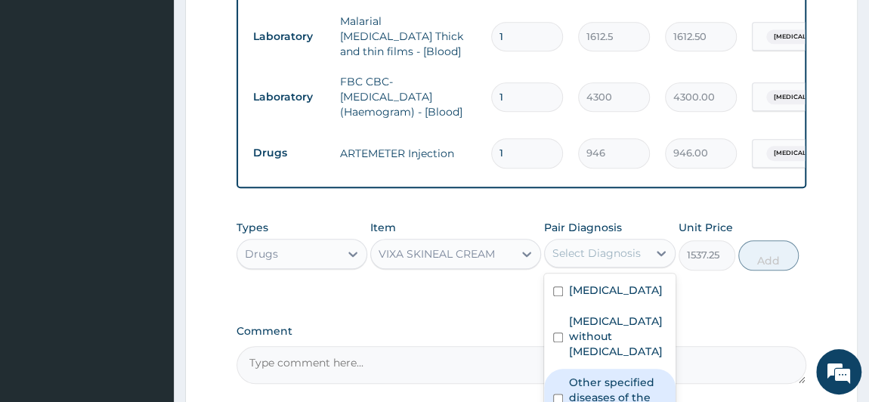
click at [633, 375] on label "Other specified diseases of the skin" at bounding box center [617, 397] width 97 height 45
checkbox input "true"
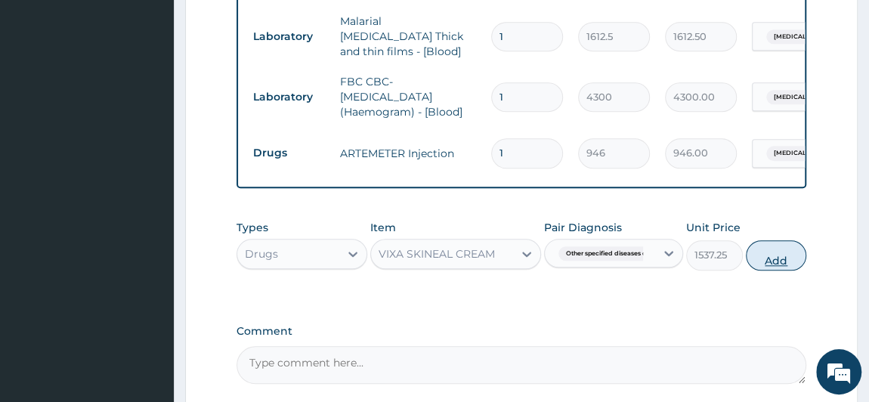
click at [773, 240] on button "Add" at bounding box center [775, 255] width 60 height 30
type input "0"
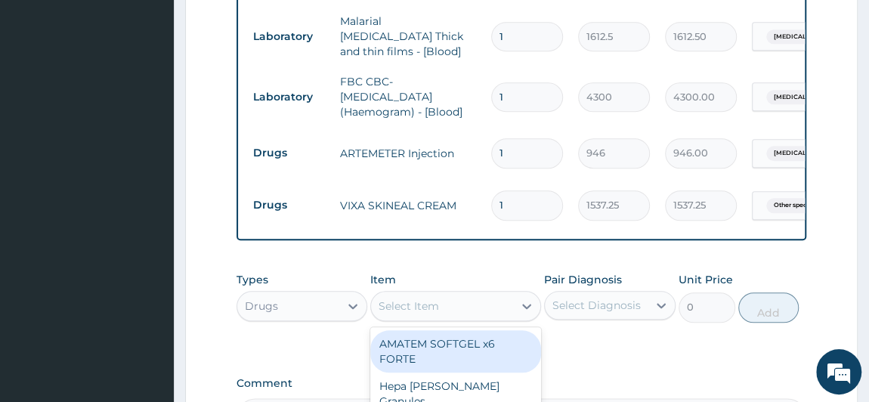
click at [440, 294] on div "Select Item" at bounding box center [442, 306] width 142 height 24
type input "parace"
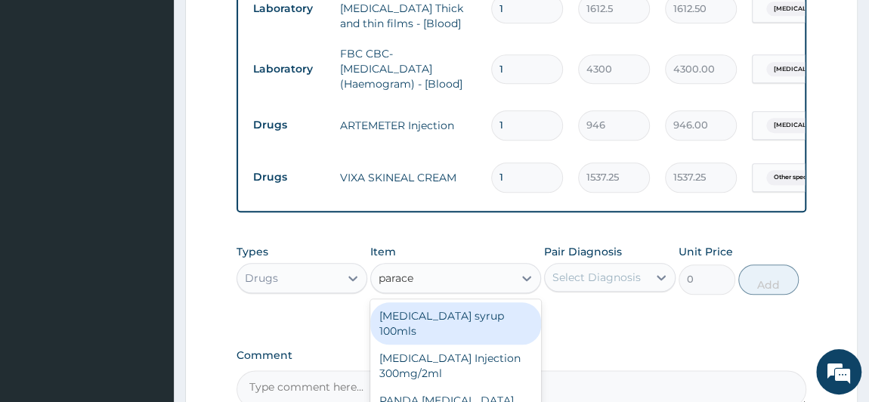
scroll to position [754, 0]
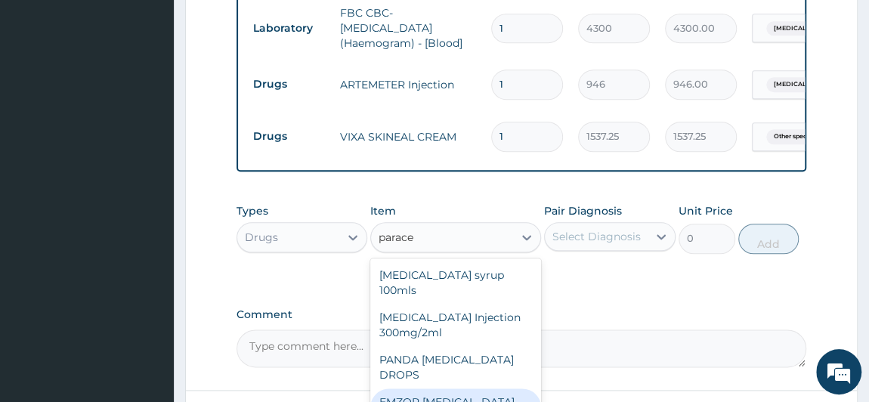
click at [473, 388] on div "EMZOR [MEDICAL_DATA] 500mg" at bounding box center [455, 409] width 171 height 42
type input "23.65"
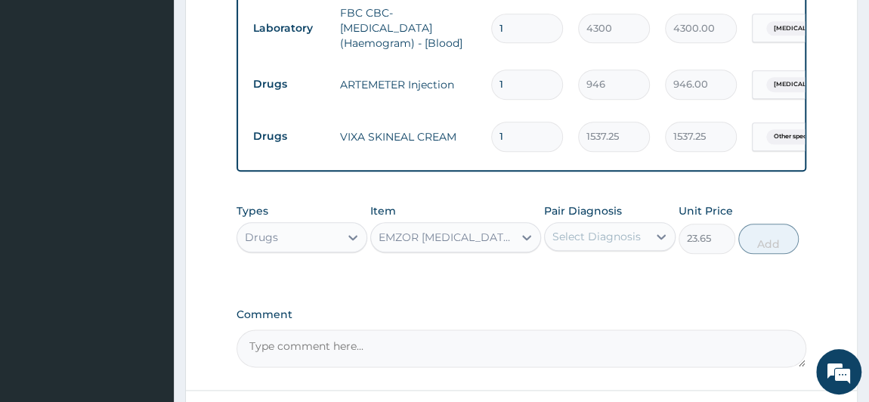
click at [594, 229] on div "Select Diagnosis" at bounding box center [596, 236] width 88 height 15
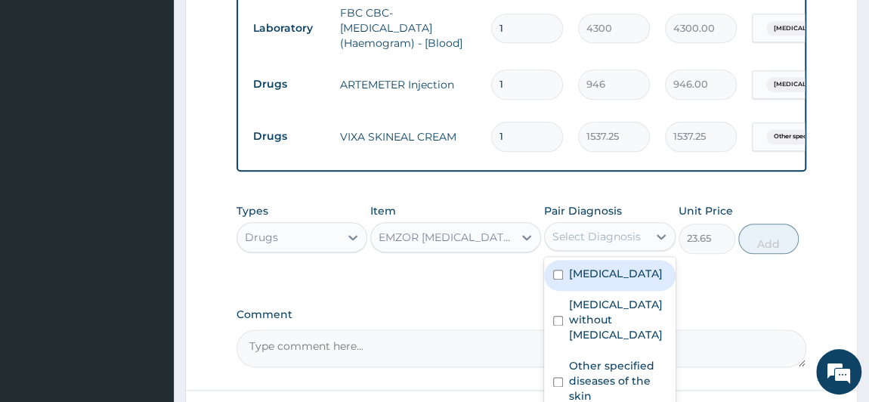
click at [594, 229] on div "Select Diagnosis" at bounding box center [596, 236] width 88 height 15
click at [592, 229] on div "Select Diagnosis" at bounding box center [596, 236] width 88 height 15
click at [591, 266] on label "[MEDICAL_DATA]" at bounding box center [616, 273] width 94 height 15
checkbox input "true"
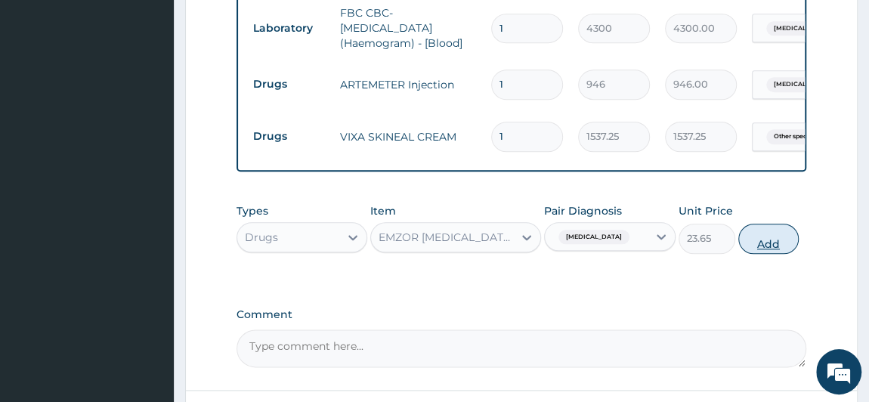
click at [753, 224] on button "Add" at bounding box center [768, 239] width 60 height 30
type input "0"
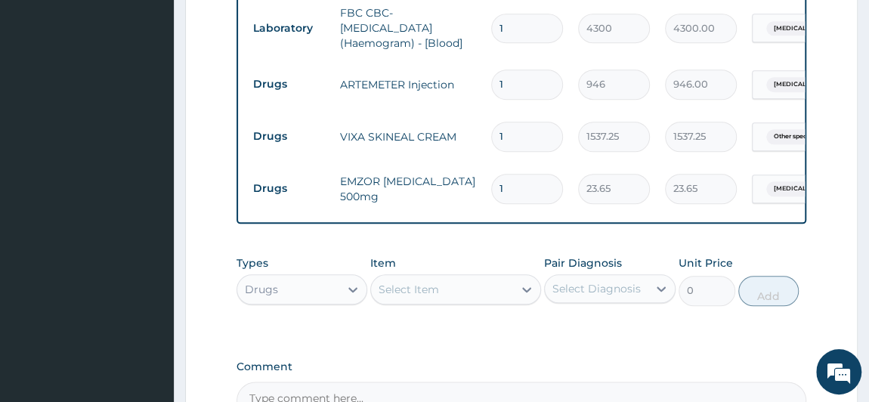
type input "0.00"
type input "5"
type input "118.25"
type input "5"
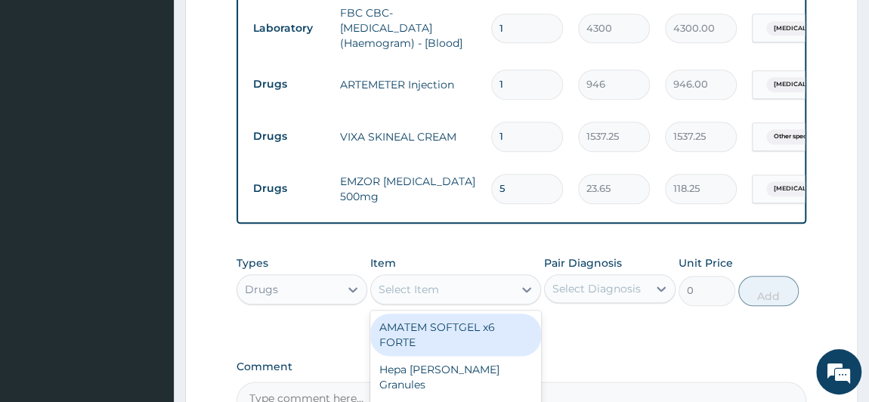
click at [447, 277] on div "Select Item" at bounding box center [442, 289] width 142 height 24
type input "piri"
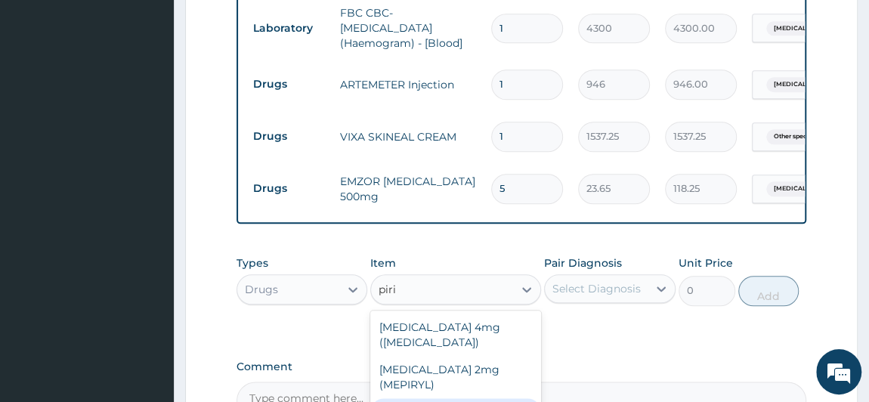
type input "23.65"
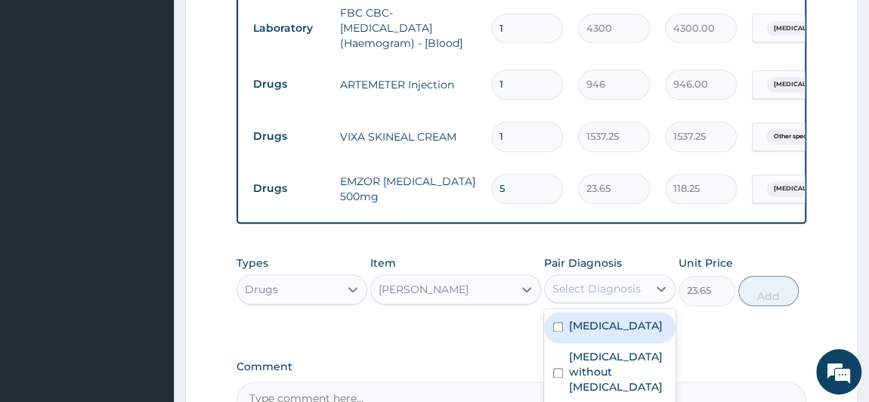
click at [582, 281] on div "Select Diagnosis" at bounding box center [596, 288] width 88 height 15
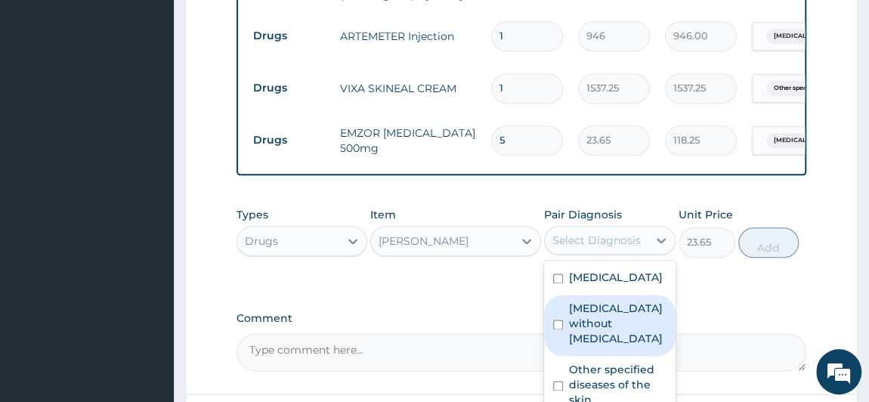
scroll to position [890, 0]
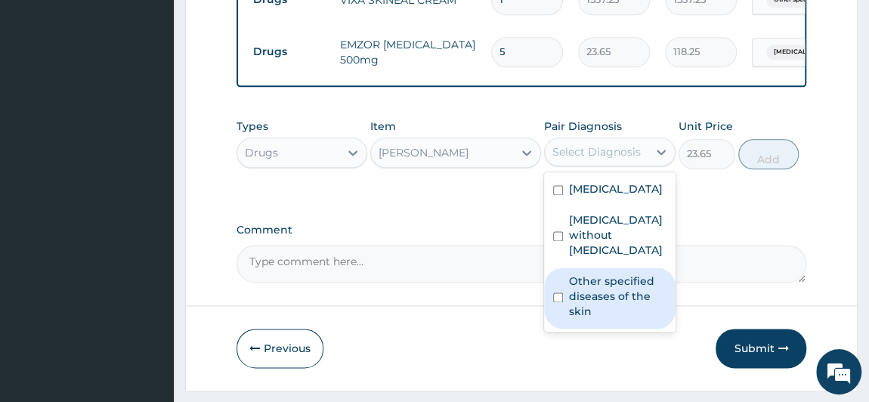
click at [609, 285] on label "Other specified diseases of the skin" at bounding box center [617, 295] width 97 height 45
checkbox input "true"
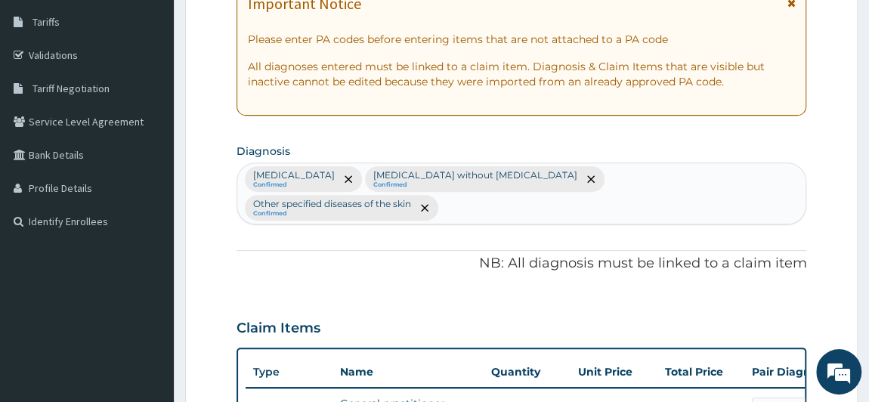
scroll to position [273, 0]
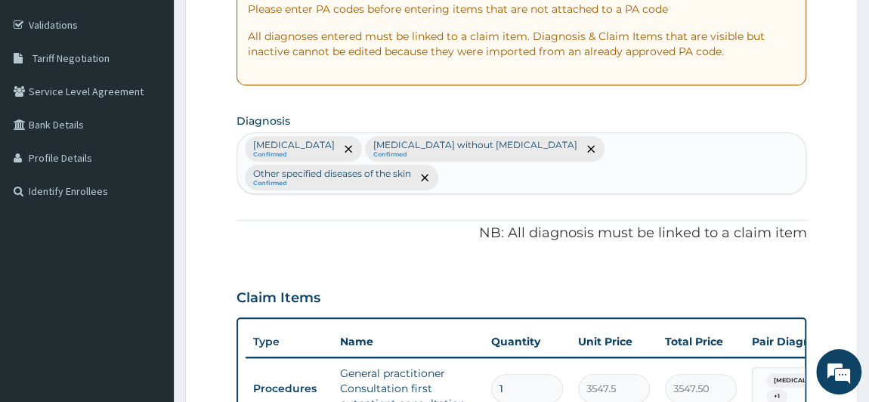
click at [745, 153] on div "[MEDICAL_DATA] Confirmed [MEDICAL_DATA] without [MEDICAL_DATA] Confirmed Other …" at bounding box center [521, 163] width 569 height 60
type input "upper re"
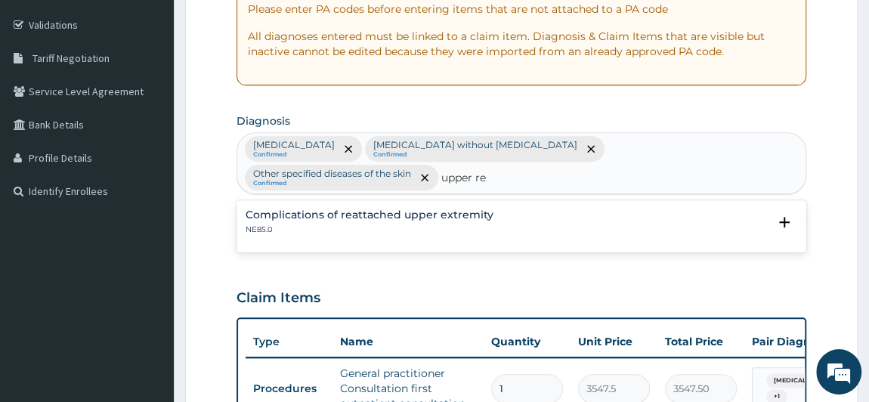
click at [467, 224] on p "NE85.0" at bounding box center [369, 229] width 248 height 11
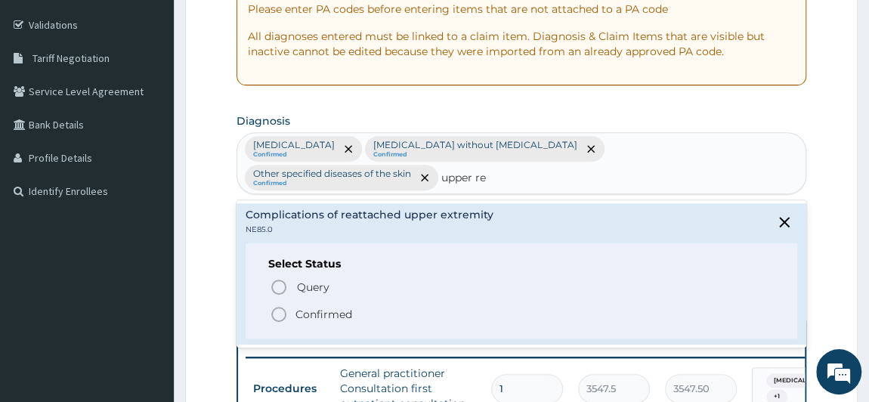
click at [338, 307] on p "Confirmed" at bounding box center [323, 314] width 57 height 15
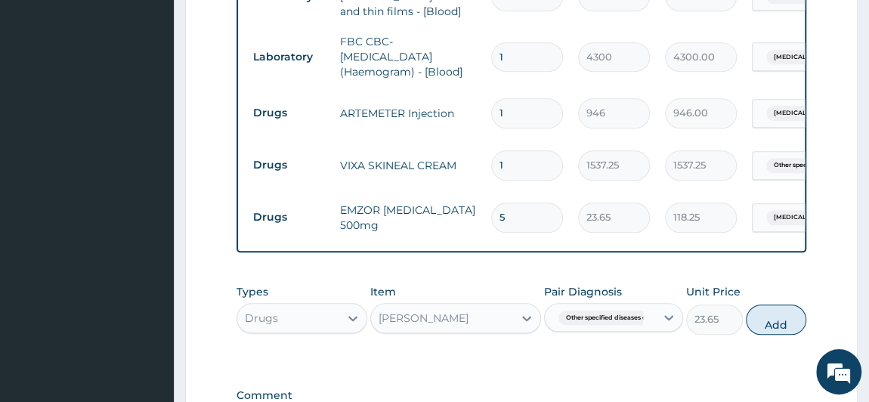
scroll to position [754, 0]
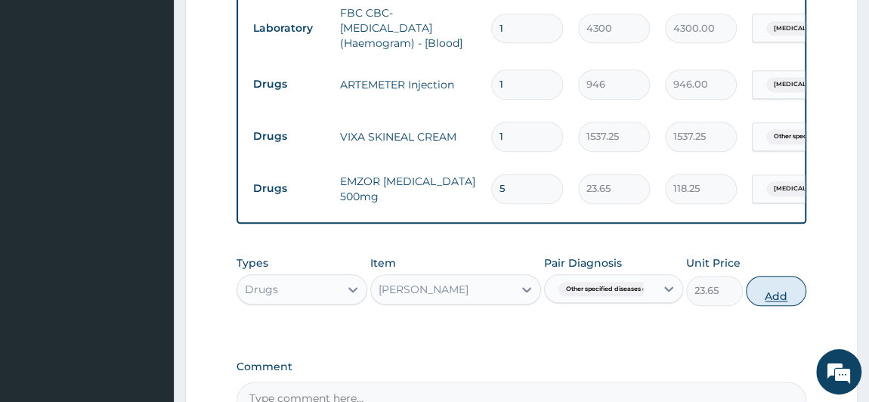
click at [760, 291] on button "Add" at bounding box center [775, 291] width 60 height 30
type input "0"
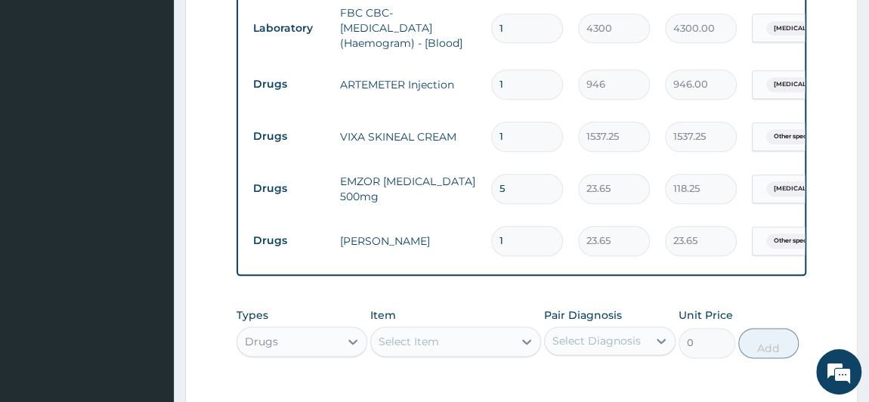
type input "0.00"
type input "5"
type input "118.25"
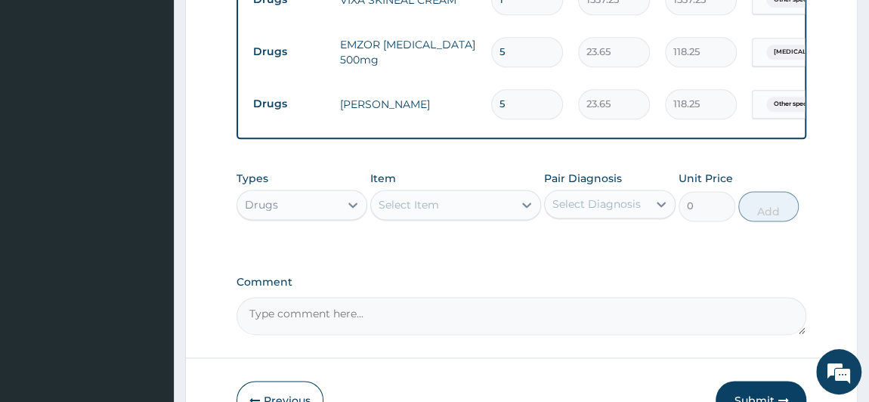
scroll to position [890, 0]
type input "5"
click at [481, 208] on div "Select Item" at bounding box center [442, 205] width 142 height 24
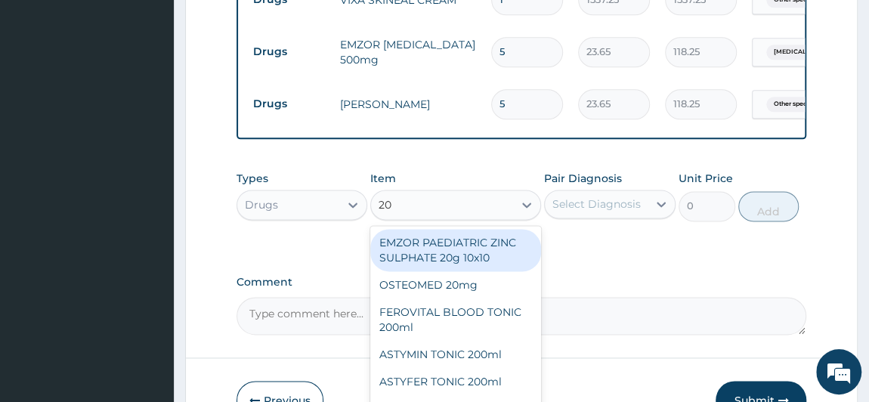
type input "20/"
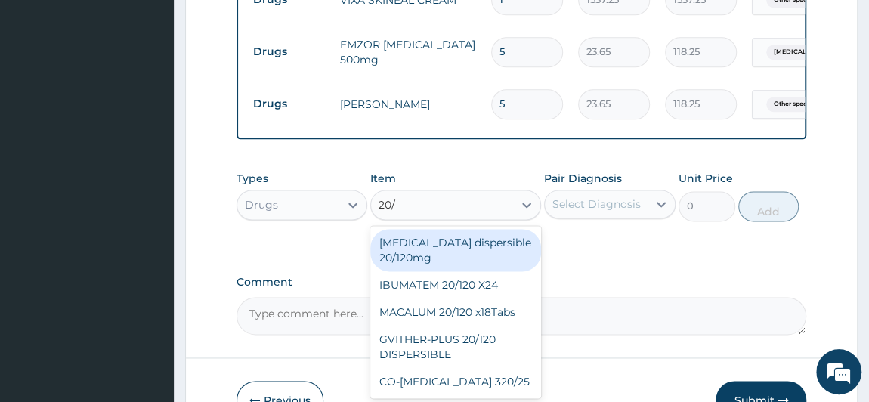
click at [480, 246] on div "[MEDICAL_DATA] dispersible 20/120mg" at bounding box center [455, 250] width 171 height 42
type input "112.3375"
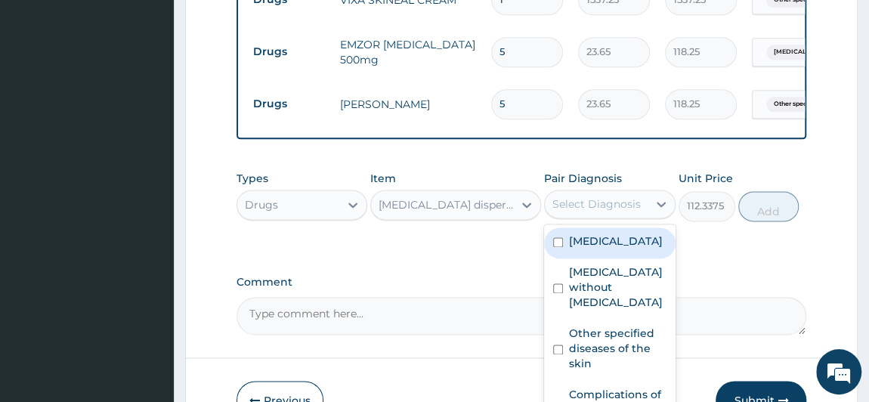
click at [588, 200] on div "Select Diagnosis" at bounding box center [596, 203] width 88 height 15
click at [600, 245] on label "[MEDICAL_DATA]" at bounding box center [616, 240] width 94 height 15
checkbox input "true"
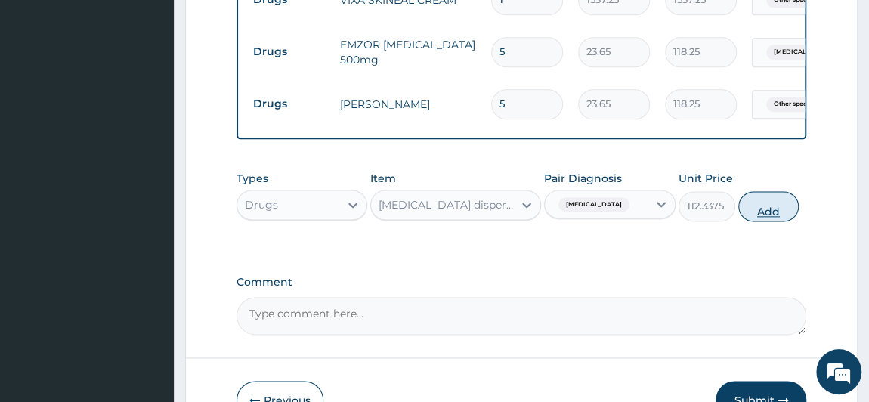
click at [768, 213] on button "Add" at bounding box center [768, 206] width 60 height 30
type input "0"
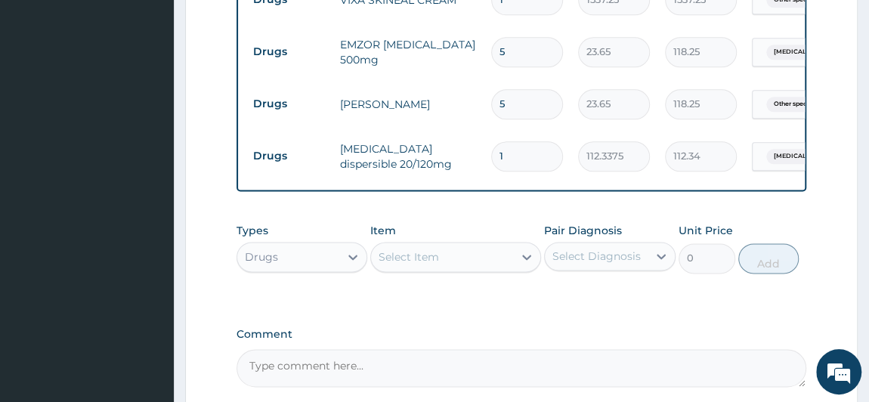
click at [525, 143] on input "1" at bounding box center [527, 155] width 72 height 29
type input "12"
type input "1348.05"
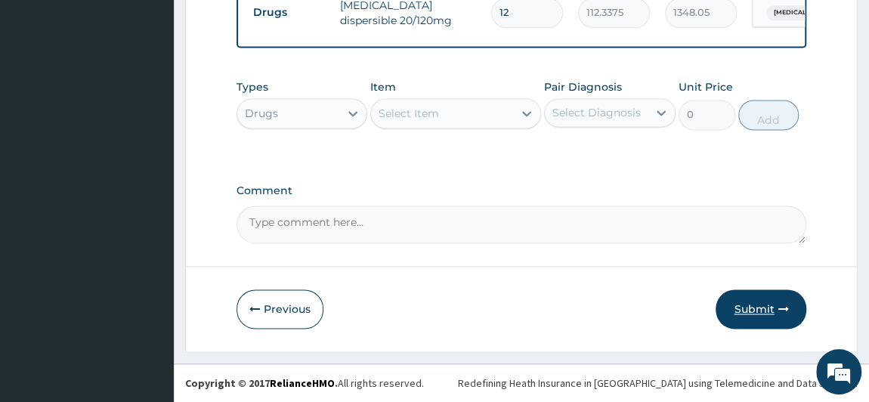
scroll to position [1034, 0]
type input "12"
drag, startPoint x: 785, startPoint y: 310, endPoint x: 775, endPoint y: 310, distance: 9.8
click at [784, 310] on icon "button" at bounding box center [782, 309] width 11 height 11
click at [745, 310] on button "Submit" at bounding box center [760, 308] width 91 height 39
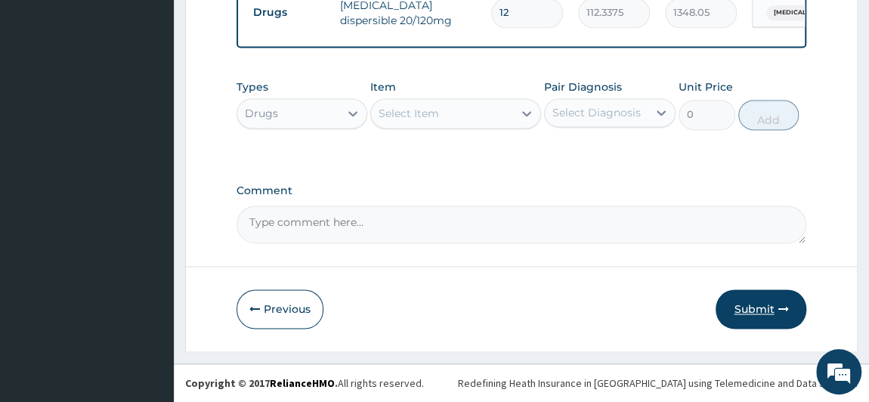
click at [745, 310] on button "Submit" at bounding box center [760, 308] width 91 height 39
click at [763, 313] on button "Submit" at bounding box center [760, 308] width 91 height 39
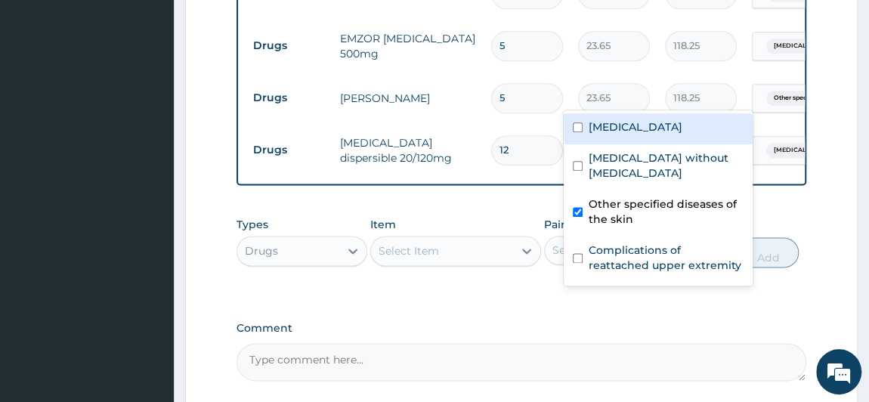
scroll to position [0, 187]
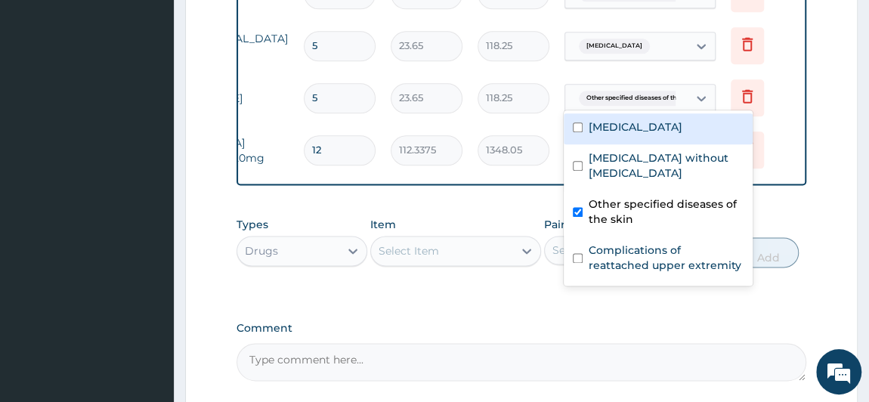
click at [777, 93] on tr "Drugs [PERSON_NAME] 5 23.65 118.25 option [MEDICAL_DATA] focused, 1 of 4. 4 res…" at bounding box center [428, 98] width 740 height 52
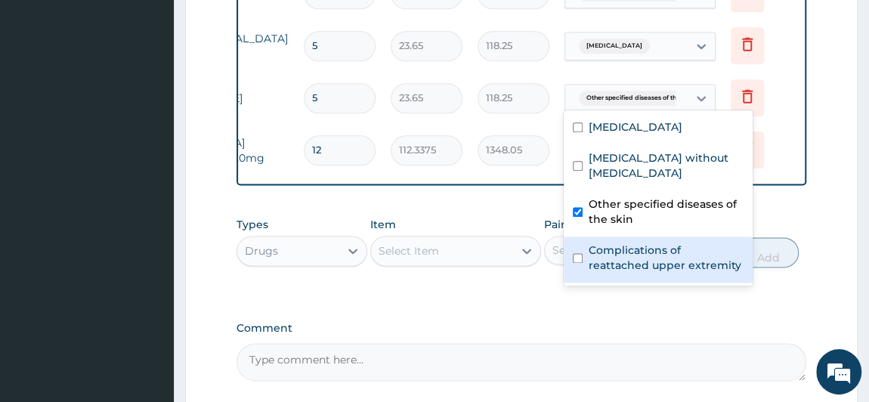
click at [650, 249] on label "Complications of reattached upper extremity" at bounding box center [665, 257] width 155 height 30
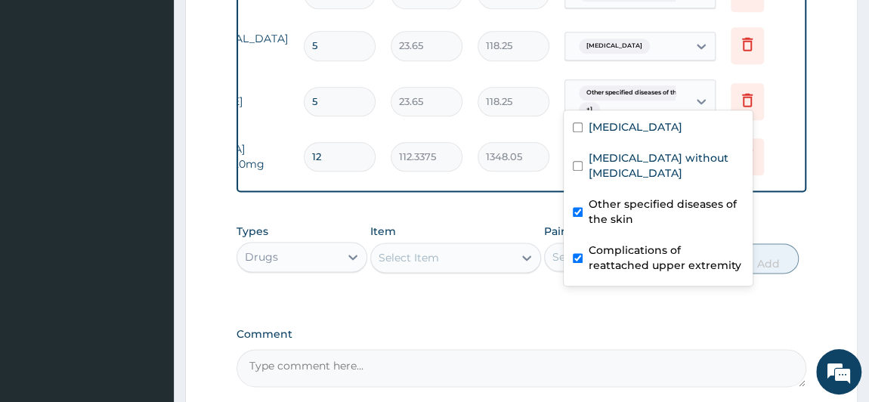
click at [665, 242] on label "Complications of reattached upper extremity" at bounding box center [665, 257] width 155 height 30
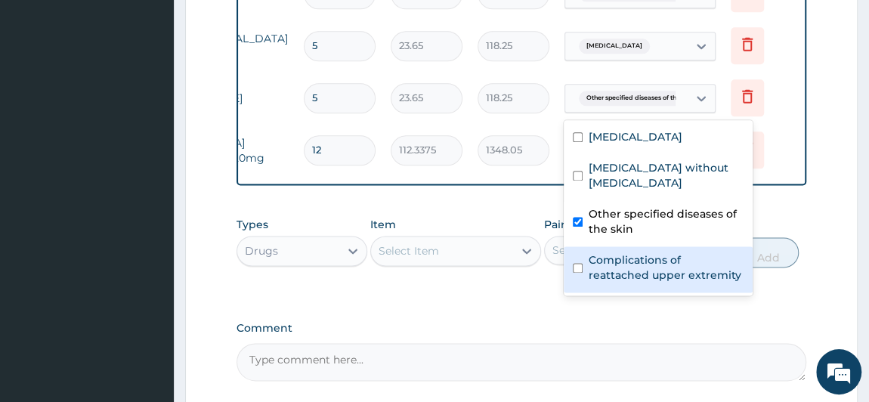
click at [665, 252] on label "Complications of reattached upper extremity" at bounding box center [665, 267] width 155 height 30
checkbox input "true"
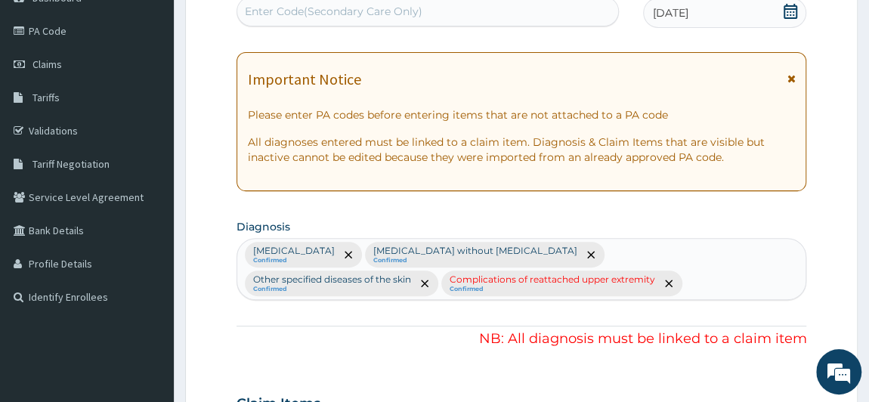
scroll to position [141, 0]
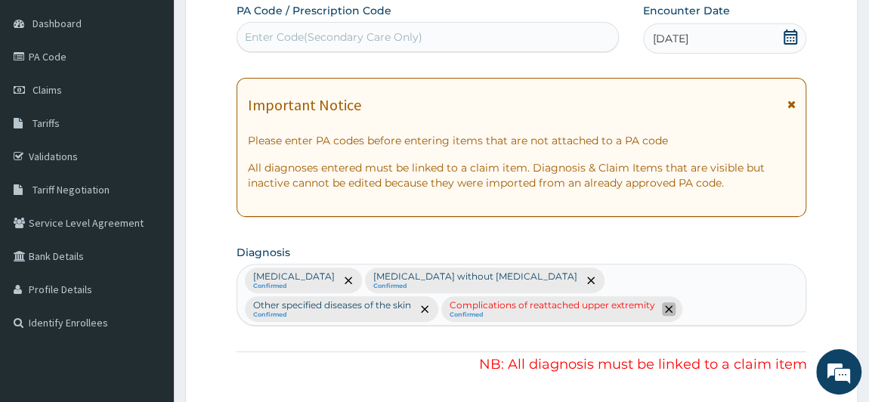
click at [662, 303] on span "remove selection option" at bounding box center [669, 309] width 14 height 14
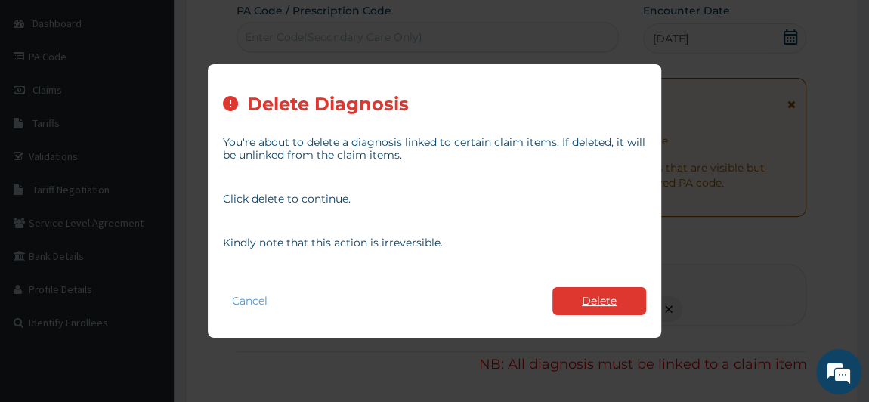
click at [613, 298] on button "Delete" at bounding box center [599, 301] width 94 height 28
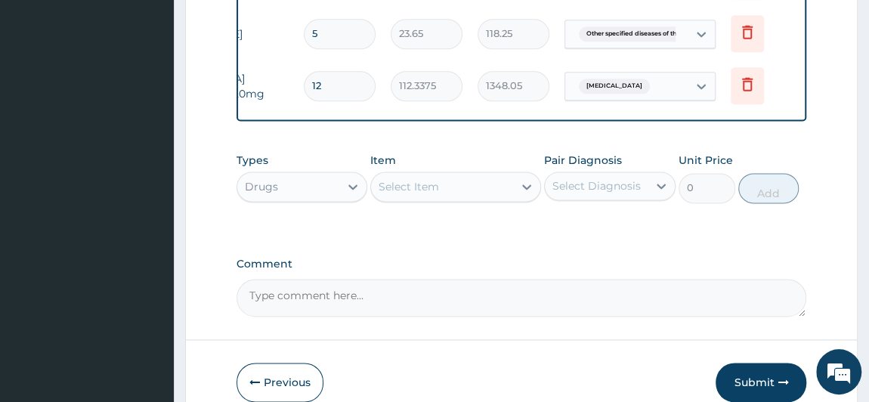
scroll to position [1006, 0]
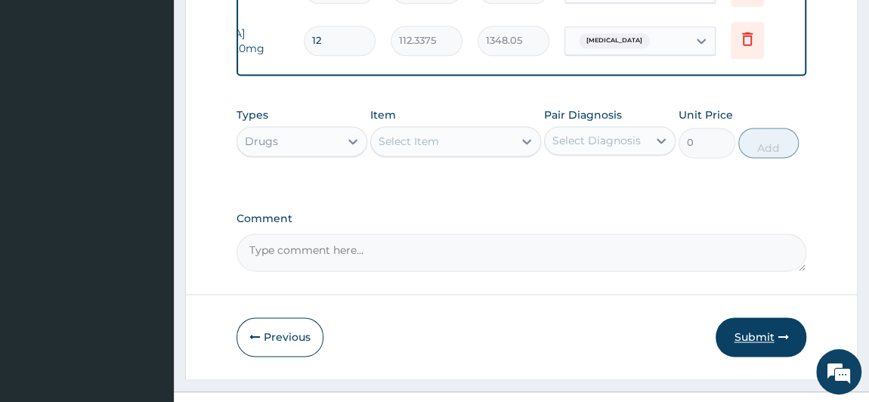
click at [761, 317] on button "Submit" at bounding box center [760, 336] width 91 height 39
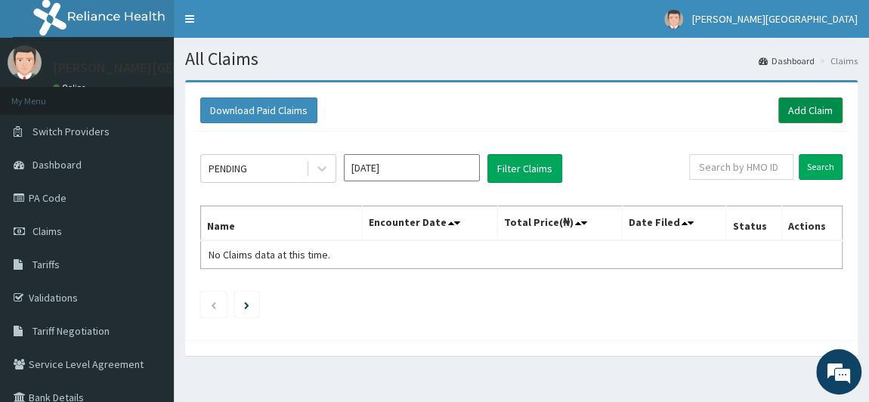
click at [801, 105] on link "Add Claim" at bounding box center [810, 110] width 64 height 26
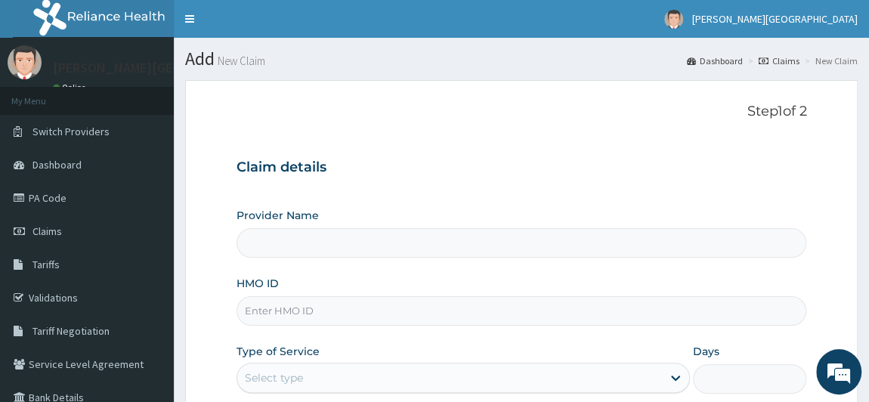
type input "[PERSON_NAME] PREMIERE HOSPITAL"
click at [354, 314] on input "HMO ID" at bounding box center [521, 310] width 570 height 29
paste input "MJL/10055/A"
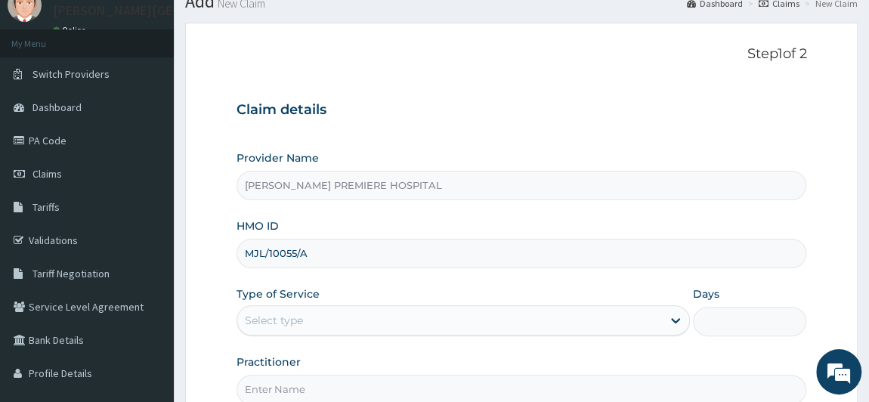
scroll to position [137, 0]
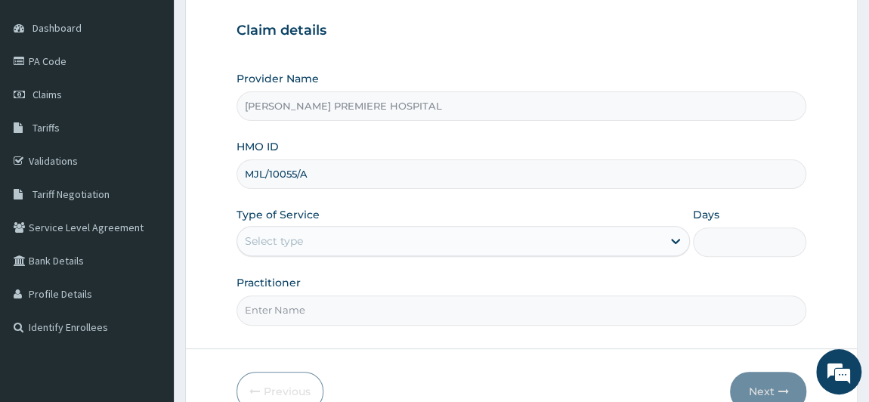
type input "MJL/10055/A"
click at [316, 239] on div "Select type" at bounding box center [449, 241] width 425 height 24
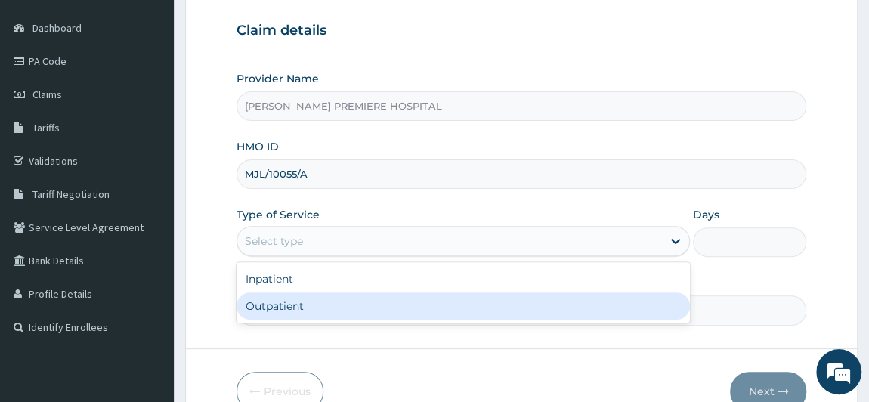
click at [312, 300] on div "Outpatient" at bounding box center [463, 305] width 454 height 27
type input "1"
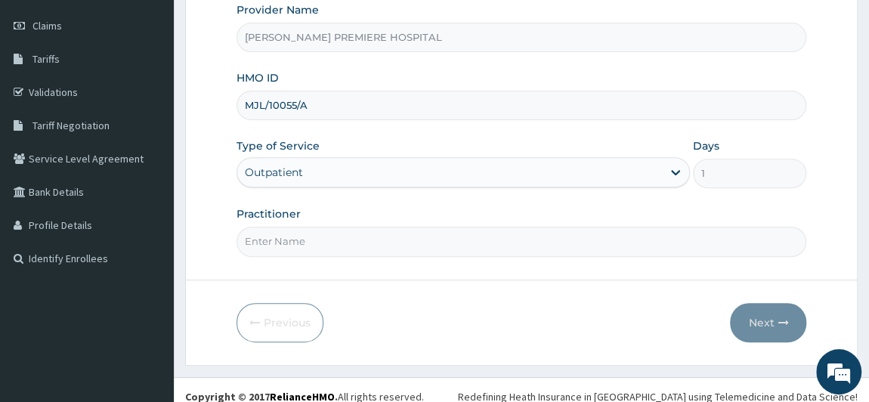
scroll to position [215, 0]
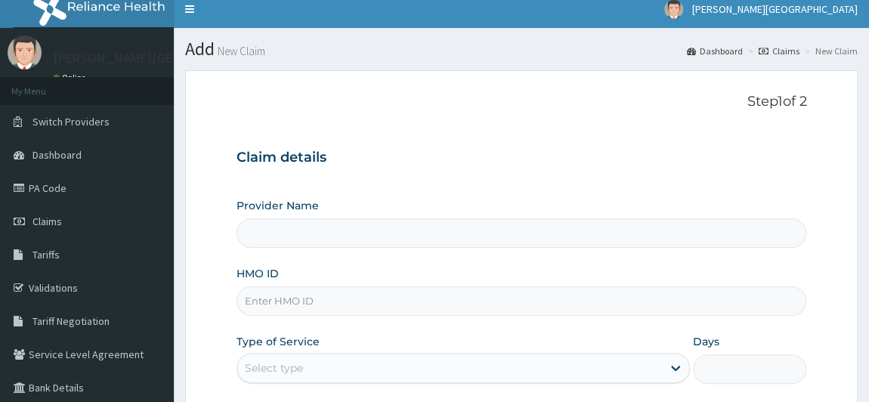
scroll to position [9, 0]
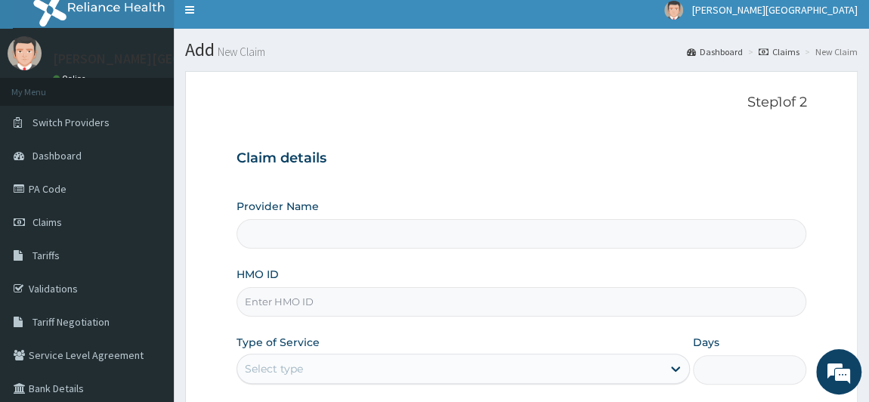
click at [303, 304] on input "HMO ID" at bounding box center [521, 301] width 570 height 29
type input "[PERSON_NAME] PREMIERE HOSPITAL"
paste input "MJL/10055/A"
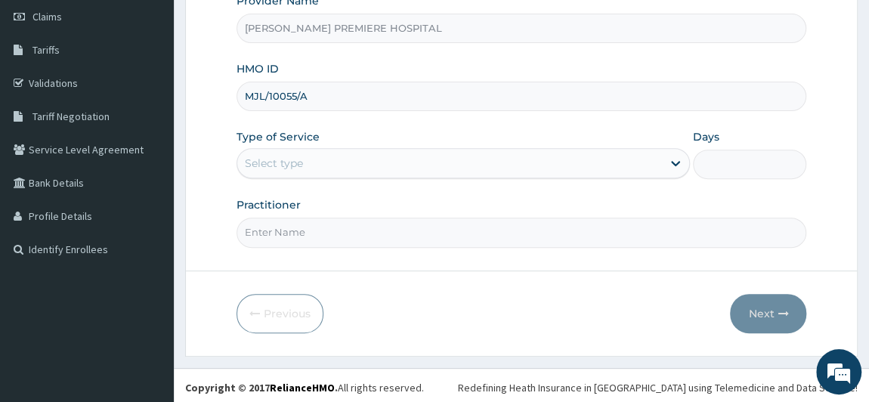
scroll to position [215, 0]
type input "MJL/10055/A"
click at [357, 161] on div "Select type" at bounding box center [449, 163] width 425 height 24
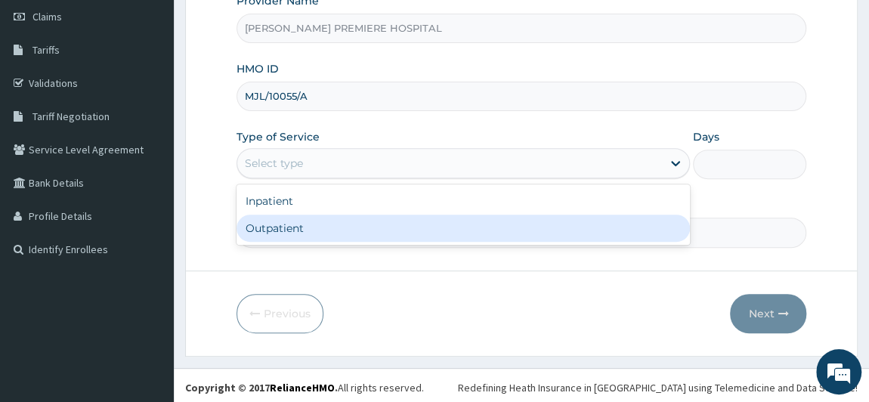
click at [334, 230] on div "Outpatient" at bounding box center [463, 228] width 454 height 27
type input "1"
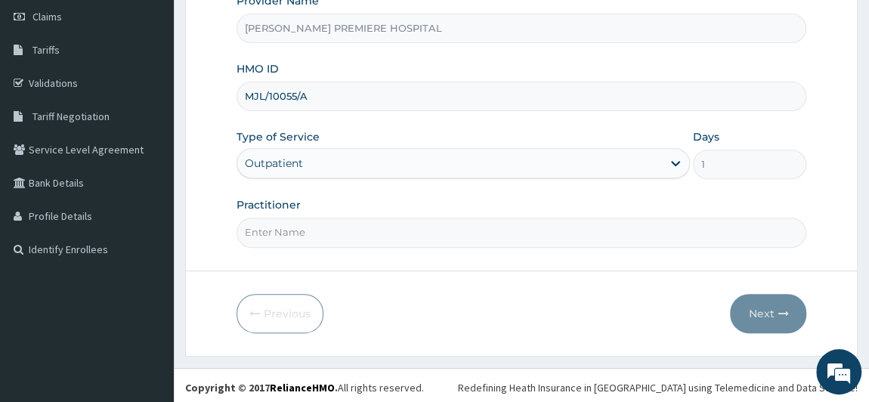
drag, startPoint x: 320, startPoint y: 217, endPoint x: 313, endPoint y: 229, distance: 13.9
click at [318, 222] on input "Practitioner" at bounding box center [521, 232] width 570 height 29
type input "[PERSON_NAME]"
click at [782, 310] on icon "button" at bounding box center [782, 313] width 11 height 11
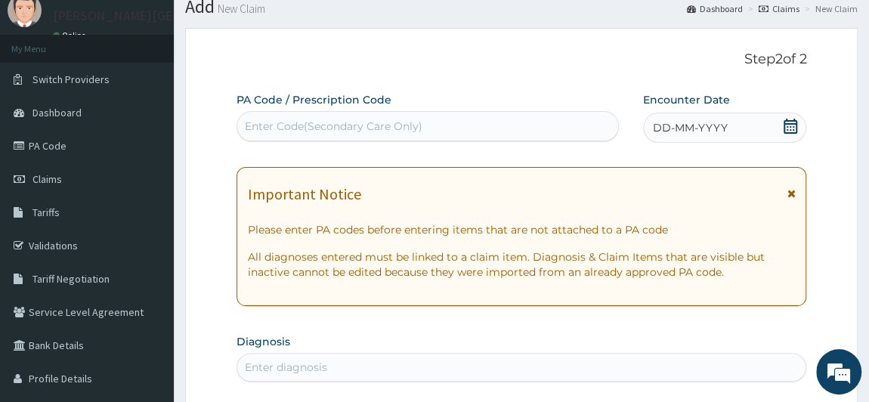
scroll to position [9, 0]
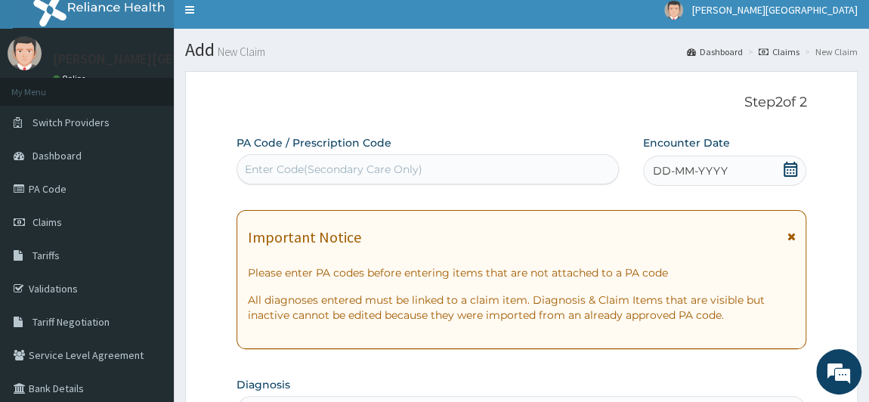
click at [795, 170] on icon at bounding box center [789, 169] width 15 height 15
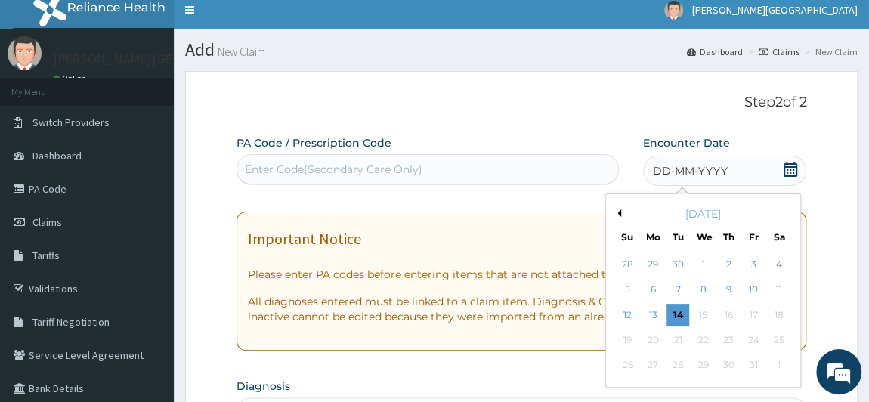
drag, startPoint x: 617, startPoint y: 214, endPoint x: 628, endPoint y: 218, distance: 12.2
click at [618, 214] on button "Previous Month" at bounding box center [617, 213] width 8 height 8
click at [678, 338] on div "23" at bounding box center [677, 340] width 23 height 23
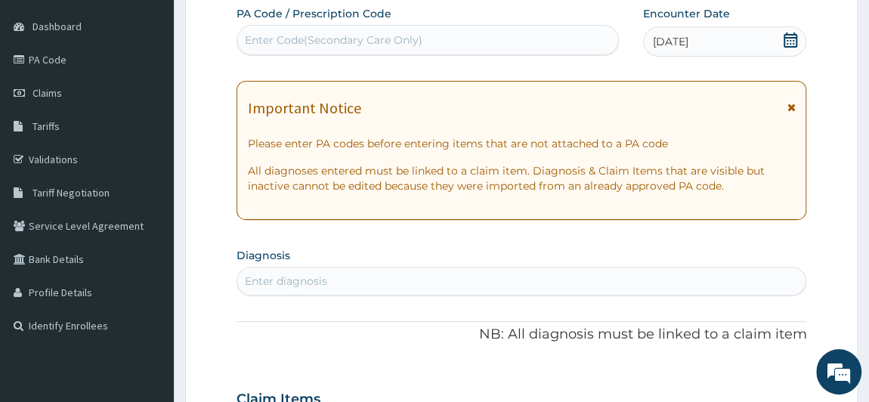
scroll to position [215, 0]
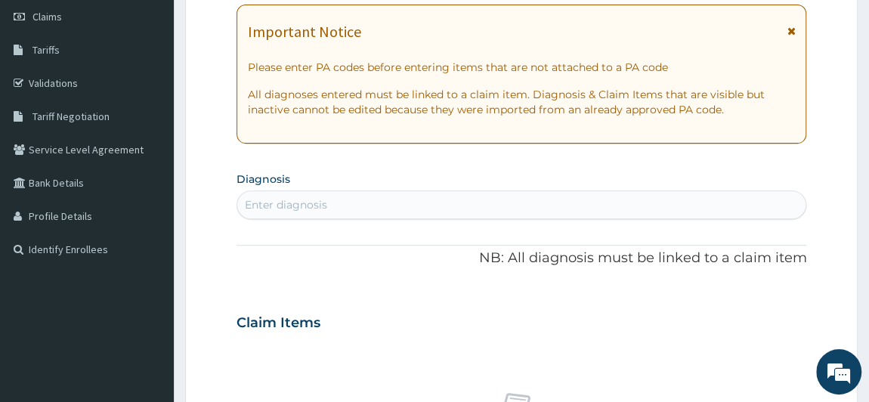
click at [533, 206] on div "Enter diagnosis" at bounding box center [521, 205] width 569 height 24
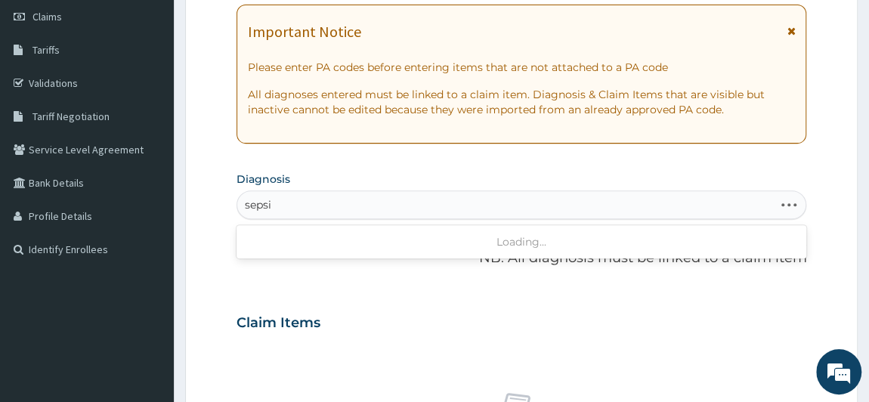
type input "[MEDICAL_DATA]"
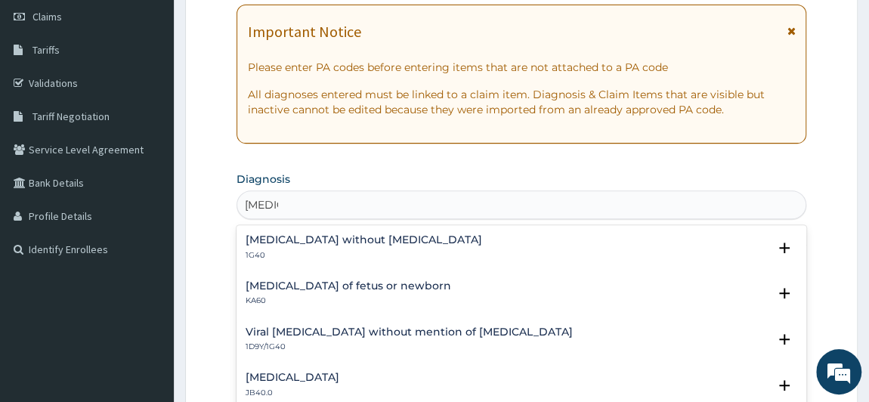
click at [383, 246] on div "Sepsis without septic shock 1G40" at bounding box center [363, 247] width 236 height 26
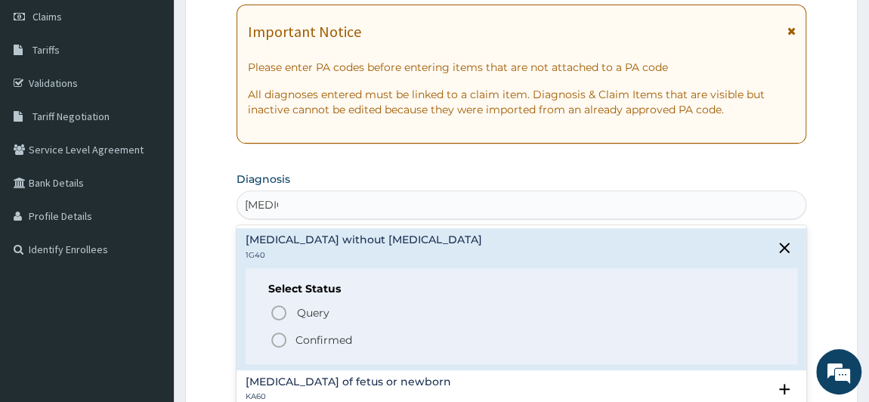
click at [314, 342] on p "Confirmed" at bounding box center [323, 339] width 57 height 15
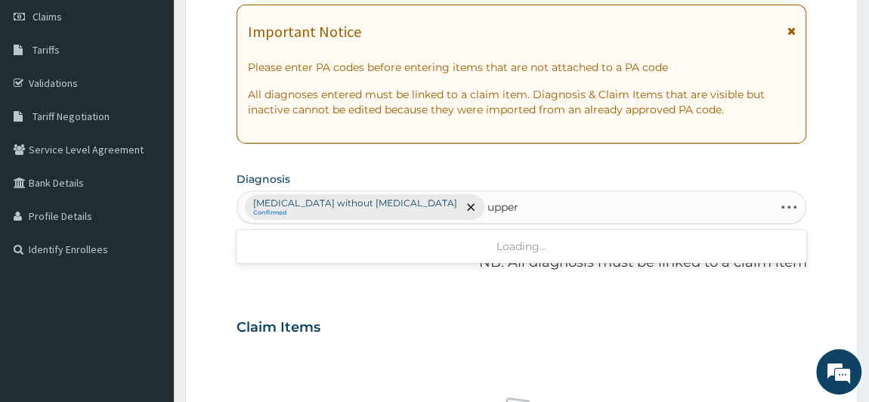
type input "upper"
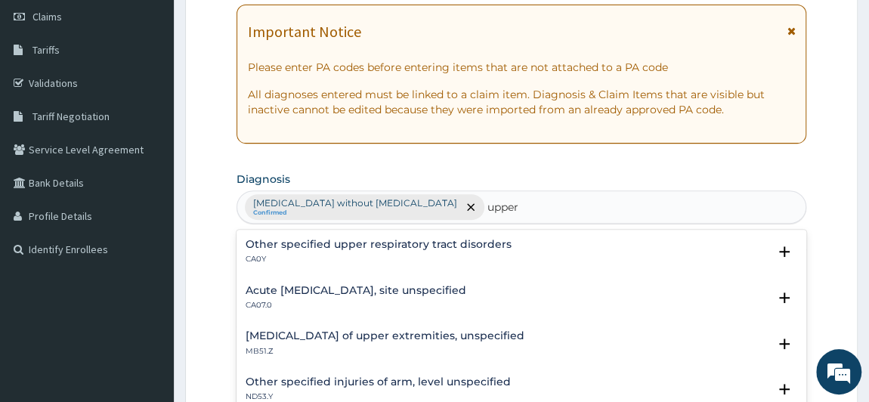
click at [422, 256] on p "CA0Y" at bounding box center [378, 259] width 266 height 11
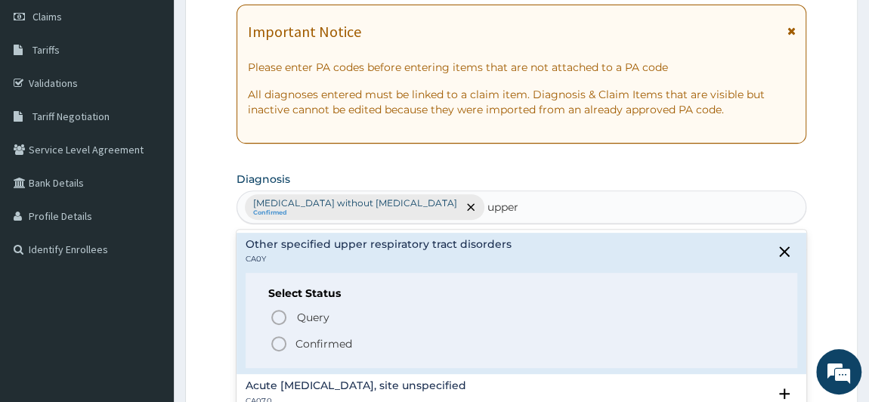
click at [338, 336] on p "Confirmed" at bounding box center [323, 343] width 57 height 15
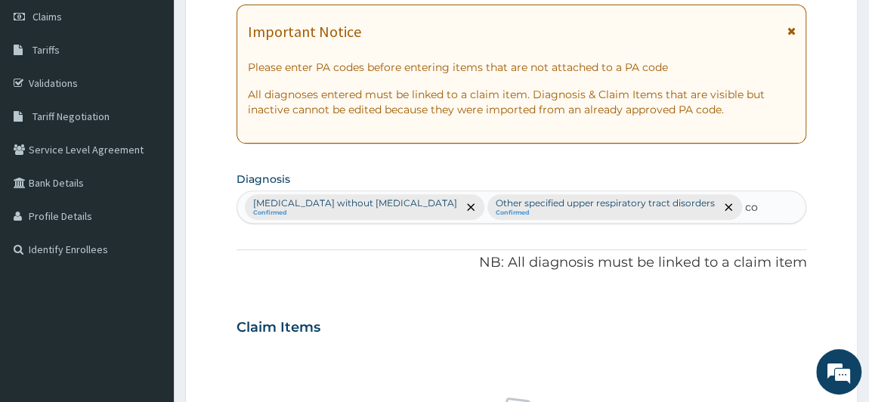
type input "c"
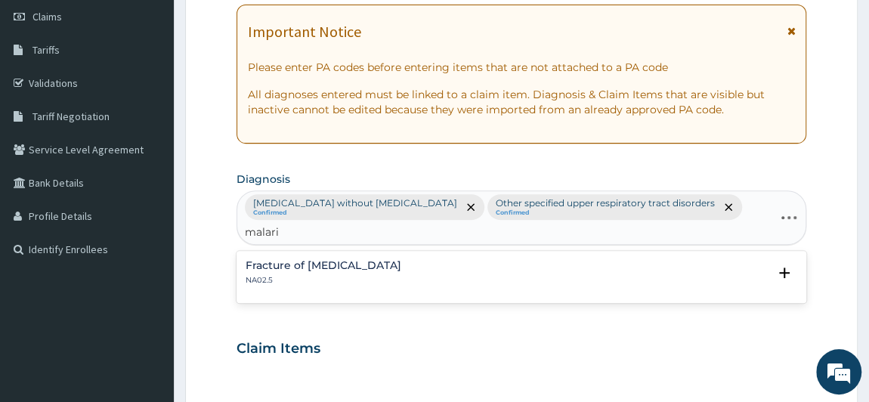
type input "[MEDICAL_DATA]"
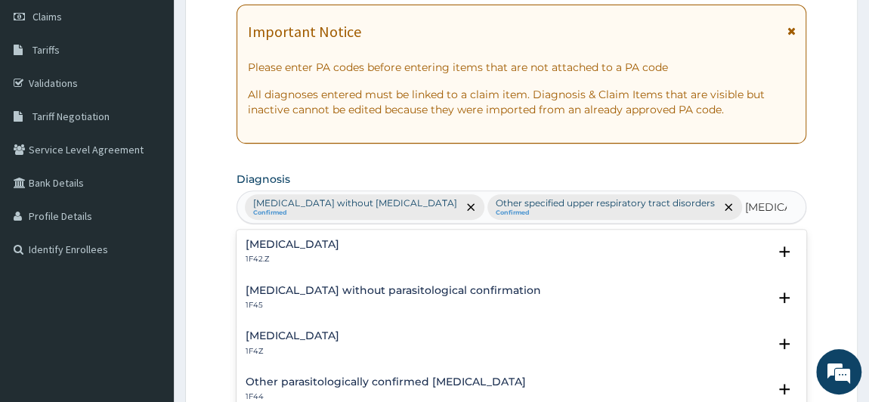
click at [339, 257] on p "1F42.Z" at bounding box center [292, 259] width 94 height 11
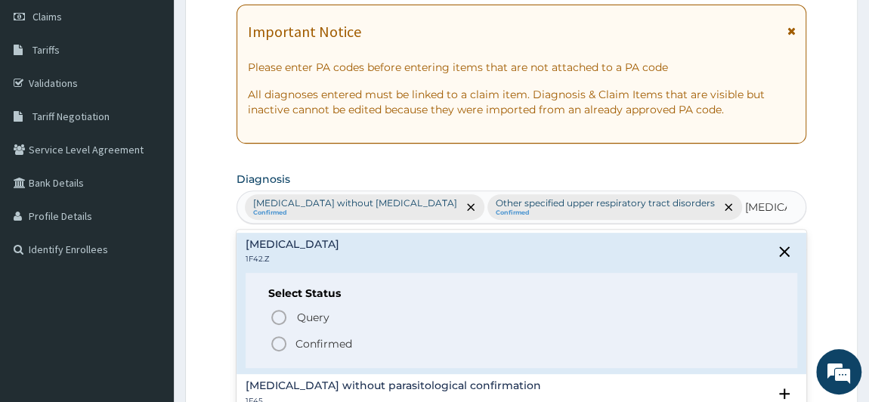
click at [327, 348] on p "Confirmed" at bounding box center [323, 343] width 57 height 15
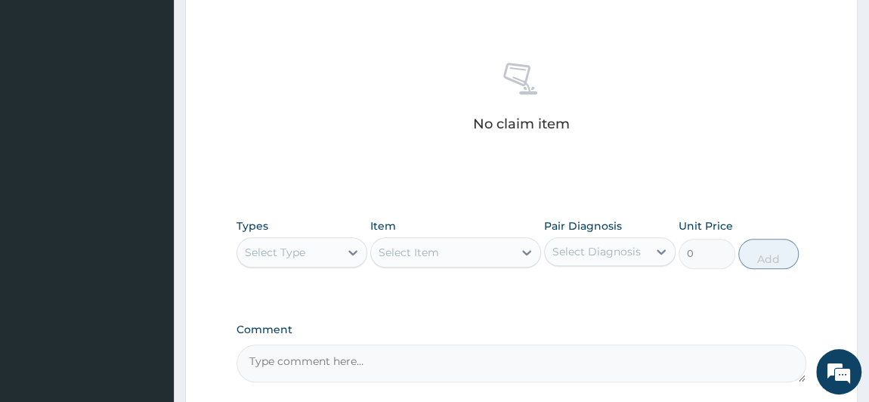
scroll to position [627, 0]
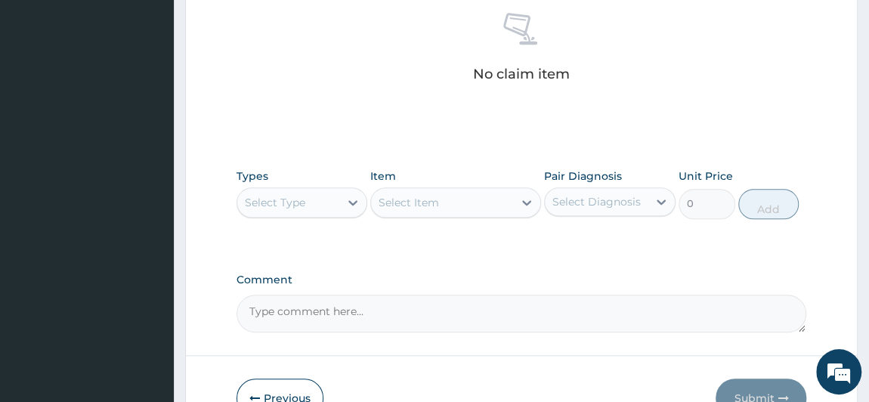
click at [326, 199] on div "Select Type" at bounding box center [288, 202] width 103 height 24
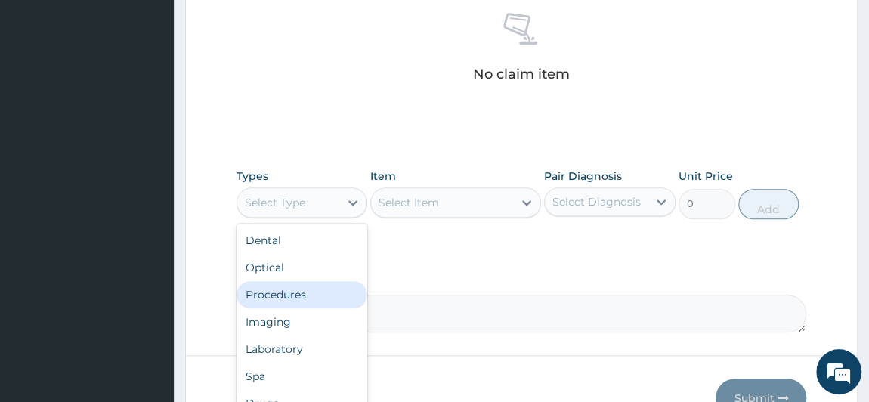
click at [307, 291] on div "Procedures" at bounding box center [301, 294] width 131 height 27
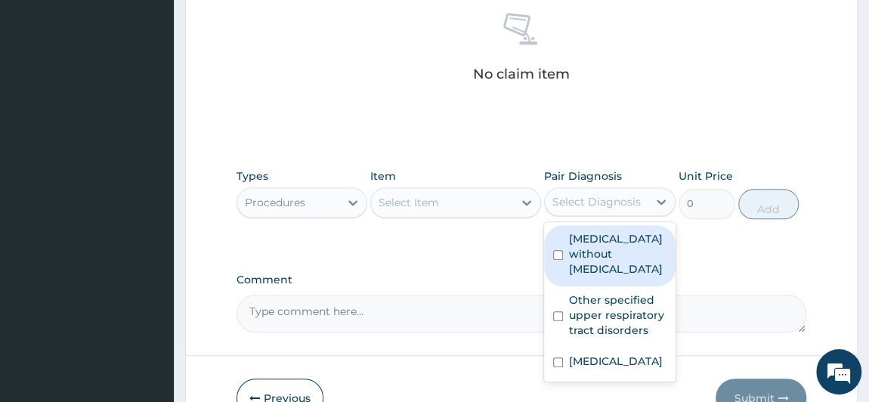
click at [586, 205] on div "Select Diagnosis" at bounding box center [596, 201] width 88 height 15
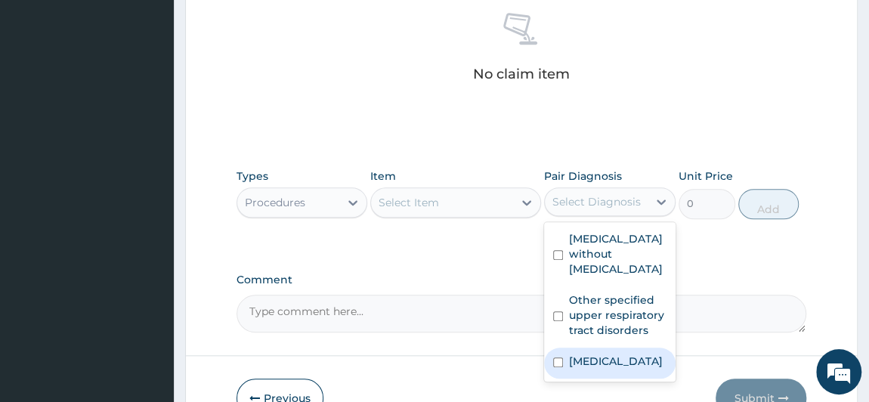
click at [625, 365] on label "[MEDICAL_DATA]" at bounding box center [616, 360] width 94 height 15
checkbox input "true"
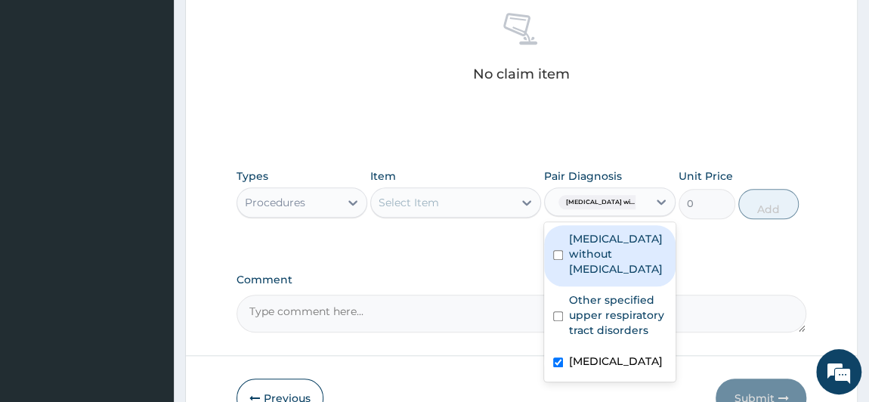
click at [609, 246] on label "[MEDICAL_DATA] without [MEDICAL_DATA]" at bounding box center [617, 253] width 97 height 45
checkbox input "true"
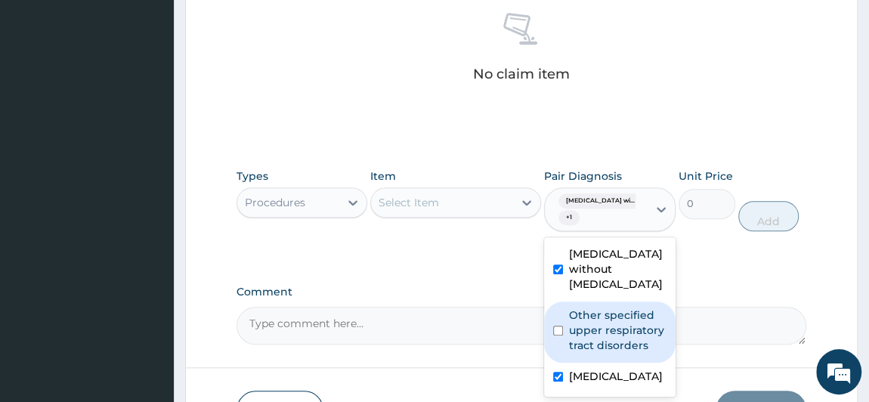
click at [616, 310] on label "Other specified upper respiratory tract disorders" at bounding box center [617, 329] width 97 height 45
checkbox input "true"
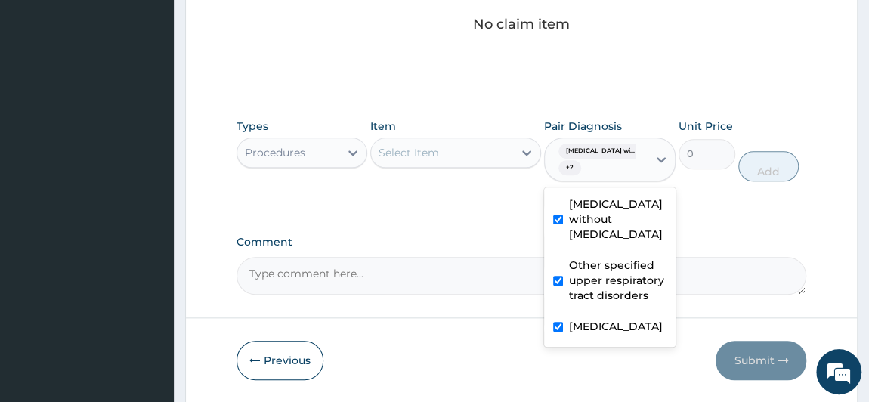
scroll to position [724, 0]
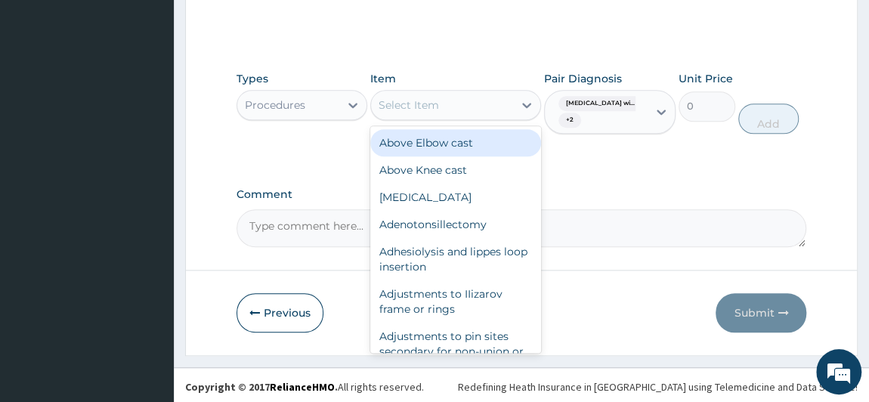
click at [467, 107] on div "Select Item" at bounding box center [442, 105] width 142 height 24
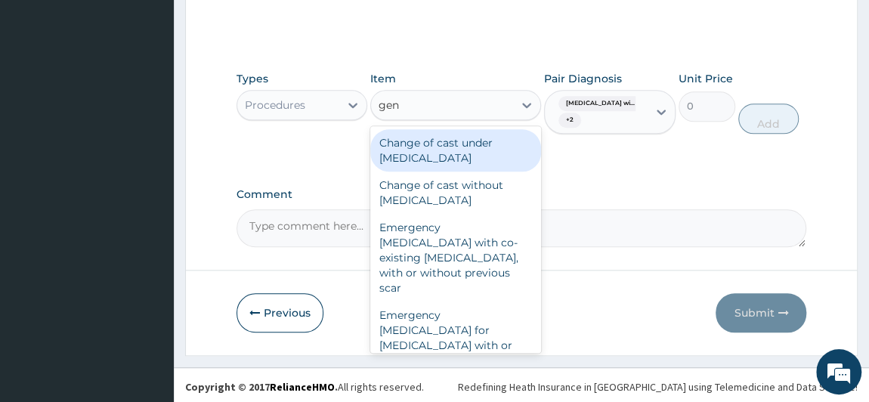
type input "gene"
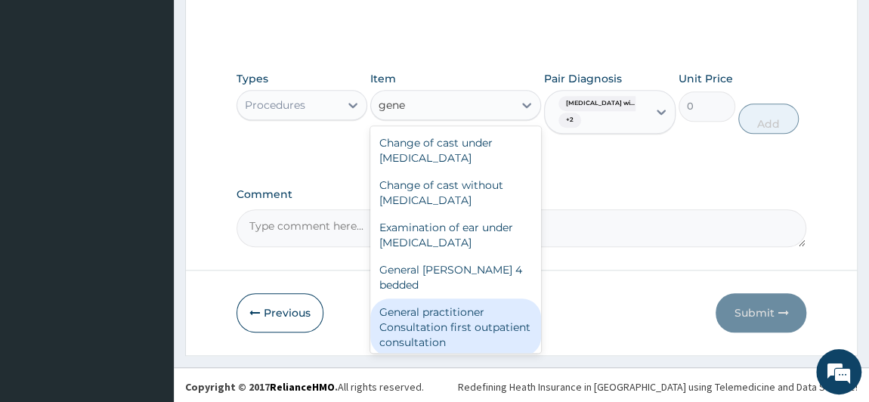
click at [394, 310] on div "General practitioner Consultation first outpatient consultation" at bounding box center [455, 326] width 171 height 57
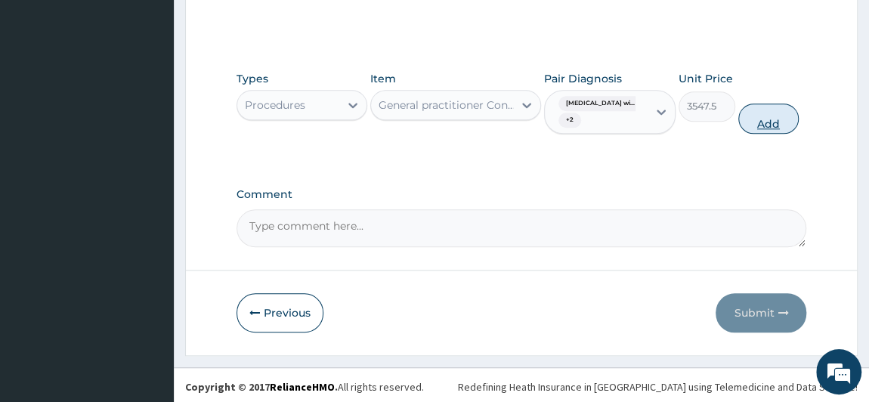
click at [795, 113] on button "Add" at bounding box center [768, 118] width 60 height 30
click at [795, 113] on div "Types Procedures Item option General practitioner Consultation first outpatient…" at bounding box center [521, 102] width 570 height 78
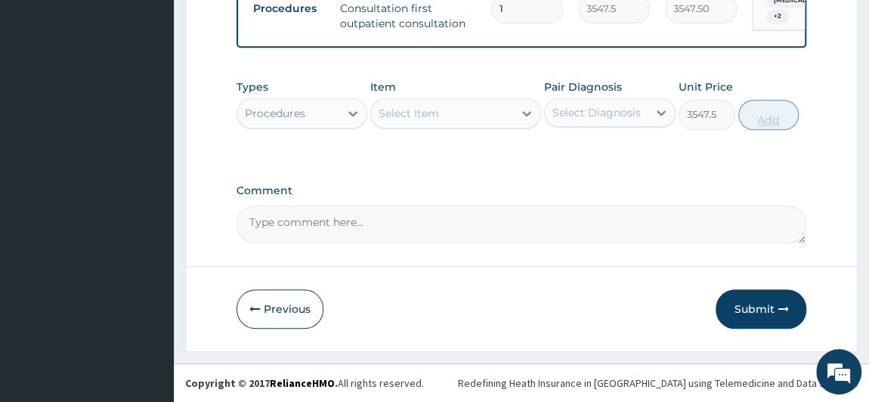
type input "0"
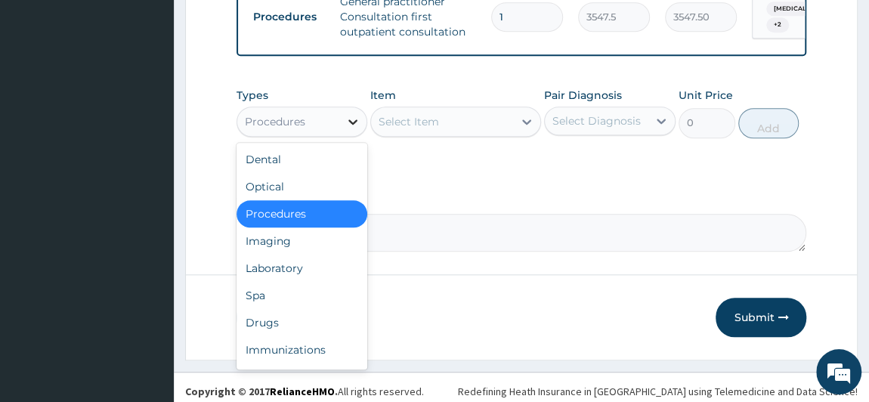
click at [344, 130] on div at bounding box center [352, 121] width 27 height 27
click at [307, 116] on div "Procedures" at bounding box center [288, 122] width 103 height 24
click at [304, 277] on div "Laboratory" at bounding box center [301, 268] width 131 height 27
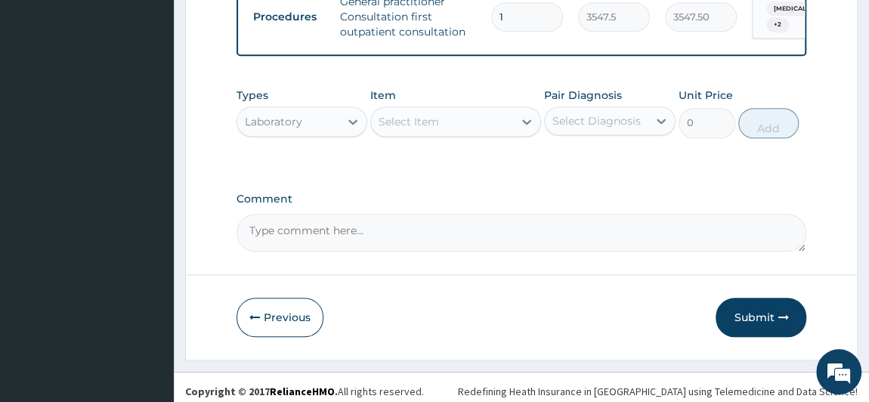
click at [501, 134] on div "Select Item" at bounding box center [442, 122] width 142 height 24
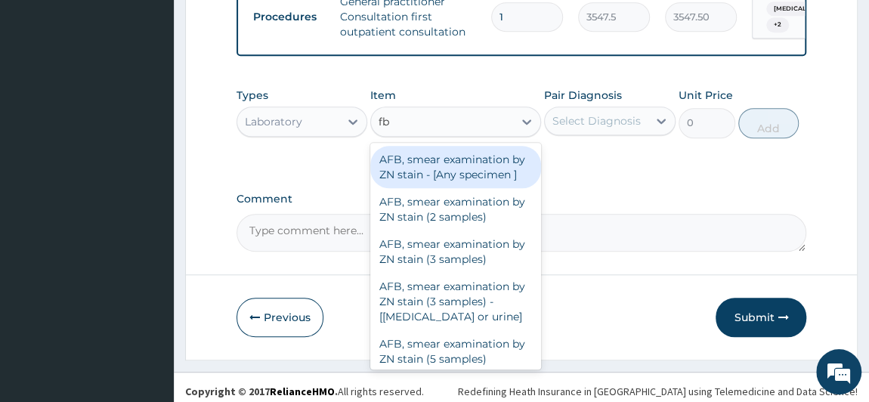
type input "fbc"
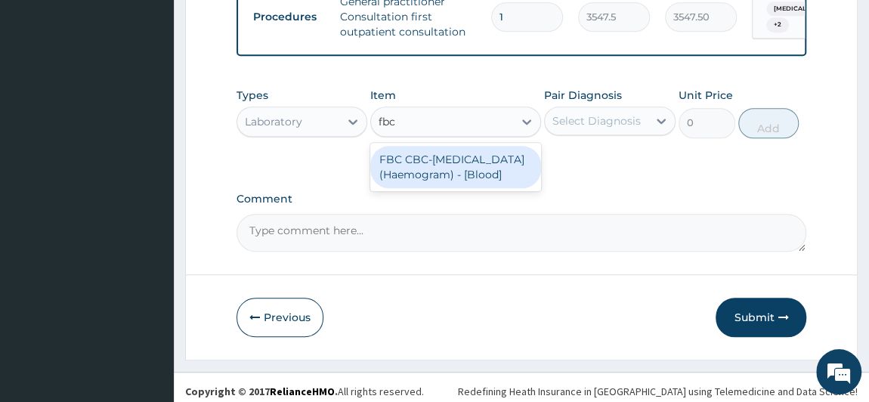
click at [442, 180] on div "FBC CBC-Complete Blood Count (Haemogram) - [Blood]" at bounding box center [455, 167] width 171 height 42
type input "4300"
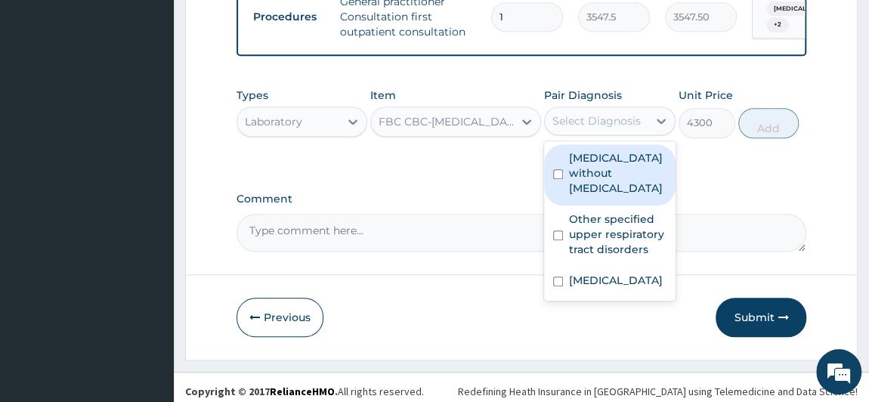
click at [605, 120] on div "Select Diagnosis" at bounding box center [596, 121] width 103 height 24
click at [610, 174] on label "Sepsis without septic shock" at bounding box center [617, 172] width 97 height 45
click at [594, 183] on label "Sepsis without septic shock" at bounding box center [617, 172] width 97 height 45
checkbox input "true"
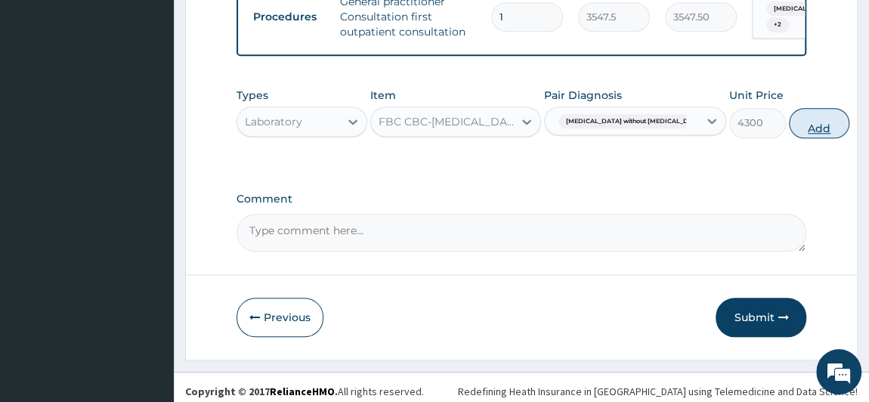
click at [789, 127] on button "Add" at bounding box center [819, 123] width 60 height 30
type input "0"
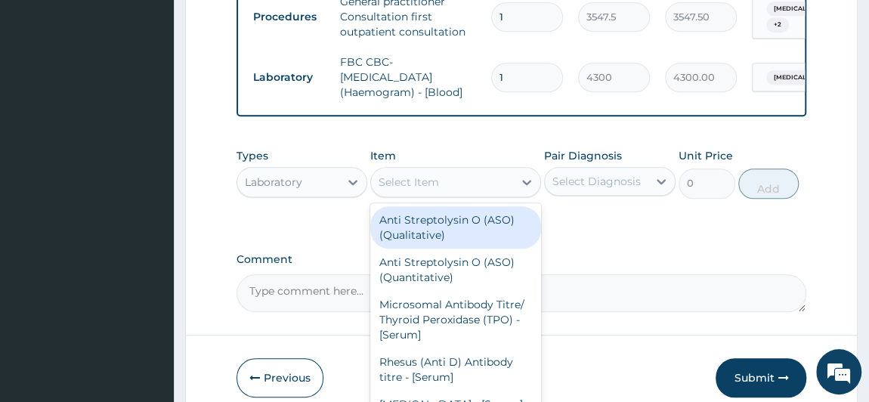
click at [463, 188] on div "Select Item" at bounding box center [442, 182] width 142 height 24
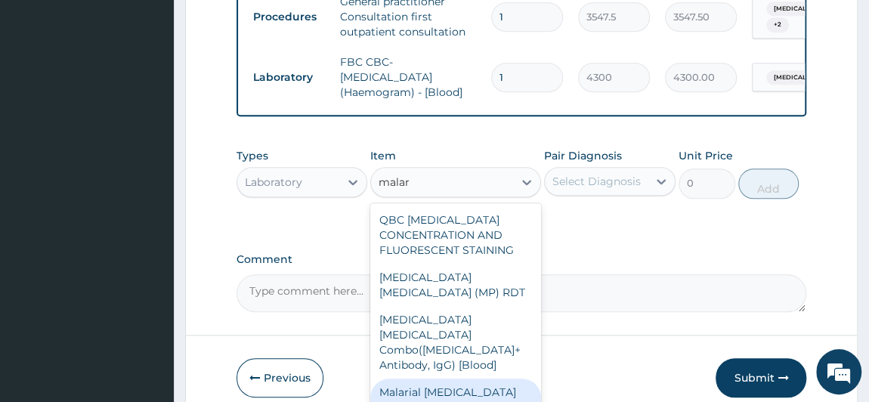
type input "malar"
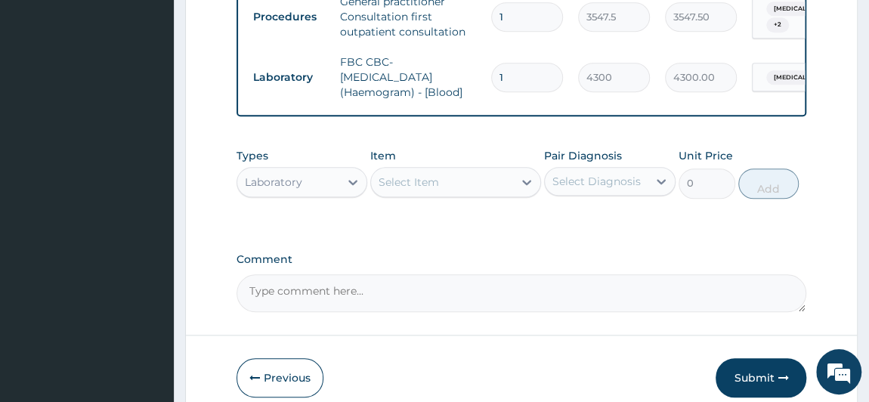
click at [428, 194] on div "Select Item" at bounding box center [442, 182] width 142 height 24
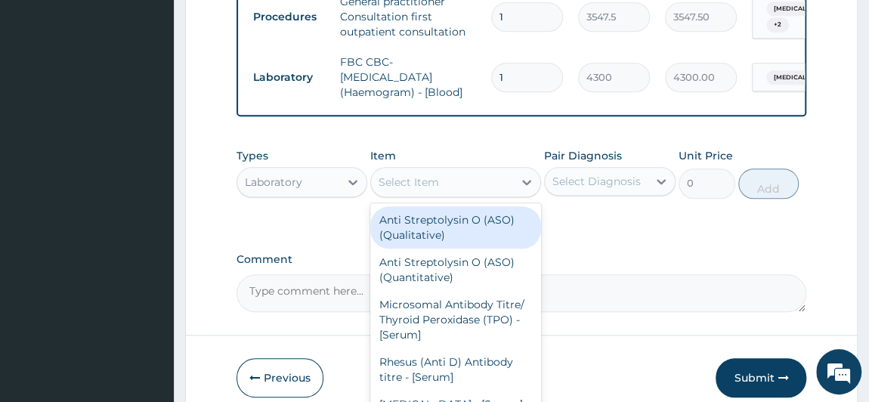
click at [424, 190] on div "Select Item" at bounding box center [408, 181] width 60 height 15
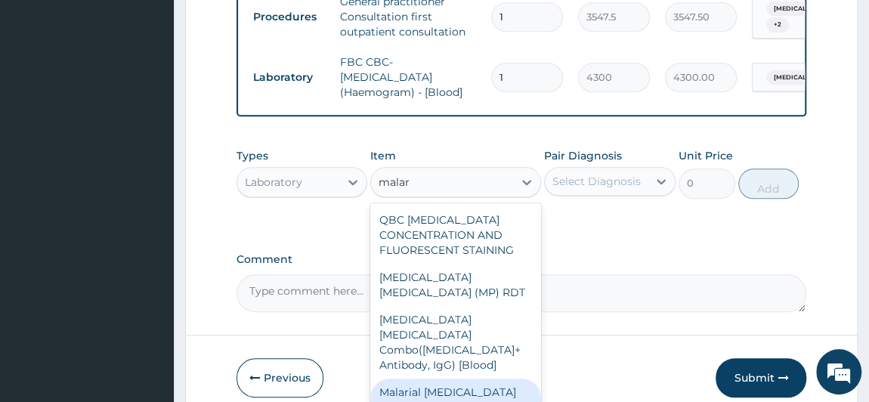
type input "malar"
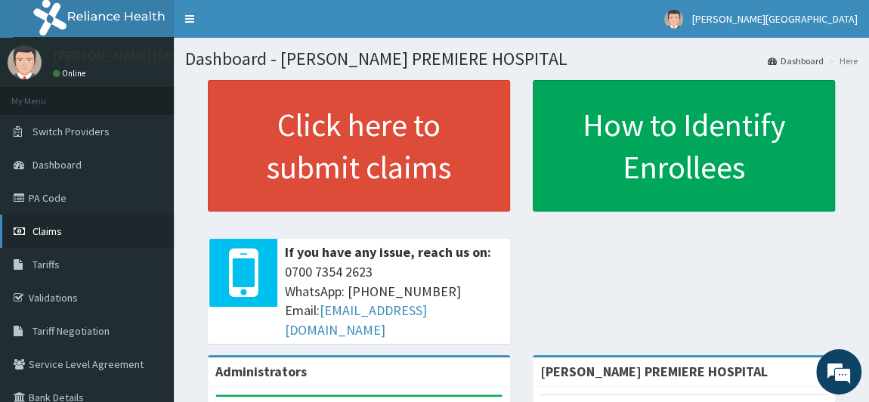
click at [52, 237] on span "Claims" at bounding box center [46, 231] width 29 height 14
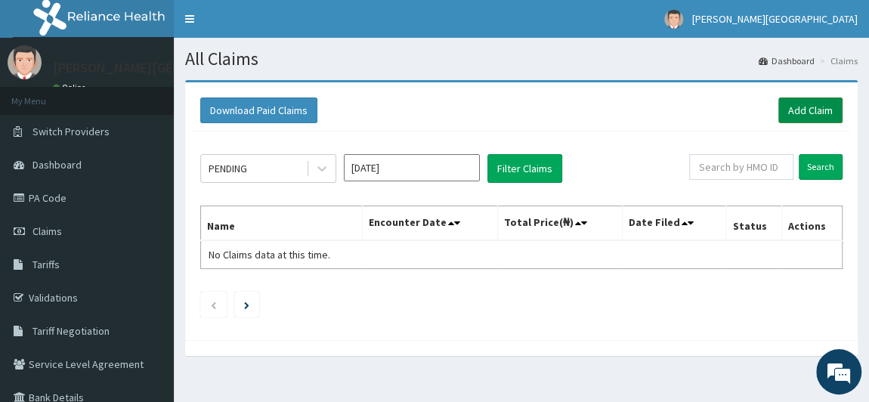
click at [818, 110] on link "Add Claim" at bounding box center [810, 110] width 64 height 26
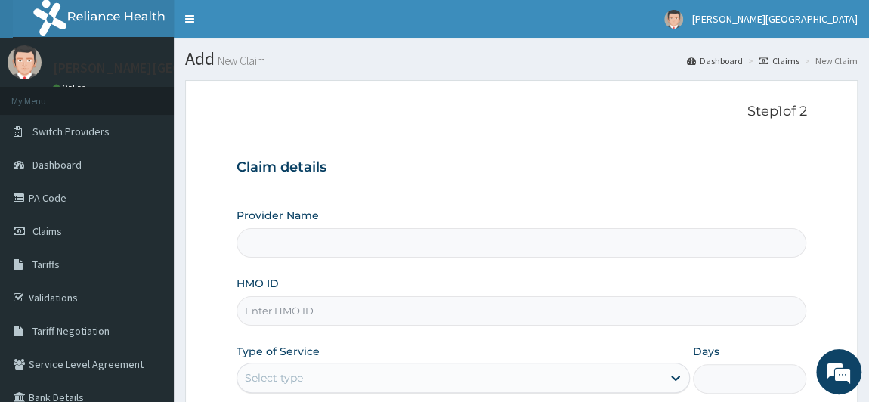
type input "[PERSON_NAME] PREMIERE HOSPITAL"
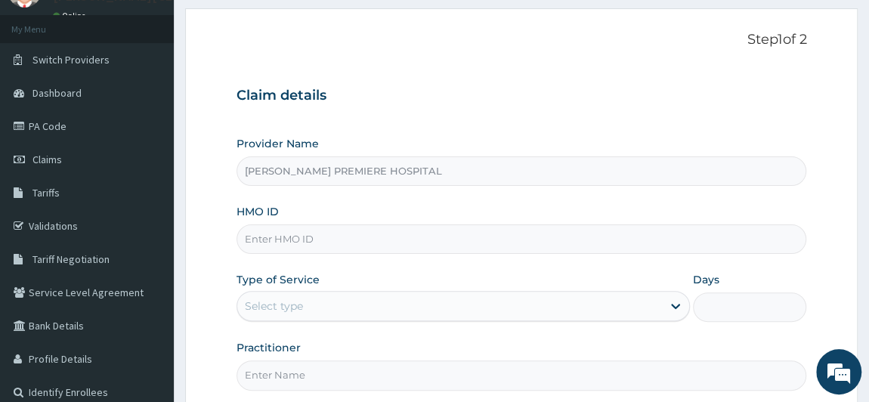
scroll to position [205, 0]
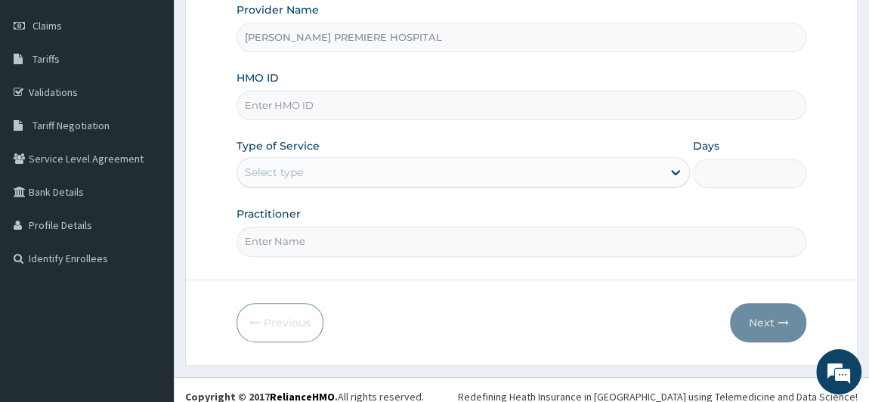
click at [327, 103] on input "HMO ID" at bounding box center [521, 105] width 570 height 29
paste input "MJL/10055/A"
type input "MJL/10055/A"
click at [372, 243] on input "Practitioner" at bounding box center [521, 241] width 570 height 29
click at [340, 171] on div "Select type" at bounding box center [449, 172] width 425 height 24
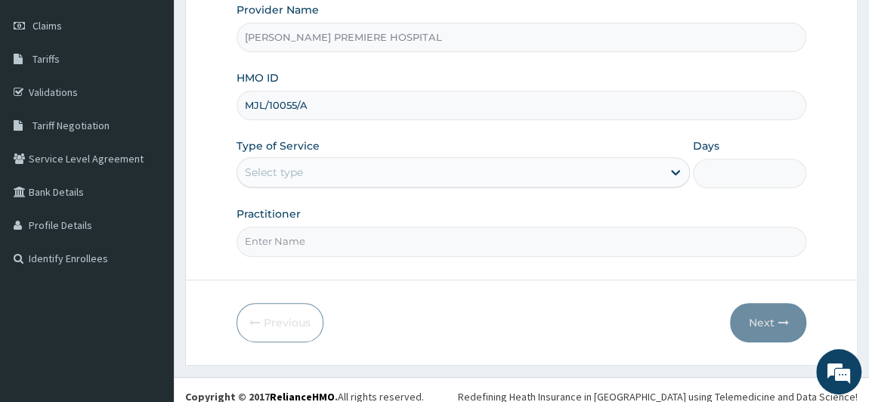
click at [340, 171] on div "Select type" at bounding box center [449, 172] width 425 height 24
click at [319, 165] on div "Select type" at bounding box center [449, 172] width 425 height 24
click at [292, 168] on div "Select type" at bounding box center [274, 172] width 58 height 15
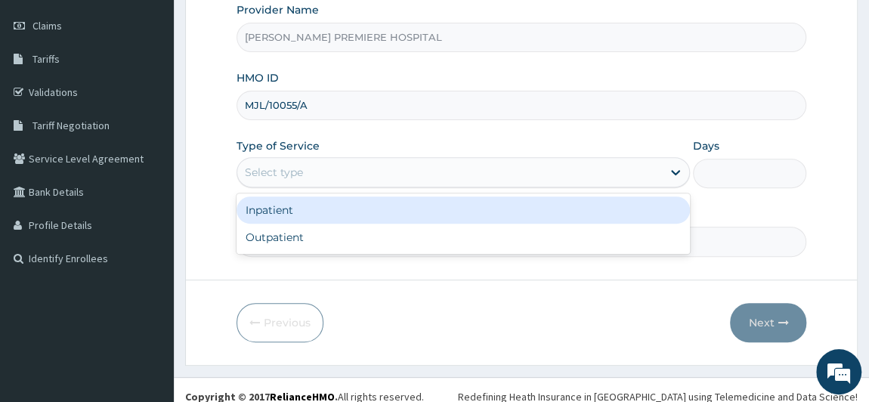
click at [286, 171] on div "Select type" at bounding box center [274, 172] width 58 height 15
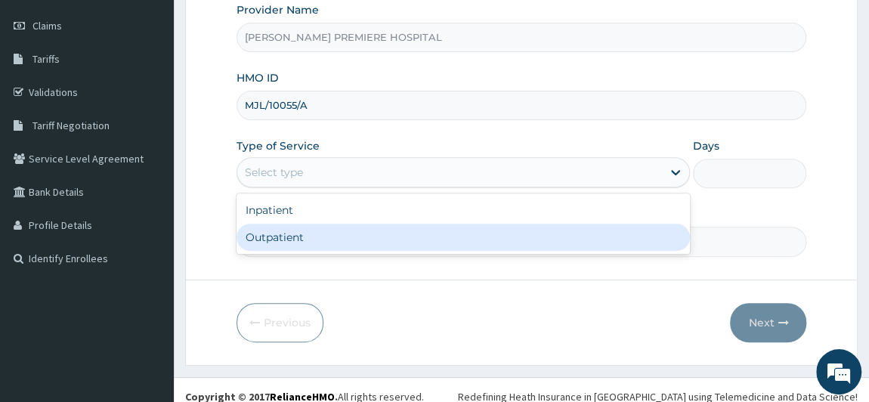
drag, startPoint x: 274, startPoint y: 182, endPoint x: 282, endPoint y: 244, distance: 62.4
click at [282, 187] on div "option Outpatient focused, 2 of 2. 2 results available. Use Up and Down to choo…" at bounding box center [463, 172] width 454 height 30
click at [280, 245] on div "Outpatient" at bounding box center [463, 237] width 454 height 27
type input "1"
click at [280, 245] on input "Practitioner" at bounding box center [521, 241] width 570 height 29
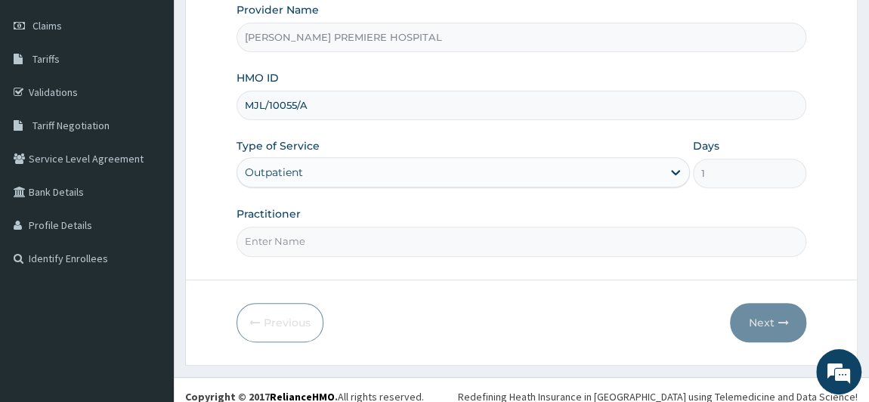
click at [303, 239] on input "Practitioner" at bounding box center [521, 241] width 570 height 29
type input "[PERSON_NAME]"
click at [773, 316] on button "Next" at bounding box center [768, 322] width 76 height 39
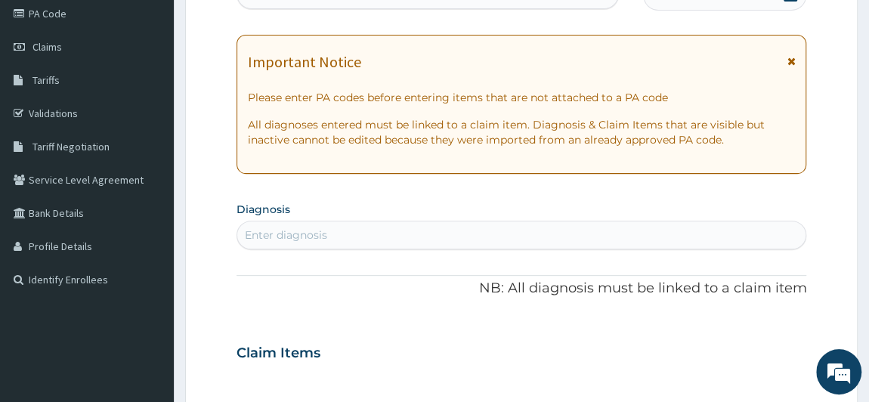
scroll to position [0, 0]
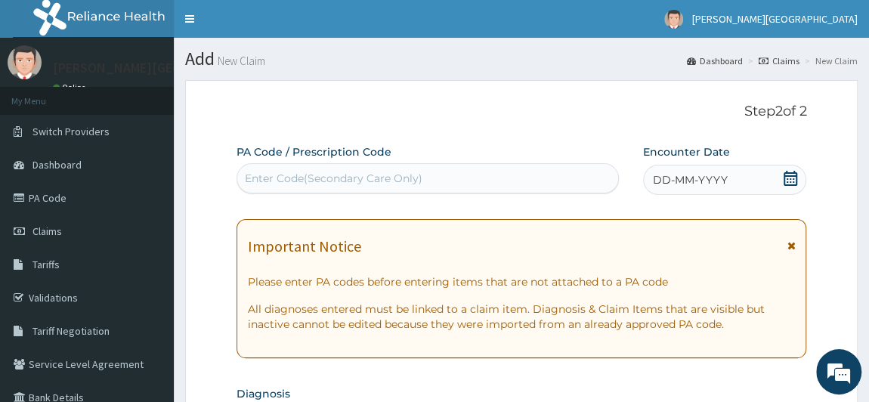
click at [788, 177] on icon at bounding box center [790, 178] width 14 height 15
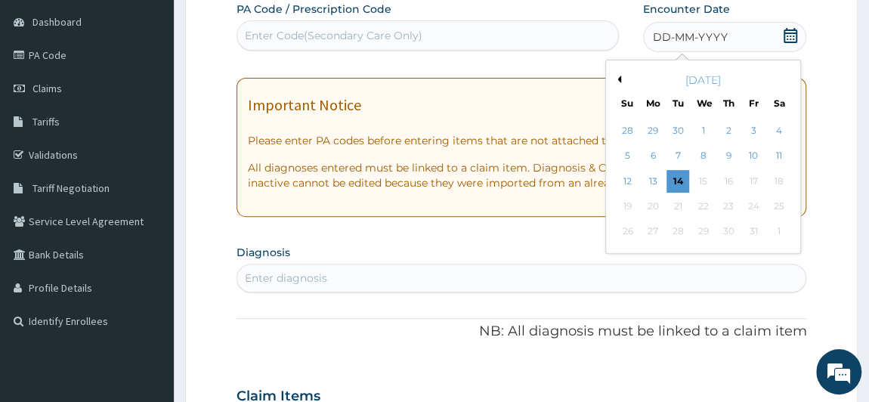
scroll to position [137, 0]
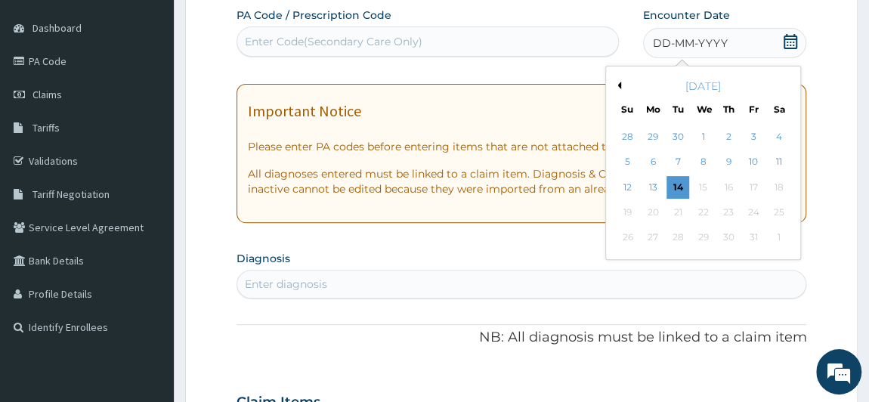
click at [615, 85] on button "Previous Month" at bounding box center [617, 86] width 8 height 8
click at [682, 213] on div "23" at bounding box center [677, 212] width 23 height 23
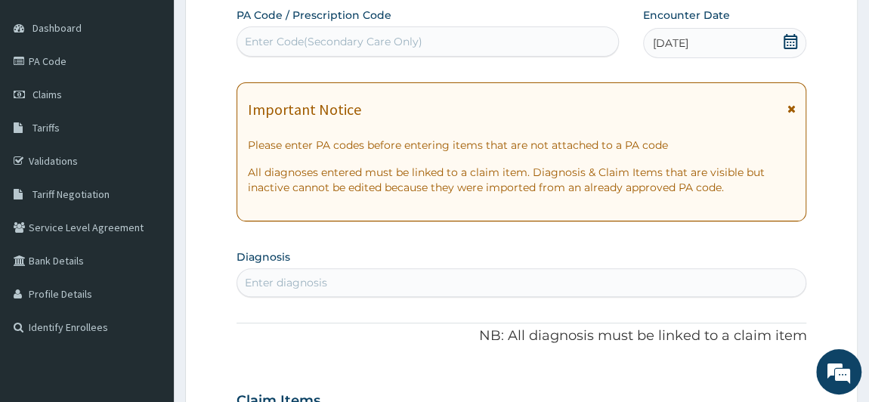
click at [323, 282] on div "Enter diagnosis" at bounding box center [286, 282] width 82 height 15
type input "[MEDICAL_DATA]"
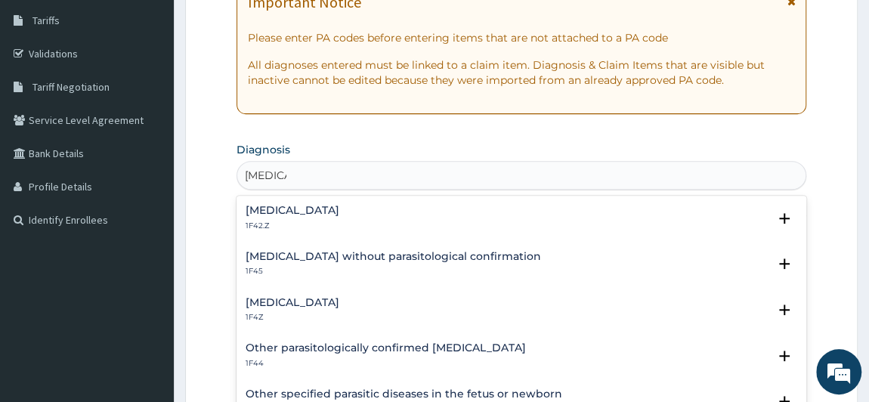
scroll to position [343, 0]
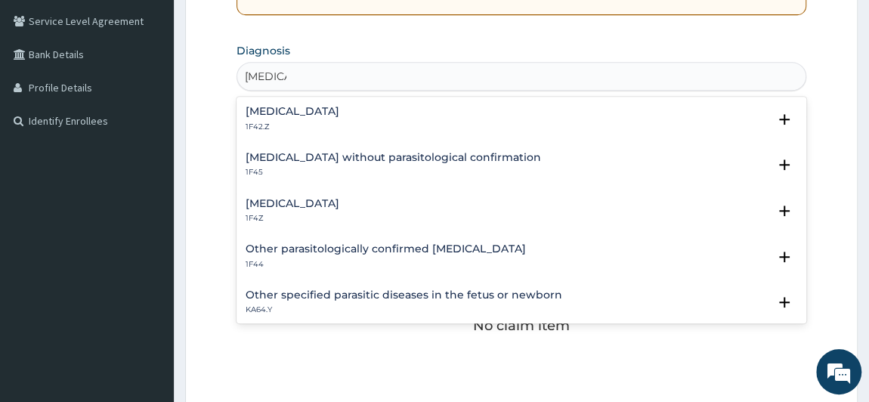
click at [339, 114] on h4 "[MEDICAL_DATA]" at bounding box center [292, 111] width 94 height 11
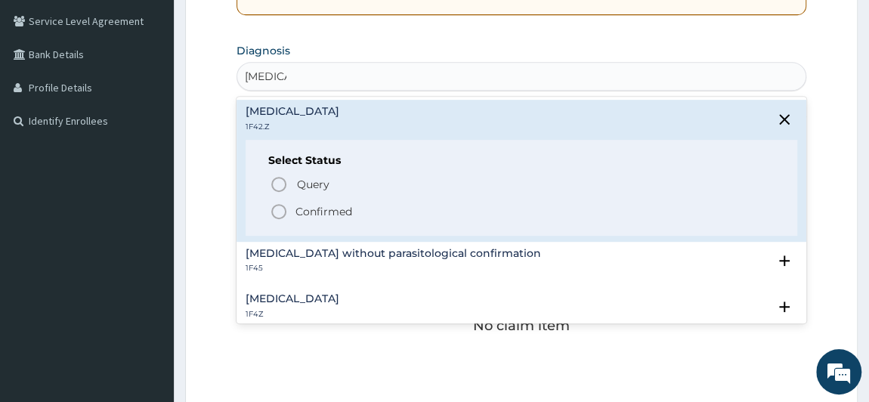
click at [332, 205] on p "Confirmed" at bounding box center [323, 211] width 57 height 15
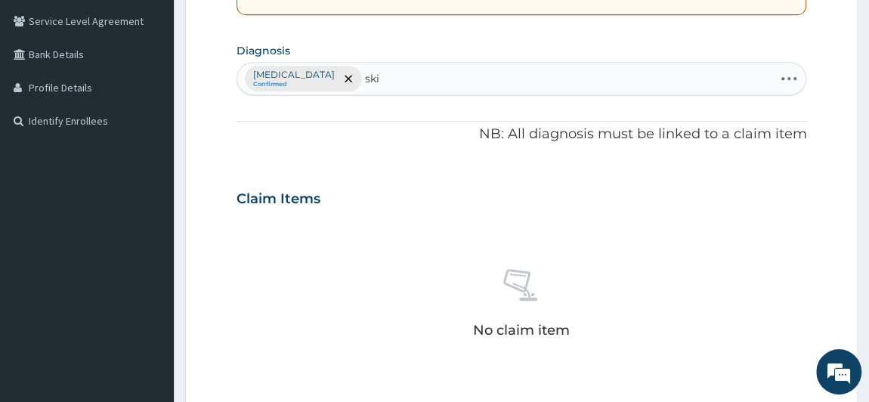
type input "skin"
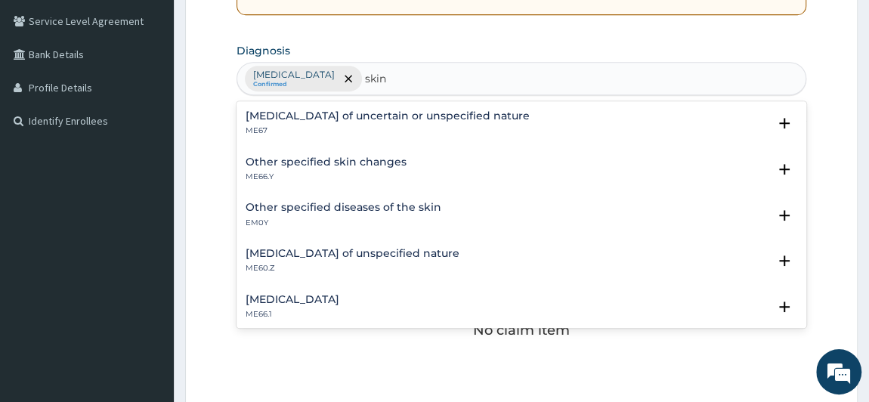
click at [387, 209] on h4 "Other specified diseases of the skin" at bounding box center [343, 207] width 196 height 11
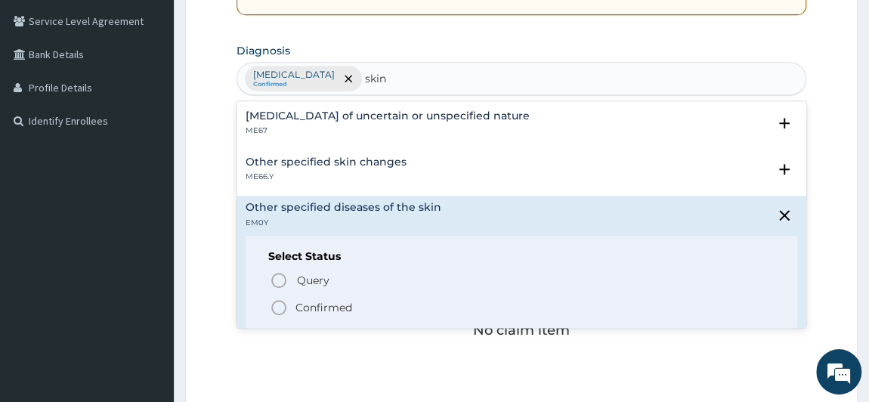
click at [332, 307] on p "Confirmed" at bounding box center [323, 307] width 57 height 15
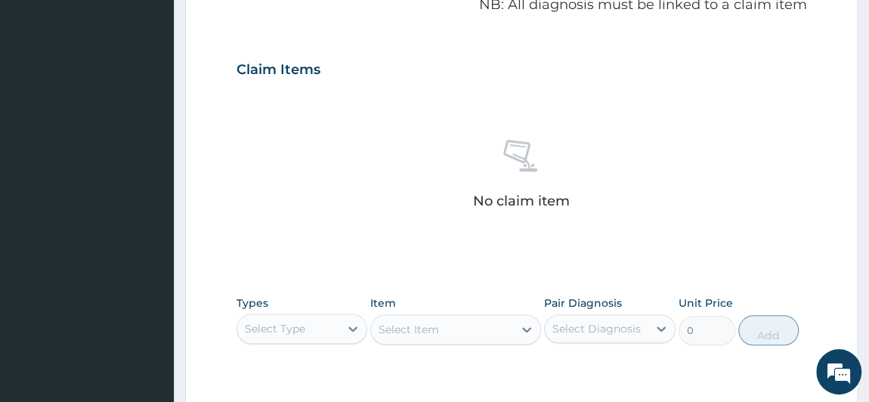
scroll to position [549, 0]
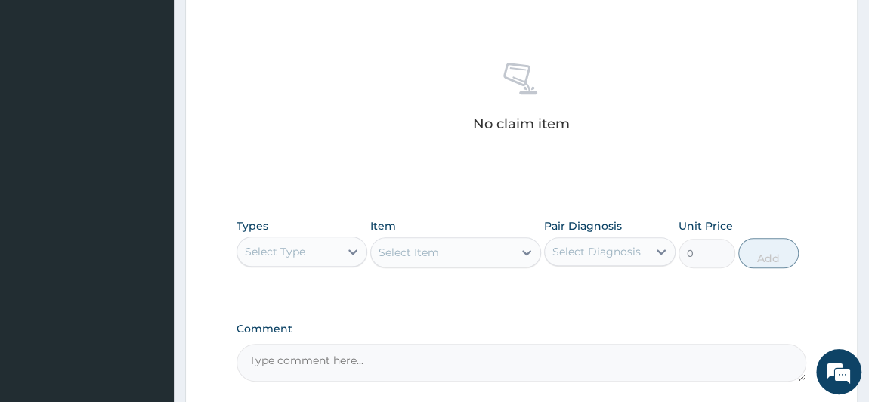
click at [323, 248] on div "Select Type" at bounding box center [288, 251] width 103 height 24
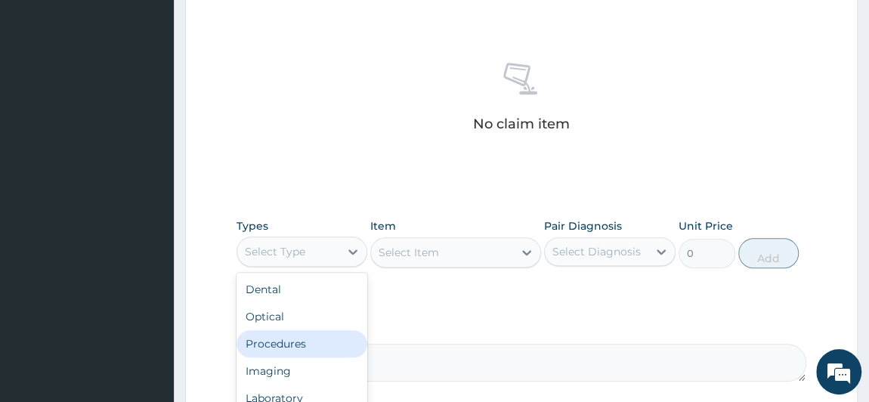
click at [292, 332] on div "Procedures" at bounding box center [301, 343] width 131 height 27
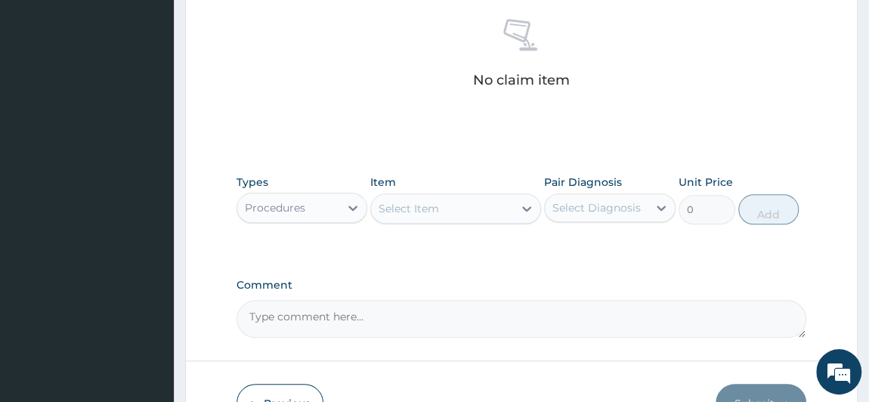
scroll to position [618, 0]
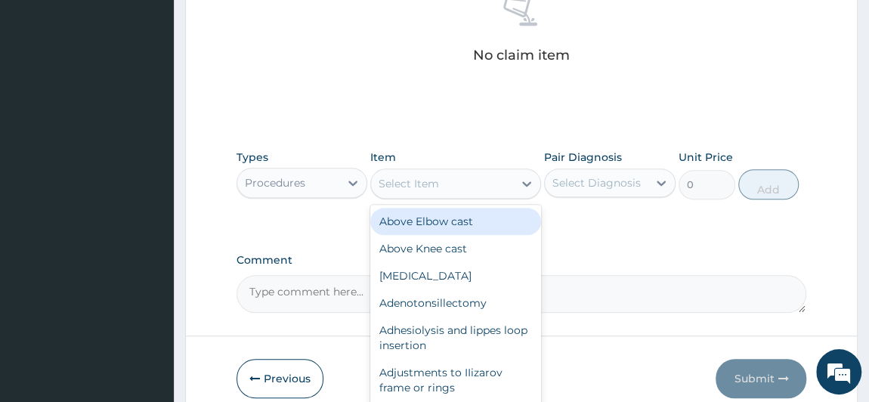
click at [455, 179] on div "Select Item" at bounding box center [442, 183] width 142 height 24
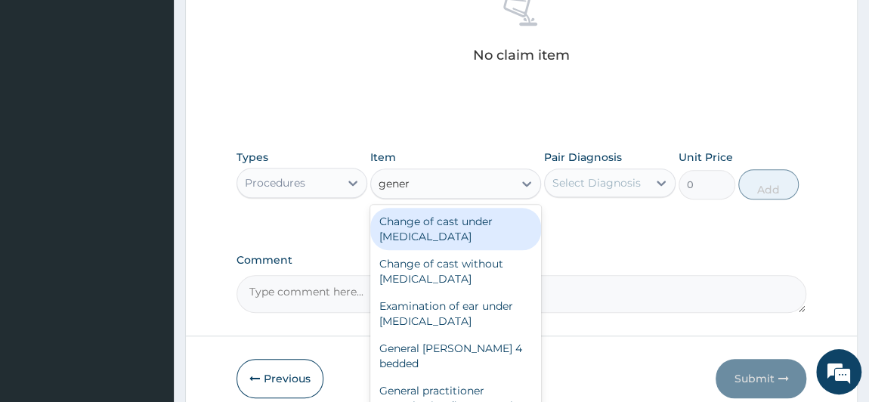
type input "genera"
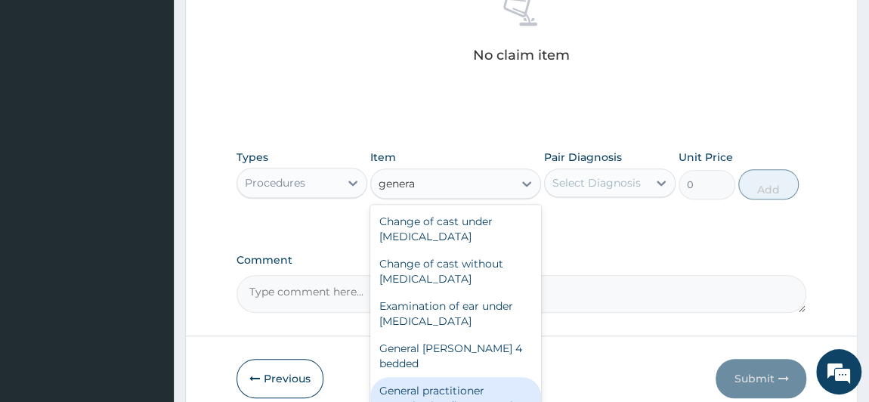
click at [468, 379] on div "General practitioner Consultation first outpatient consultation" at bounding box center [455, 405] width 171 height 57
type input "3547.5"
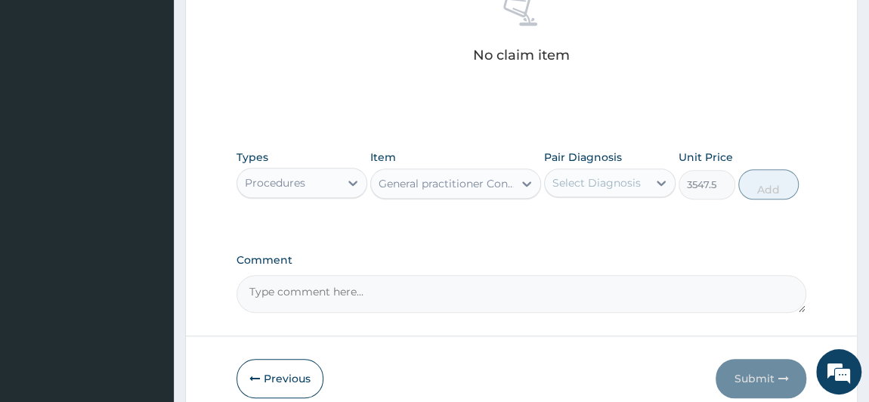
click at [610, 176] on div "Select Diagnosis" at bounding box center [596, 182] width 88 height 15
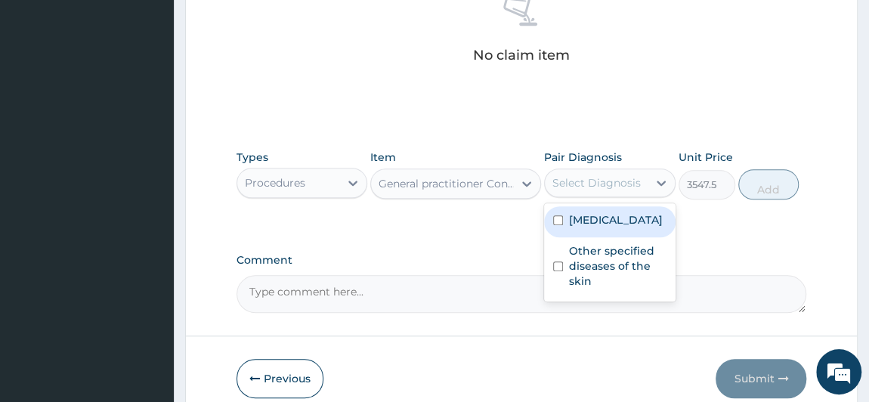
click at [616, 227] on label "[MEDICAL_DATA]" at bounding box center [616, 219] width 94 height 15
checkbox input "true"
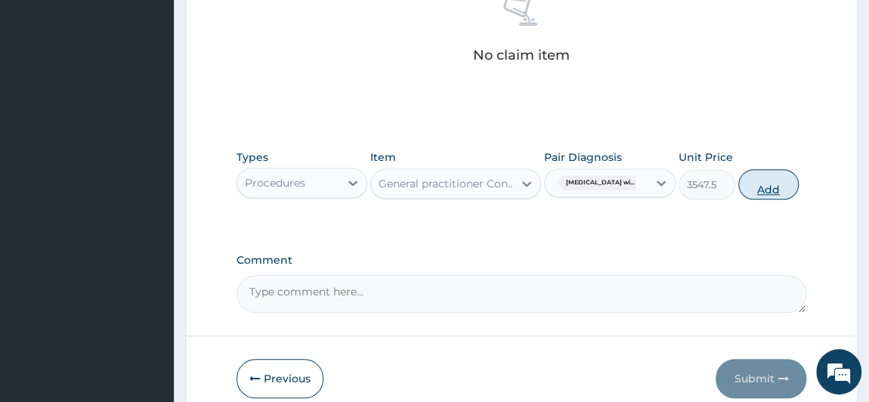
click at [794, 183] on button "Add" at bounding box center [768, 184] width 60 height 30
type input "0"
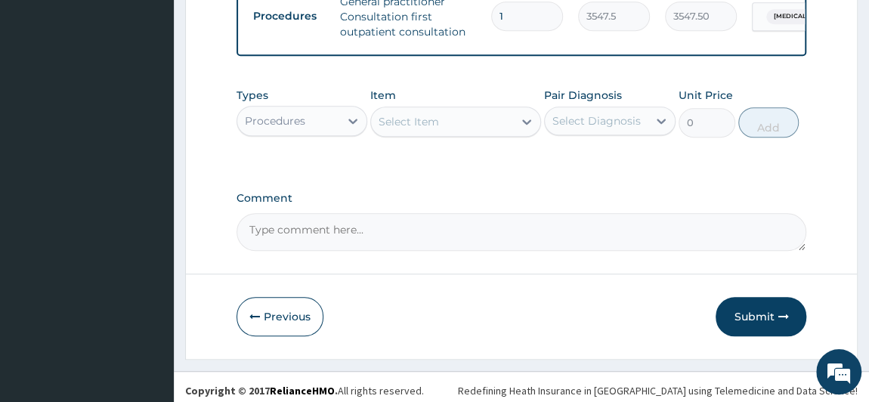
click at [323, 128] on div "Procedures" at bounding box center [288, 121] width 103 height 24
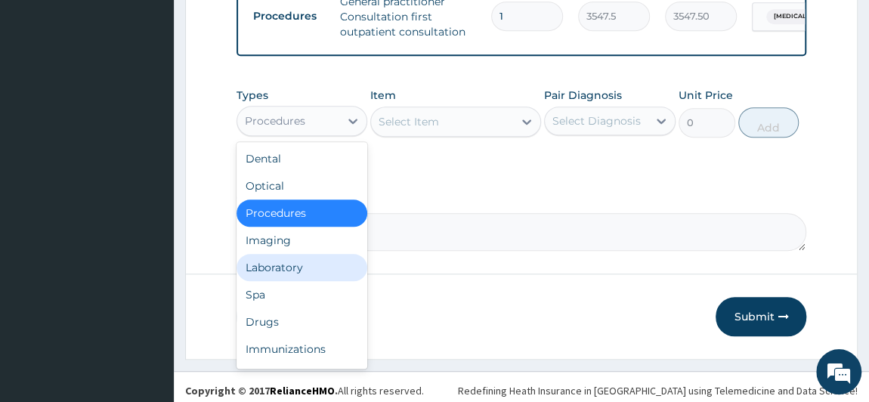
click at [311, 278] on div "Laboratory" at bounding box center [301, 267] width 131 height 27
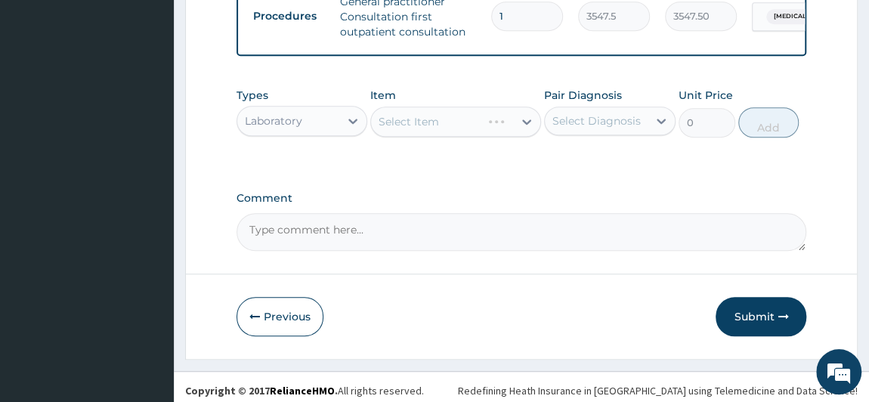
click at [604, 126] on div "Select Diagnosis" at bounding box center [596, 120] width 88 height 15
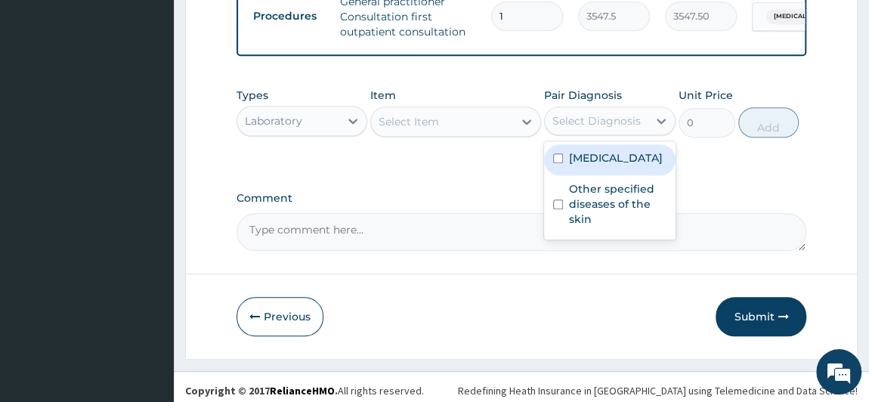
click at [611, 165] on label "[MEDICAL_DATA]" at bounding box center [616, 157] width 94 height 15
checkbox input "true"
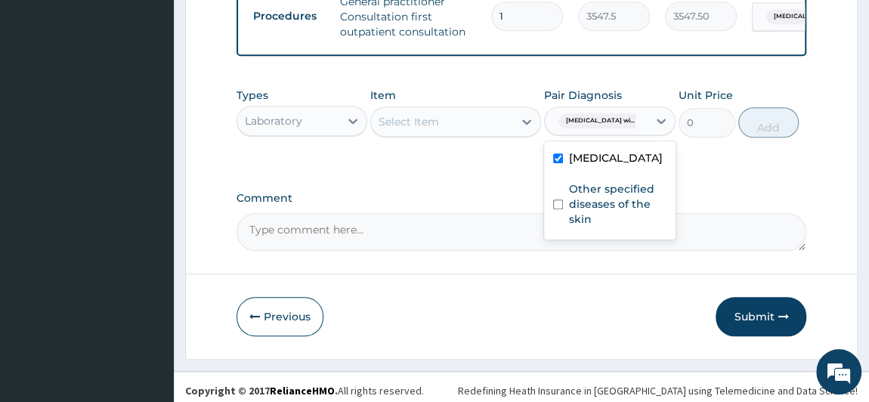
click at [471, 134] on div "Select Item" at bounding box center [442, 122] width 142 height 24
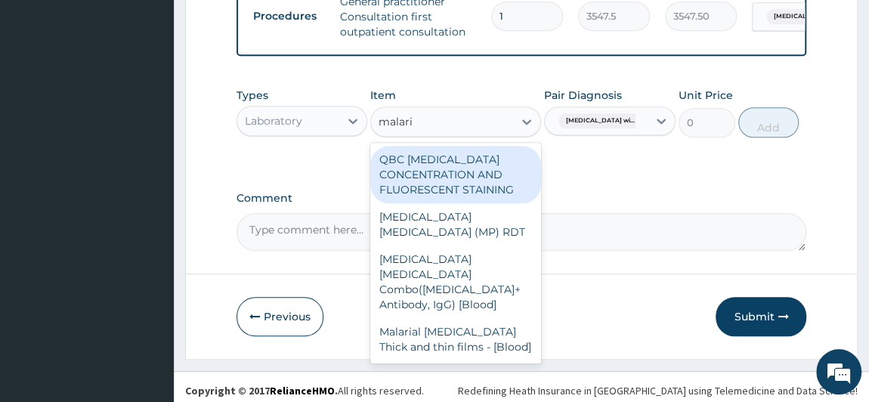
type input "[MEDICAL_DATA]"
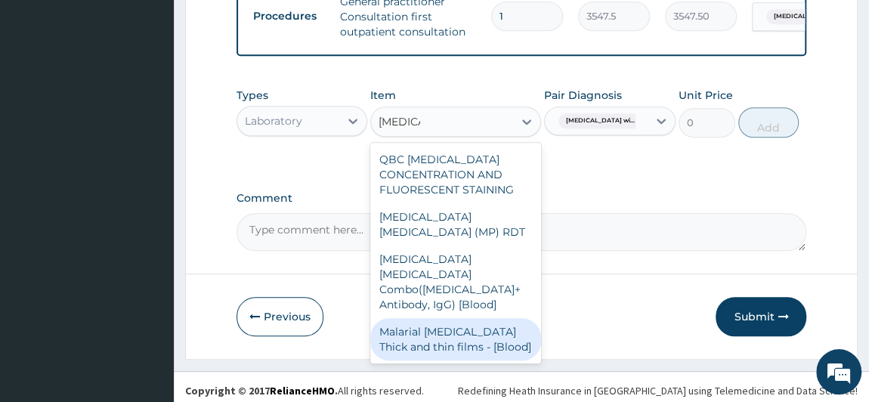
click at [496, 338] on div "Malarial [MEDICAL_DATA] Thick and thin films - [Blood]" at bounding box center [455, 339] width 171 height 42
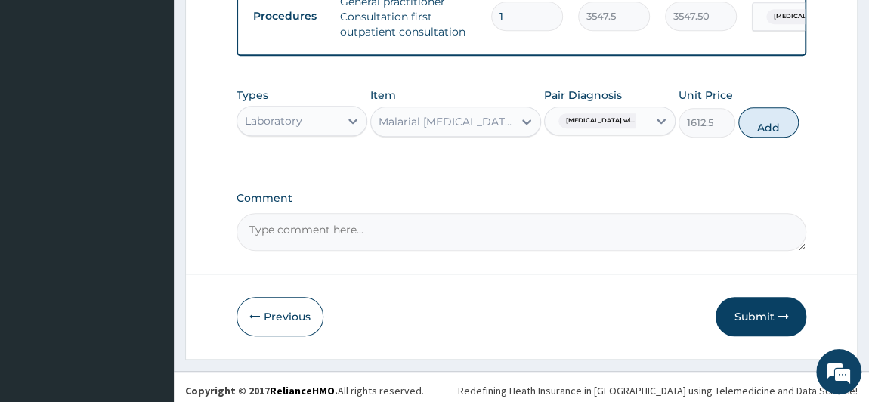
click at [496, 336] on div "Previous Submit" at bounding box center [521, 316] width 570 height 39
click at [795, 128] on button "Add" at bounding box center [768, 122] width 60 height 30
type input "0"
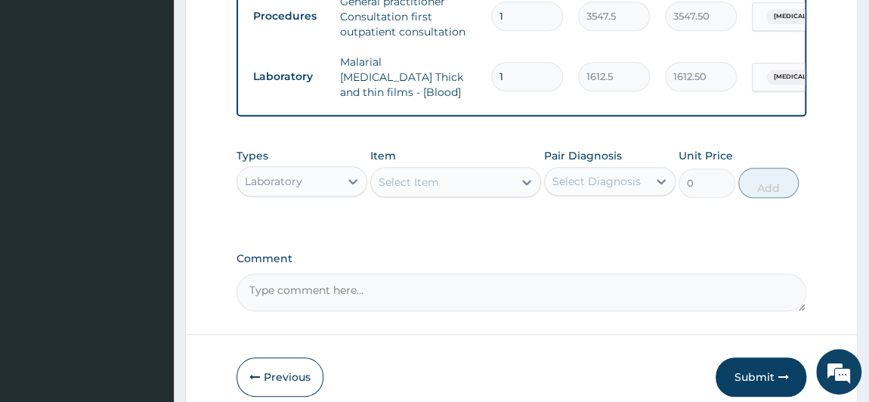
click at [439, 184] on div "Select Item" at bounding box center [442, 182] width 142 height 24
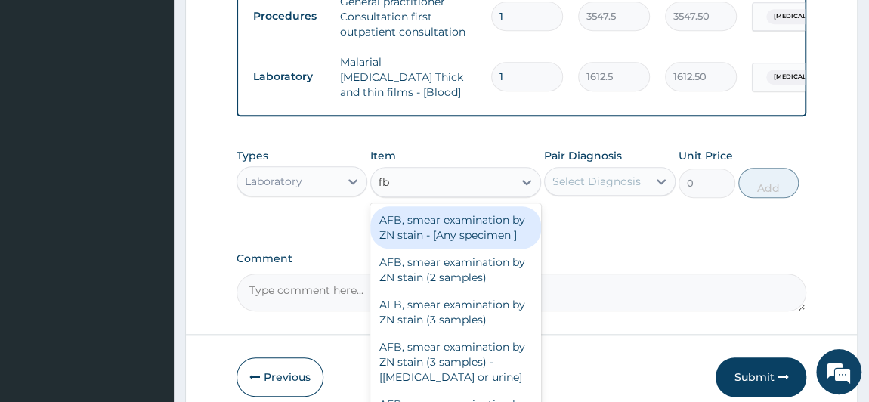
type input "fbc"
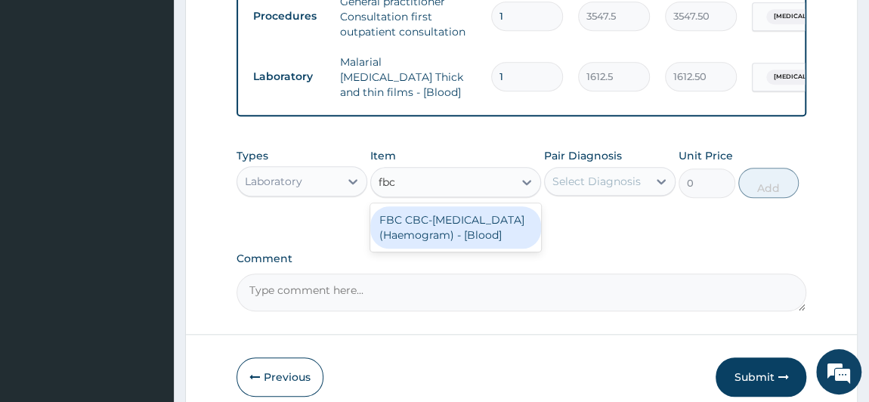
click at [466, 224] on div "FBC CBC-[MEDICAL_DATA] (Haemogram) - [Blood]" at bounding box center [455, 227] width 171 height 42
type input "4300"
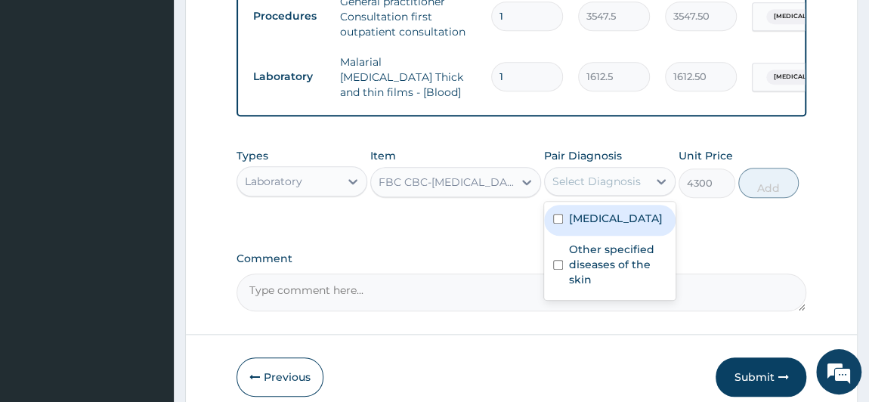
click at [629, 174] on div "Select Diagnosis" at bounding box center [596, 181] width 88 height 15
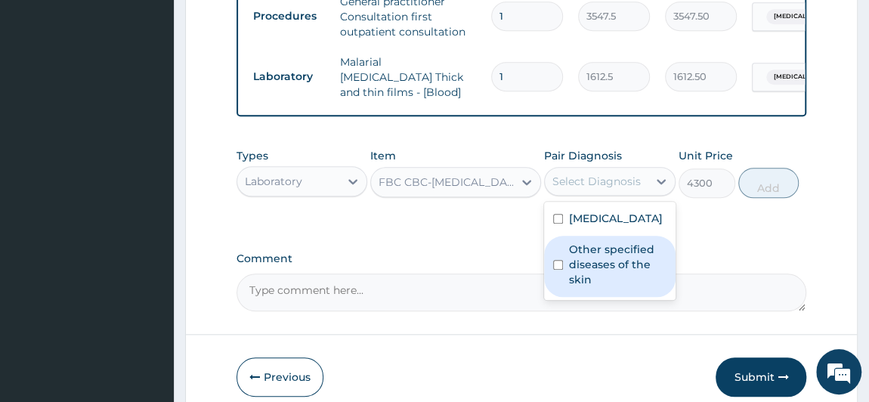
click at [622, 287] on label "Other specified diseases of the skin" at bounding box center [617, 264] width 97 height 45
checkbox input "true"
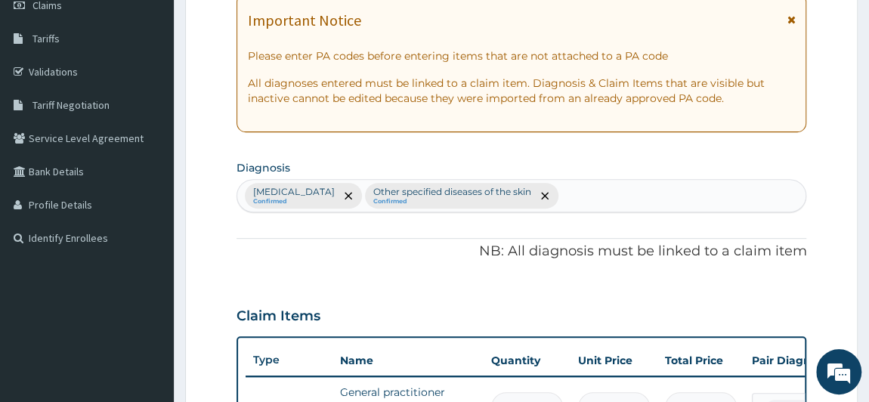
scroll to position [204, 0]
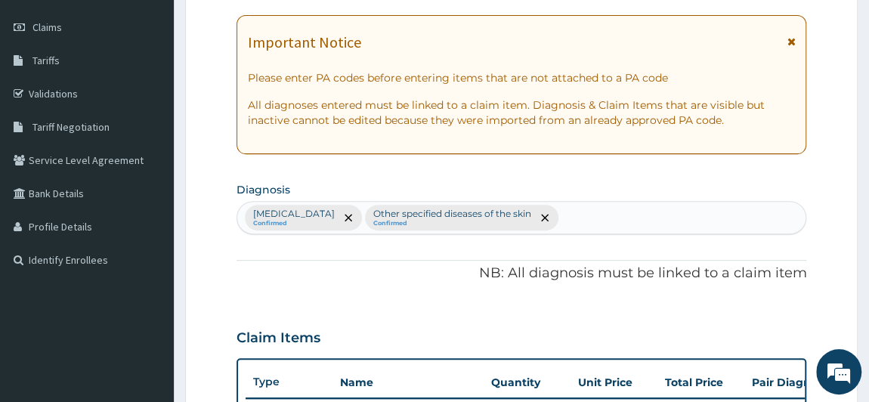
click at [737, 220] on div "[MEDICAL_DATA] Confirmed Other specified diseases of the skin Confirmed" at bounding box center [521, 218] width 569 height 32
type input "[MEDICAL_DATA]"
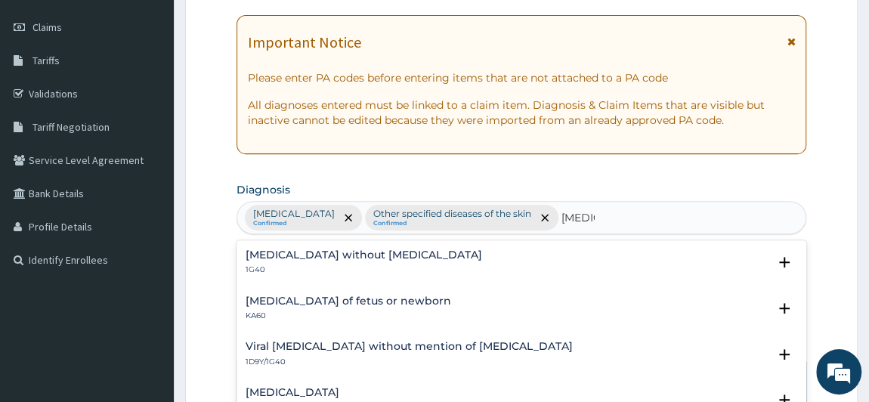
click at [326, 264] on p "1G40" at bounding box center [363, 269] width 236 height 11
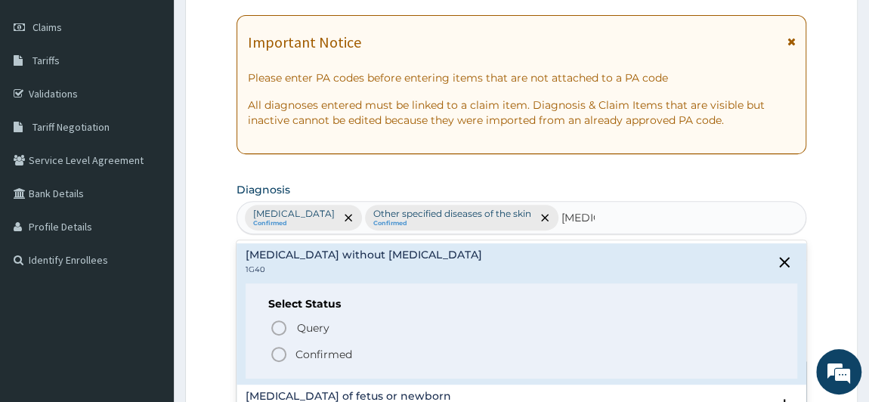
click at [311, 356] on p "Confirmed" at bounding box center [323, 354] width 57 height 15
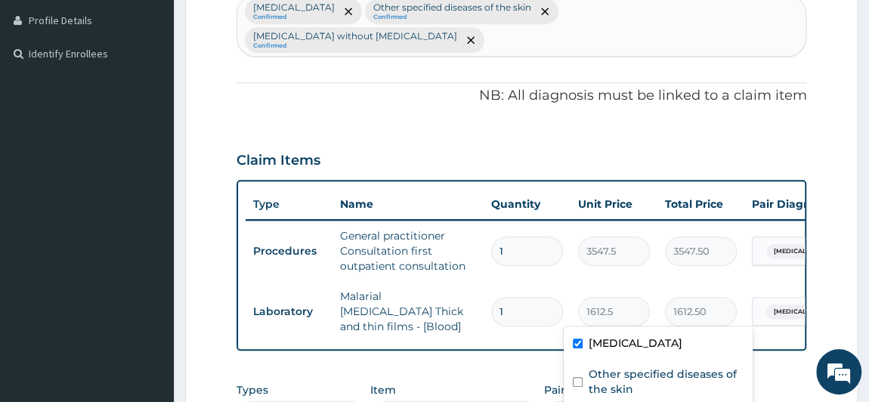
scroll to position [0, 187]
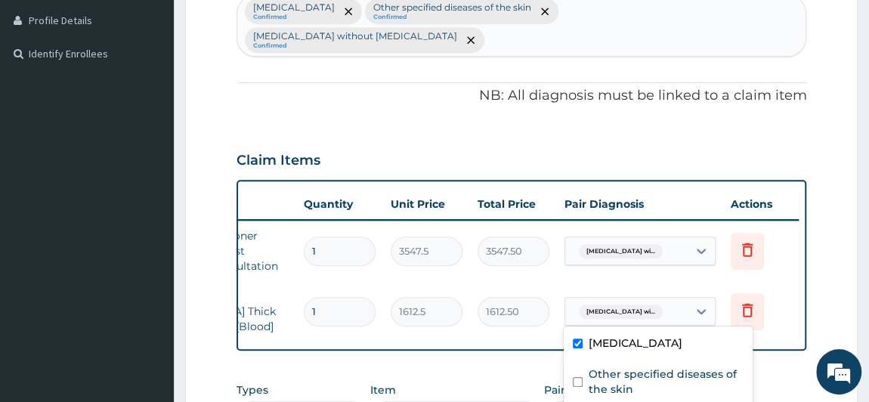
click at [784, 309] on tr "Laboratory Malarial [MEDICAL_DATA] Thick and thin films - [Blood] 1 1612.5 1612…" at bounding box center [428, 311] width 740 height 60
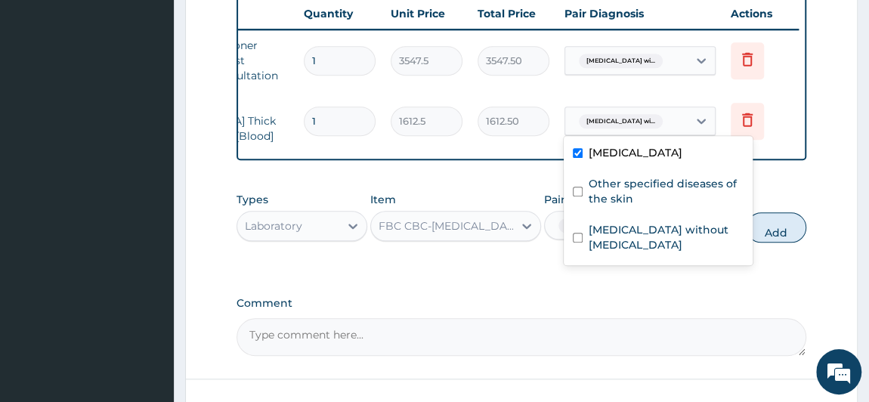
scroll to position [616, 0]
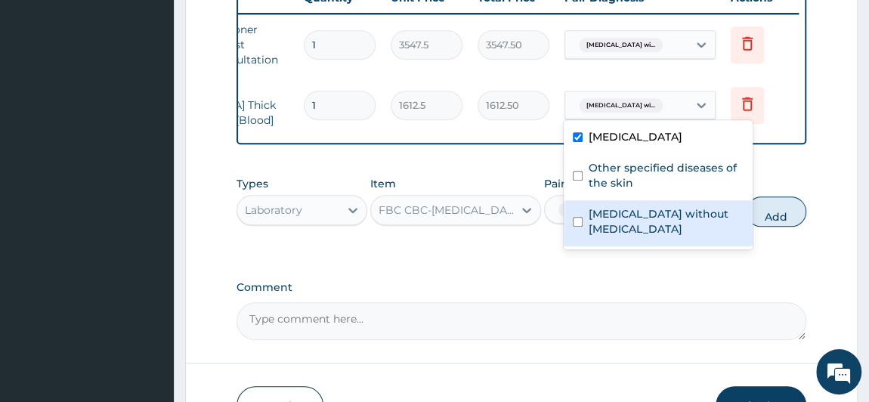
click at [640, 236] on label "[MEDICAL_DATA] without [MEDICAL_DATA]" at bounding box center [665, 221] width 155 height 30
checkbox input "true"
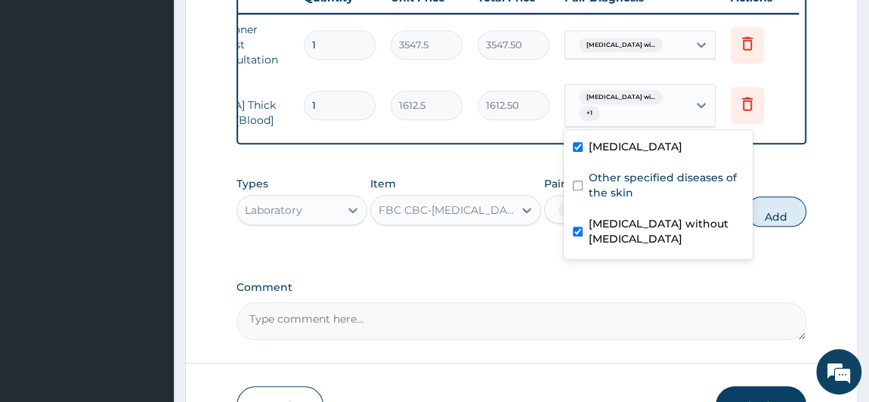
click at [610, 154] on label "[MEDICAL_DATA]" at bounding box center [635, 146] width 94 height 15
checkbox input "false"
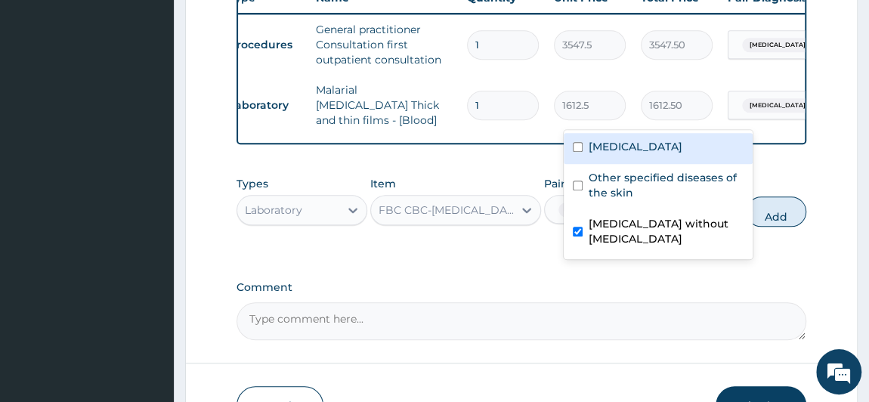
scroll to position [0, 187]
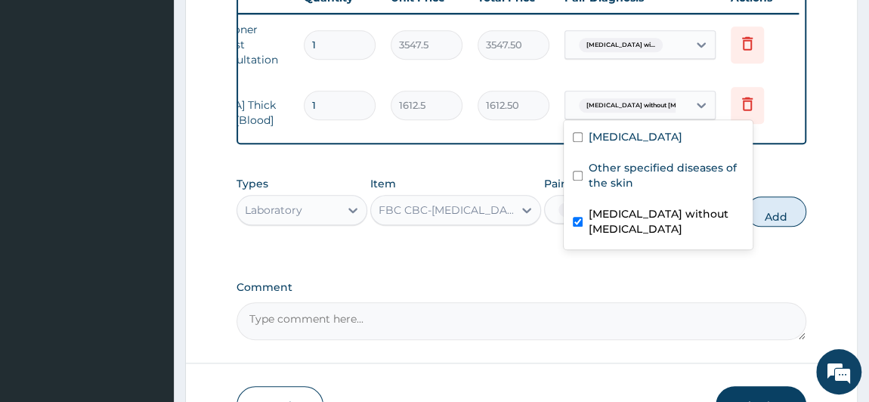
click at [654, 236] on label "[MEDICAL_DATA] without [MEDICAL_DATA]" at bounding box center [665, 221] width 155 height 30
checkbox input "false"
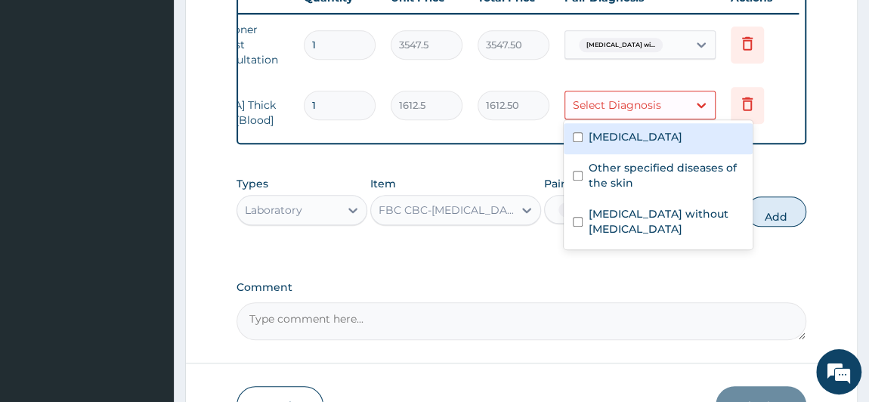
click at [644, 144] on label "[MEDICAL_DATA]" at bounding box center [635, 136] width 94 height 15
click at [576, 142] on input "checkbox" at bounding box center [578, 137] width 10 height 10
checkbox input "true"
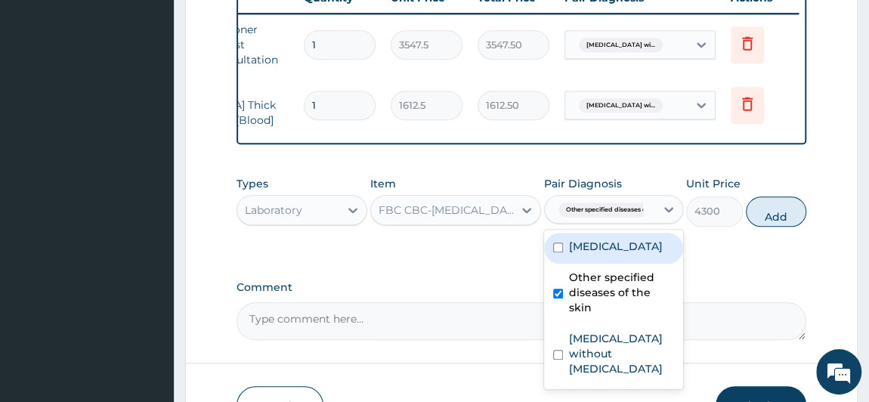
click at [549, 208] on div "Other specified diseases of th..." at bounding box center [600, 210] width 110 height 26
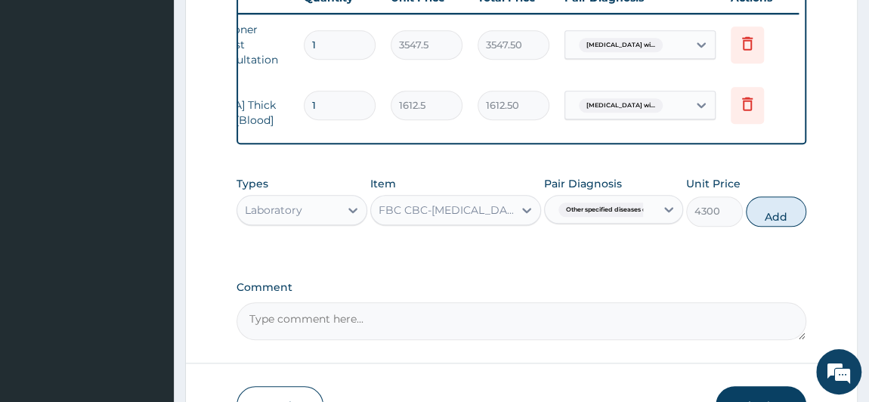
click at [779, 211] on button "Add" at bounding box center [775, 211] width 60 height 30
type input "0"
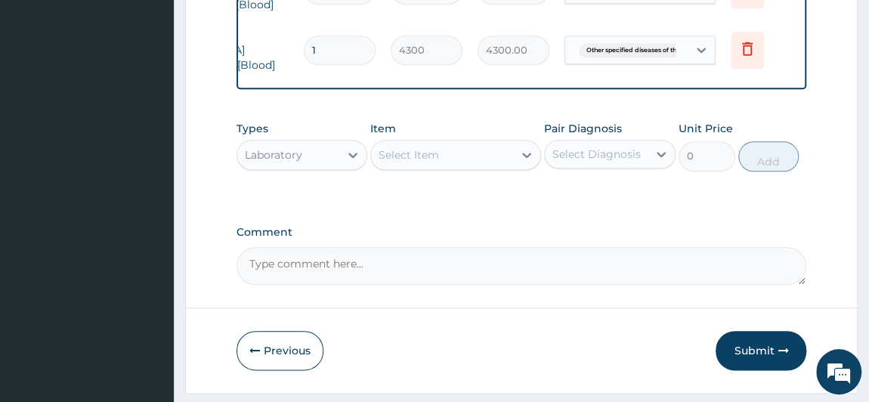
scroll to position [754, 0]
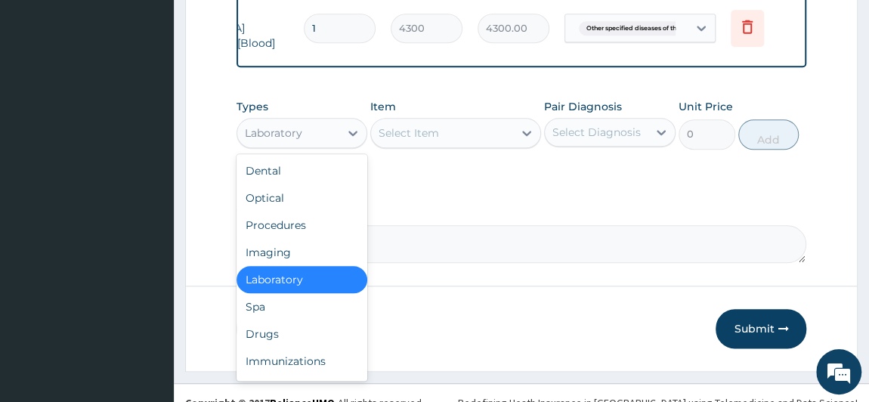
click at [327, 136] on div "Laboratory" at bounding box center [288, 133] width 103 height 24
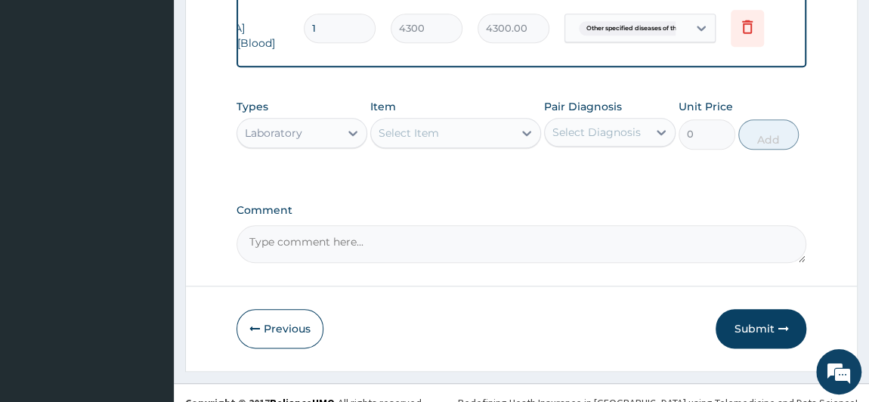
click at [289, 134] on div "Laboratory" at bounding box center [273, 132] width 57 height 15
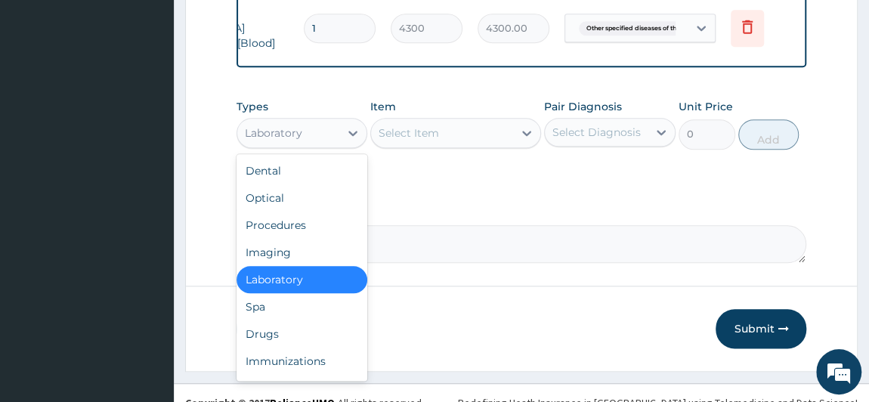
click at [289, 134] on div "Laboratory" at bounding box center [273, 132] width 57 height 15
click at [285, 128] on div "Laboratory" at bounding box center [273, 132] width 57 height 15
click at [293, 337] on div "Drugs" at bounding box center [301, 333] width 131 height 27
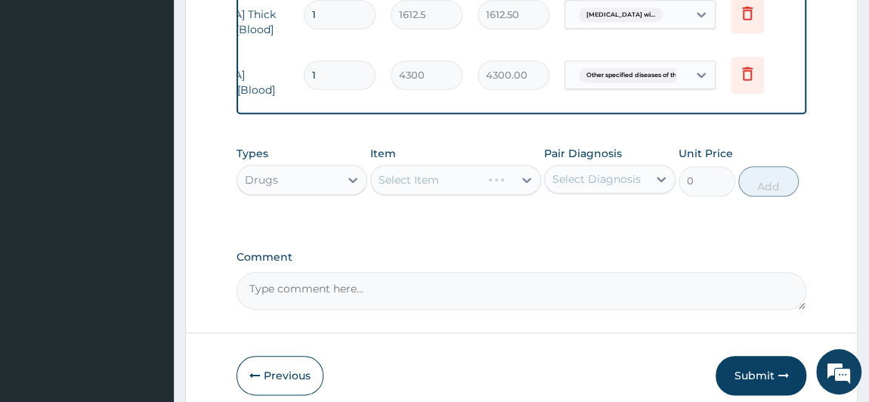
scroll to position [685, 0]
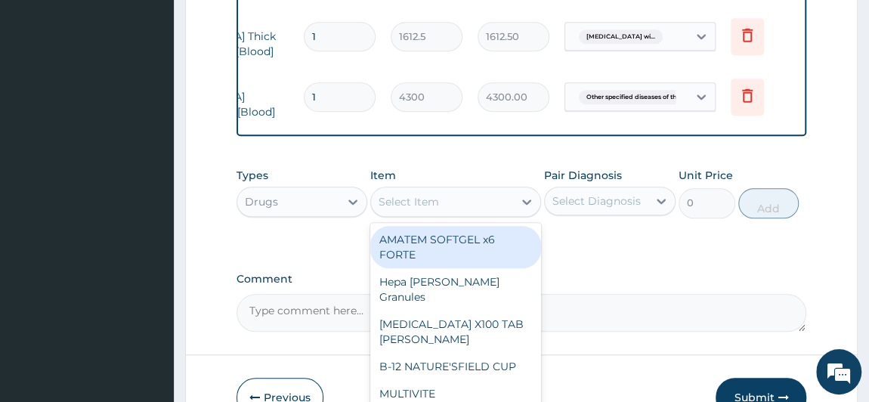
click at [481, 206] on div "Select Item" at bounding box center [442, 202] width 142 height 24
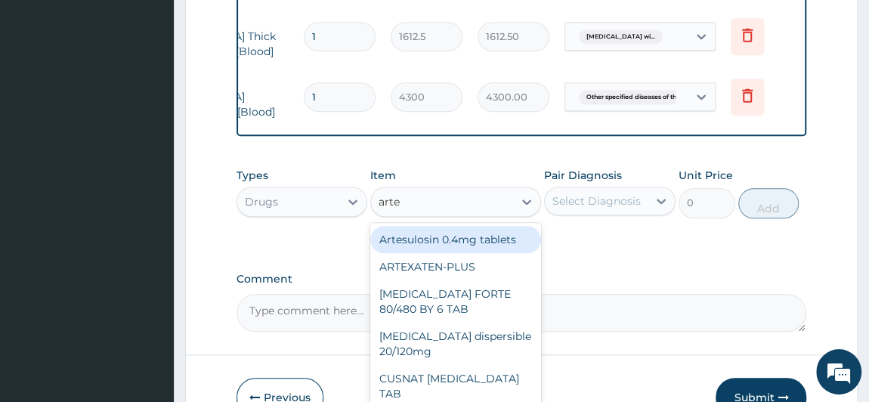
type input "artem"
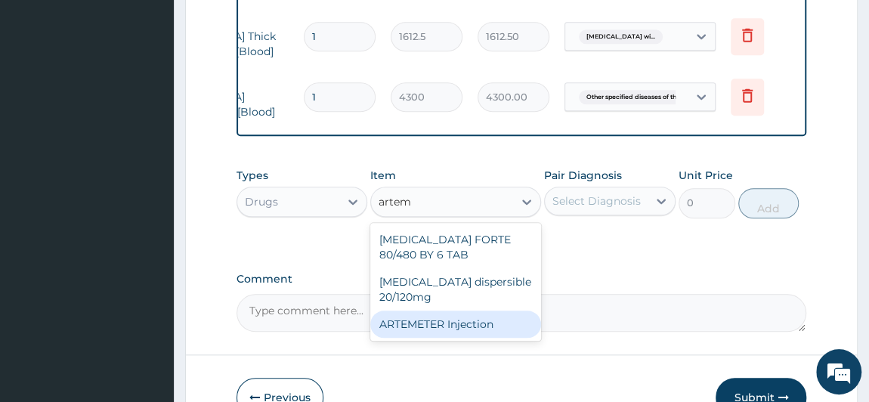
click at [502, 320] on div "ARTEMETER Injection" at bounding box center [455, 323] width 171 height 27
type input "946"
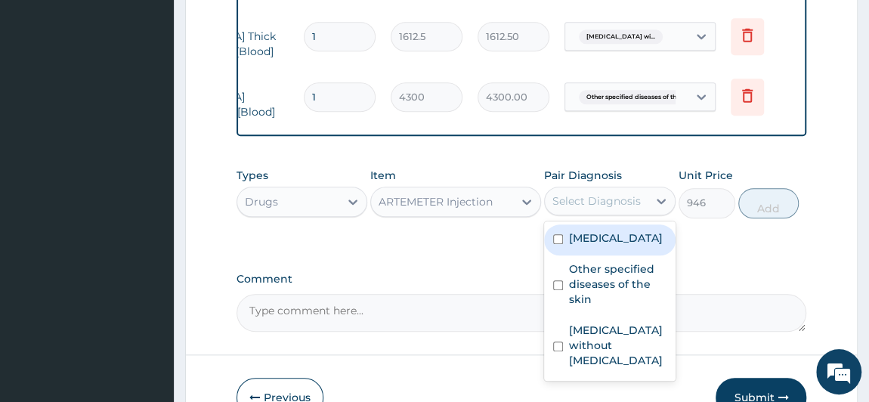
click at [602, 196] on div "Select Diagnosis" at bounding box center [596, 200] width 88 height 15
click at [603, 196] on div "Select Diagnosis" at bounding box center [596, 200] width 88 height 15
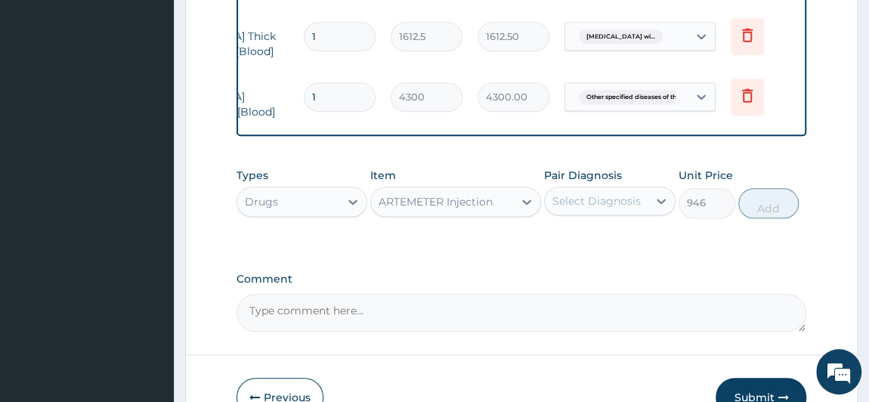
click at [605, 208] on div "Select Diagnosis" at bounding box center [596, 200] width 88 height 15
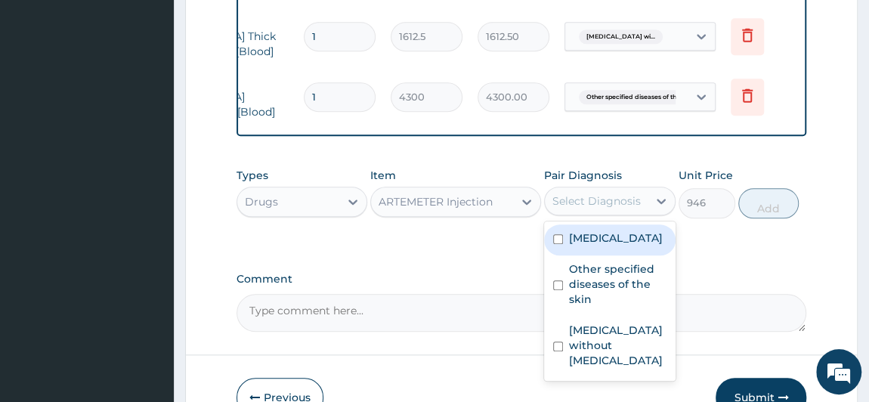
click at [605, 208] on div "Select Diagnosis" at bounding box center [596, 200] width 88 height 15
click at [619, 196] on div "Select Diagnosis" at bounding box center [596, 200] width 88 height 15
click at [613, 245] on label "[MEDICAL_DATA]" at bounding box center [616, 237] width 94 height 15
checkbox input "true"
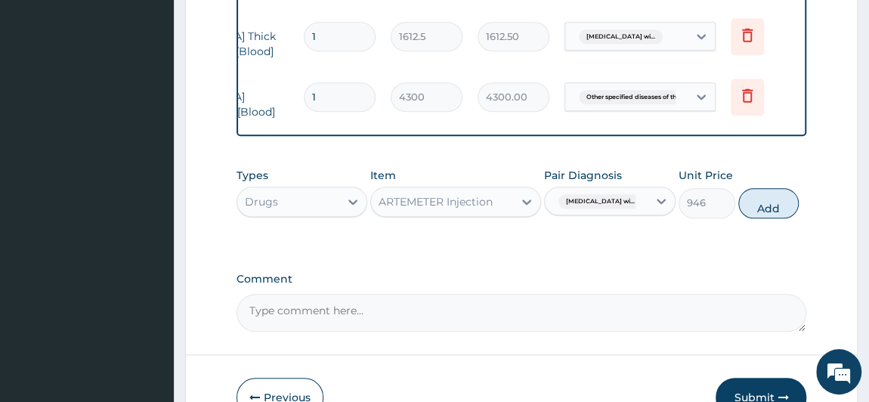
click at [798, 200] on button "Add" at bounding box center [768, 203] width 60 height 30
type input "0"
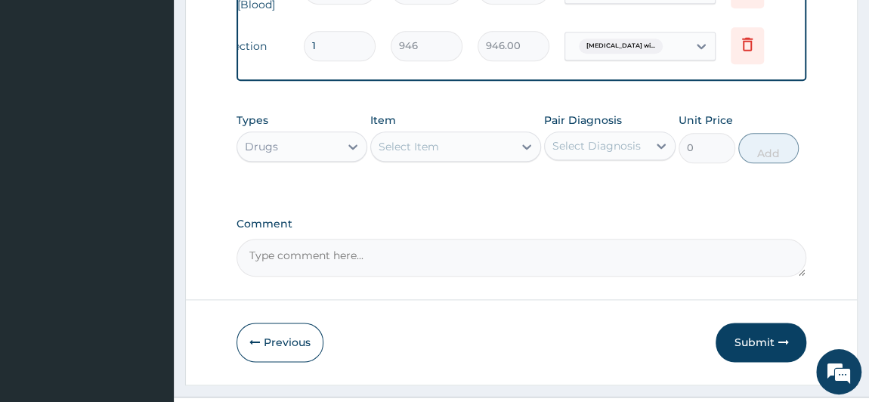
scroll to position [823, 0]
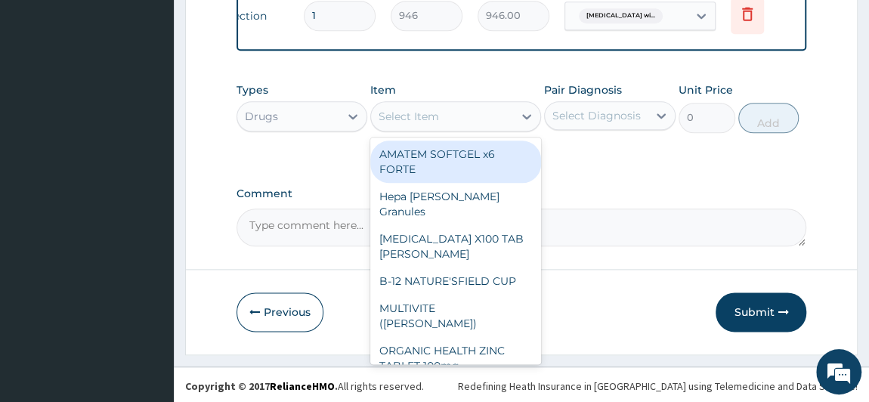
click at [452, 123] on div "Select Item" at bounding box center [442, 116] width 142 height 24
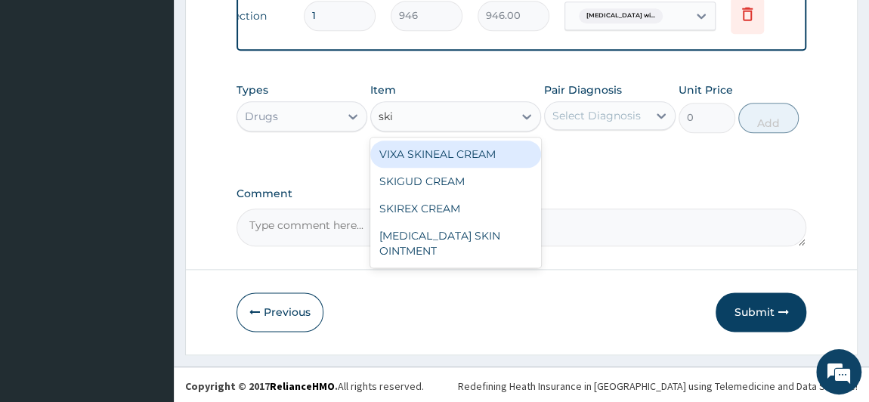
type input "skin"
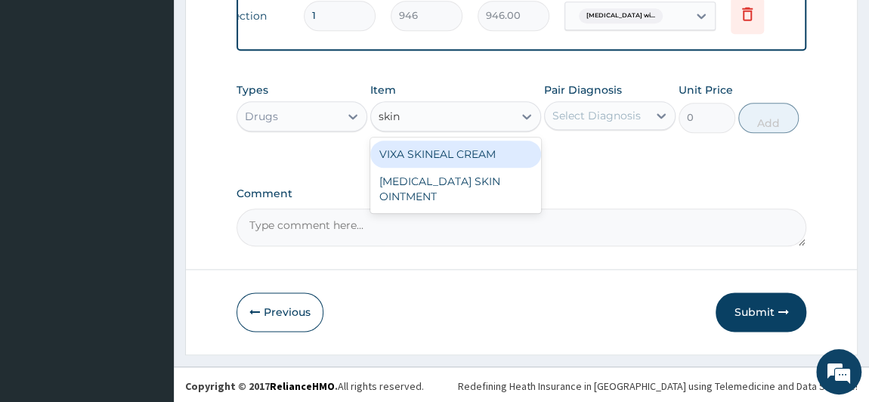
click at [474, 155] on div "VIXA SKINEAL CREAM" at bounding box center [455, 153] width 171 height 27
click at [474, 155] on div "Types Drugs Item option ARTEMETER Injection, selected. option VIXA SKINEAL CREA…" at bounding box center [521, 119] width 570 height 88
type input "1537.25"
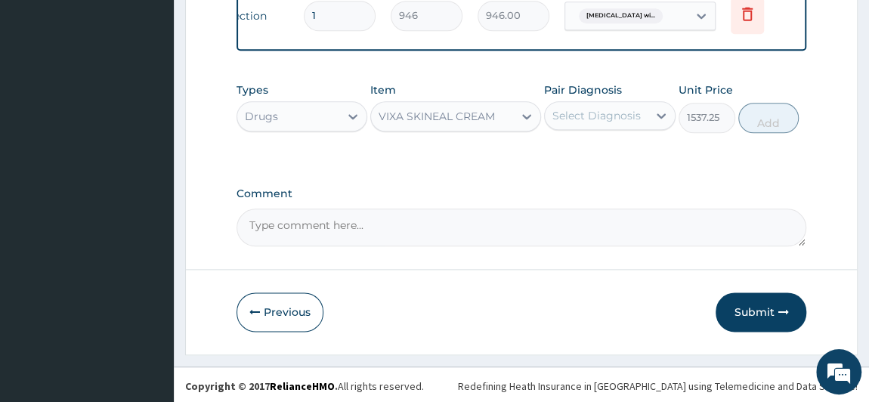
click at [629, 116] on div "Select Diagnosis" at bounding box center [596, 115] width 88 height 15
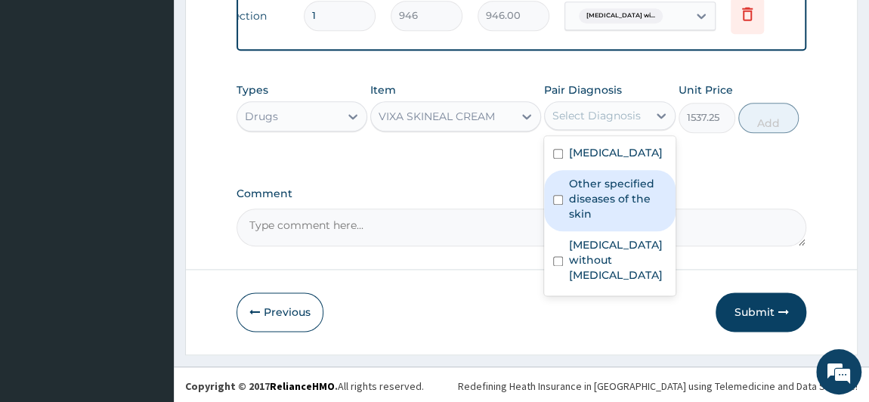
click at [632, 221] on label "Other specified diseases of the skin" at bounding box center [617, 198] width 97 height 45
click at [628, 221] on label "Other specified diseases of the skin" at bounding box center [617, 198] width 97 height 45
checkbox input "true"
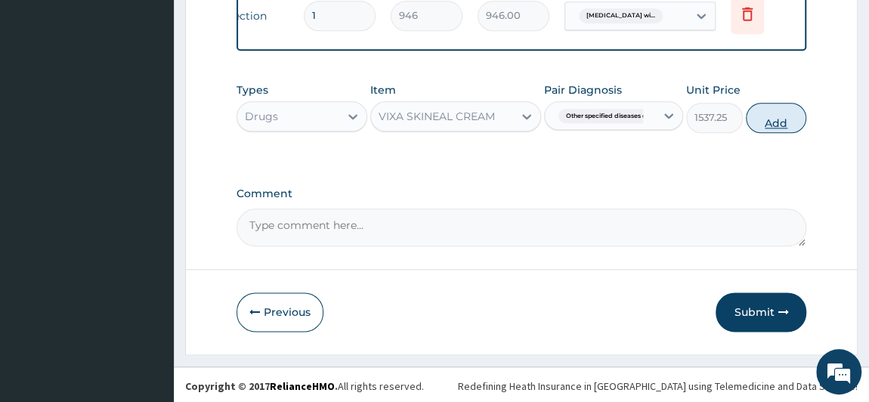
click at [784, 122] on button "Add" at bounding box center [775, 118] width 60 height 30
type input "0"
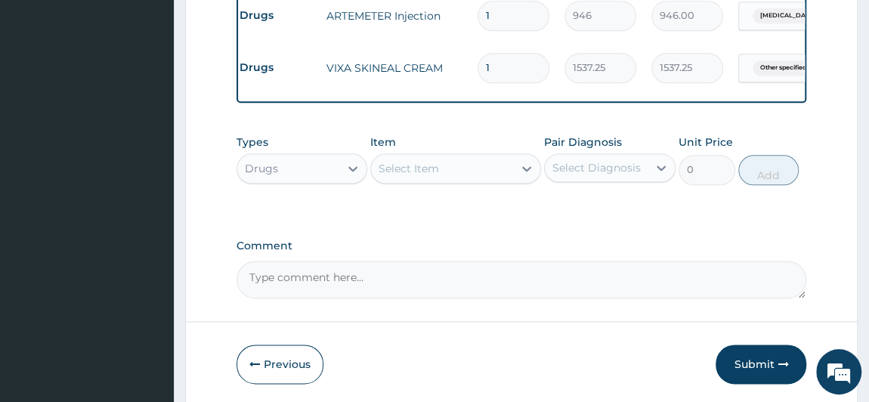
scroll to position [877, 0]
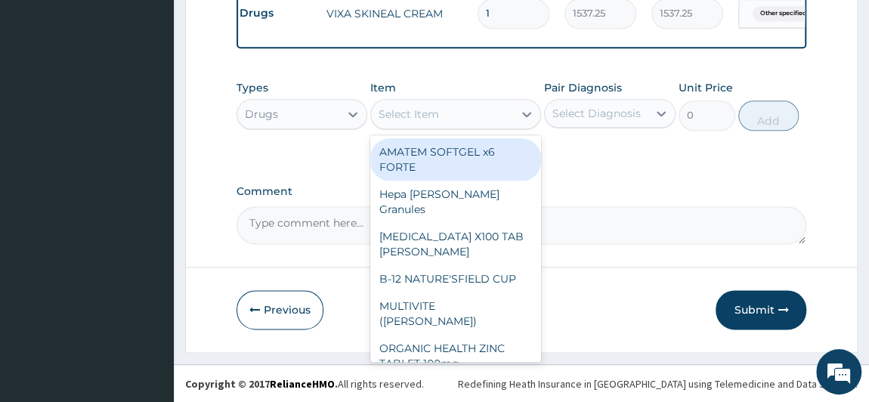
click at [463, 126] on div "Select Item" at bounding box center [442, 114] width 142 height 24
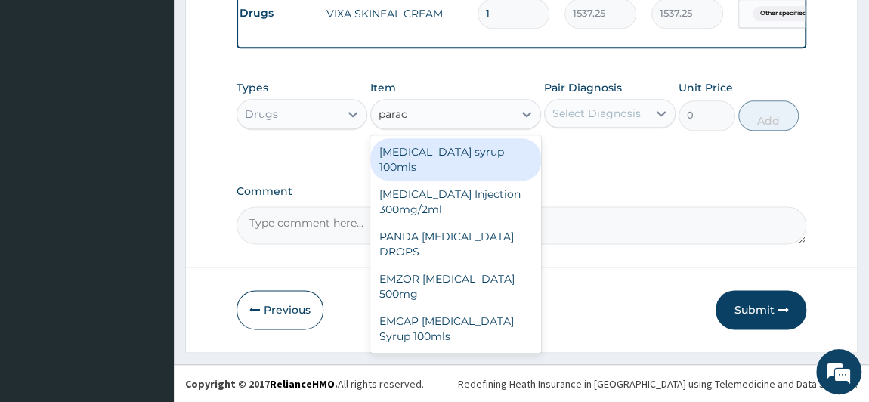
type input "parace"
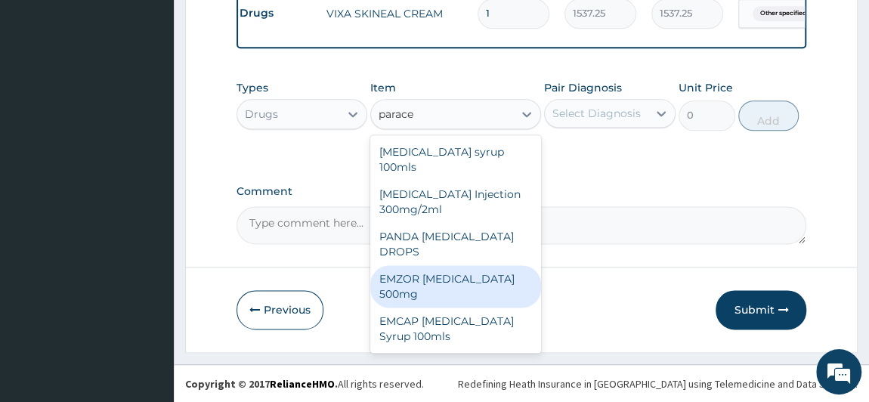
click at [475, 282] on div "EMZOR PARACETAMOL 500mg" at bounding box center [455, 286] width 171 height 42
type input "23.65"
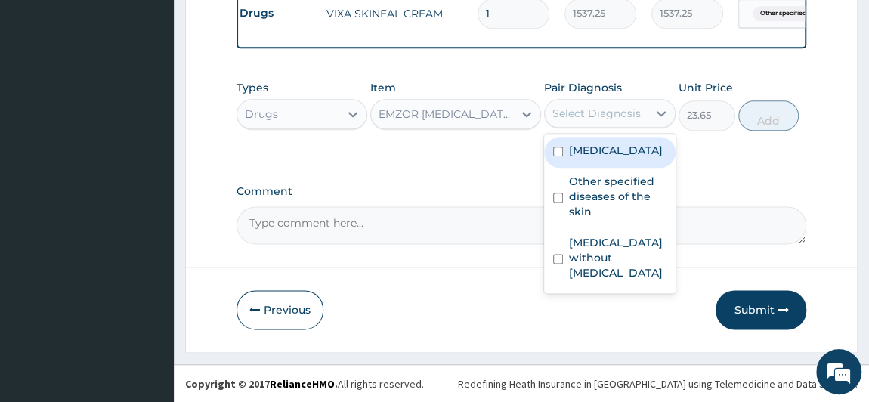
click at [579, 120] on div "Select Diagnosis" at bounding box center [596, 113] width 88 height 15
click at [606, 158] on label "Plasmodium malariae malaria without complication" at bounding box center [616, 150] width 94 height 15
checkbox input "true"
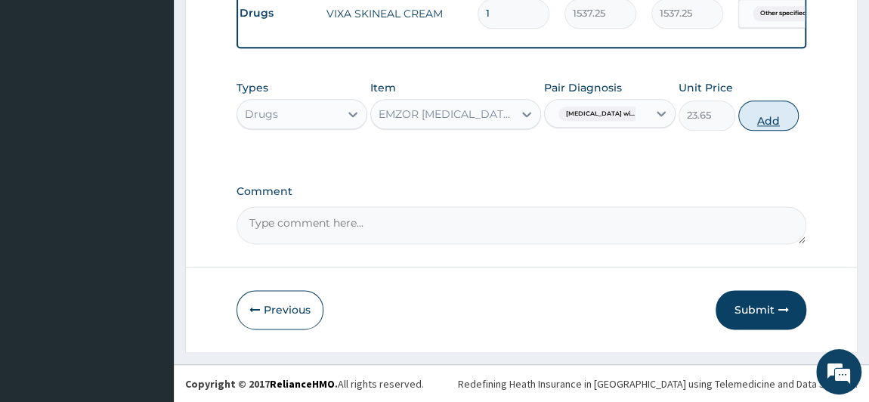
click at [781, 113] on button "Add" at bounding box center [768, 115] width 60 height 30
type input "0"
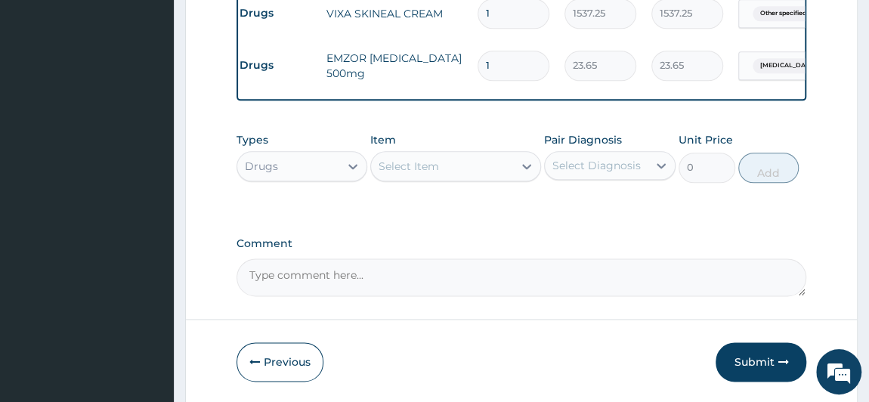
type input "18"
type input "425.70"
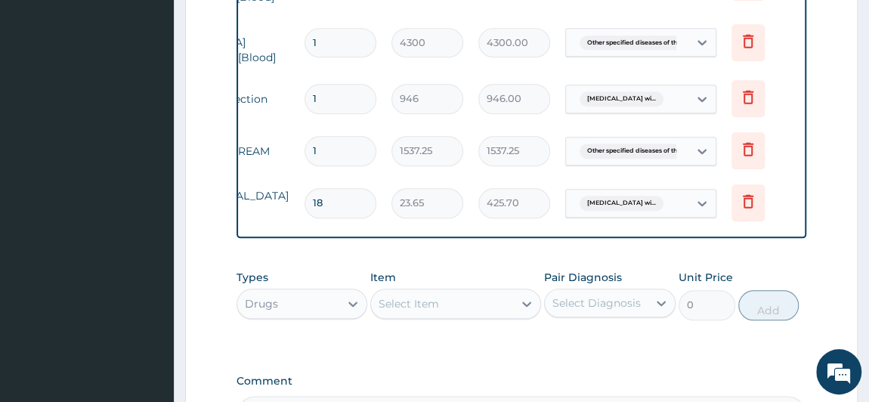
scroll to position [0, 187]
type input "18"
click at [741, 88] on icon at bounding box center [747, 97] width 18 height 18
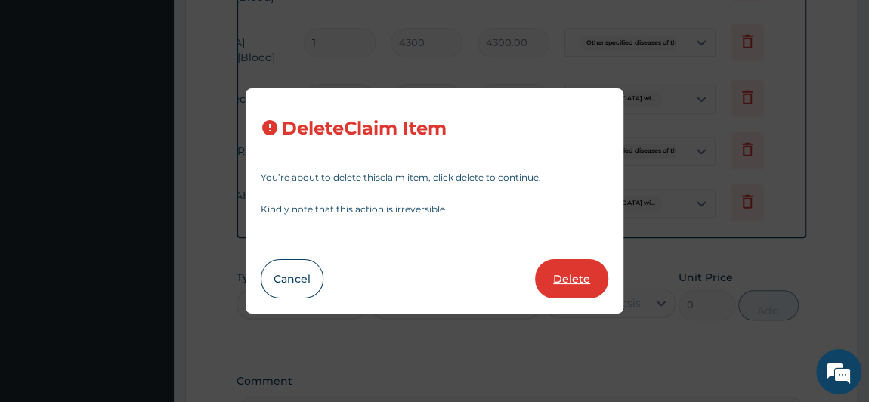
click at [560, 276] on button "Delete" at bounding box center [571, 278] width 73 height 39
type input "1537.25"
type input "18"
type input "23.65"
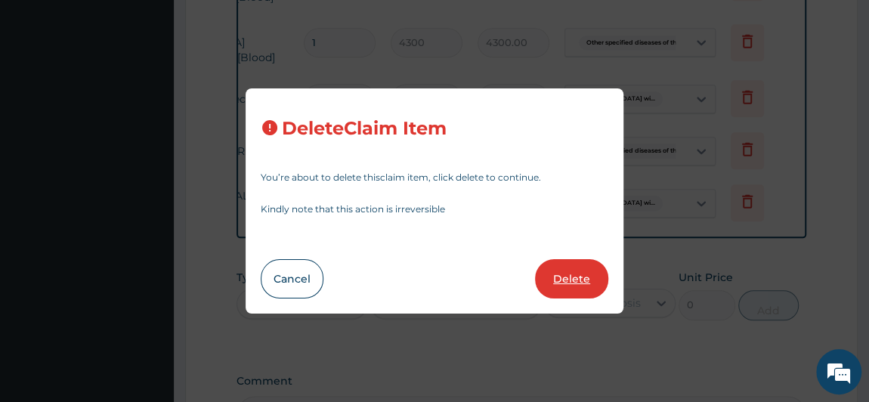
type input "425.70"
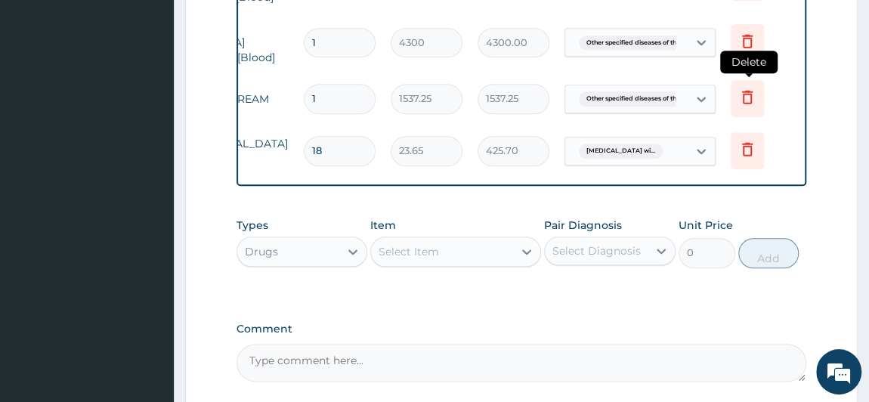
click at [745, 88] on icon at bounding box center [747, 97] width 18 height 18
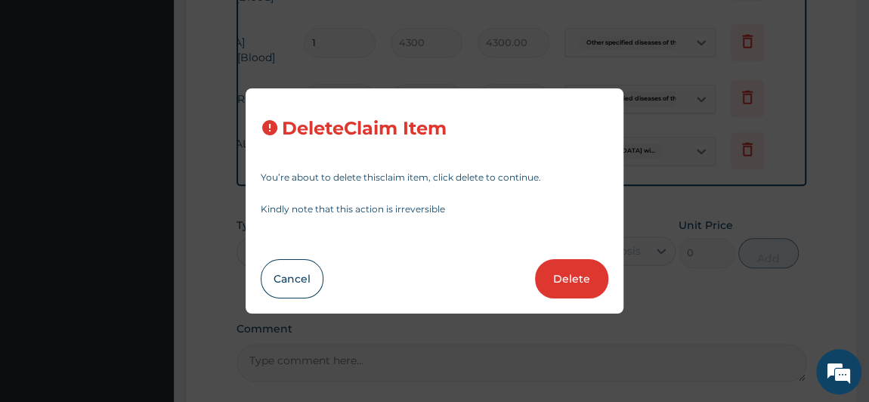
click at [563, 273] on button "Delete" at bounding box center [571, 278] width 73 height 39
type input "18"
type input "23.65"
type input "425.70"
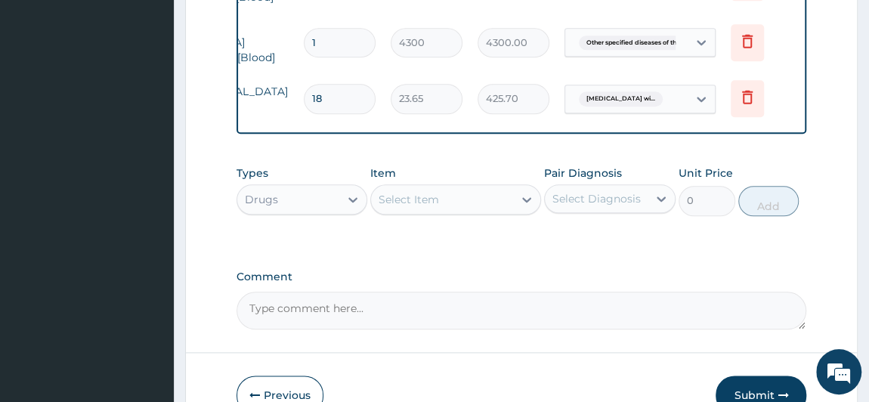
drag, startPoint x: 286, startPoint y: 142, endPoint x: 368, endPoint y: 135, distance: 82.6
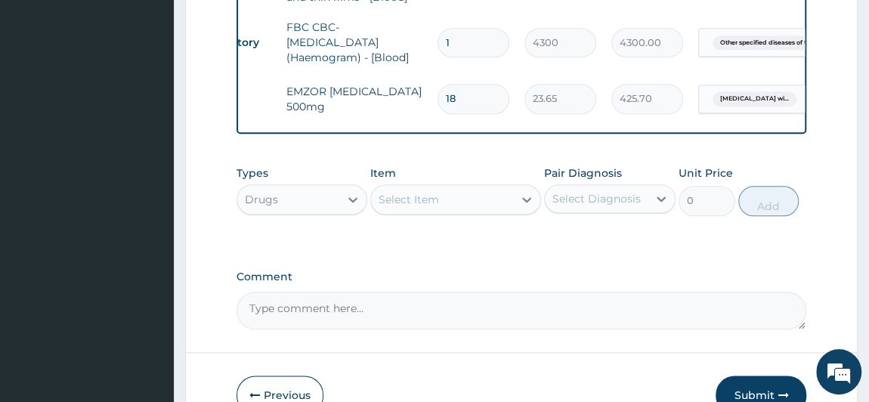
scroll to position [0, 20]
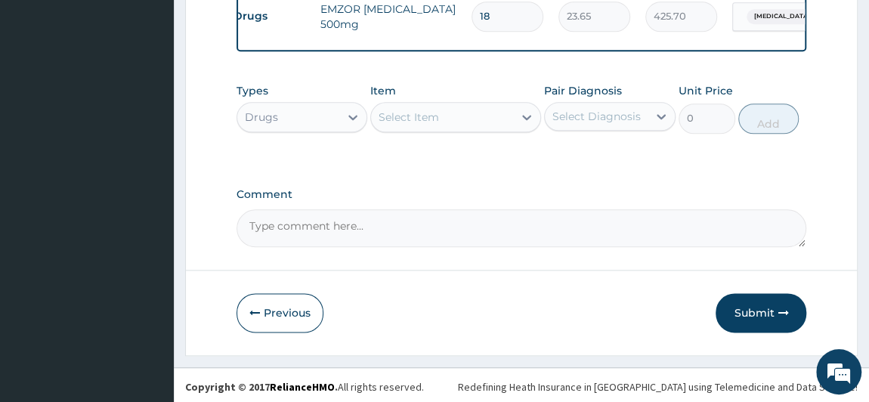
scroll to position [825, 0]
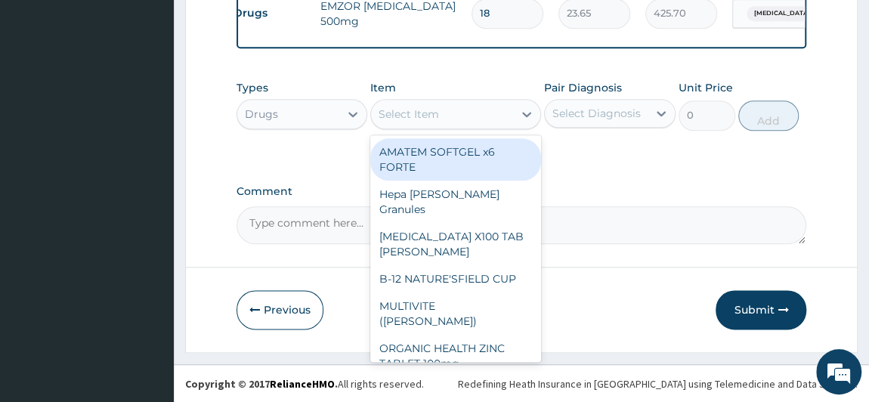
click at [438, 120] on div "Select Item" at bounding box center [442, 114] width 142 height 24
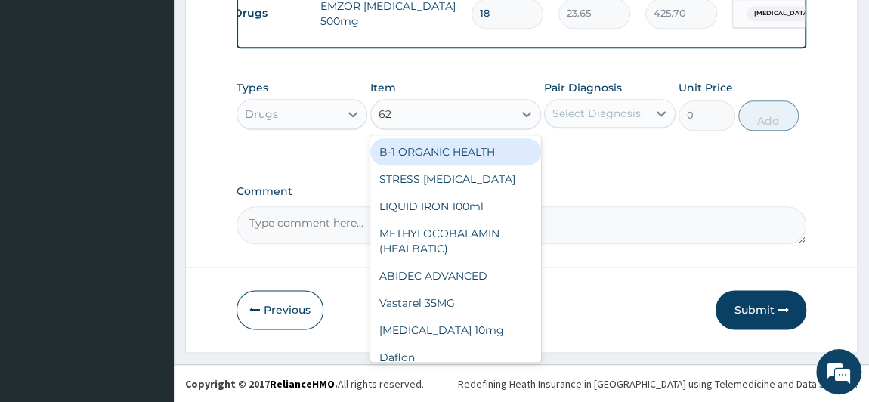
type input "625"
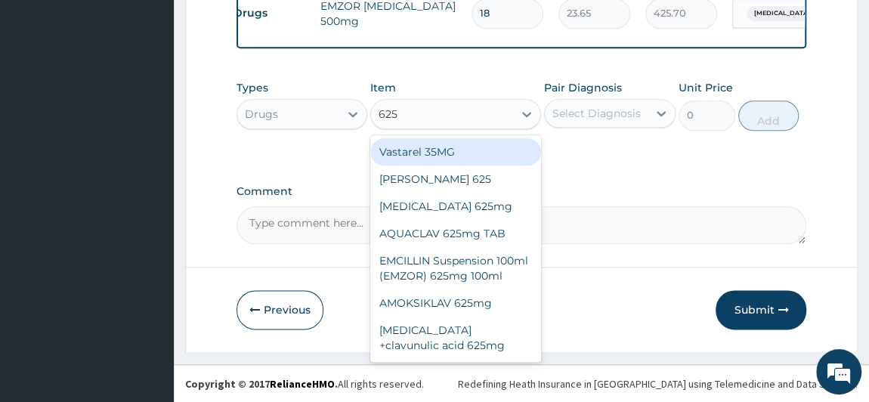
scroll to position [14, 0]
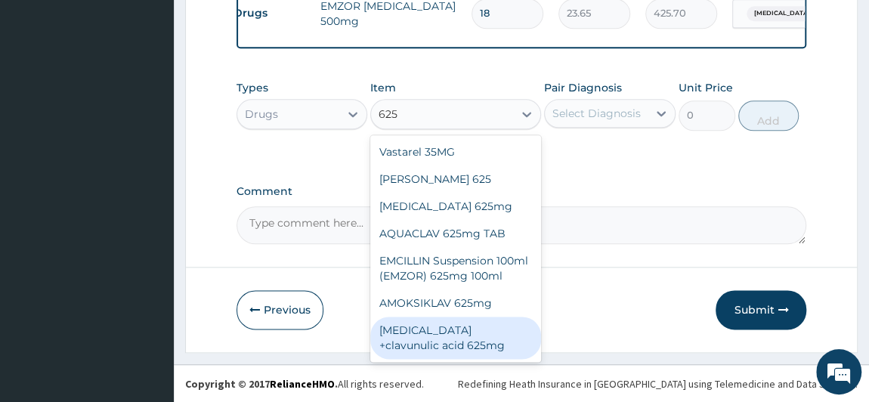
click at [468, 341] on div "Amoxicillin +clavunulic acid 625mg" at bounding box center [455, 337] width 171 height 42
type input "350"
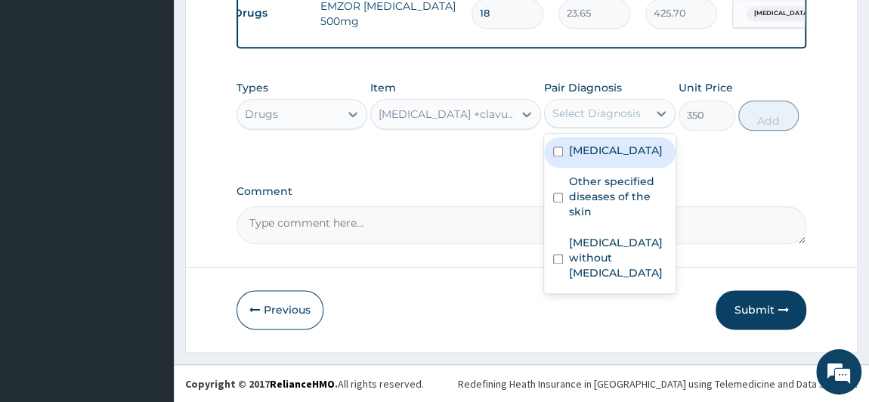
click at [600, 106] on div "Select Diagnosis" at bounding box center [596, 113] width 88 height 15
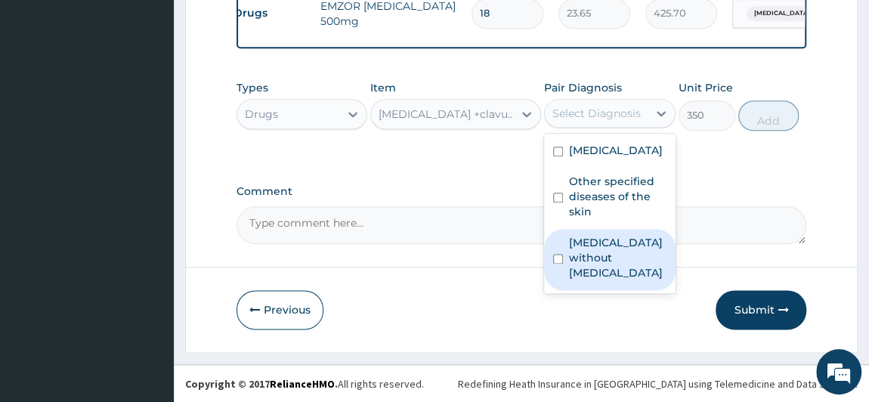
click at [628, 280] on label "Sepsis without septic shock" at bounding box center [617, 257] width 97 height 45
checkbox input "true"
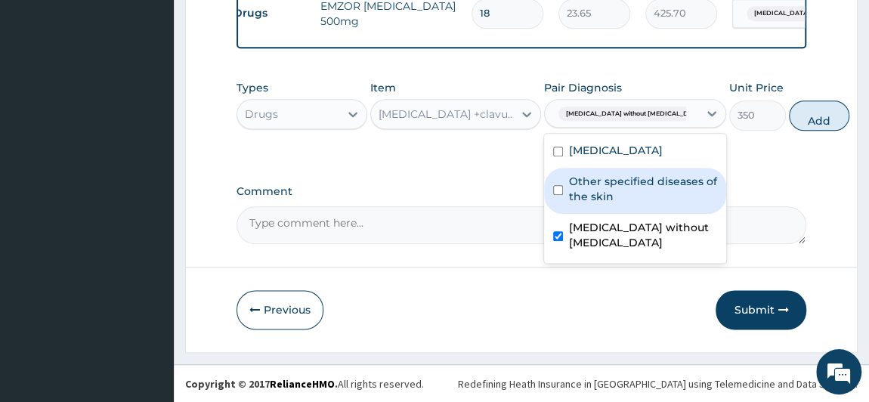
click at [615, 204] on label "Other specified diseases of the skin" at bounding box center [643, 189] width 148 height 30
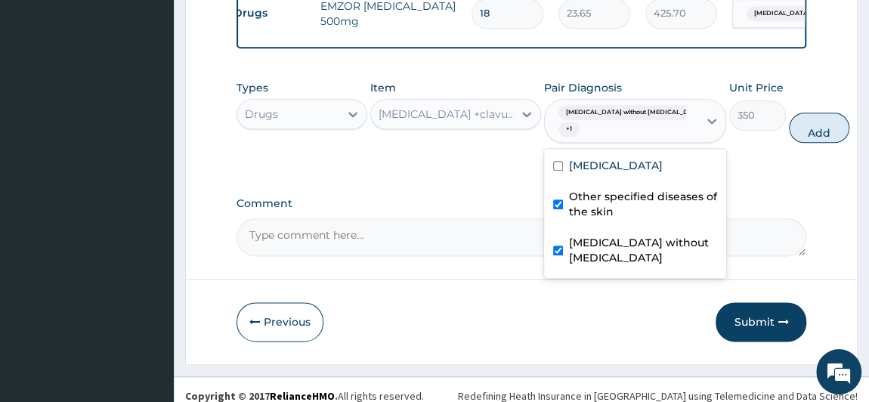
click at [615, 219] on label "Other specified diseases of the skin" at bounding box center [643, 204] width 148 height 30
checkbox input "false"
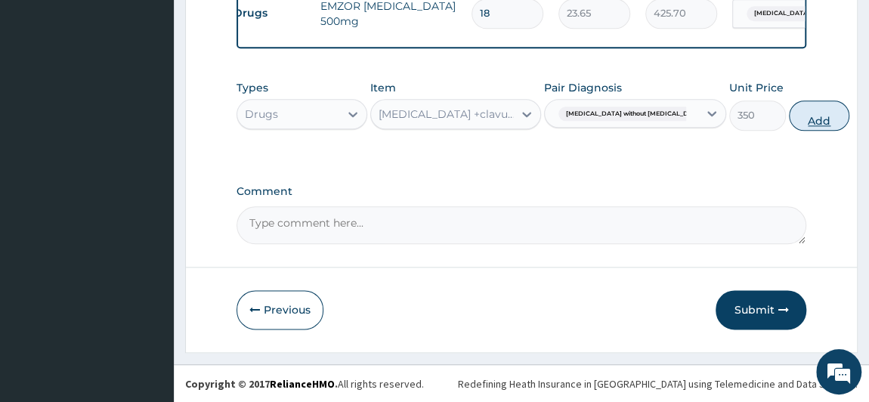
click at [789, 115] on button "Add" at bounding box center [819, 115] width 60 height 30
type input "0"
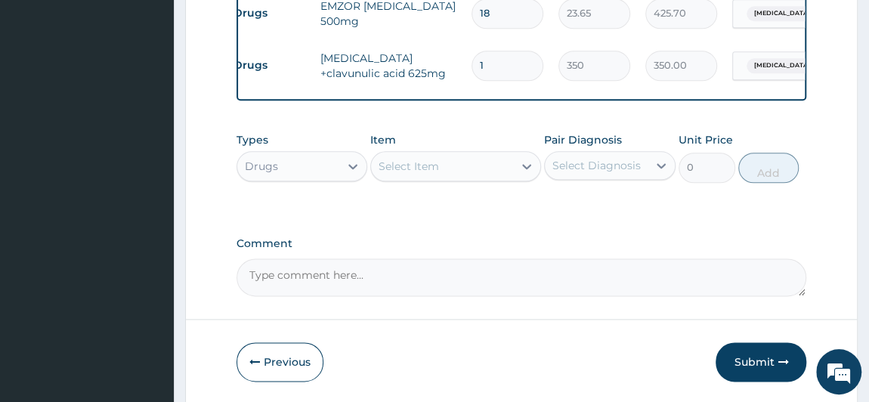
type input "10"
type input "3500.00"
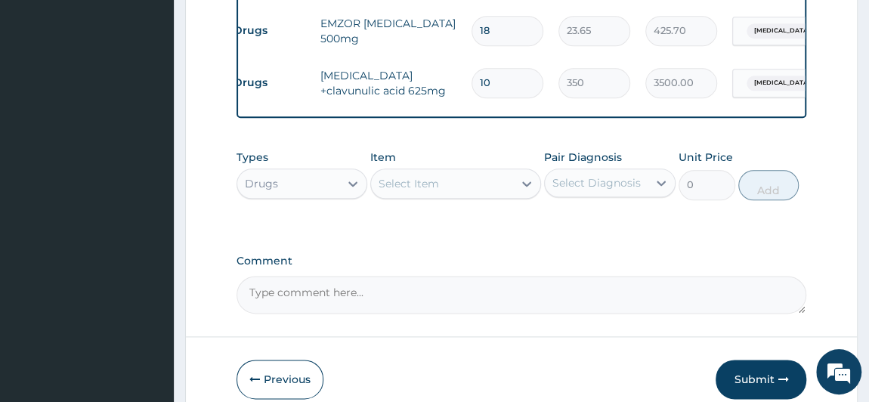
scroll to position [756, 0]
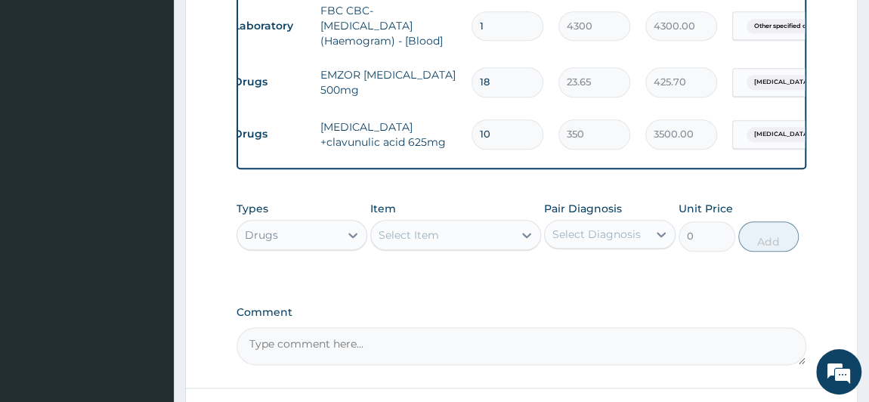
type input "9"
type input "3150.00"
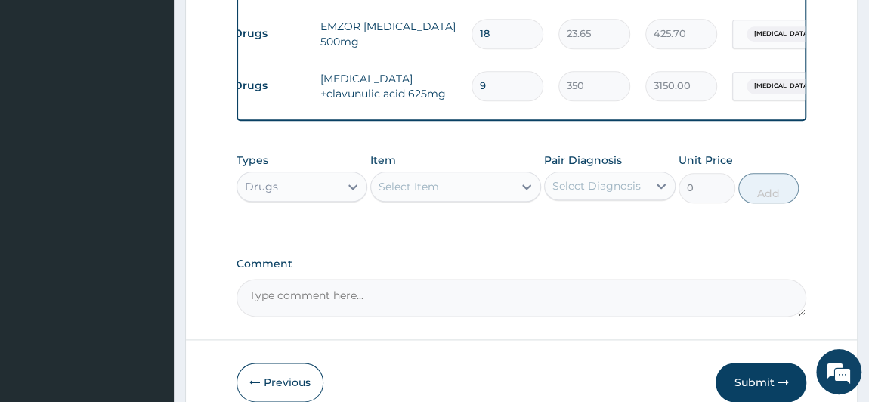
scroll to position [825, 0]
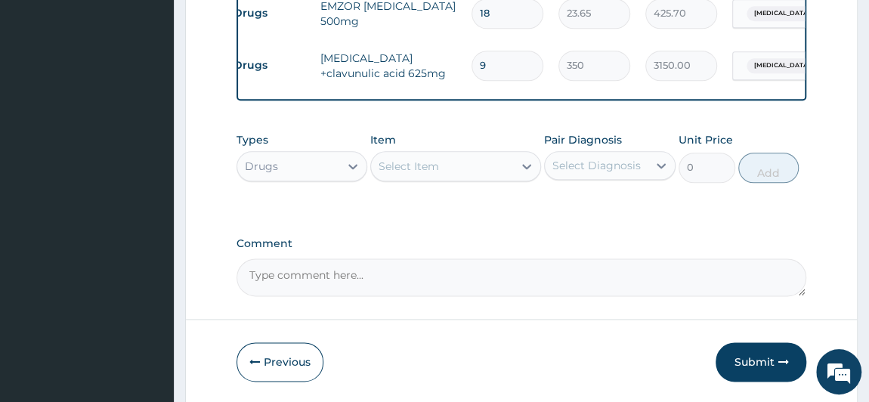
type input "9"
click at [467, 173] on div "Select Item" at bounding box center [442, 166] width 142 height 24
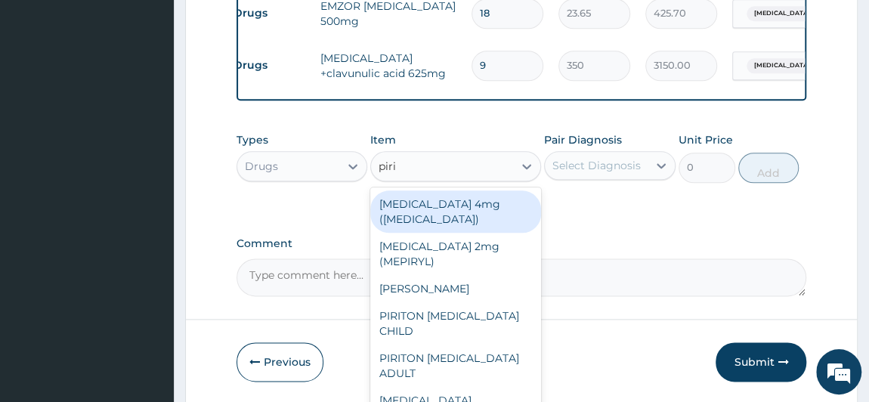
type input "pirit"
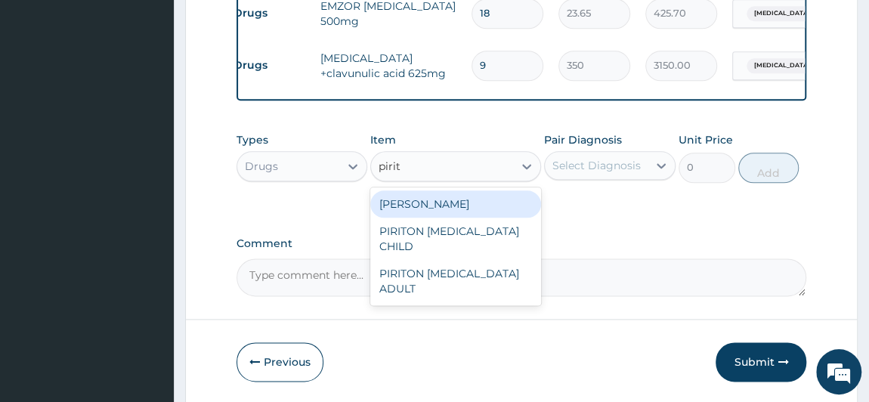
click at [493, 211] on div "PIRITON TAB EVANS" at bounding box center [455, 203] width 171 height 27
type input "23.65"
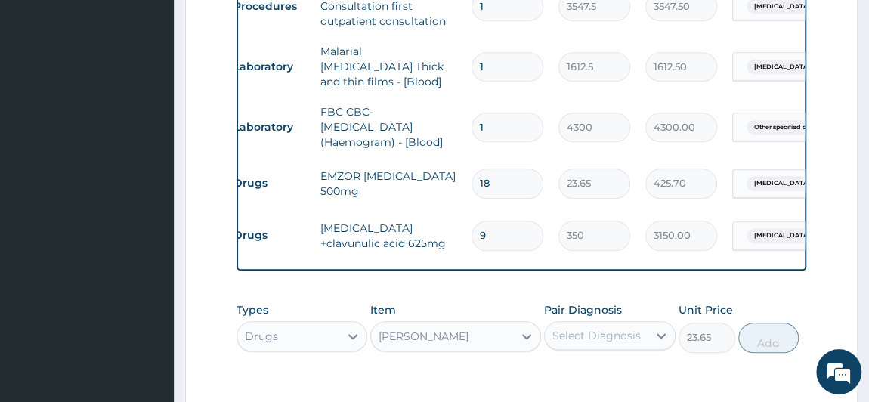
scroll to position [687, 0]
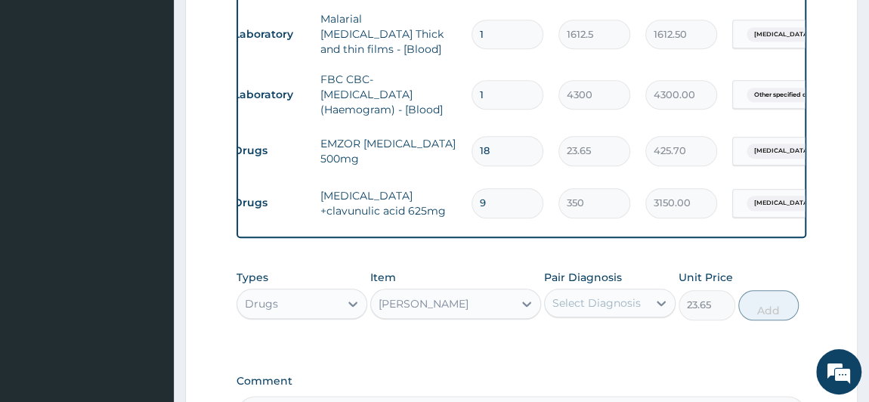
click at [605, 307] on div "Select Diagnosis" at bounding box center [596, 302] width 88 height 15
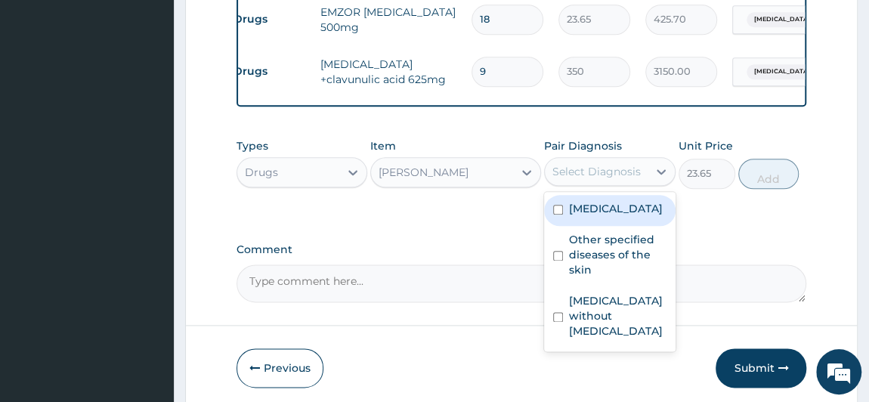
scroll to position [825, 0]
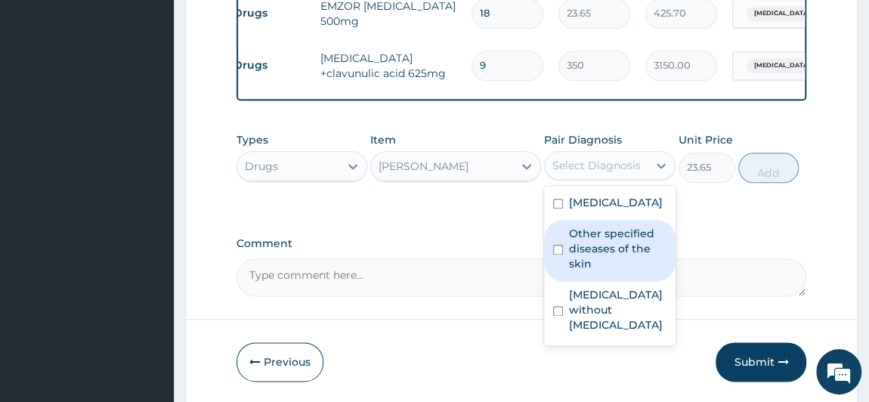
click at [614, 271] on label "Other specified diseases of the skin" at bounding box center [617, 248] width 97 height 45
checkbox input "true"
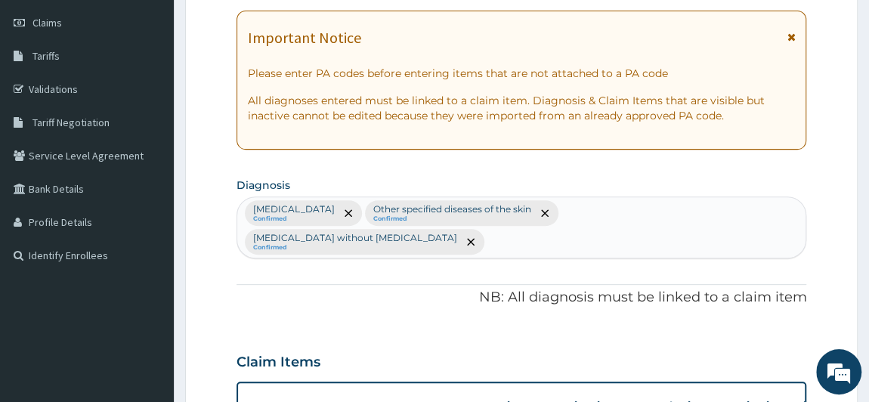
scroll to position [206, 0]
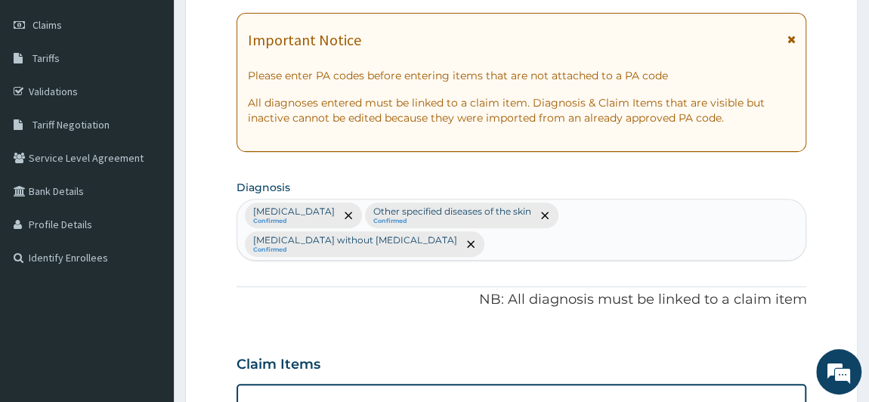
click at [500, 245] on div "Plasmodium malariae malaria without complication Confirmed Other specified dise…" at bounding box center [521, 229] width 569 height 60
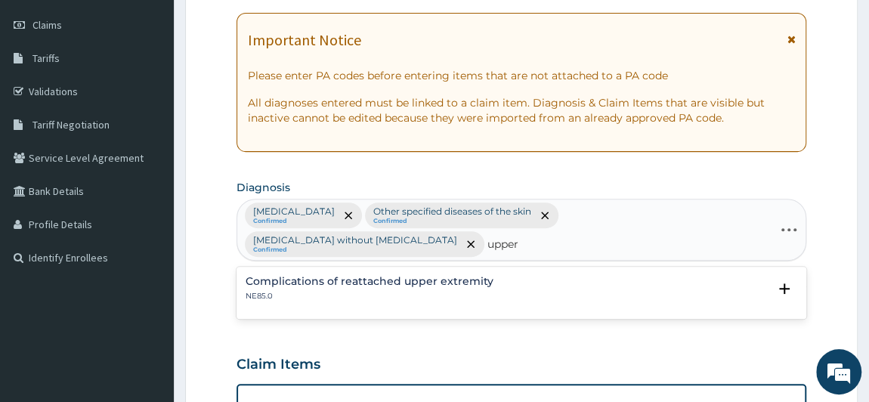
type input "upper"
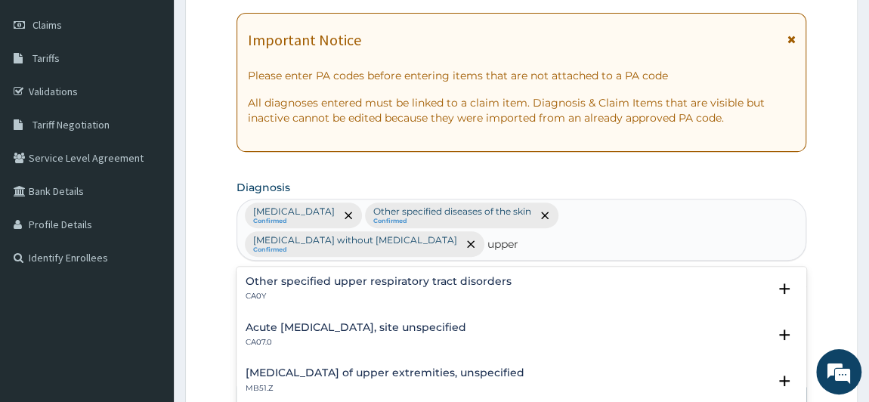
click at [446, 284] on h4 "Other specified upper respiratory tract disorders" at bounding box center [378, 281] width 266 height 11
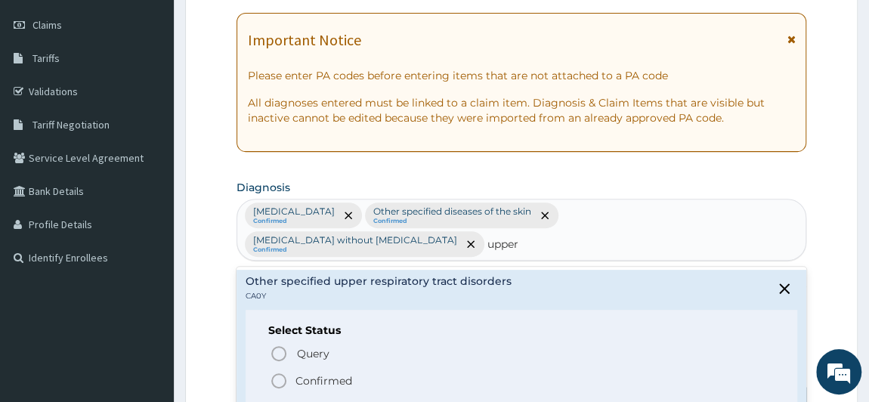
click at [316, 376] on p "Confirmed" at bounding box center [323, 380] width 57 height 15
click at [316, 376] on div "Claim Items" at bounding box center [521, 360] width 570 height 39
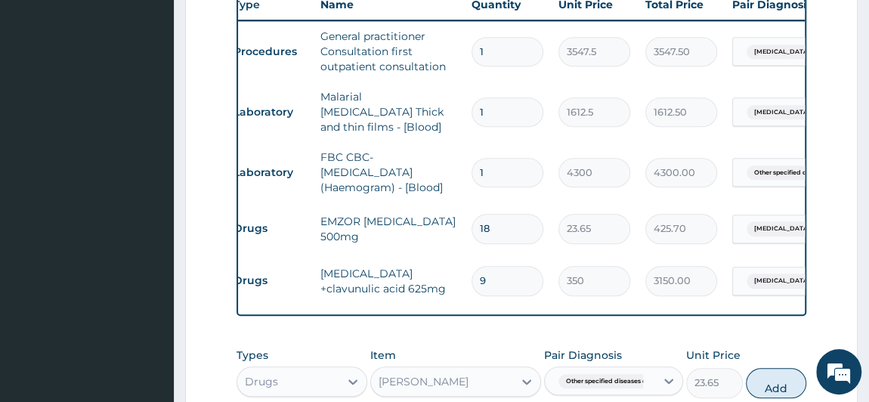
scroll to position [687, 0]
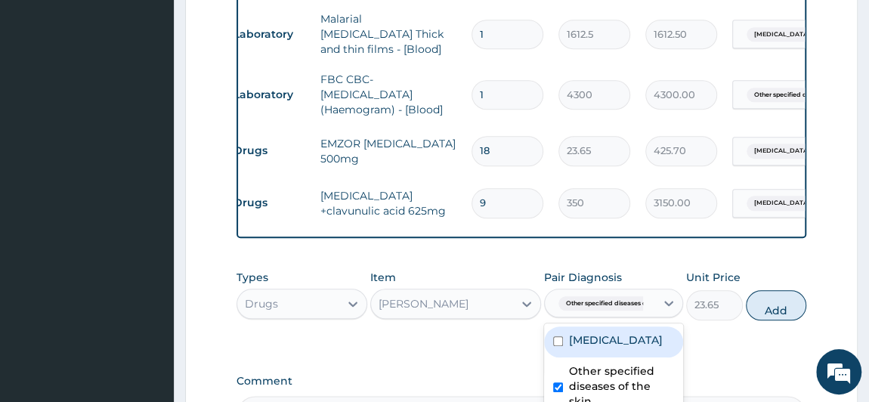
click at [643, 312] on div "Other specified diseases of th..." at bounding box center [597, 304] width 91 height 20
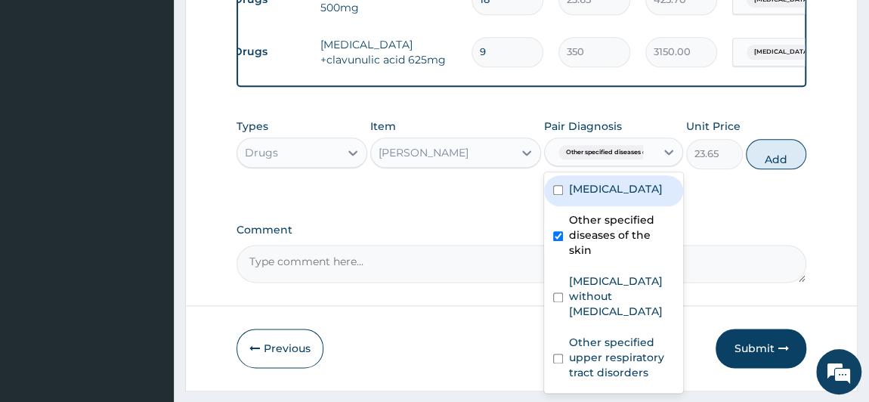
scroll to position [877, 0]
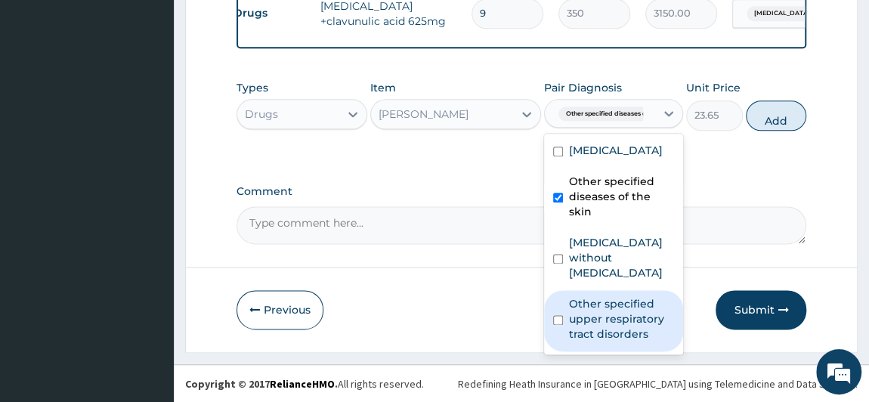
click at [631, 341] on label "Other specified upper respiratory tract disorders" at bounding box center [621, 318] width 105 height 45
checkbox input "true"
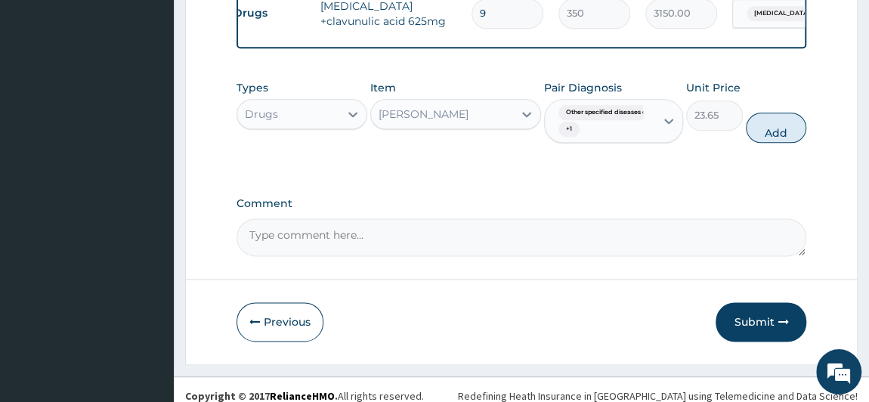
click at [773, 128] on button "Add" at bounding box center [775, 128] width 60 height 30
type input "0"
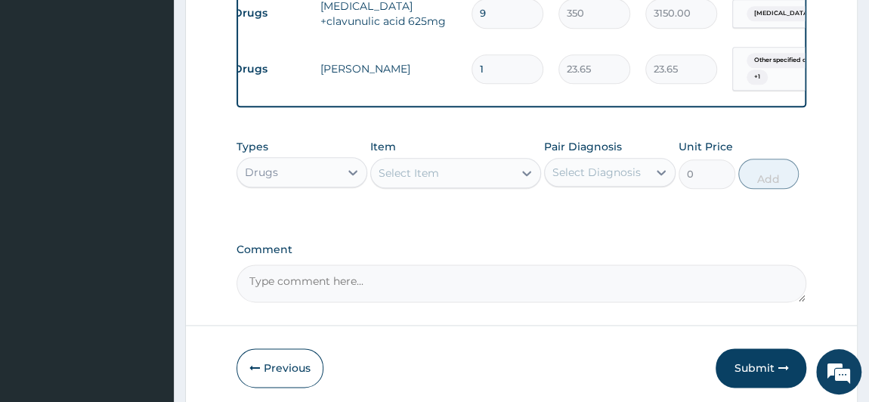
type input "10"
type input "236.50"
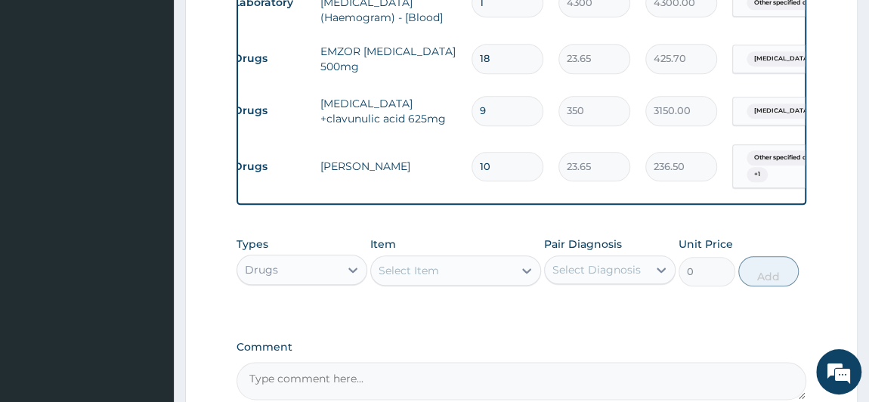
scroll to position [808, 0]
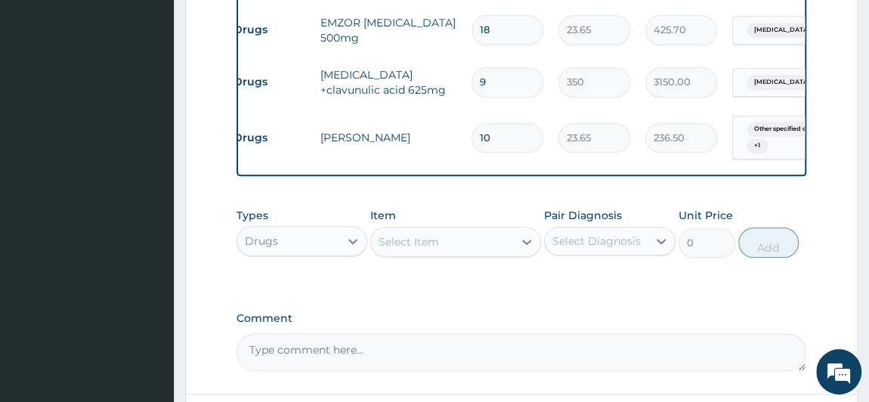
type input "10"
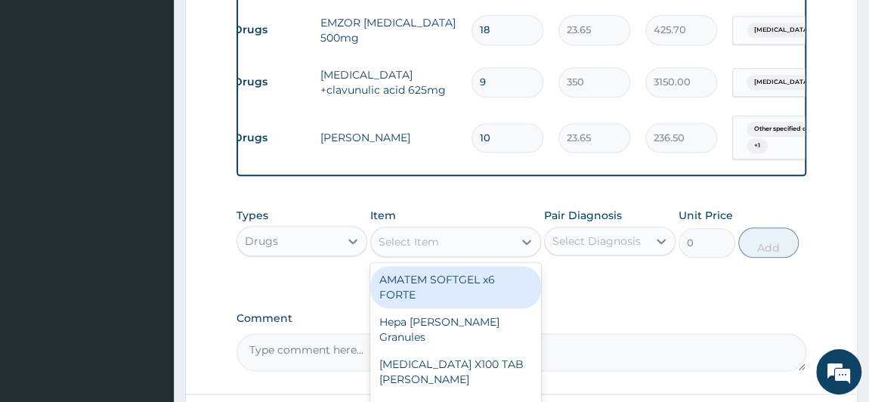
click at [435, 236] on div "Select Item" at bounding box center [408, 241] width 60 height 15
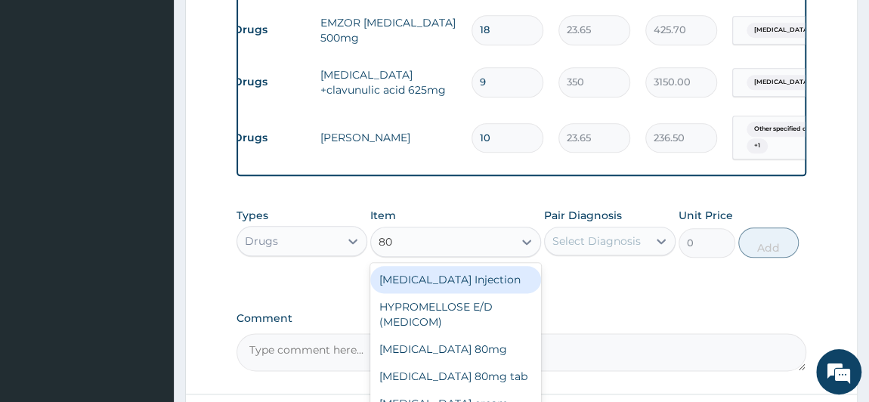
type input "80/"
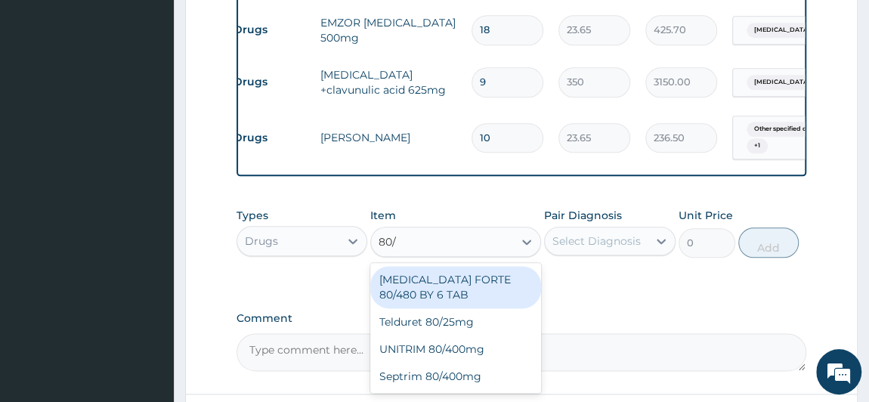
click at [420, 298] on div "COARTEM FORTE 80/480 BY 6 TAB" at bounding box center [455, 287] width 171 height 42
type input "449.35"
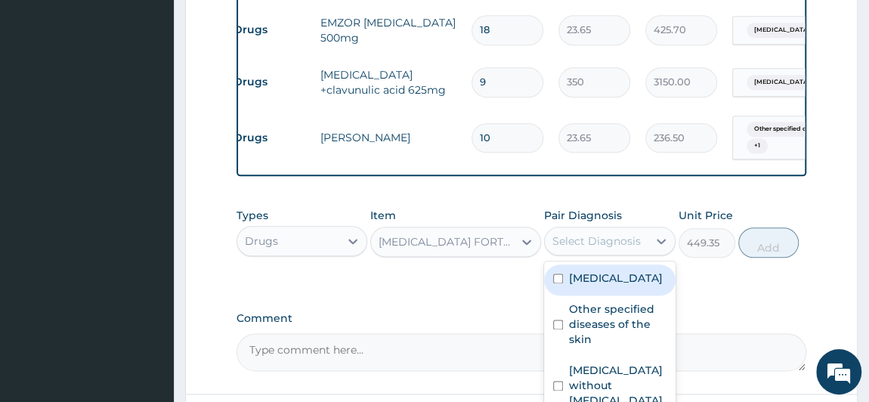
click at [627, 239] on div "Select Diagnosis" at bounding box center [596, 240] width 88 height 15
click at [616, 286] on label "Plasmodium malariae malaria without complication" at bounding box center [616, 277] width 94 height 15
click at [556, 273] on input "checkbox" at bounding box center [558, 278] width 10 height 10
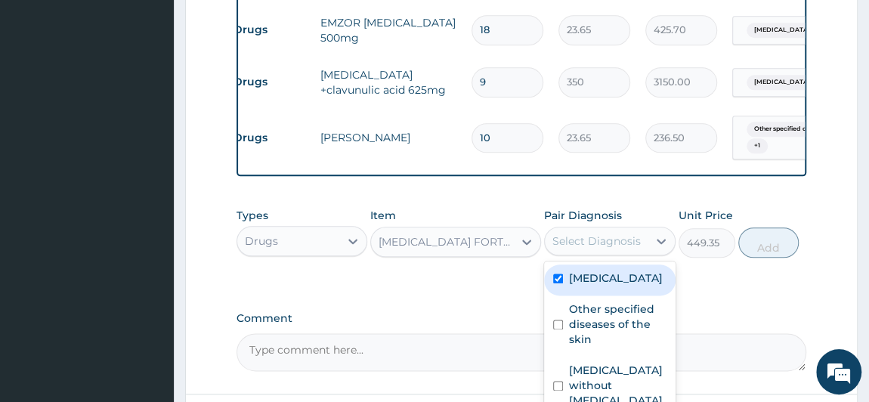
checkbox input "true"
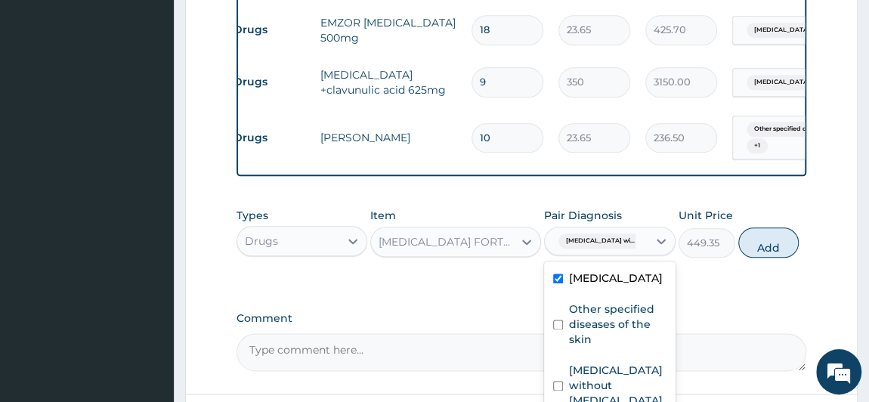
scroll to position [9, 0]
click at [793, 243] on button "Add" at bounding box center [768, 242] width 60 height 30
type input "0"
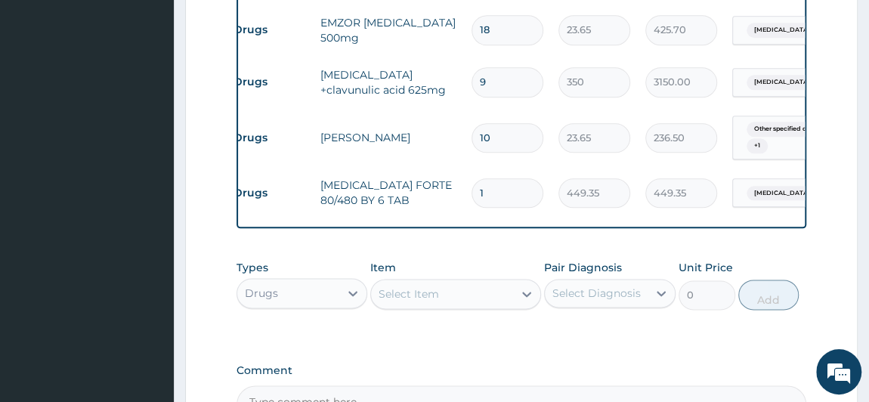
type input "0.00"
type input "6"
type input "2696.10"
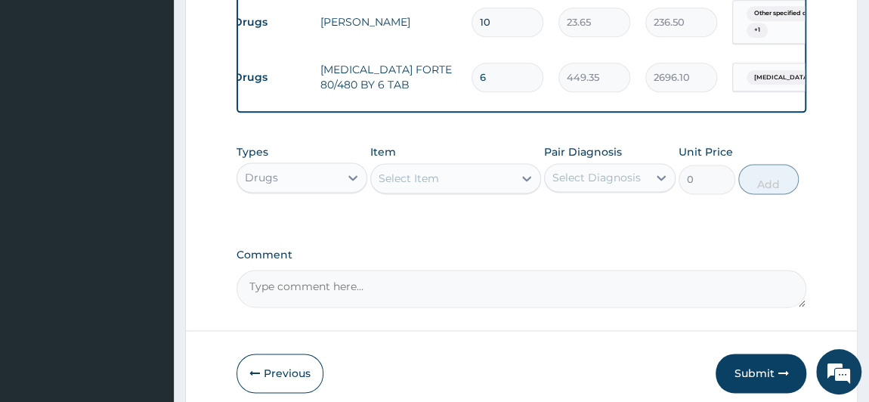
scroll to position [946, 0]
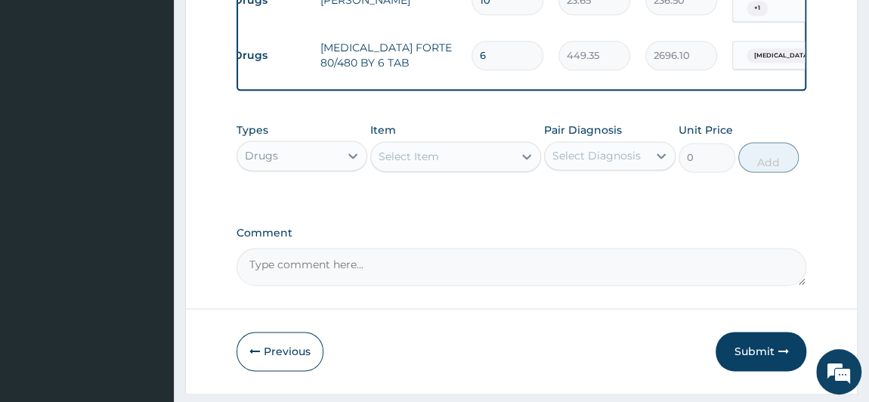
type input "6"
click at [450, 163] on div "Select Item" at bounding box center [442, 156] width 142 height 24
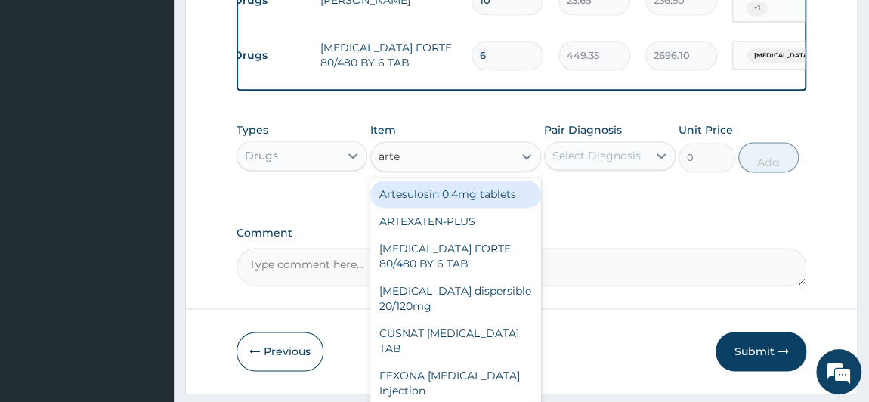
type input "artee"
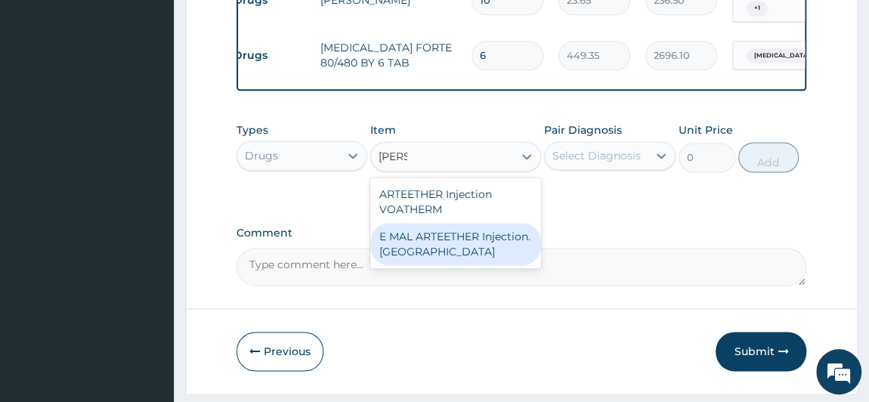
click at [461, 239] on div "E MAL ARTEETHER Injection. FIDSON" at bounding box center [455, 244] width 171 height 42
type input "1773.75"
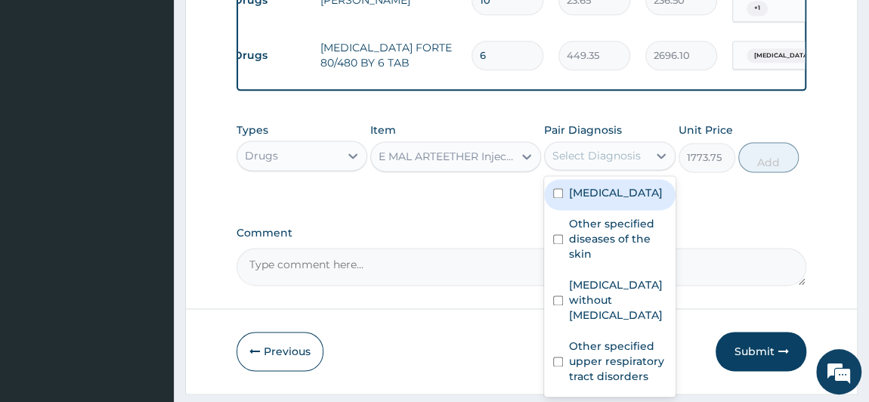
click at [591, 157] on div "Select Diagnosis" at bounding box center [596, 155] width 88 height 15
click at [588, 200] on label "Plasmodium malariae malaria without complication" at bounding box center [616, 192] width 94 height 15
checkbox input "true"
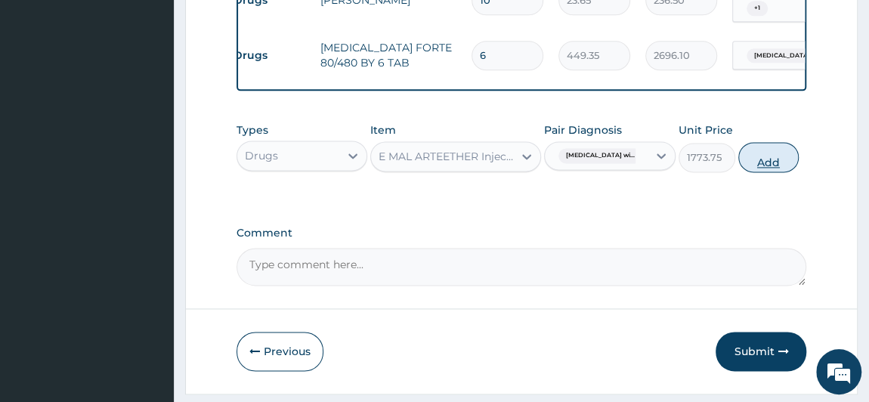
click at [769, 156] on button "Add" at bounding box center [768, 157] width 60 height 30
type input "0"
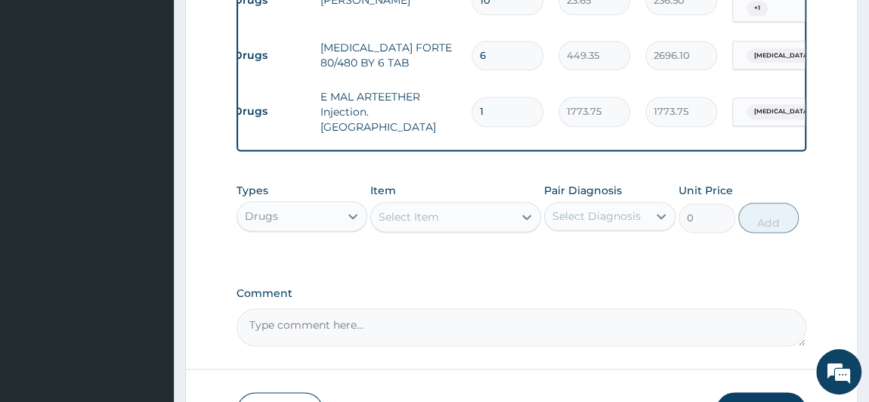
click at [417, 209] on div "Select Item" at bounding box center [408, 216] width 60 height 15
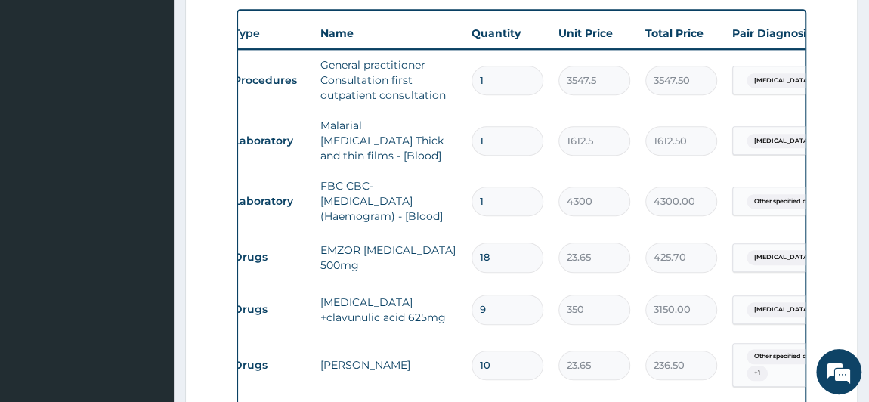
scroll to position [602, 0]
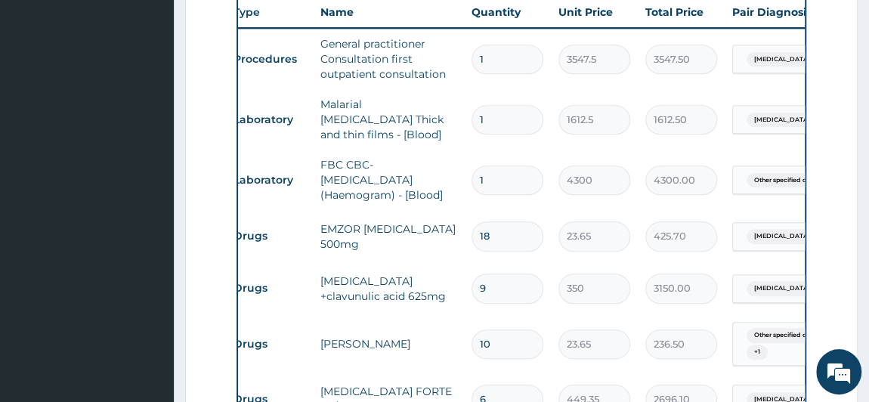
click at [519, 281] on input "9" at bounding box center [507, 287] width 72 height 29
type input "0.00"
type input "1"
type input "350.00"
type input "10"
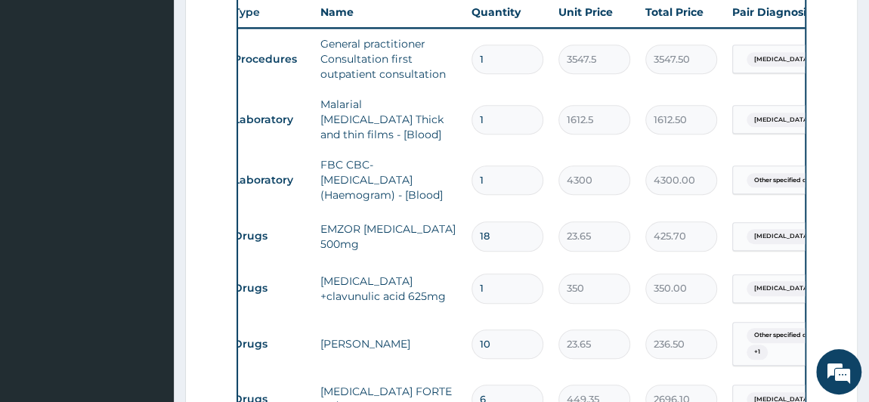
type input "3500.00"
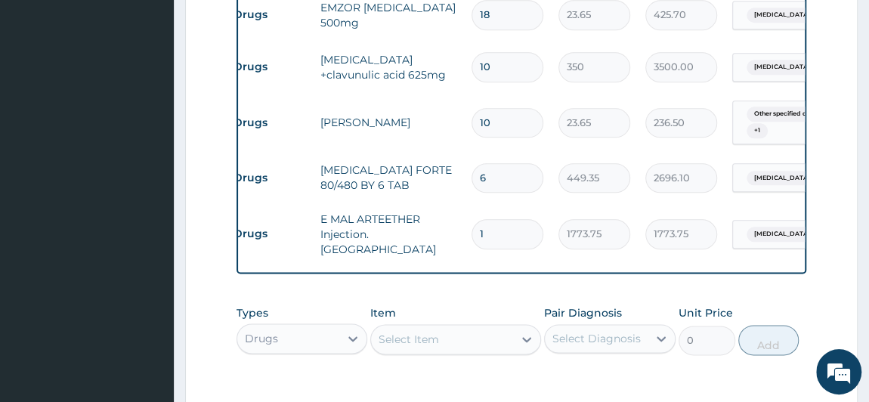
scroll to position [1039, 0]
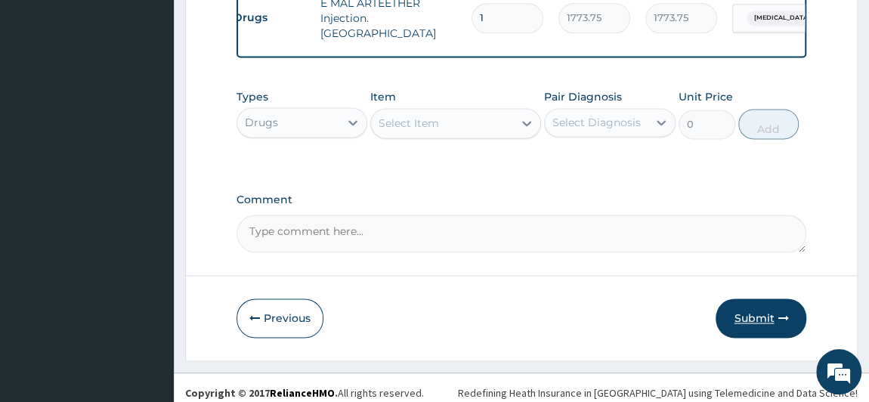
type input "10"
click at [760, 316] on button "Submit" at bounding box center [760, 317] width 91 height 39
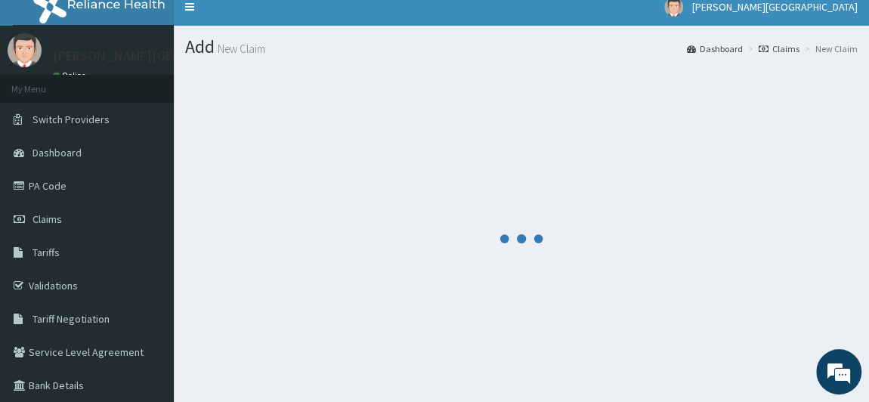
scroll to position [0, 0]
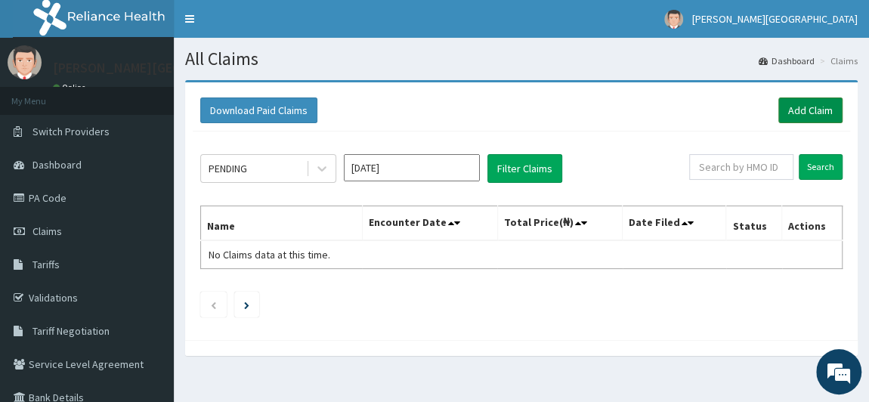
click at [818, 112] on link "Add Claim" at bounding box center [810, 110] width 64 height 26
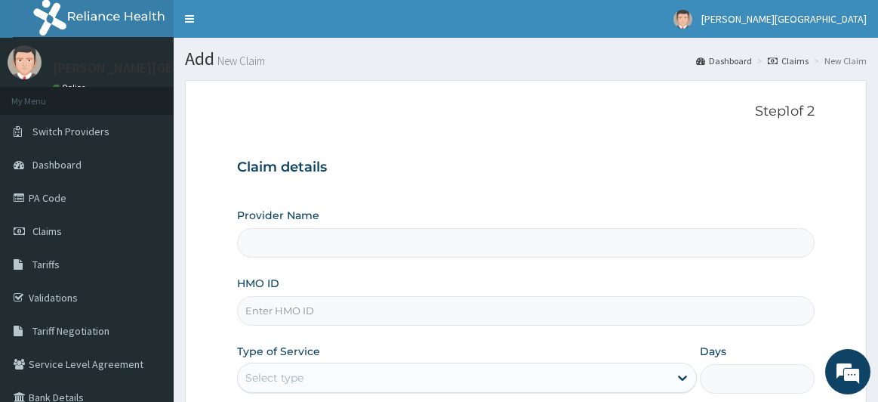
type input "[PERSON_NAME] PREMIERE HOSPITAL"
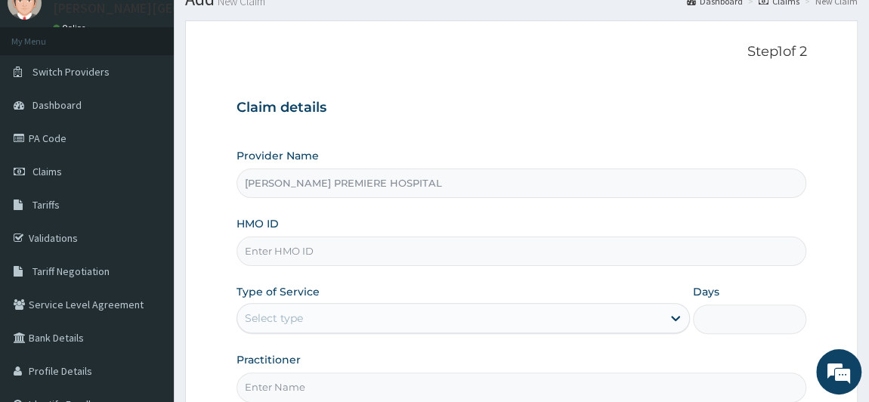
scroll to position [205, 0]
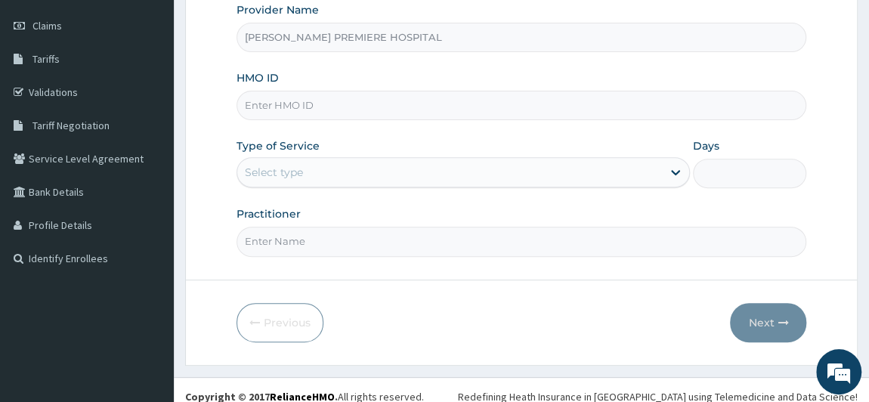
click at [320, 108] on input "HMO ID" at bounding box center [521, 105] width 570 height 29
paste input "ITX/10230/A"
type input "ITX/10230/A"
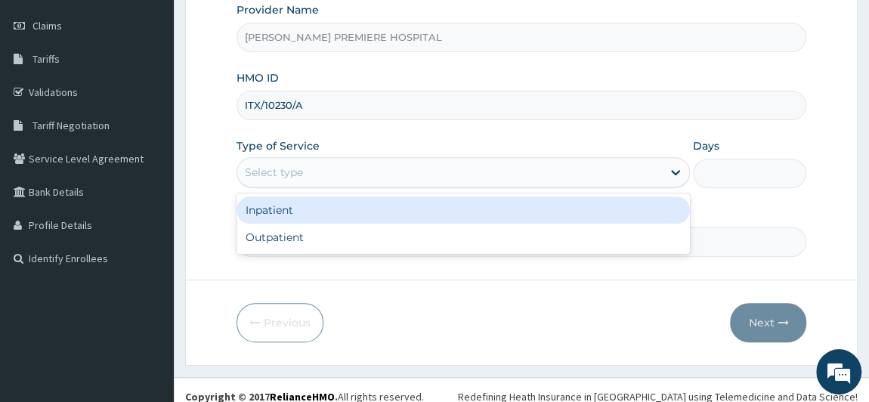
click at [329, 163] on div "Select type" at bounding box center [449, 172] width 425 height 24
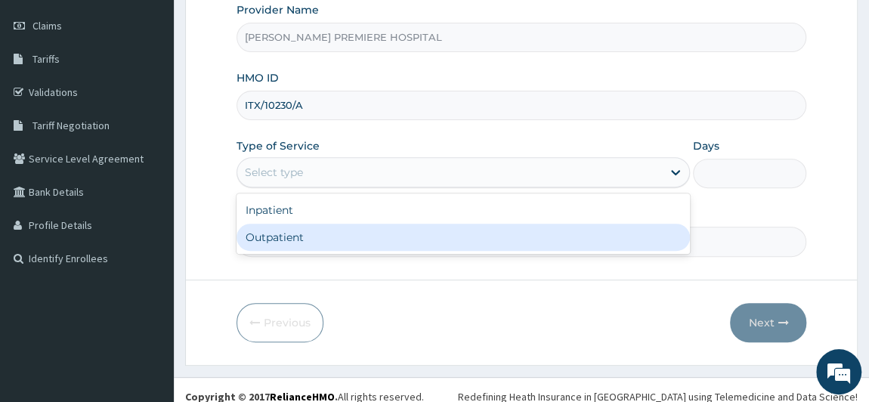
click at [301, 235] on div "Outpatient" at bounding box center [463, 237] width 454 height 27
type input "1"
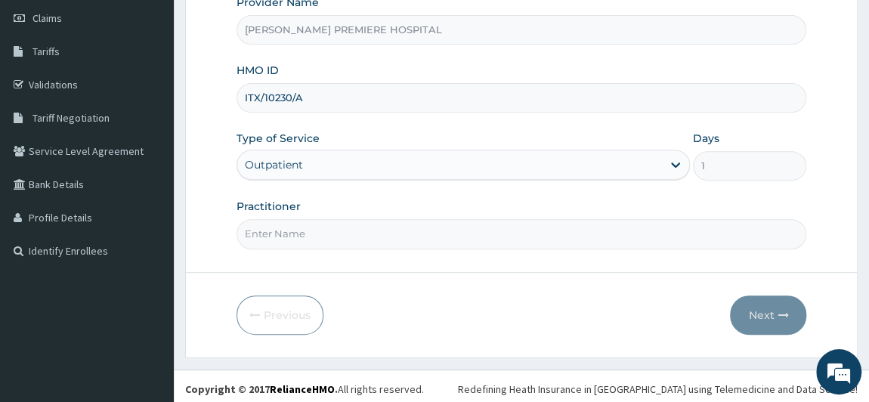
scroll to position [215, 0]
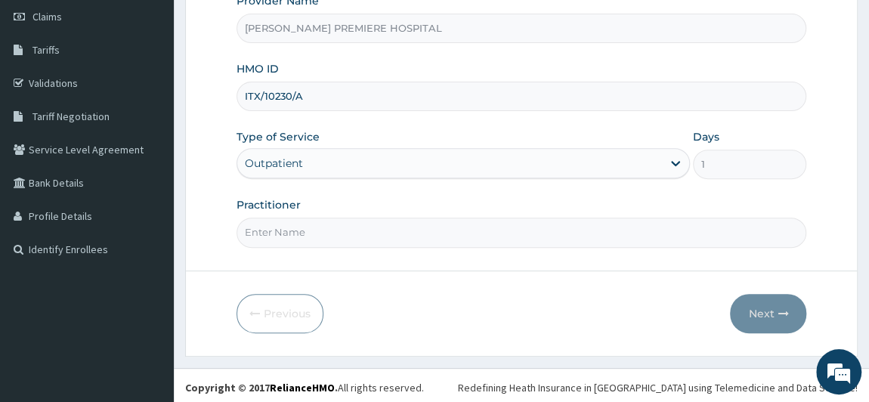
click at [367, 236] on input "Practitioner" at bounding box center [521, 232] width 570 height 29
type input "[PERSON_NAME]"
click at [777, 301] on button "Next" at bounding box center [768, 313] width 76 height 39
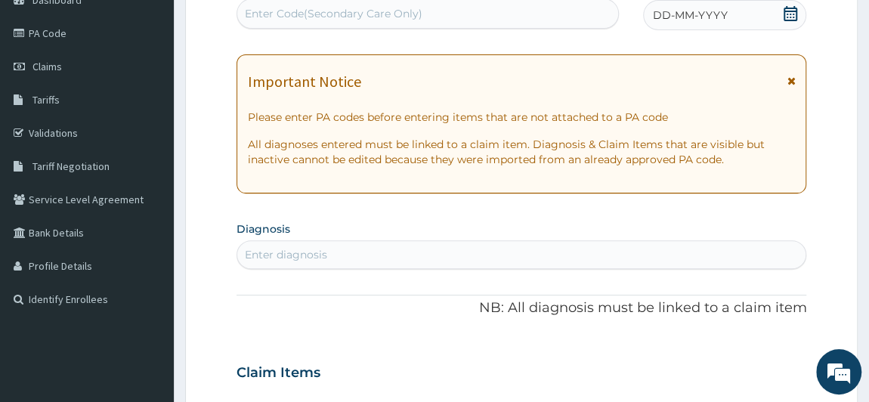
scroll to position [78, 0]
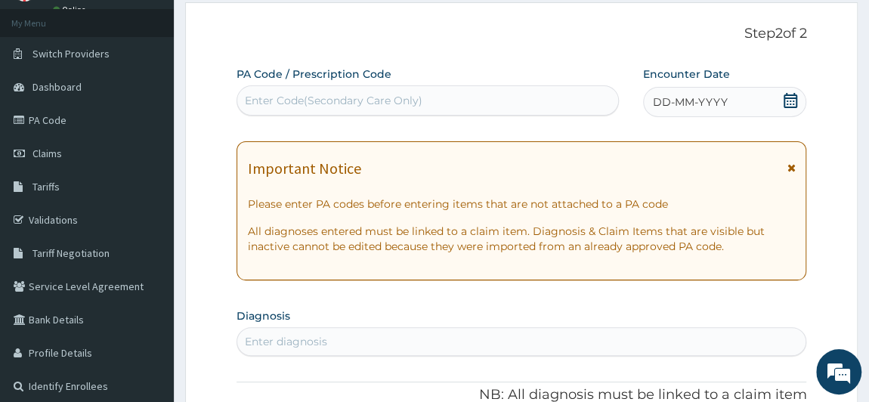
click at [788, 102] on icon at bounding box center [789, 100] width 15 height 15
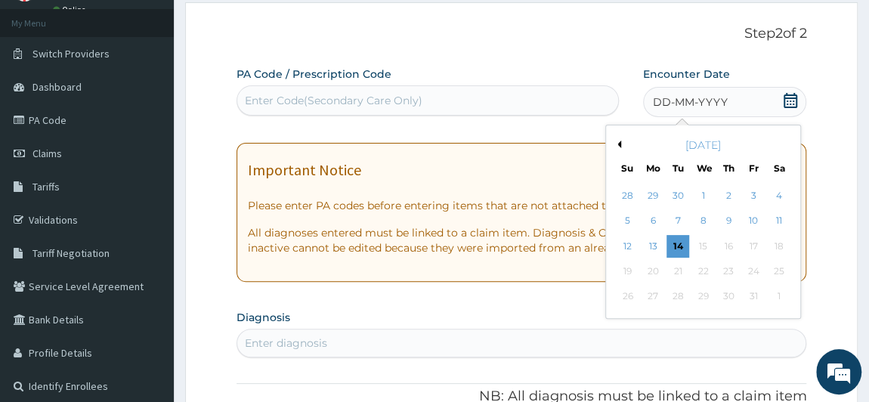
click at [619, 144] on button "Previous Month" at bounding box center [617, 144] width 8 height 8
click at [678, 278] on div "23" at bounding box center [677, 271] width 23 height 23
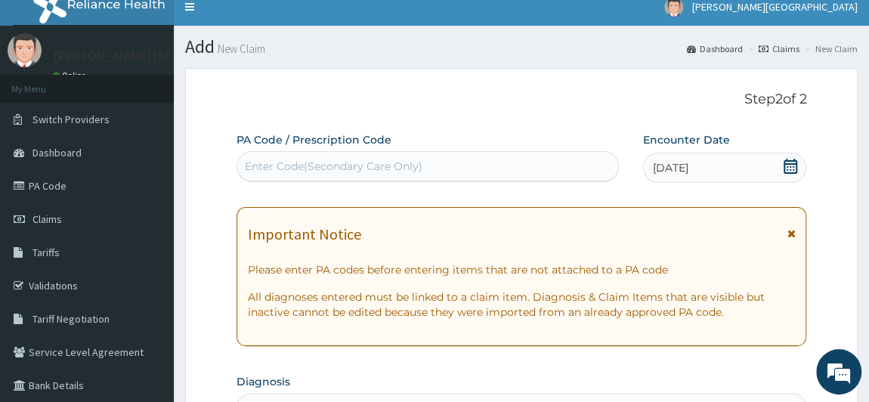
scroll to position [0, 0]
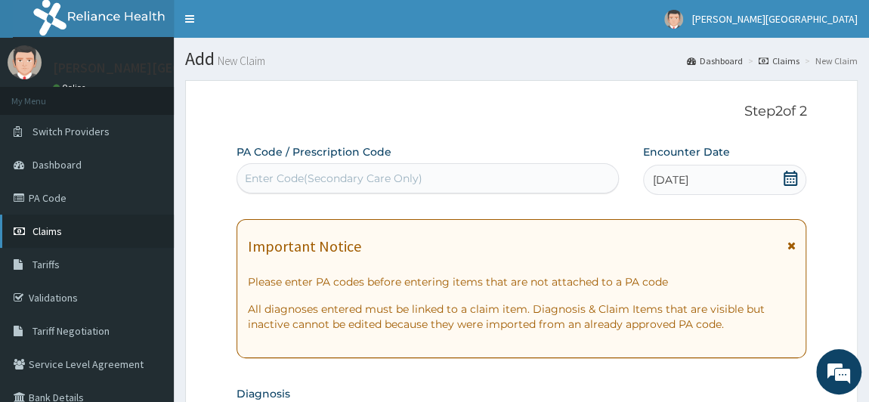
click at [53, 229] on span "Claims" at bounding box center [46, 231] width 29 height 14
